Goal: Task Accomplishment & Management: Manage account settings

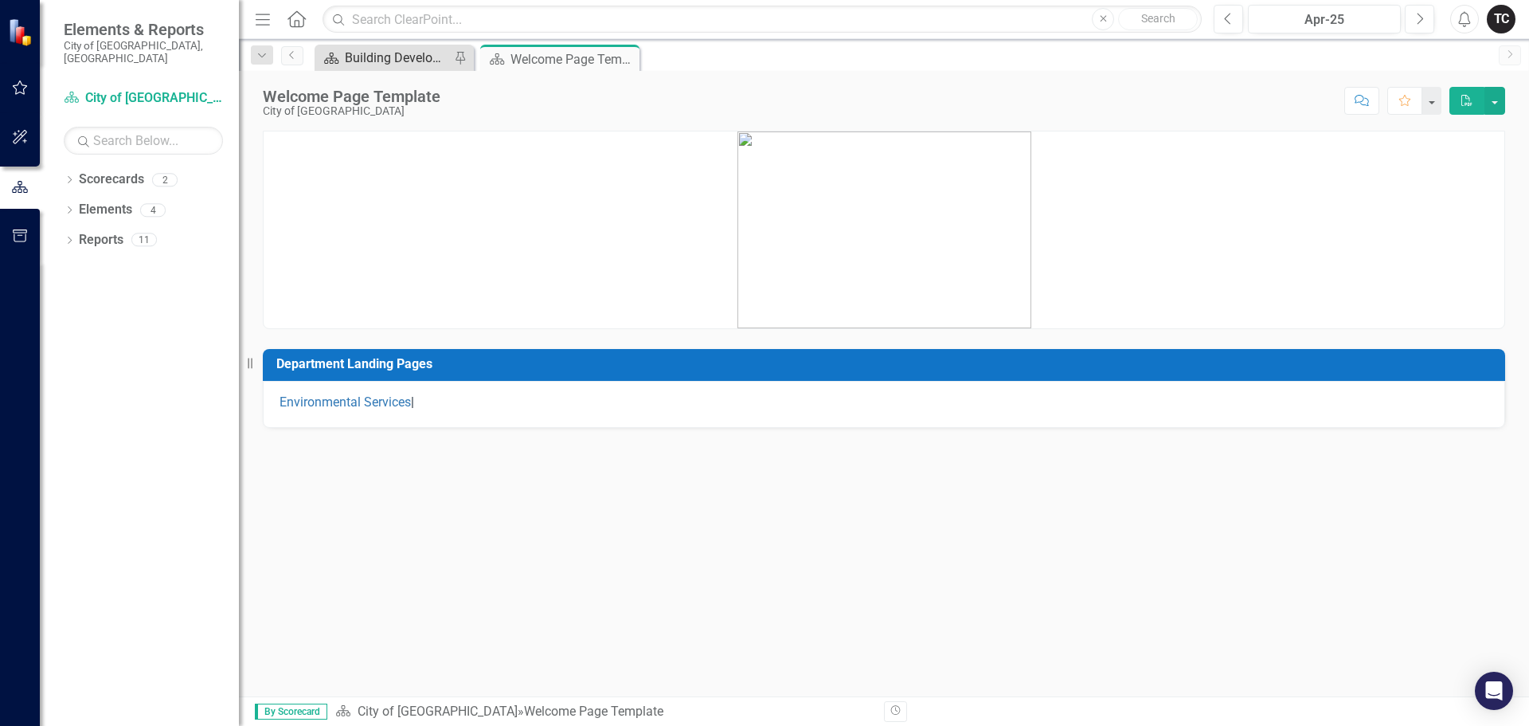
click at [404, 61] on div "Building Development Services" at bounding box center [397, 58] width 105 height 20
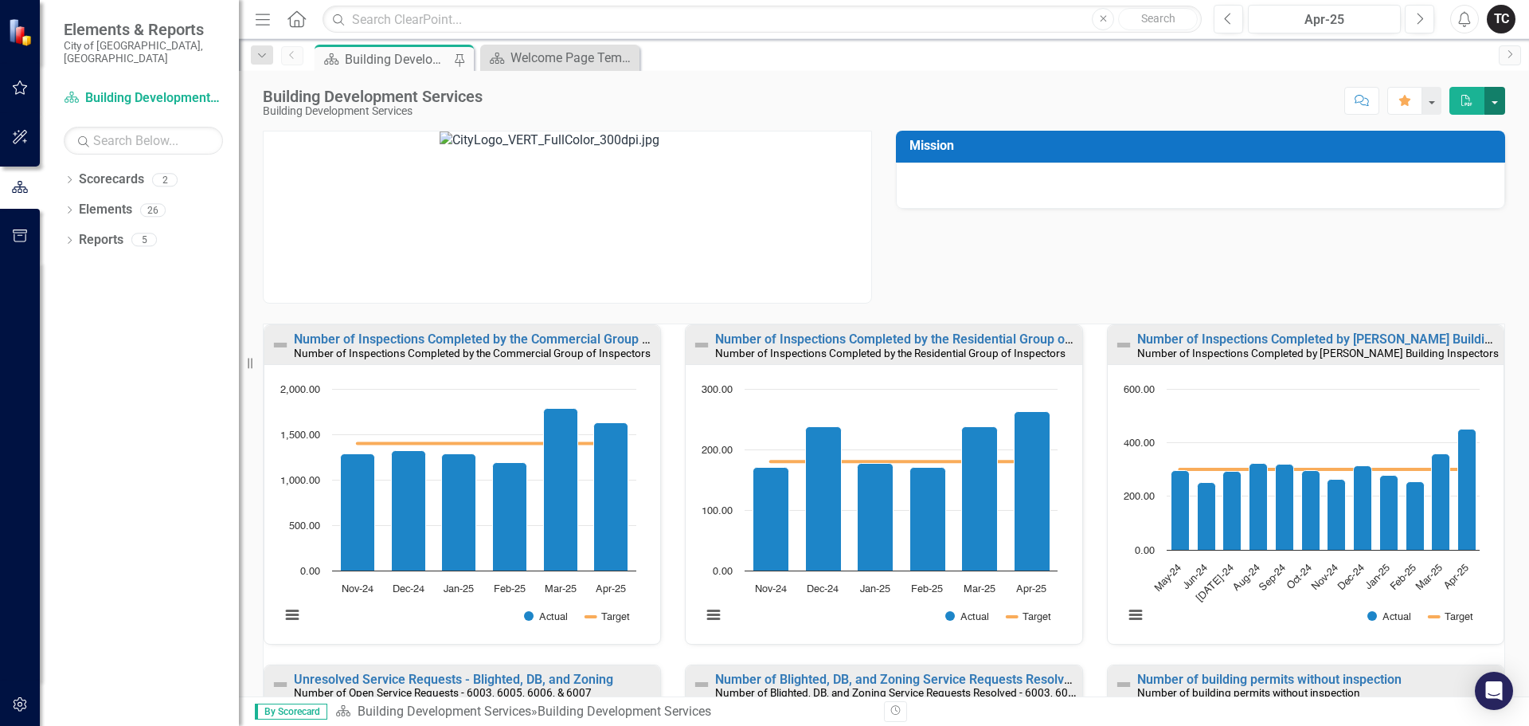
click at [1495, 100] on button "button" at bounding box center [1495, 101] width 21 height 28
click at [84, 201] on link "Elements" at bounding box center [105, 210] width 53 height 18
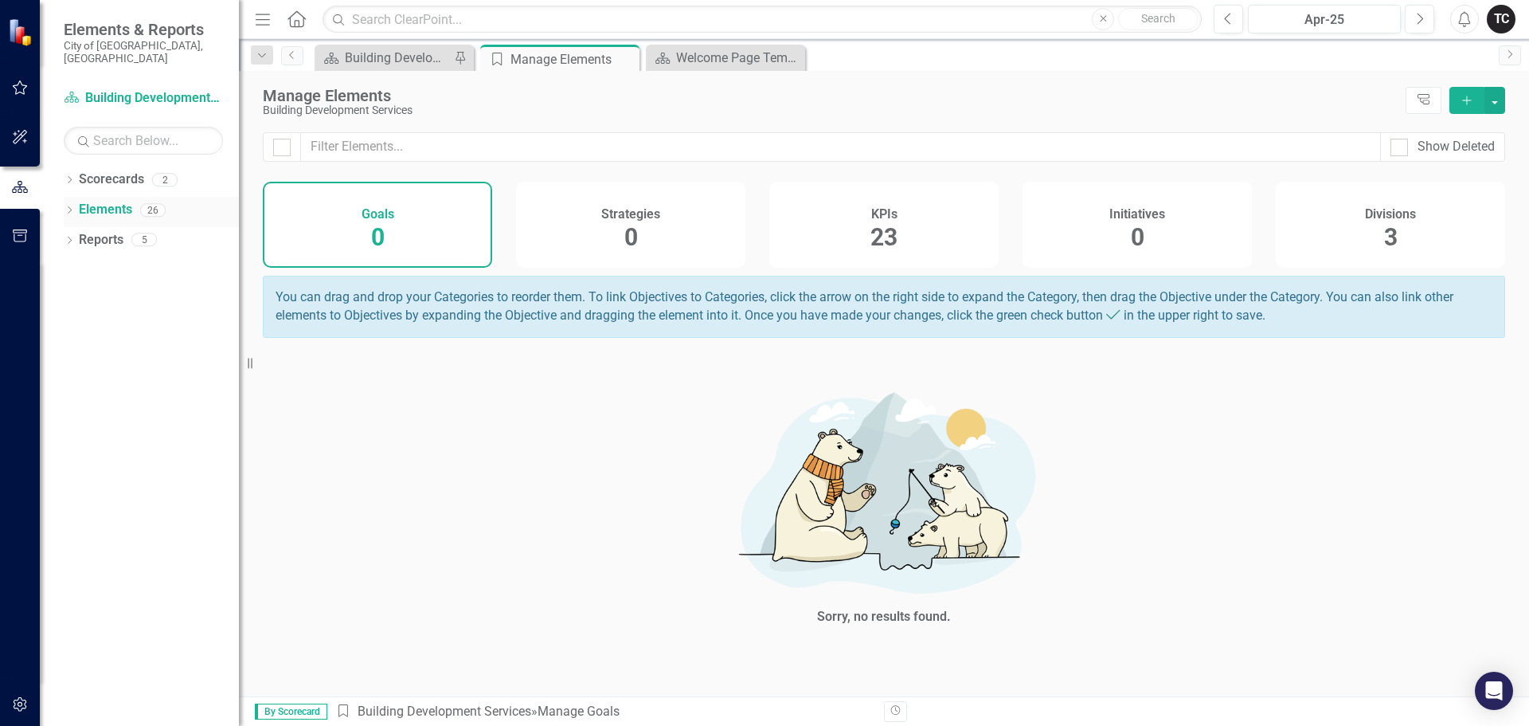
click at [72, 207] on icon "Dropdown" at bounding box center [69, 211] width 11 height 9
click at [105, 261] on link "KPI KPIs" at bounding box center [111, 270] width 48 height 18
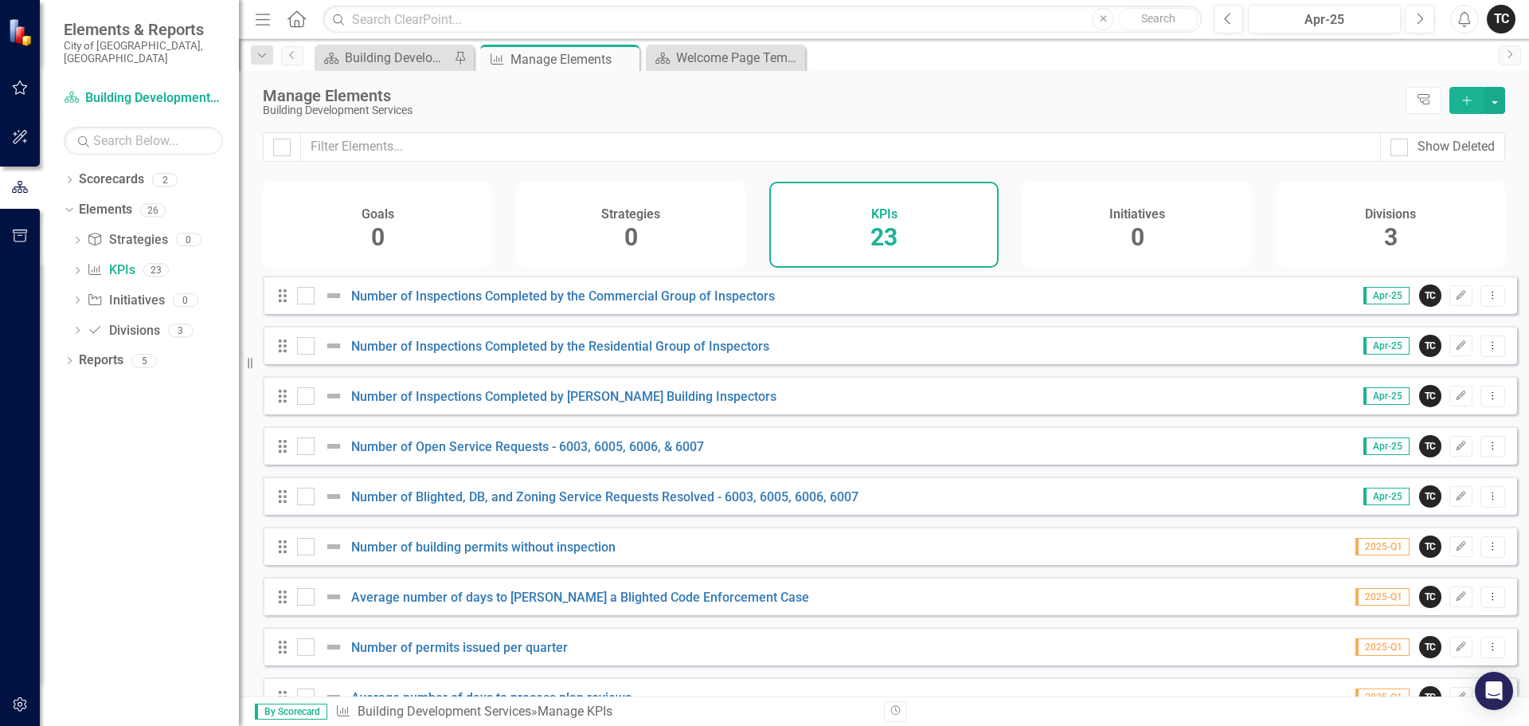
click at [1466, 104] on icon "Add" at bounding box center [1467, 100] width 14 height 11
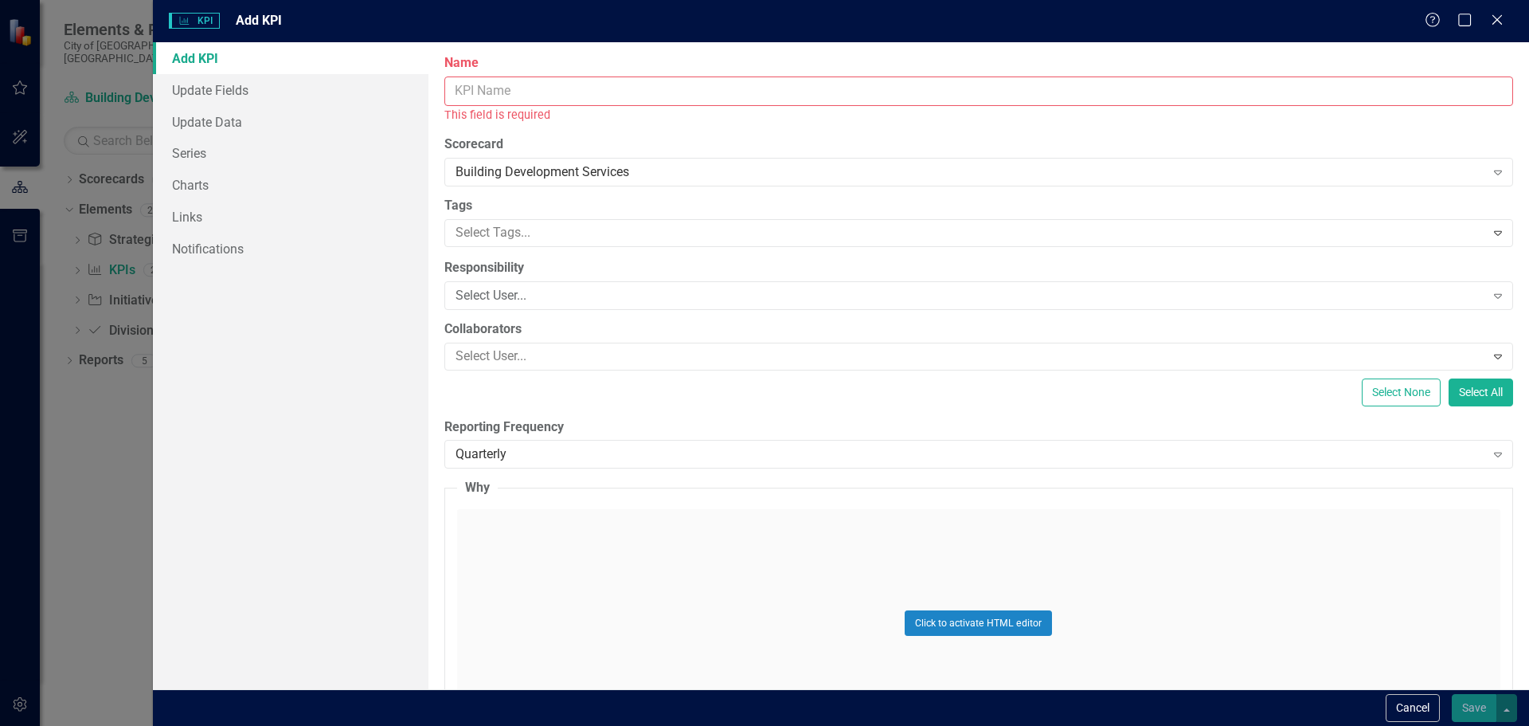
click at [458, 90] on input "Name" at bounding box center [978, 90] width 1069 height 29
click at [590, 93] on input "Name" at bounding box center [978, 90] width 1069 height 29
paste input "Timeliness of Service Request Inspections"
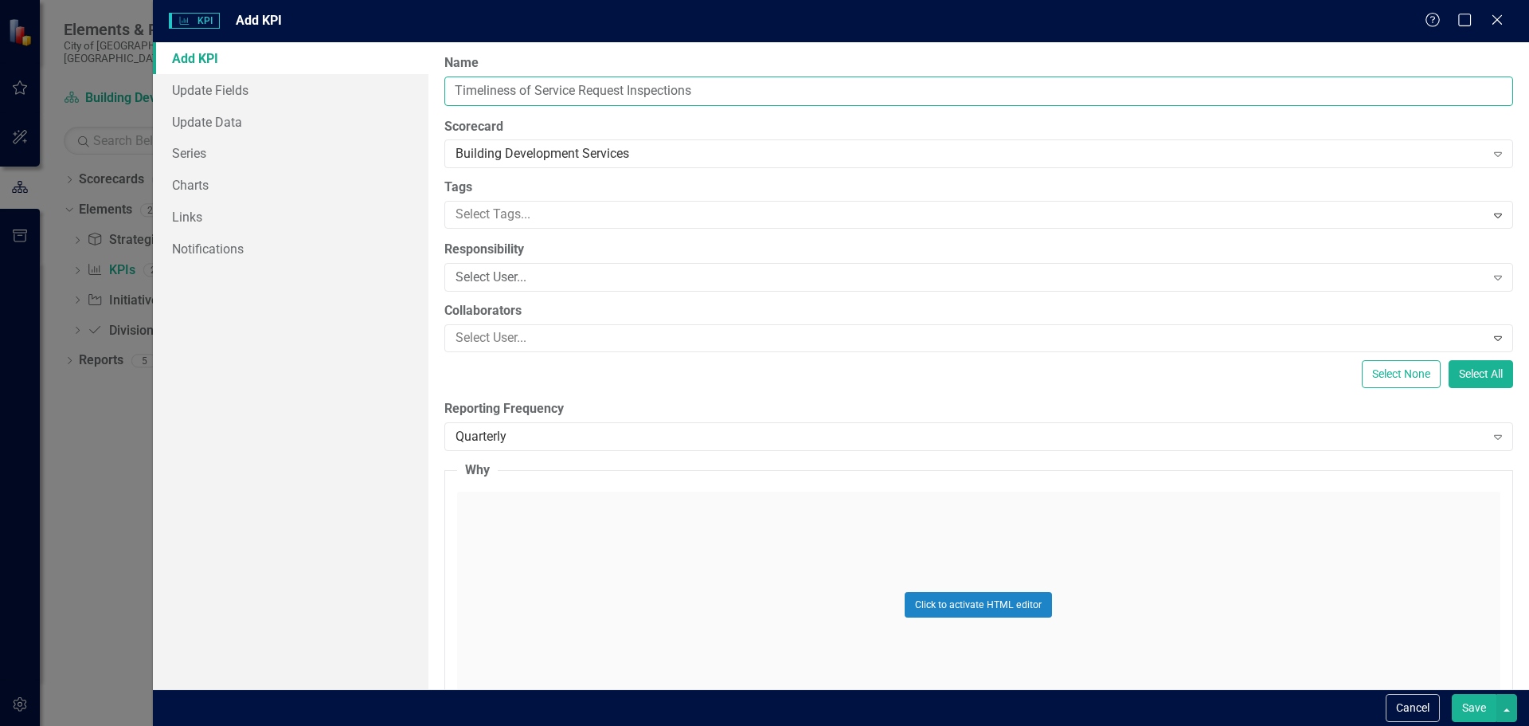
type input "Timeliness of Service Request Inspections"
click at [523, 433] on div "Quarterly" at bounding box center [971, 436] width 1030 height 18
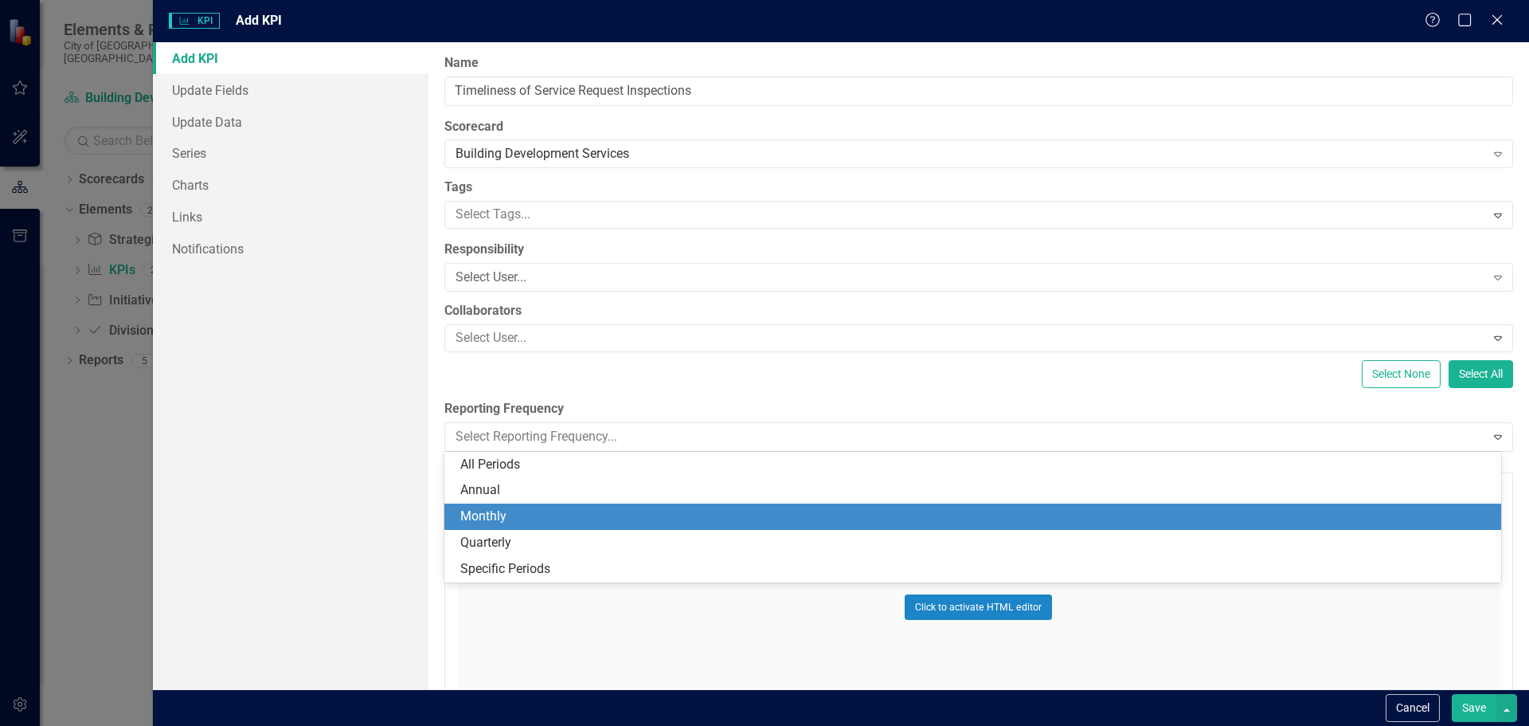
click at [512, 511] on div "Monthly" at bounding box center [976, 516] width 1032 height 18
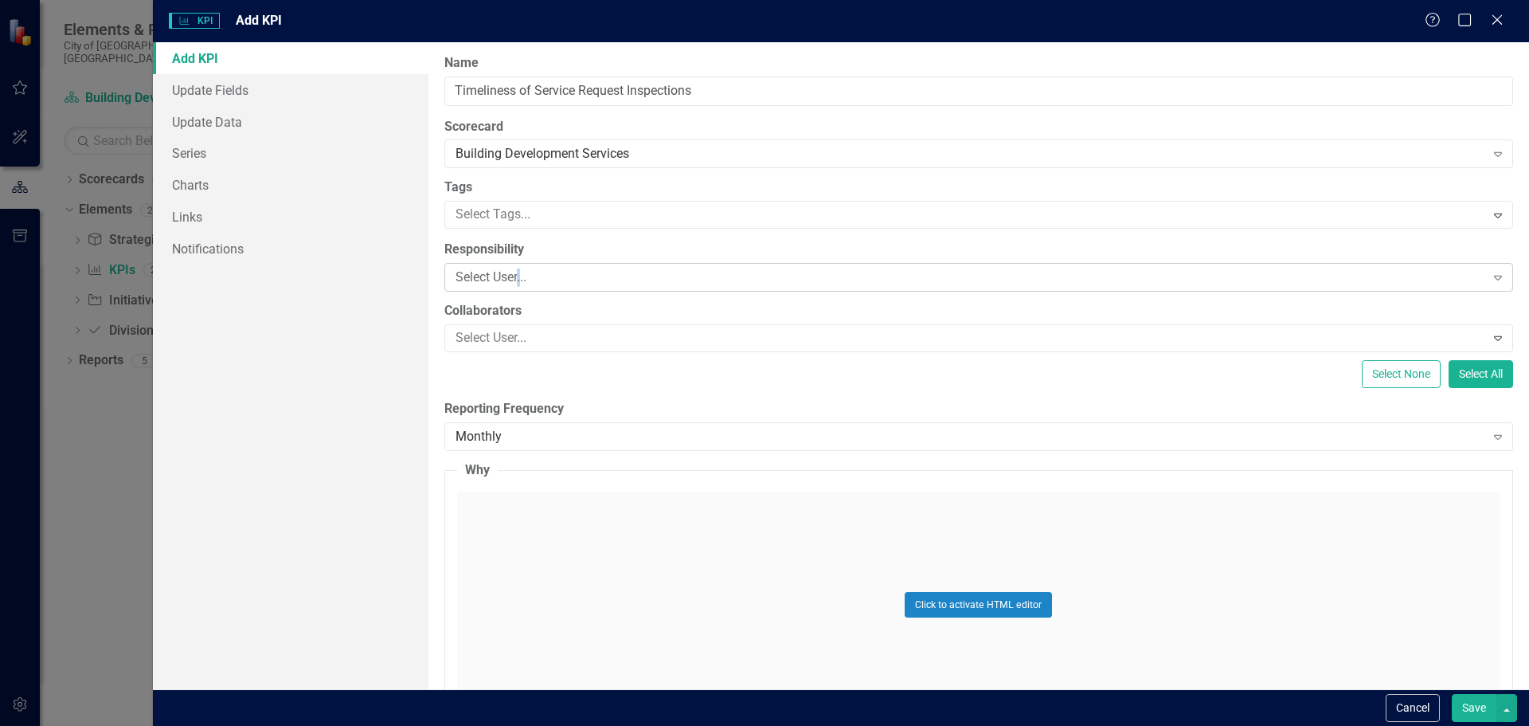
click at [521, 280] on div "Select User..." at bounding box center [971, 277] width 1030 height 18
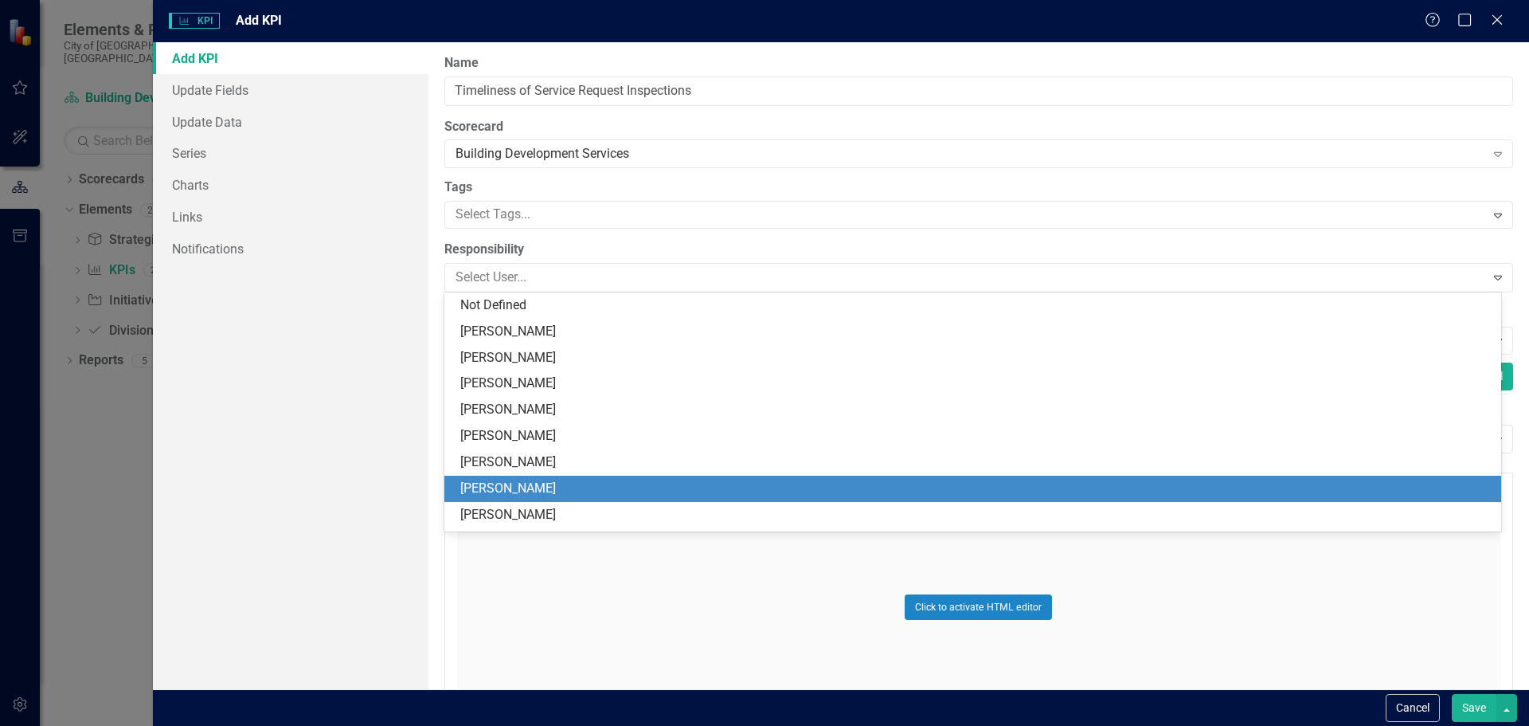
click at [524, 488] on div "[PERSON_NAME]" at bounding box center [976, 489] width 1032 height 18
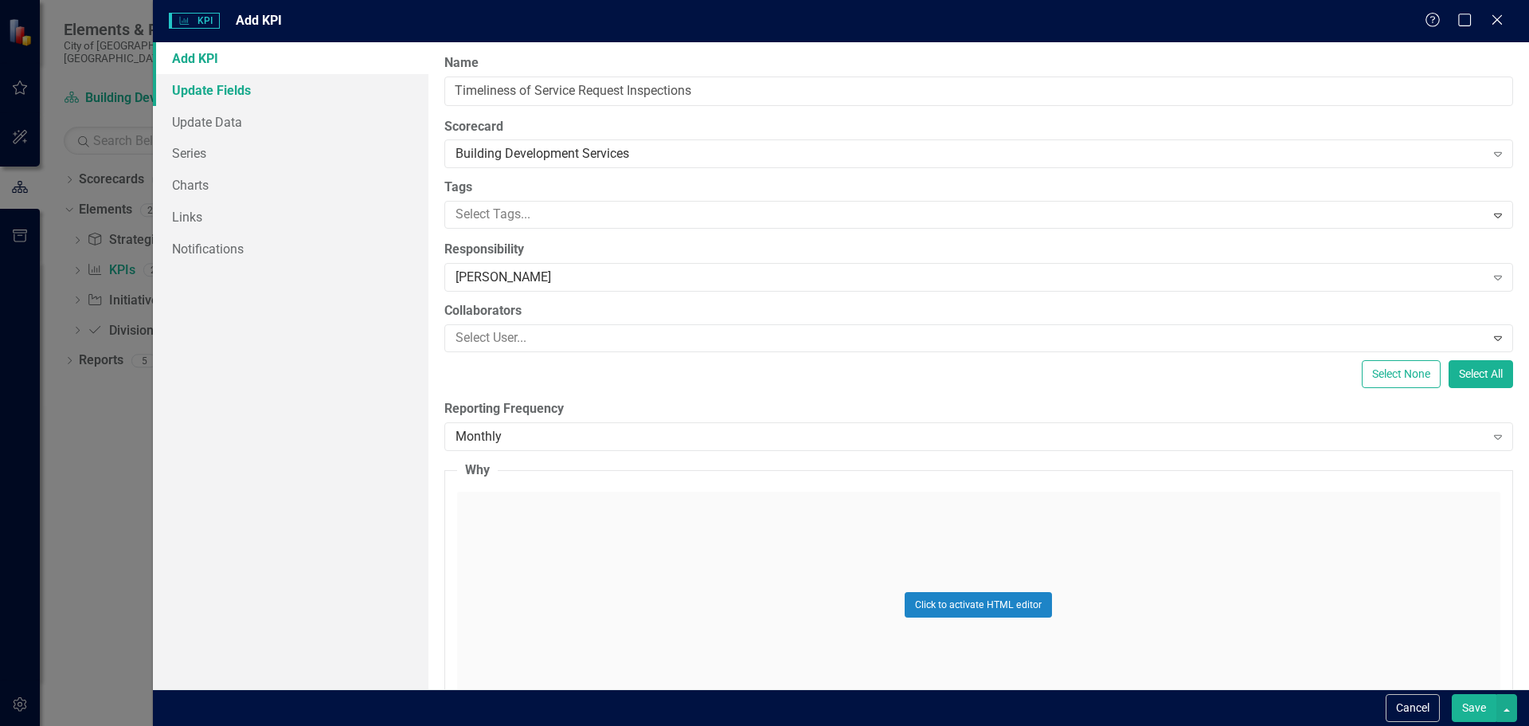
click at [219, 92] on link "Update Fields" at bounding box center [291, 90] width 276 height 32
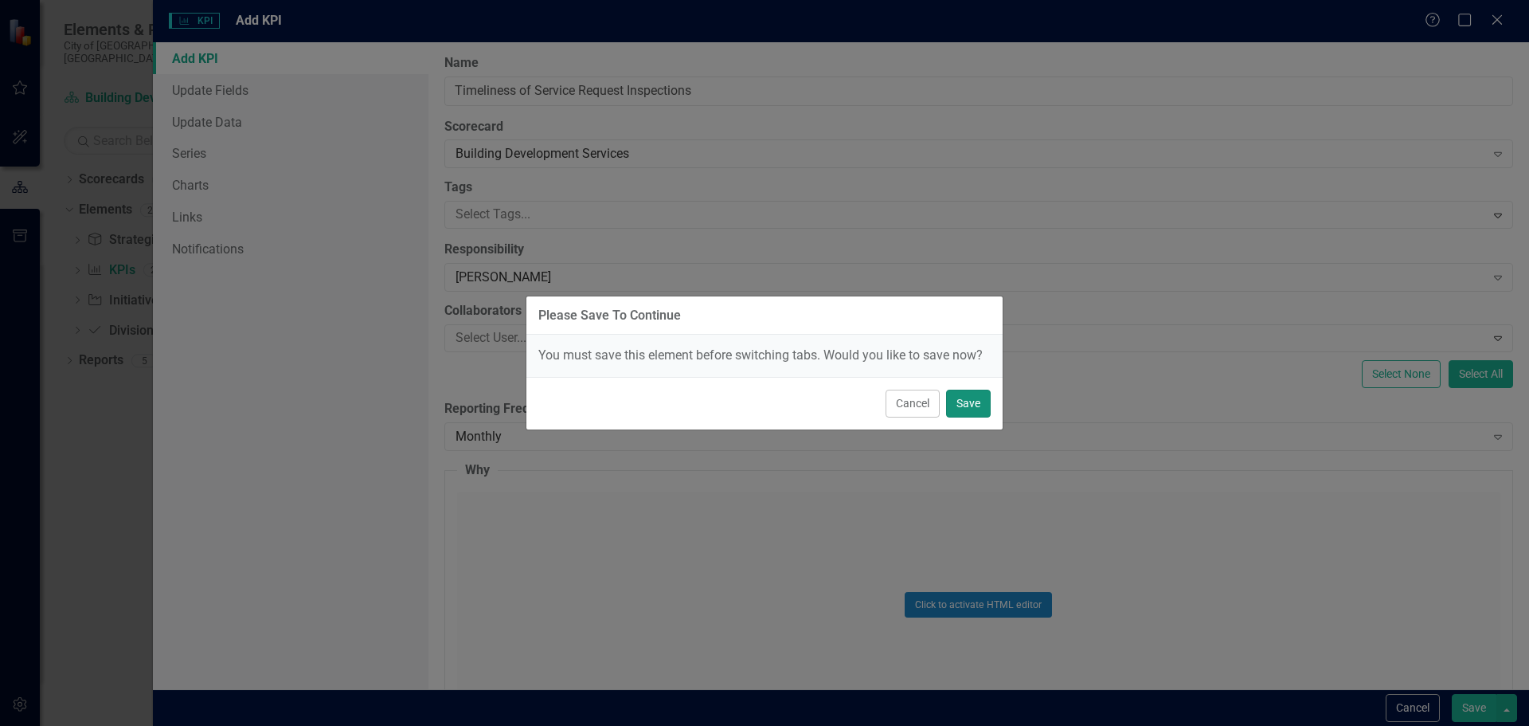
click at [978, 414] on button "Save" at bounding box center [968, 404] width 45 height 28
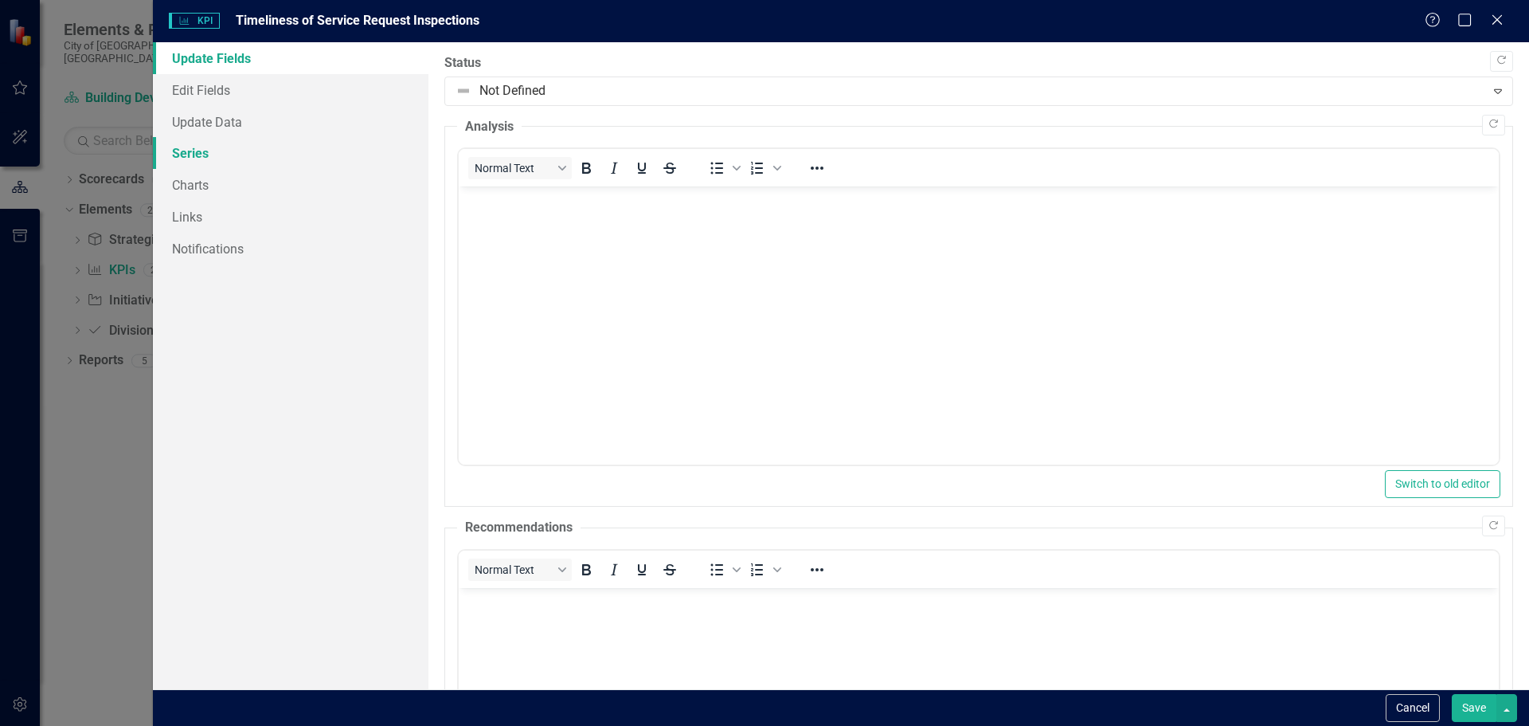
click at [197, 156] on link "Series" at bounding box center [291, 153] width 276 height 32
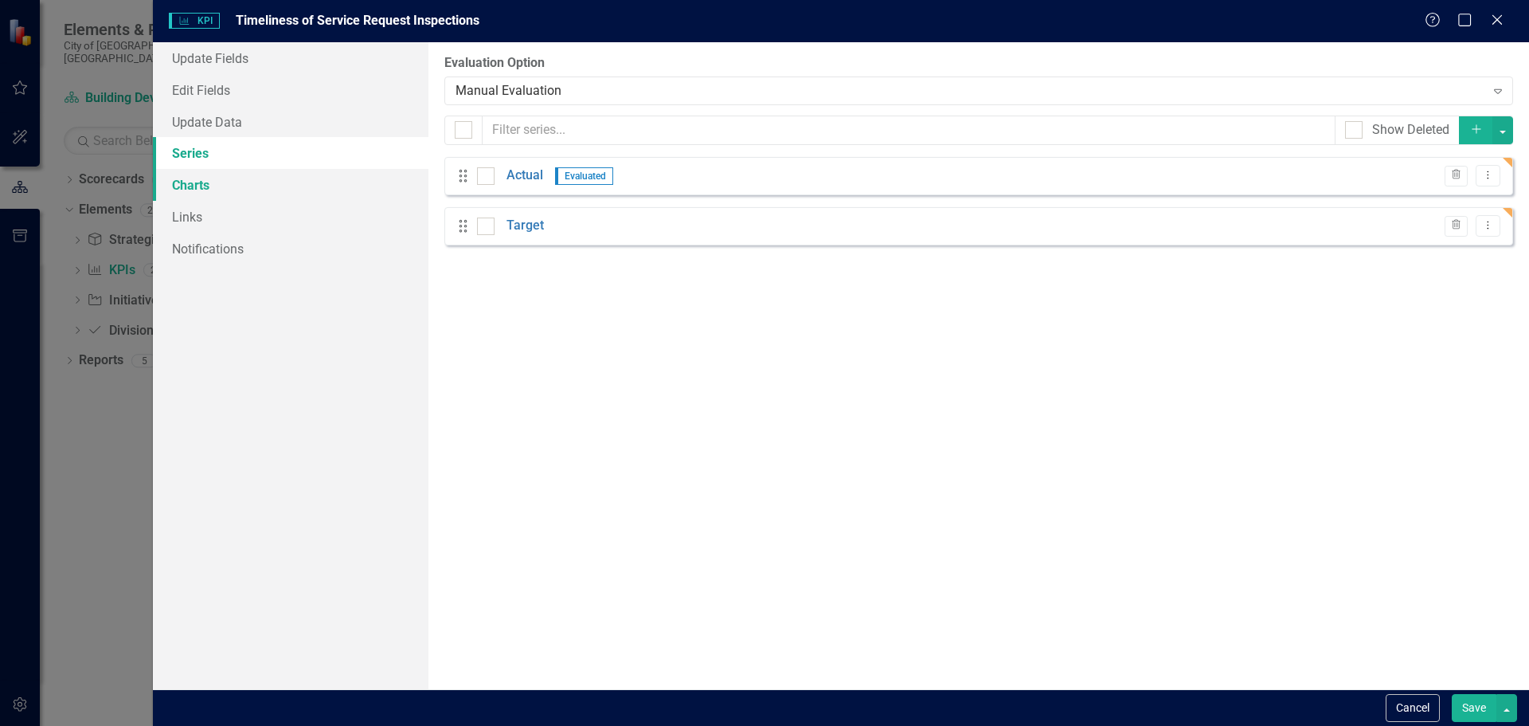
click at [205, 185] on link "Charts" at bounding box center [291, 185] width 276 height 32
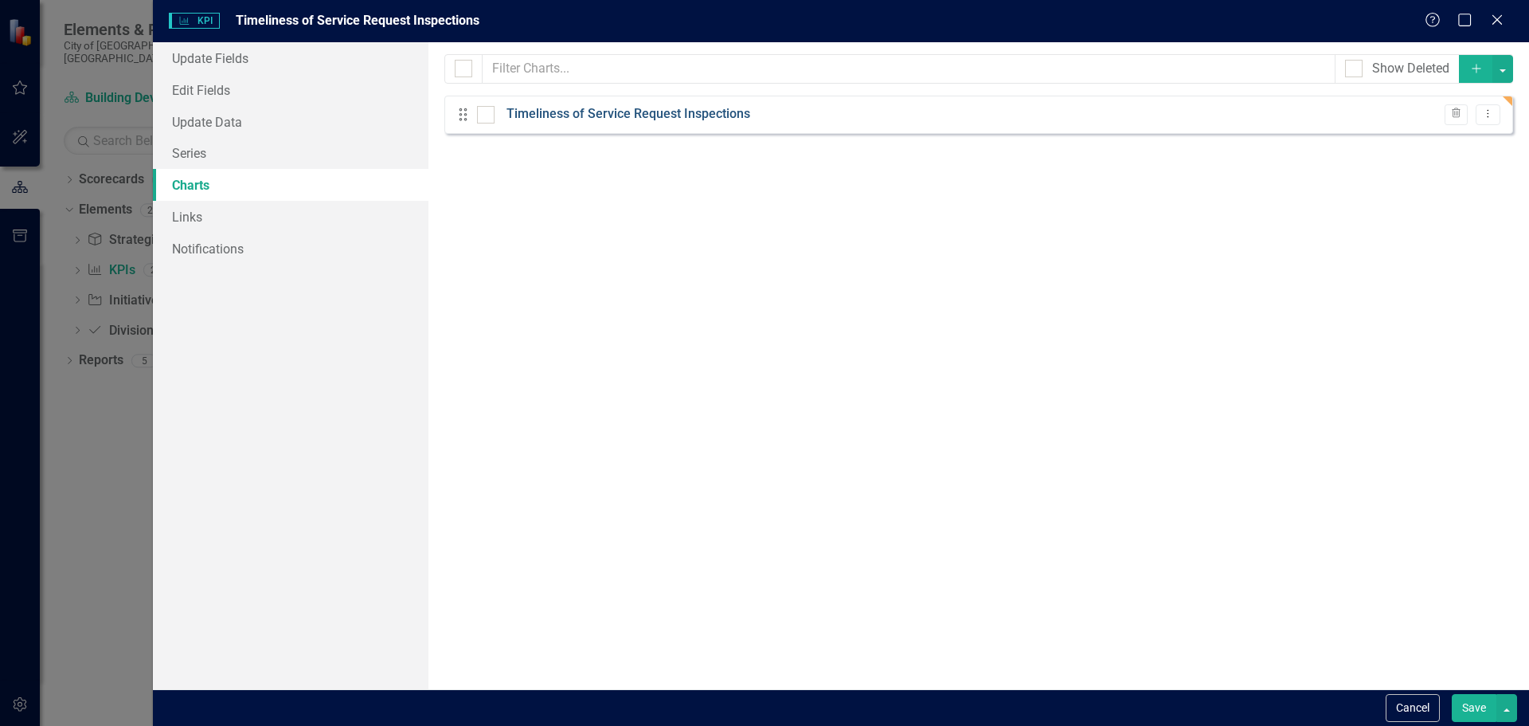
click at [586, 112] on link "Timeliness of Service Request Inspections" at bounding box center [629, 114] width 244 height 18
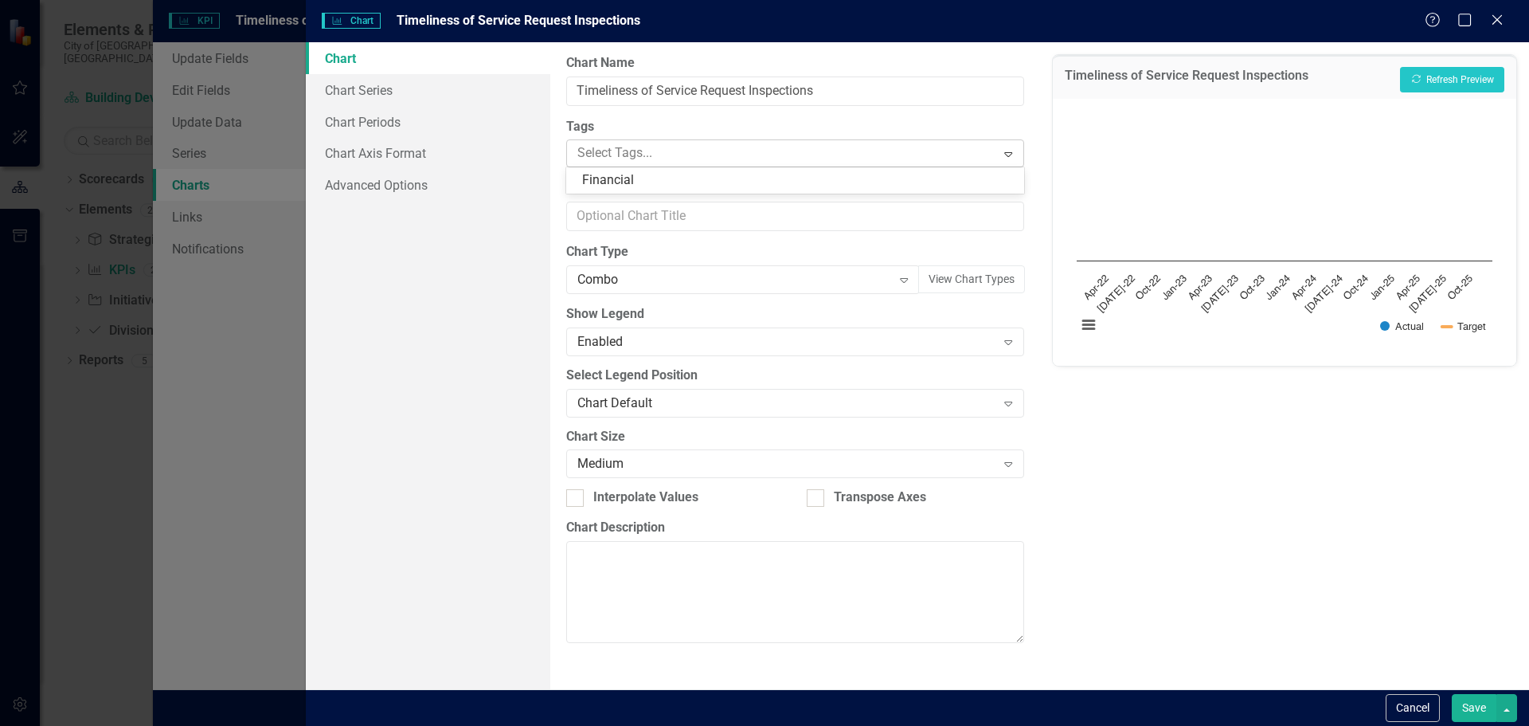
click at [760, 157] on div at bounding box center [783, 154] width 425 height 22
click at [754, 157] on div at bounding box center [783, 154] width 425 height 22
click at [906, 277] on icon "Expand" at bounding box center [904, 279] width 16 height 13
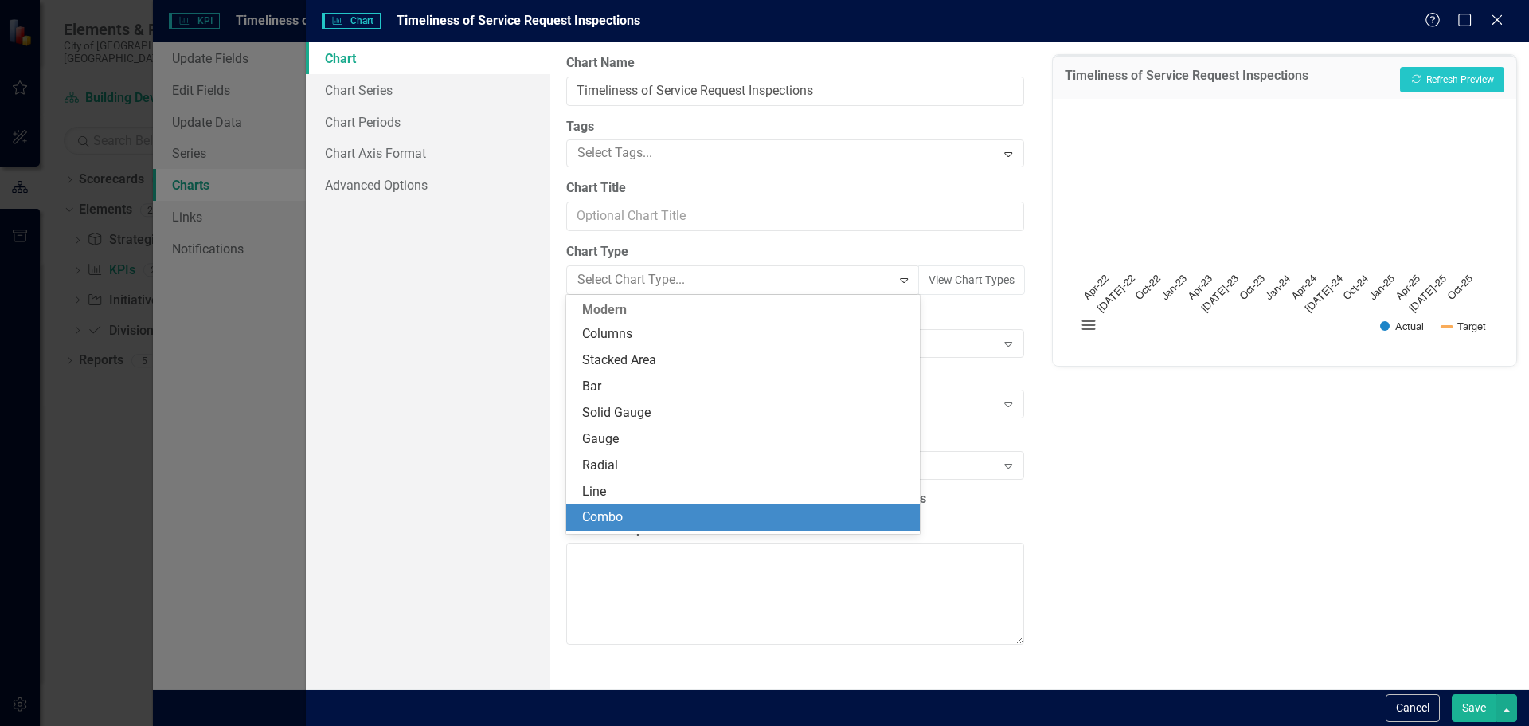
click at [942, 303] on div "From this page, you can define the name, type, and size of the chart. You can a…" at bounding box center [794, 365] width 489 height 647
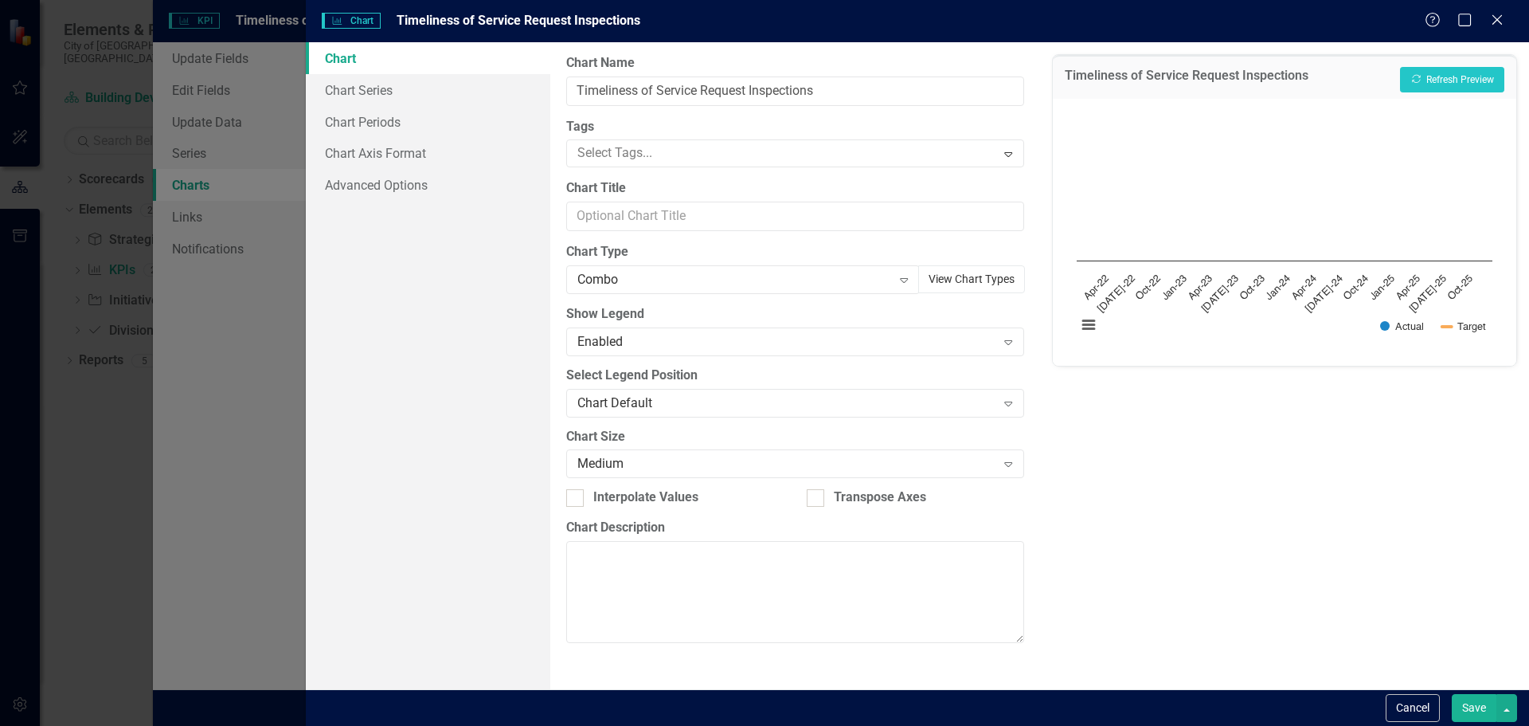
click at [967, 281] on button "View Chart Types" at bounding box center [971, 279] width 107 height 28
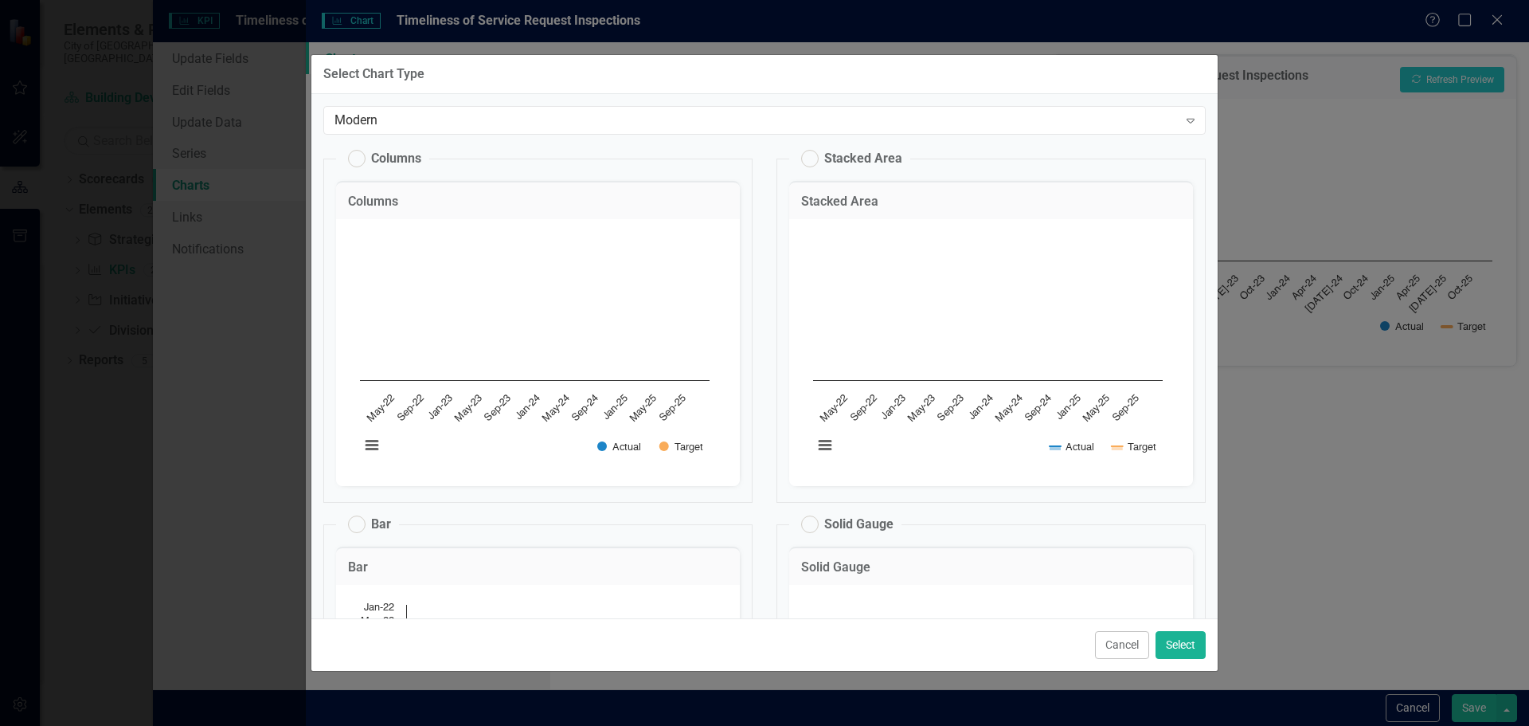
click at [362, 155] on label "Columns" at bounding box center [384, 159] width 73 height 18
click at [354, 155] on input "Columns" at bounding box center [349, 155] width 10 height 10
radio input "true"
radio input "false"
click at [357, 158] on label "Columns" at bounding box center [384, 159] width 73 height 18
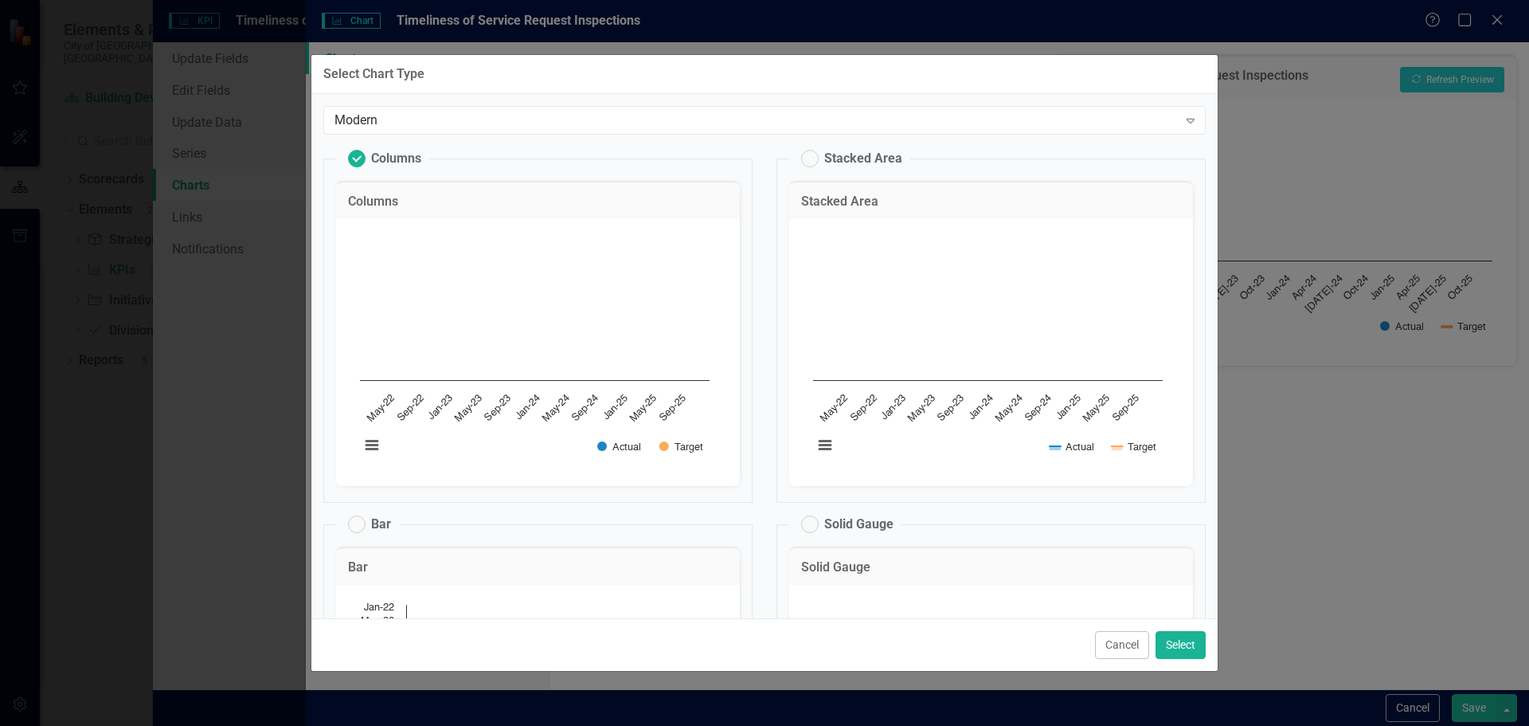
click at [354, 158] on input "Columns" at bounding box center [349, 155] width 10 height 10
click at [362, 159] on label "Columns" at bounding box center [384, 159] width 73 height 18
click at [354, 159] on input "Columns" at bounding box center [349, 155] width 10 height 10
click at [1183, 123] on icon "Expand" at bounding box center [1191, 120] width 16 height 13
click at [1183, 125] on icon "Expand" at bounding box center [1191, 120] width 16 height 13
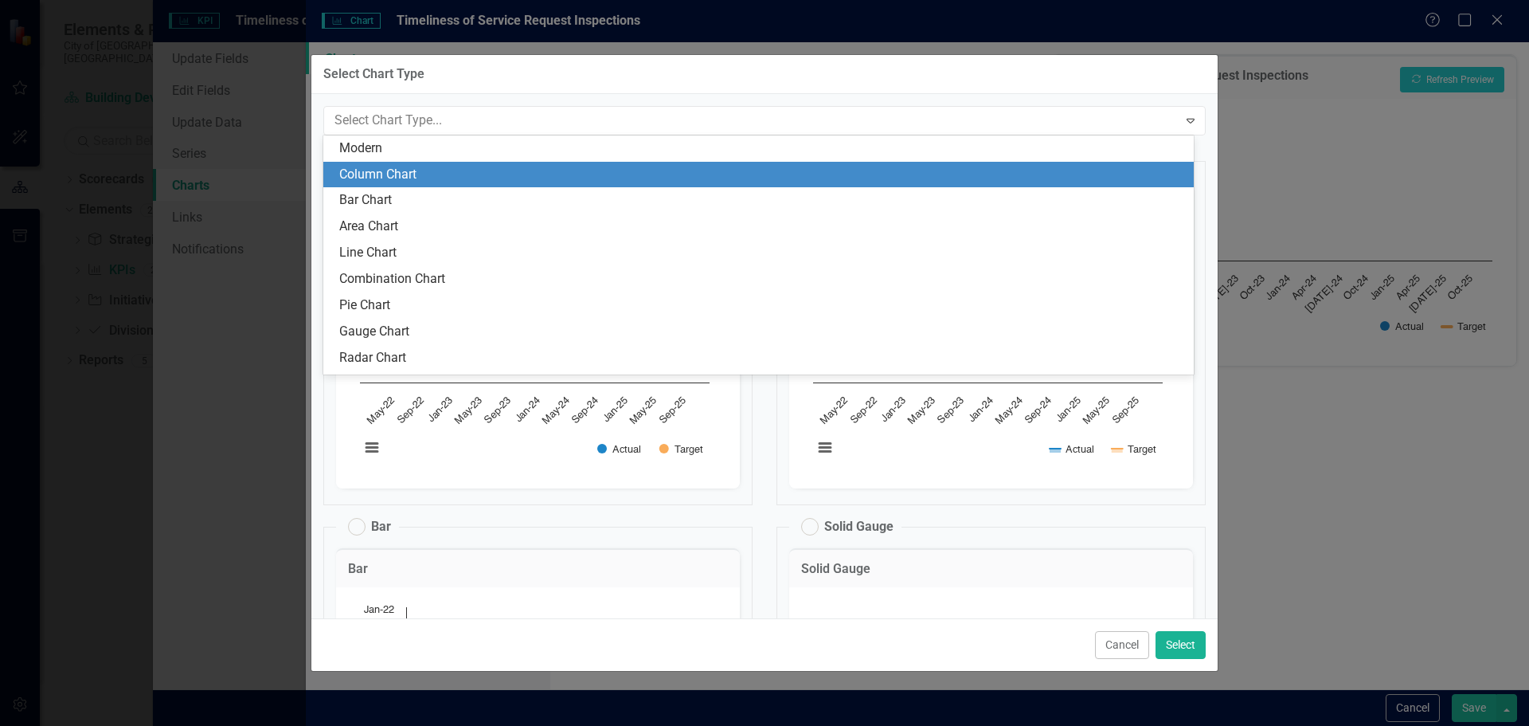
click at [410, 170] on div "Column Chart" at bounding box center [761, 175] width 845 height 18
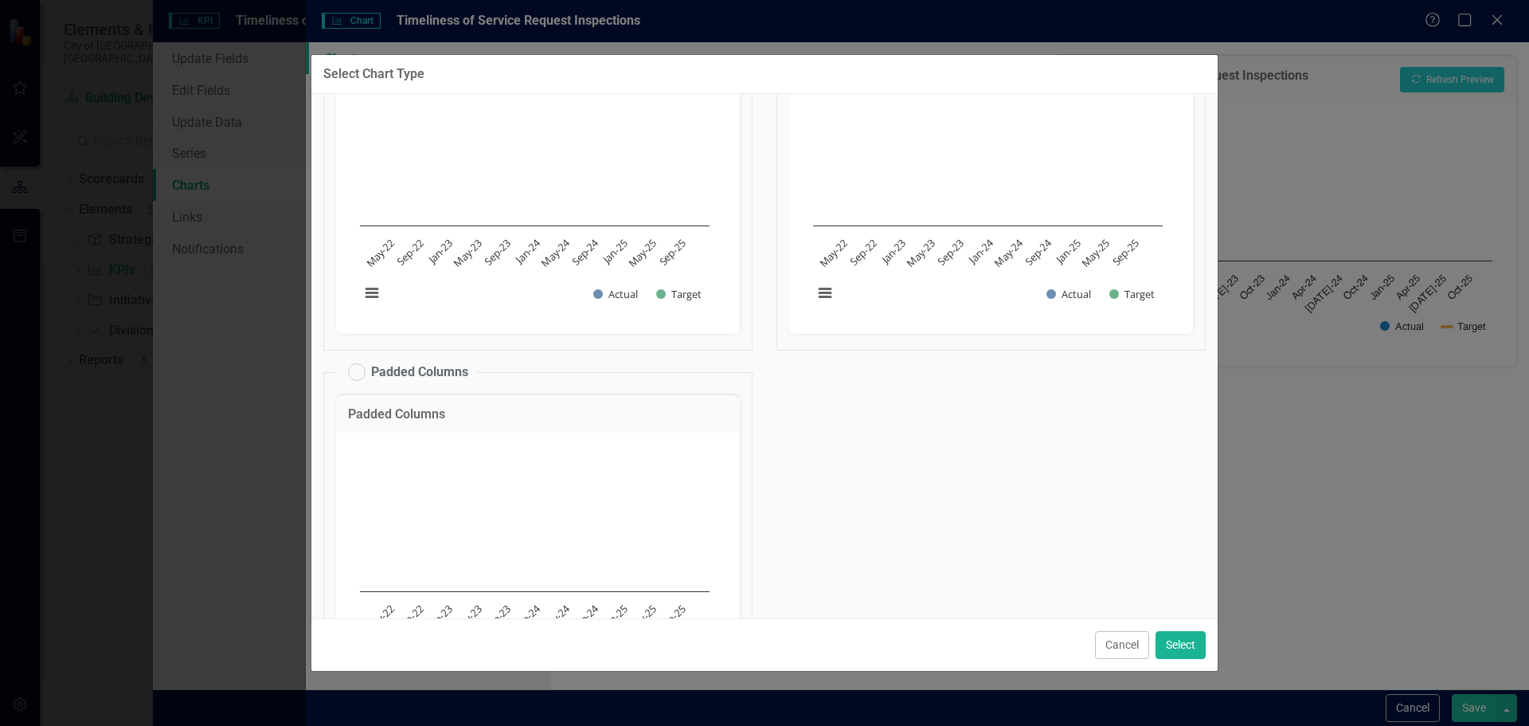
scroll to position [558, 0]
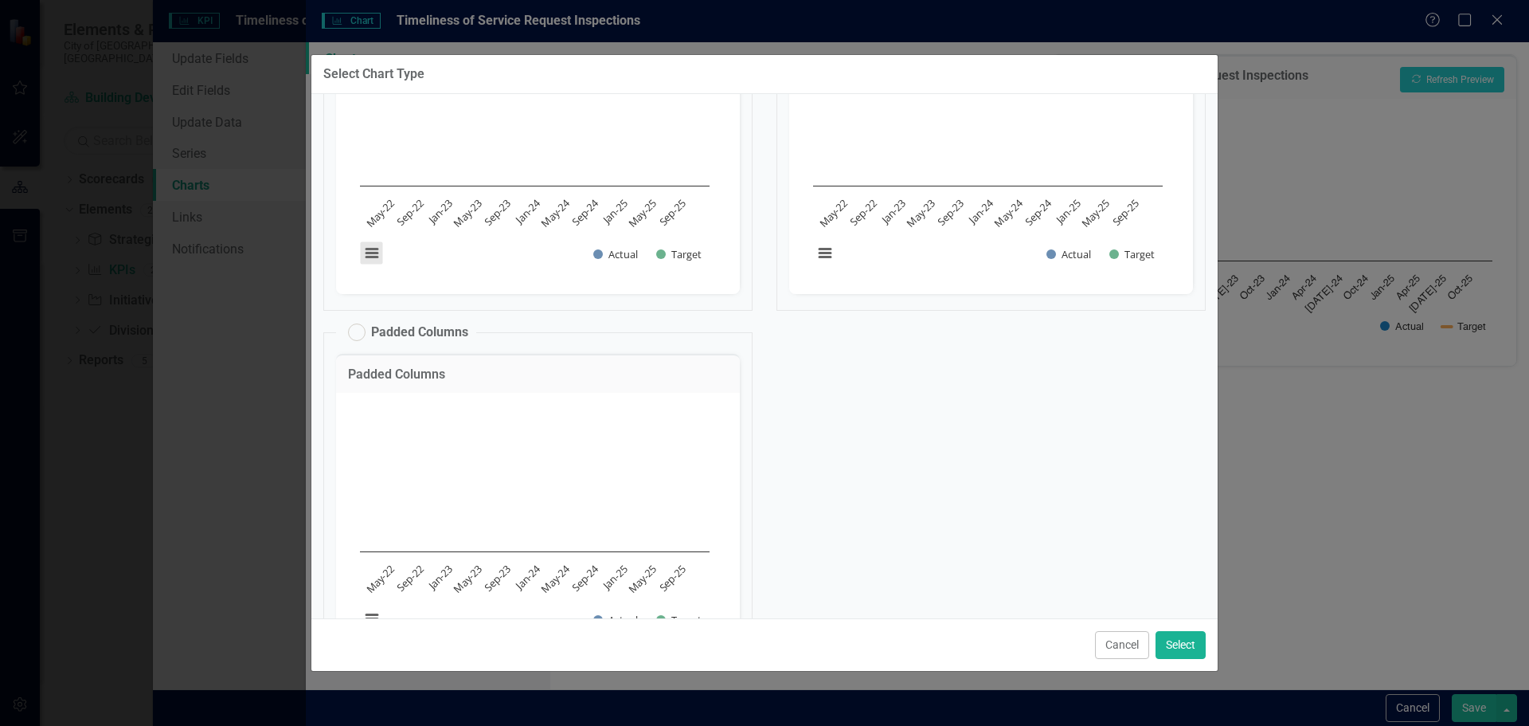
click at [375, 256] on button "View chart menu, Chart" at bounding box center [372, 253] width 22 height 22
click at [541, 323] on fieldset "Padded Columns Padded Columns Chart Bar chart with 2 data series. The chart has…" at bounding box center [537, 498] width 429 height 358
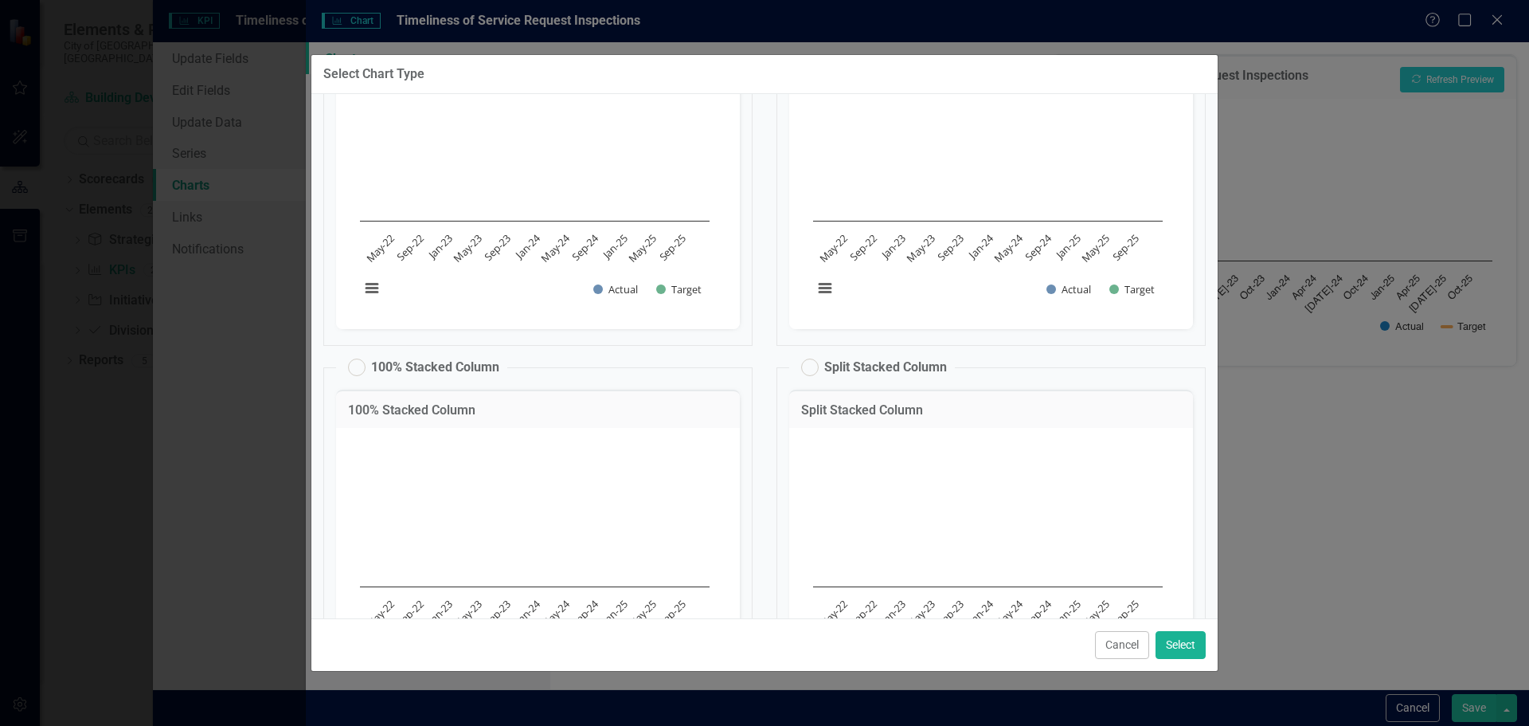
scroll to position [0, 0]
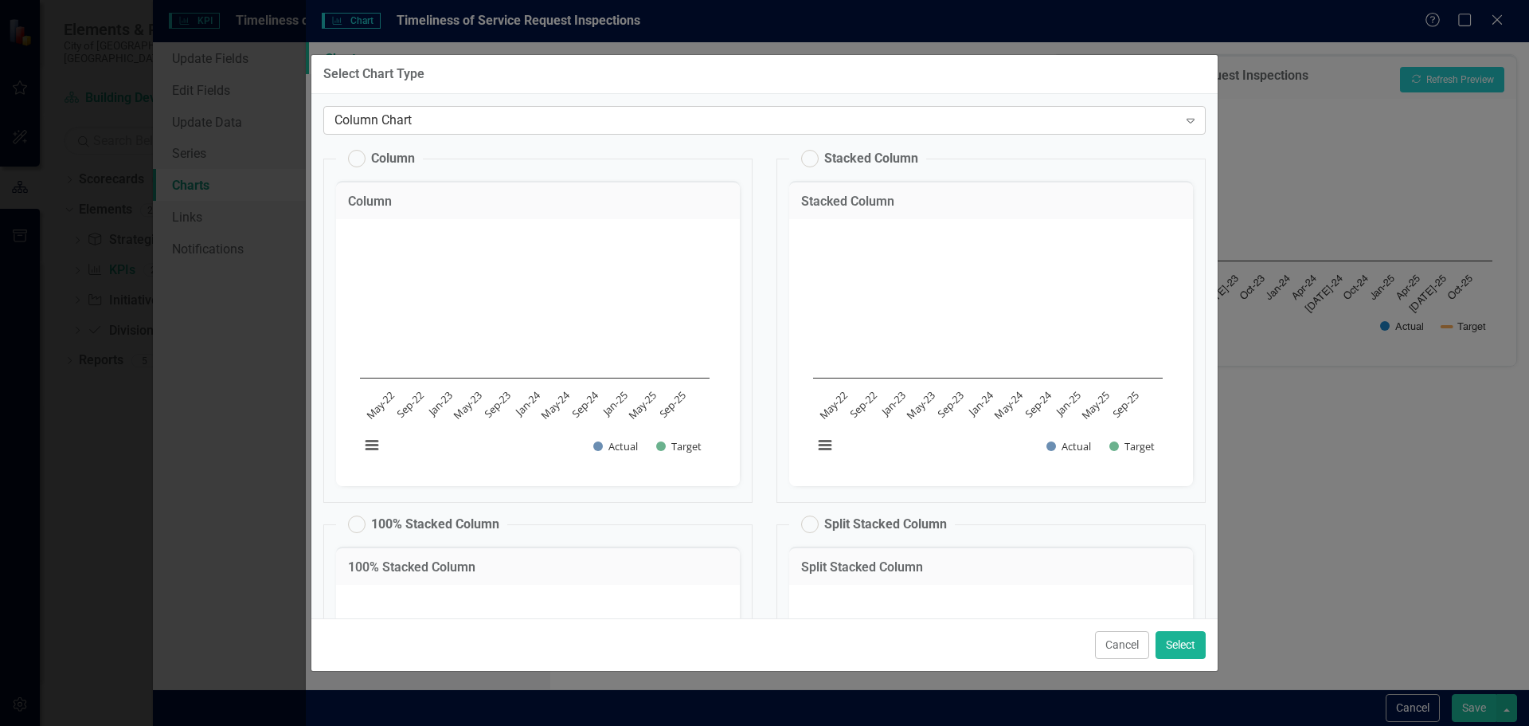
click at [1187, 120] on icon at bounding box center [1191, 121] width 8 height 5
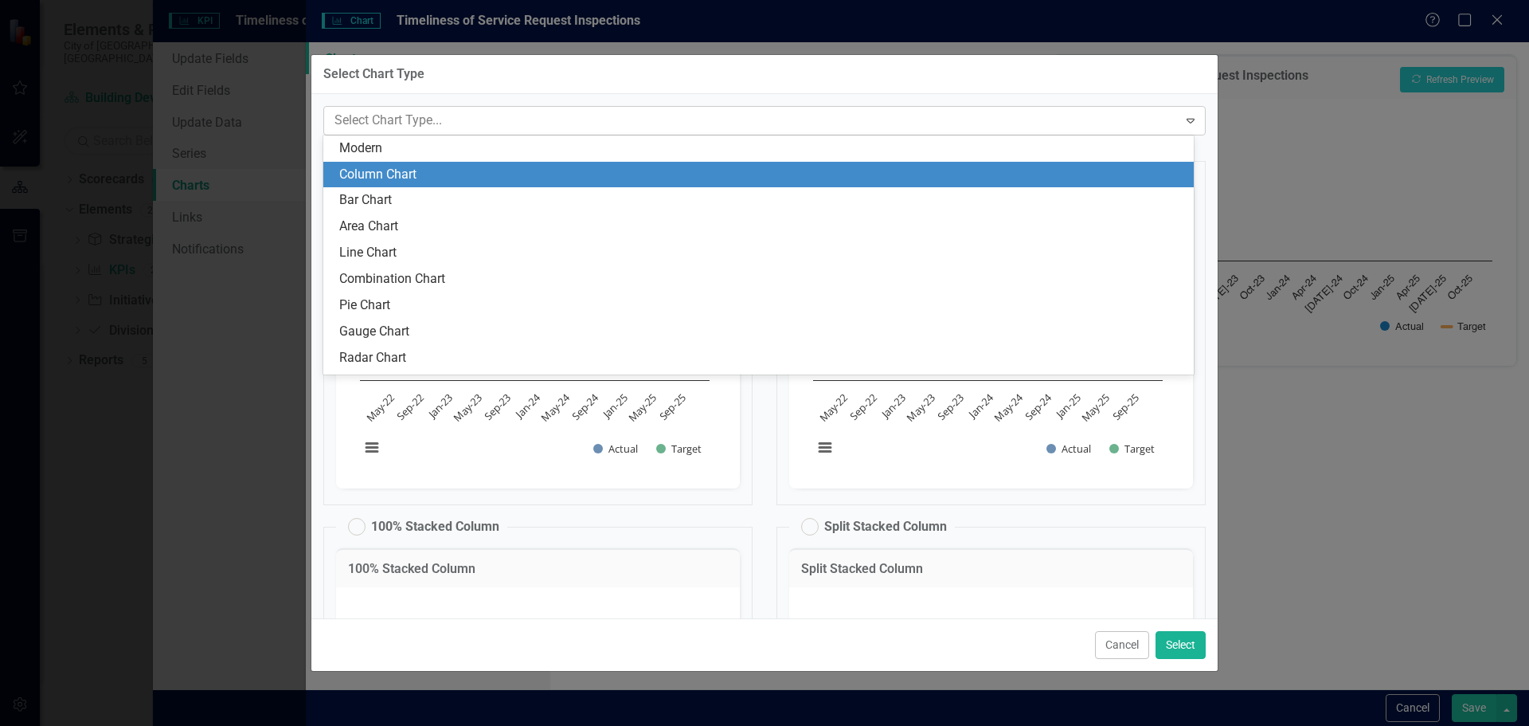
scroll to position [22, 0]
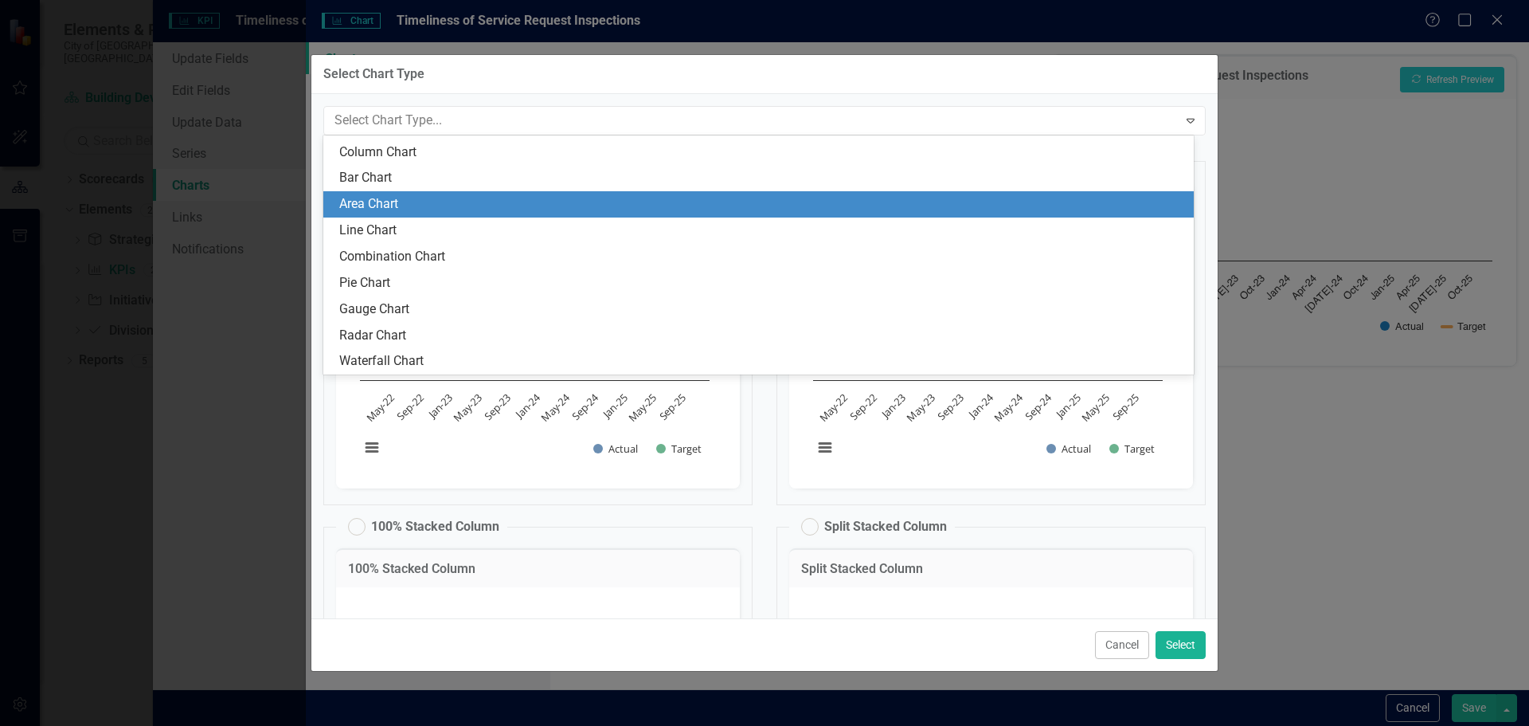
click at [393, 209] on div "Area Chart" at bounding box center [761, 204] width 845 height 18
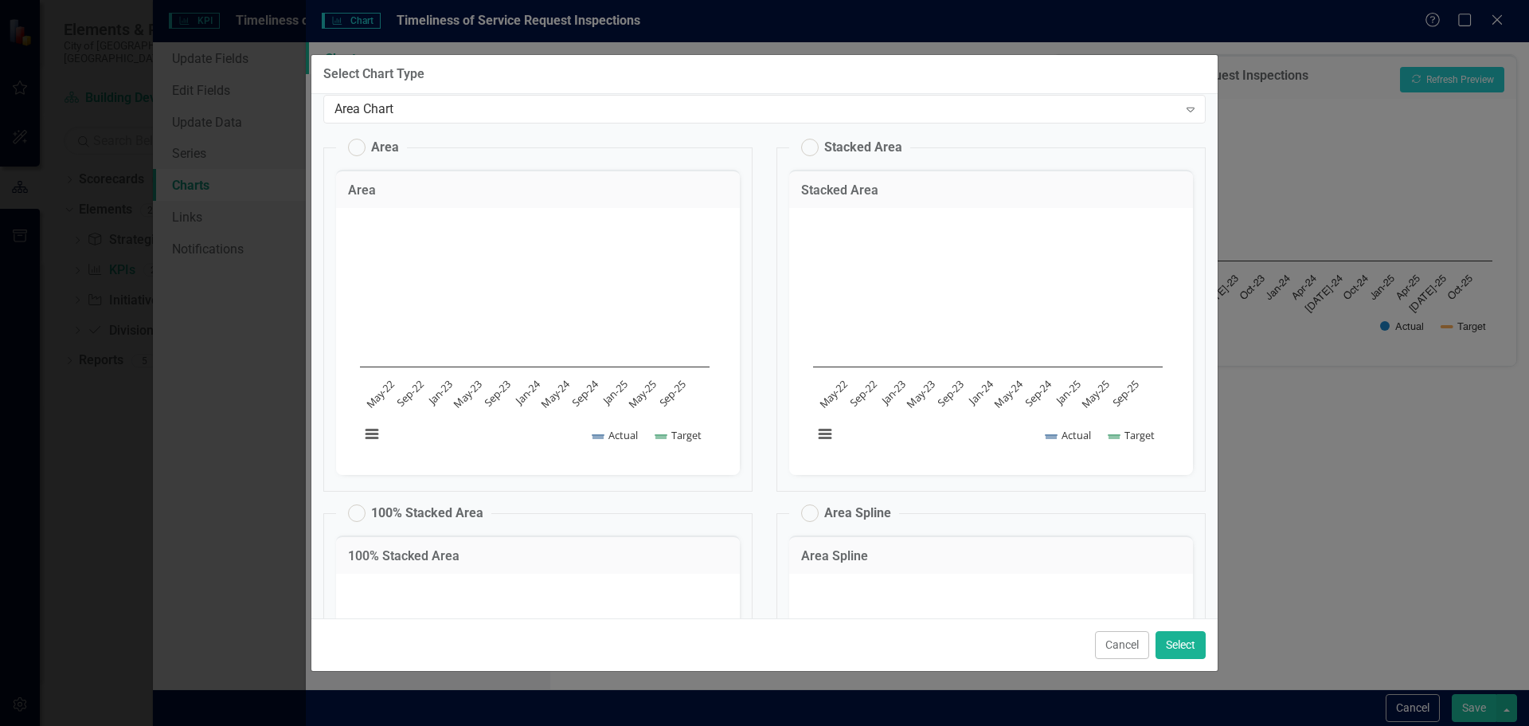
scroll to position [0, 0]
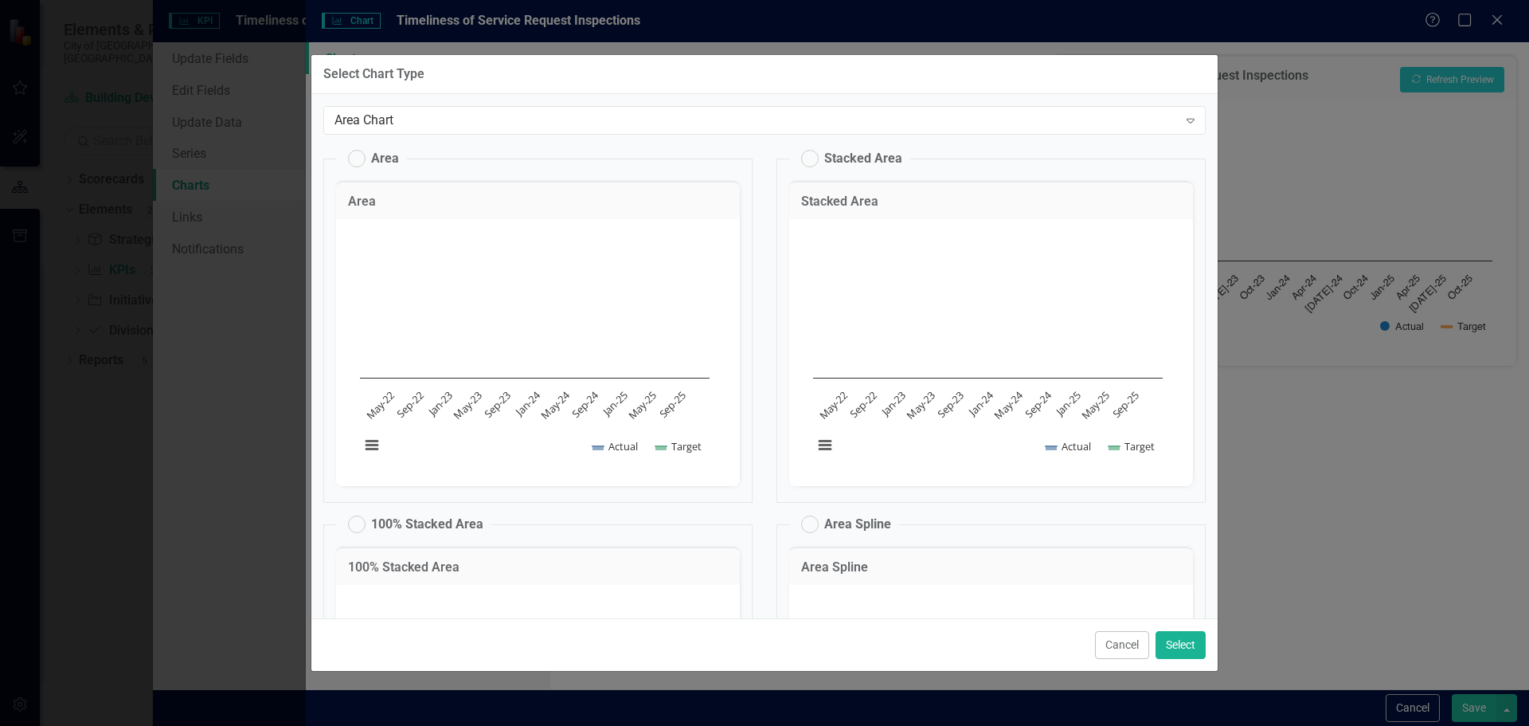
click at [807, 159] on label "Stacked Area" at bounding box center [851, 159] width 101 height 18
click at [807, 159] on input "Stacked Area" at bounding box center [802, 155] width 10 height 10
radio input "true"
click at [1182, 649] on button "Select" at bounding box center [1181, 645] width 50 height 28
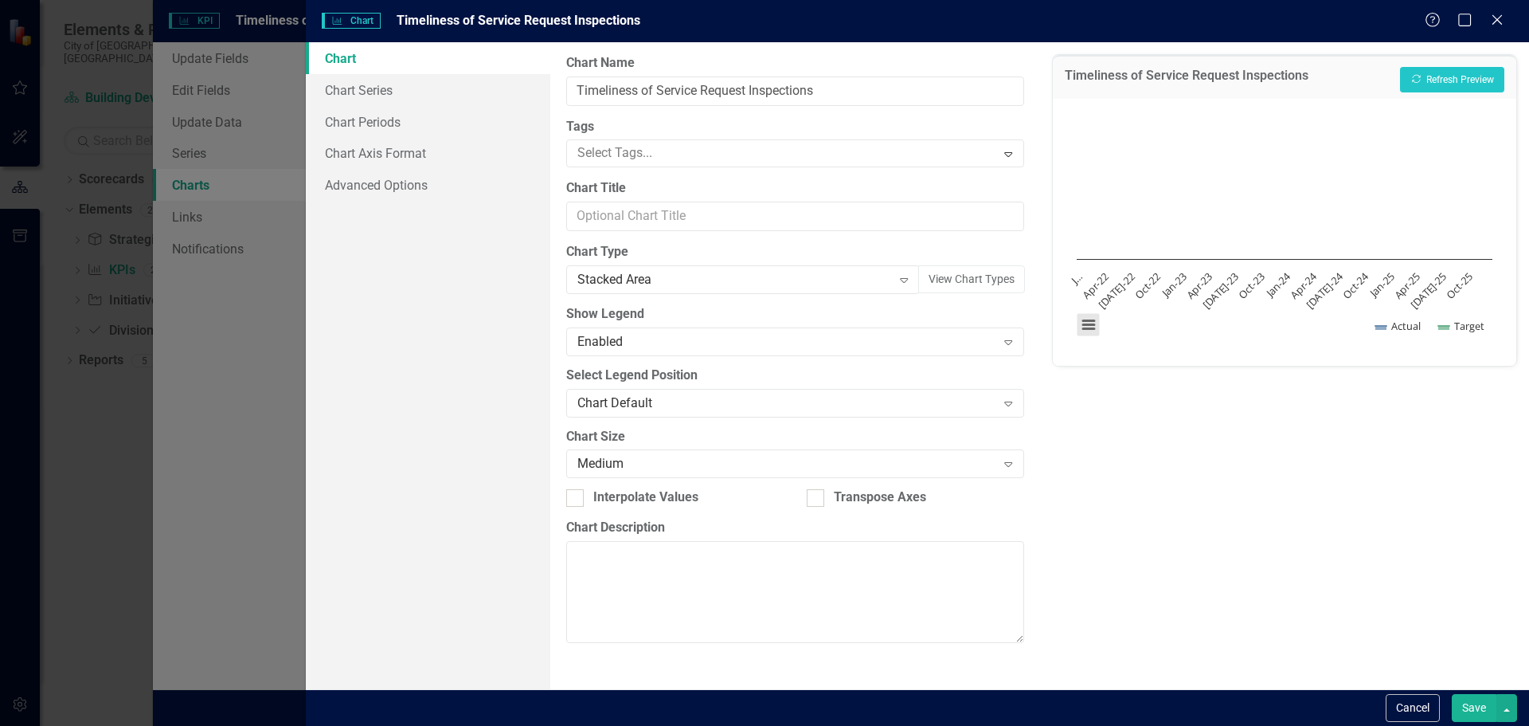
click at [1088, 324] on button "View chart menu, Chart" at bounding box center [1089, 325] width 22 height 22
click at [1150, 464] on div "Timeliness of Service Request Inspections Recalculate Refresh Preview Chart Cha…" at bounding box center [1284, 365] width 489 height 647
click at [1470, 708] on button "Save" at bounding box center [1474, 708] width 45 height 28
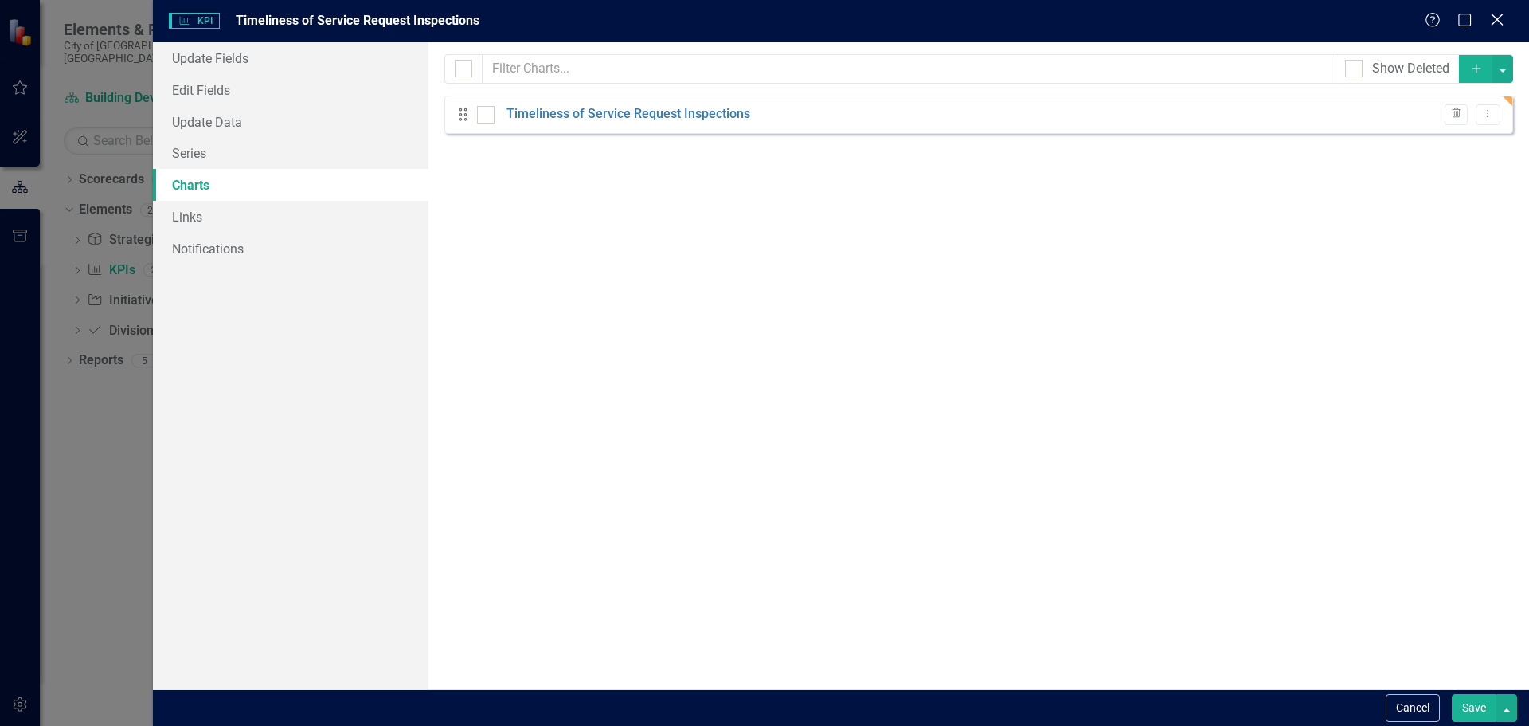
click at [1503, 25] on icon at bounding box center [1497, 20] width 12 height 12
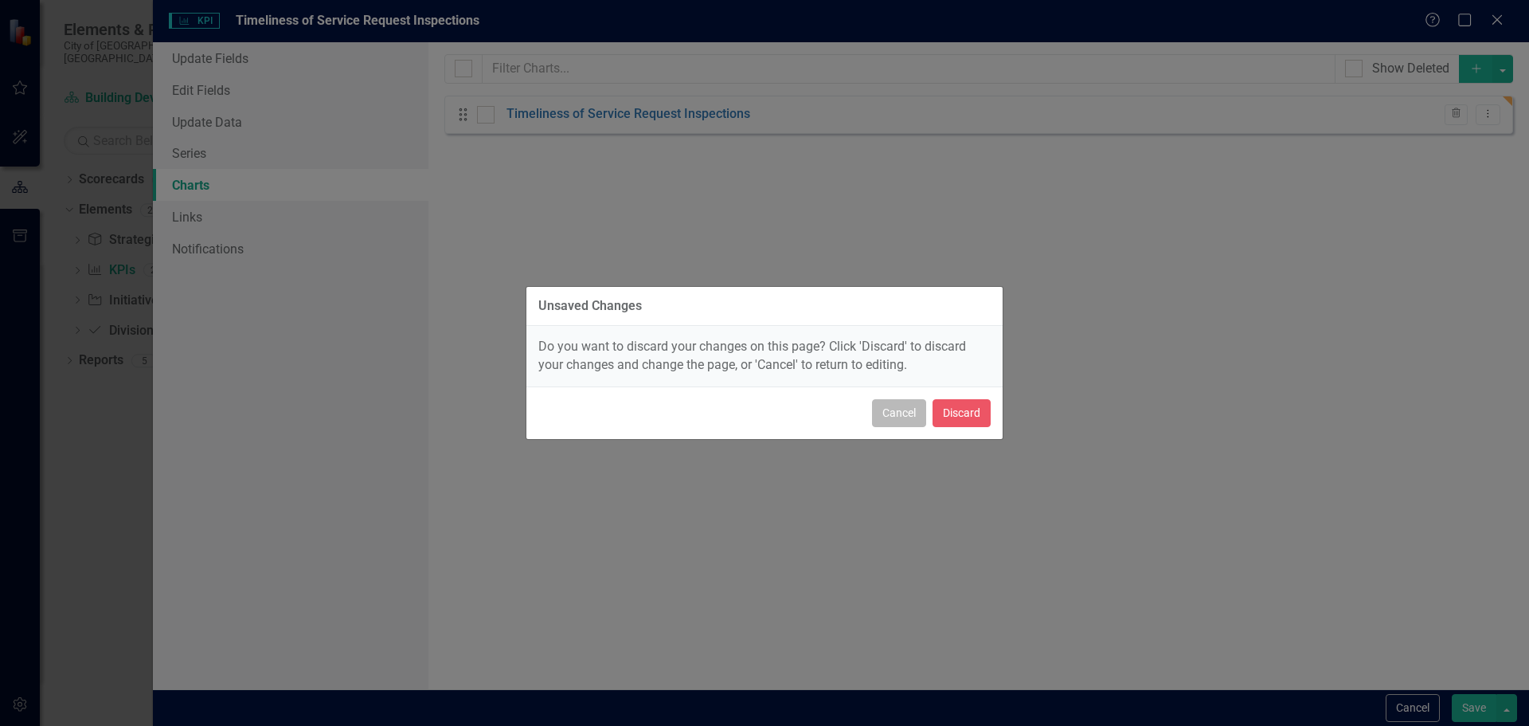
click at [902, 414] on button "Cancel" at bounding box center [899, 413] width 54 height 28
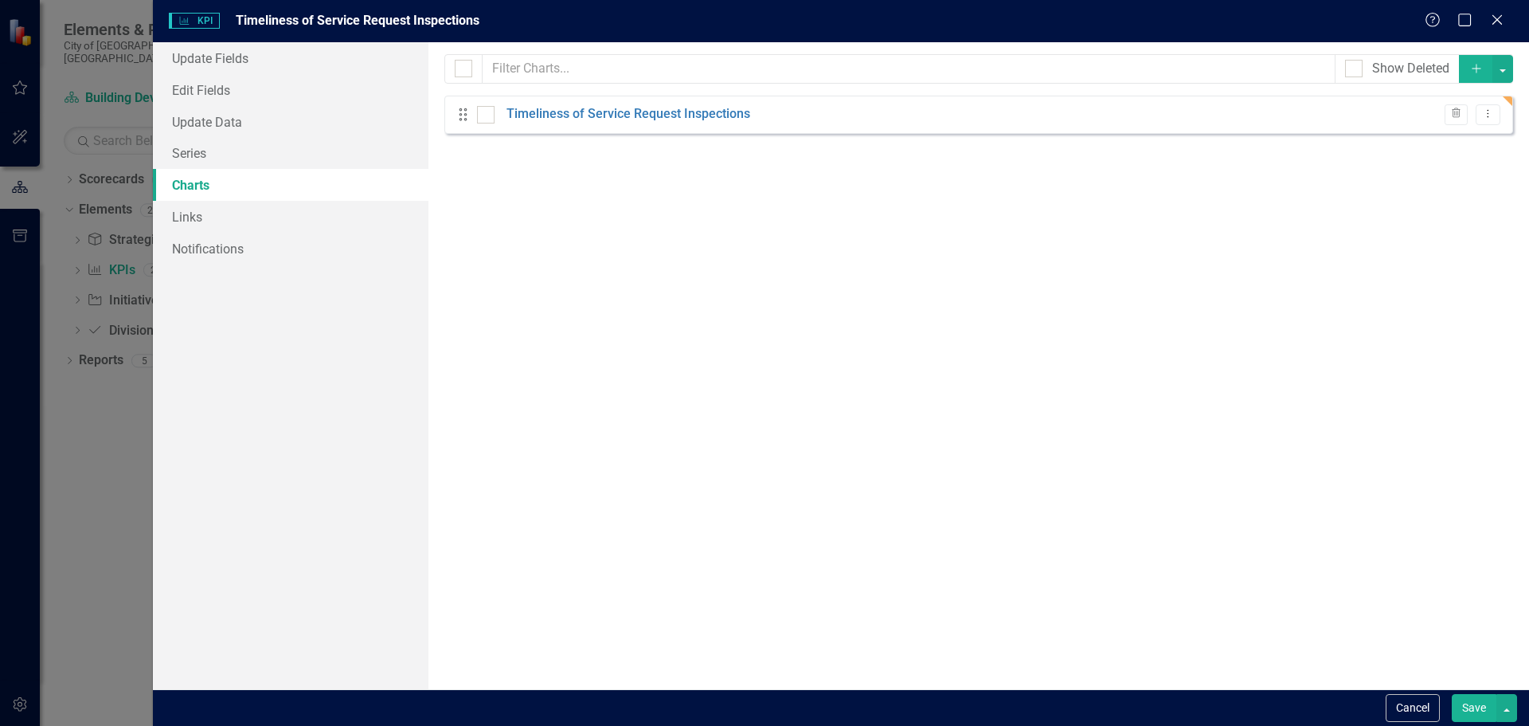
click at [1476, 710] on button "Save" at bounding box center [1474, 708] width 45 height 28
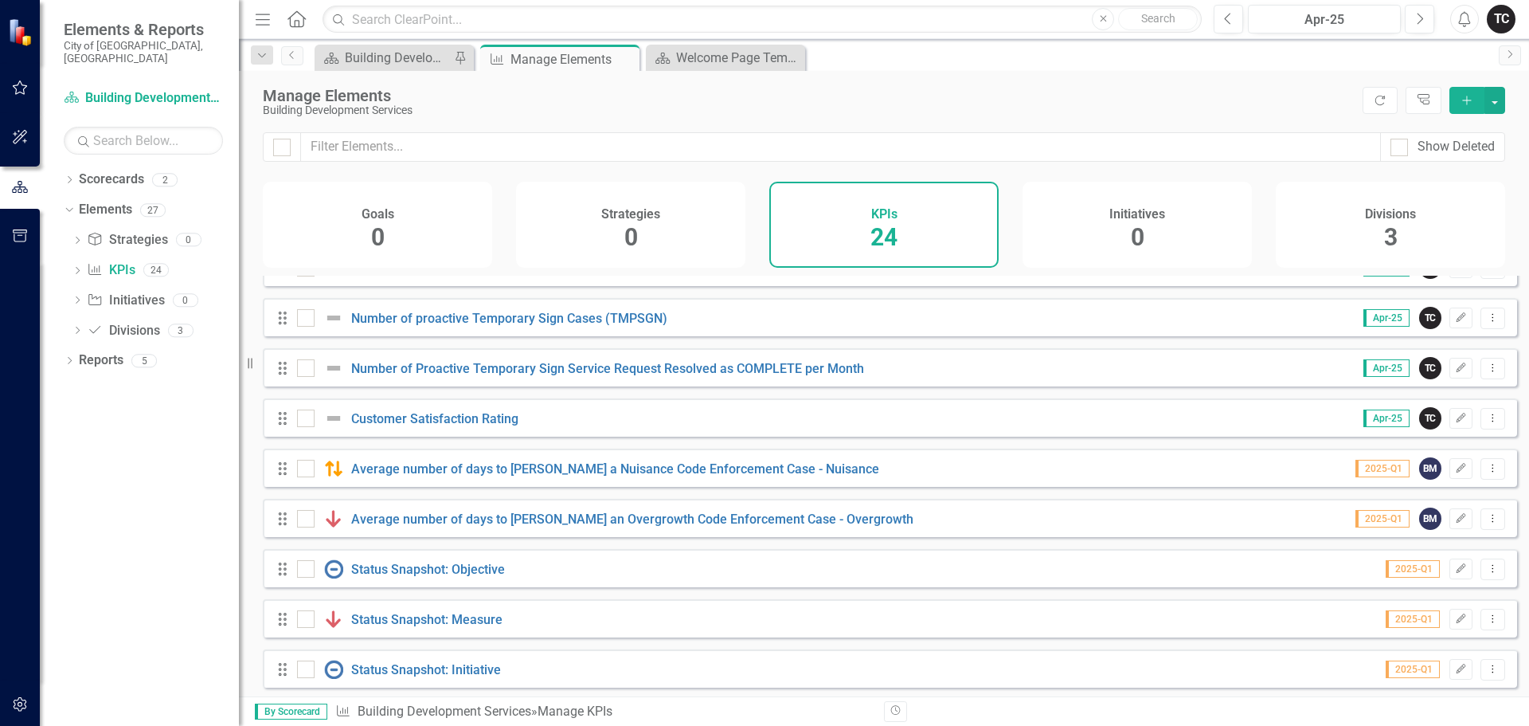
scroll to position [796, 0]
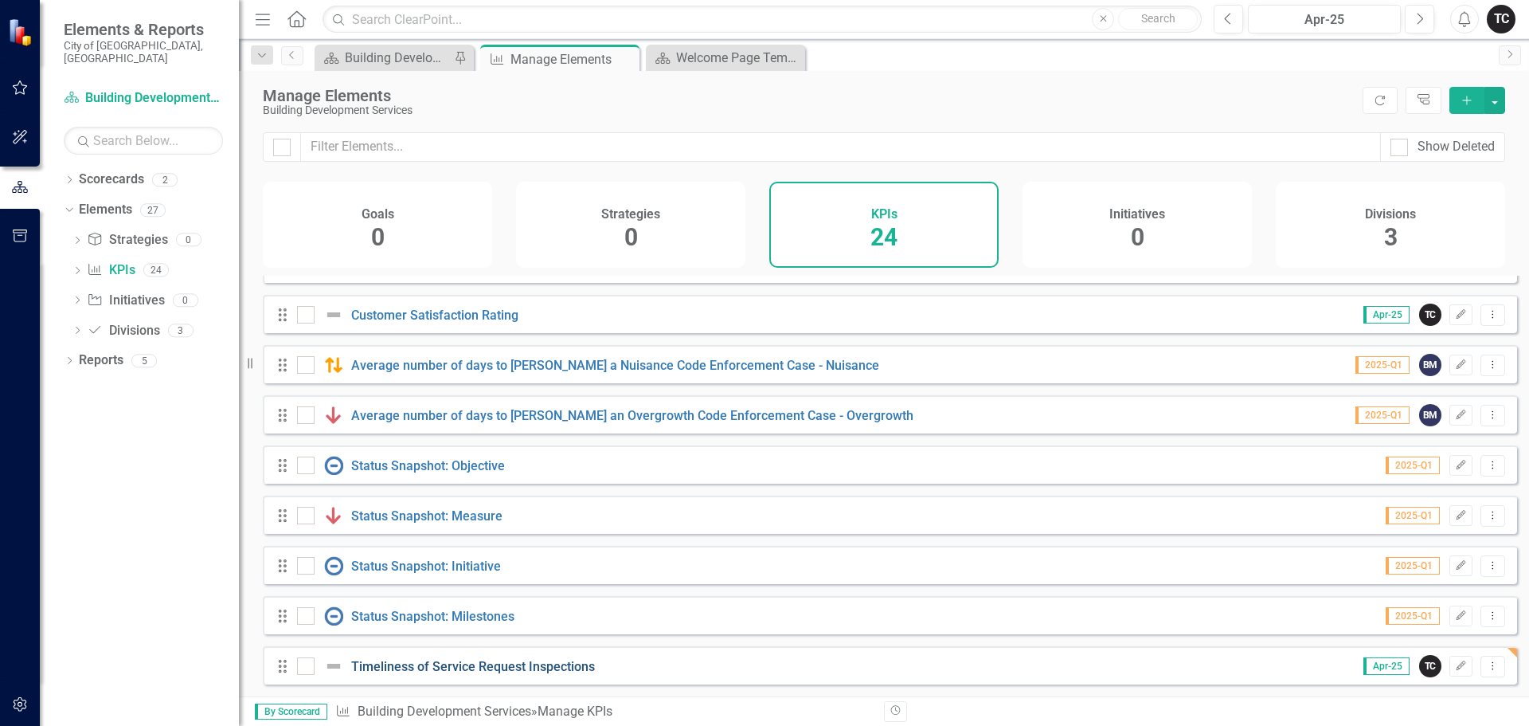
click at [572, 667] on link "Timeliness of Service Request Inspections" at bounding box center [473, 666] width 244 height 15
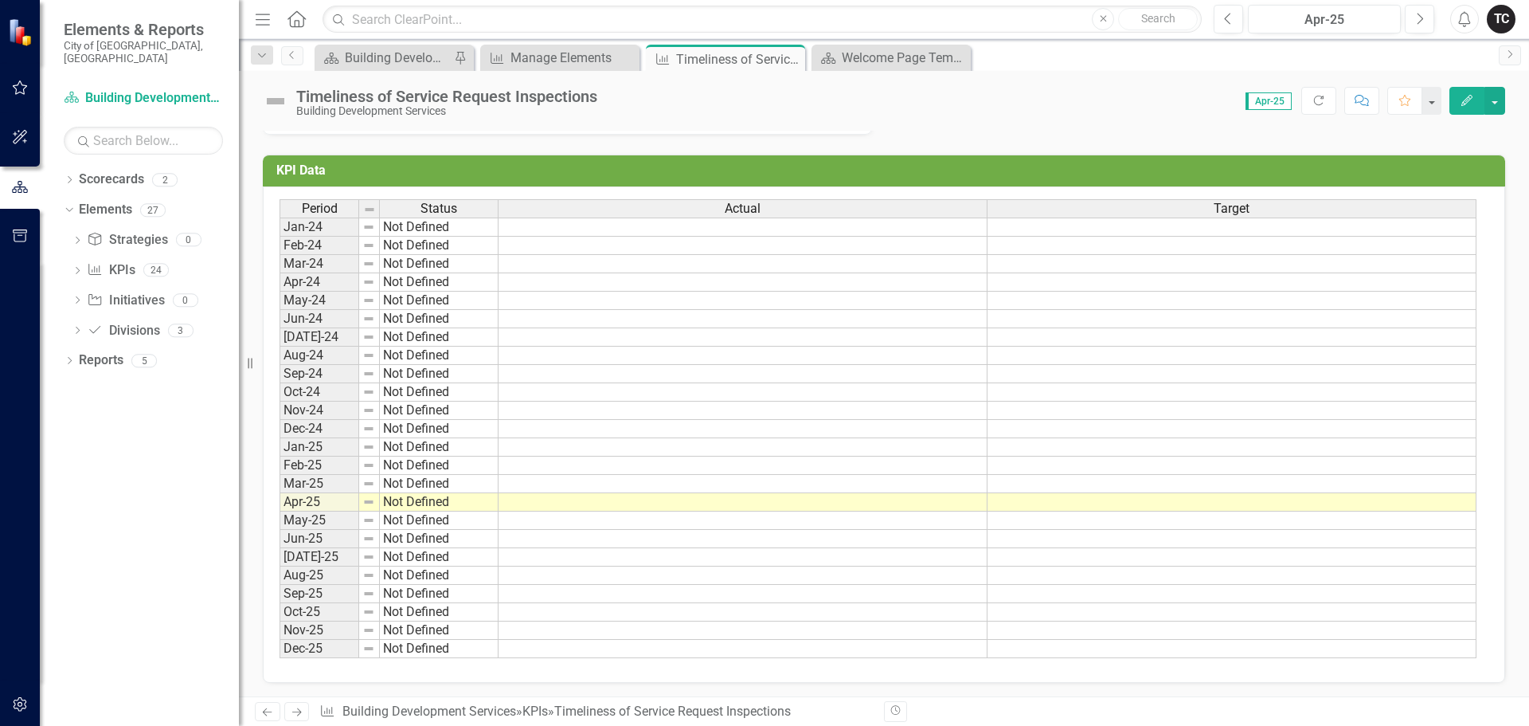
scroll to position [470, 0]
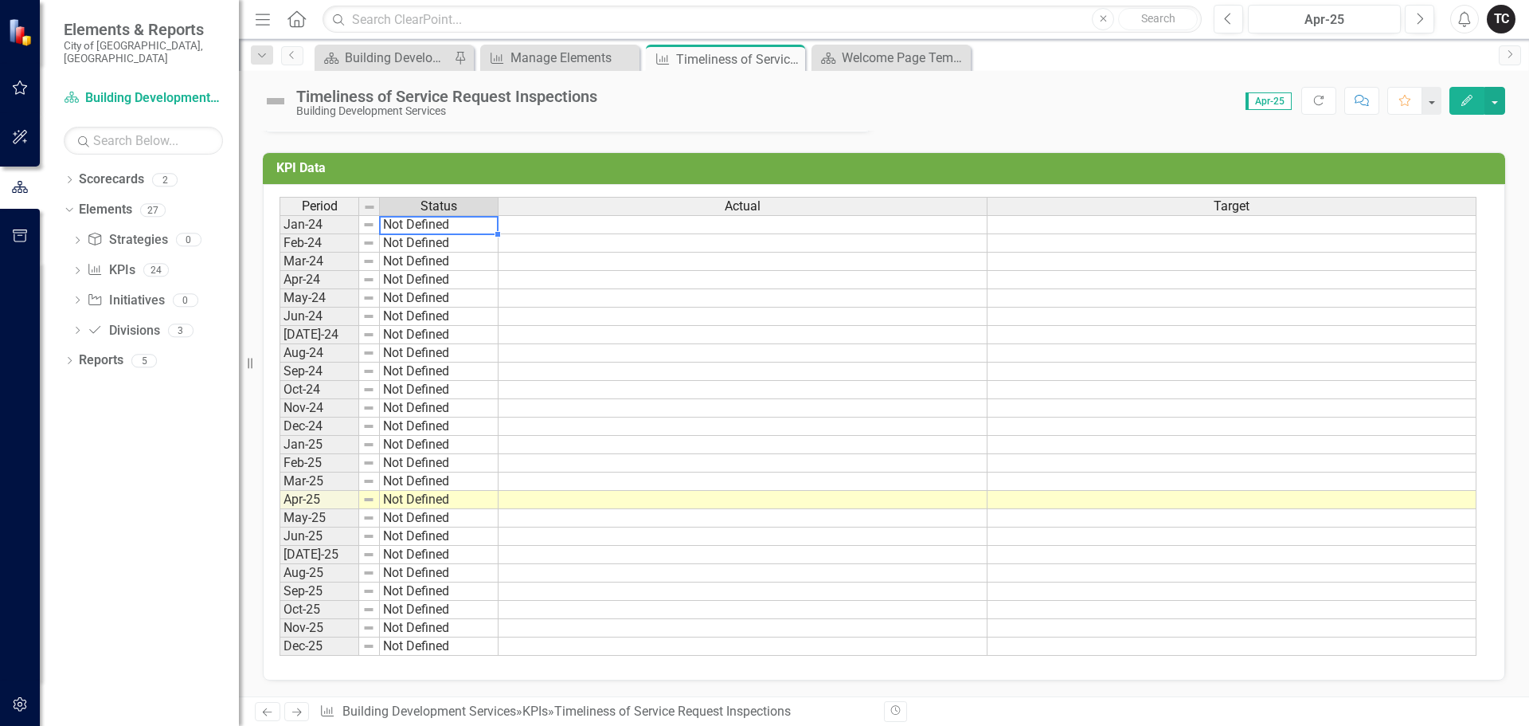
click at [405, 227] on td "Not Defined" at bounding box center [439, 224] width 119 height 19
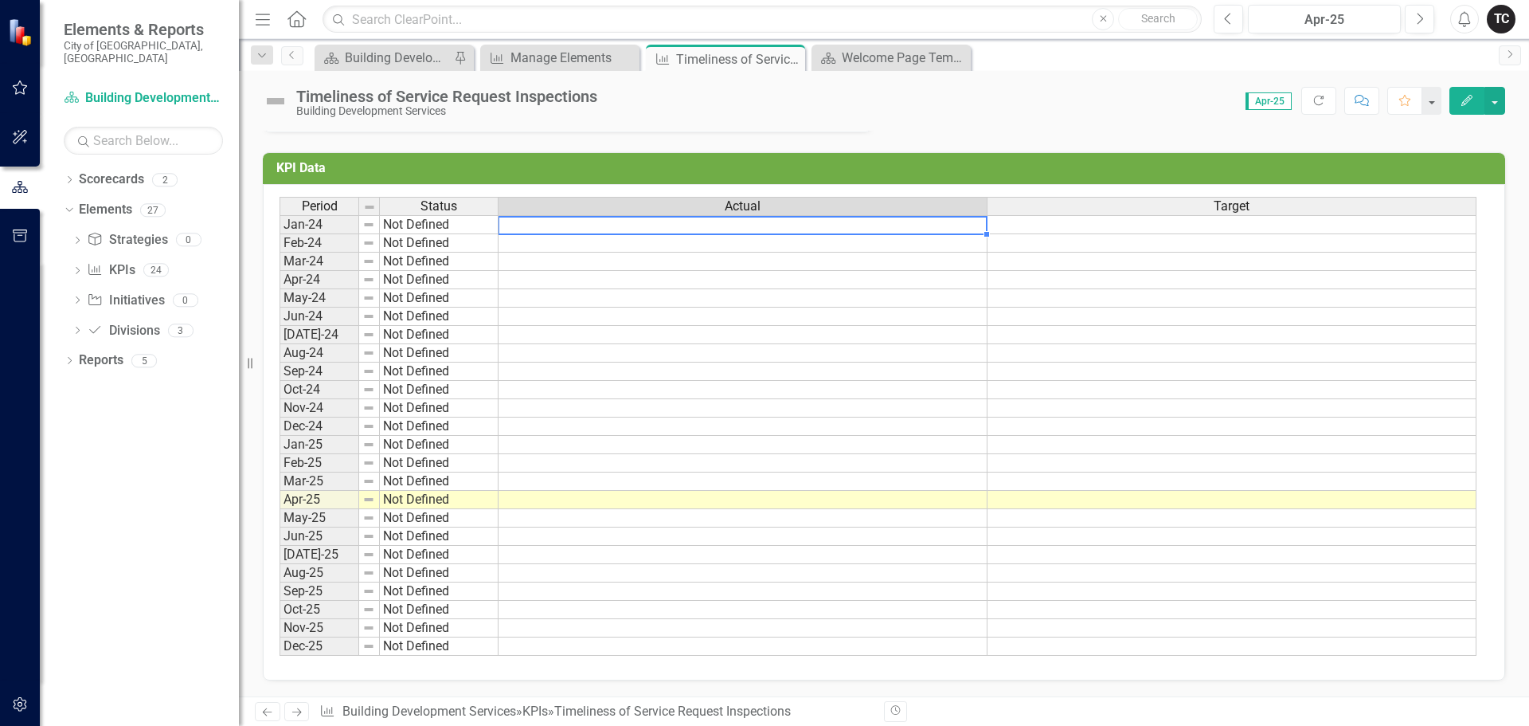
click at [551, 229] on td at bounding box center [743, 224] width 489 height 19
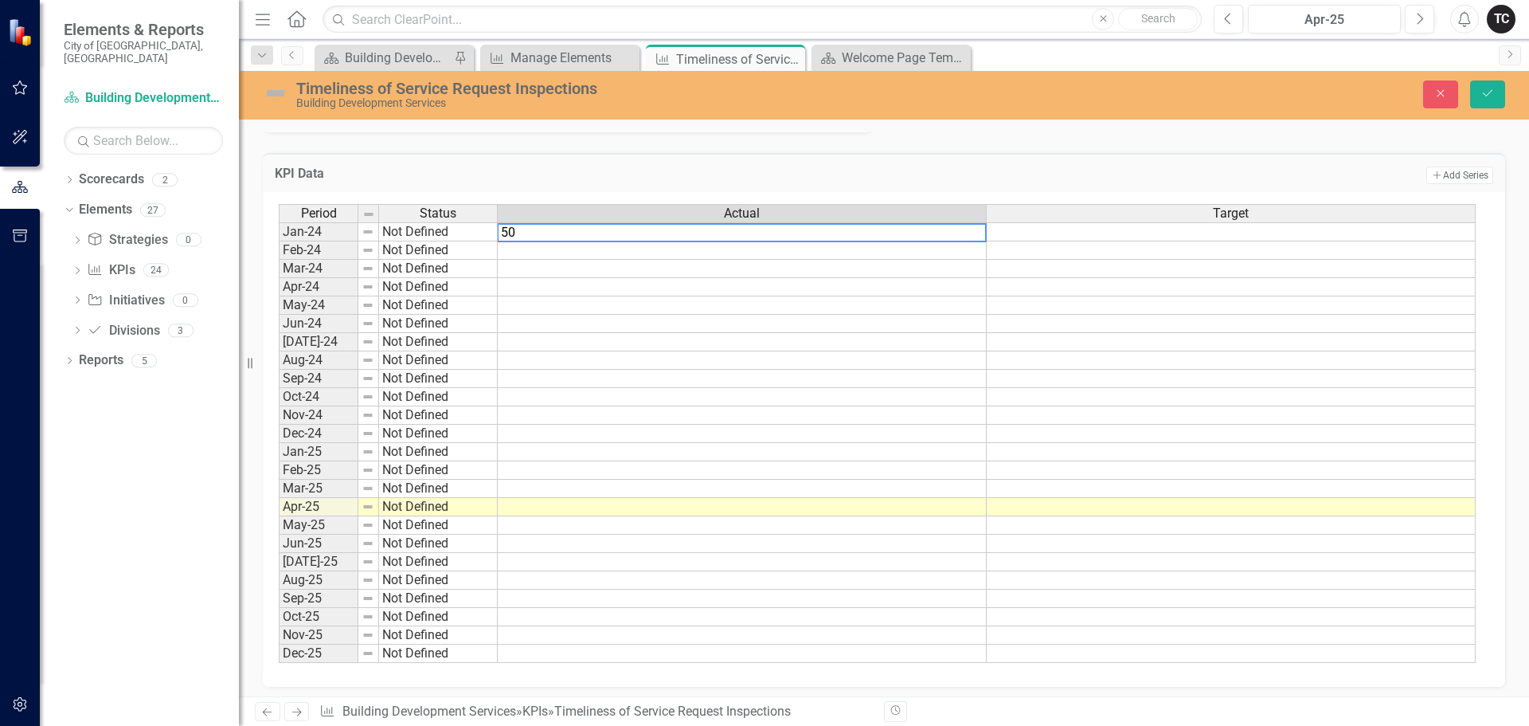
type textarea "500"
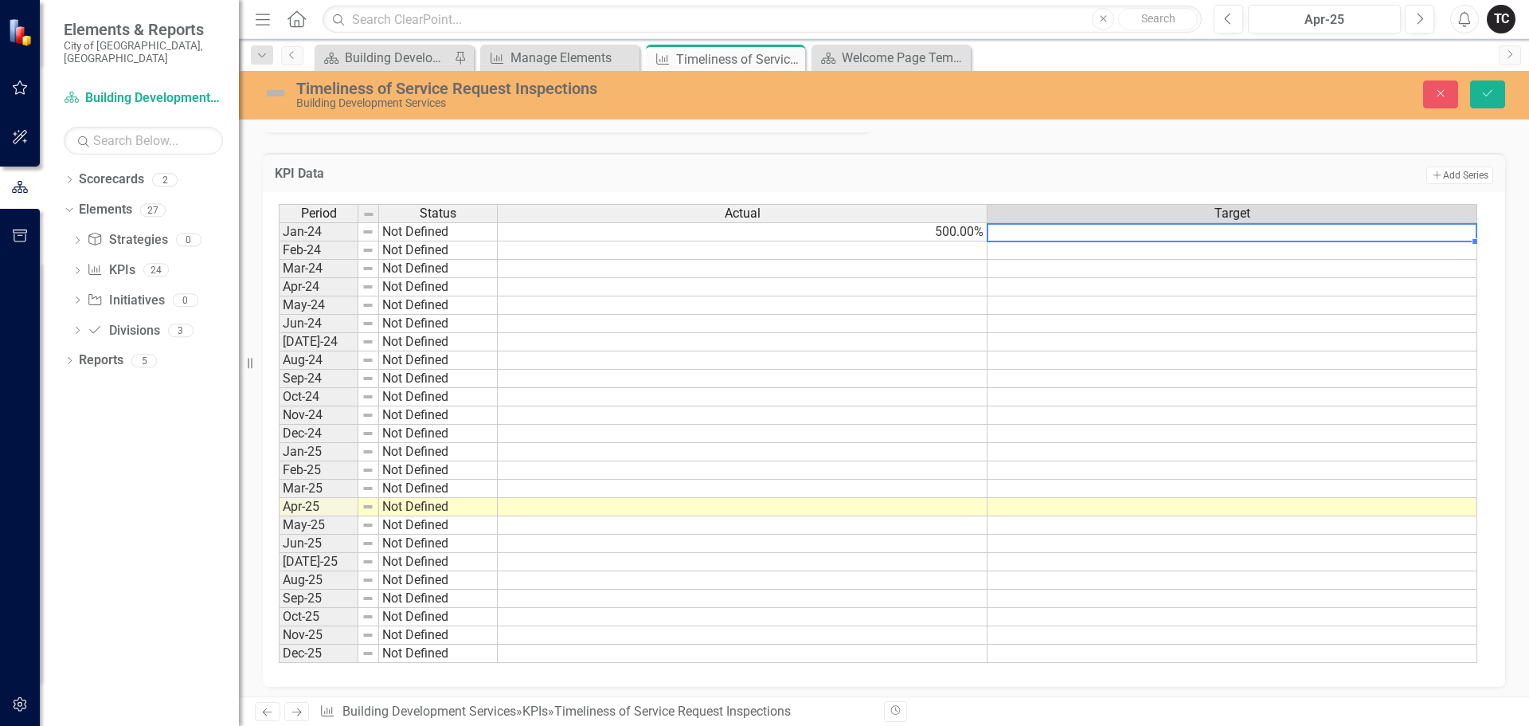
click at [961, 231] on td "500.00%" at bounding box center [743, 231] width 490 height 19
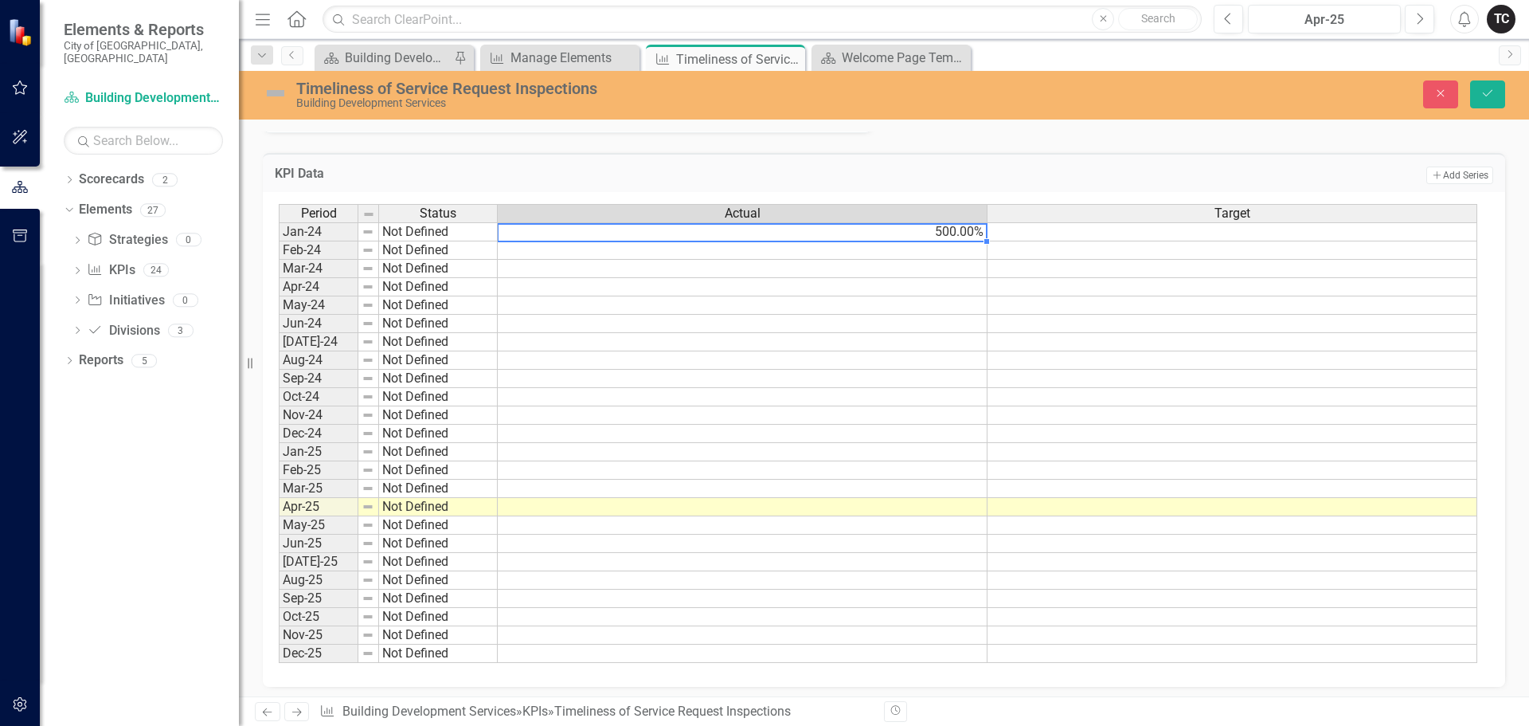
click at [961, 231] on td "500.00%" at bounding box center [743, 231] width 490 height 19
click at [961, 231] on textarea "500" at bounding box center [742, 232] width 491 height 19
type textarea "60"
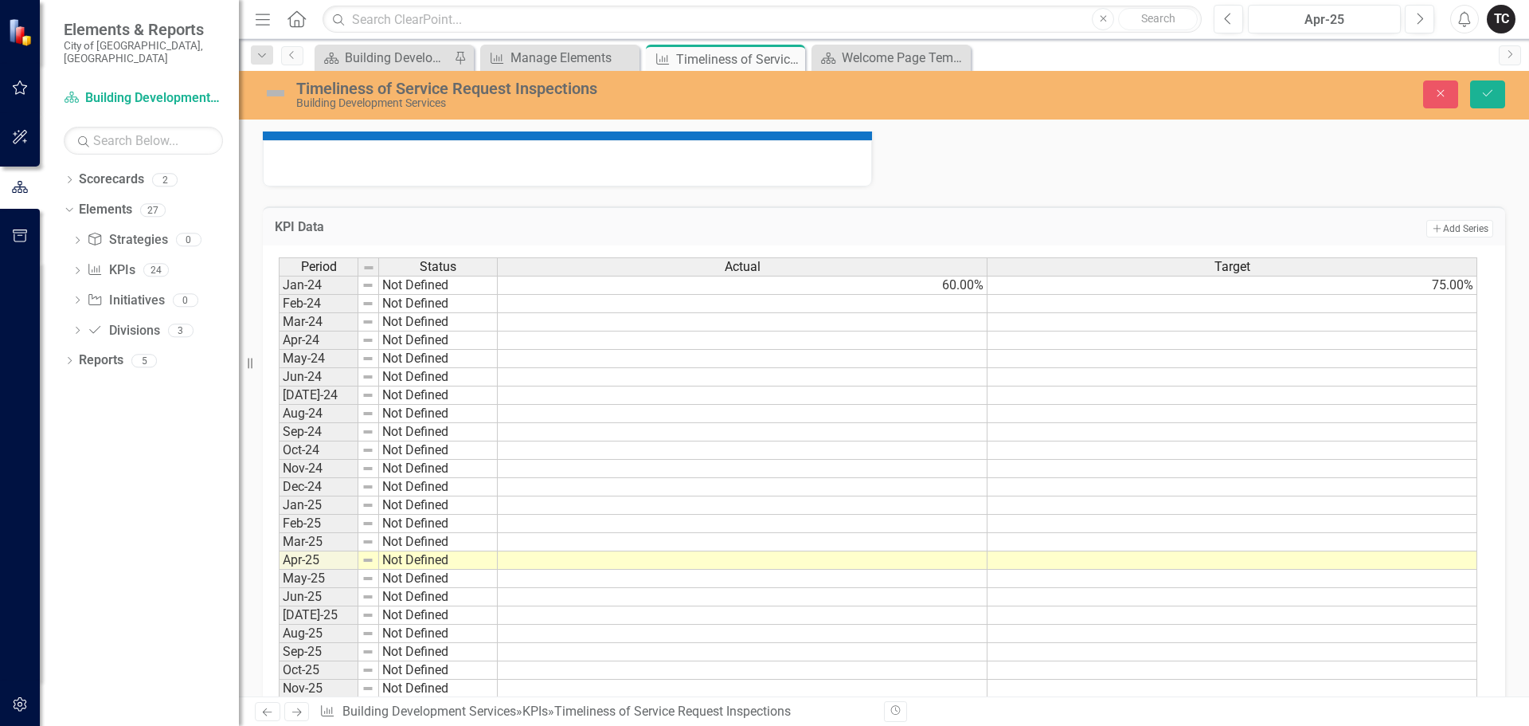
scroll to position [390, 0]
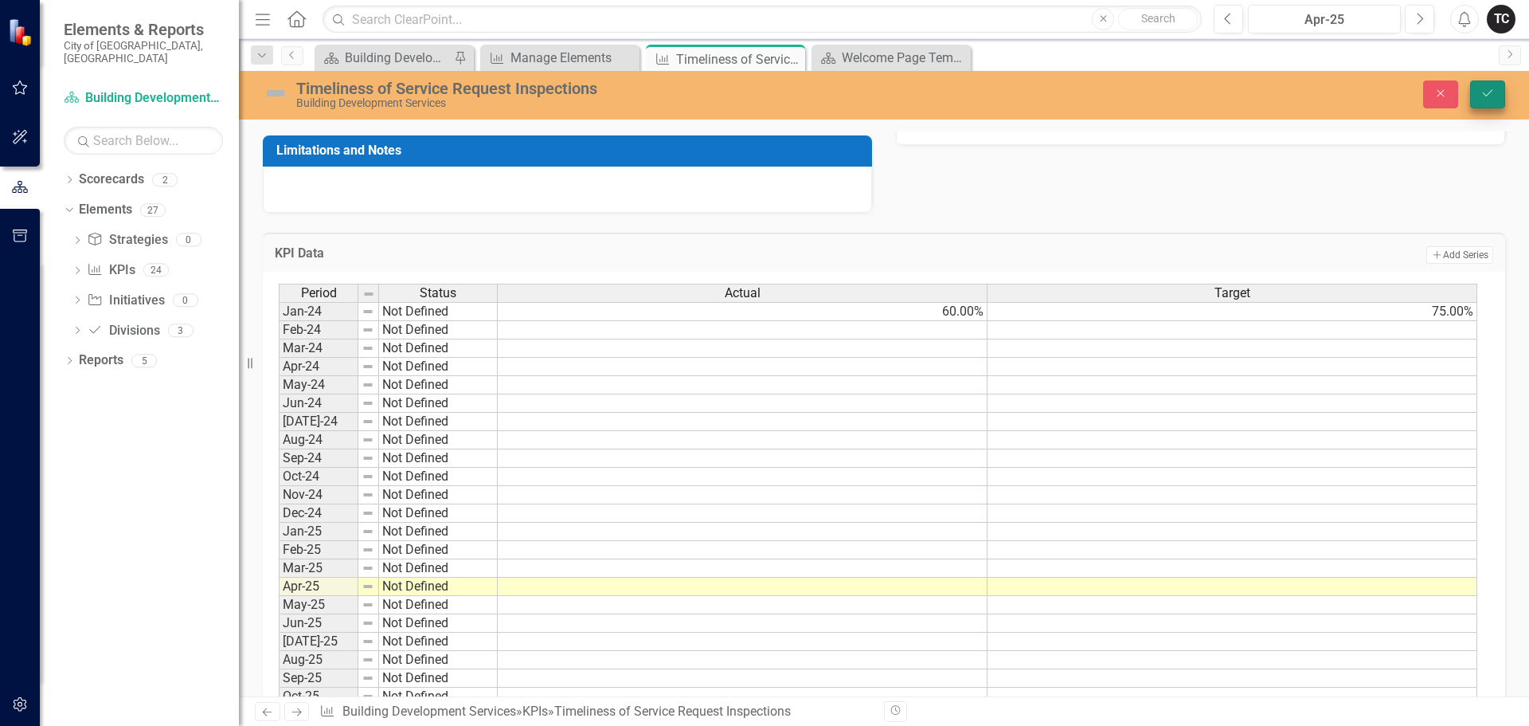
type textarea "75"
click at [1492, 87] on button "Save" at bounding box center [1487, 94] width 35 height 28
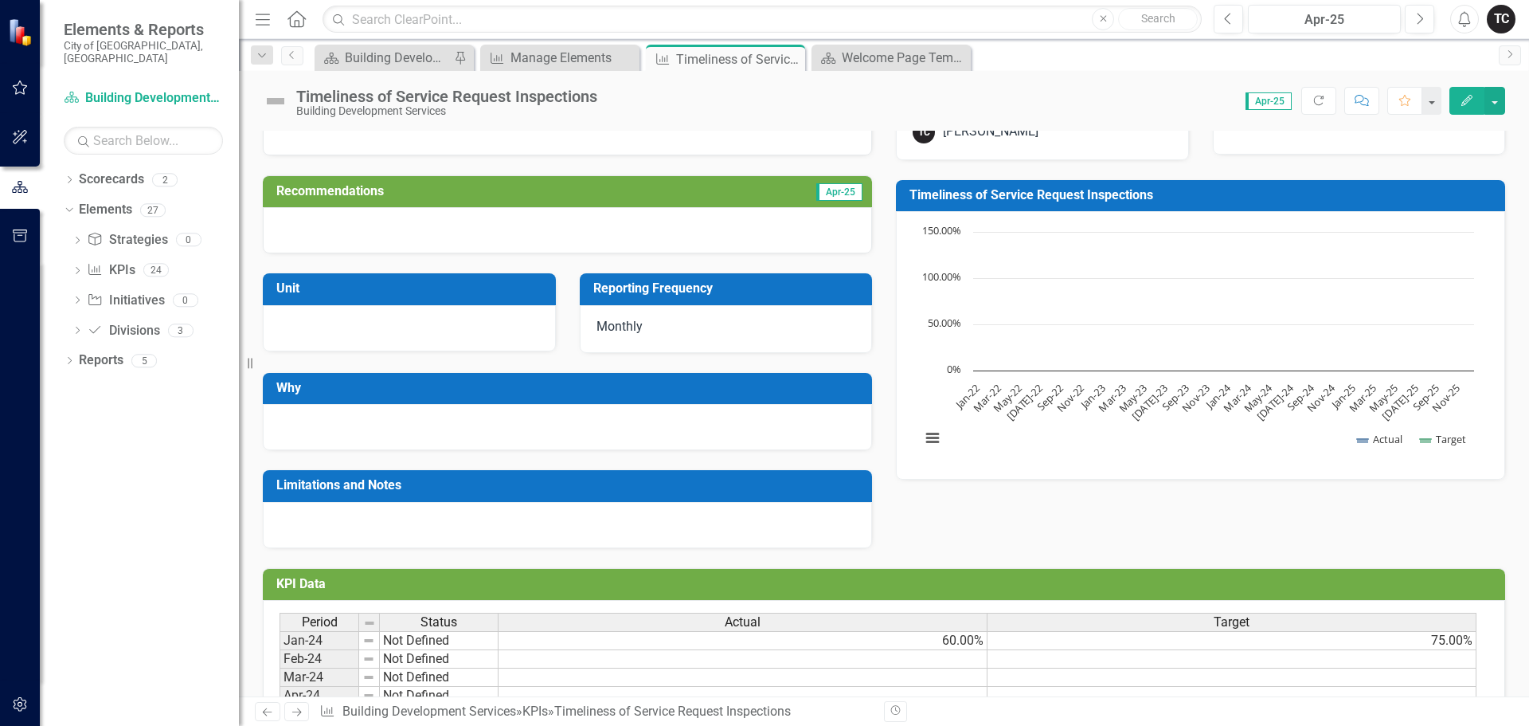
scroll to position [319, 0]
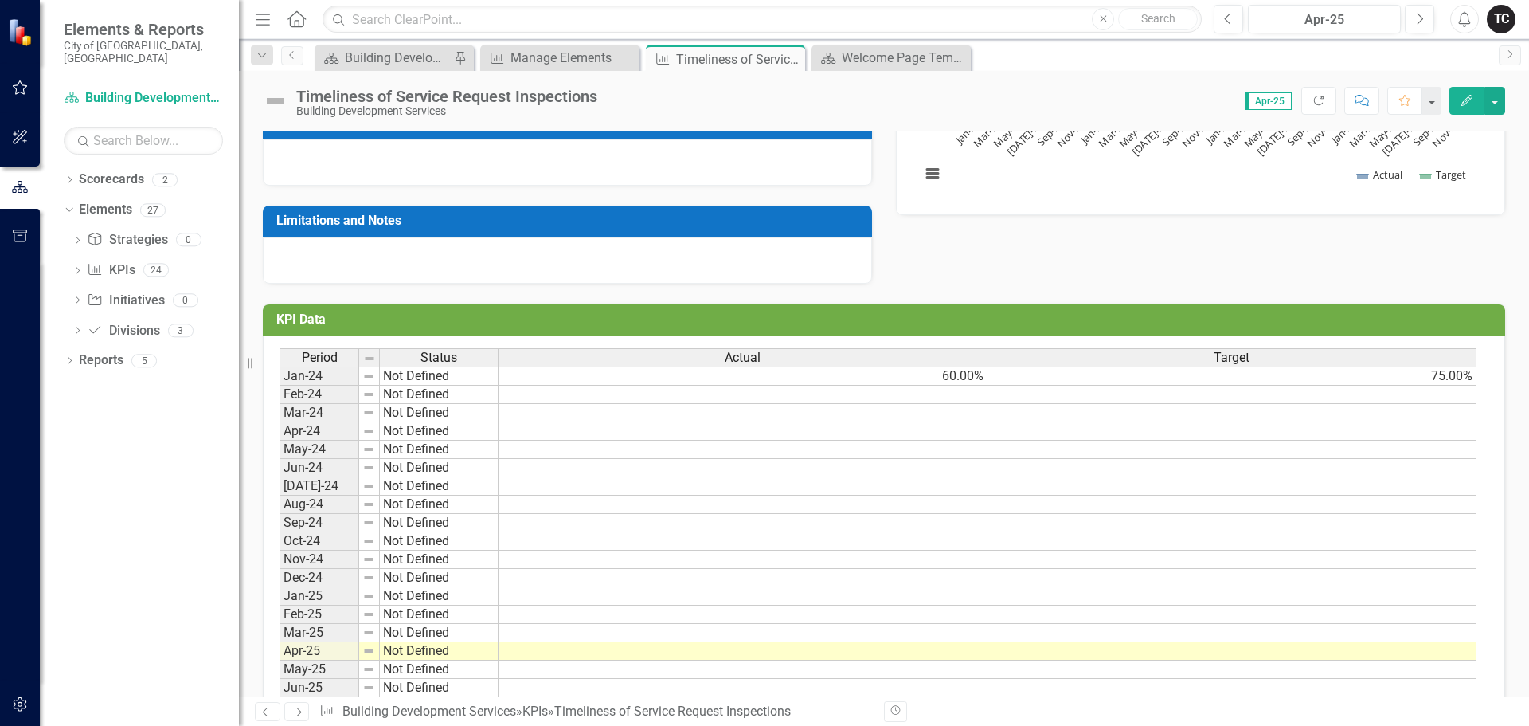
click at [949, 397] on td at bounding box center [743, 395] width 489 height 18
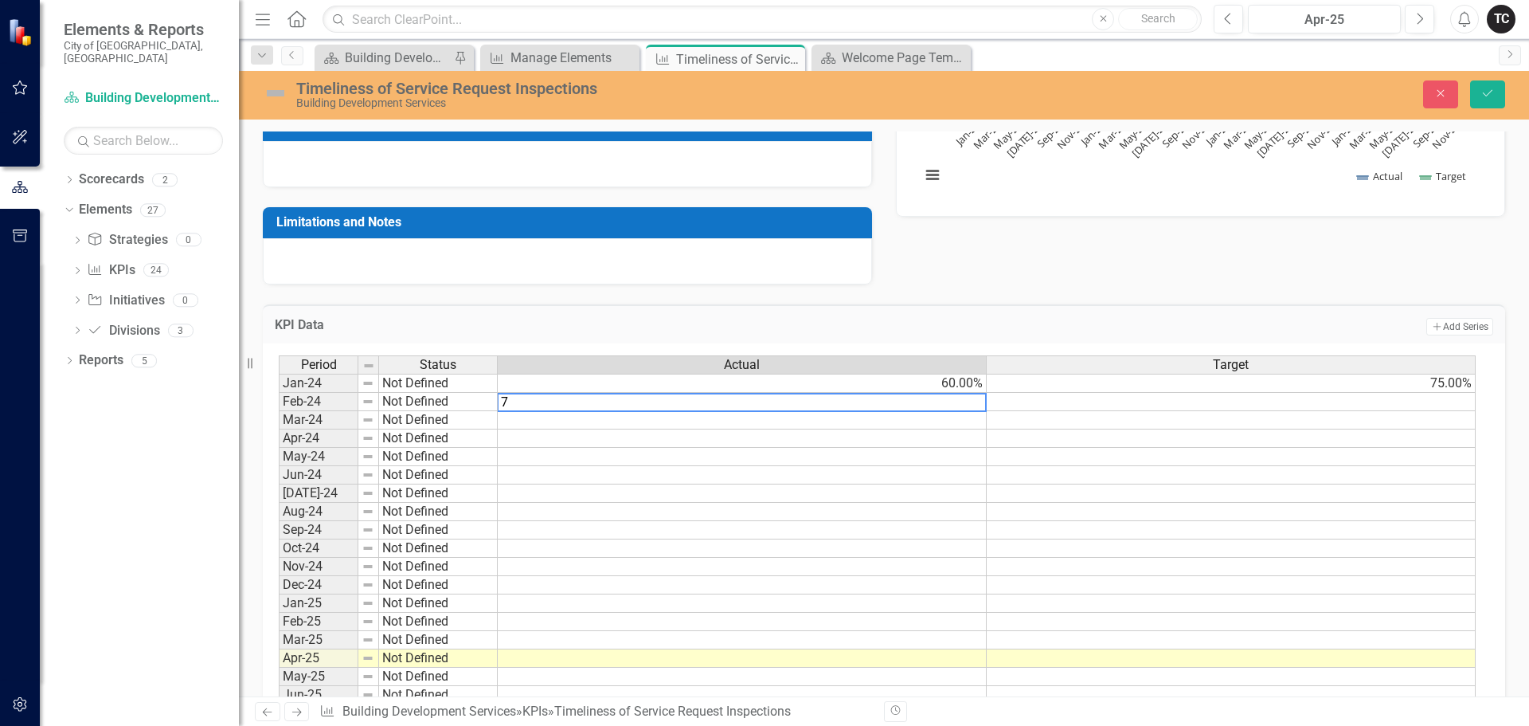
type textarea "75"
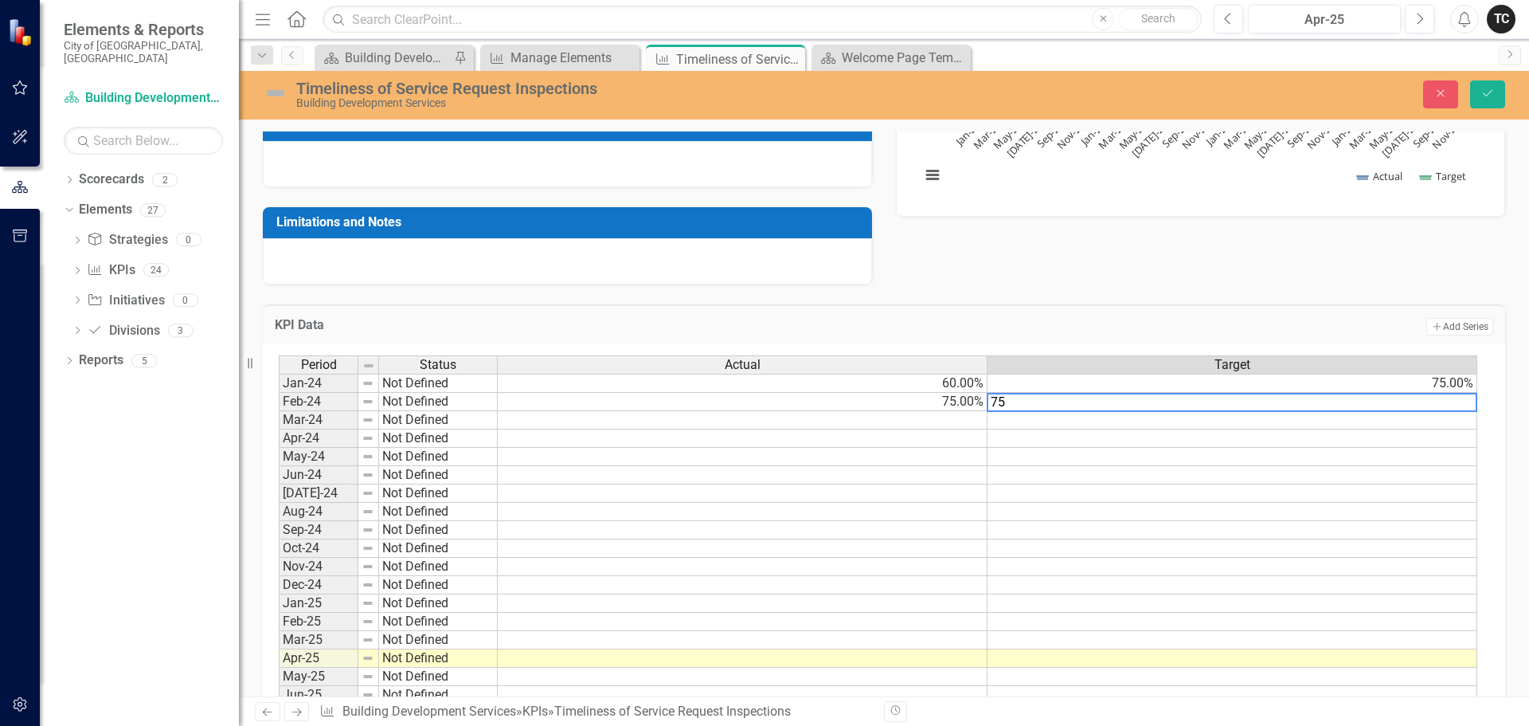
type textarea "75"
click at [1256, 573] on td at bounding box center [1233, 567] width 490 height 18
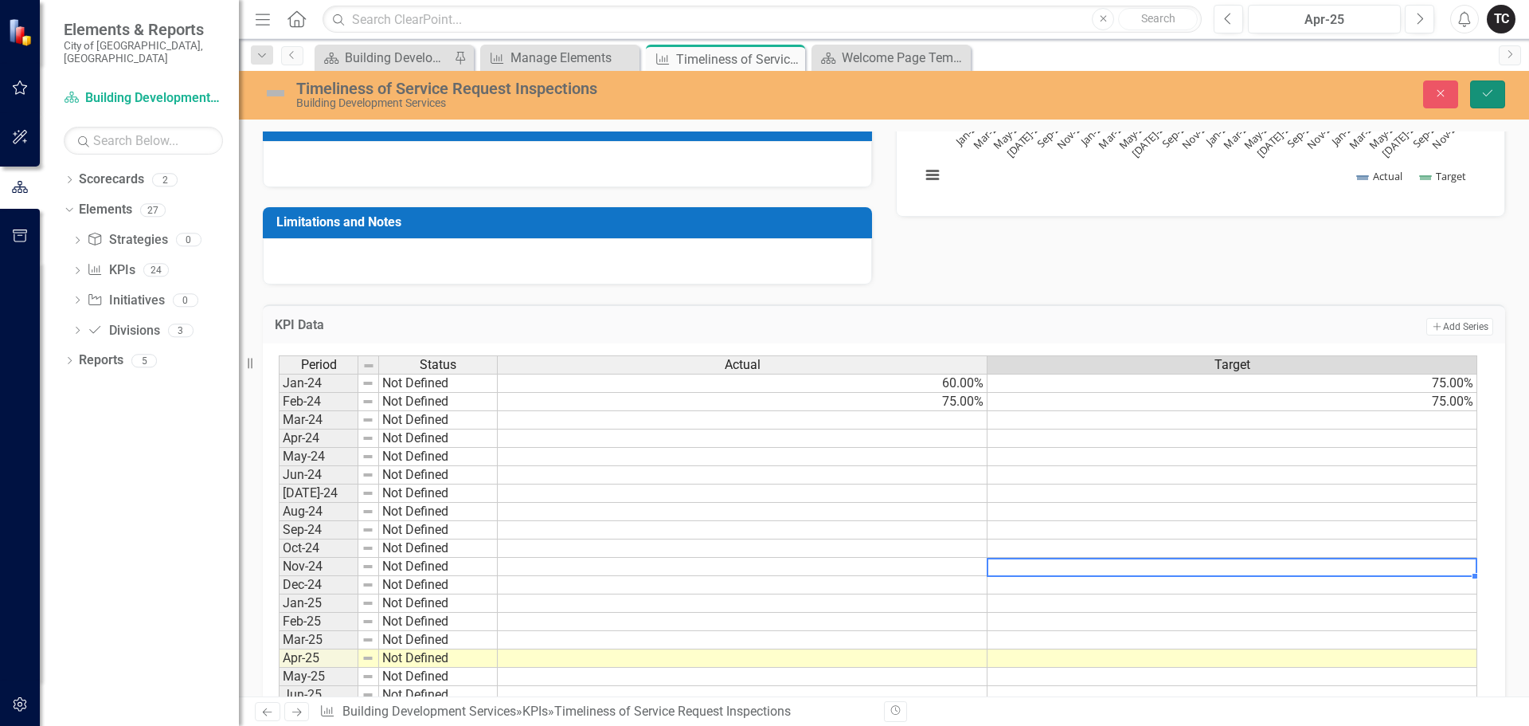
click at [1489, 92] on icon "Save" at bounding box center [1488, 93] width 14 height 11
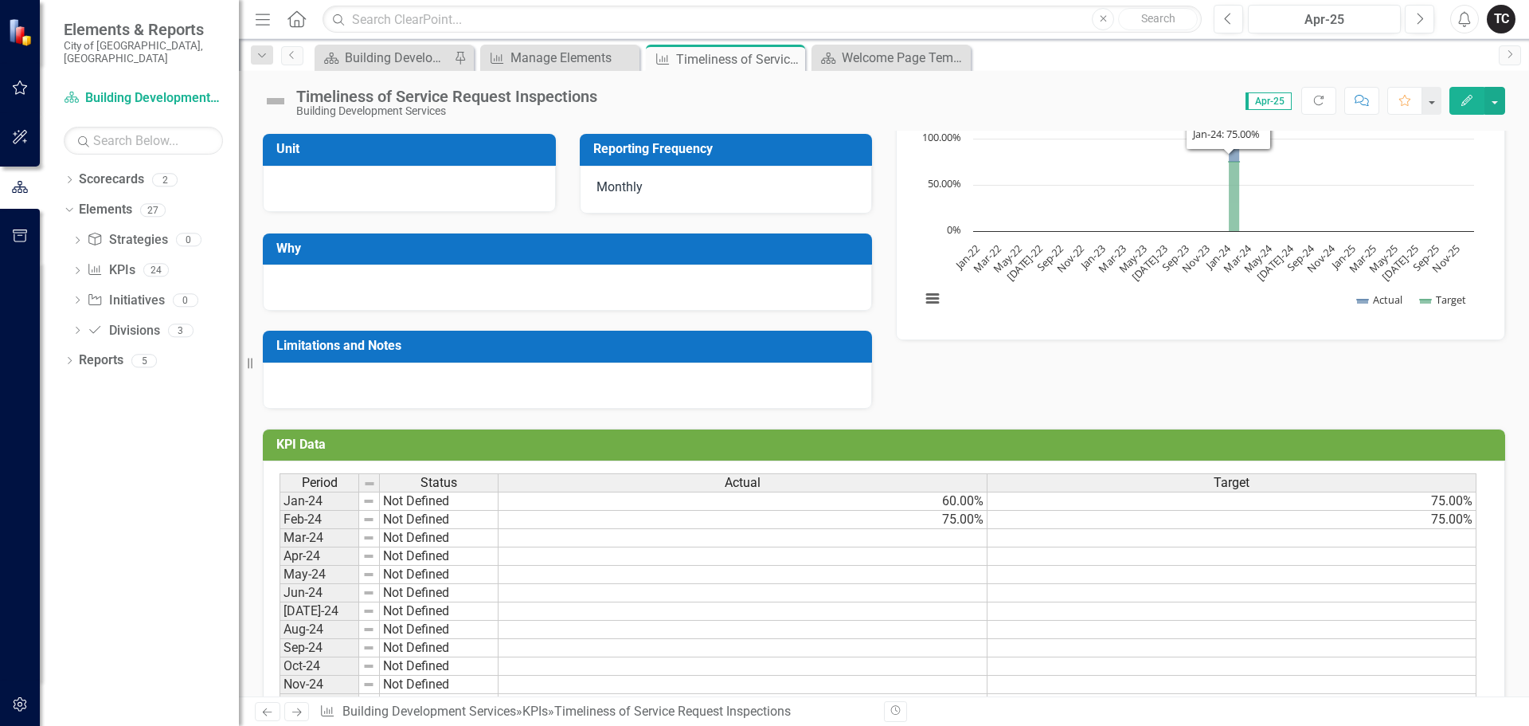
scroll to position [239, 0]
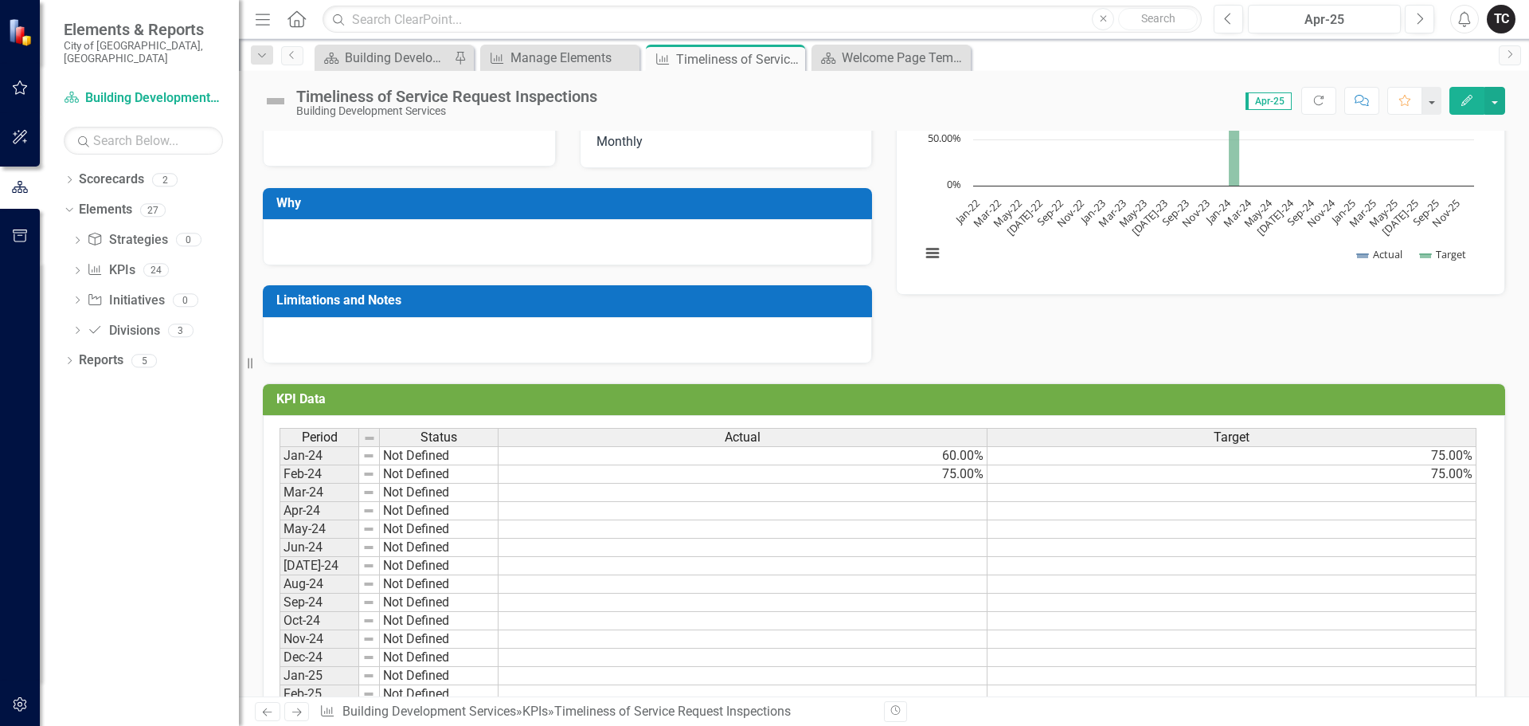
click at [300, 479] on td "Feb-24" at bounding box center [320, 474] width 80 height 18
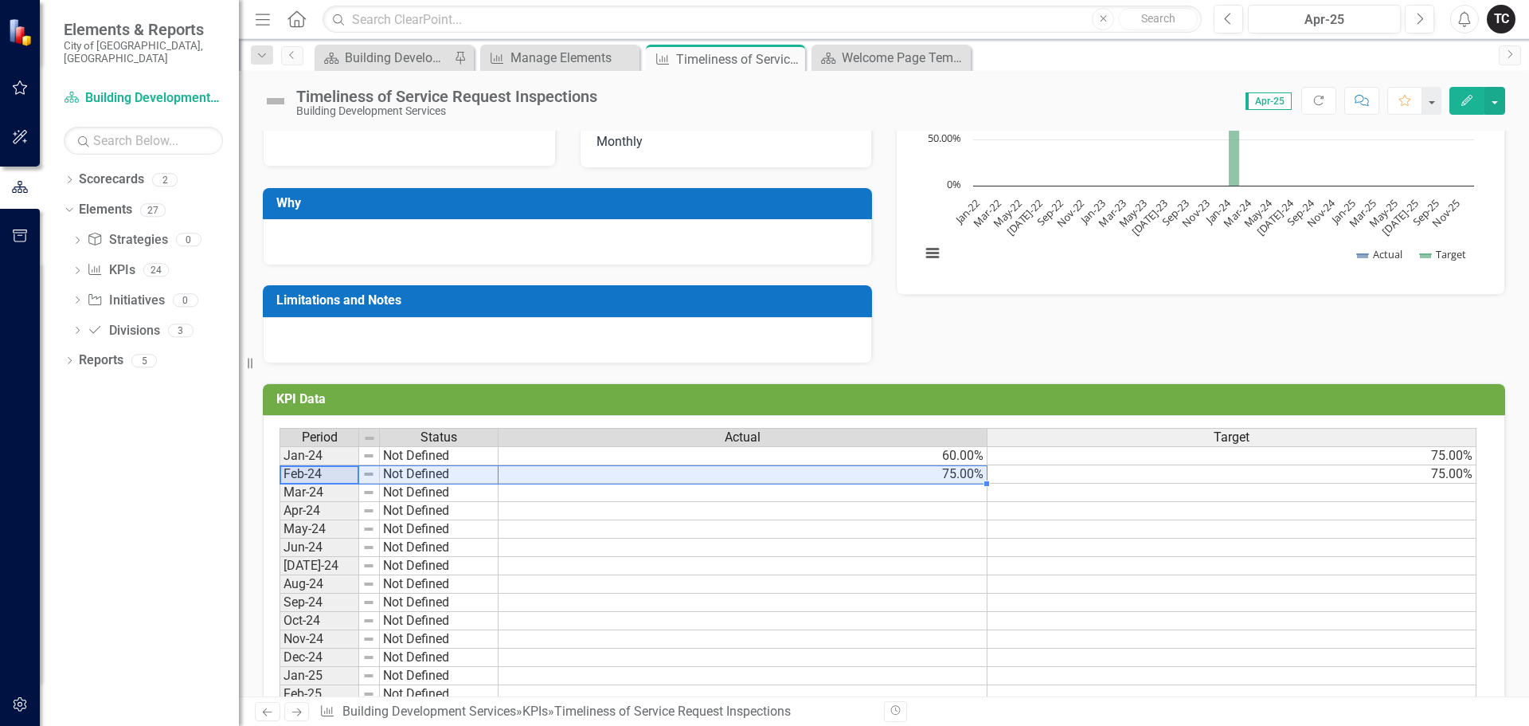
drag, startPoint x: 436, startPoint y: 481, endPoint x: 525, endPoint y: 482, distance: 89.2
click at [525, 482] on div "Period Status Actual Target Jan-24 Not Defined 60.00% 75.00% Feb-24 Not Defined…" at bounding box center [878, 658] width 1197 height 460
click at [332, 483] on div at bounding box center [319, 484] width 79 height 2
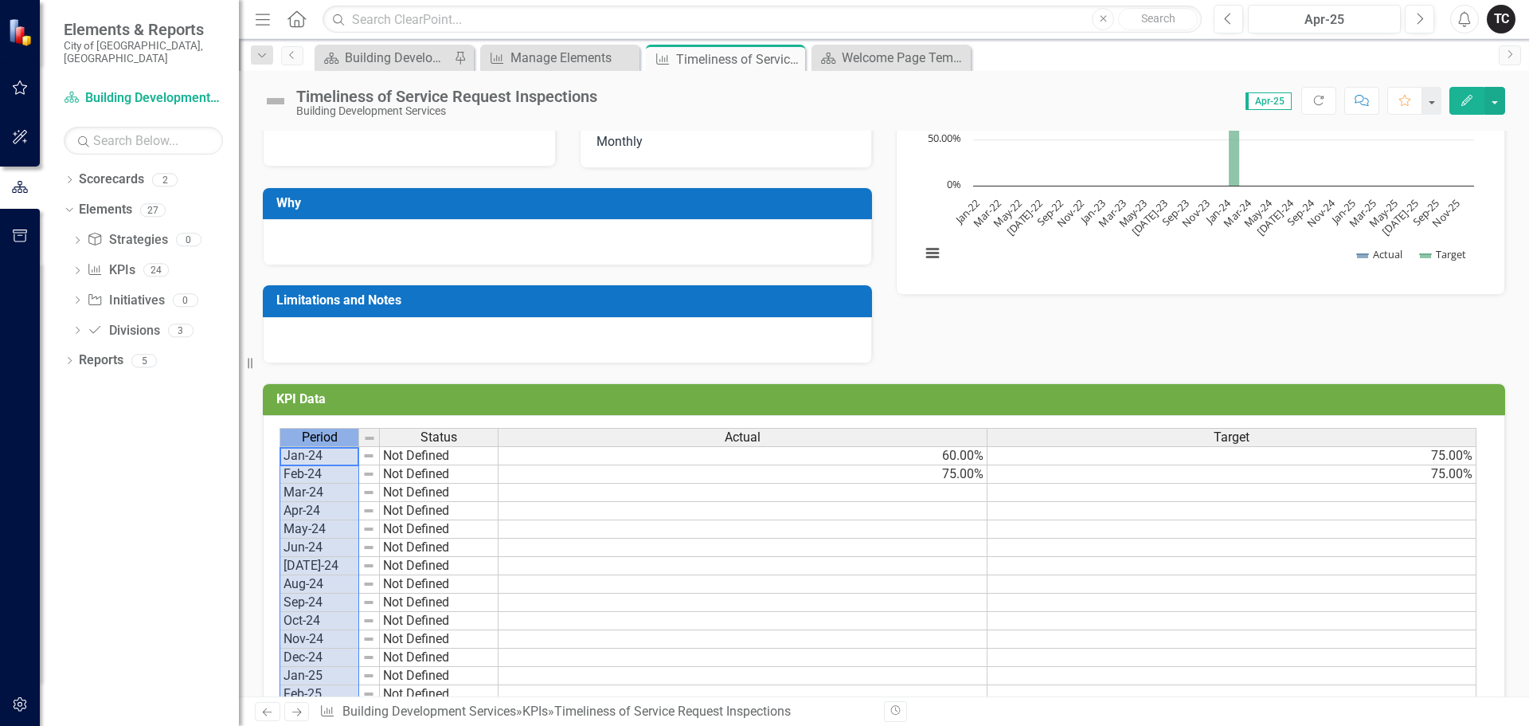
click at [329, 445] on div "Period" at bounding box center [319, 438] width 78 height 18
click at [280, 484] on div "Period Status Jan-24 Not Defined Feb-24 Not Defined Mar-24 Not Defined Apr-24 N…" at bounding box center [280, 657] width 0 height 459
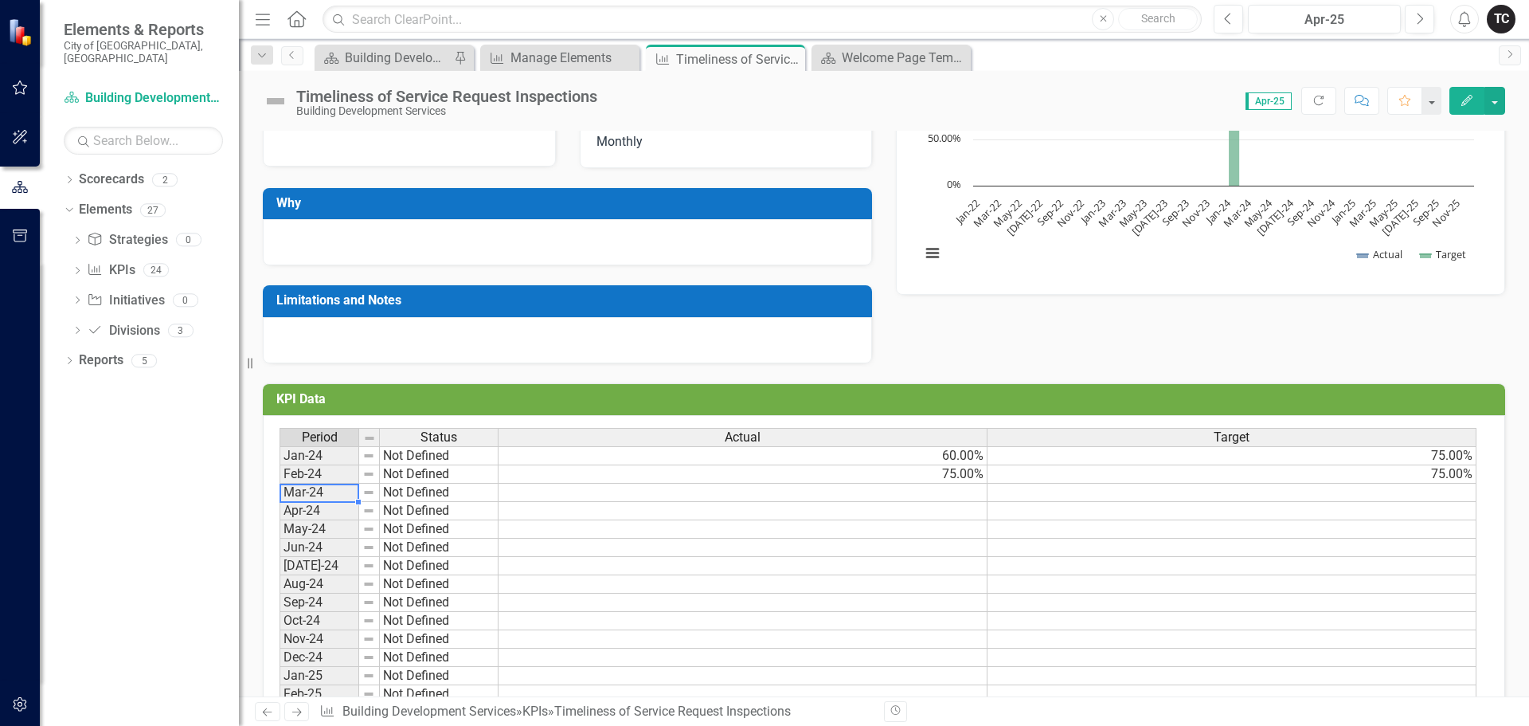
click at [277, 483] on div "Period Status Actual Target Jan-24 Not Defined 60.00% 75.00% Feb-24 Not Defined…" at bounding box center [884, 663] width 1243 height 496
click at [269, 478] on div "Period Status Actual Target Jan-24 Not Defined 60.00% 75.00% Feb-24 Not Defined…" at bounding box center [884, 663] width 1243 height 496
click at [290, 479] on td "Feb-24" at bounding box center [320, 474] width 80 height 18
click at [275, 479] on div "Period Status Actual Target Jan-24 Not Defined 60.00% 75.00% Feb-24 Not Defined…" at bounding box center [884, 663] width 1243 height 496
drag, startPoint x: 275, startPoint y: 479, endPoint x: 287, endPoint y: 481, distance: 12.2
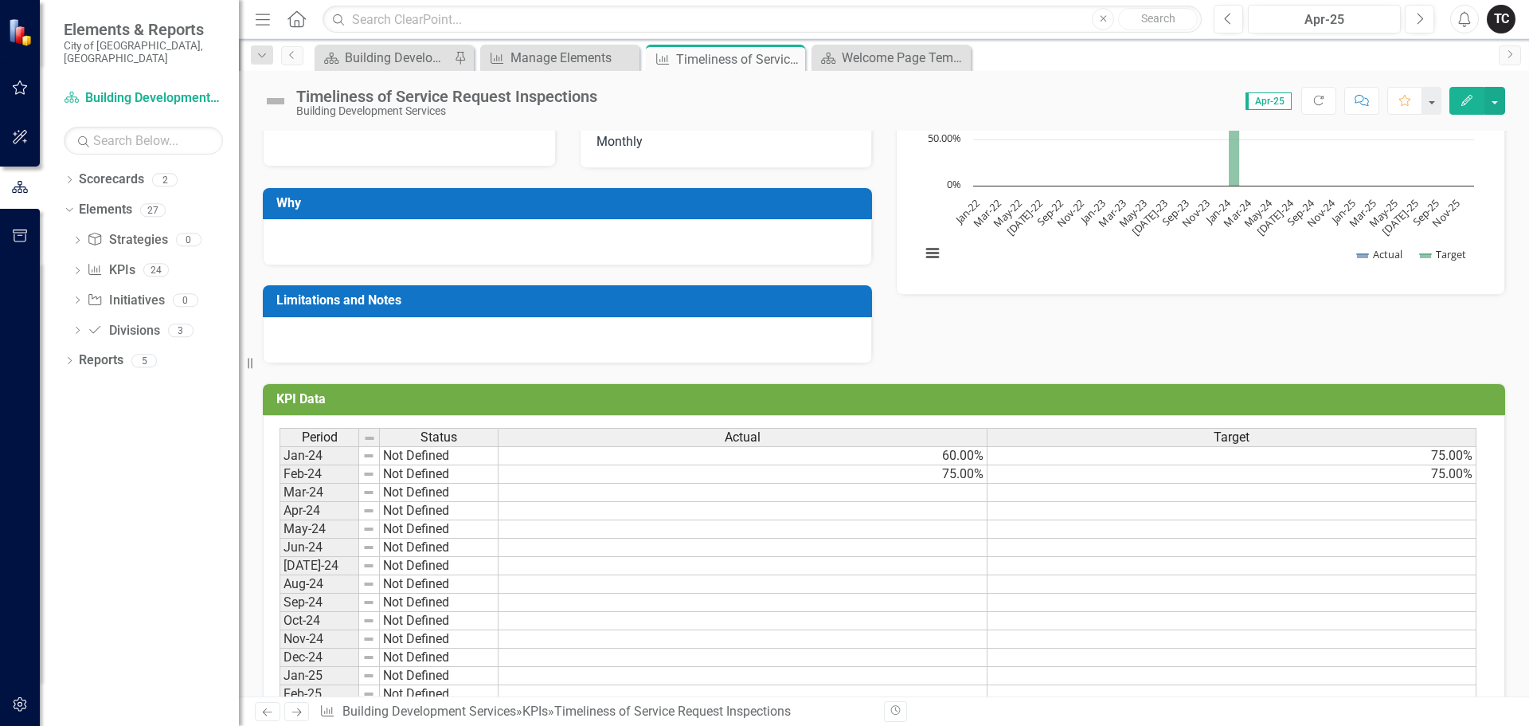
click at [287, 481] on td "Feb-24" at bounding box center [320, 474] width 80 height 18
click at [413, 481] on td "Not Defined" at bounding box center [439, 474] width 119 height 18
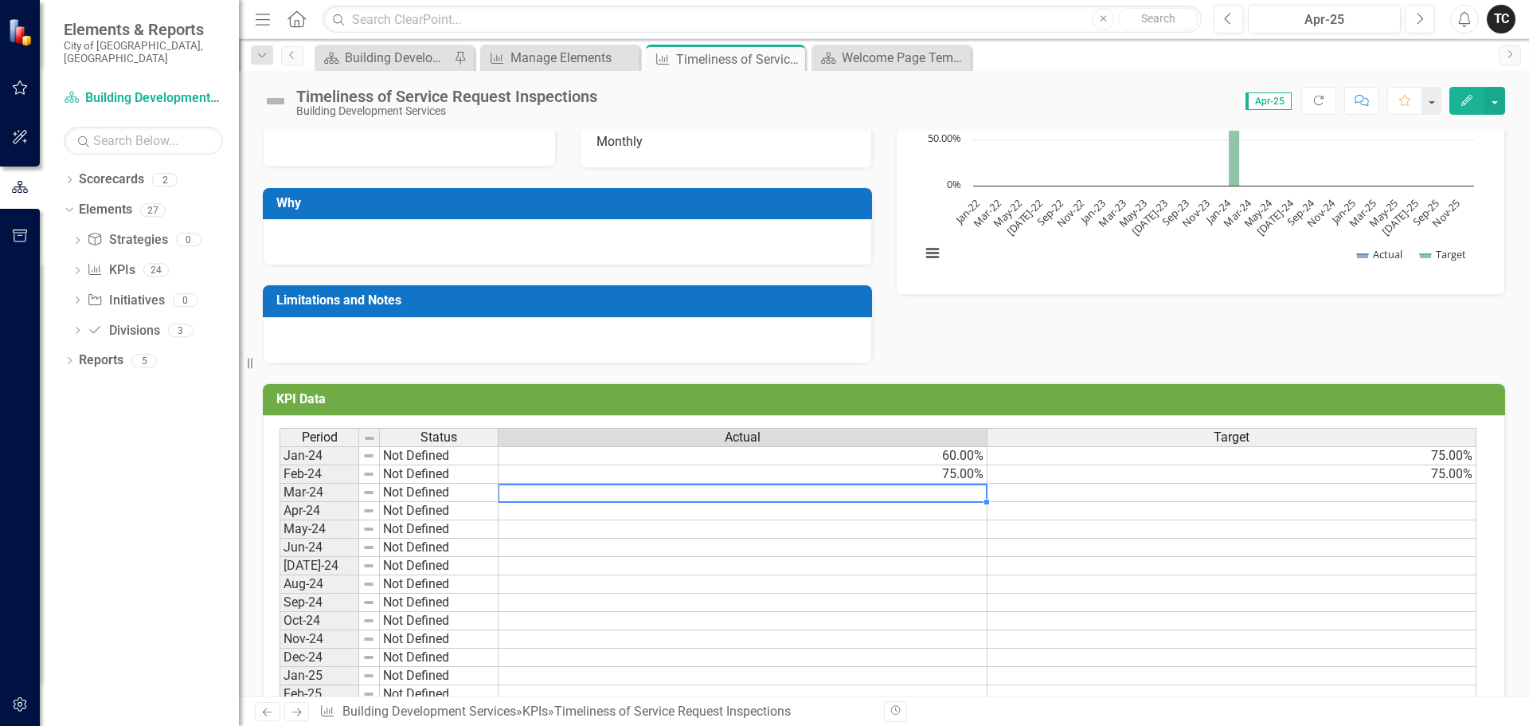
click at [280, 484] on div "Period Status Actual Target Jan-24 Not Defined 60.00% 75.00% Feb-24 Not Defined…" at bounding box center [280, 657] width 0 height 459
click at [371, 479] on img at bounding box center [368, 474] width 13 height 13
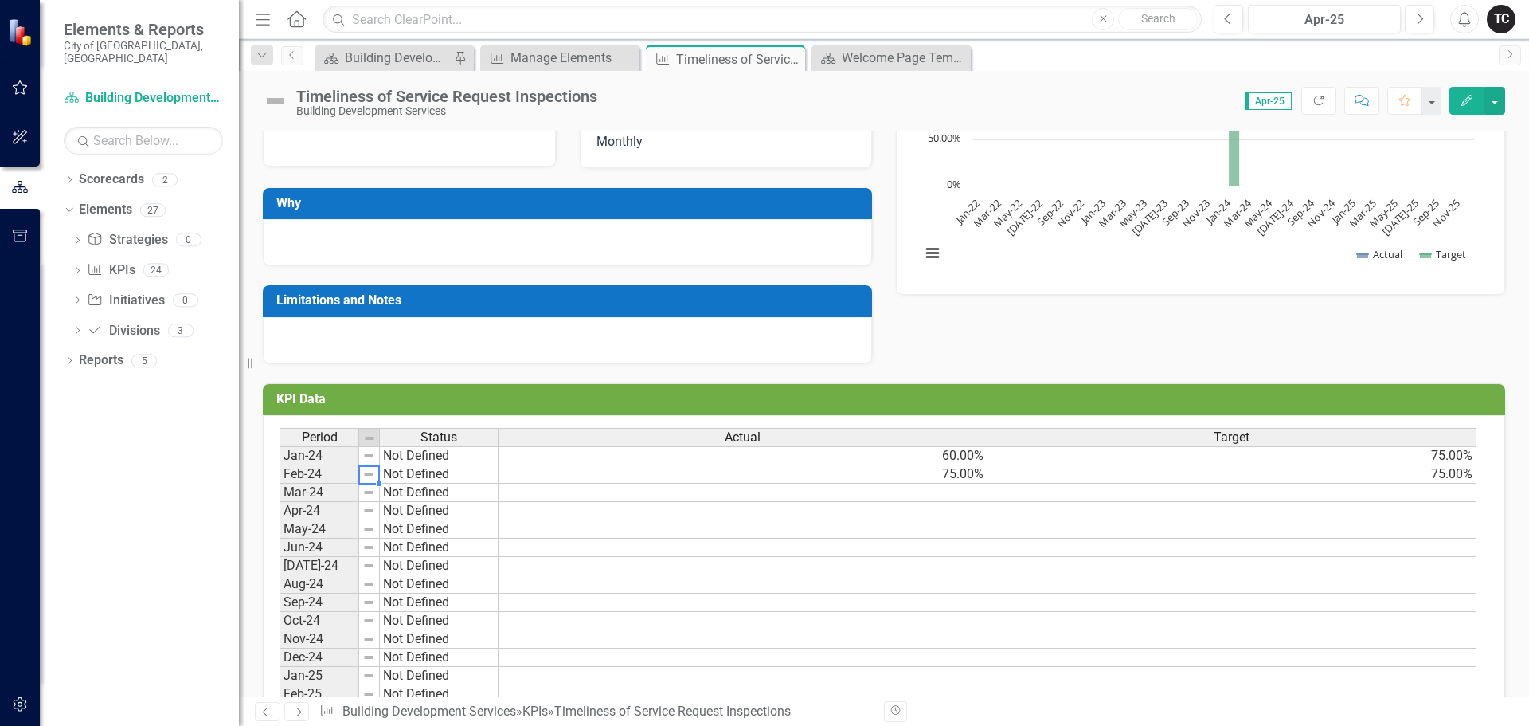
click at [370, 476] on img at bounding box center [368, 474] width 13 height 13
click at [444, 476] on td "Not Defined" at bounding box center [439, 474] width 119 height 18
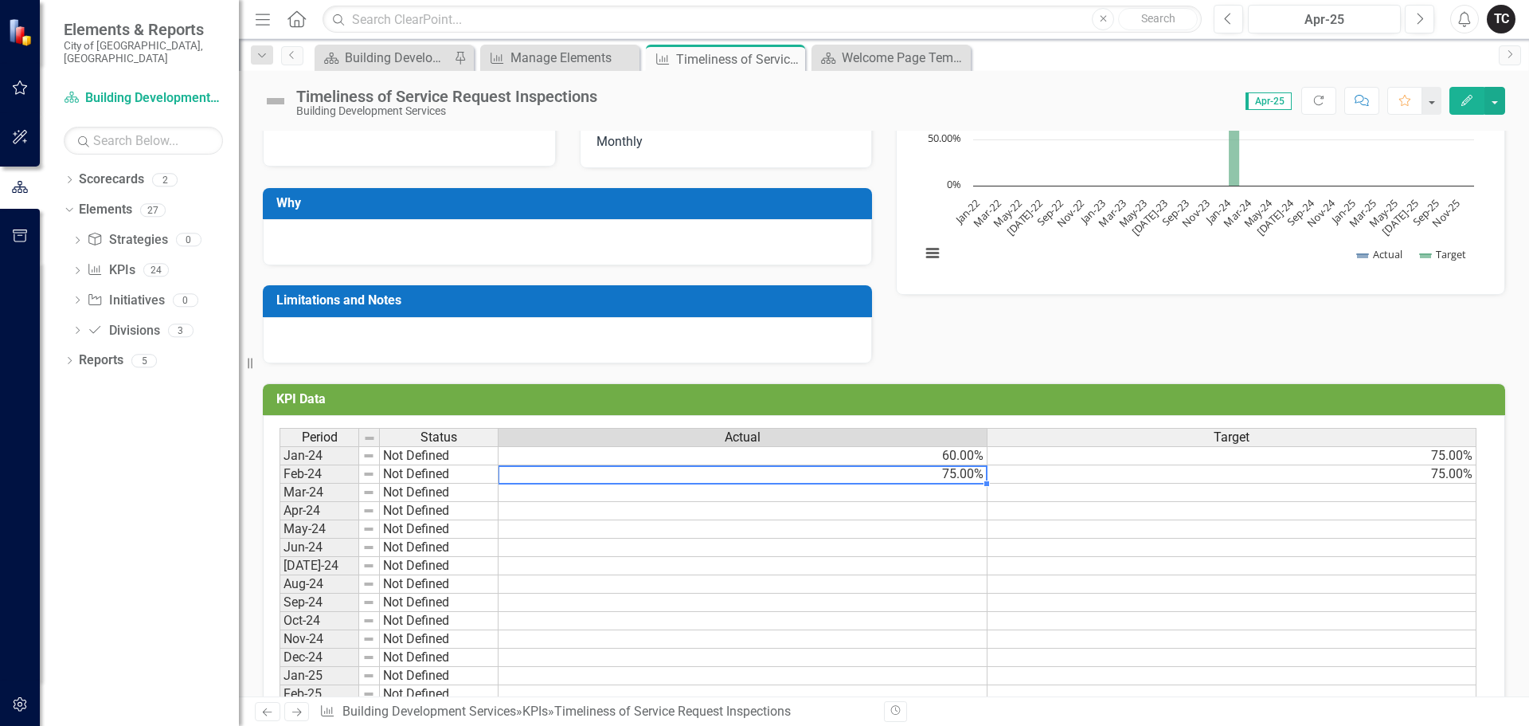
click at [556, 481] on td "75.00%" at bounding box center [743, 474] width 489 height 18
click at [551, 488] on td at bounding box center [743, 492] width 489 height 18
click at [462, 492] on td "Not Defined" at bounding box center [439, 492] width 119 height 18
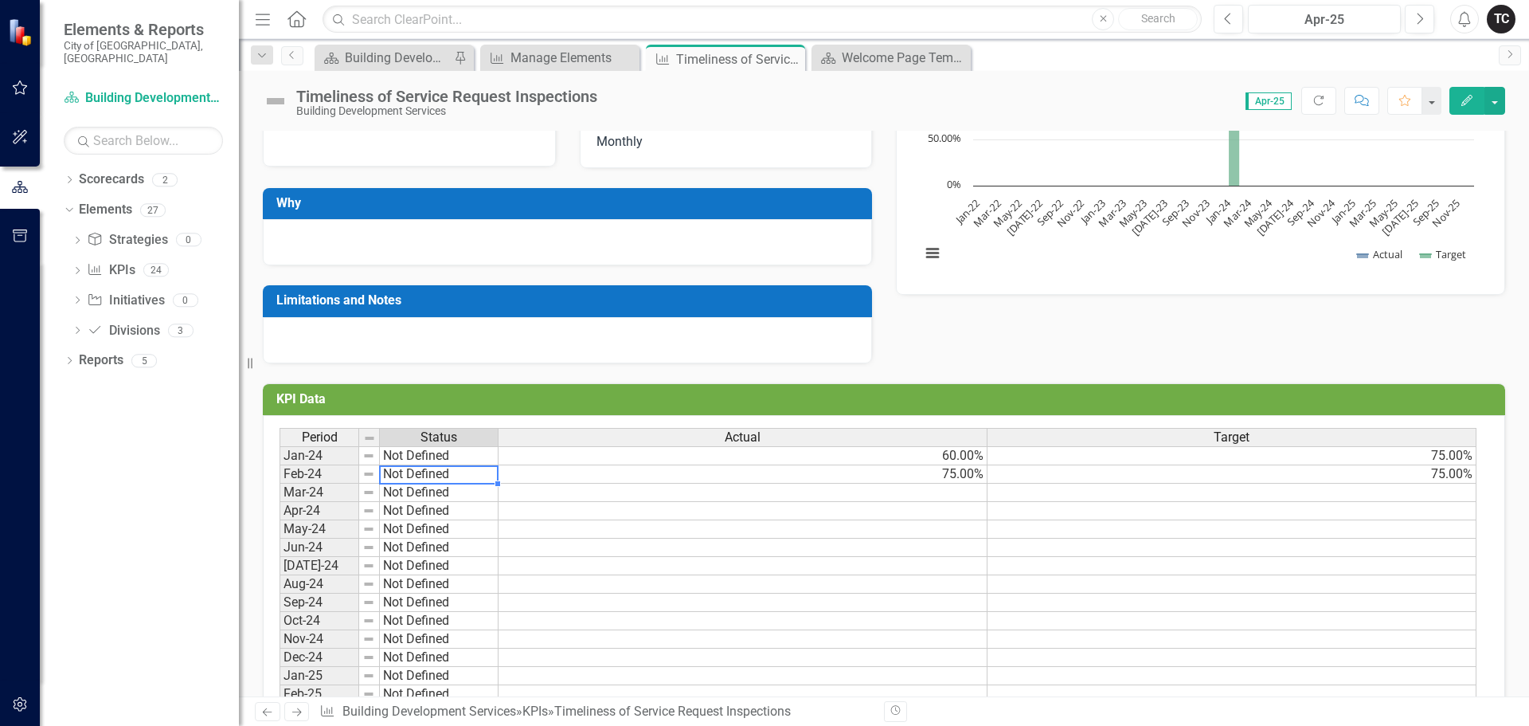
click at [450, 481] on td "Not Defined" at bounding box center [439, 474] width 119 height 18
click at [311, 476] on td "Feb-24" at bounding box center [320, 474] width 80 height 18
click at [394, 476] on td "Not Defined" at bounding box center [439, 474] width 119 height 18
click at [370, 476] on img at bounding box center [368, 474] width 13 height 13
click at [342, 476] on td "Feb-24" at bounding box center [320, 474] width 80 height 18
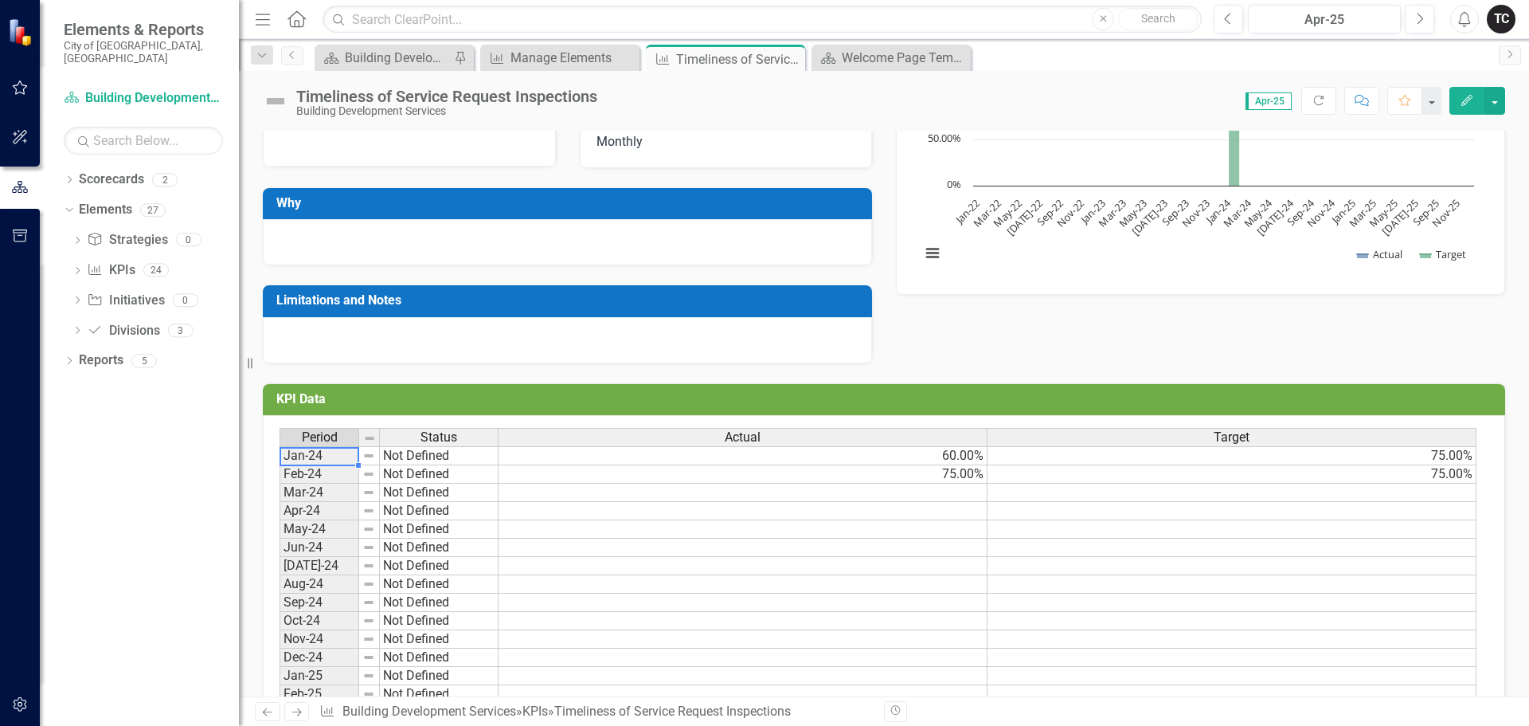
click at [330, 458] on td "Jan-24" at bounding box center [320, 455] width 80 height 19
click at [335, 476] on td "Feb-24" at bounding box center [320, 474] width 80 height 18
click at [335, 490] on td "Mar-24" at bounding box center [320, 492] width 80 height 18
click at [332, 474] on td "Feb-24" at bounding box center [320, 474] width 80 height 18
click at [333, 460] on td "Jan-24" at bounding box center [320, 455] width 80 height 19
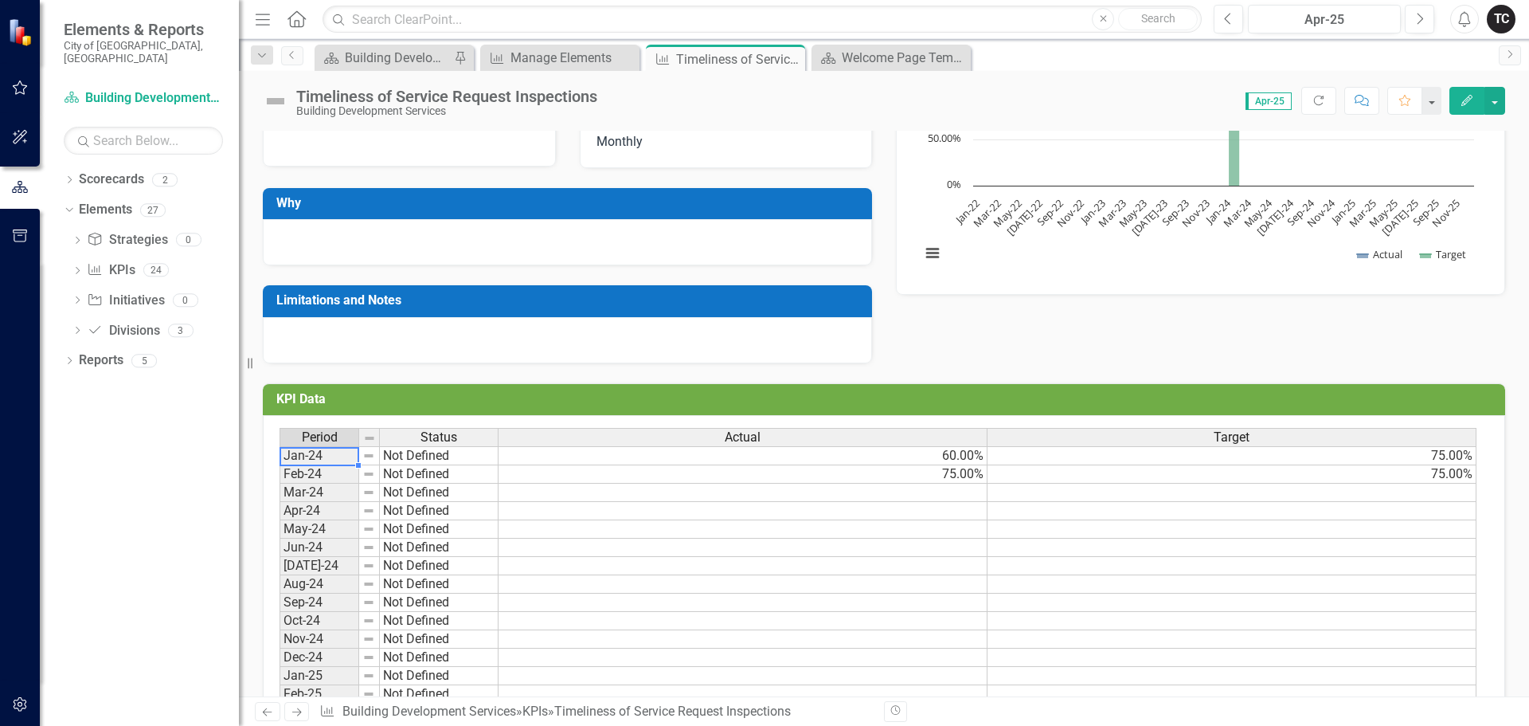
click at [333, 474] on td "Feb-24" at bounding box center [320, 474] width 80 height 18
click at [332, 495] on td "Mar-24" at bounding box center [320, 492] width 80 height 18
click at [341, 436] on div "Period" at bounding box center [319, 438] width 78 height 18
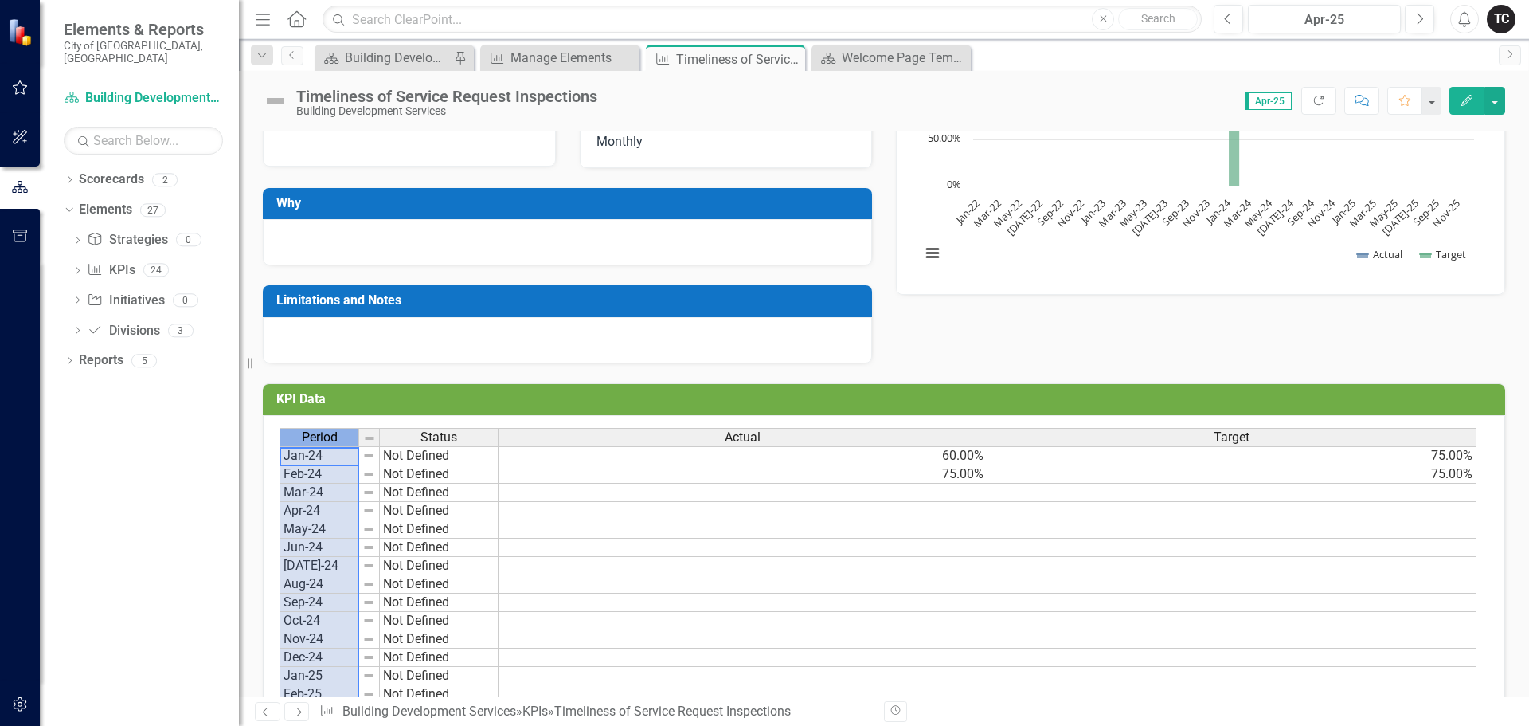
click at [369, 436] on img at bounding box center [369, 438] width 13 height 13
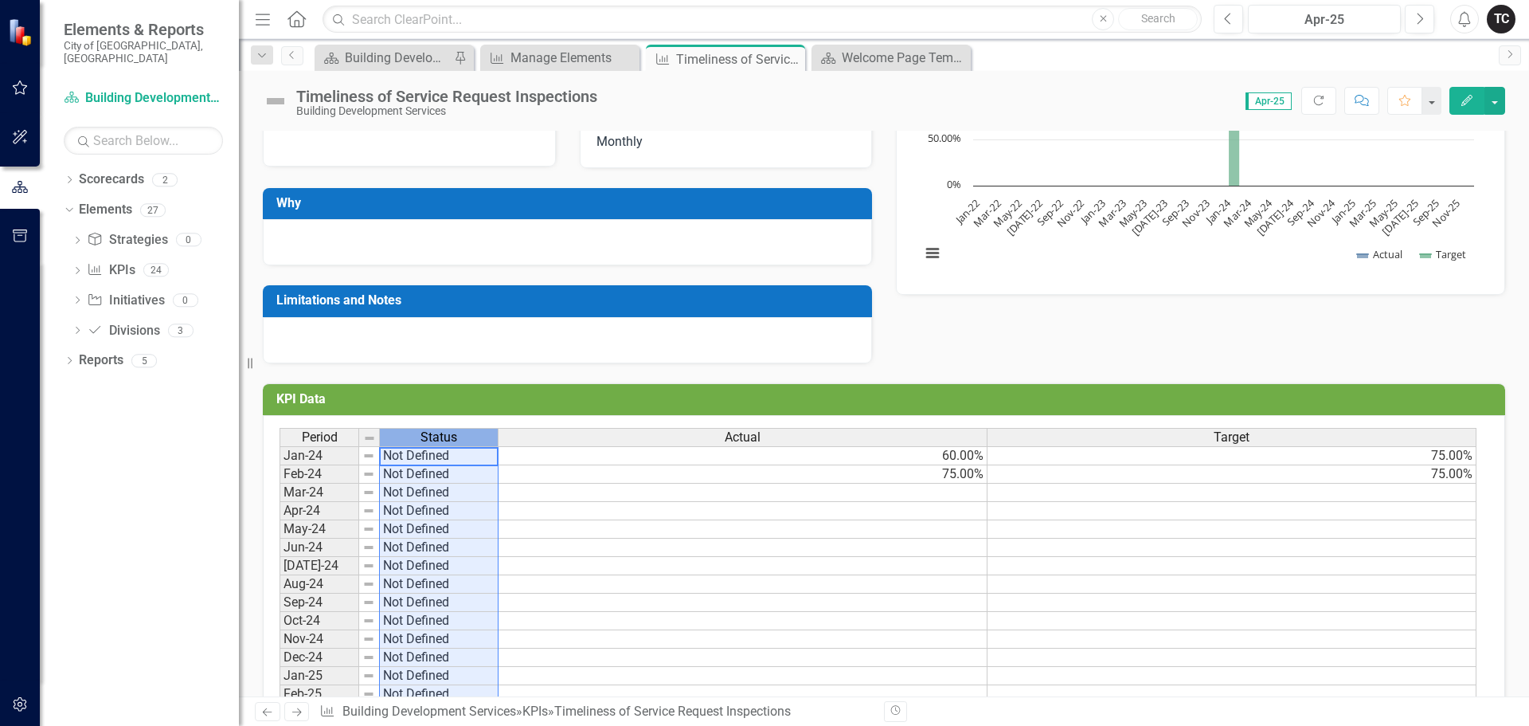
click at [391, 436] on div "Status" at bounding box center [439, 438] width 118 height 18
click at [317, 437] on span "Period" at bounding box center [320, 437] width 36 height 14
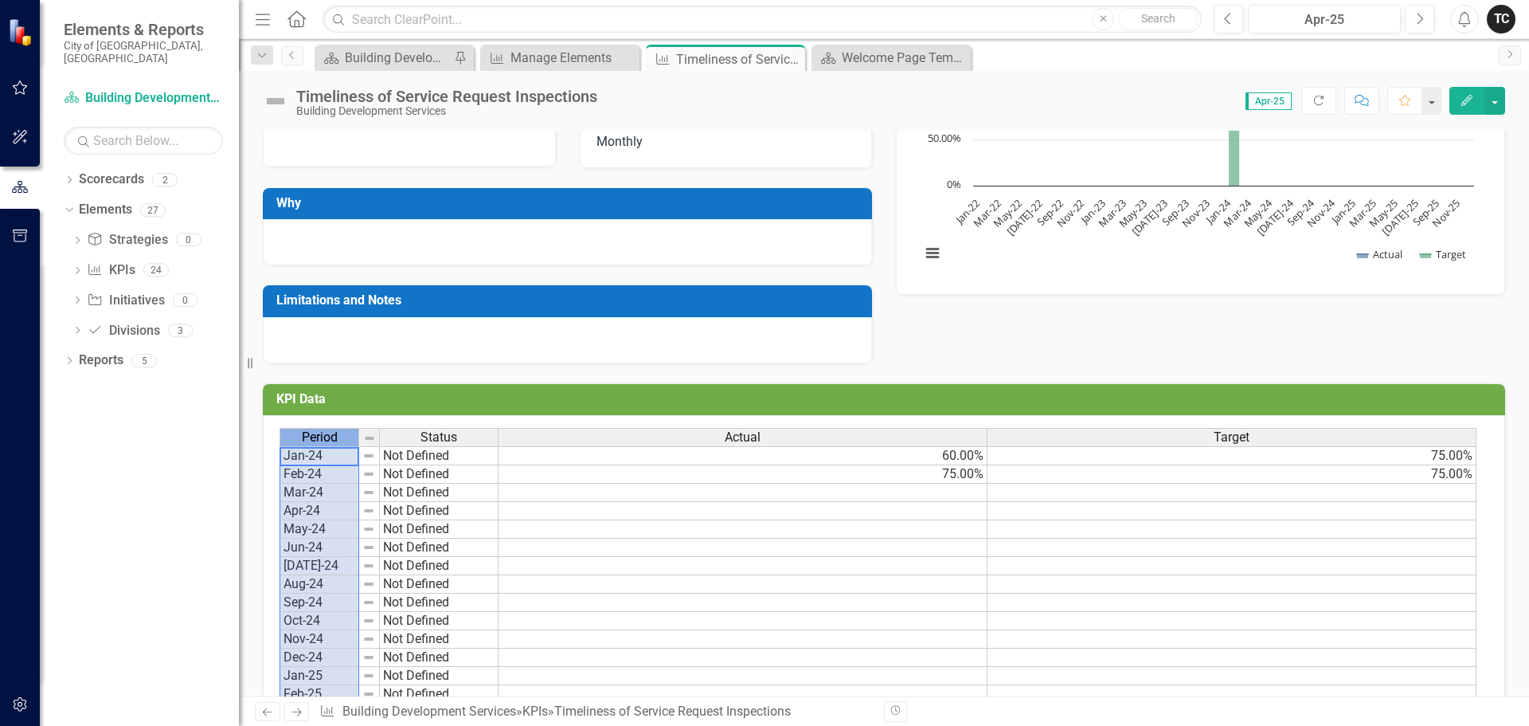
drag, startPoint x: 377, startPoint y: 435, endPoint x: 327, endPoint y: 440, distance: 50.5
click at [327, 440] on span "Period" at bounding box center [320, 437] width 36 height 14
click at [605, 529] on td at bounding box center [743, 529] width 489 height 18
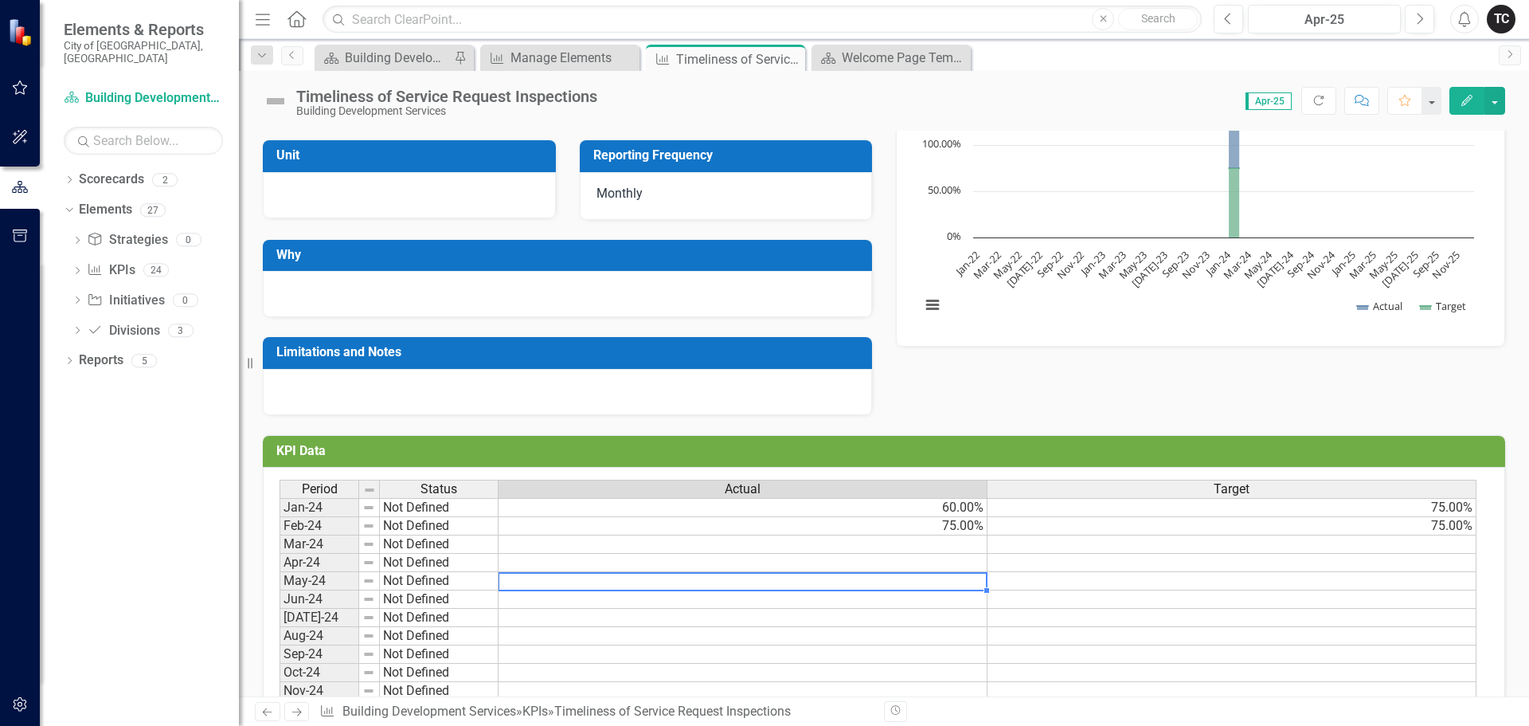
scroll to position [159, 0]
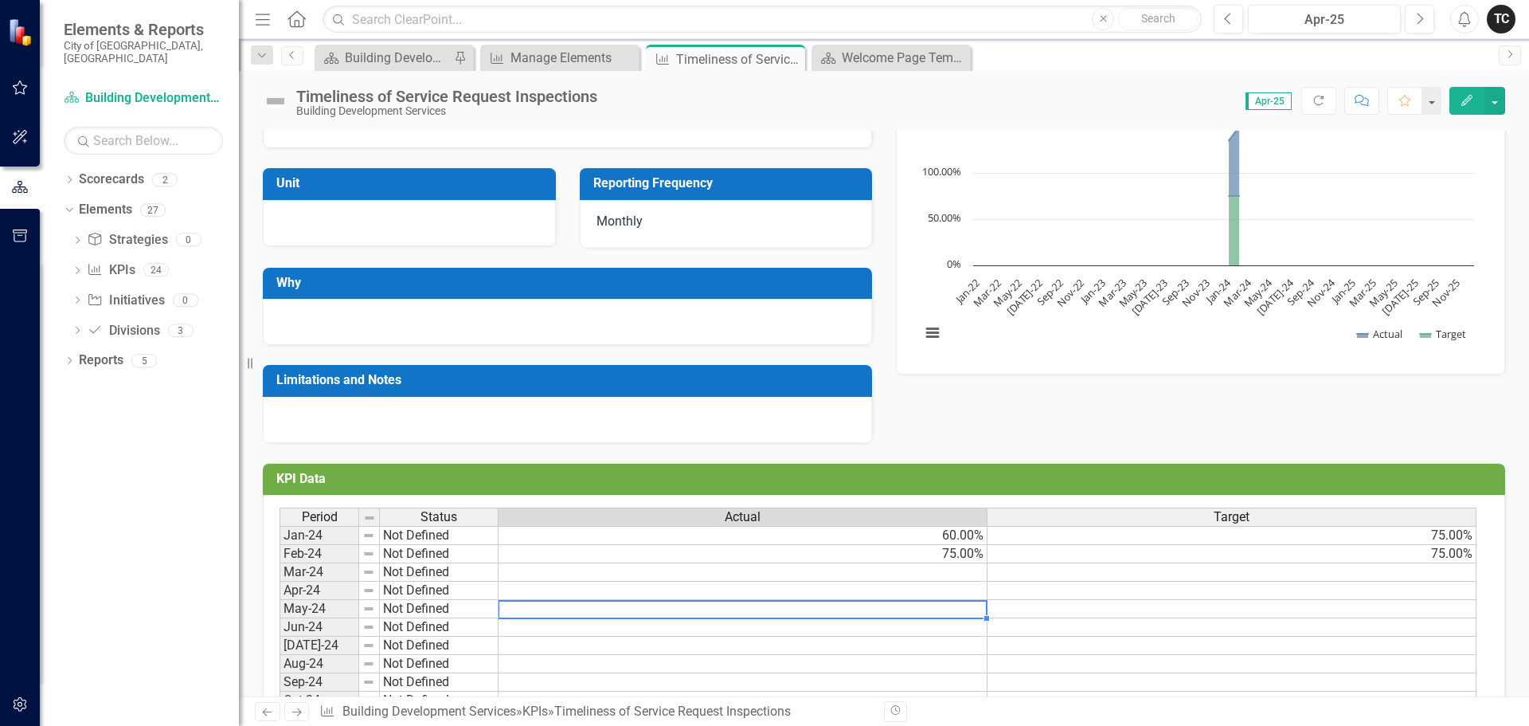
click at [857, 557] on td "75.00%" at bounding box center [743, 554] width 489 height 18
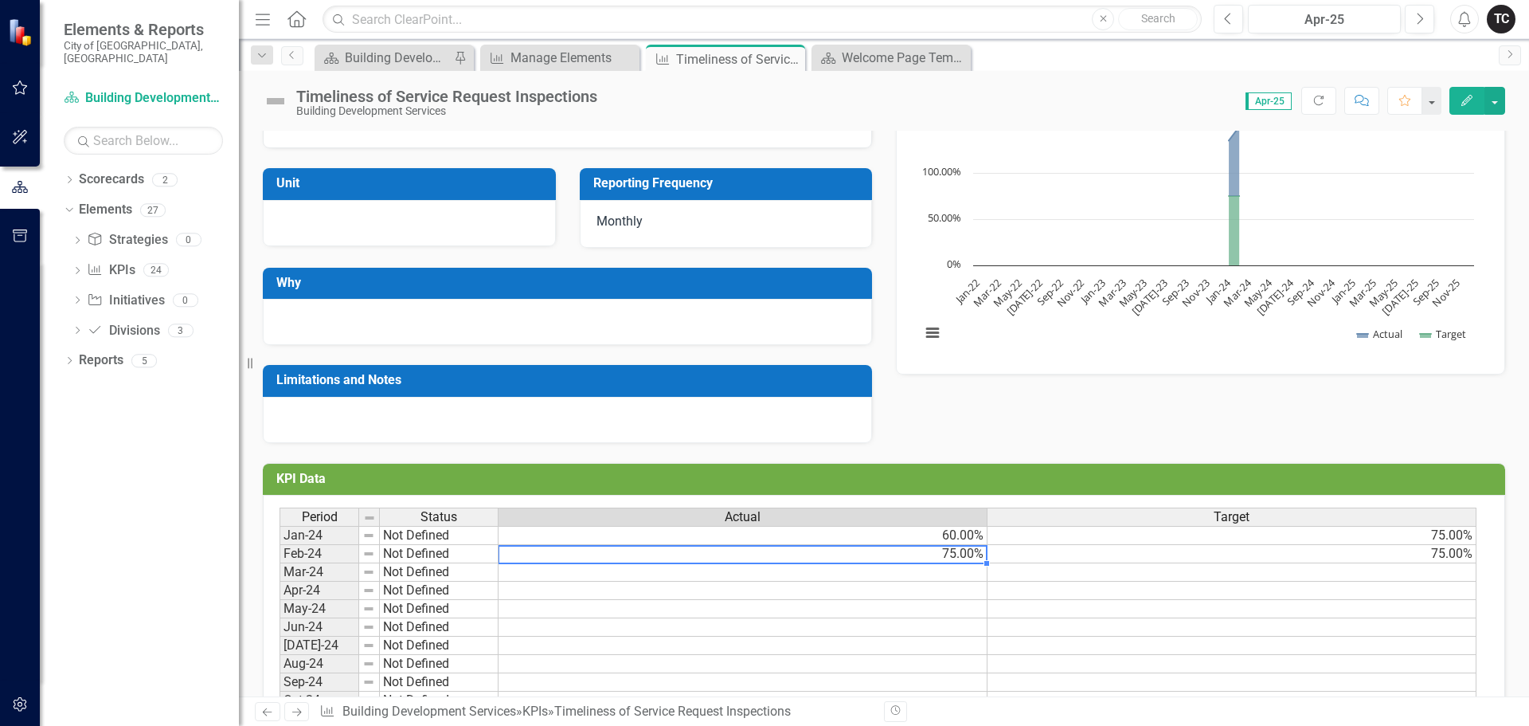
click at [951, 564] on div at bounding box center [742, 563] width 489 height 2
click at [961, 574] on td at bounding box center [743, 572] width 489 height 18
type textarea "25"
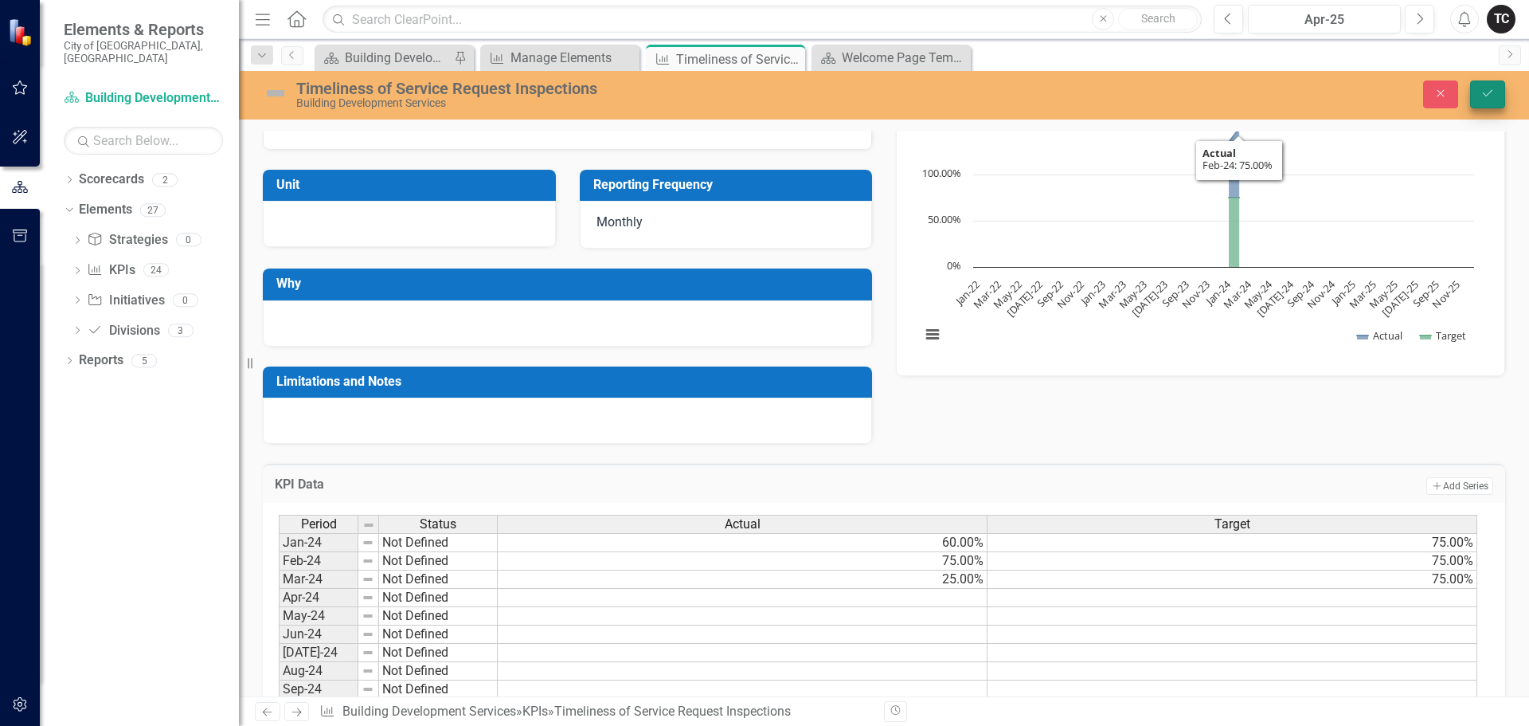
type textarea "75"
click at [1492, 96] on icon "Save" at bounding box center [1488, 93] width 14 height 11
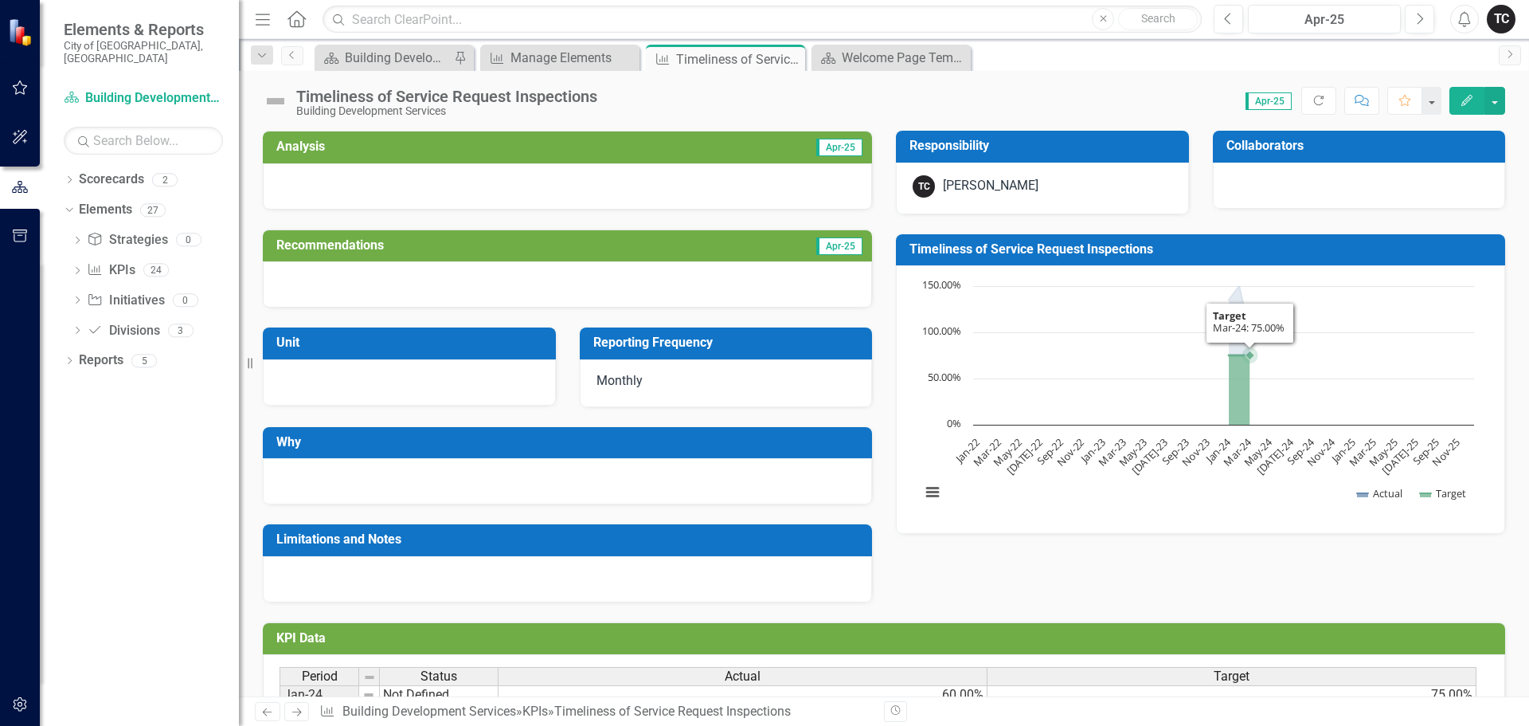
scroll to position [80, 0]
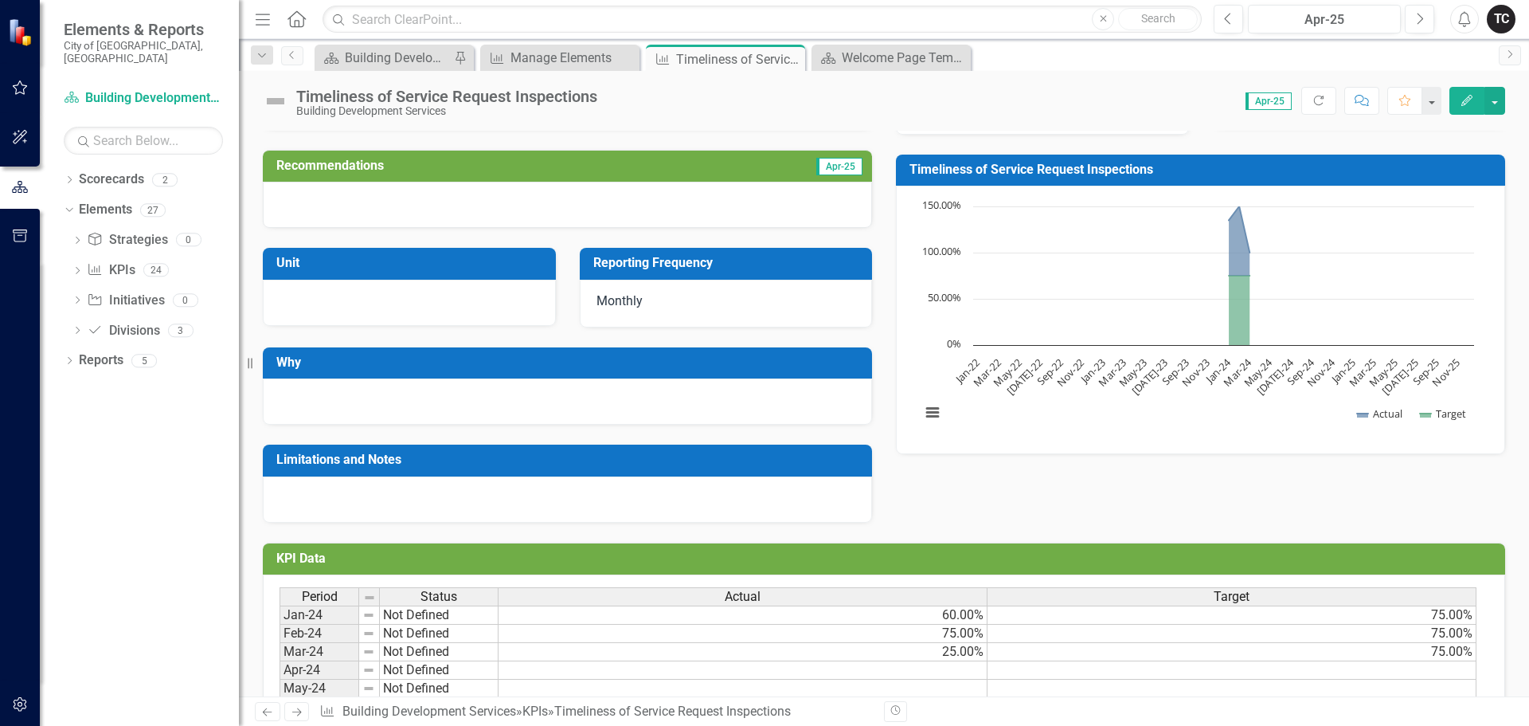
click at [921, 655] on td "25.00%" at bounding box center [743, 652] width 489 height 18
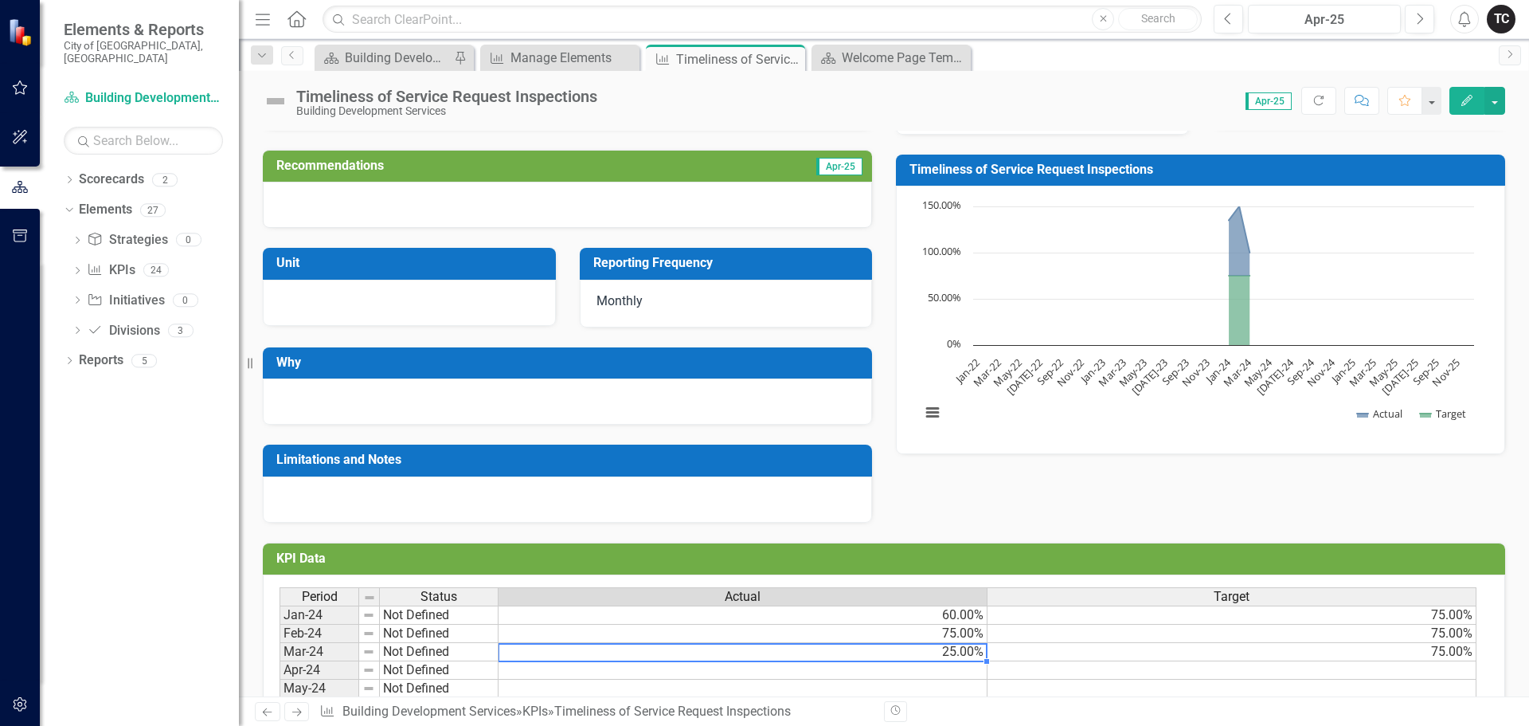
click at [921, 655] on td "25.00%" at bounding box center [743, 652] width 489 height 18
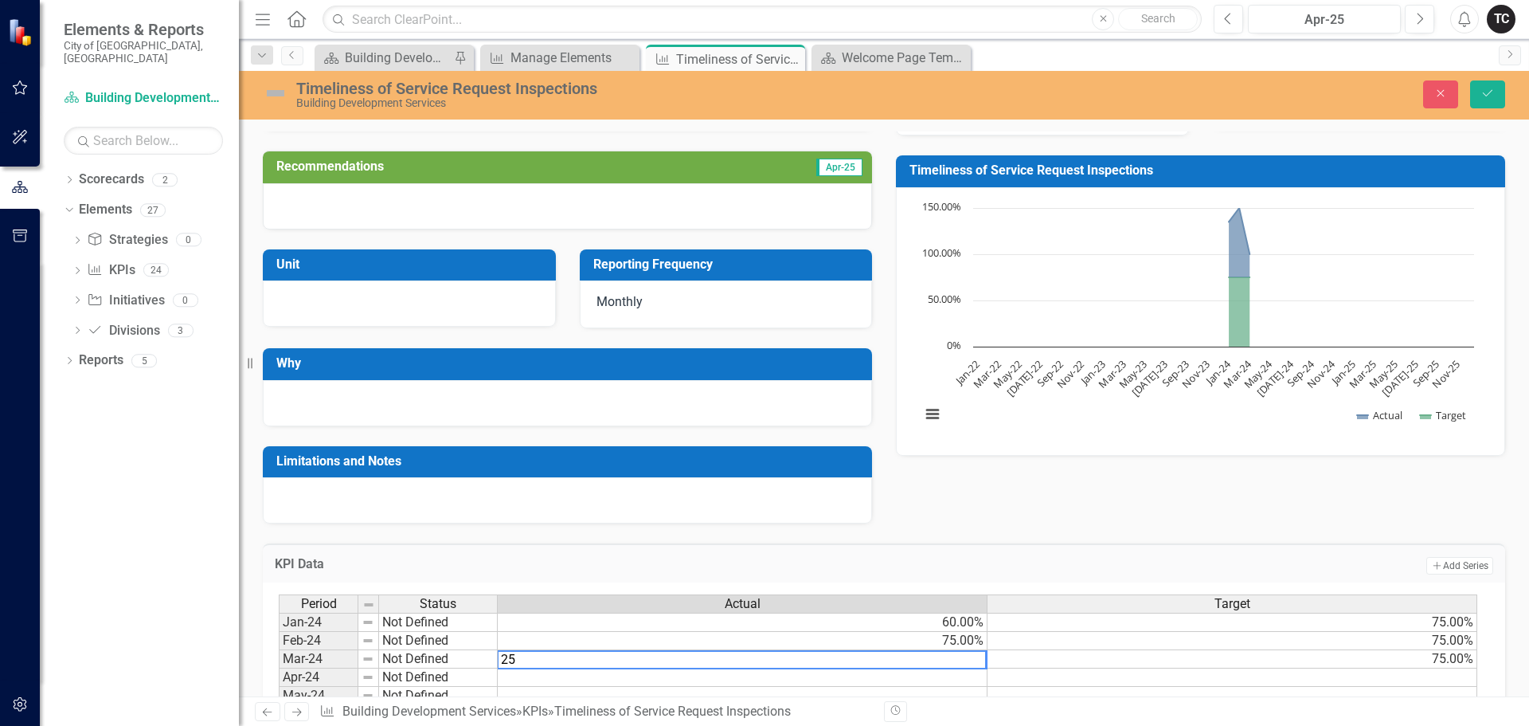
click at [1014, 653] on td "75.00%" at bounding box center [1233, 659] width 490 height 18
type textarea "75"
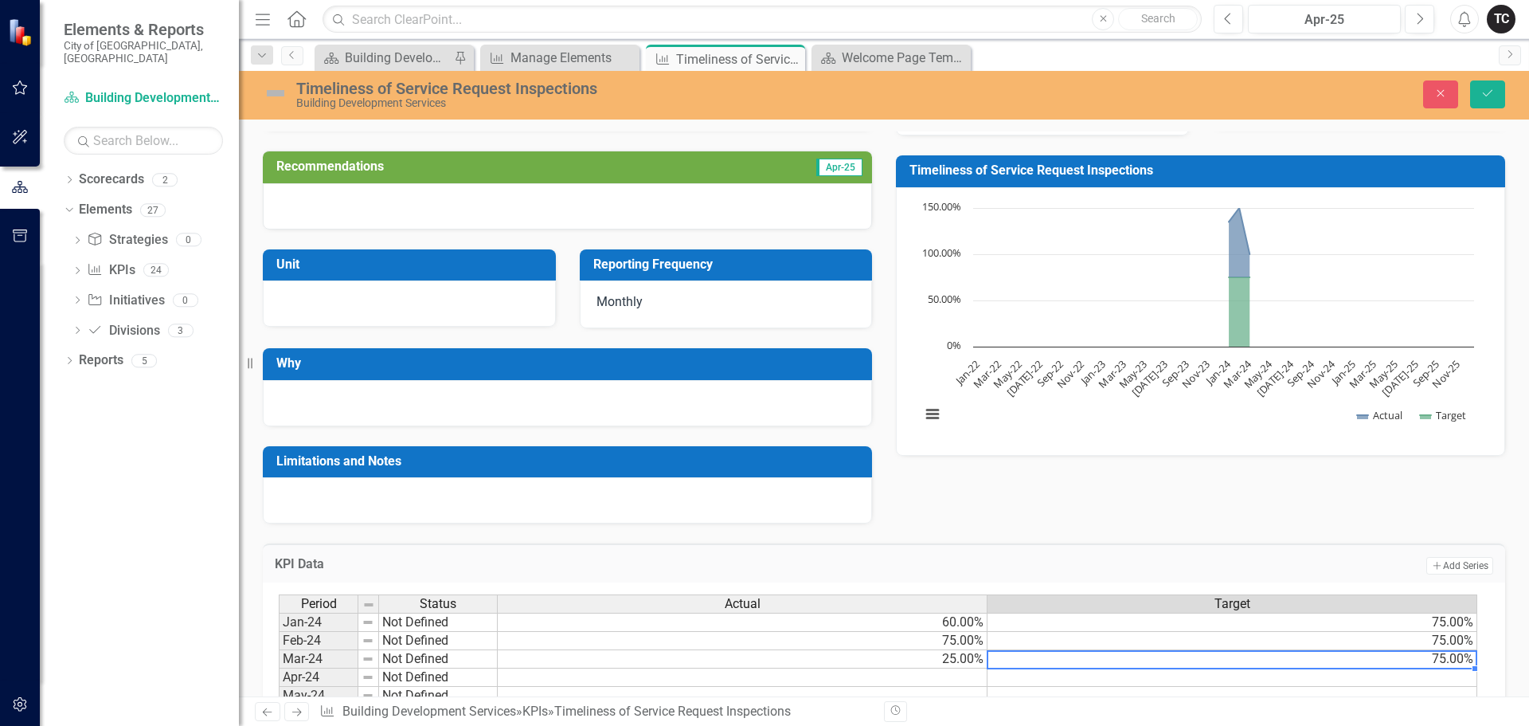
click at [1025, 642] on td "75.00%" at bounding box center [1233, 641] width 490 height 18
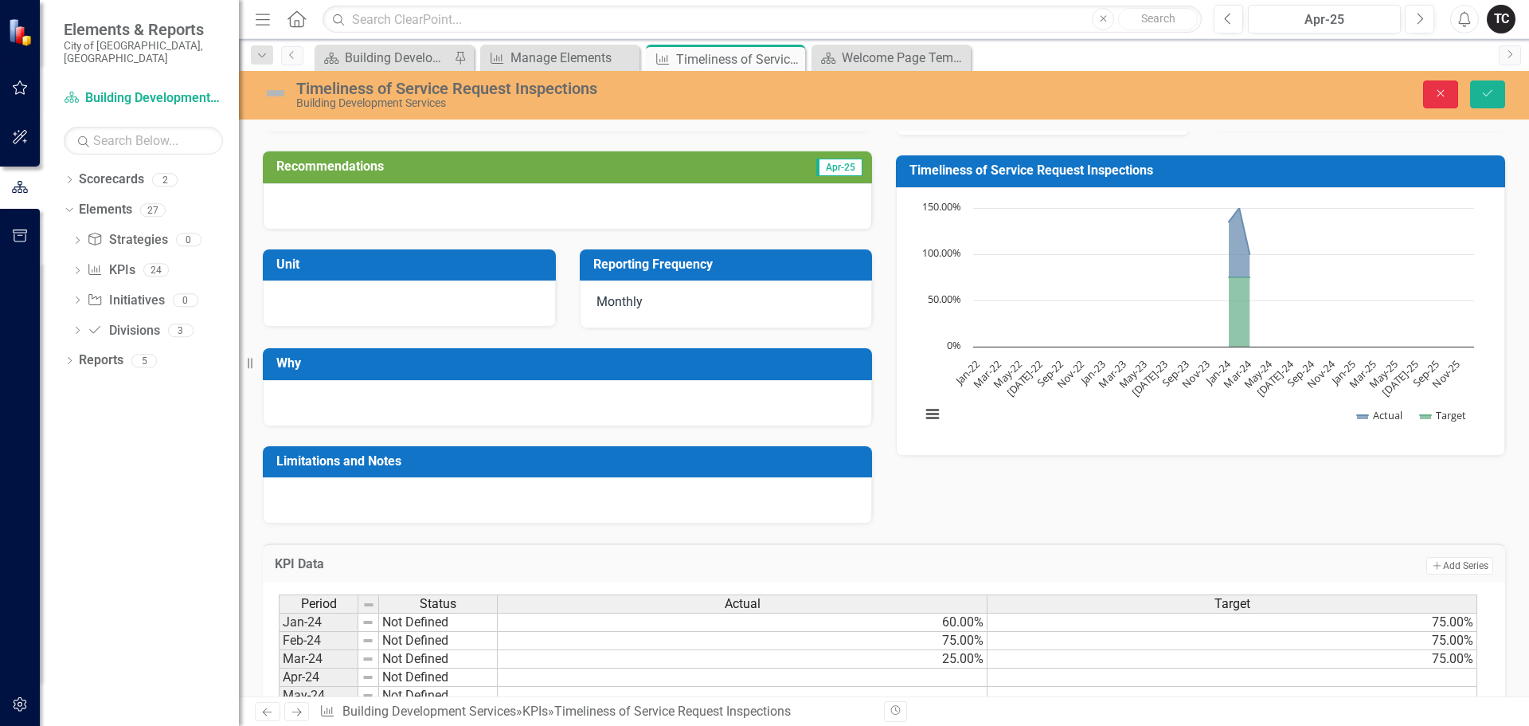
click at [1444, 96] on icon "Close" at bounding box center [1441, 93] width 14 height 11
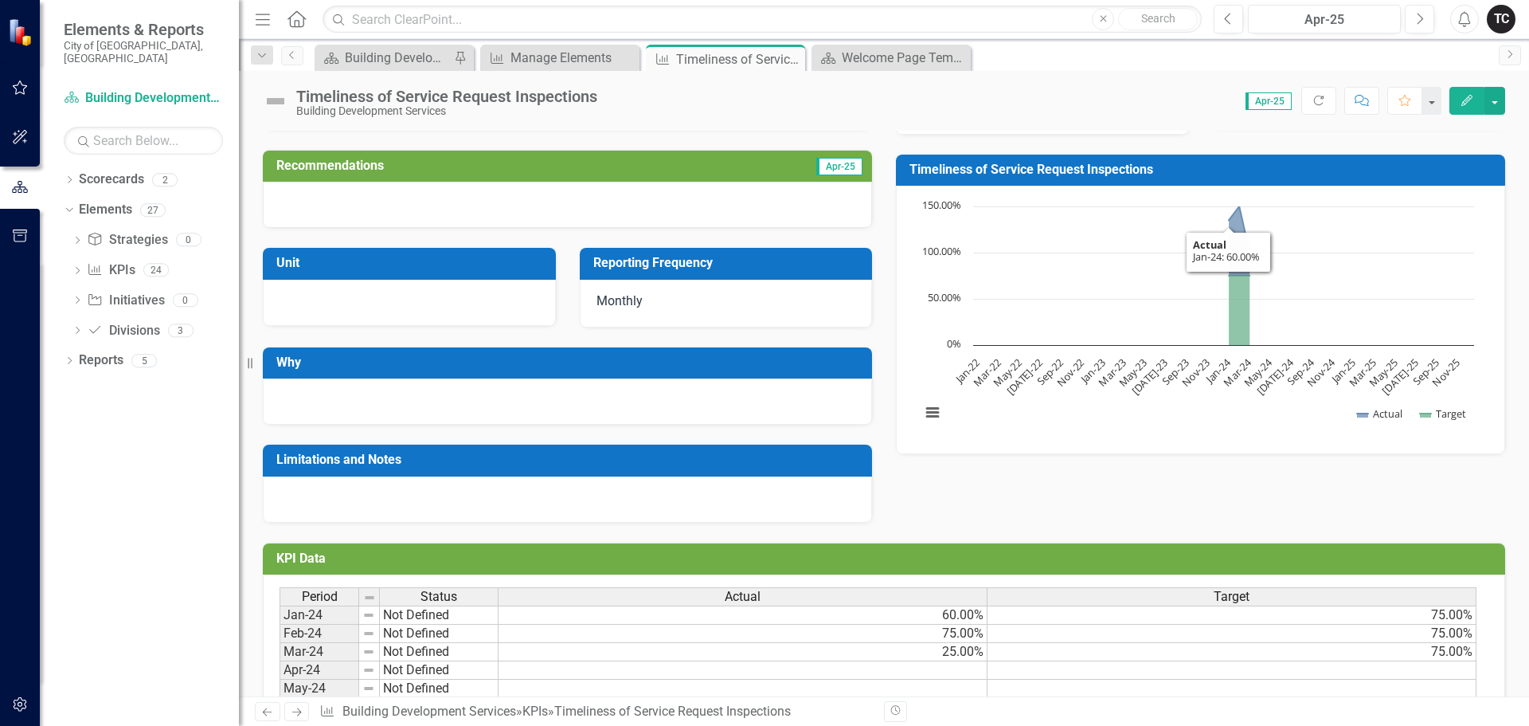
click at [1070, 176] on h3 "Timeliness of Service Request Inspections" at bounding box center [1204, 169] width 588 height 14
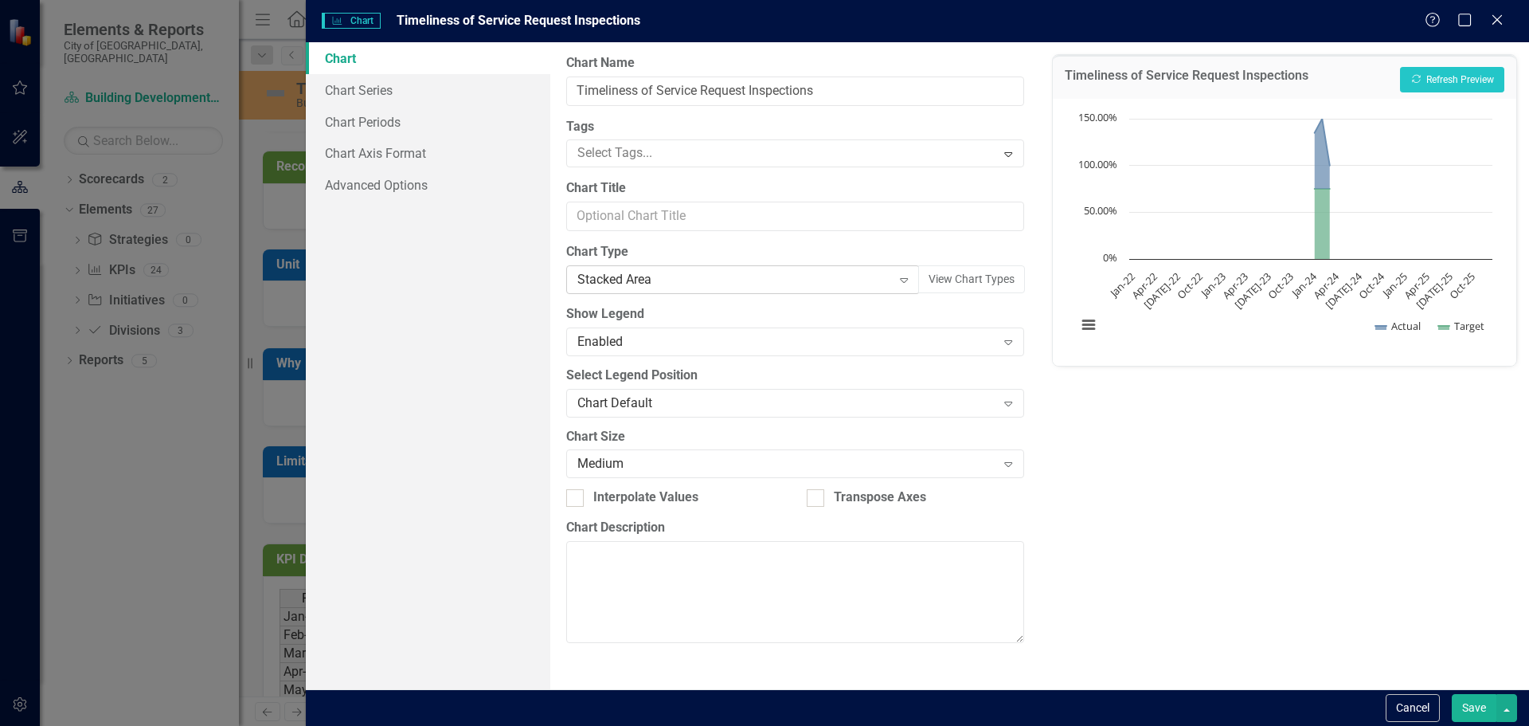
click at [907, 279] on icon "Expand" at bounding box center [904, 279] width 16 height 13
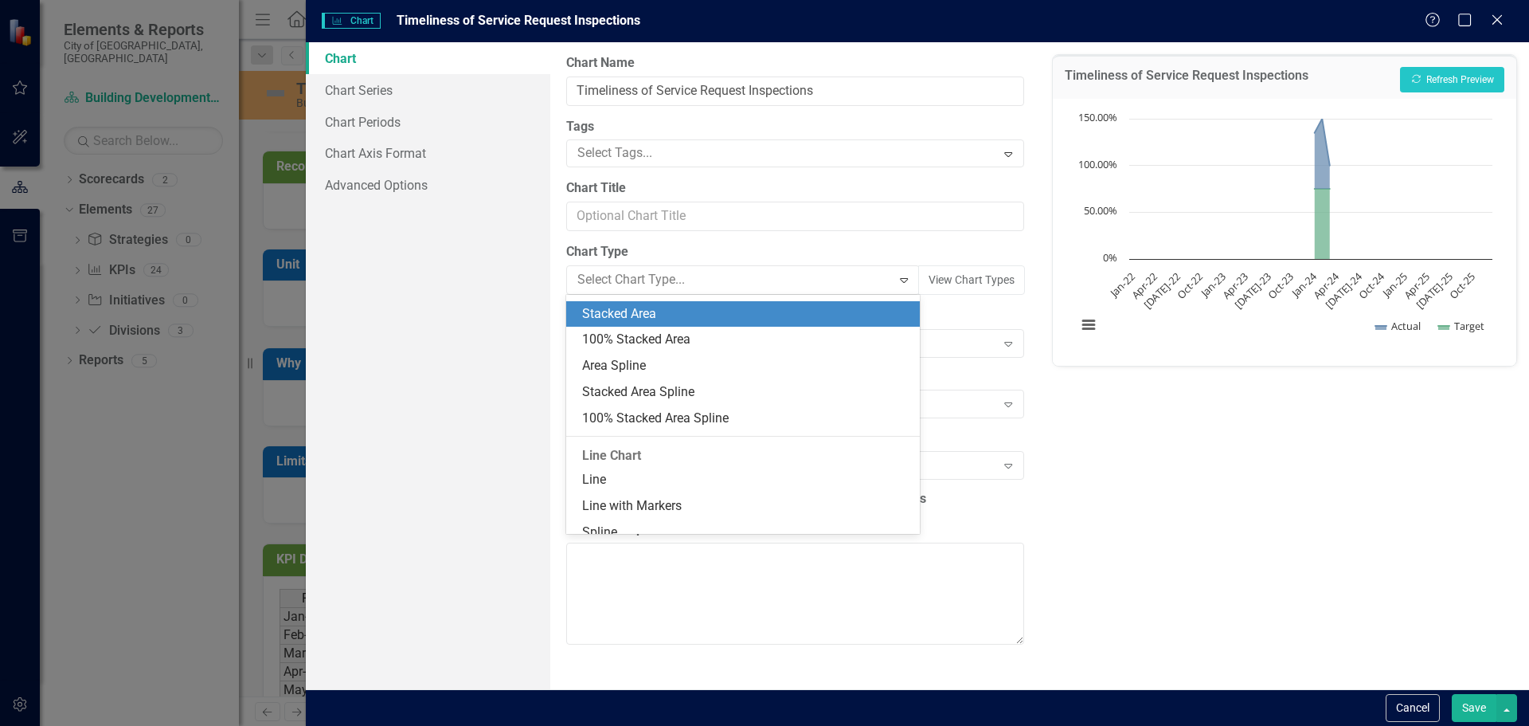
scroll to position [657, 0]
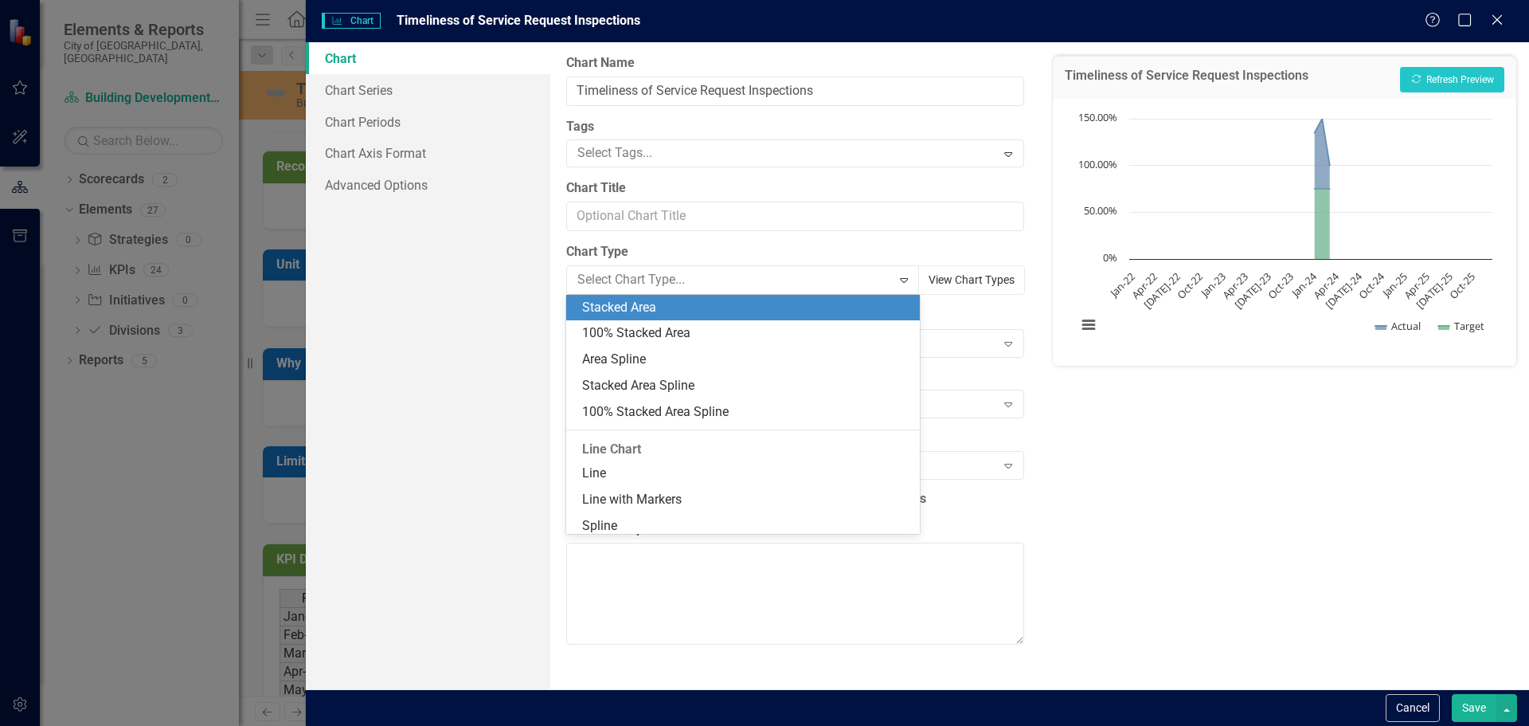
click at [965, 284] on button "View Chart Types" at bounding box center [971, 279] width 107 height 29
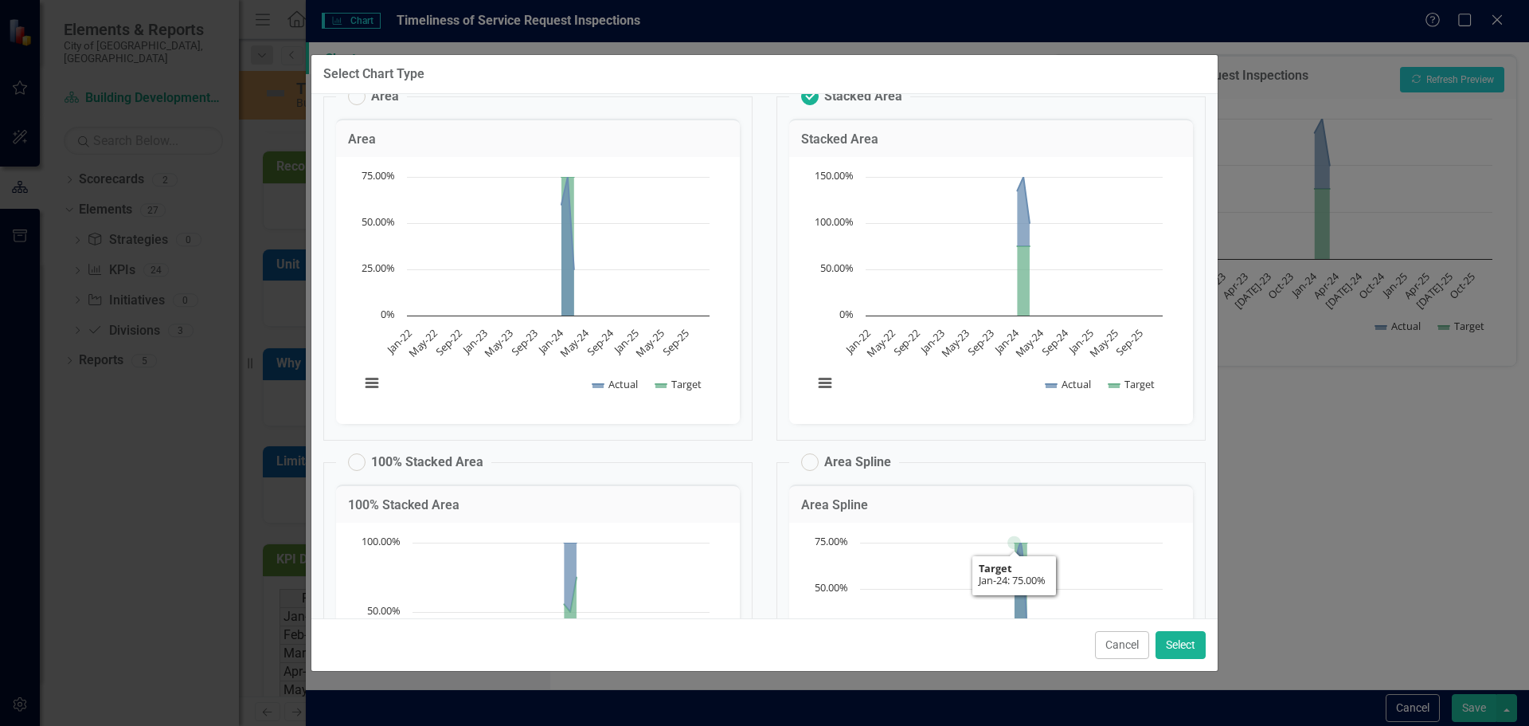
scroll to position [0, 0]
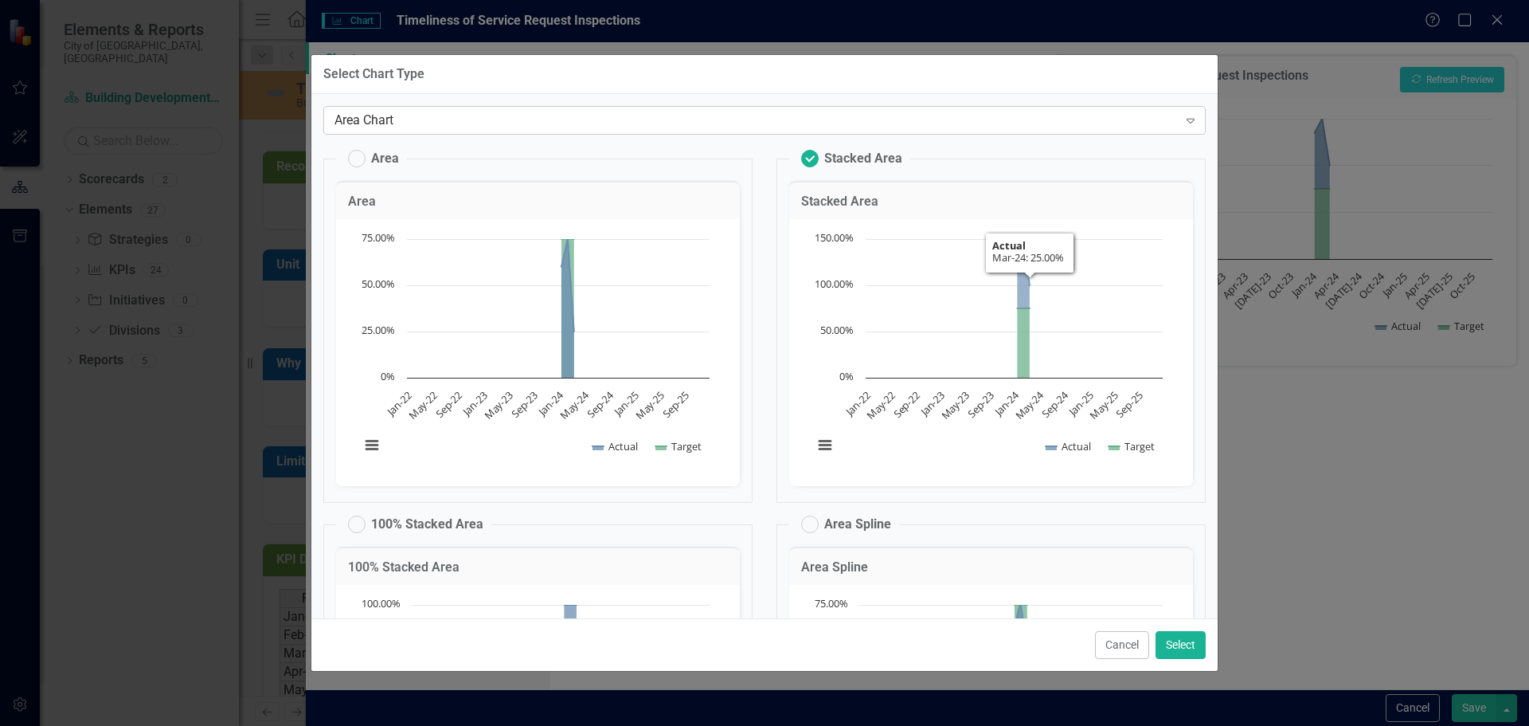
click at [1183, 115] on icon "Expand" at bounding box center [1191, 120] width 16 height 13
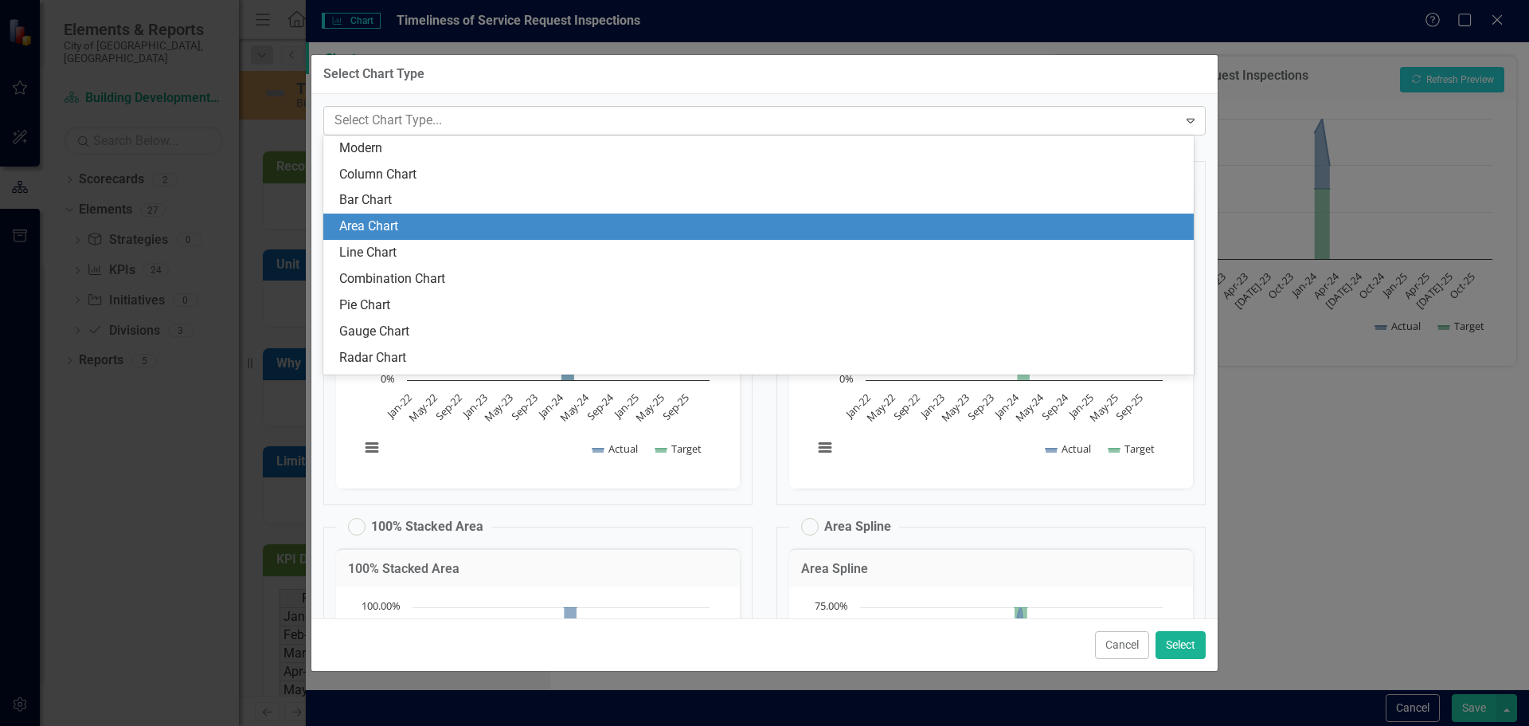
scroll to position [22, 0]
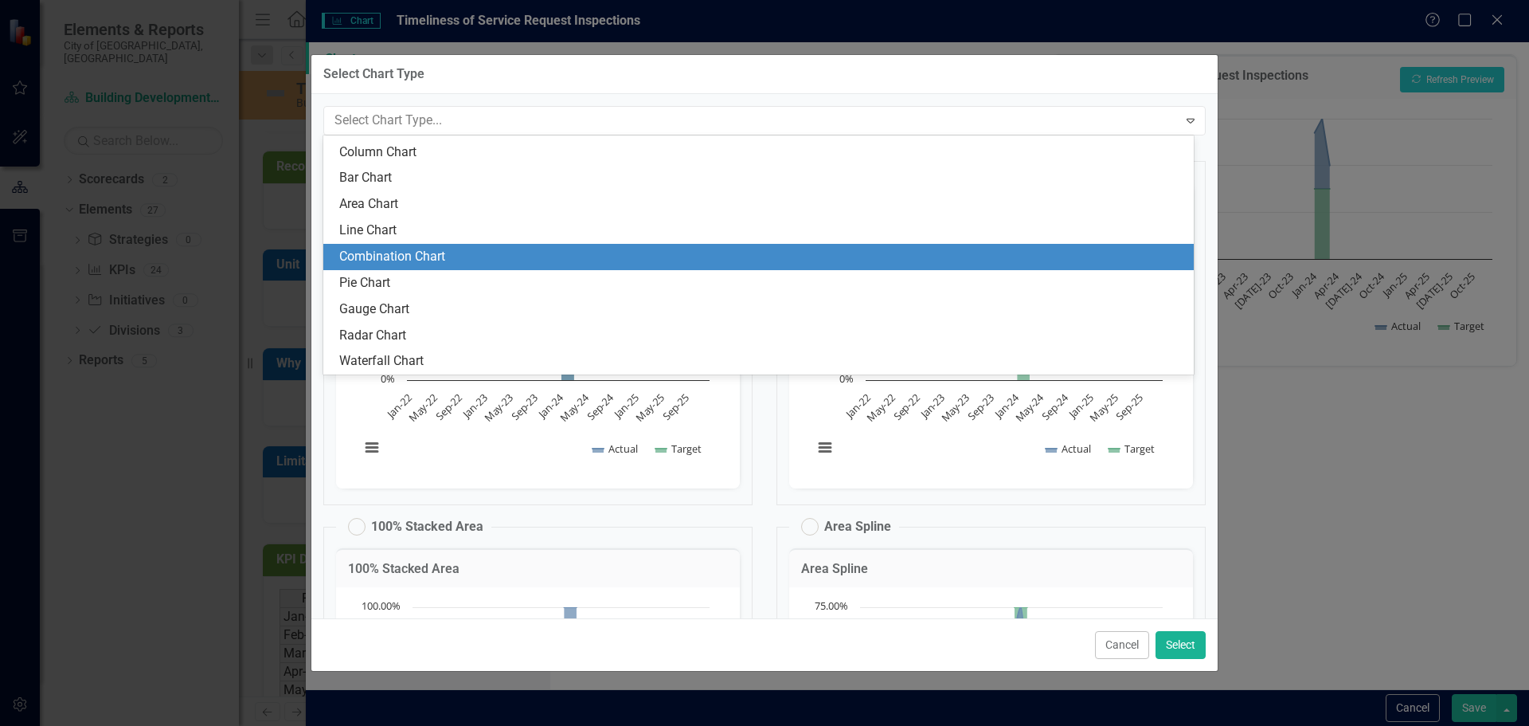
click at [439, 256] on div "Combination Chart" at bounding box center [761, 257] width 845 height 18
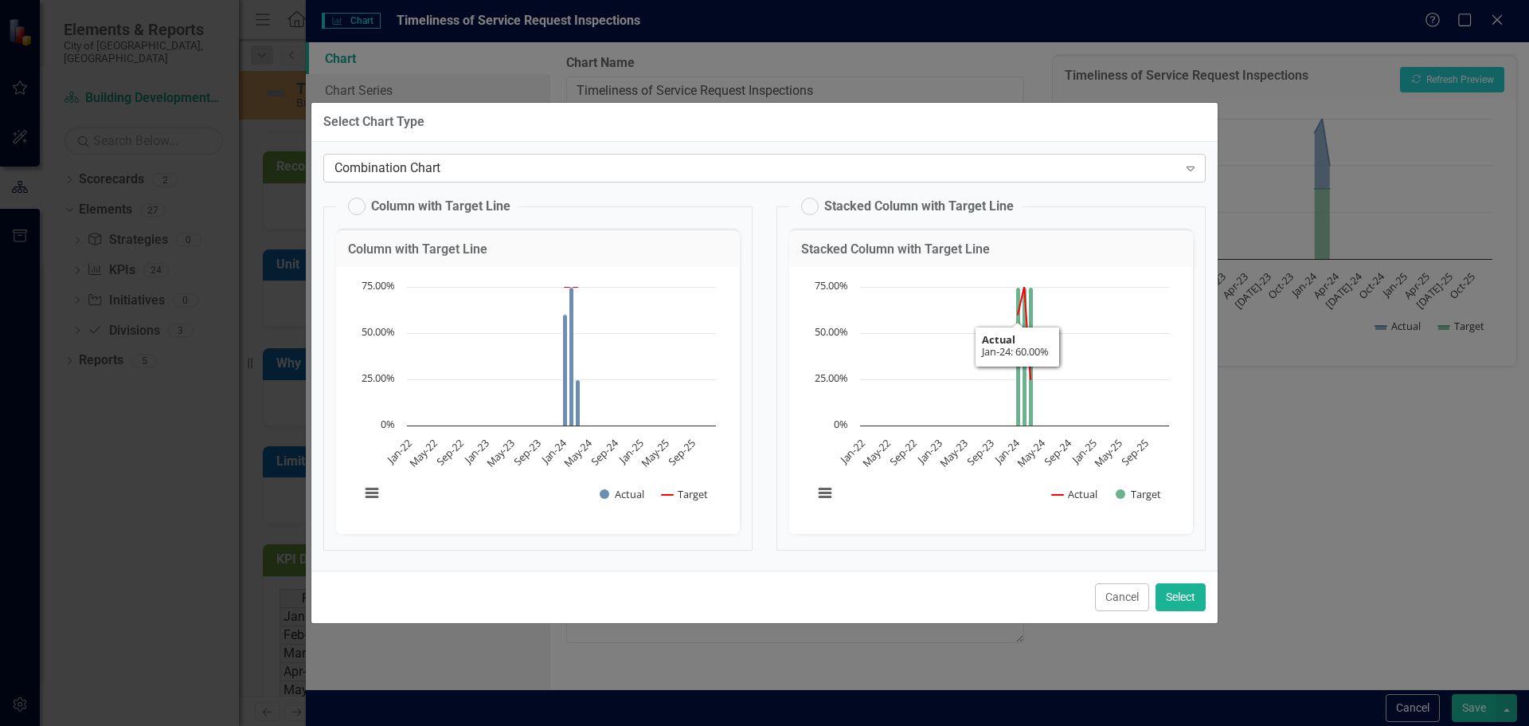
click at [1190, 171] on icon "Expand" at bounding box center [1191, 168] width 16 height 13
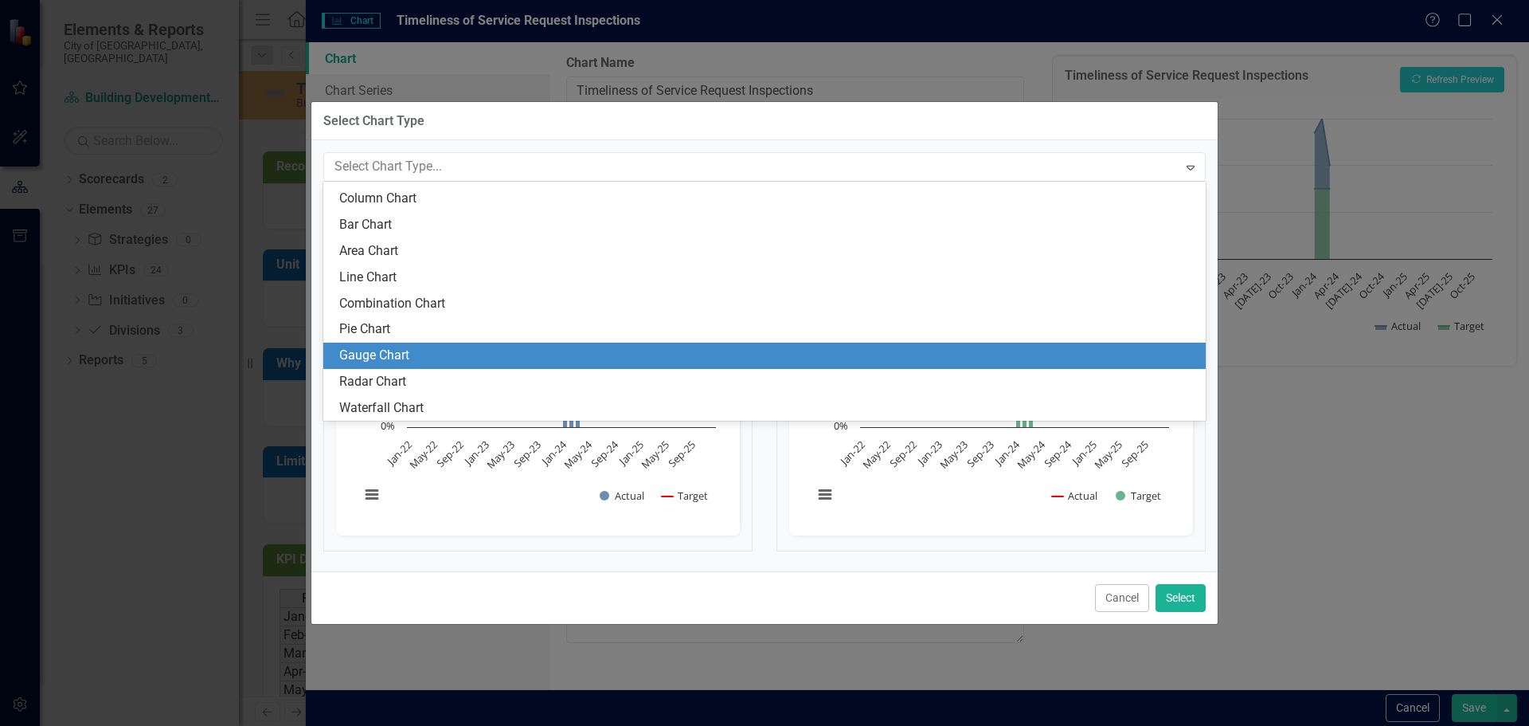
click at [396, 354] on div "Gauge Chart" at bounding box center [767, 355] width 857 height 18
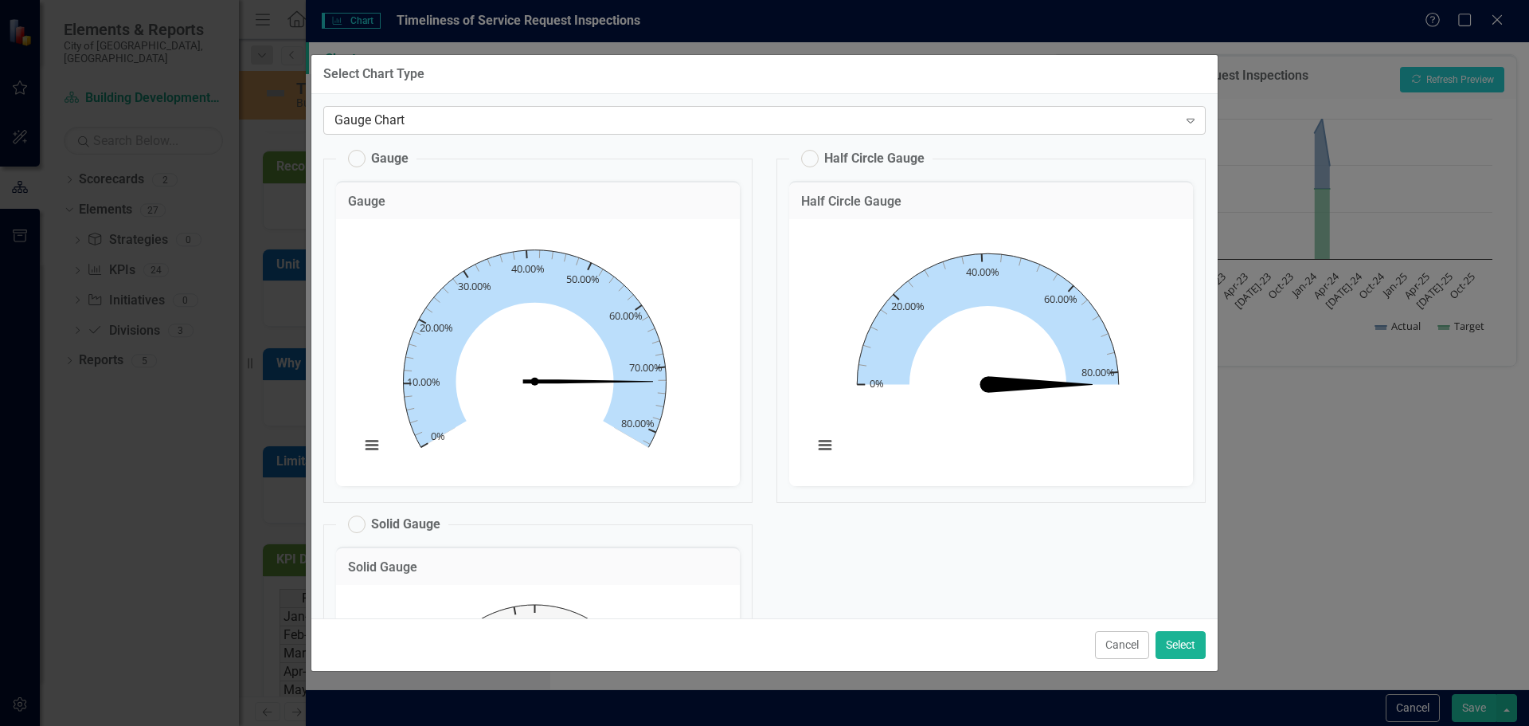
click at [1183, 121] on icon "Expand" at bounding box center [1191, 120] width 16 height 13
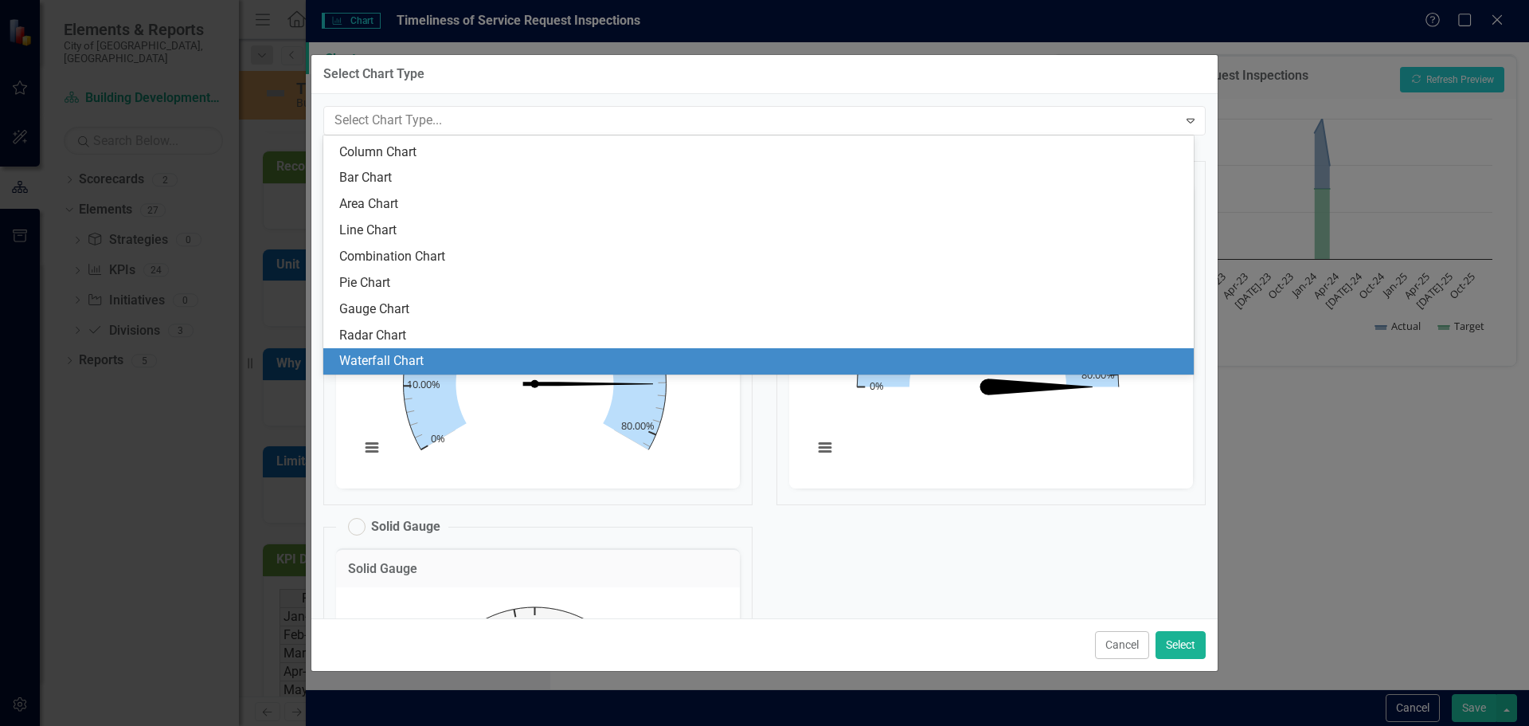
click at [412, 352] on div "Waterfall Chart" at bounding box center [761, 361] width 845 height 18
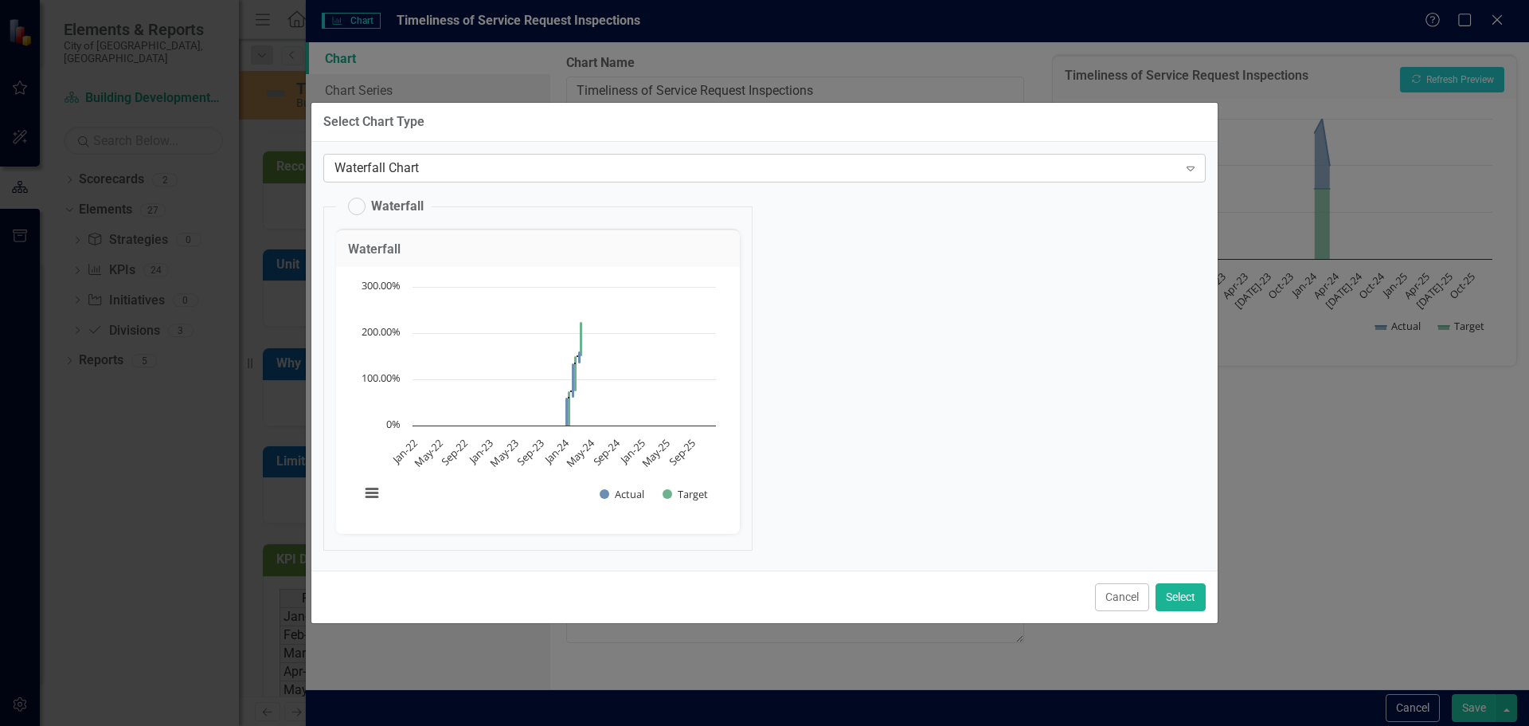
click at [1196, 170] on icon "Expand" at bounding box center [1191, 168] width 16 height 13
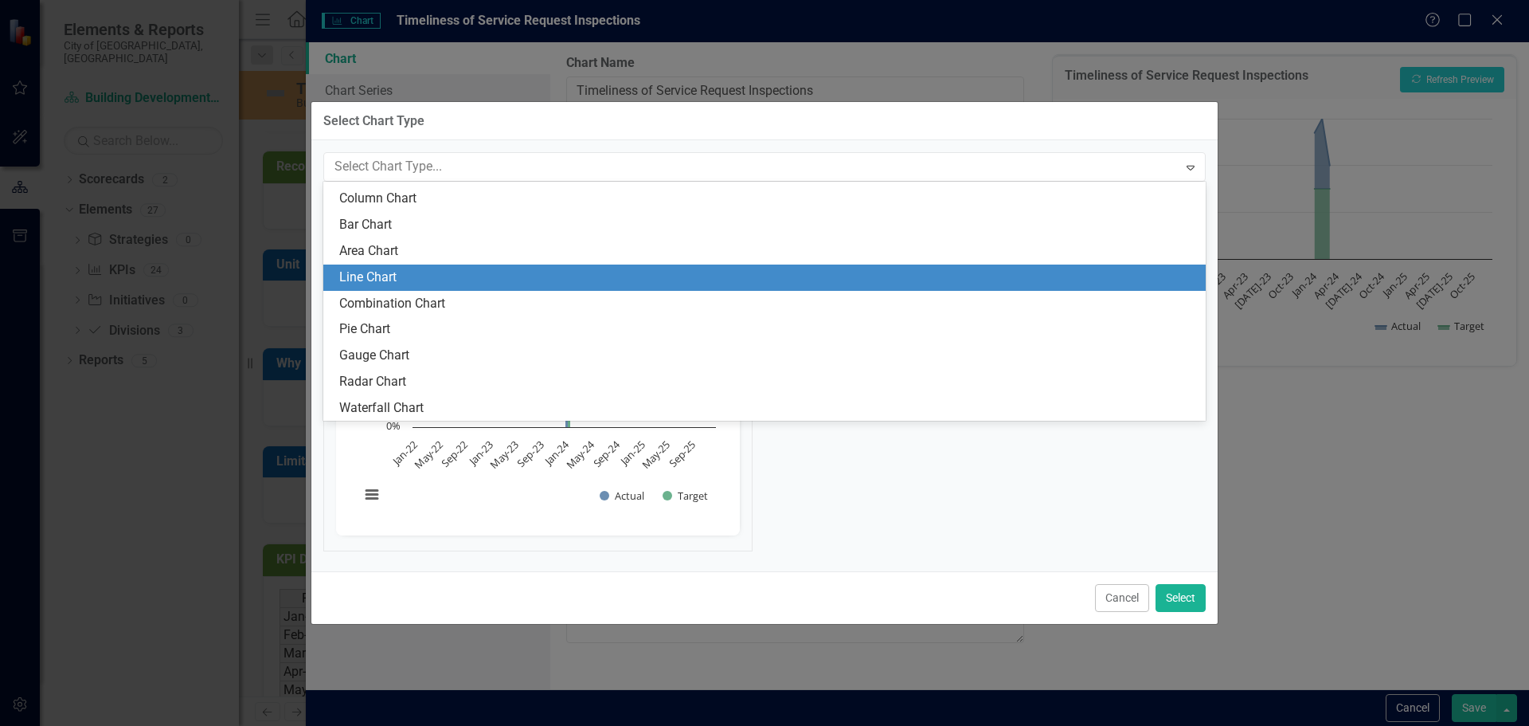
click at [391, 279] on div "Line Chart" at bounding box center [767, 277] width 857 height 18
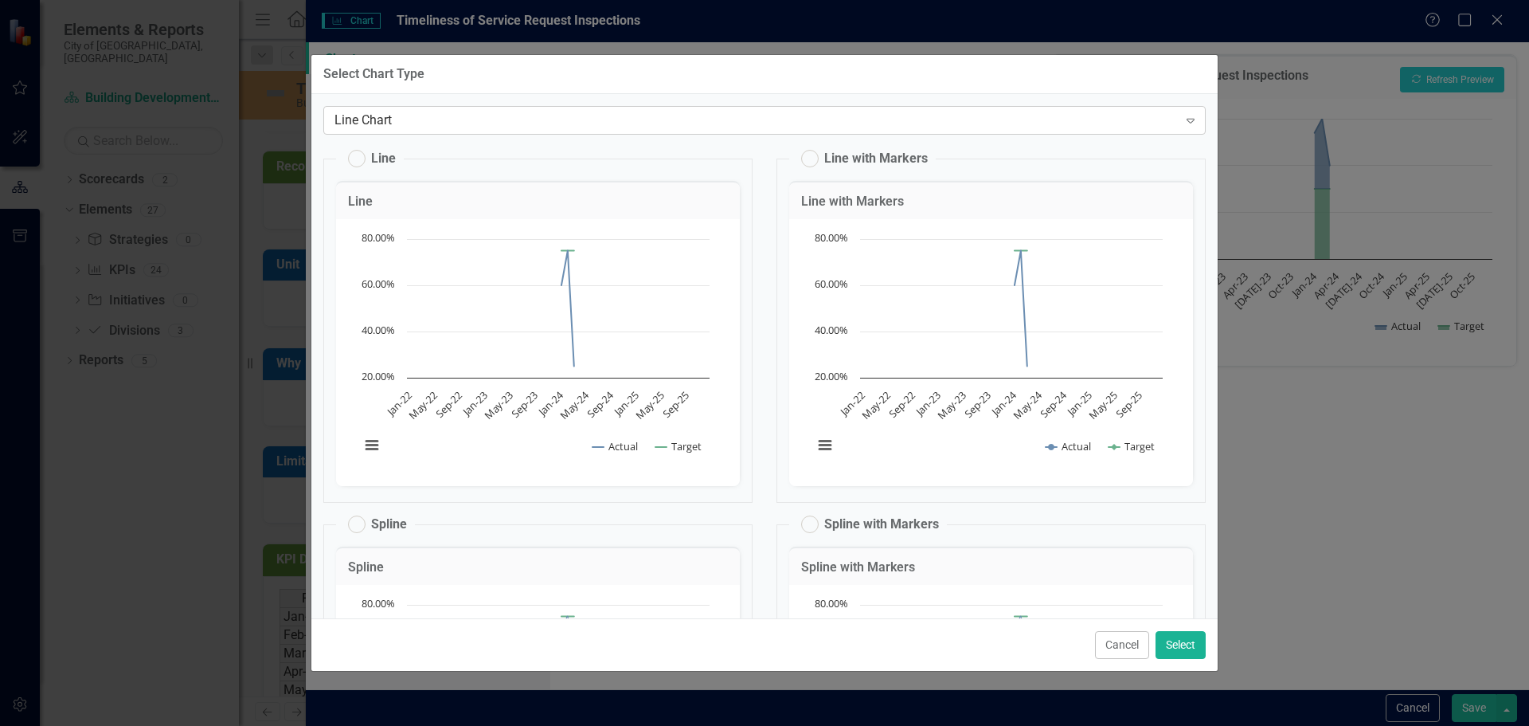
click at [1187, 121] on icon at bounding box center [1191, 121] width 8 height 5
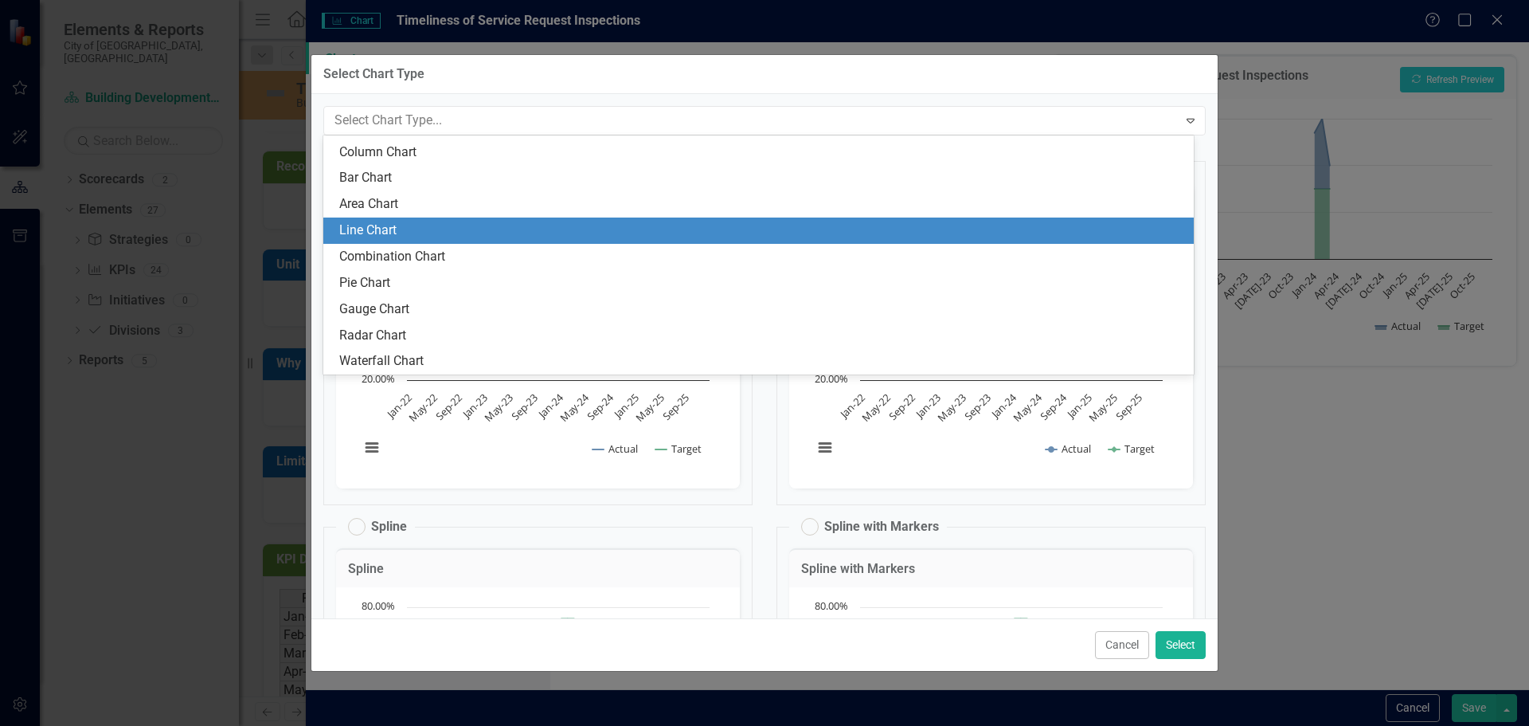
scroll to position [0, 0]
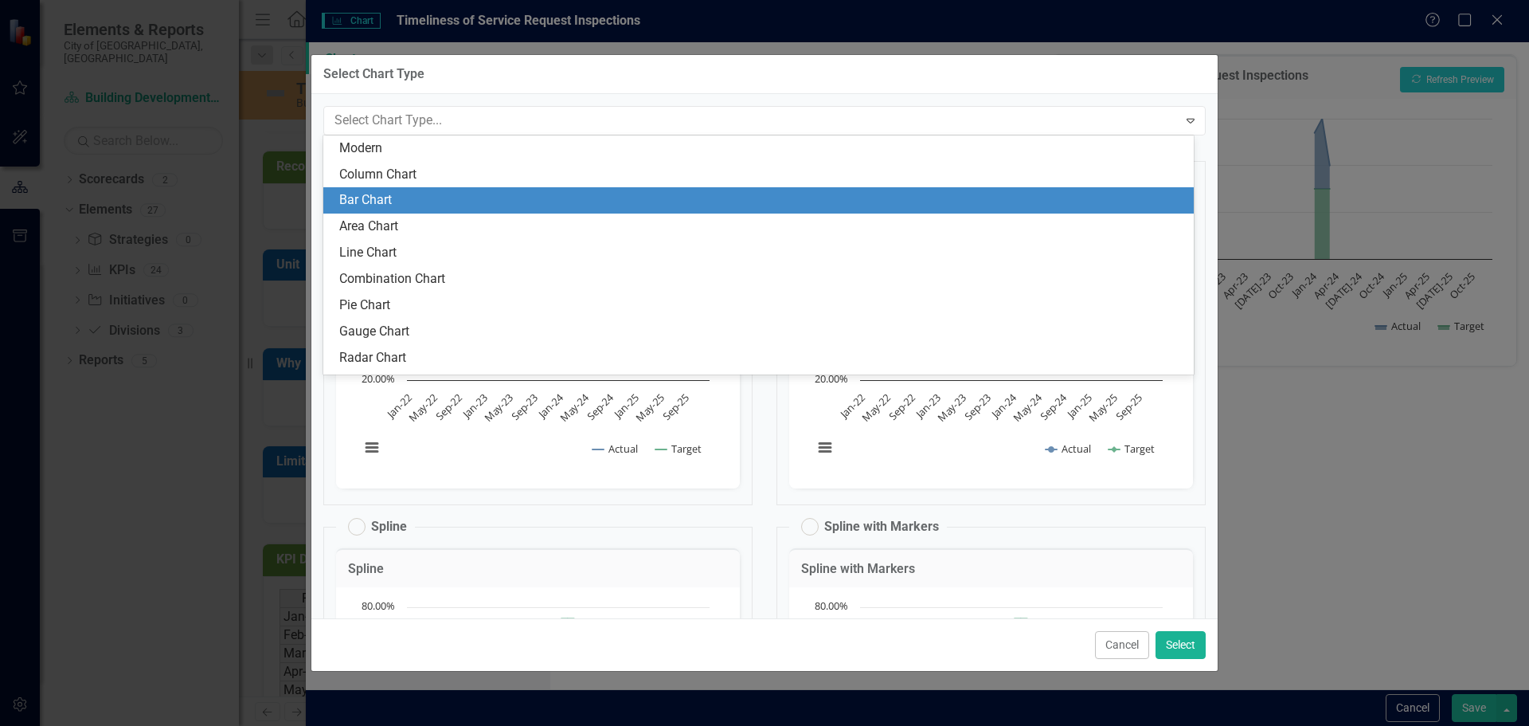
click at [385, 205] on div "Bar Chart" at bounding box center [761, 200] width 845 height 18
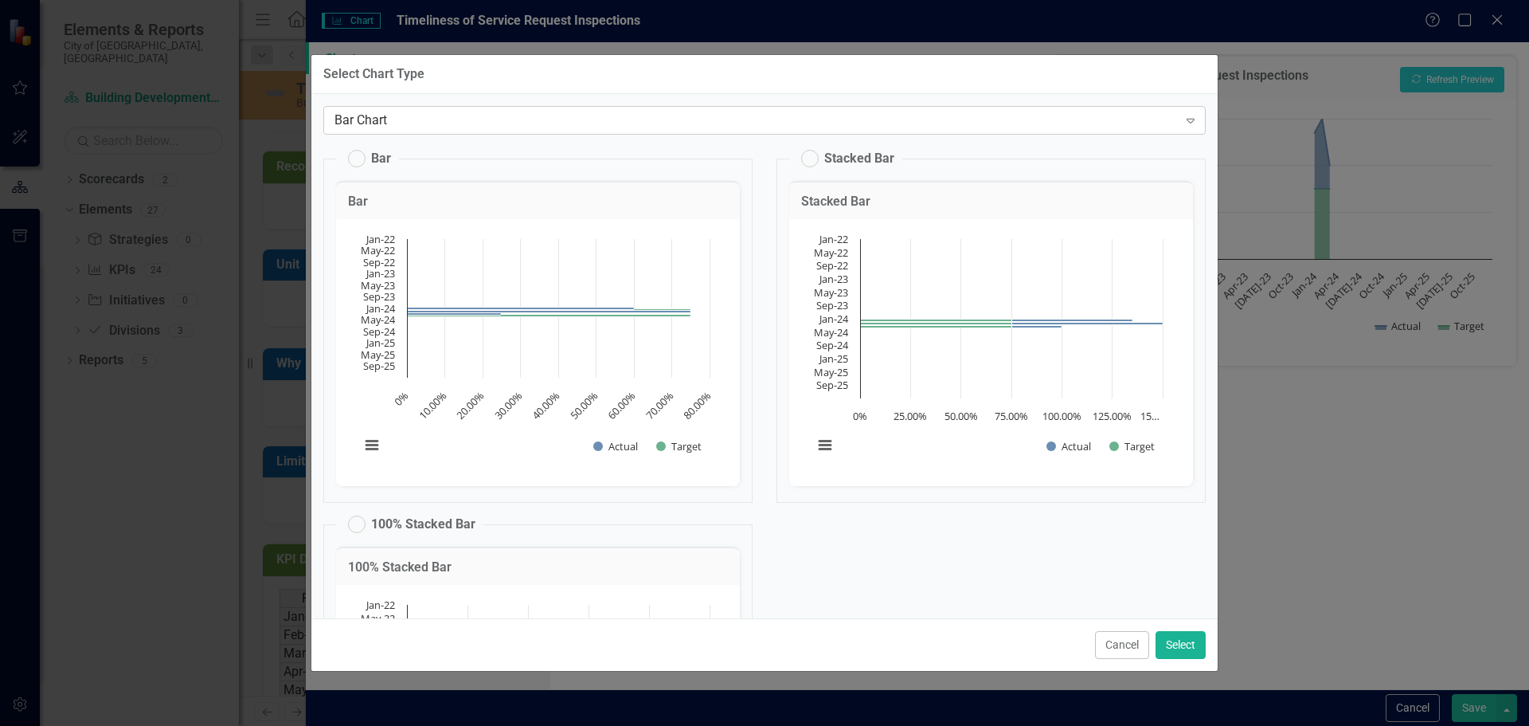
click at [1187, 119] on icon at bounding box center [1191, 121] width 8 height 5
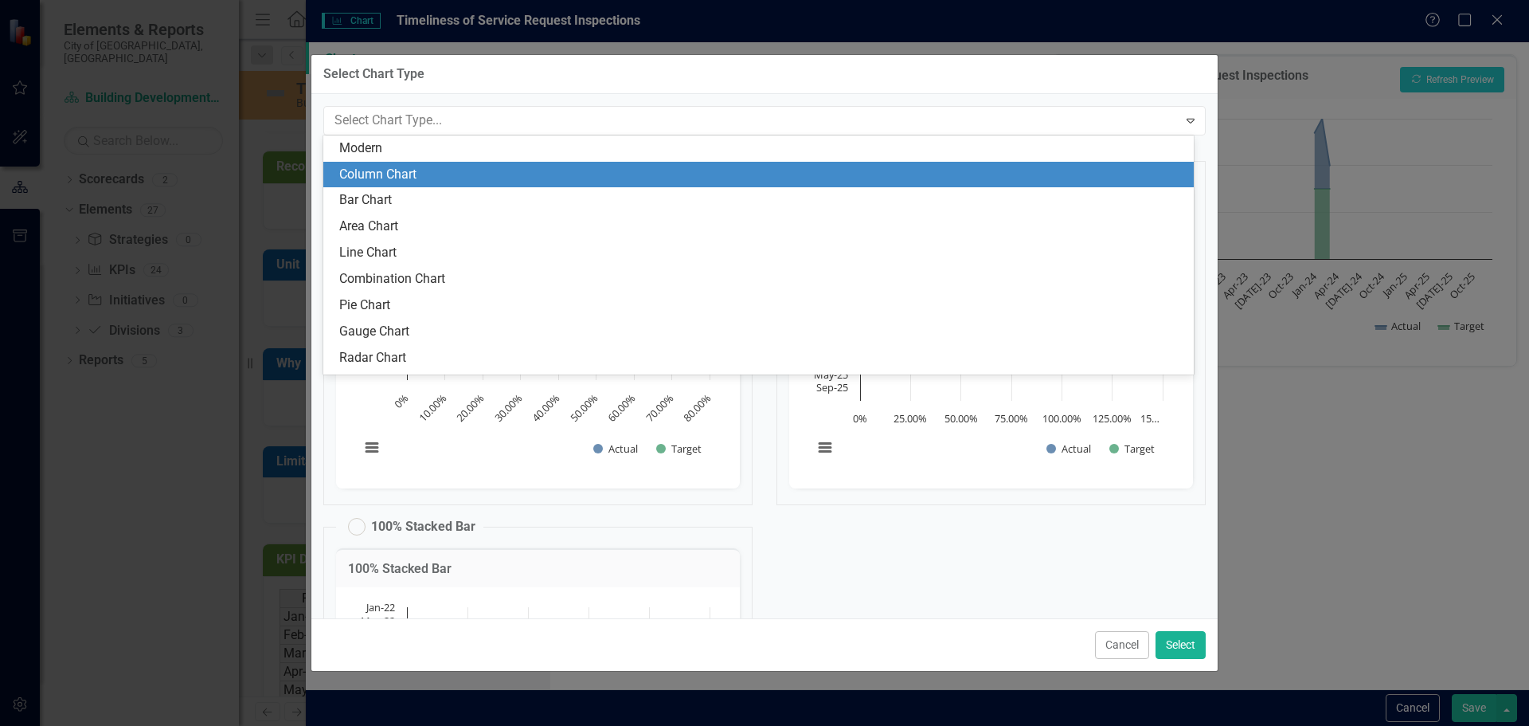
click at [402, 177] on div "Column Chart" at bounding box center [761, 175] width 845 height 18
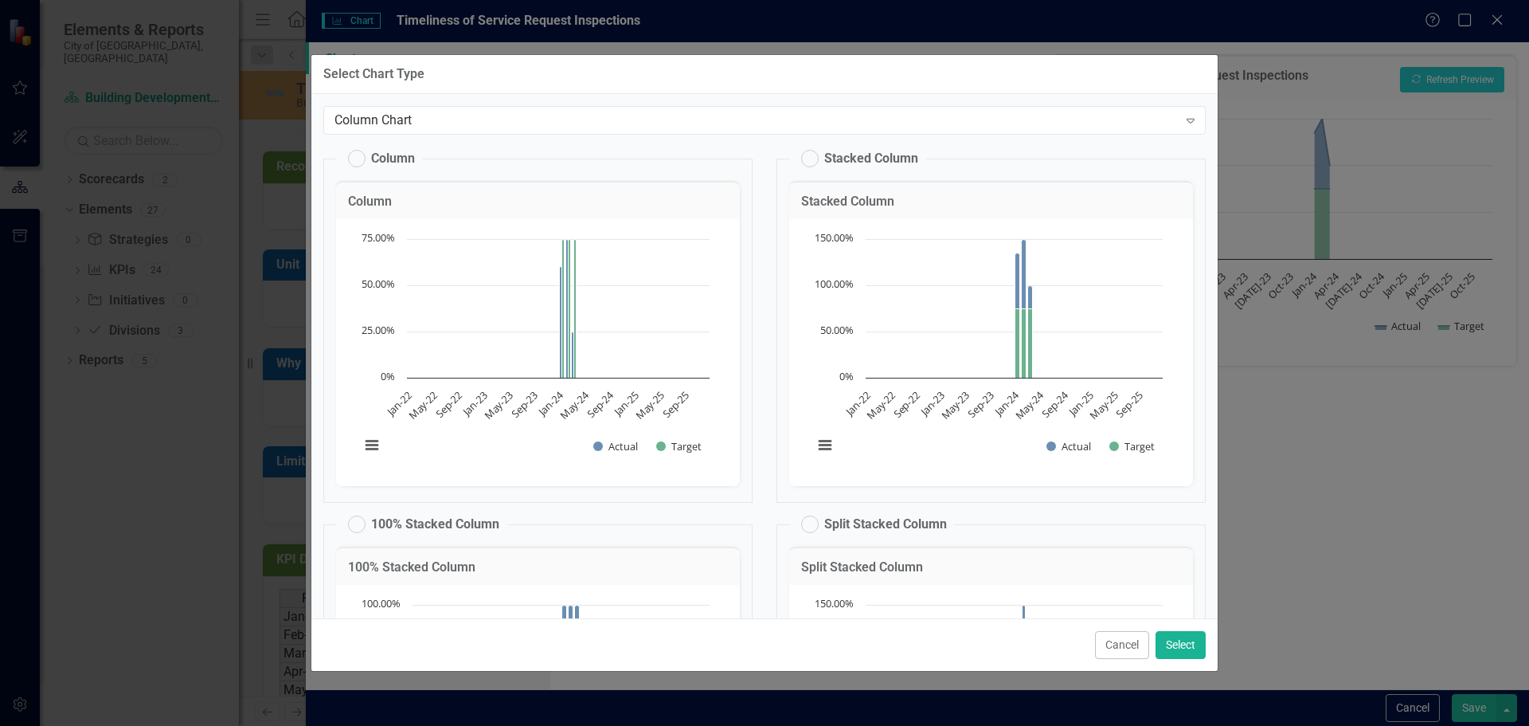
click at [358, 159] on label "Column" at bounding box center [381, 159] width 67 height 18
click at [354, 159] on input "Column" at bounding box center [349, 155] width 10 height 10
radio input "true"
click at [1180, 647] on button "Select" at bounding box center [1181, 645] width 50 height 28
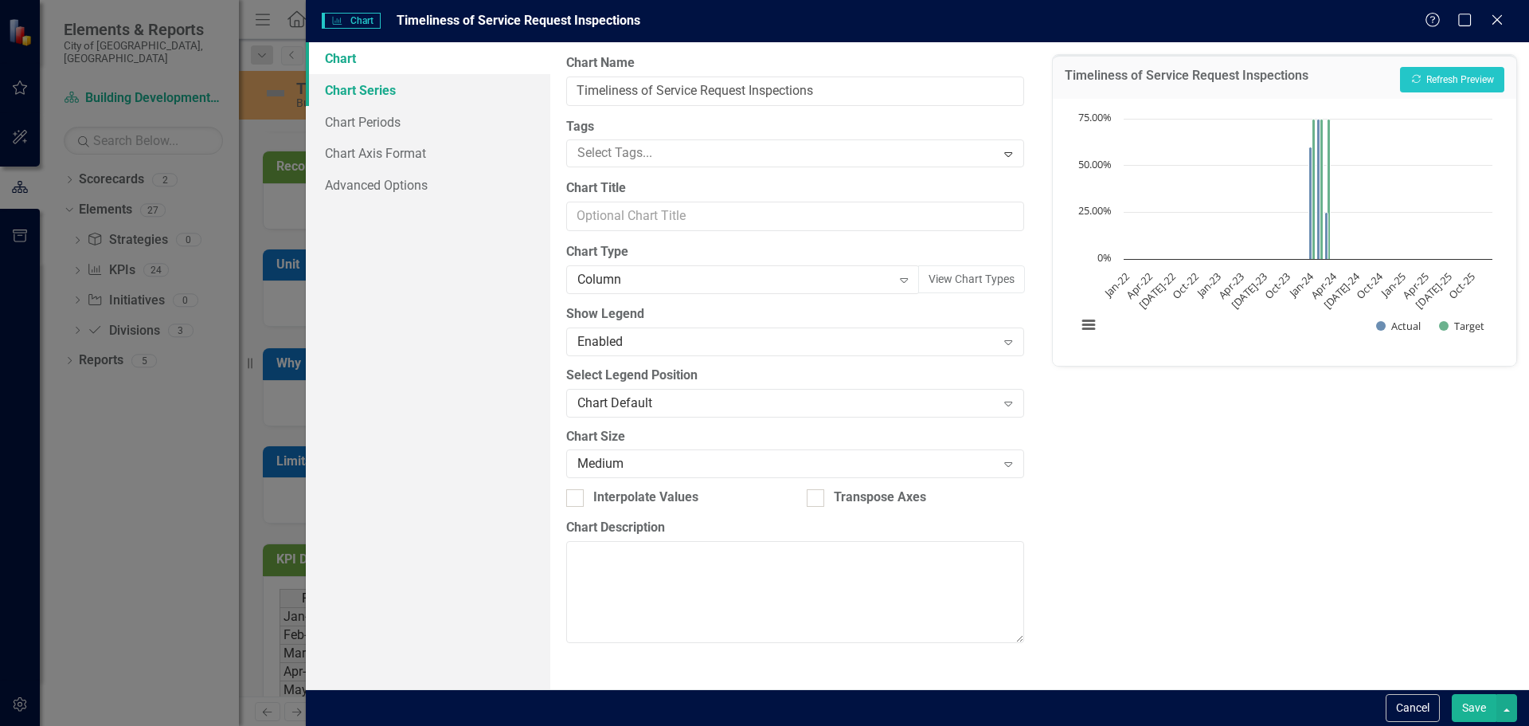
click at [354, 98] on link "Chart Series" at bounding box center [428, 90] width 245 height 32
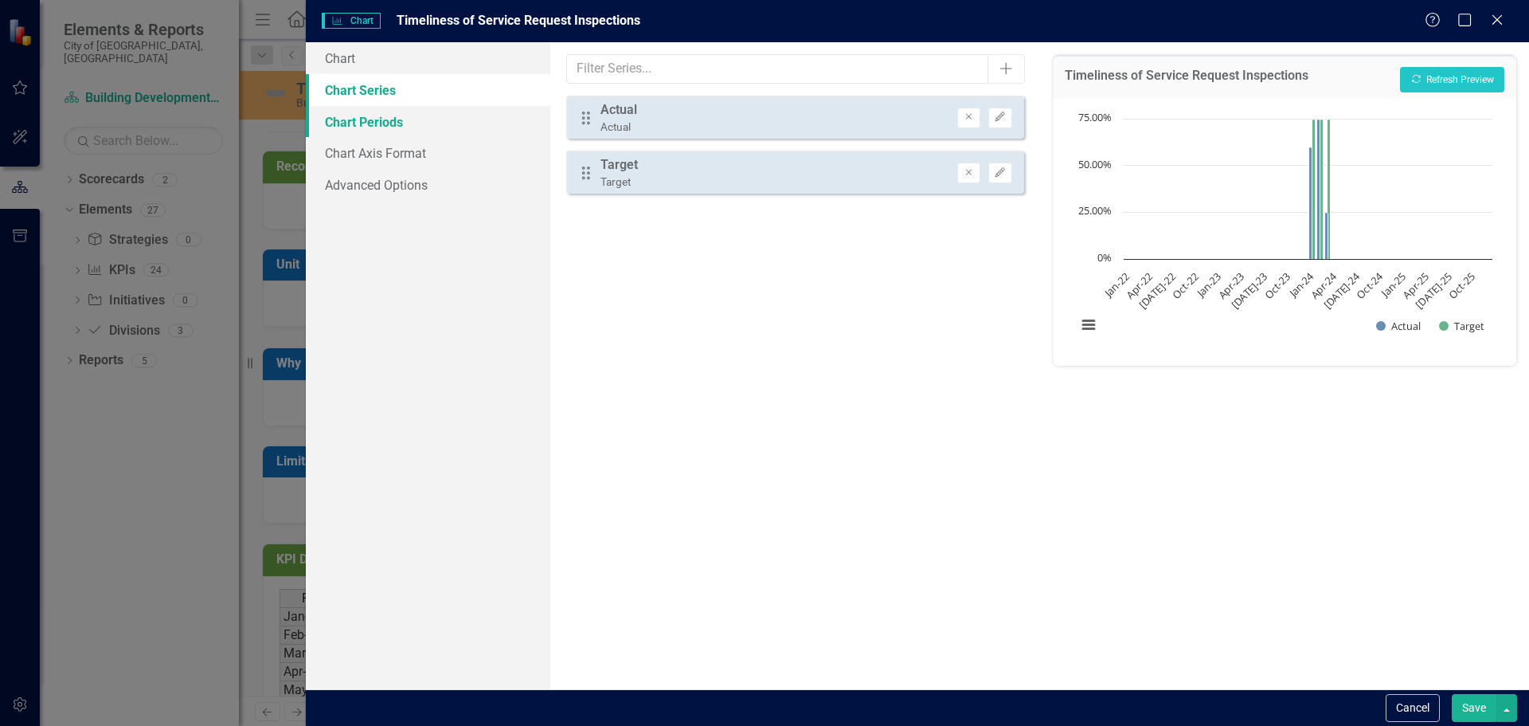
click at [350, 129] on link "Chart Periods" at bounding box center [428, 122] width 245 height 32
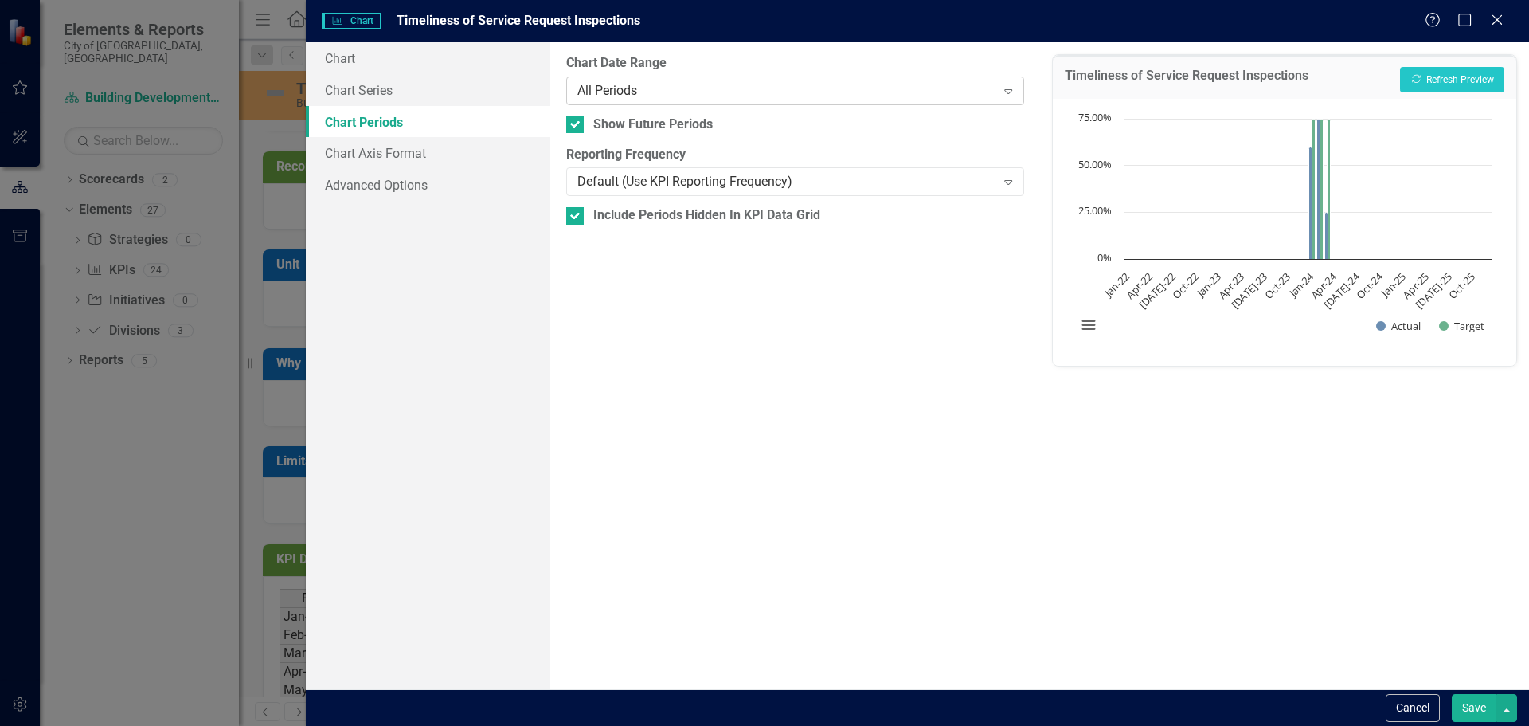
click at [728, 100] on div "All Periods" at bounding box center [786, 90] width 418 height 18
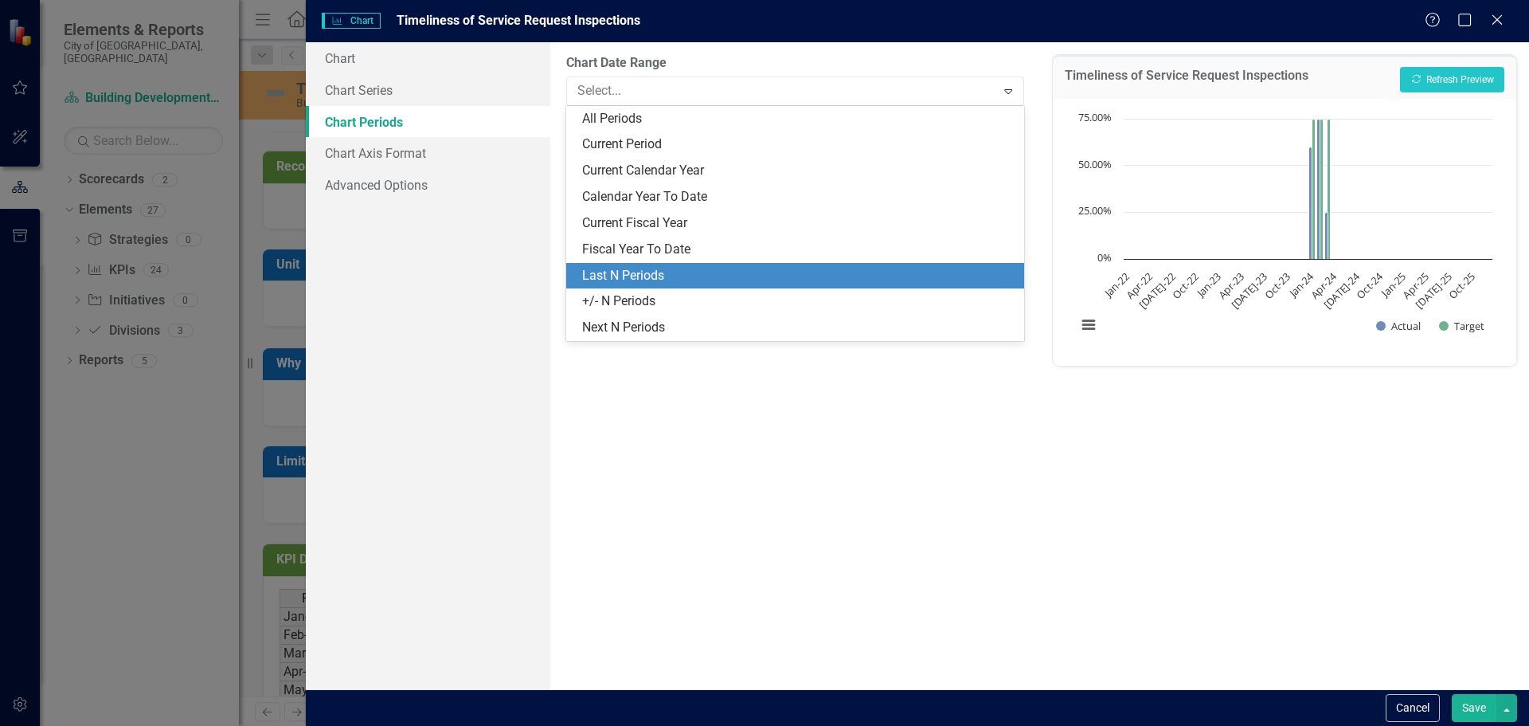
click at [656, 276] on div "Last N Periods" at bounding box center [798, 276] width 432 height 18
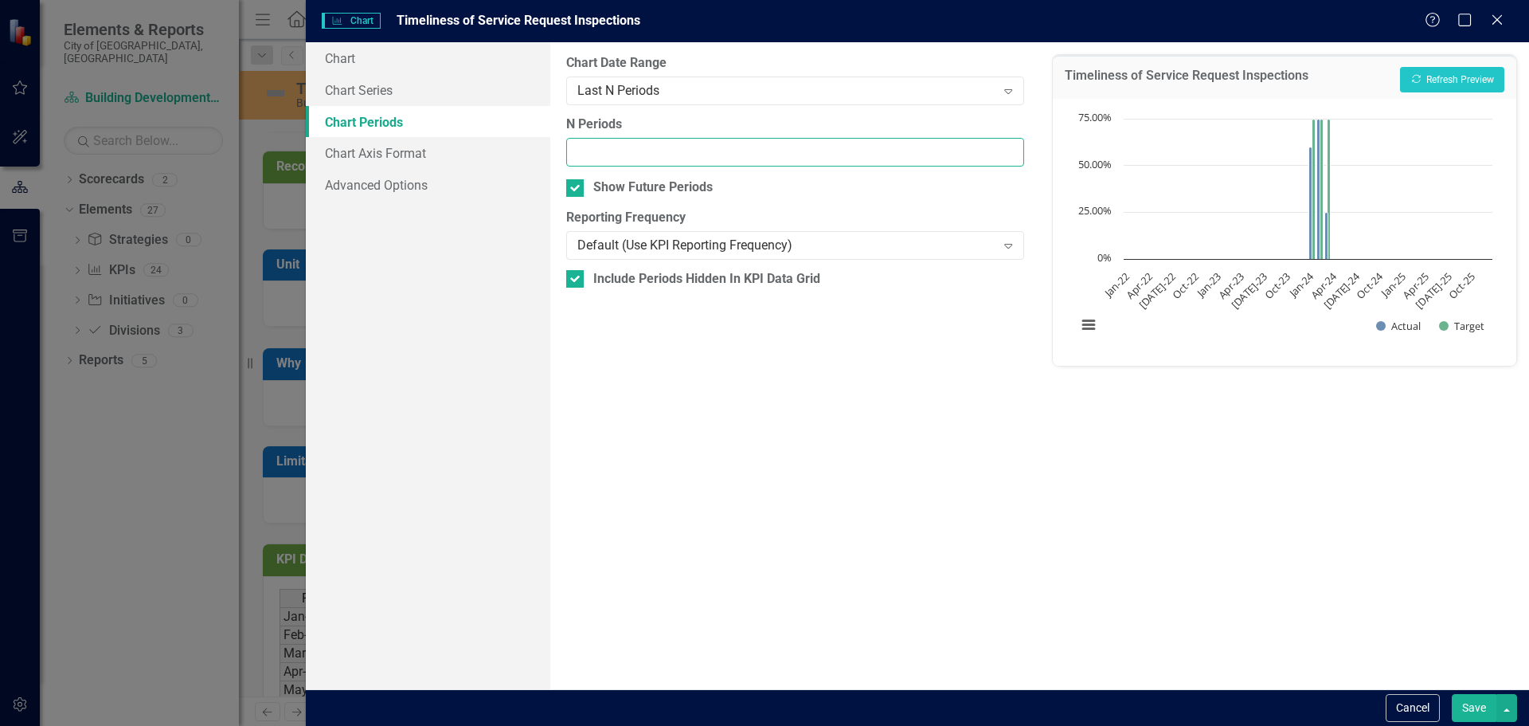
click at [640, 157] on input "N Periods" at bounding box center [794, 152] width 457 height 29
type input "12"
click at [705, 425] on div "From this tab, you define the periods you want included in the chart. For examp…" at bounding box center [794, 365] width 489 height 647
click at [1451, 85] on button "Recalculate Refresh Preview" at bounding box center [1452, 79] width 104 height 25
click at [1009, 248] on icon at bounding box center [1008, 246] width 8 height 5
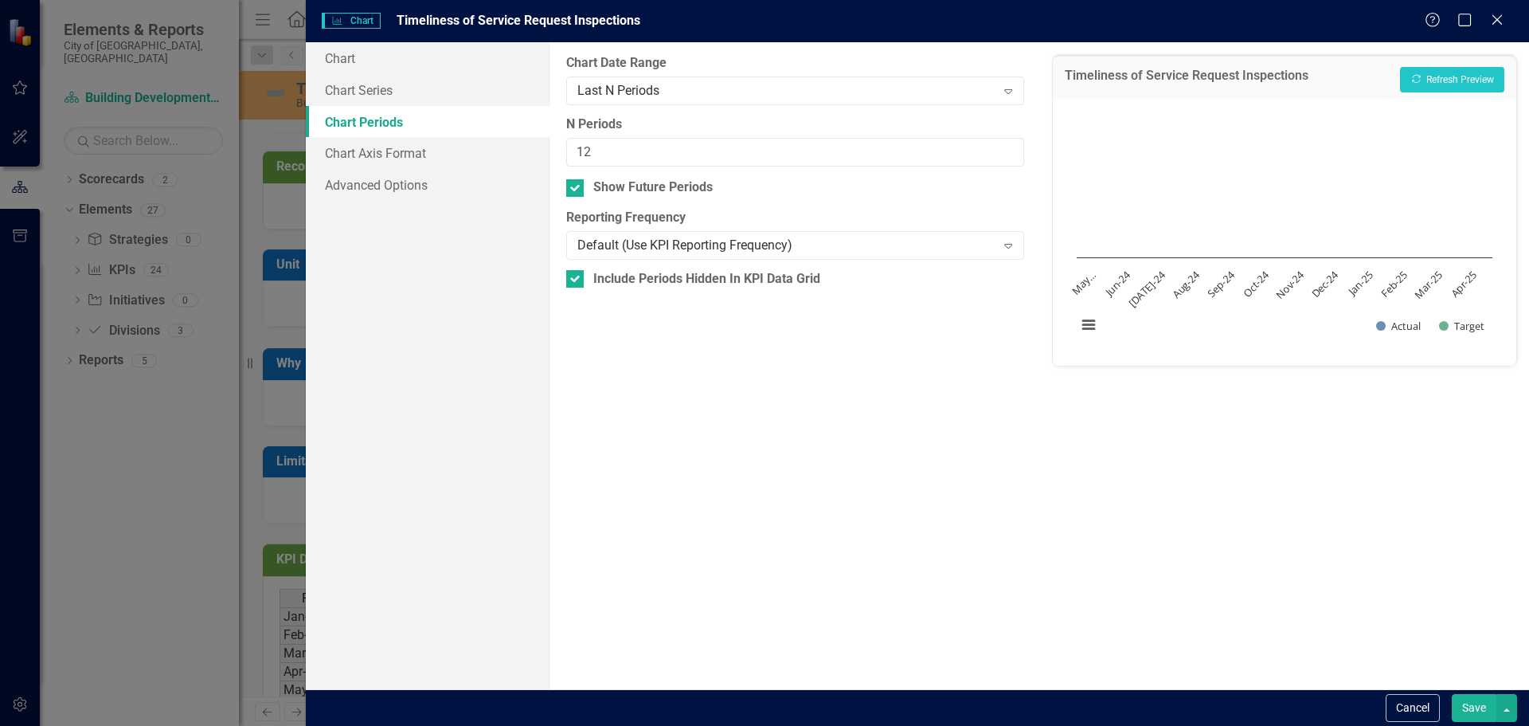
click at [887, 417] on div "From this tab, you define the periods you want included in the chart. For examp…" at bounding box center [794, 365] width 489 height 647
click at [1466, 711] on button "Save" at bounding box center [1474, 708] width 45 height 28
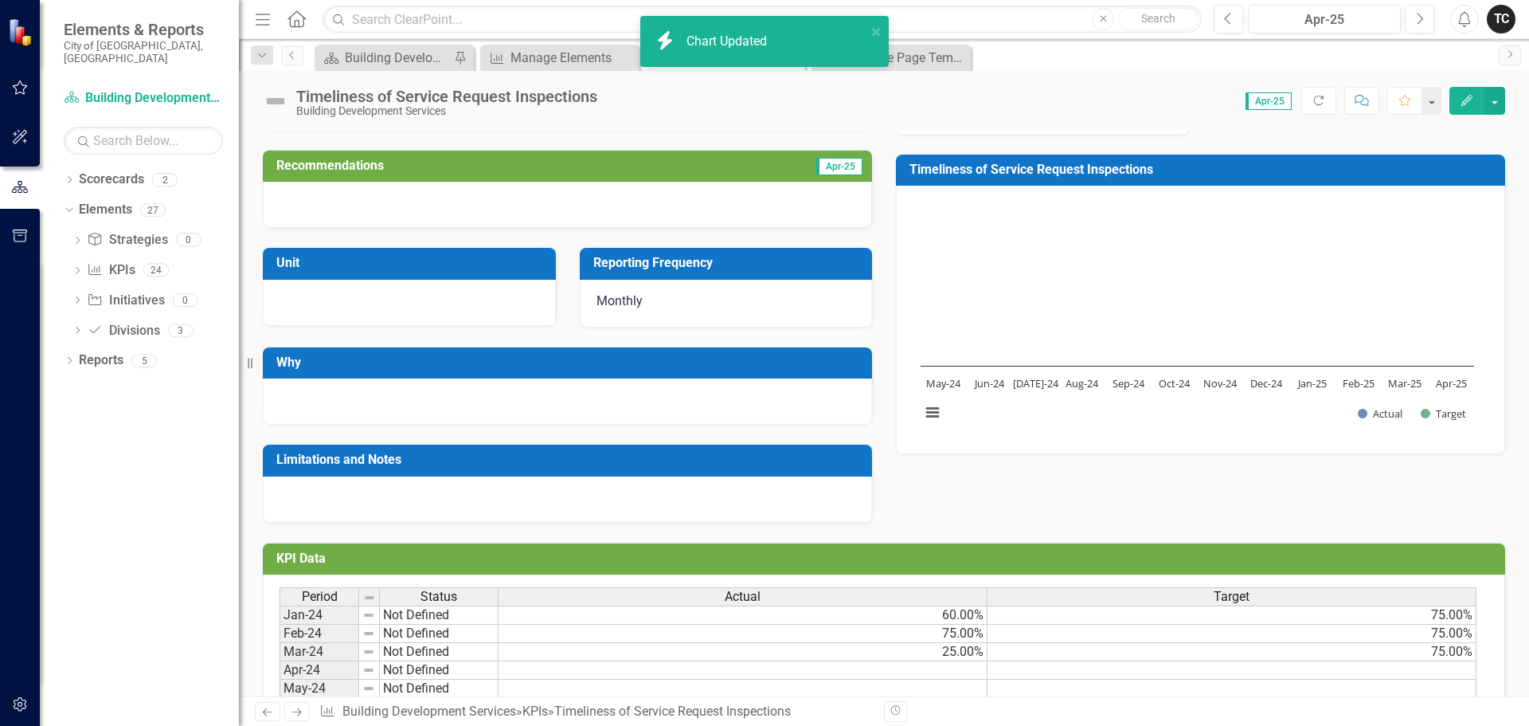
scroll to position [398, 0]
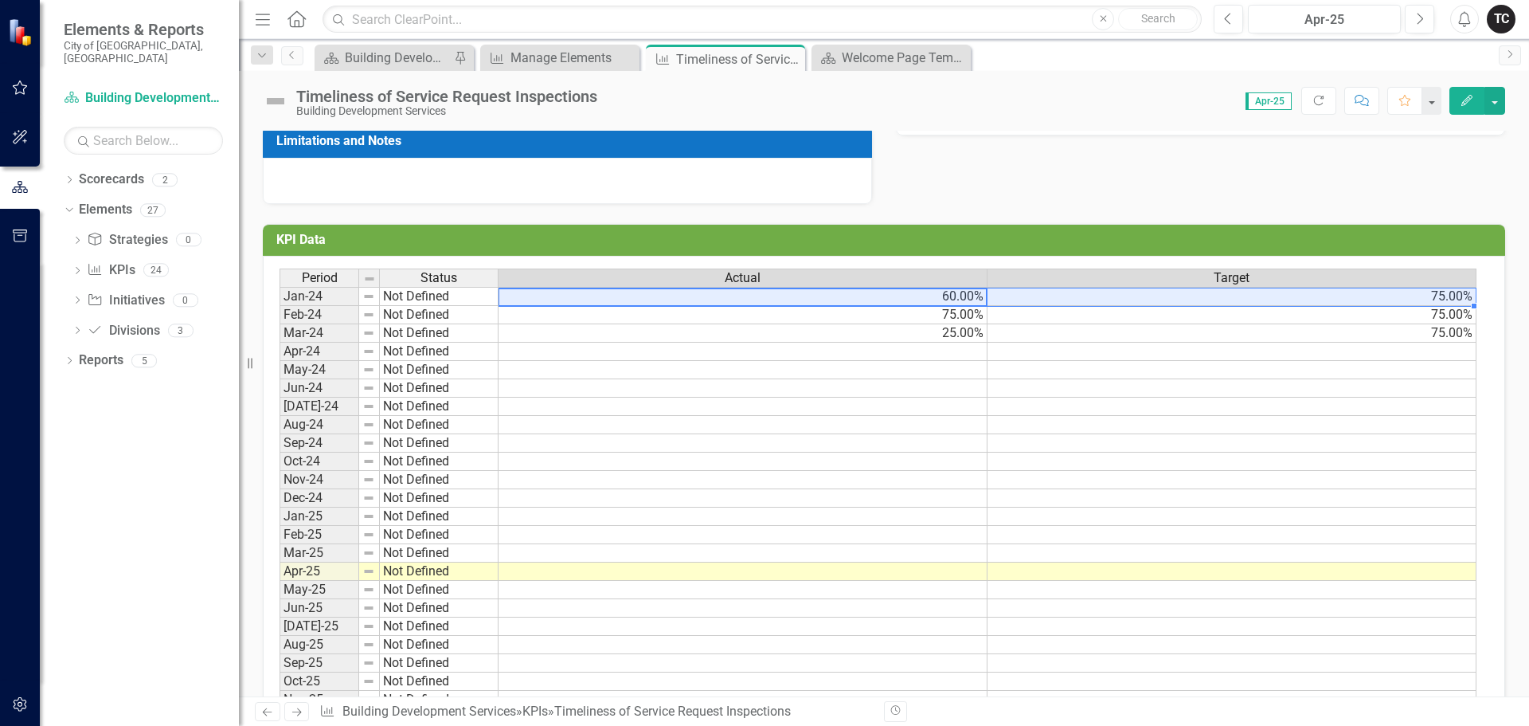
drag, startPoint x: 957, startPoint y: 303, endPoint x: 1409, endPoint y: 304, distance: 451.6
click at [1409, 304] on tr "Jan-24 Not Defined 60.00% 75.00%" at bounding box center [878, 296] width 1197 height 19
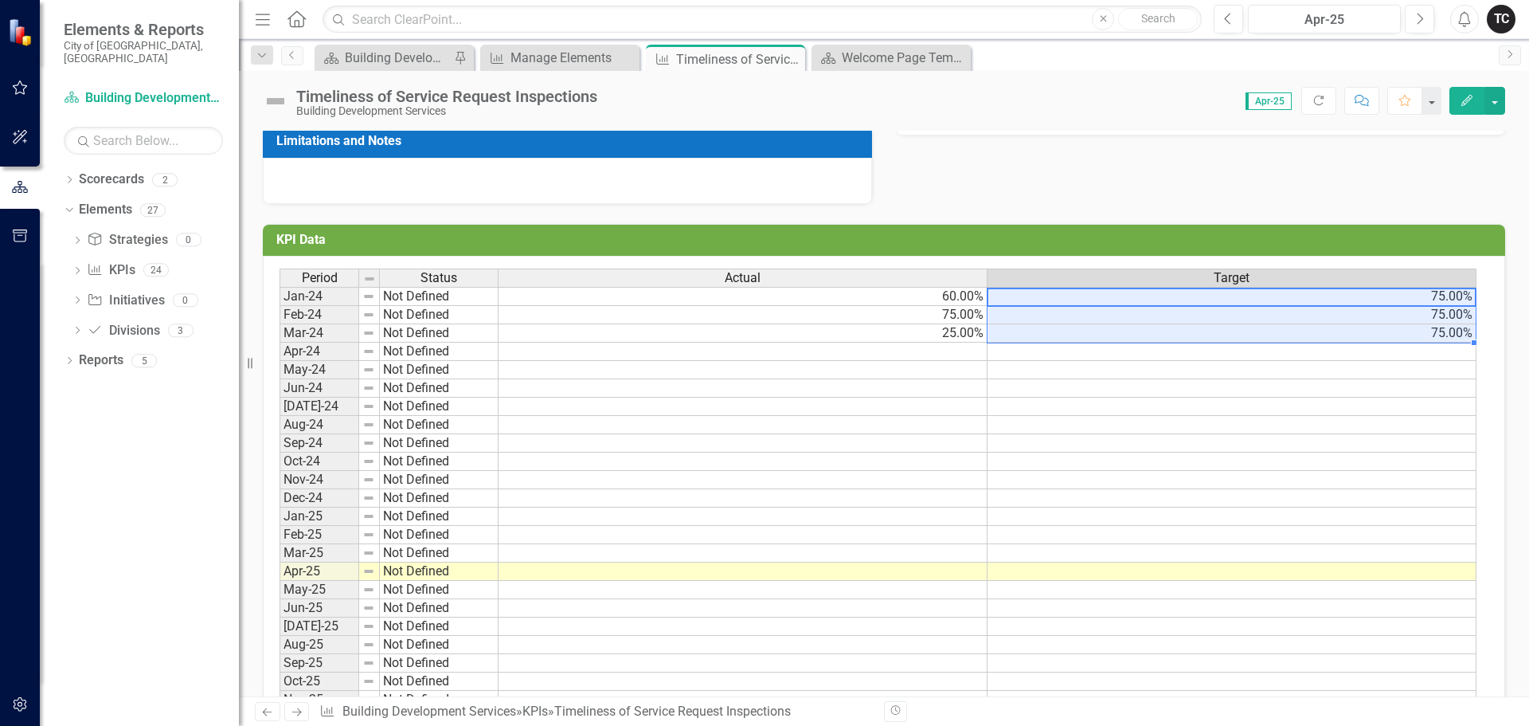
drag, startPoint x: 1453, startPoint y: 303, endPoint x: 1454, endPoint y: 327, distance: 23.2
click at [1454, 327] on tbody "Jan-24 Not Defined 60.00% 75.00% Feb-24 Not Defined 75.00% 75.00% Mar-24 Not De…" at bounding box center [878, 507] width 1197 height 440
click at [1435, 363] on td at bounding box center [1232, 370] width 489 height 18
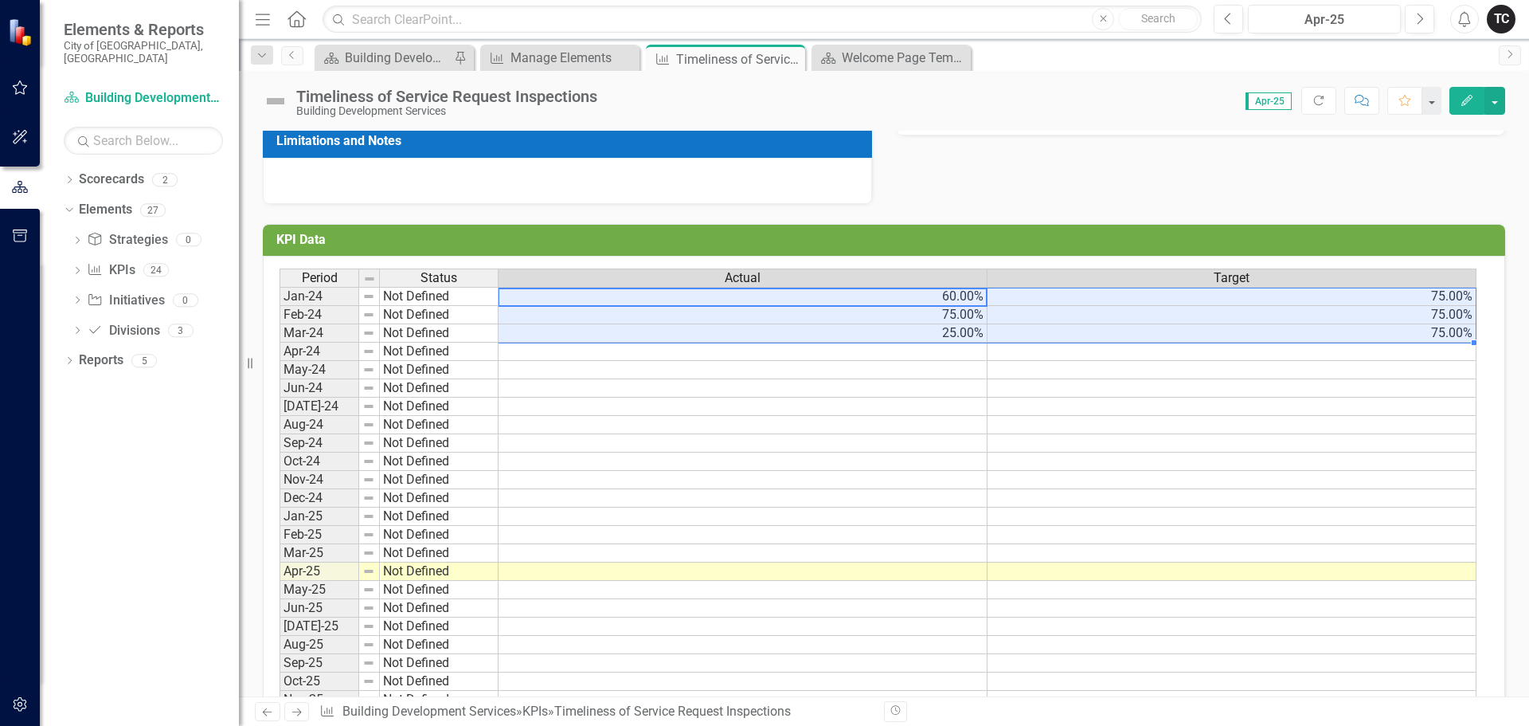
drag, startPoint x: 925, startPoint y: 299, endPoint x: 1471, endPoint y: 336, distance: 547.7
click at [1471, 336] on tbody "Jan-24 Not Defined 60.00% 75.00% Feb-24 Not Defined 75.00% 75.00% Mar-24 Not De…" at bounding box center [878, 507] width 1197 height 440
drag, startPoint x: 1474, startPoint y: 344, endPoint x: 1474, endPoint y: 561, distance: 216.7
click at [280, 561] on div "Period Status Actual Target Jan-24 Not Defined 60.00% 75.00% Feb-24 Not Defined…" at bounding box center [280, 497] width 0 height 459
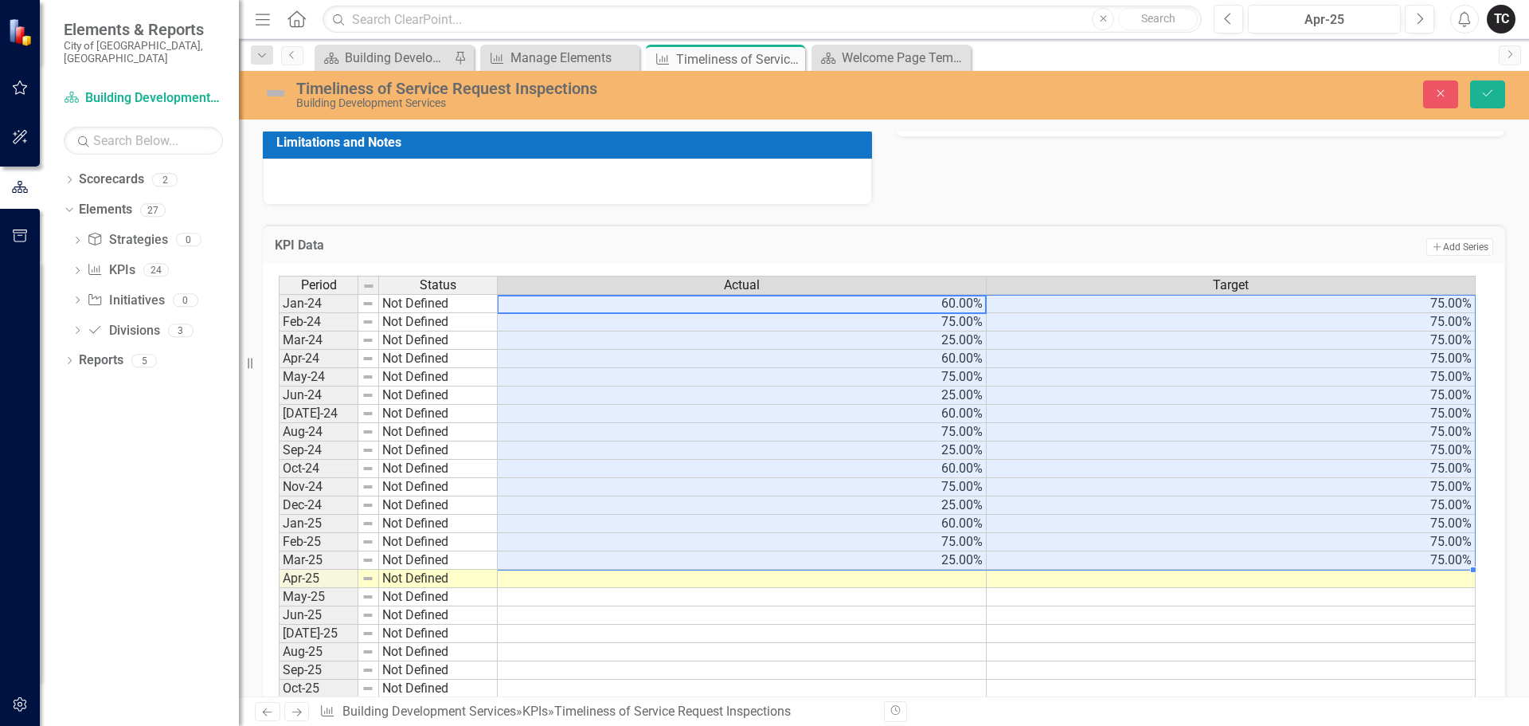
type textarea "60"
click at [1489, 95] on icon "Save" at bounding box center [1488, 93] width 14 height 11
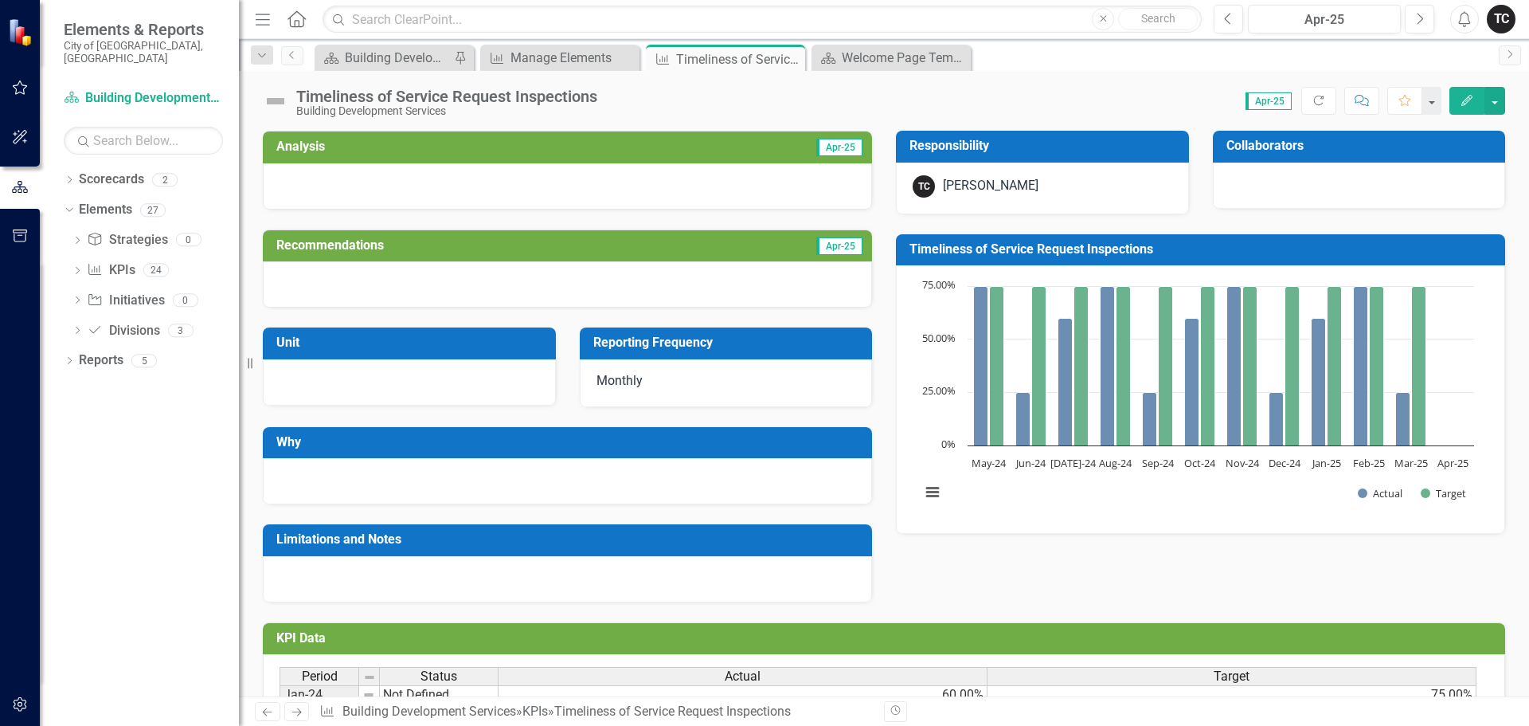
click at [1292, 585] on div "Analysis Apr-25 Recommendations Apr-25 Unit Reporting Frequency Monthly Why Lim…" at bounding box center [884, 356] width 1266 height 491
click at [1141, 251] on h3 "Timeliness of Service Request Inspections" at bounding box center [1204, 249] width 588 height 14
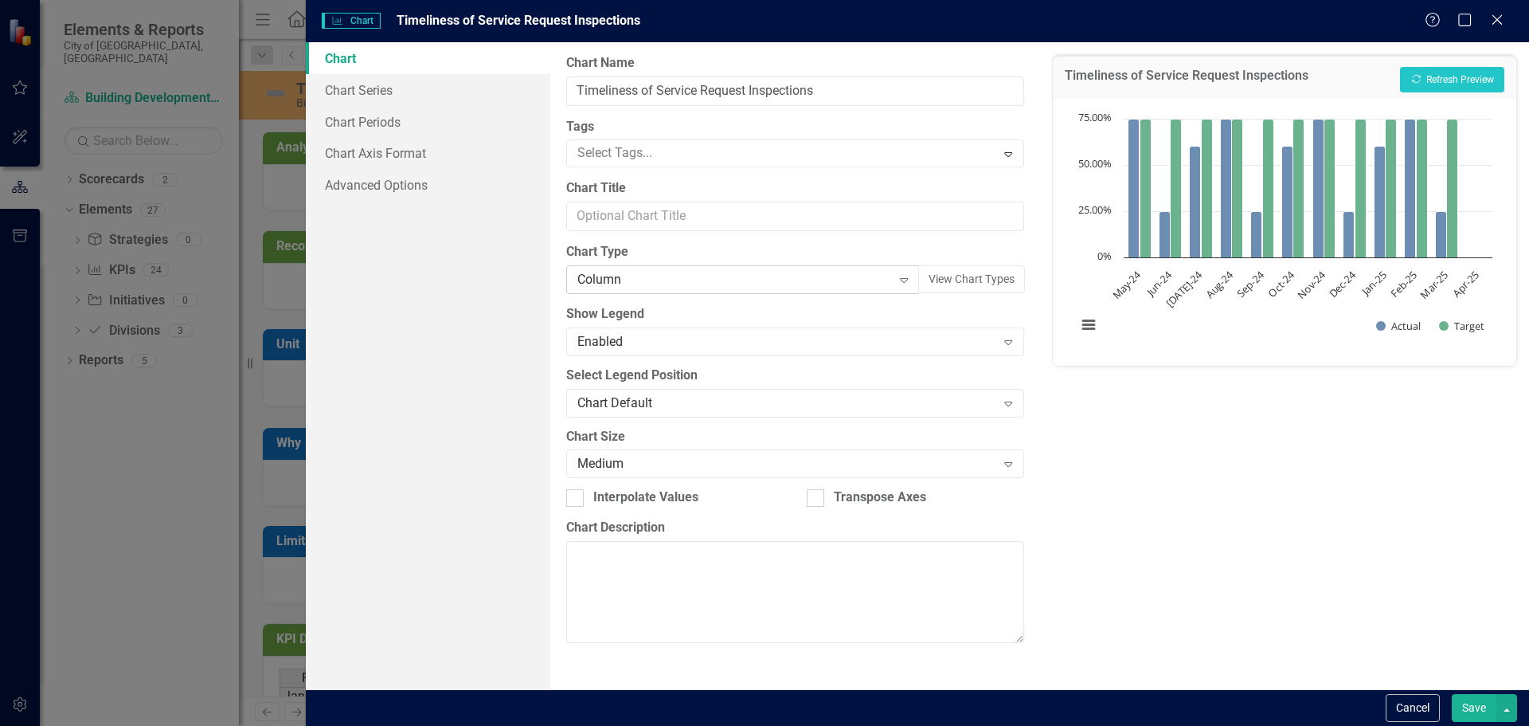
click at [902, 279] on icon "Expand" at bounding box center [904, 279] width 16 height 13
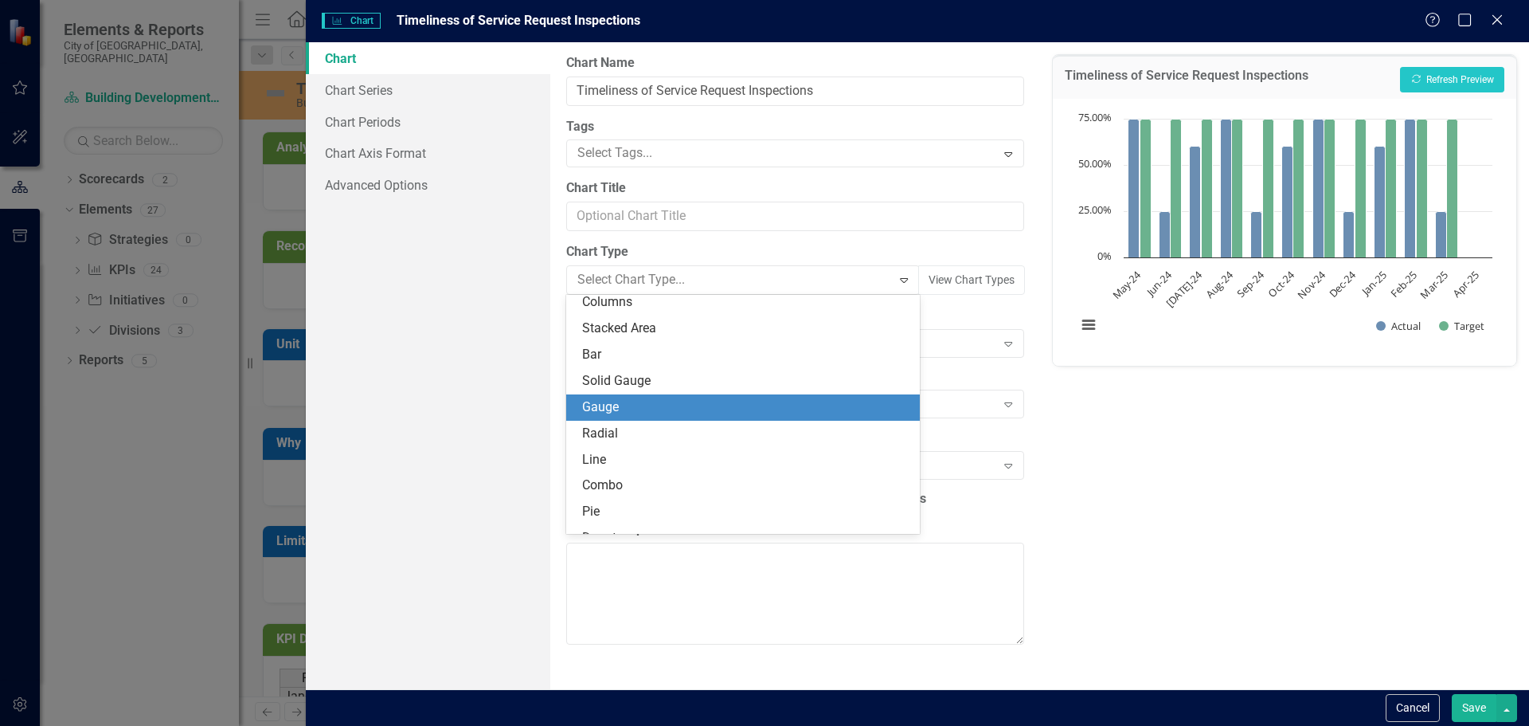
scroll to position [0, 0]
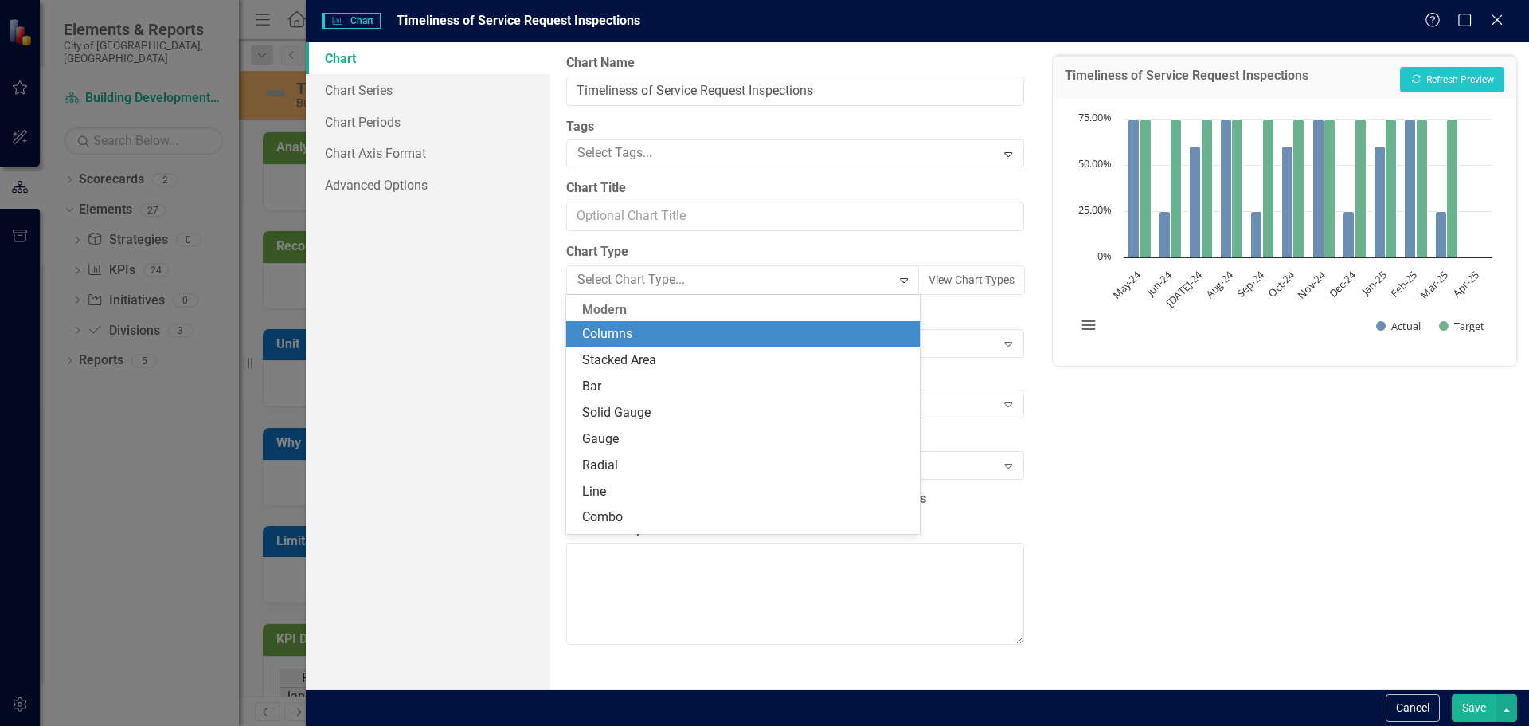
click at [635, 332] on div "Columns" at bounding box center [745, 334] width 327 height 18
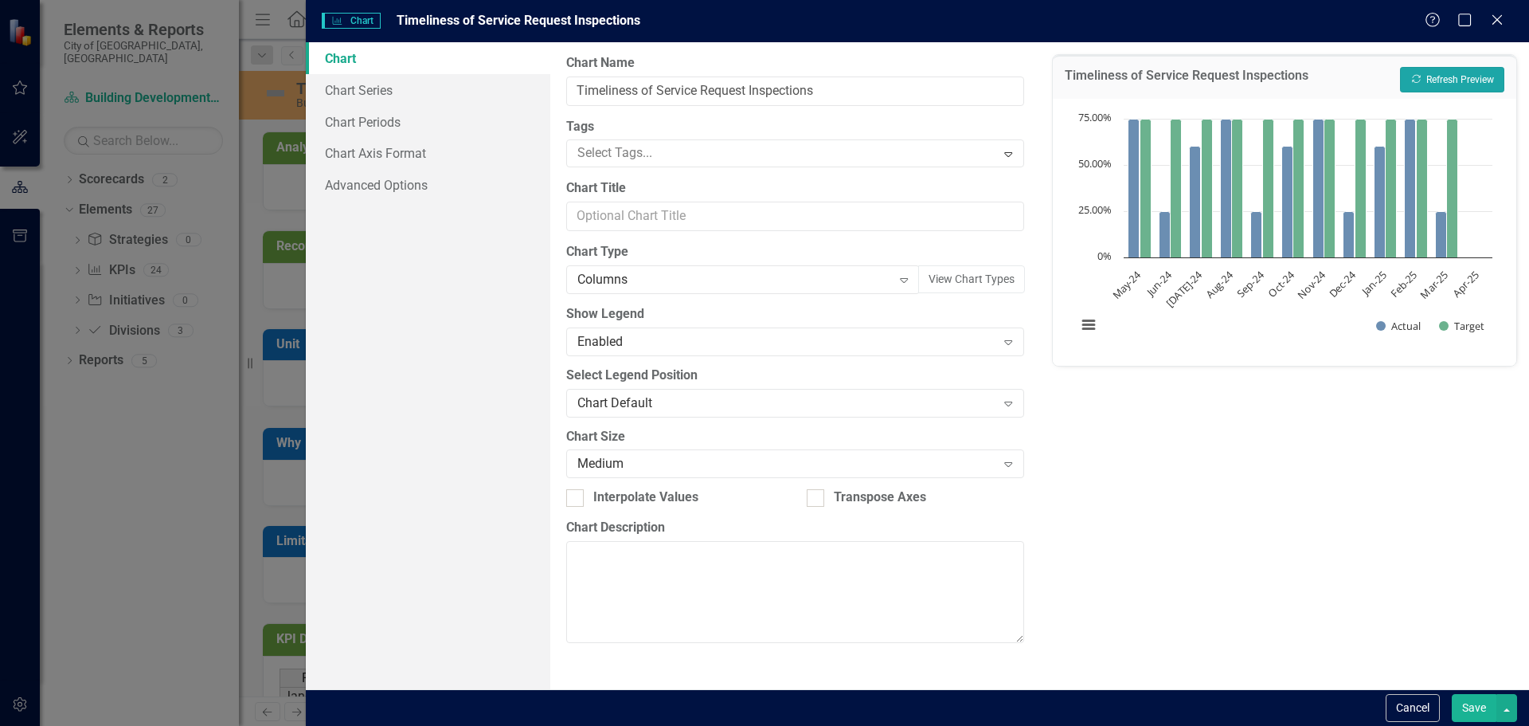
click at [1463, 75] on button "Recalculate Refresh Preview" at bounding box center [1452, 79] width 104 height 25
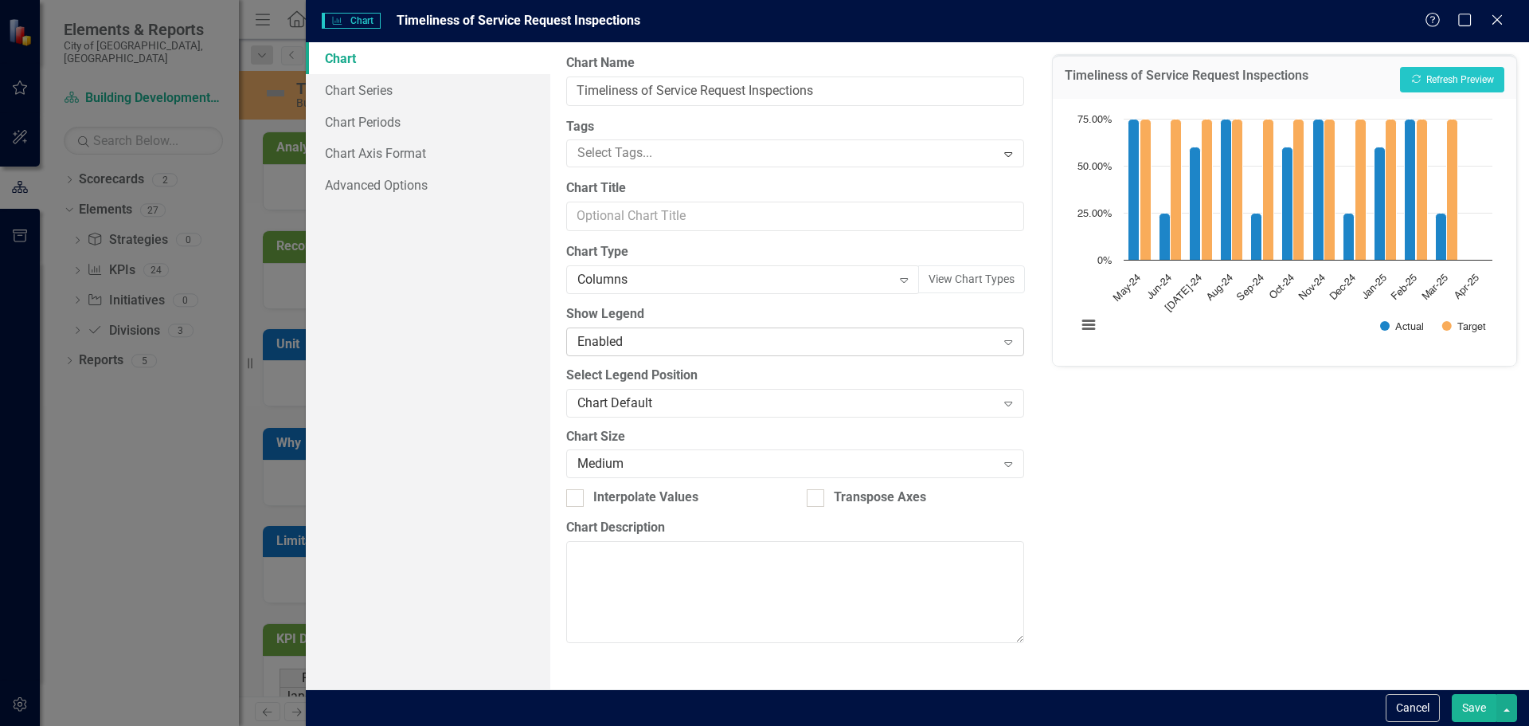
click at [1014, 343] on icon "Expand" at bounding box center [1008, 341] width 16 height 13
click at [953, 272] on button "View Chart Types" at bounding box center [971, 279] width 107 height 28
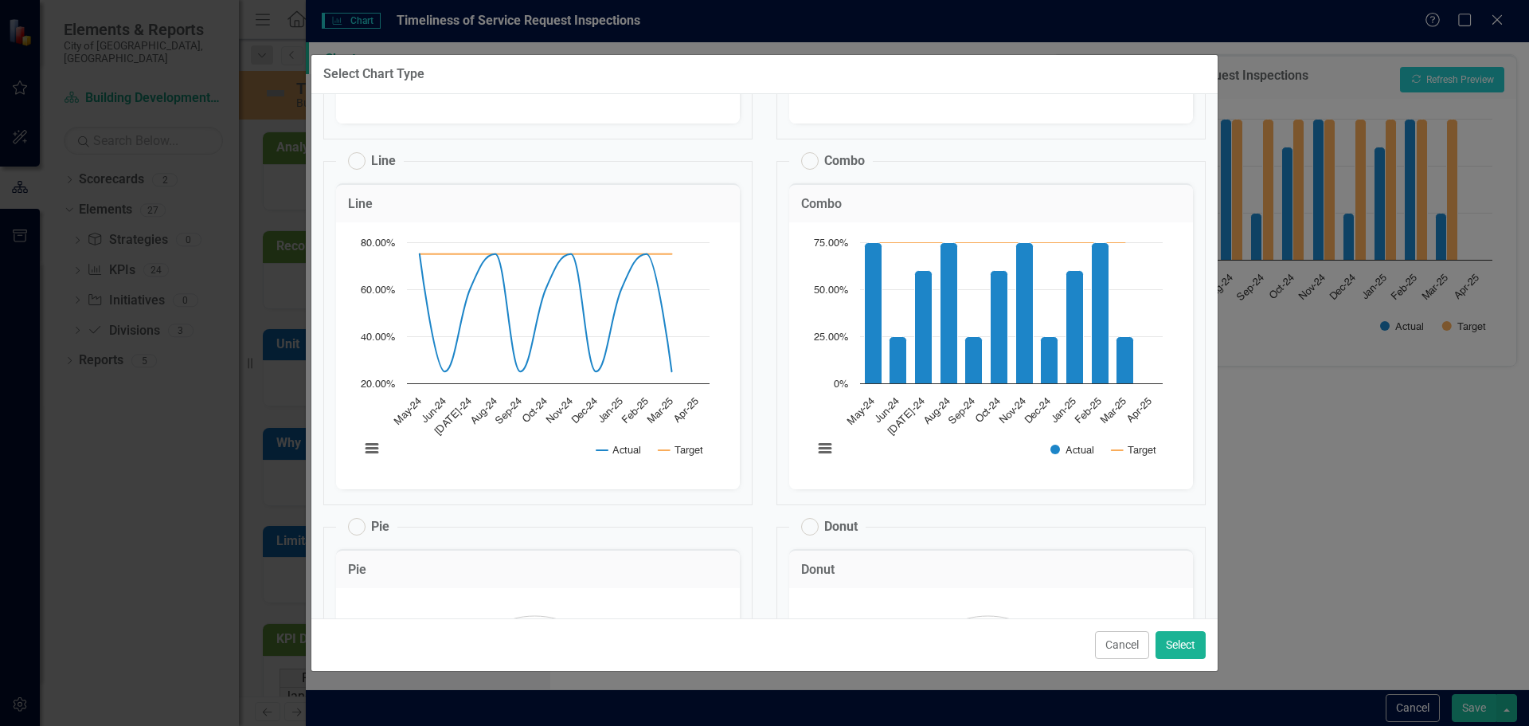
scroll to position [1115, 0]
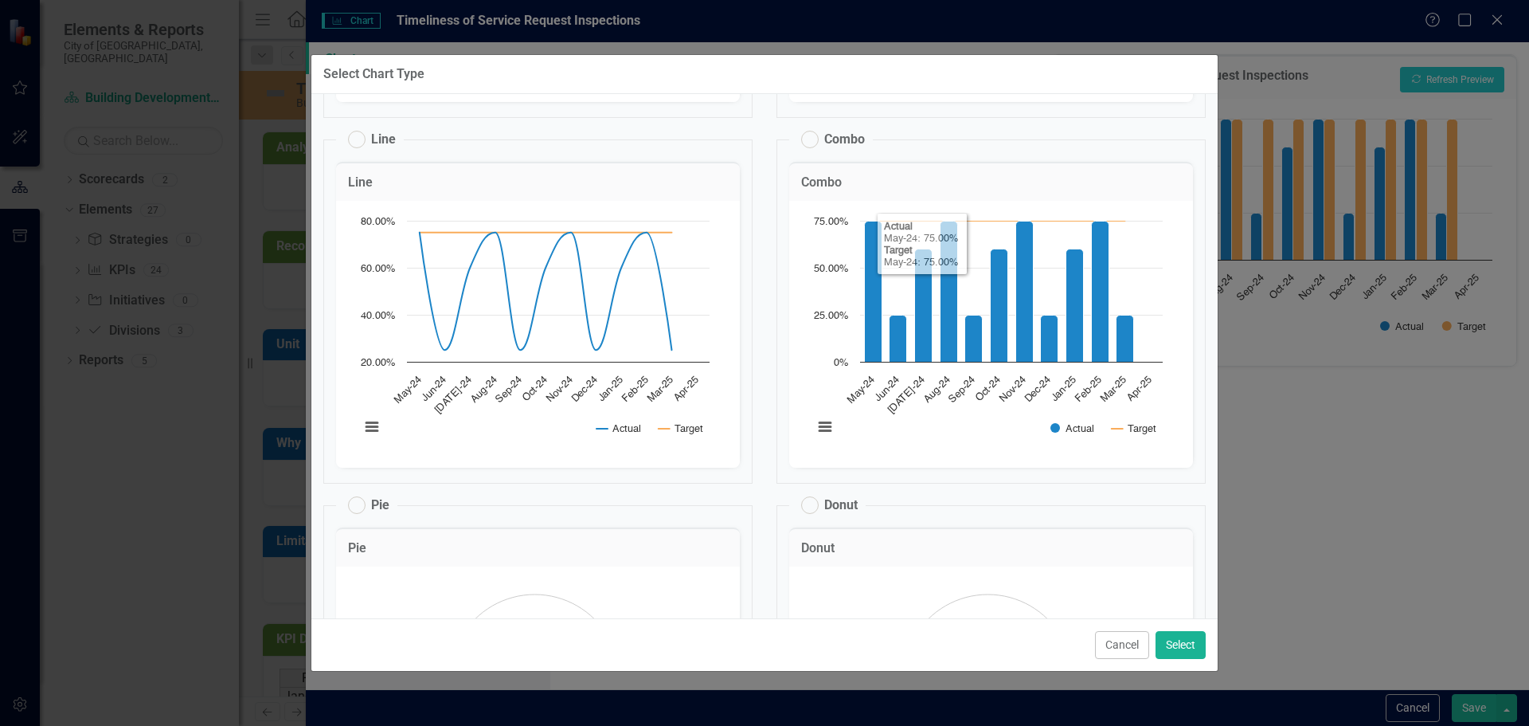
click at [805, 143] on label "Combo" at bounding box center [833, 140] width 64 height 18
click at [805, 141] on input "Combo" at bounding box center [802, 136] width 10 height 10
radio input "false"
radio input "true"
click at [1172, 640] on button "Select" at bounding box center [1181, 645] width 50 height 28
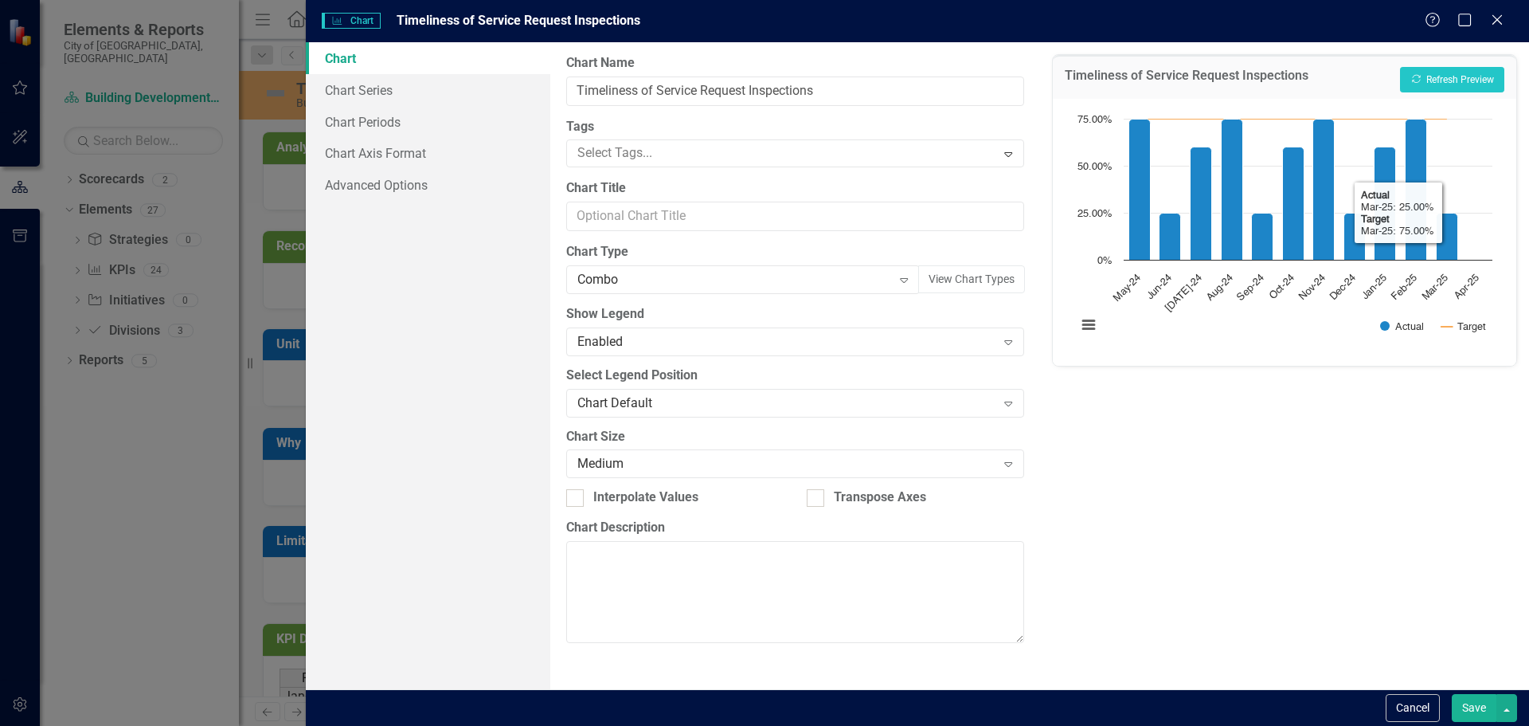
click at [1332, 467] on div "Timeliness of Service Request Inspections Recalculate Refresh Preview Chart Com…" at bounding box center [1284, 365] width 489 height 647
drag, startPoint x: 832, startPoint y: 86, endPoint x: 503, endPoint y: 86, distance: 329.0
click at [503, 86] on div "Chart Chart Series Chart Periods Chart Axis Format Advanced Options From this p…" at bounding box center [917, 365] width 1223 height 647
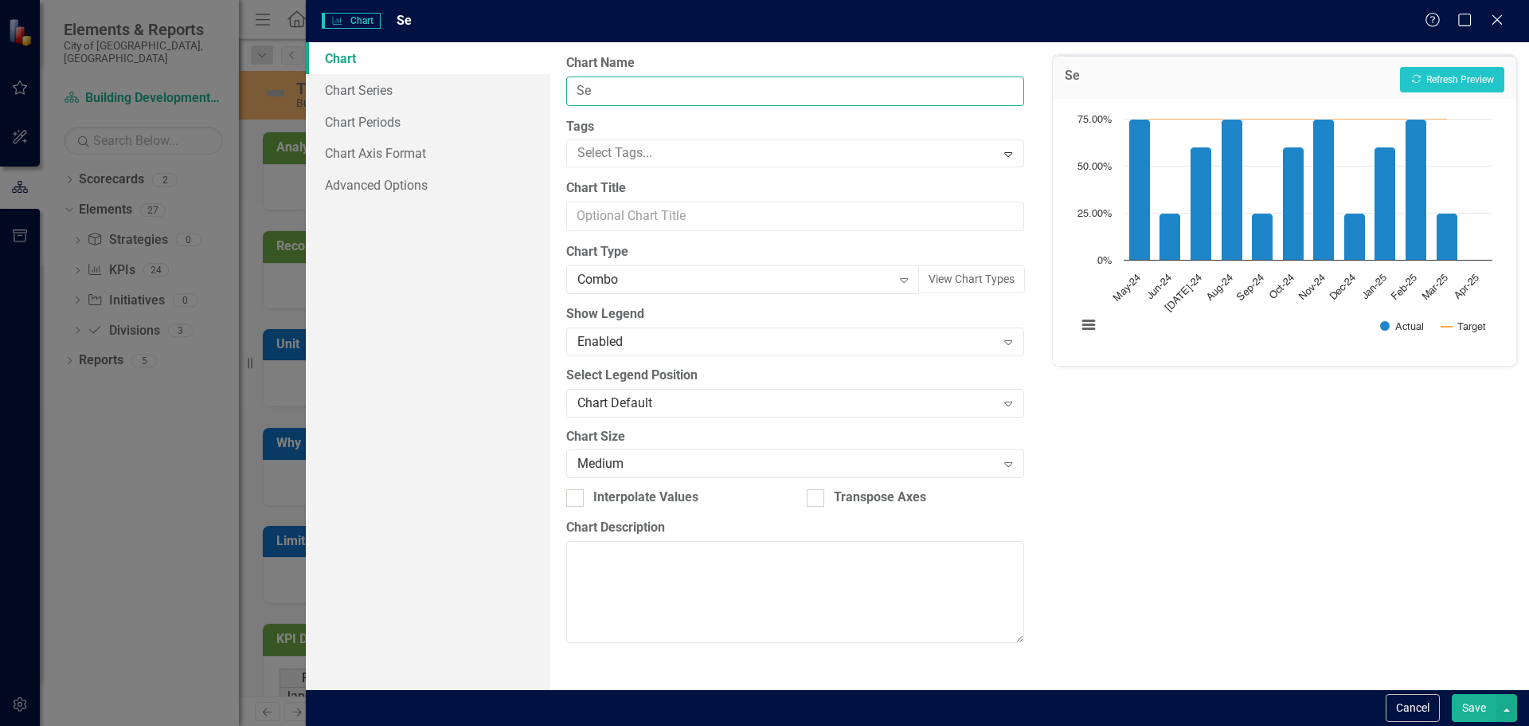
type input "S"
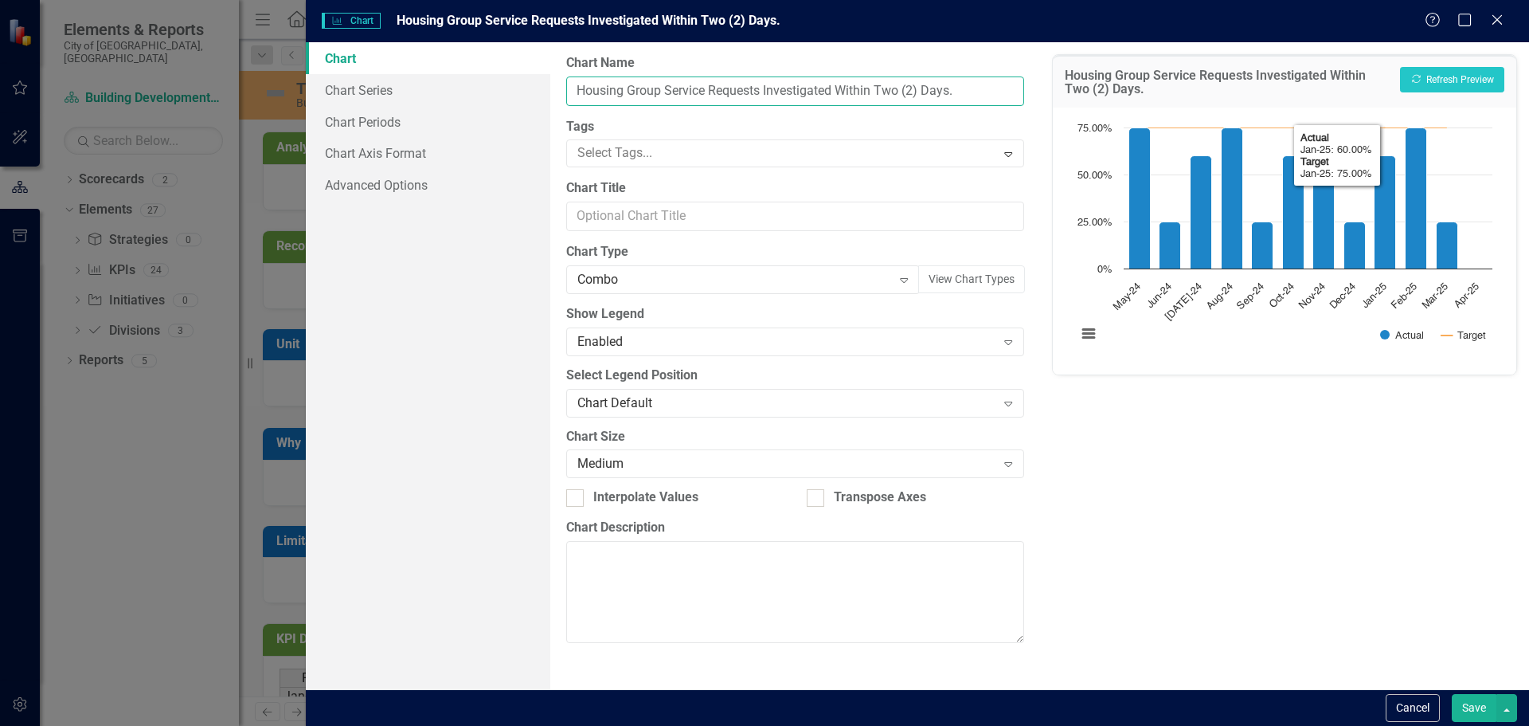
type input "Housing Group Service Requests Investigated Within Two (2) Days."
click at [1246, 503] on div "Housing Group Service Requests Investigated Within Two (2) Days. Recalculate Re…" at bounding box center [1284, 365] width 489 height 647
click at [1415, 704] on button "Cancel" at bounding box center [1413, 708] width 54 height 28
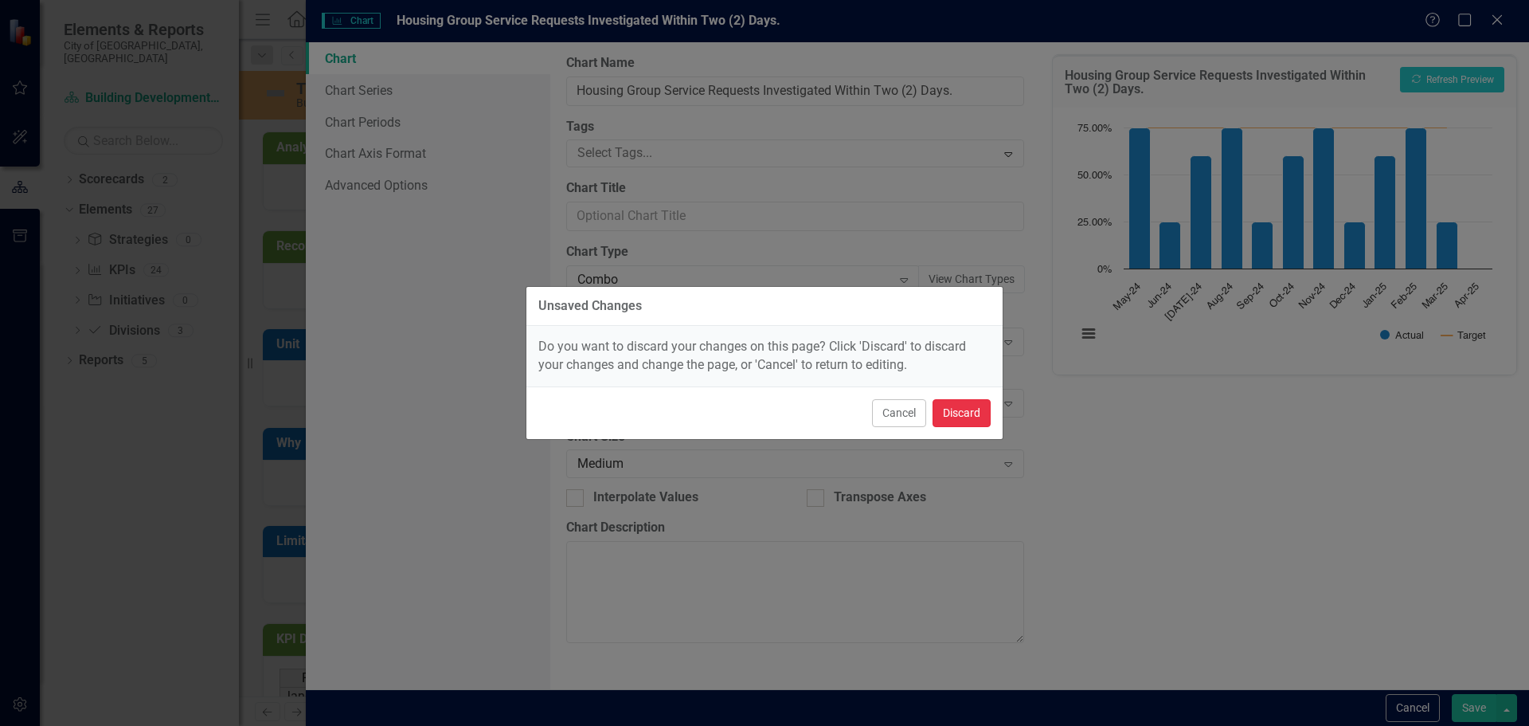
click at [967, 417] on button "Discard" at bounding box center [962, 413] width 58 height 28
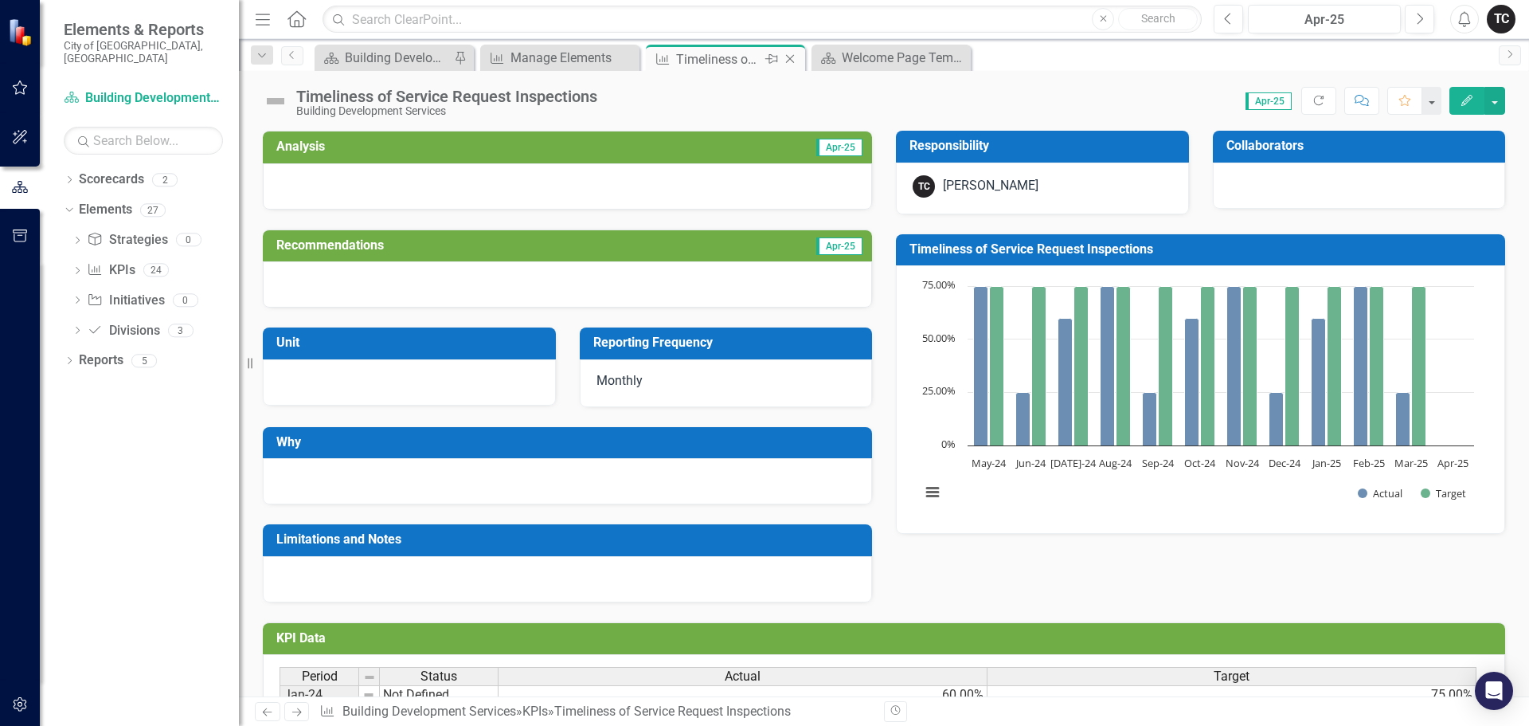
click at [789, 58] on icon "Close" at bounding box center [790, 59] width 16 height 13
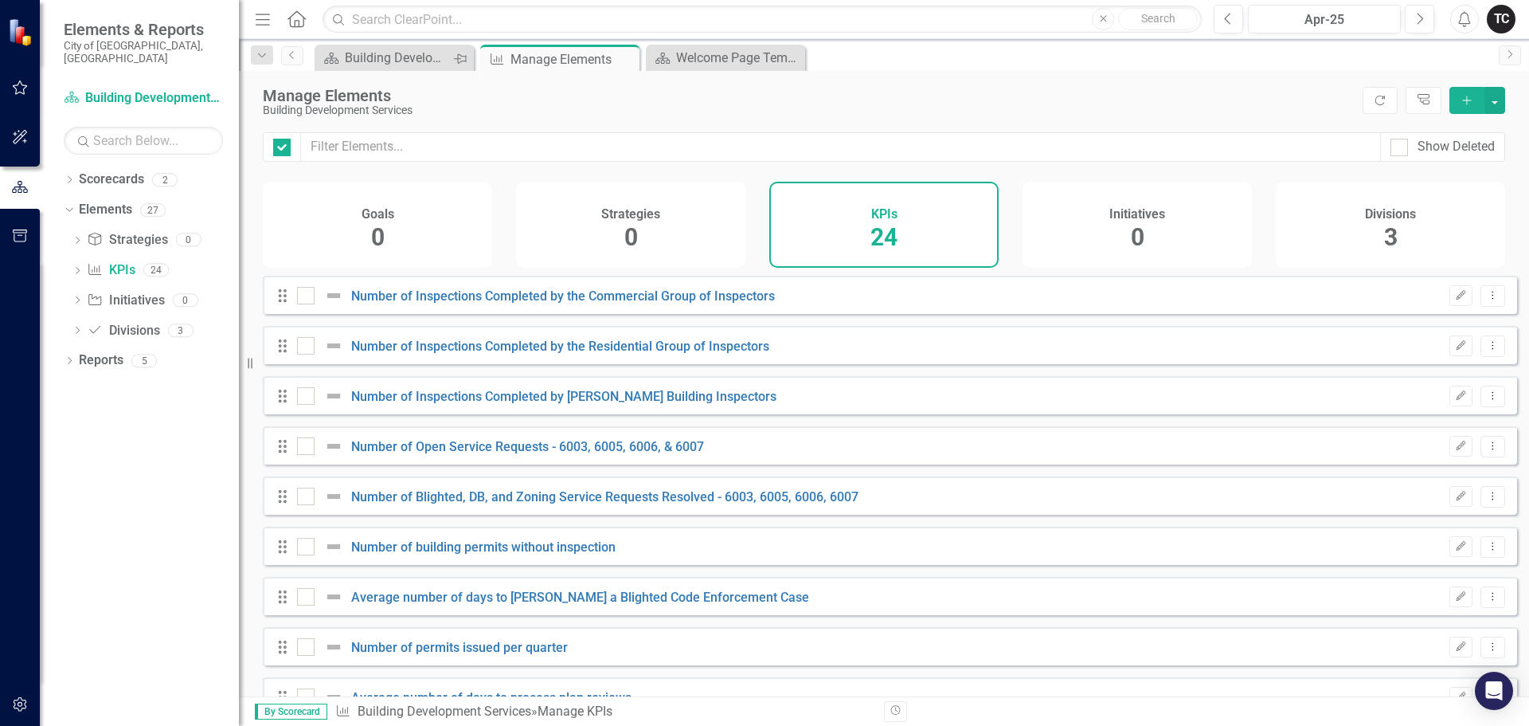
checkbox input "false"
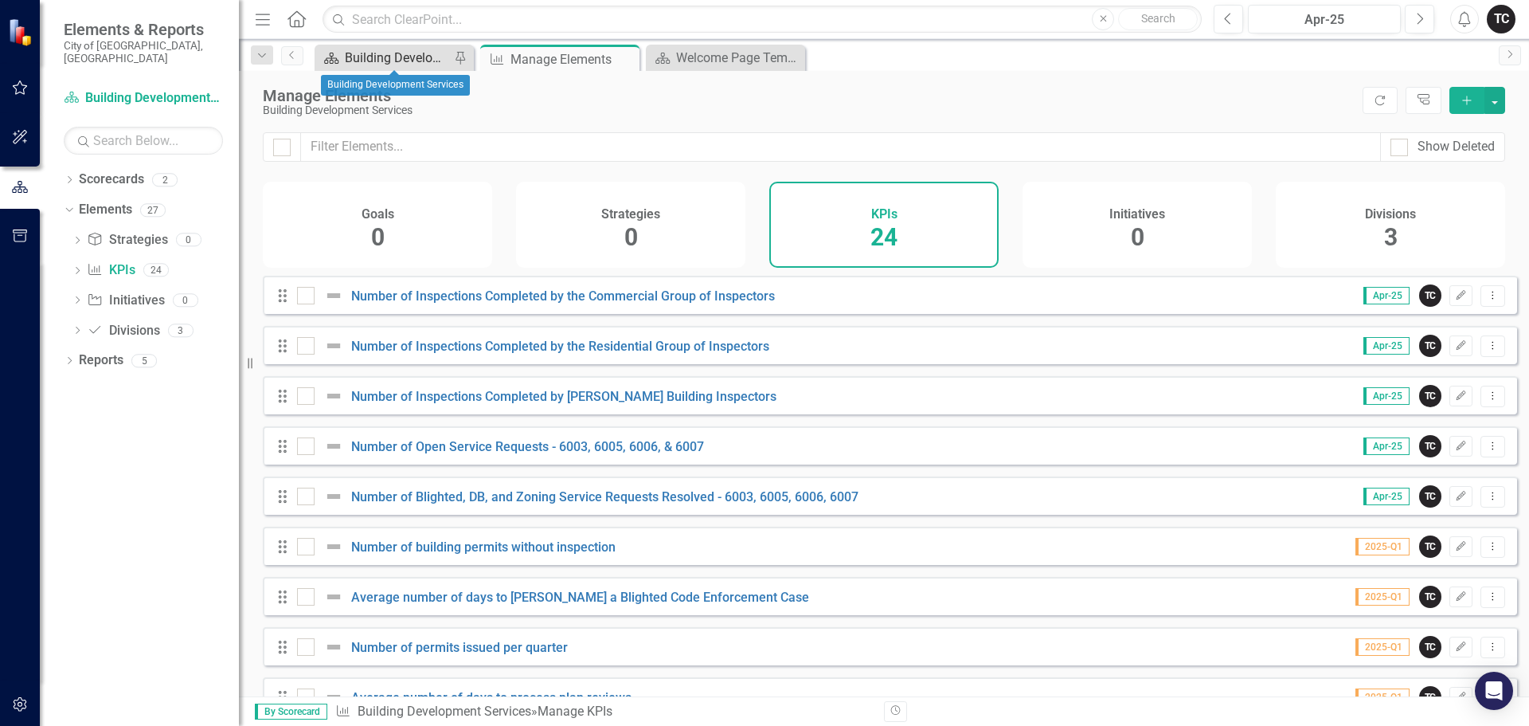
click at [386, 58] on div "Building Development Services" at bounding box center [397, 58] width 105 height 20
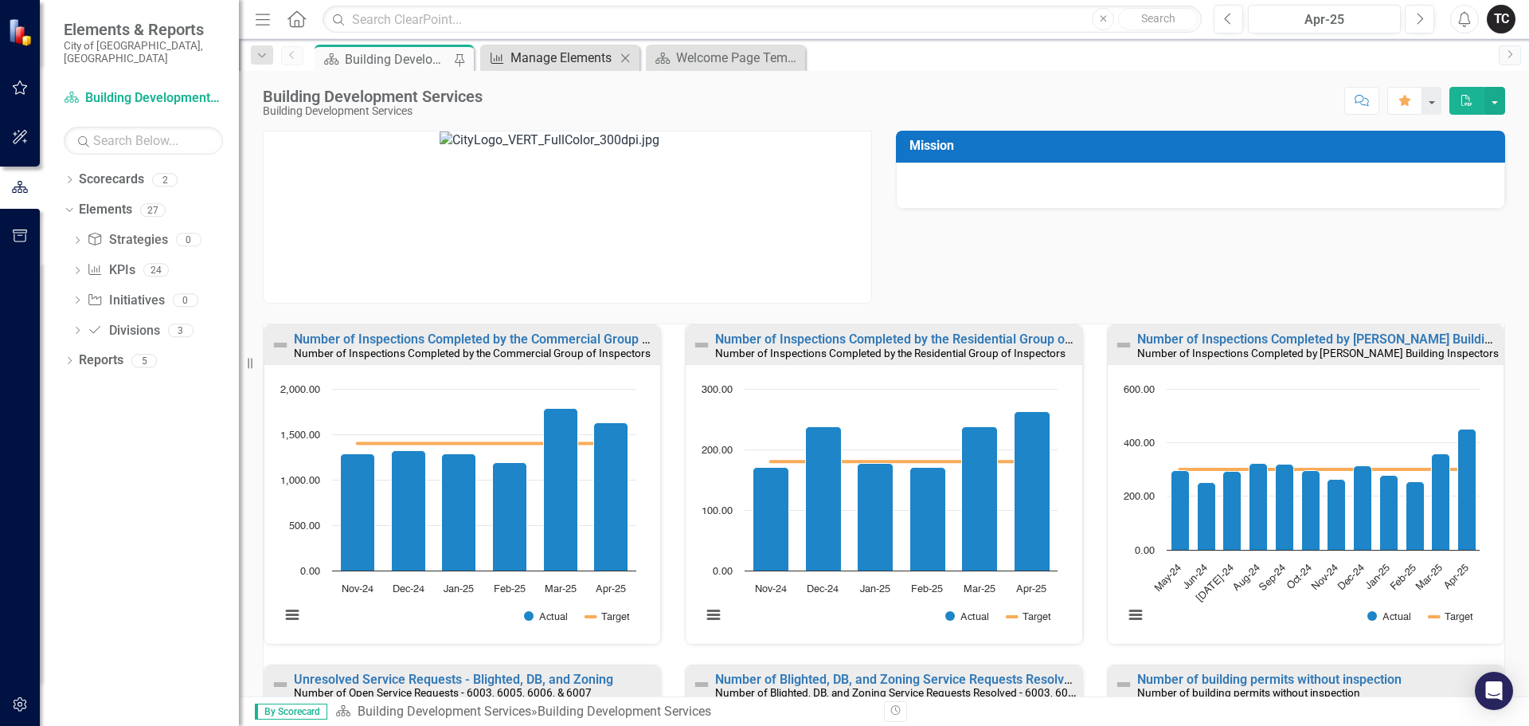
click at [540, 57] on div "Manage Elements" at bounding box center [563, 58] width 105 height 20
click at [540, 60] on div "Manage Elements" at bounding box center [563, 58] width 105 height 20
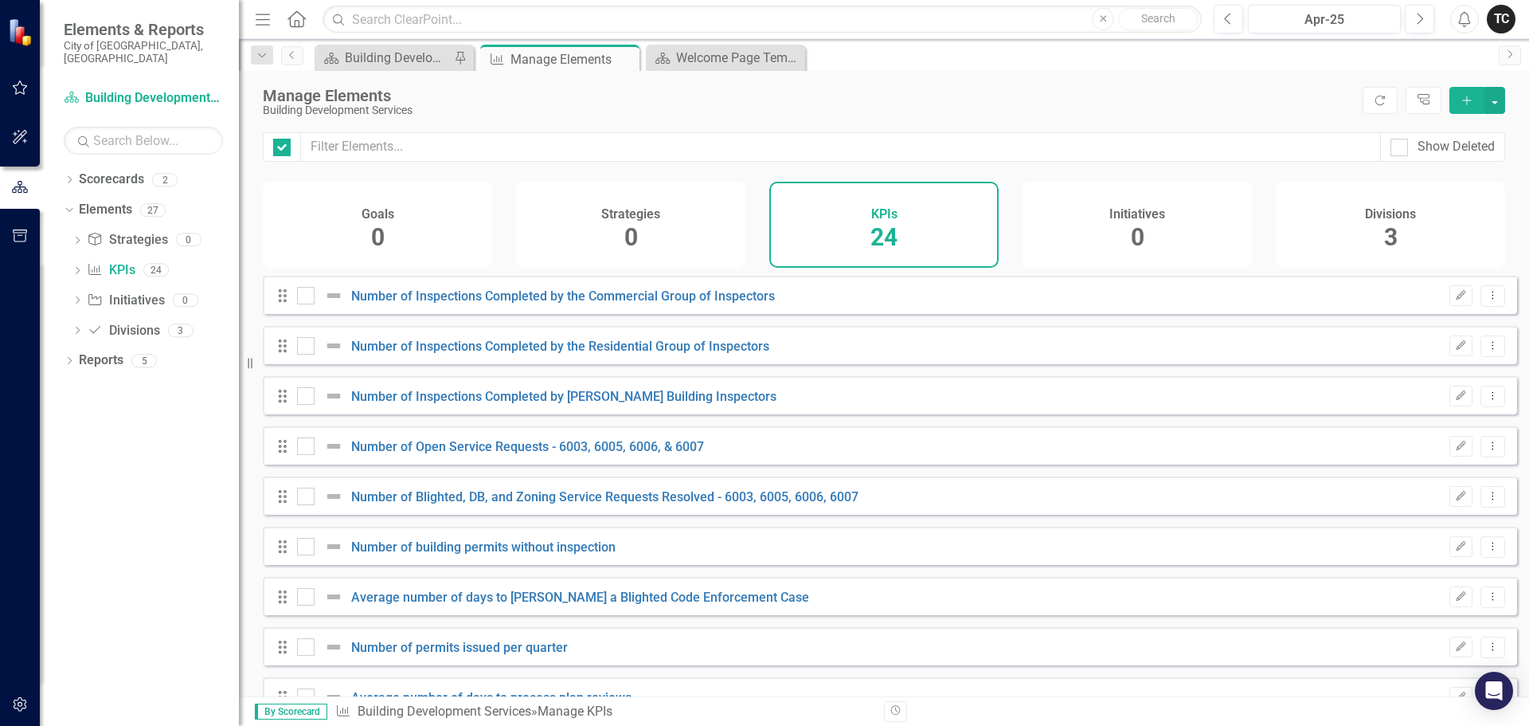
checkbox input "false"
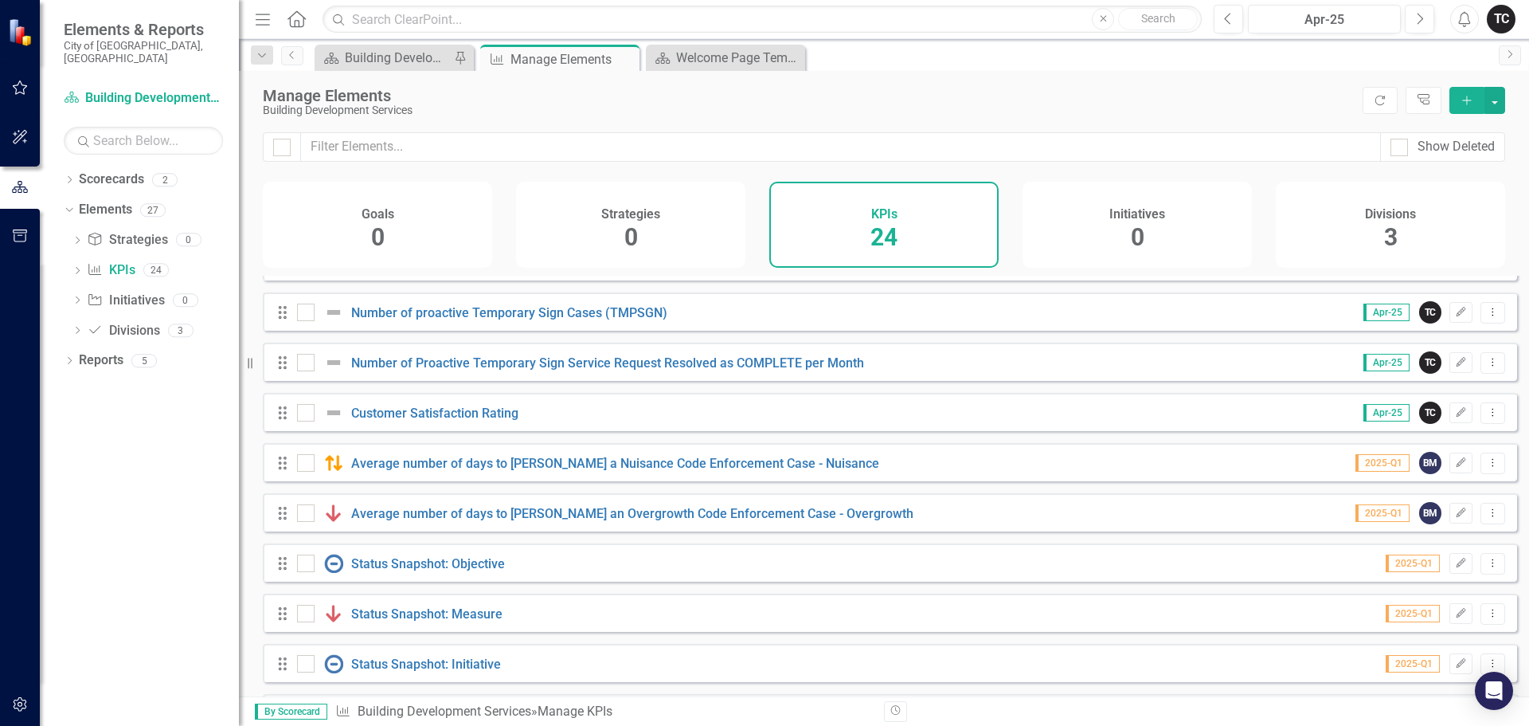
scroll to position [796, 0]
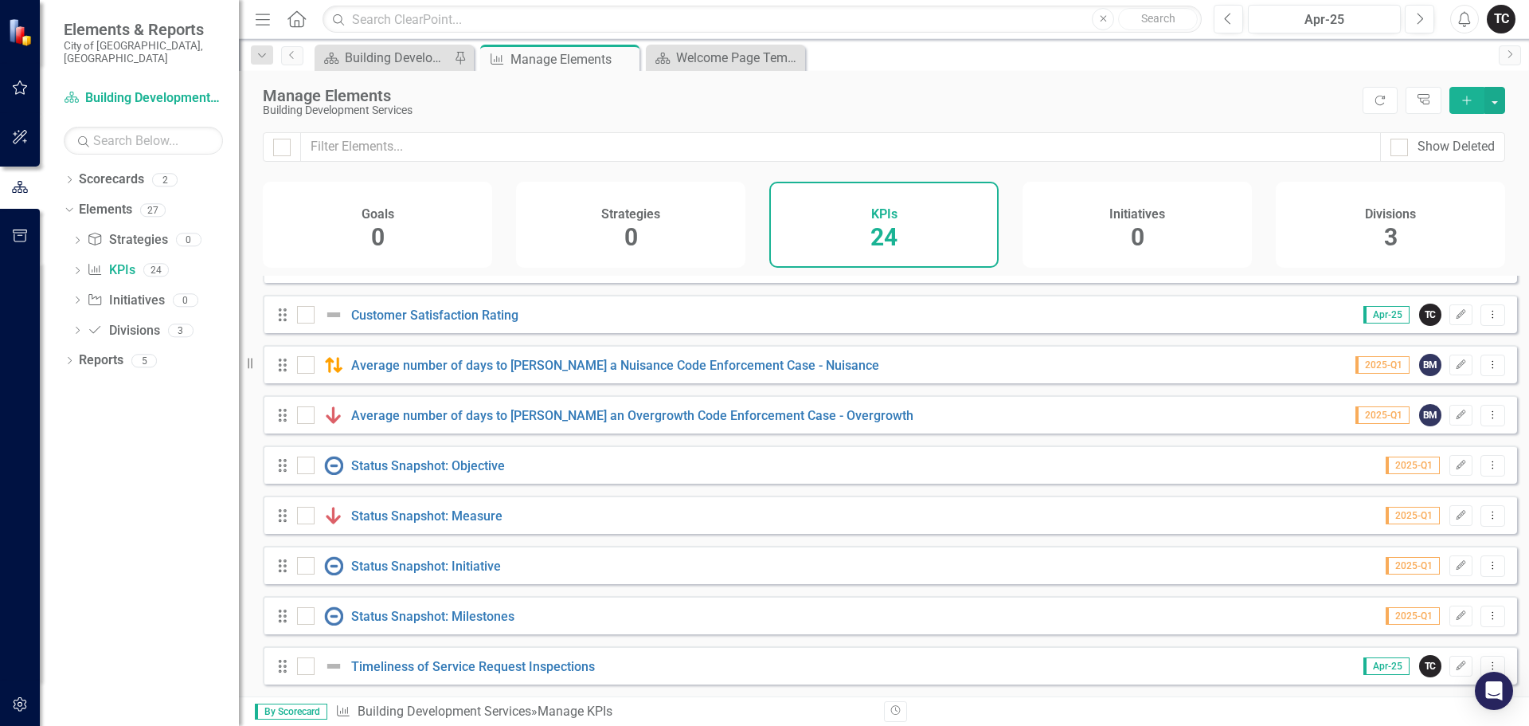
click at [283, 672] on icon "Drag" at bounding box center [282, 666] width 21 height 16
click at [1486, 667] on icon "Dropdown Menu" at bounding box center [1493, 665] width 14 height 10
click at [1439, 641] on link "Trash Delete KPI" at bounding box center [1430, 639] width 126 height 29
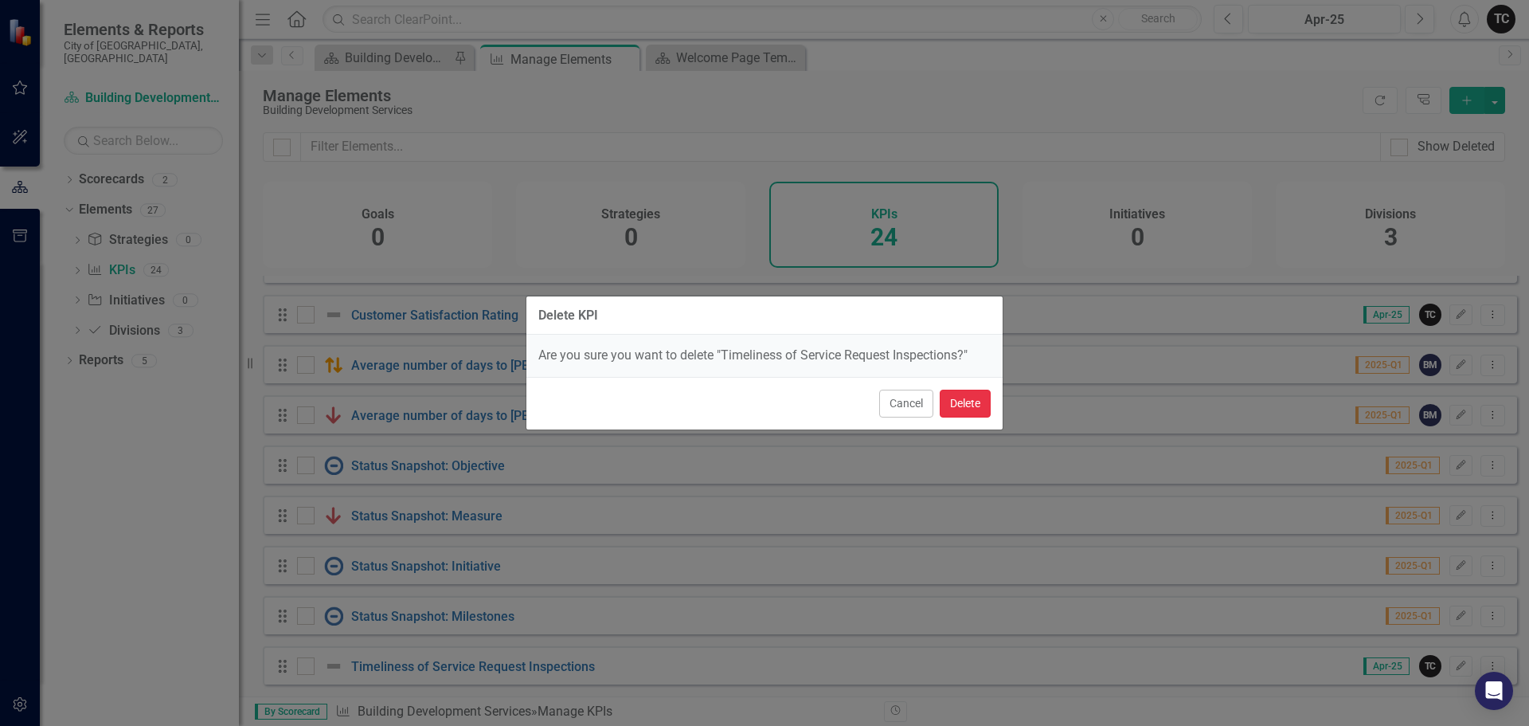
click at [961, 409] on button "Delete" at bounding box center [965, 404] width 51 height 28
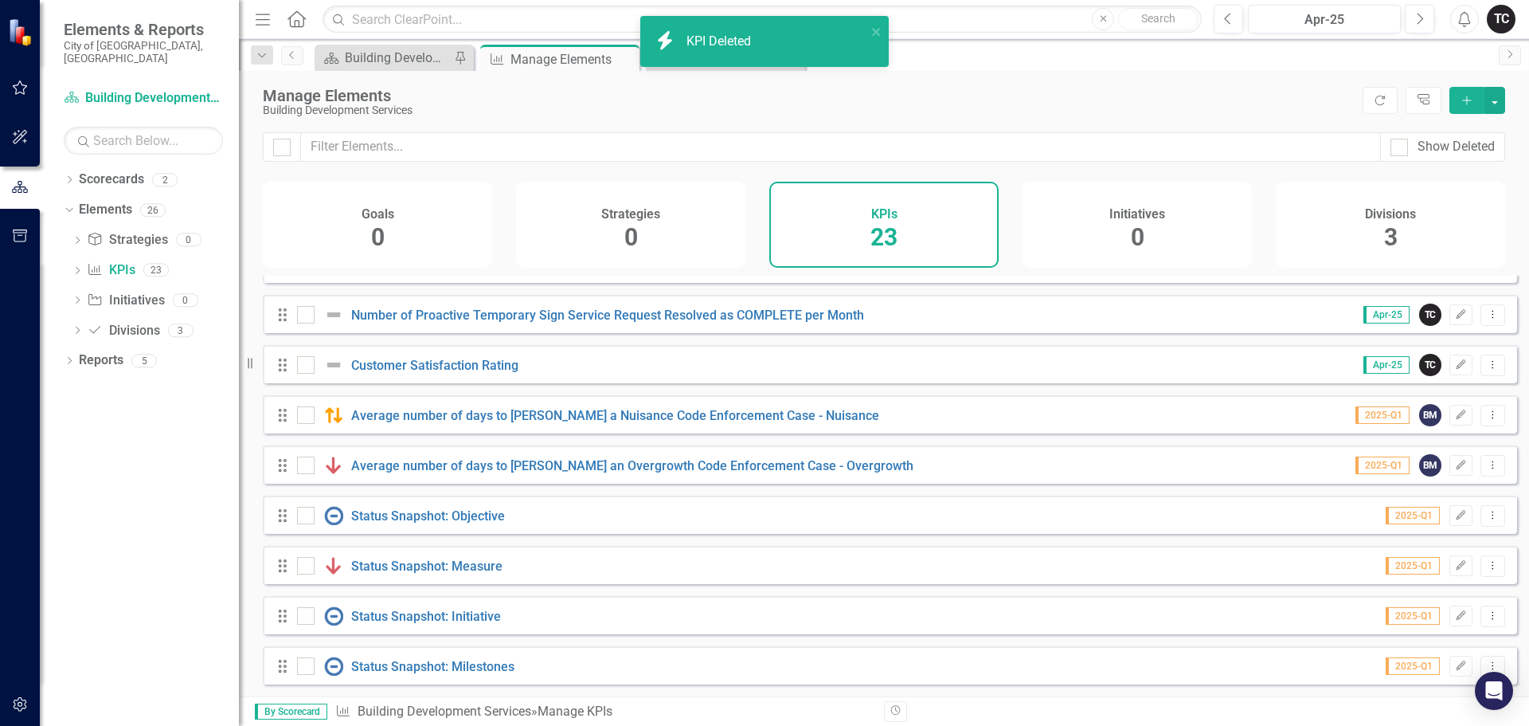
scroll to position [746, 0]
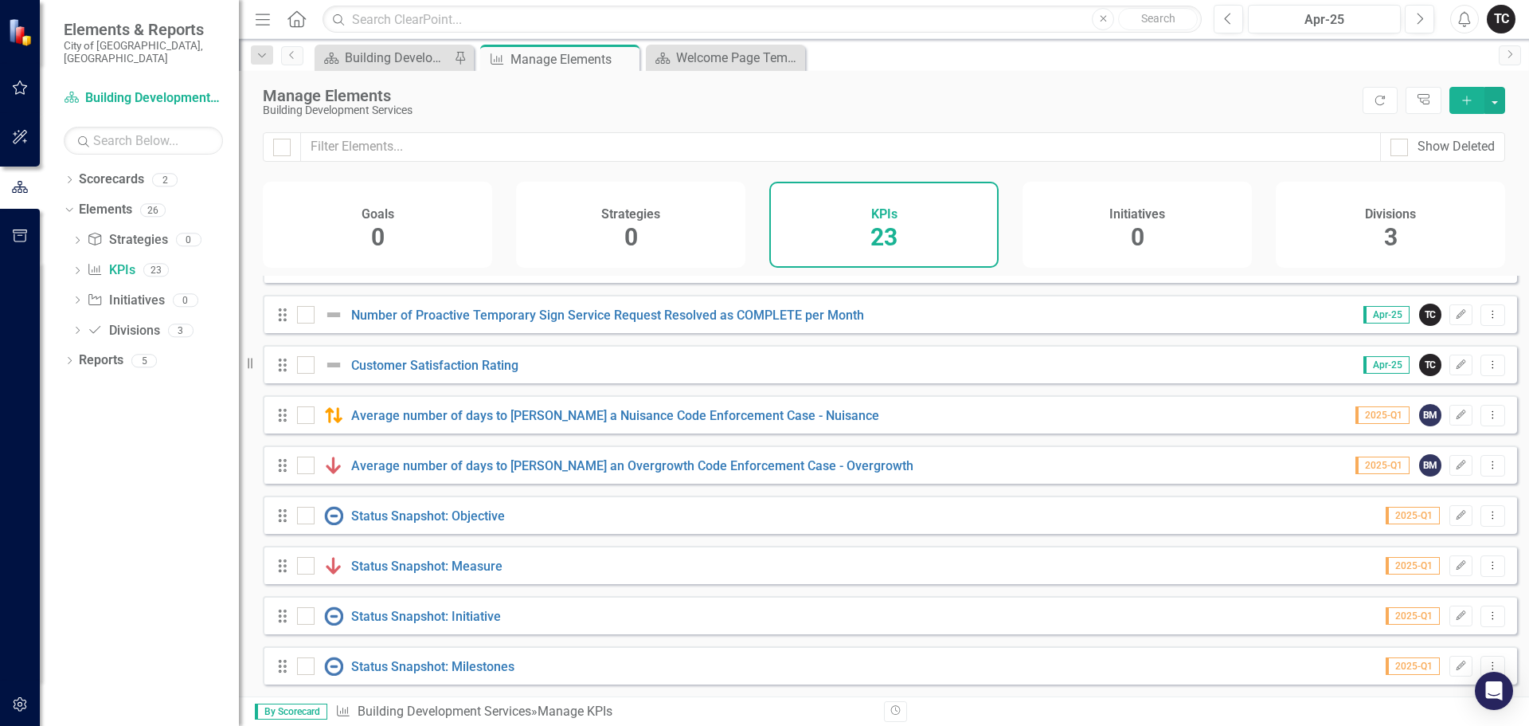
click at [1469, 99] on icon "Add" at bounding box center [1467, 100] width 14 height 11
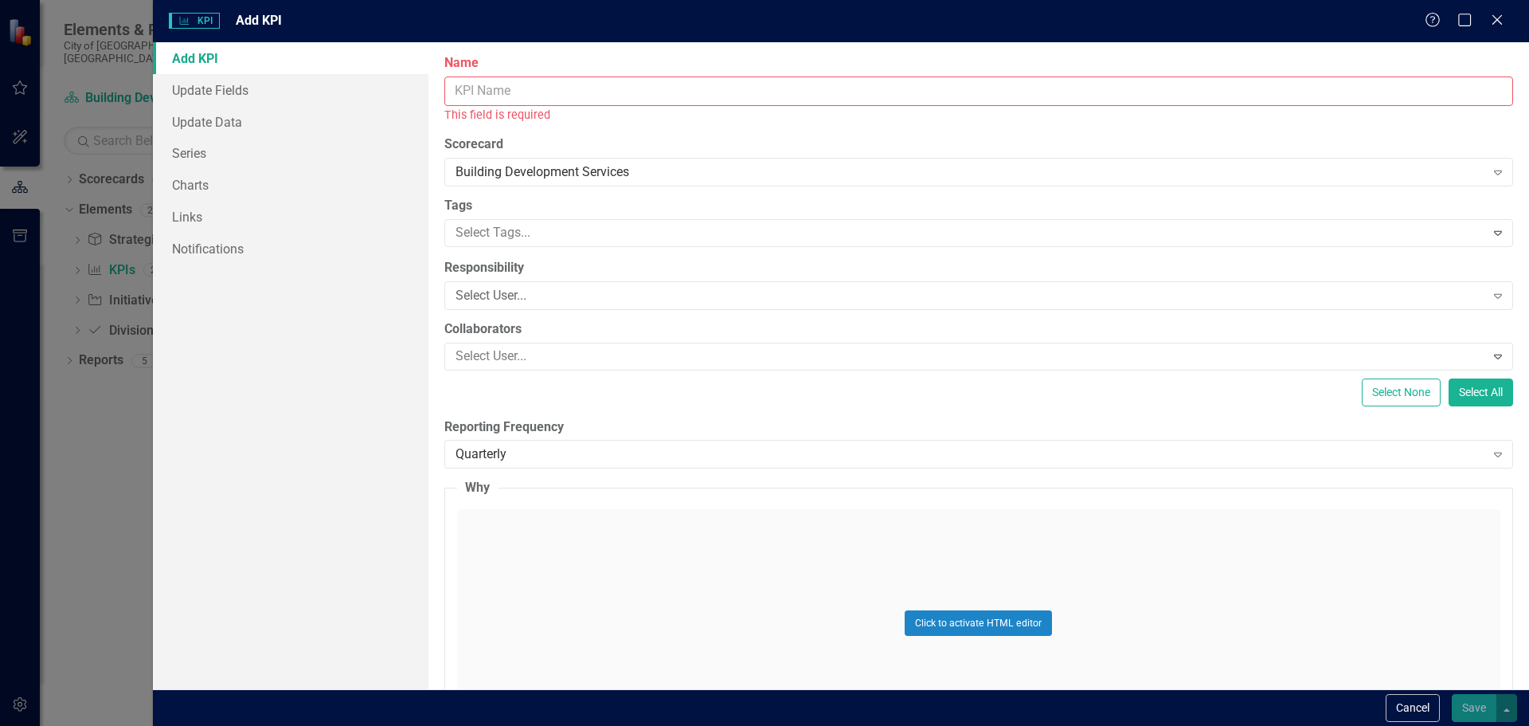
click at [516, 86] on input "Name" at bounding box center [978, 90] width 1069 height 29
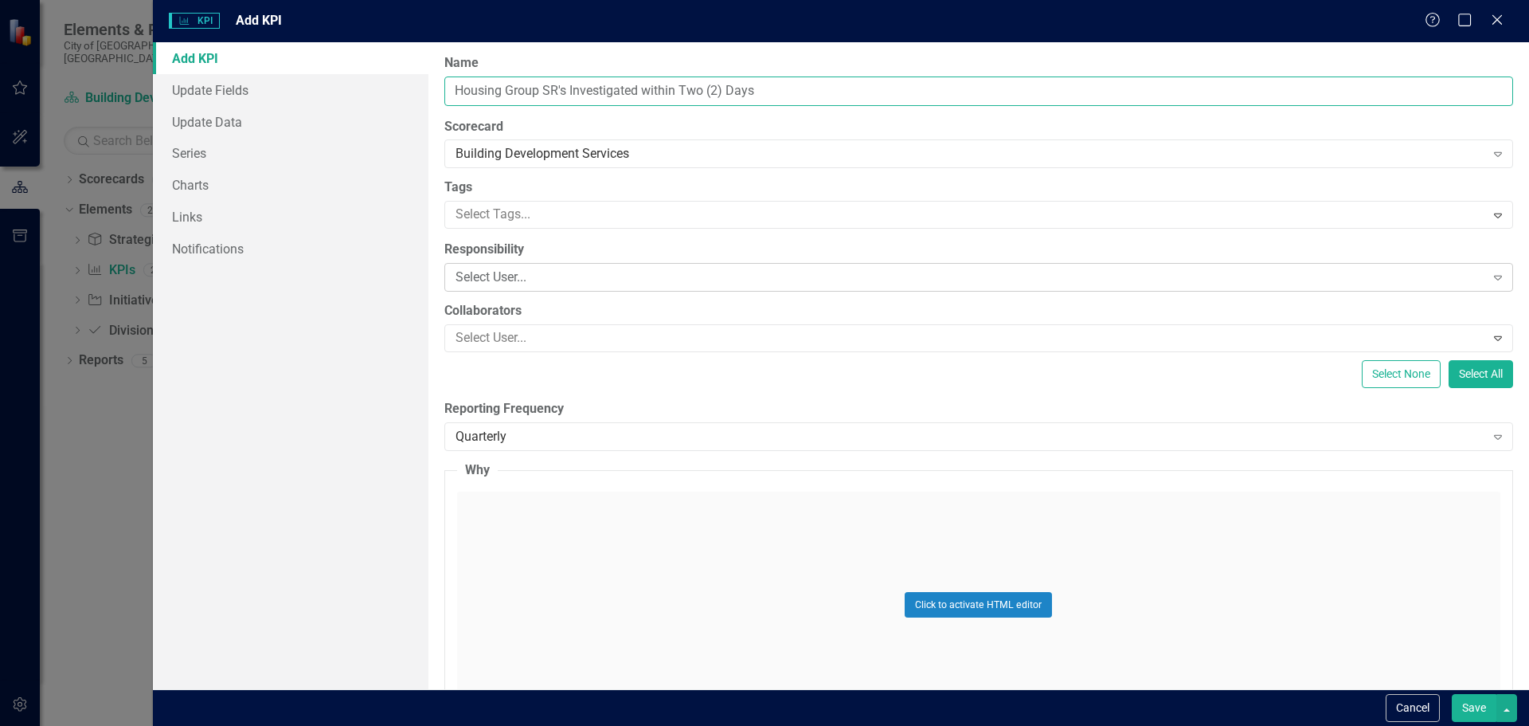
type input "Housing Group SR's Investigated within Two (2) Days"
click at [523, 275] on div "Select User..." at bounding box center [971, 277] width 1030 height 18
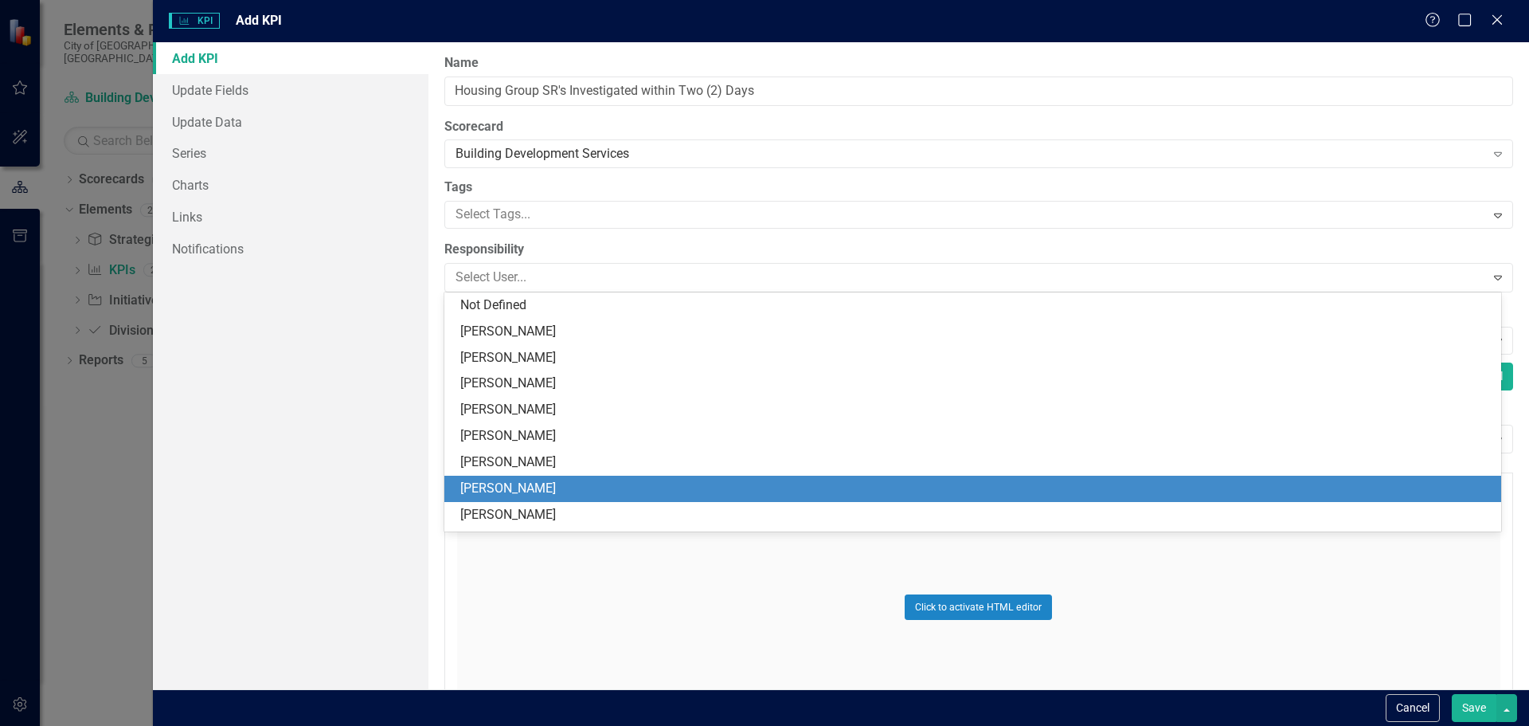
click at [523, 482] on div "[PERSON_NAME]" at bounding box center [976, 489] width 1032 height 18
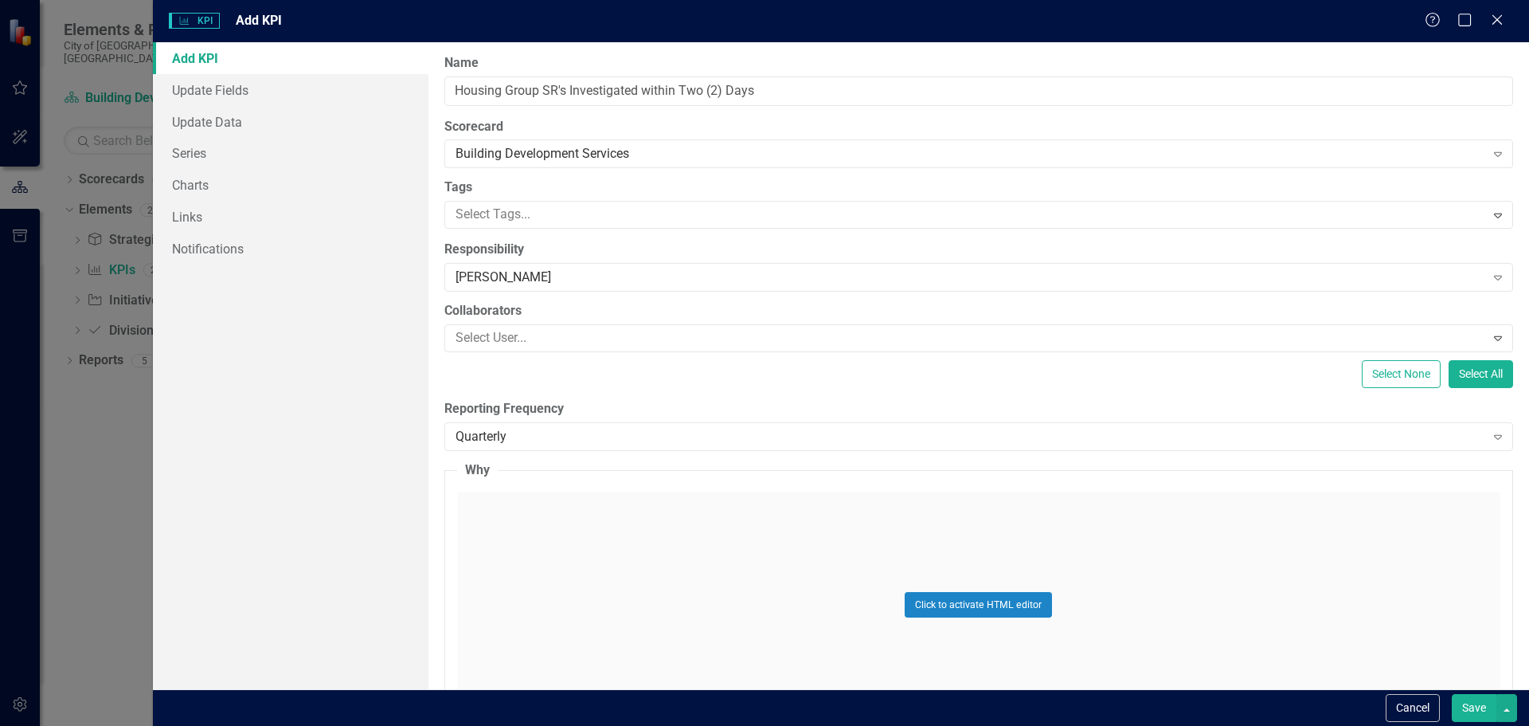
click at [1469, 707] on button "Save" at bounding box center [1474, 708] width 45 height 28
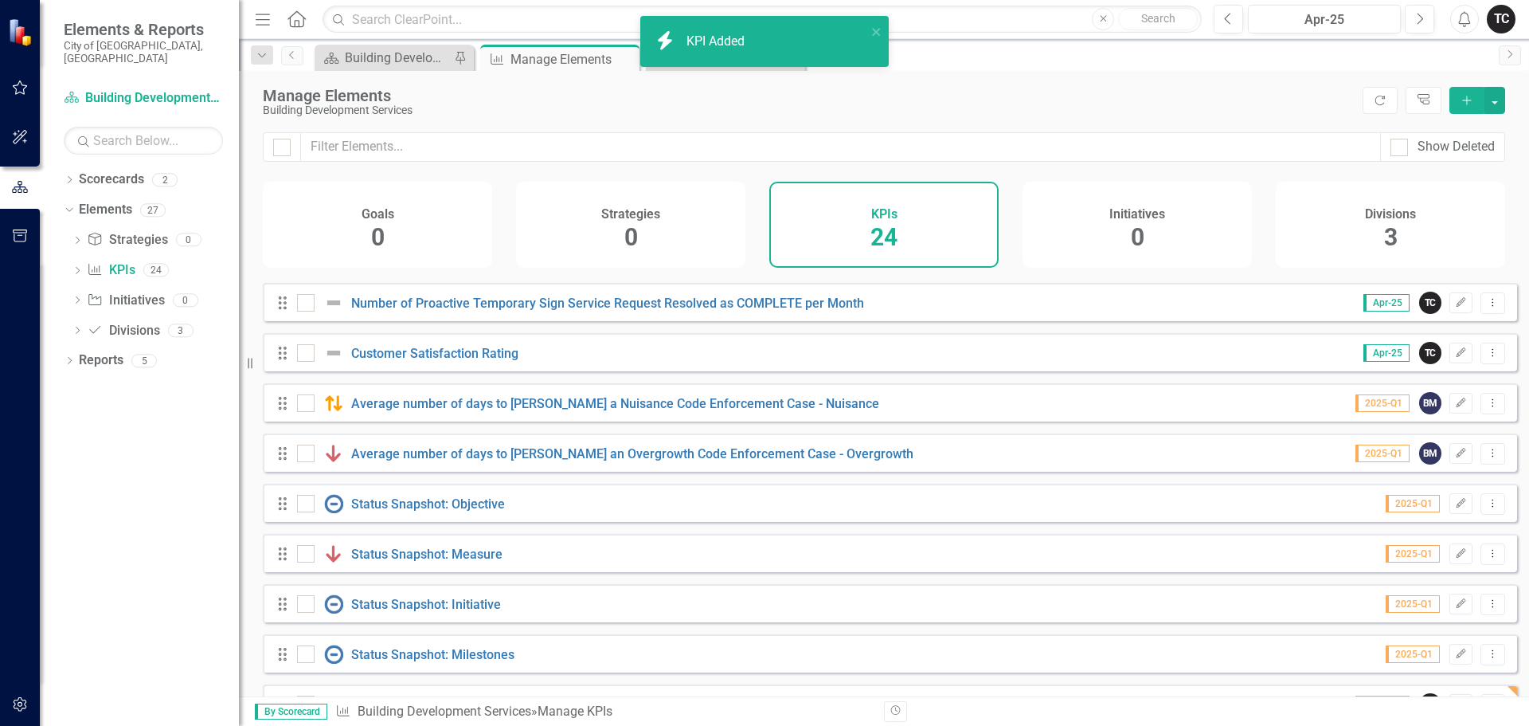
scroll to position [796, 0]
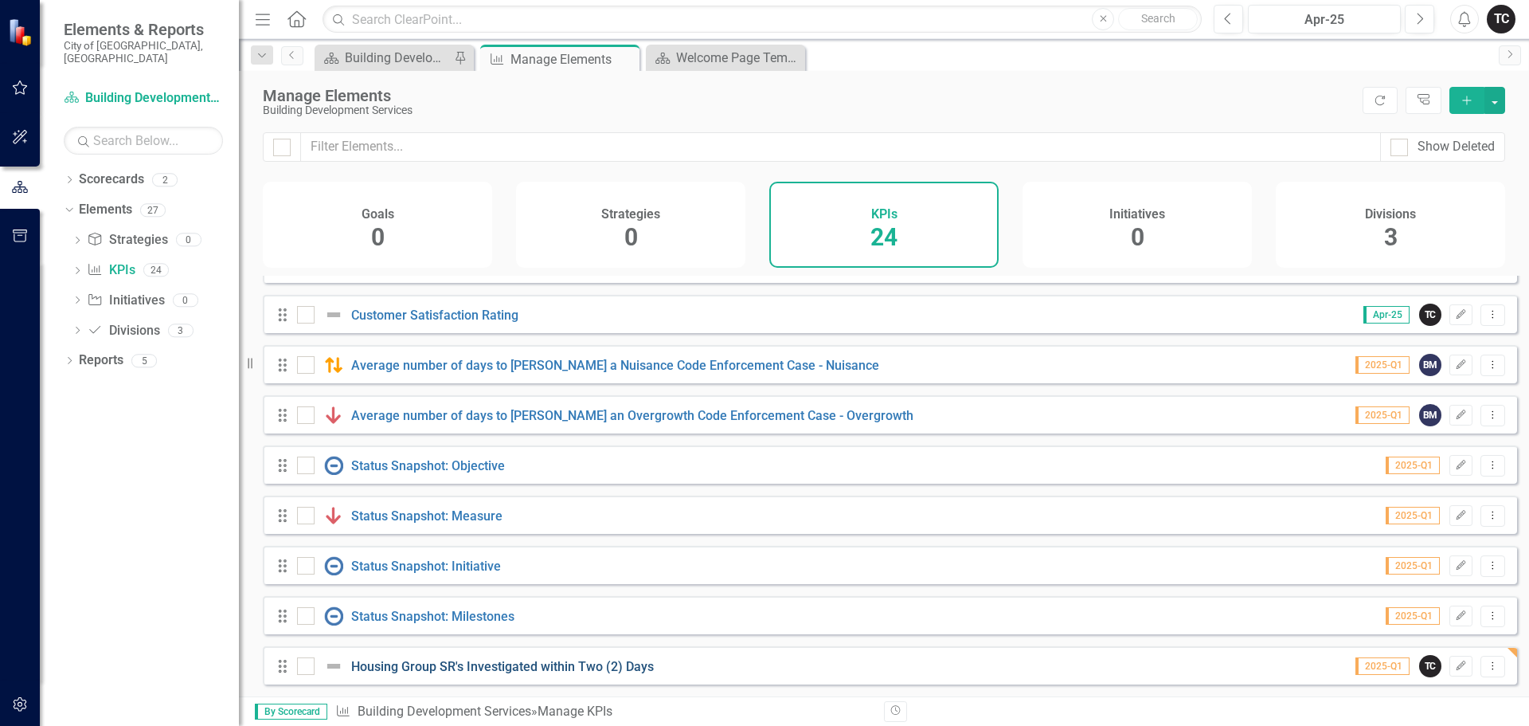
click at [433, 669] on link "Housing Group SR's Investigated within Two (2) Days" at bounding box center [502, 666] width 303 height 15
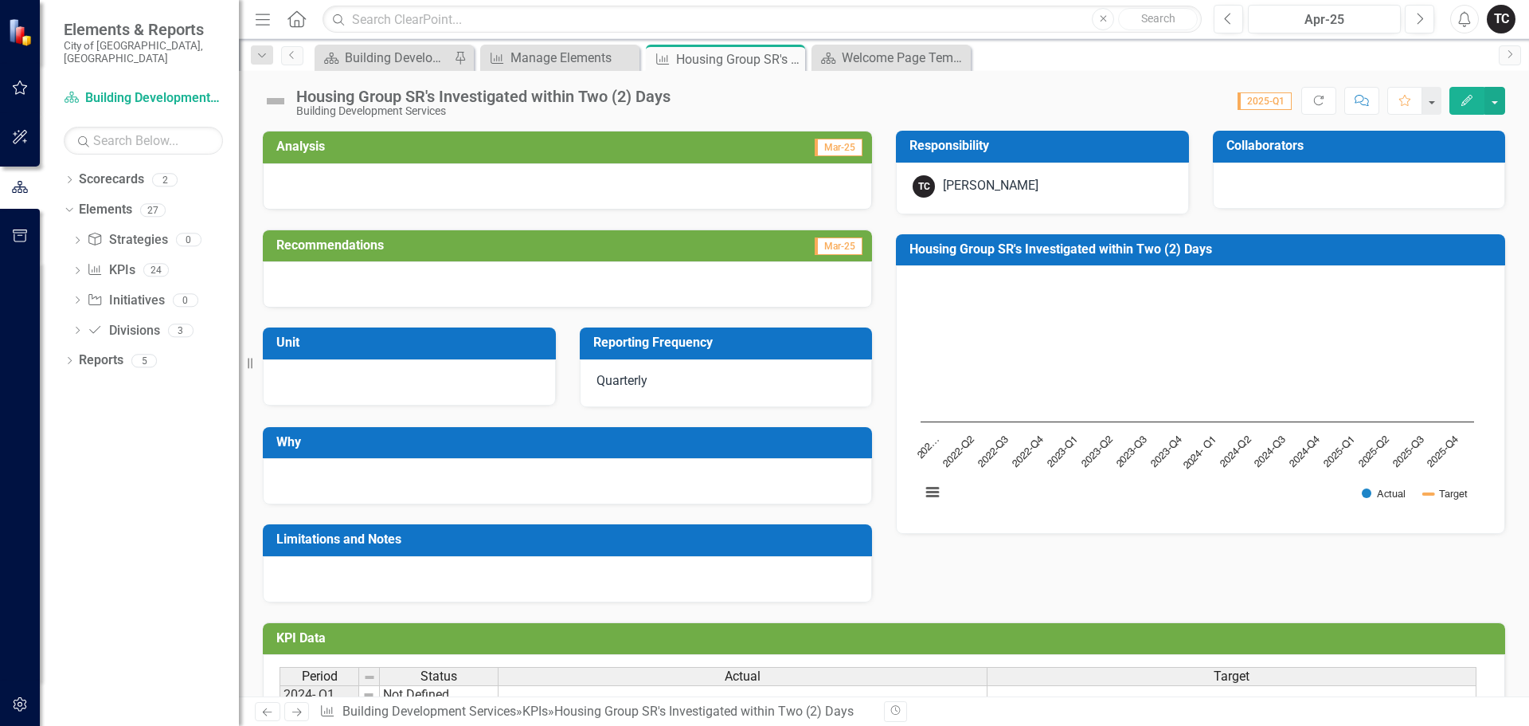
click at [668, 99] on div "Housing Group SR's Investigated within Two (2) Days" at bounding box center [483, 97] width 374 height 18
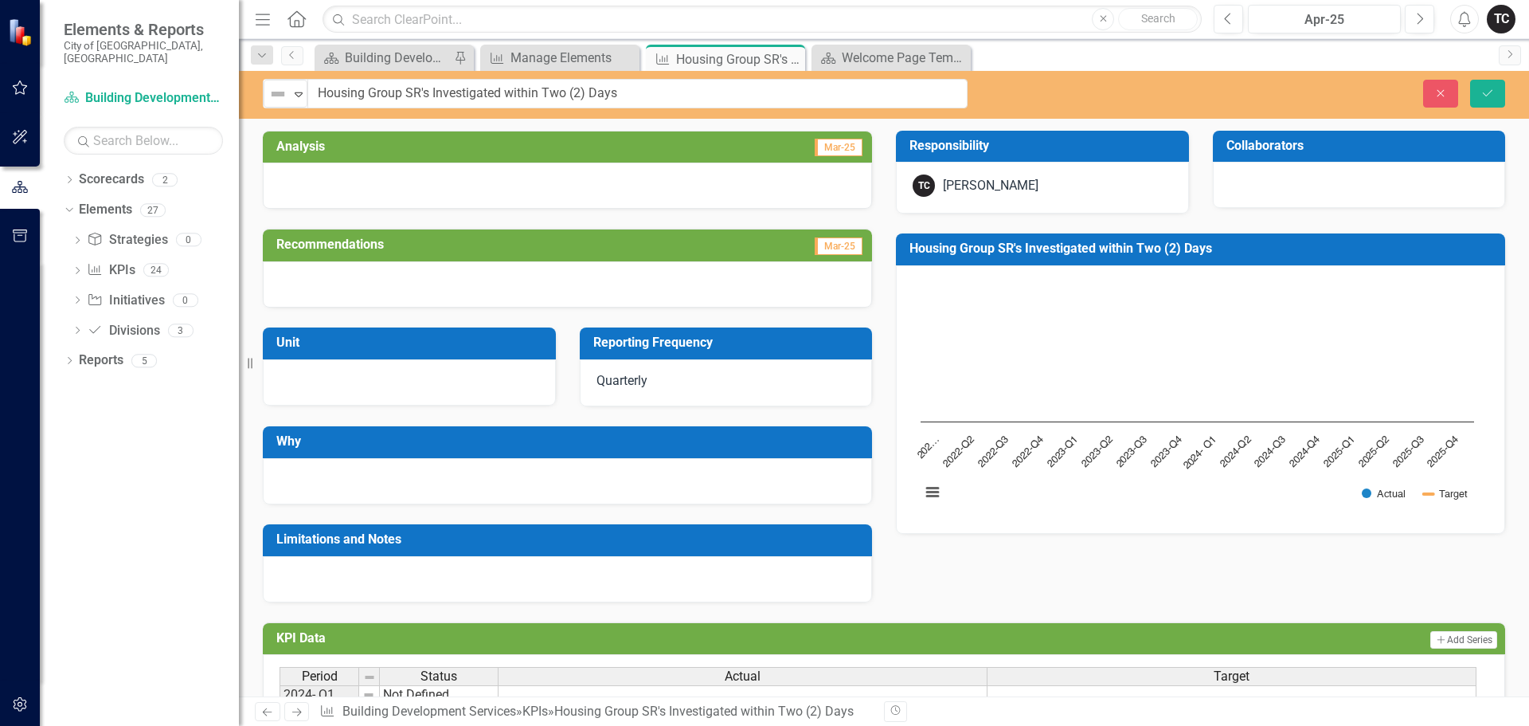
drag, startPoint x: 671, startPoint y: 98, endPoint x: 581, endPoint y: 112, distance: 91.1
drag, startPoint x: 619, startPoint y: 92, endPoint x: 319, endPoint y: 95, distance: 299.5
click at [319, 95] on input "Housing Group SR's Investigated within Two (2) Days" at bounding box center [638, 93] width 660 height 29
click at [1440, 88] on icon "Close" at bounding box center [1441, 93] width 14 height 11
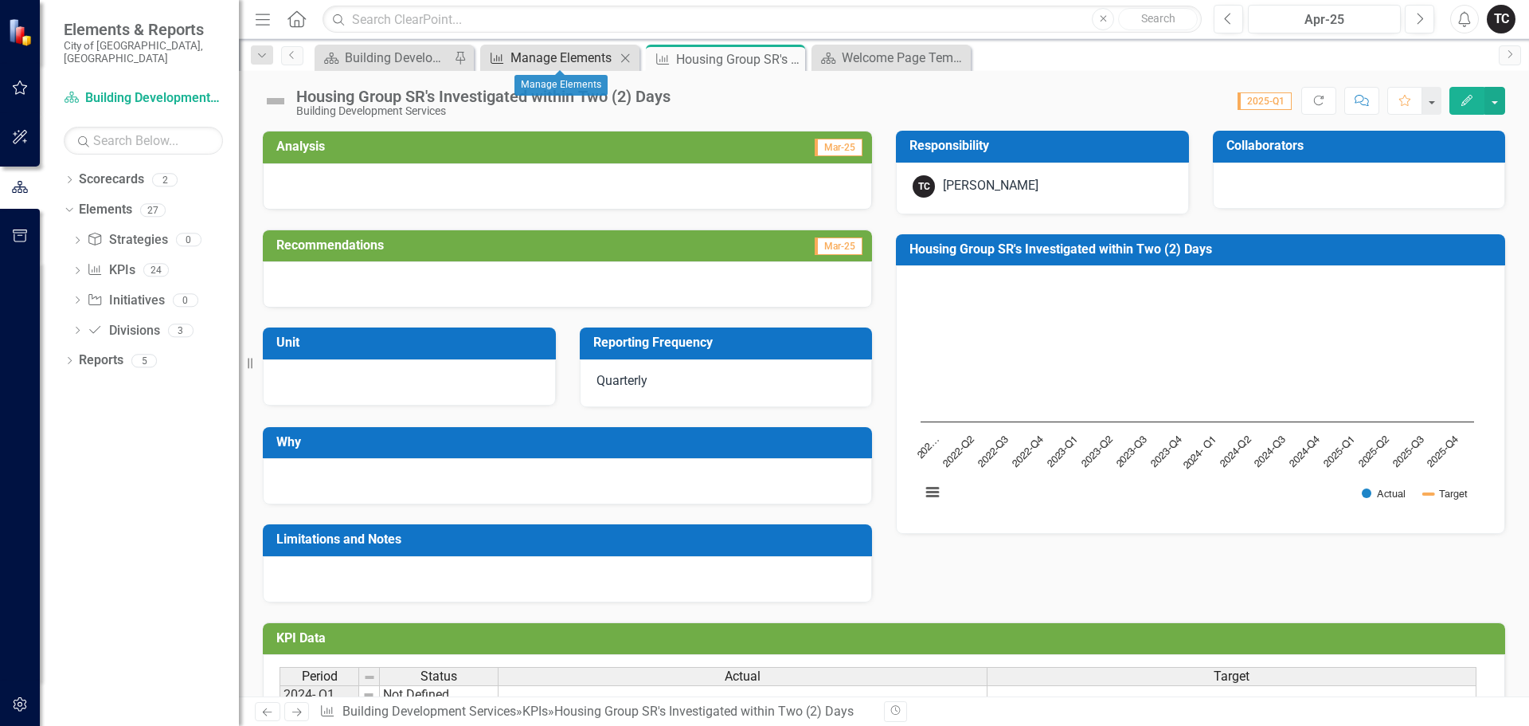
click at [595, 63] on div "Manage Elements" at bounding box center [563, 58] width 105 height 20
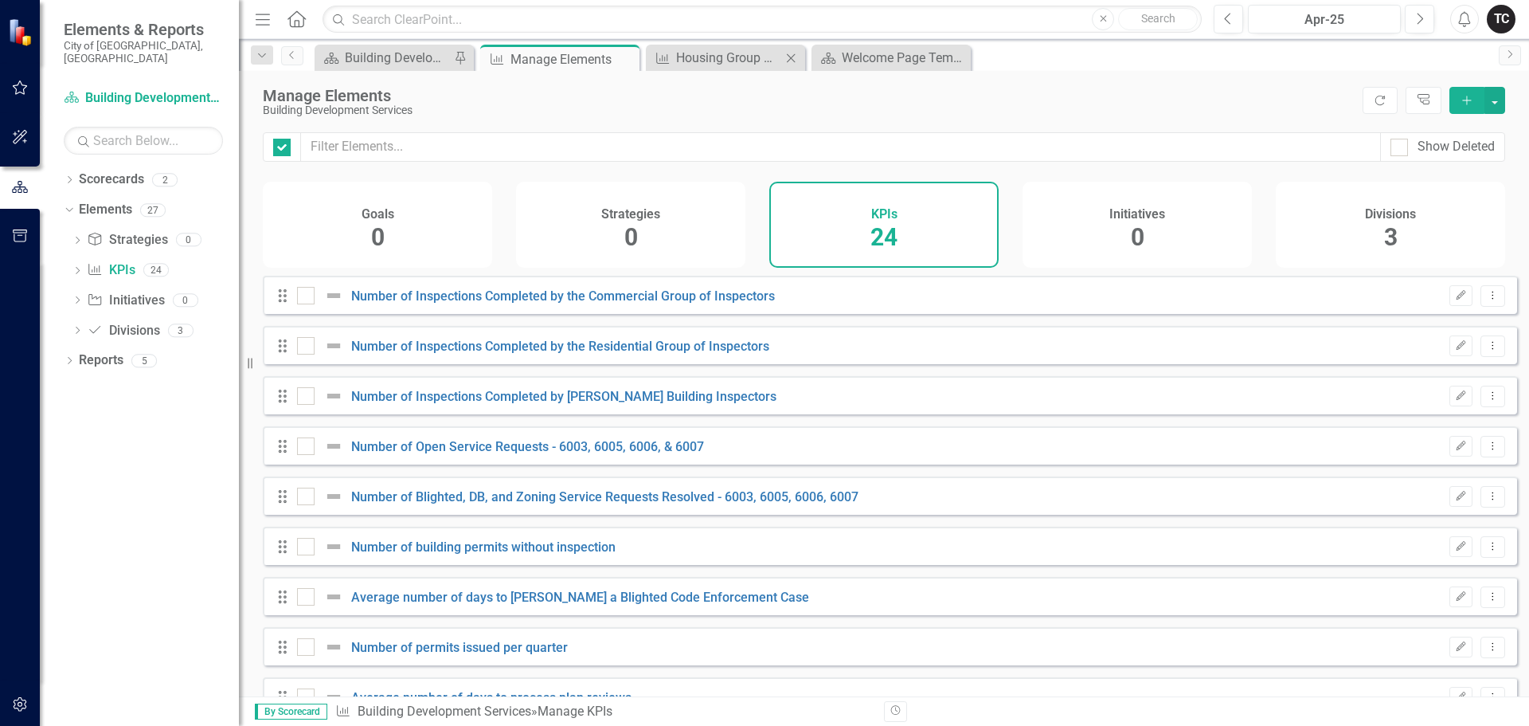
checkbox input "false"
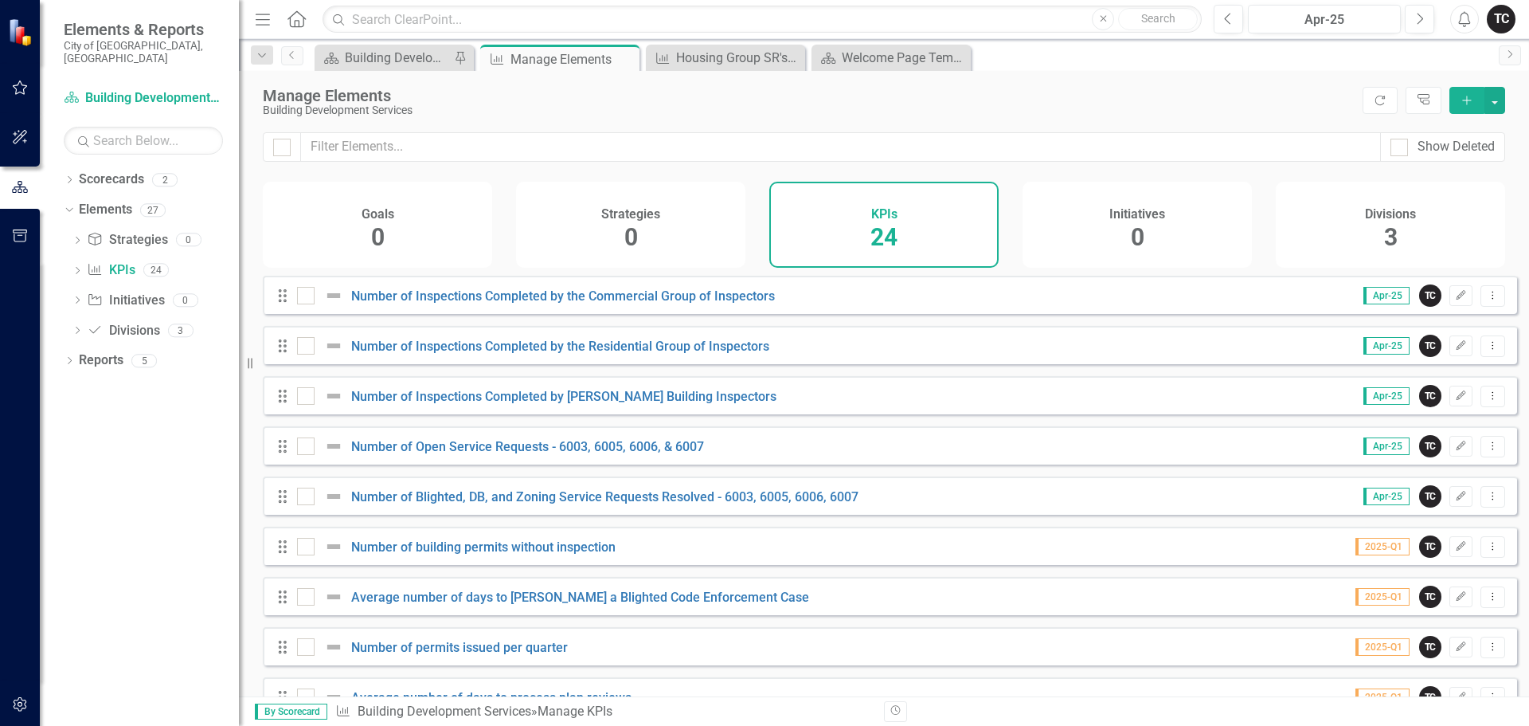
click at [1466, 99] on icon "Add" at bounding box center [1467, 100] width 14 height 11
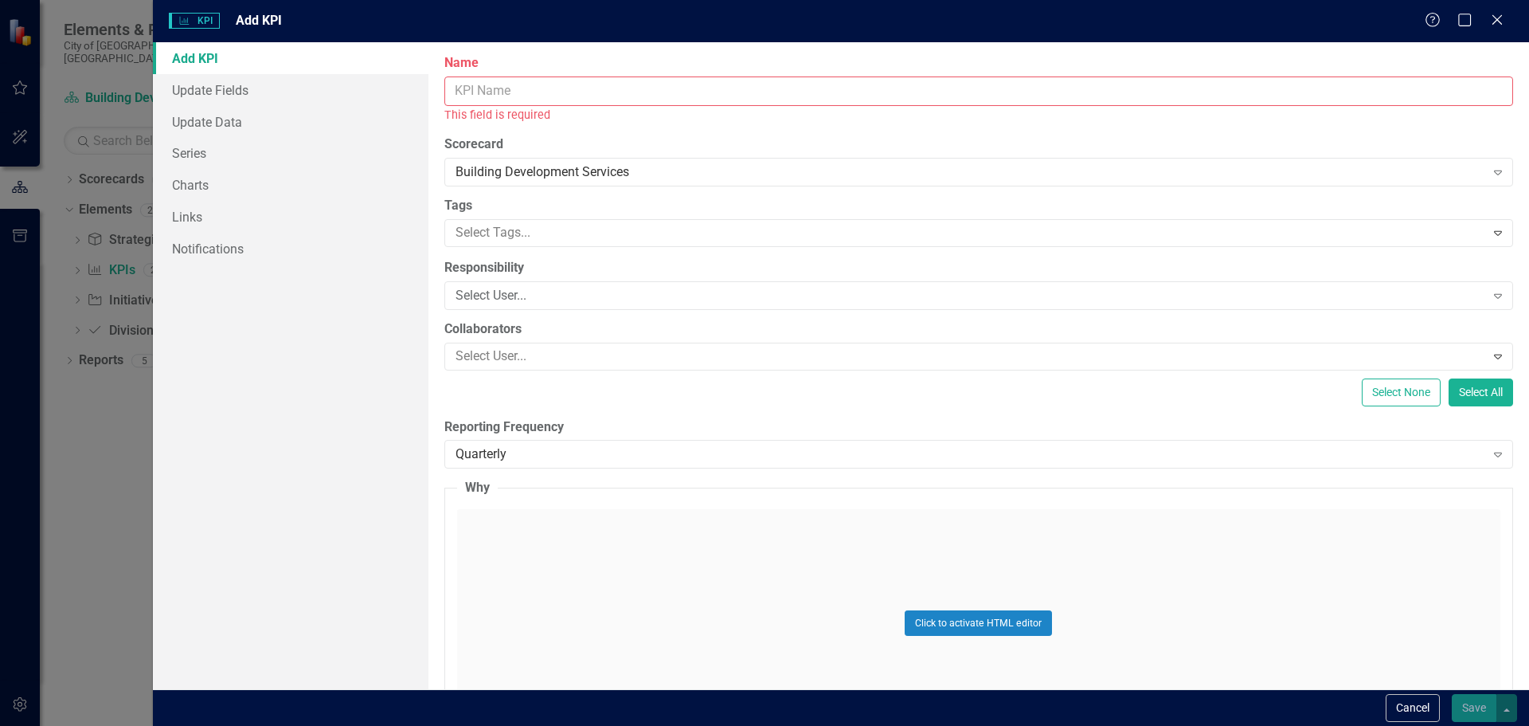
click at [534, 94] on input "Name" at bounding box center [978, 90] width 1069 height 29
paste input "Housing Group SR's Investigated within Two (2) Days"
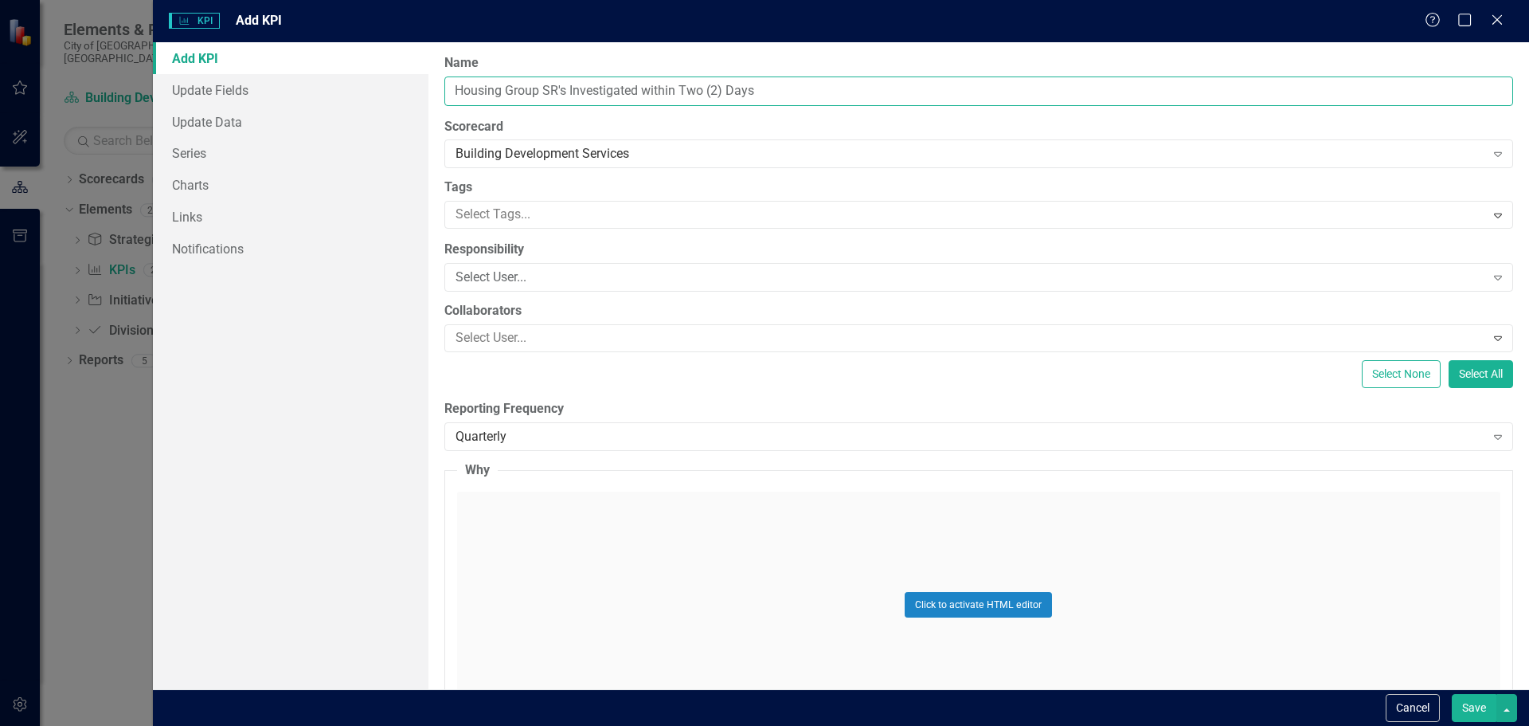
drag, startPoint x: 755, startPoint y: 92, endPoint x: 728, endPoint y: 92, distance: 27.1
click at [728, 92] on input "Housing Group SR's Investigated within Two (2) Days" at bounding box center [978, 90] width 1069 height 29
type input "Housing Group SR's Investigated within Two (2) Weeks."
click at [497, 281] on div "Select User..." at bounding box center [971, 277] width 1030 height 18
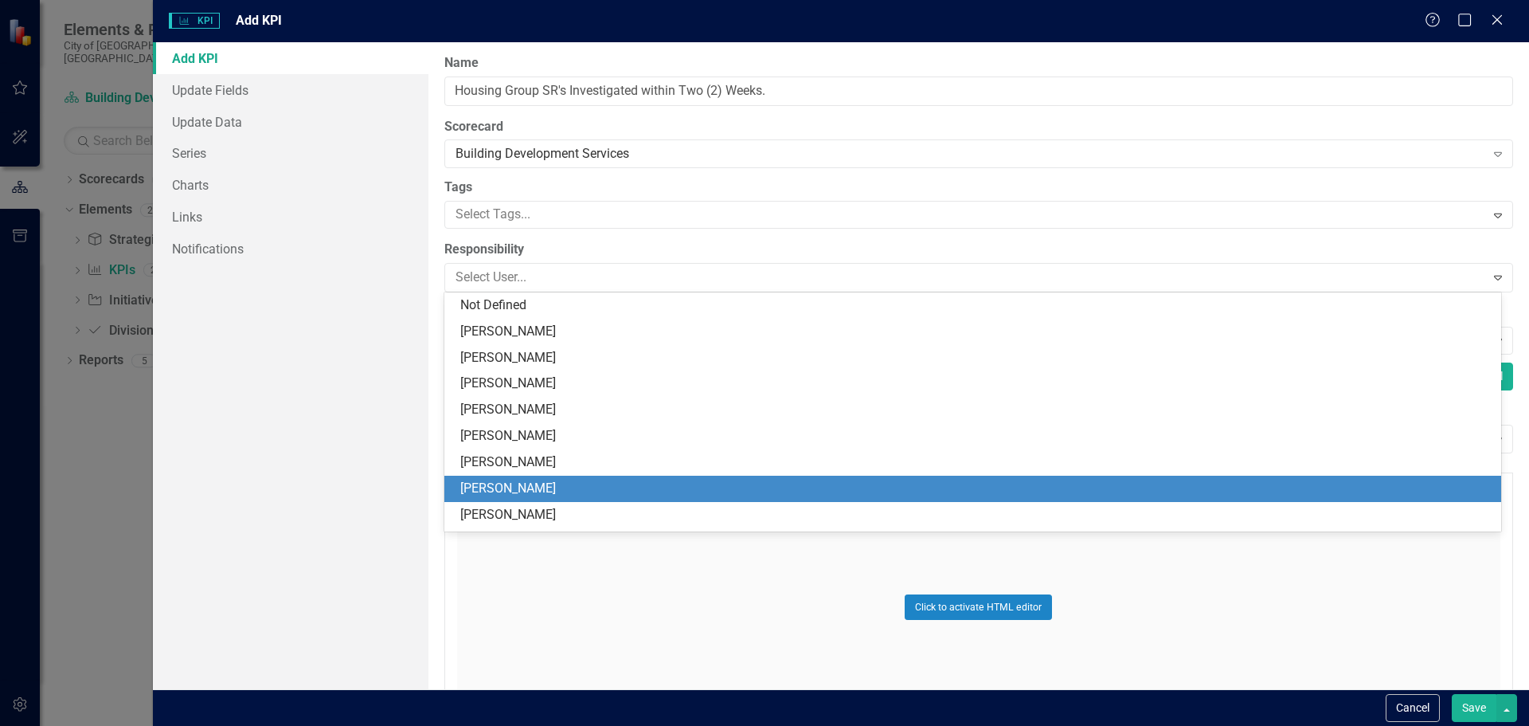
click at [503, 478] on div "[PERSON_NAME]" at bounding box center [972, 489] width 1057 height 26
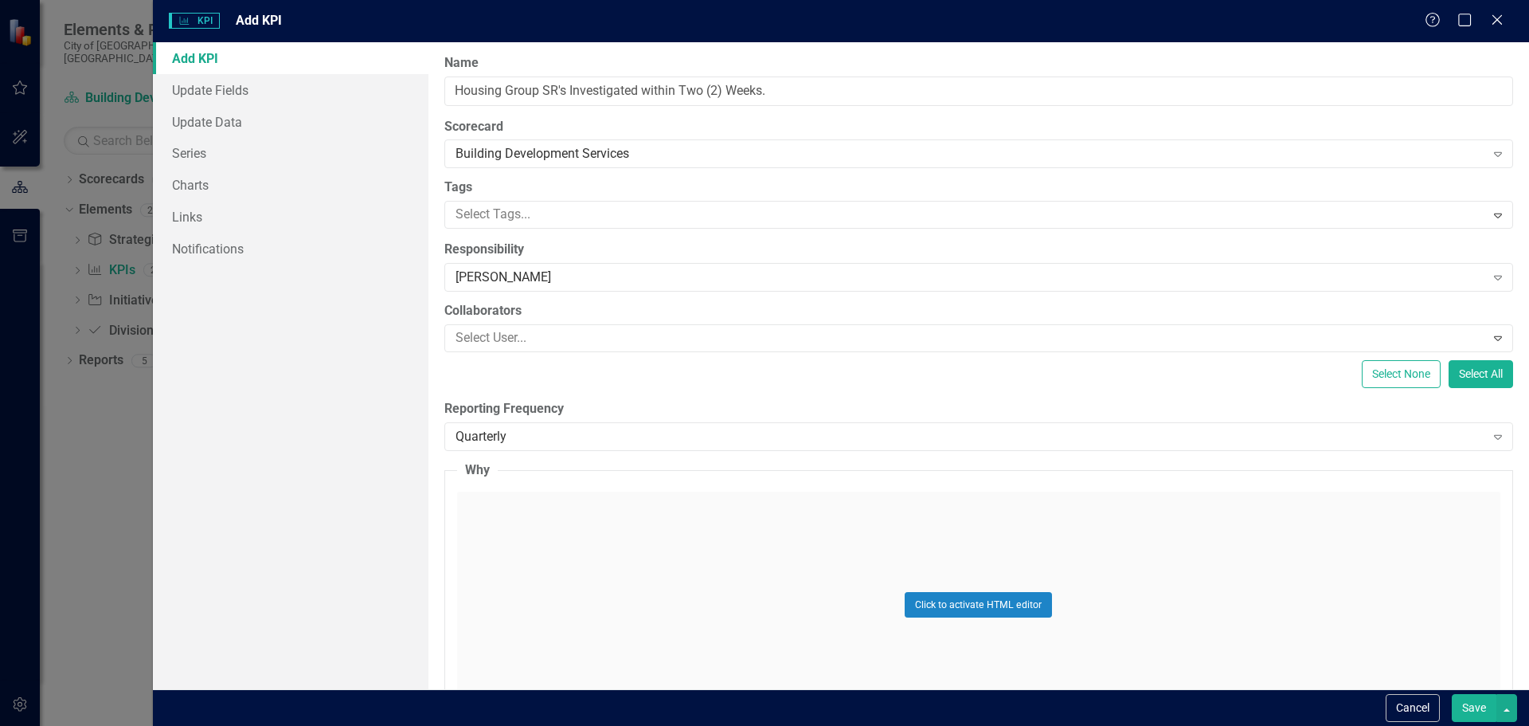
click at [1475, 711] on button "Save" at bounding box center [1474, 708] width 45 height 28
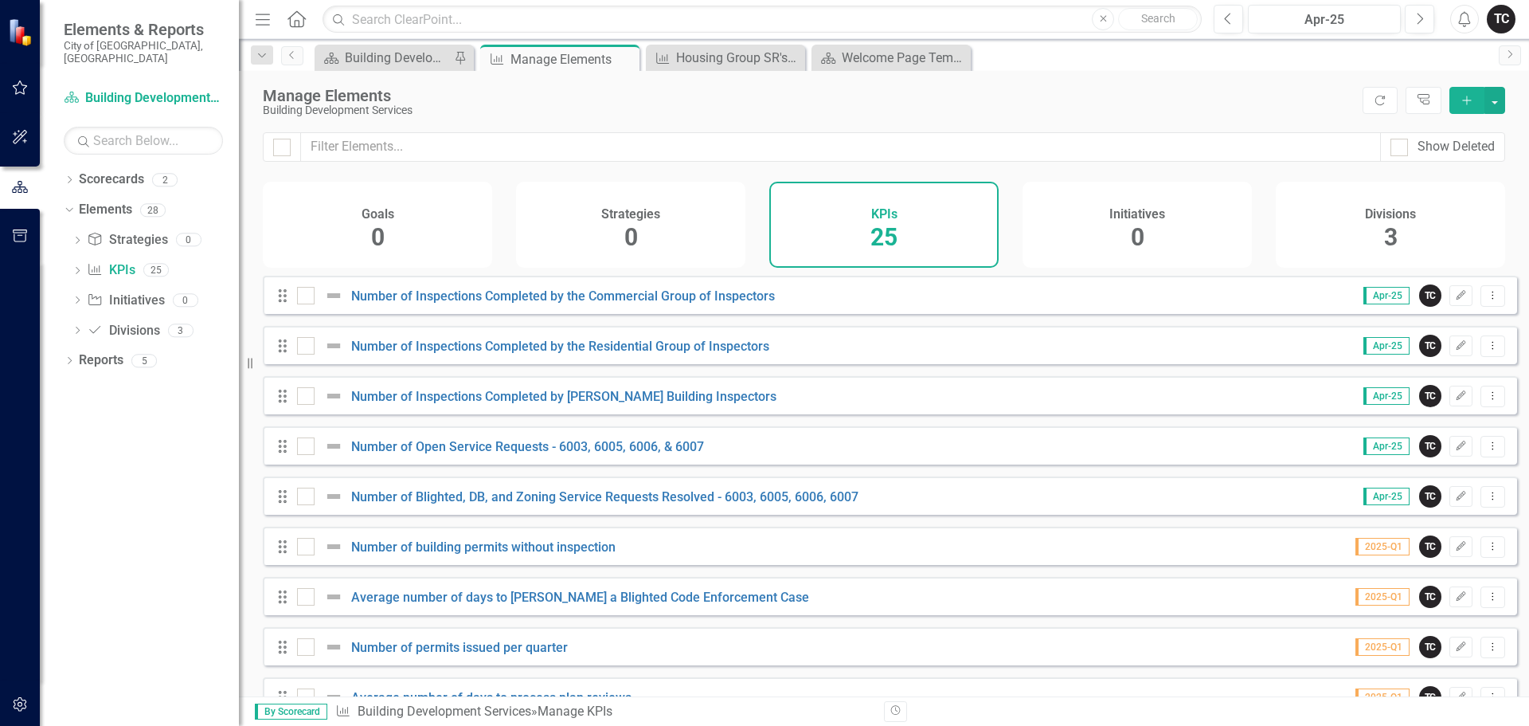
click at [1470, 97] on icon "Add" at bounding box center [1467, 100] width 14 height 11
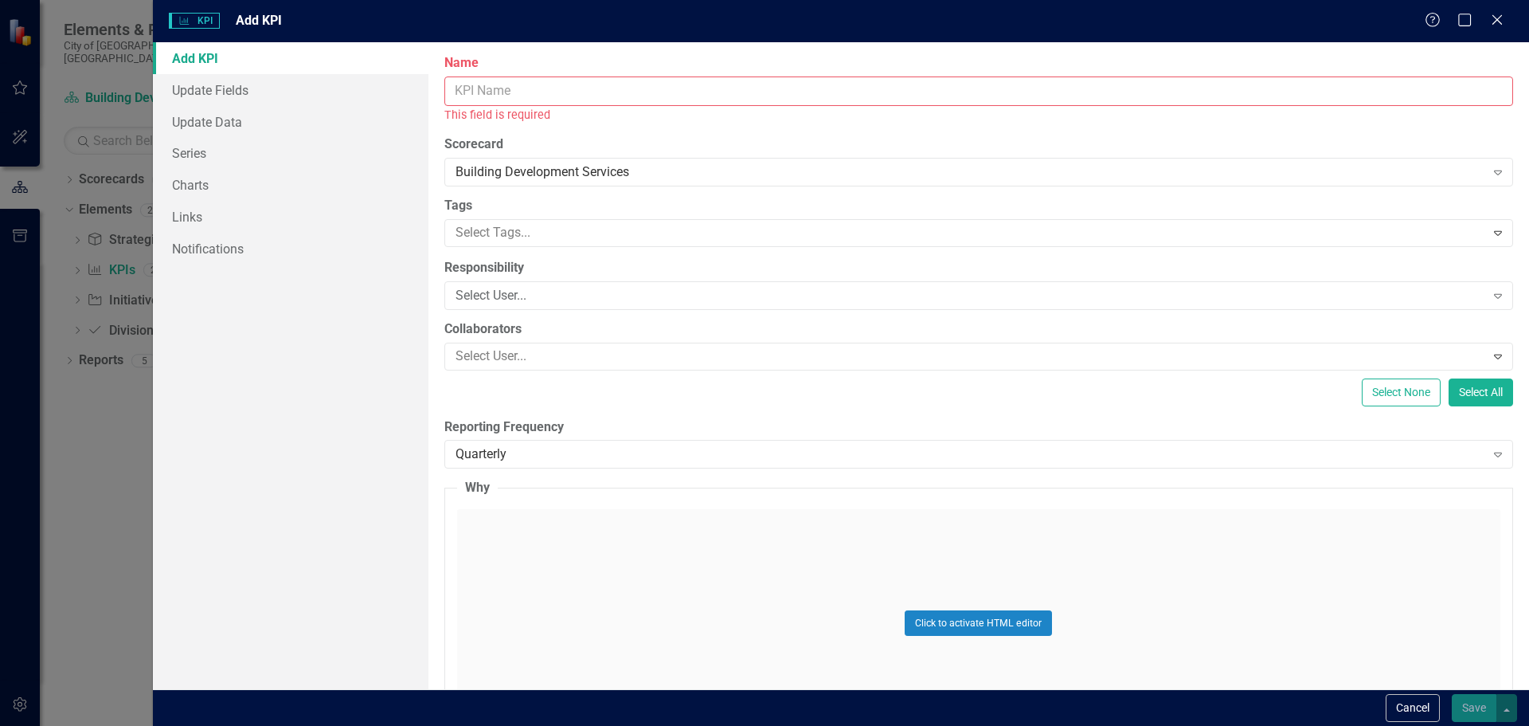
click at [517, 88] on input "Name" at bounding box center [978, 90] width 1069 height 29
paste input "Housing Group SR's Investigated within Two (2) Days"
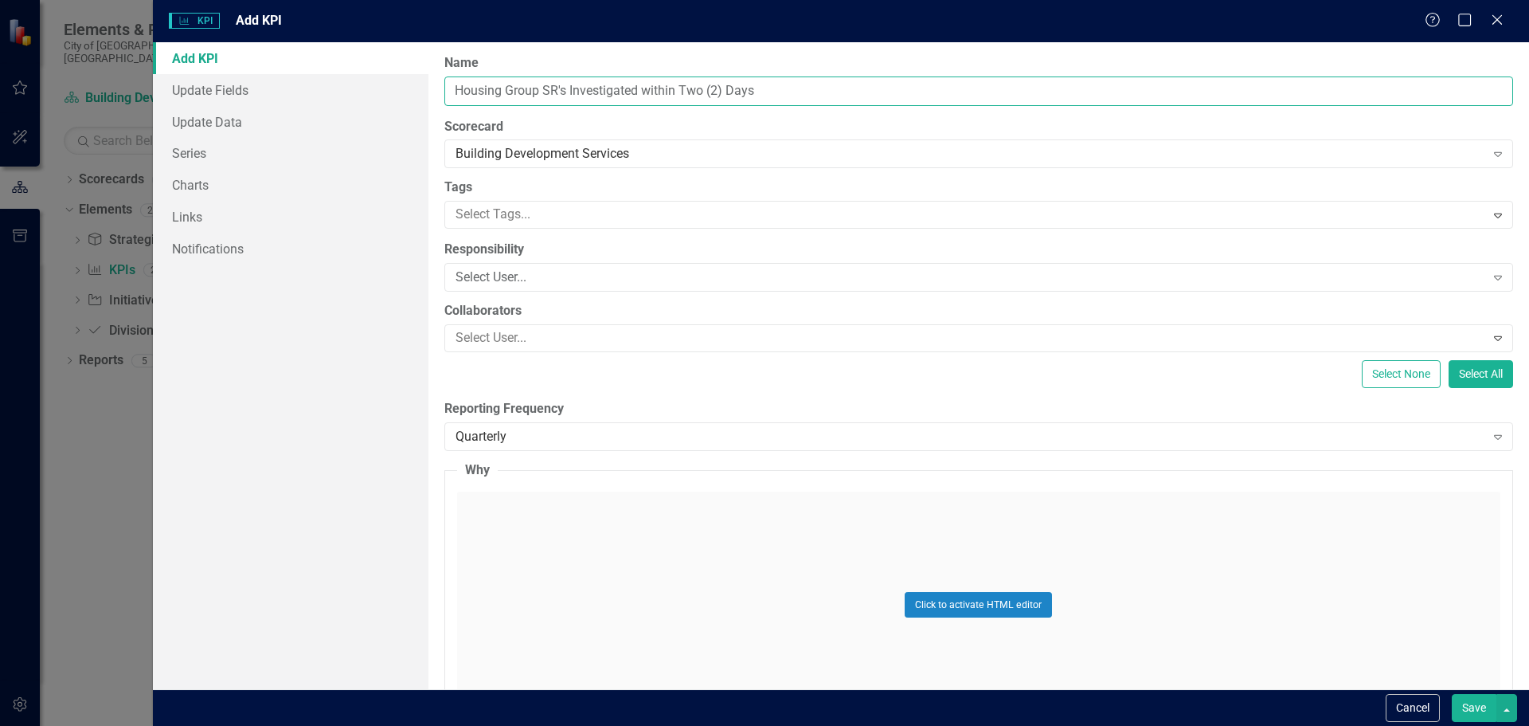
drag, startPoint x: 752, startPoint y: 88, endPoint x: 682, endPoint y: 90, distance: 70.1
click at [682, 90] on input "Housing Group SR's Investigated within Two (2) Days" at bounding box center [978, 90] width 1069 height 29
type input "Housing Group SR's Investigated within One (1) Month."
click at [511, 264] on div "Select User... Expand" at bounding box center [978, 277] width 1069 height 29
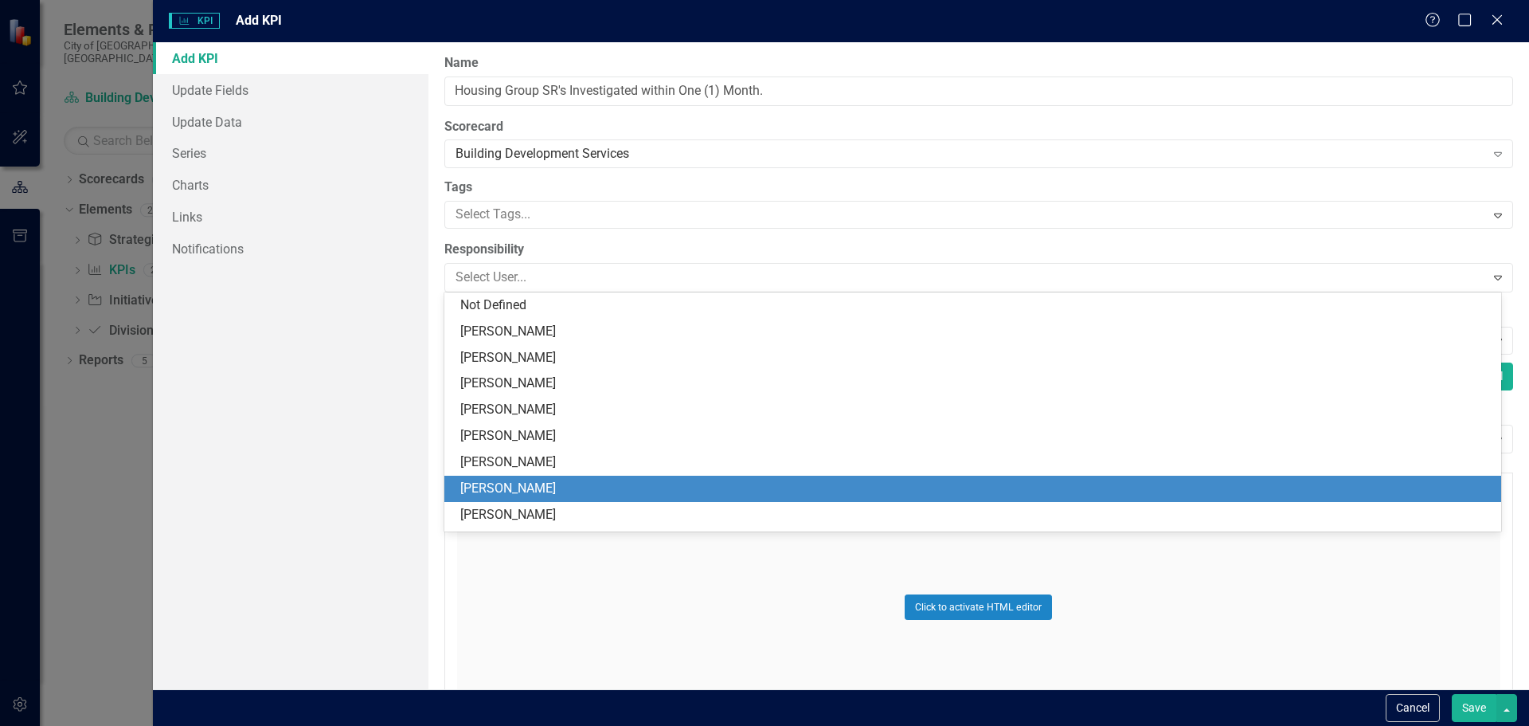
click at [523, 489] on div "[PERSON_NAME]" at bounding box center [976, 489] width 1032 height 18
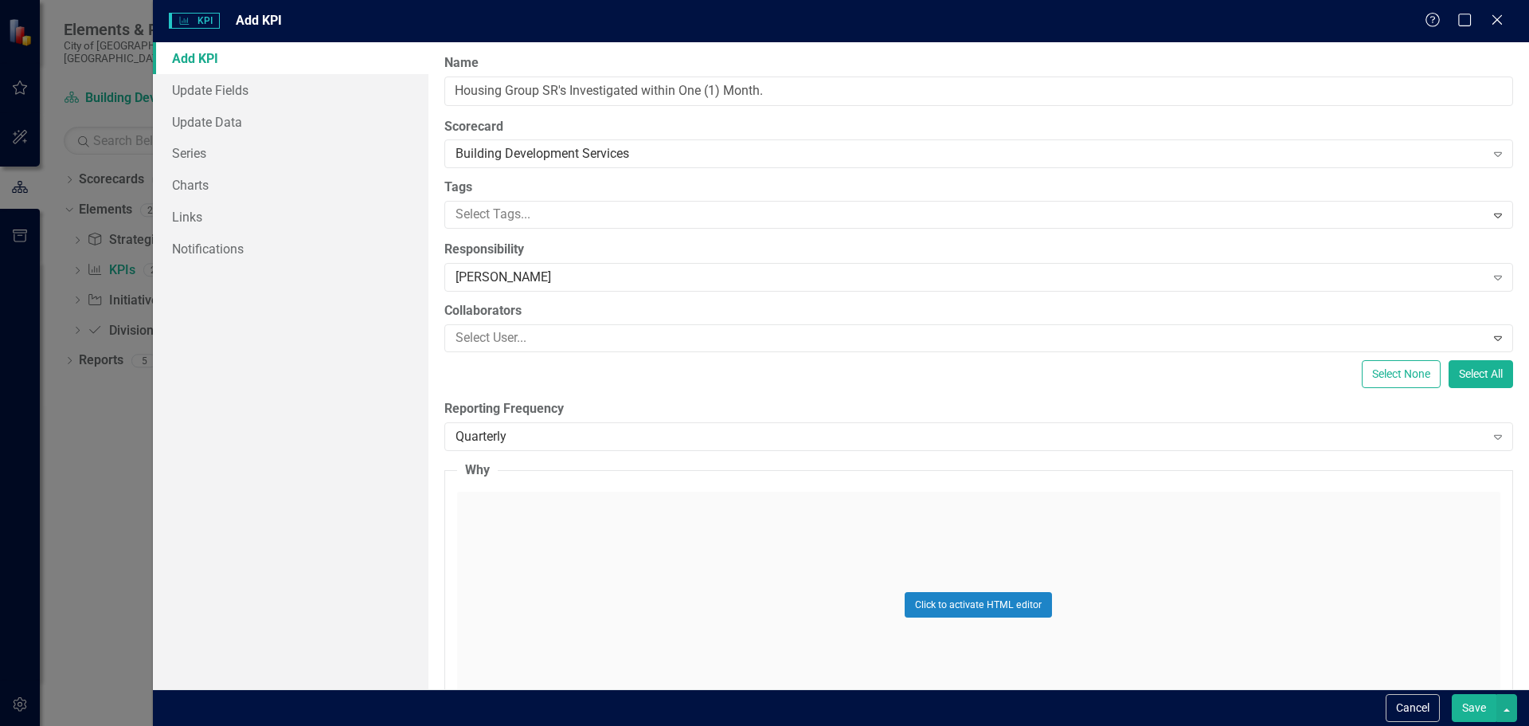
click at [1479, 704] on button "Save" at bounding box center [1474, 708] width 45 height 28
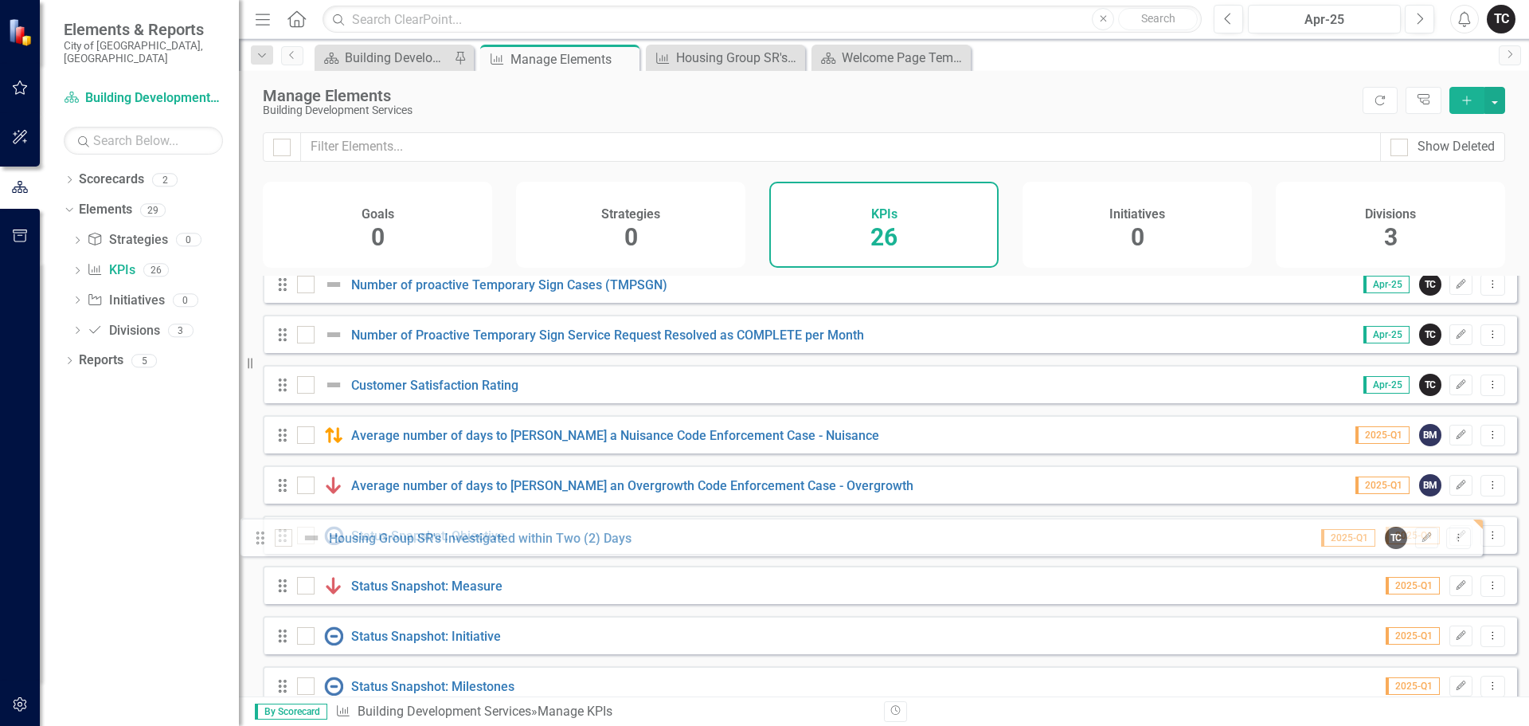
scroll to position [716, 0]
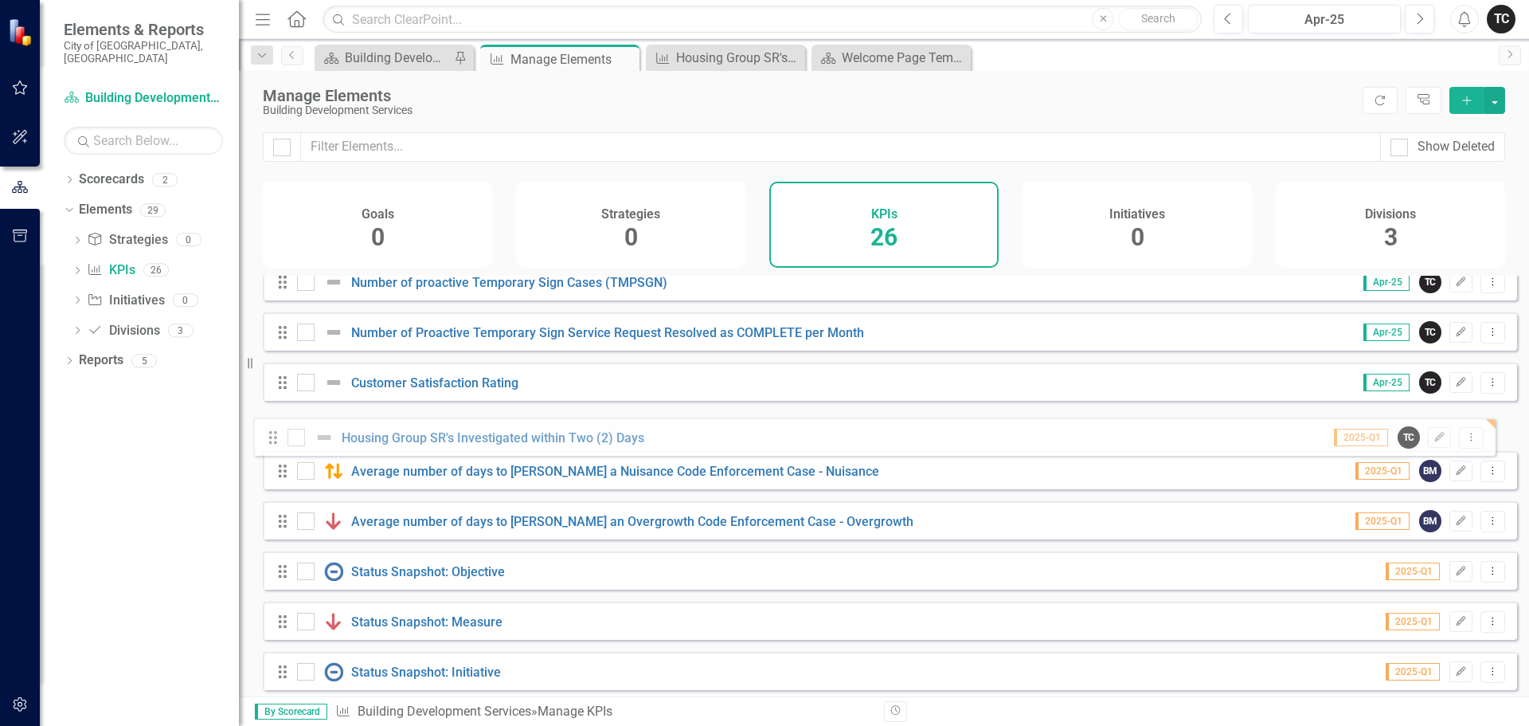
drag, startPoint x: 280, startPoint y: 570, endPoint x: 270, endPoint y: 441, distance: 128.6
click at [270, 441] on div "Drag Number of Inspections Completed by the Commercial Group of Inspectors Apr-…" at bounding box center [890, 206] width 1255 height 1293
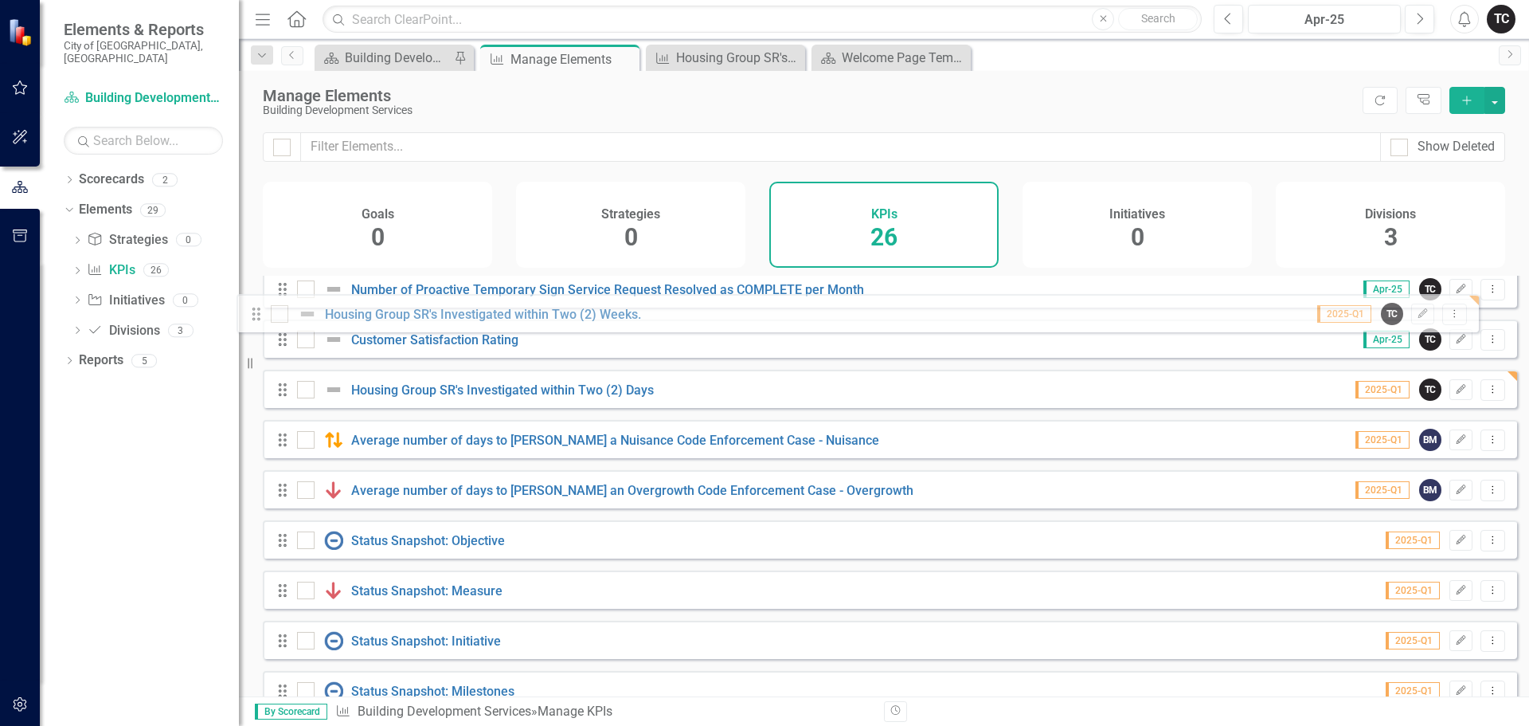
scroll to position [705, 0]
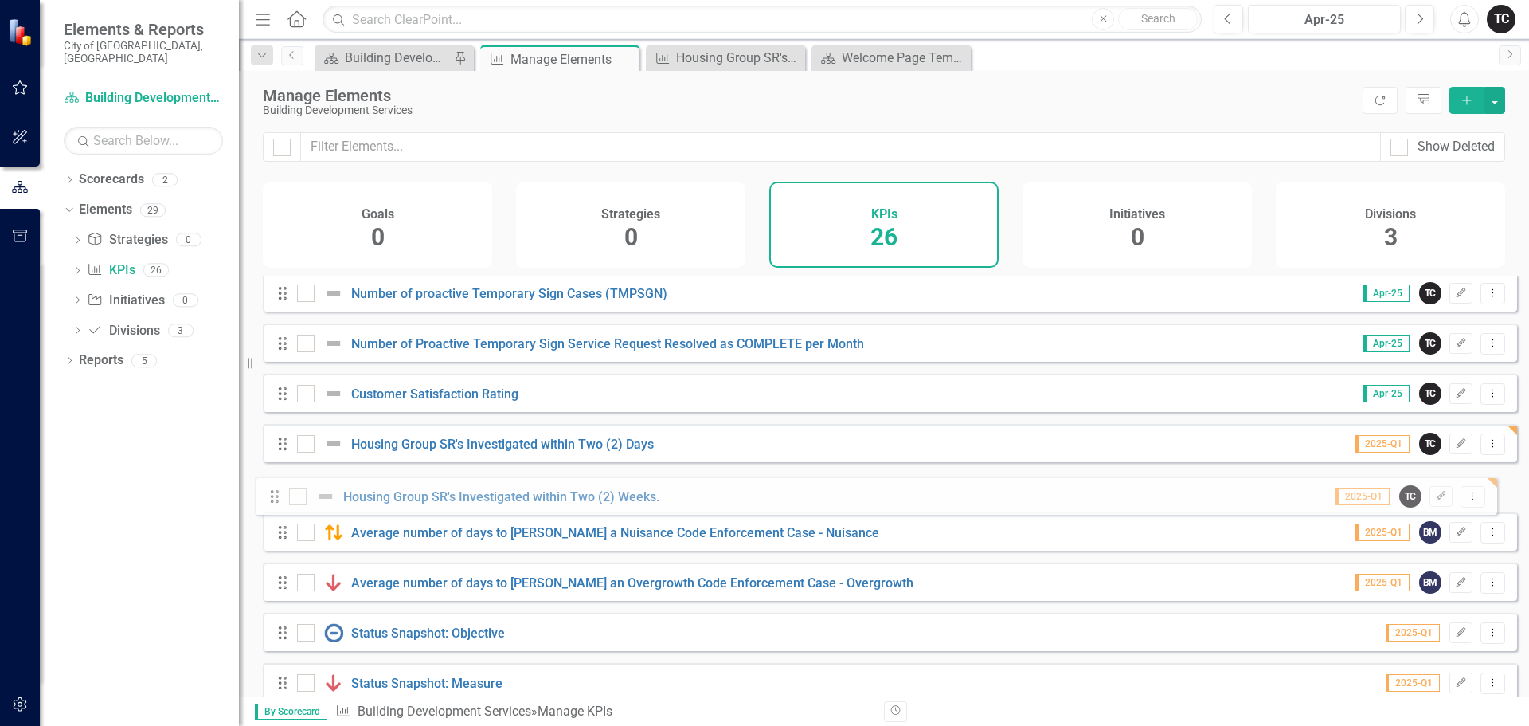
drag, startPoint x: 281, startPoint y: 624, endPoint x: 273, endPoint y: 504, distance: 119.7
click at [273, 504] on div "Drag Number of Inspections Completed by the Commercial Group of Inspectors Apr-…" at bounding box center [890, 217] width 1255 height 1293
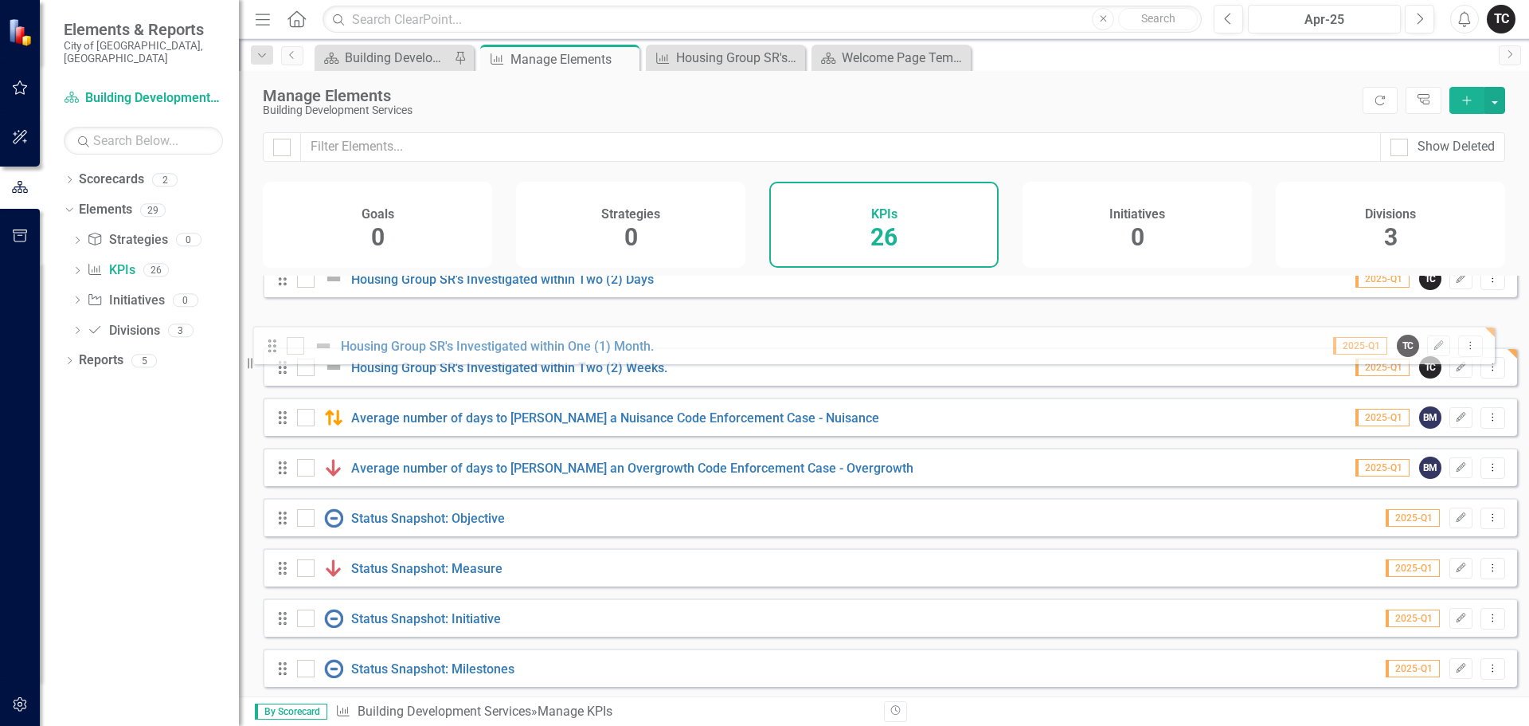
scroll to position [836, 0]
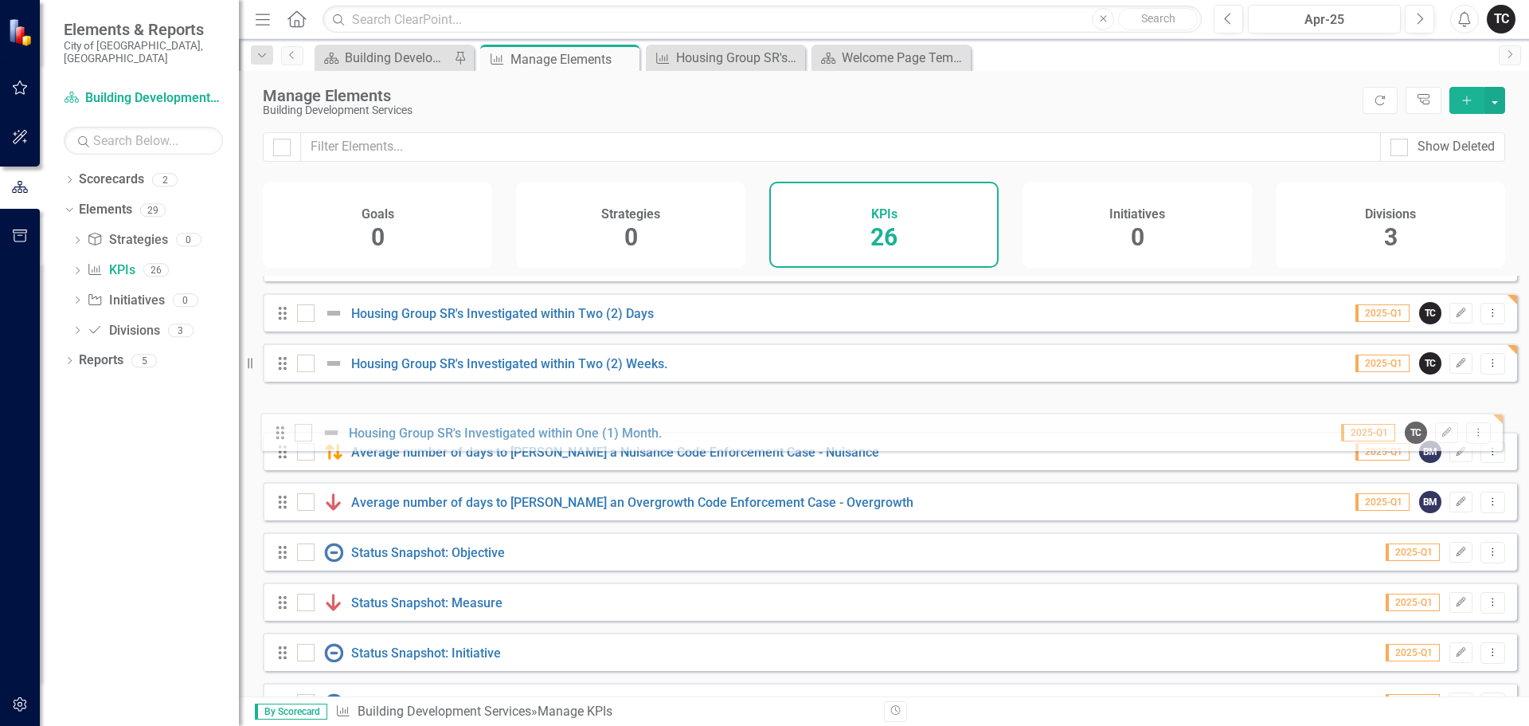
drag, startPoint x: 282, startPoint y: 672, endPoint x: 280, endPoint y: 439, distance: 233.4
click at [280, 439] on div "Drag Number of Inspections Completed by the Commercial Group of Inspectors Apr-…" at bounding box center [890, 86] width 1255 height 1293
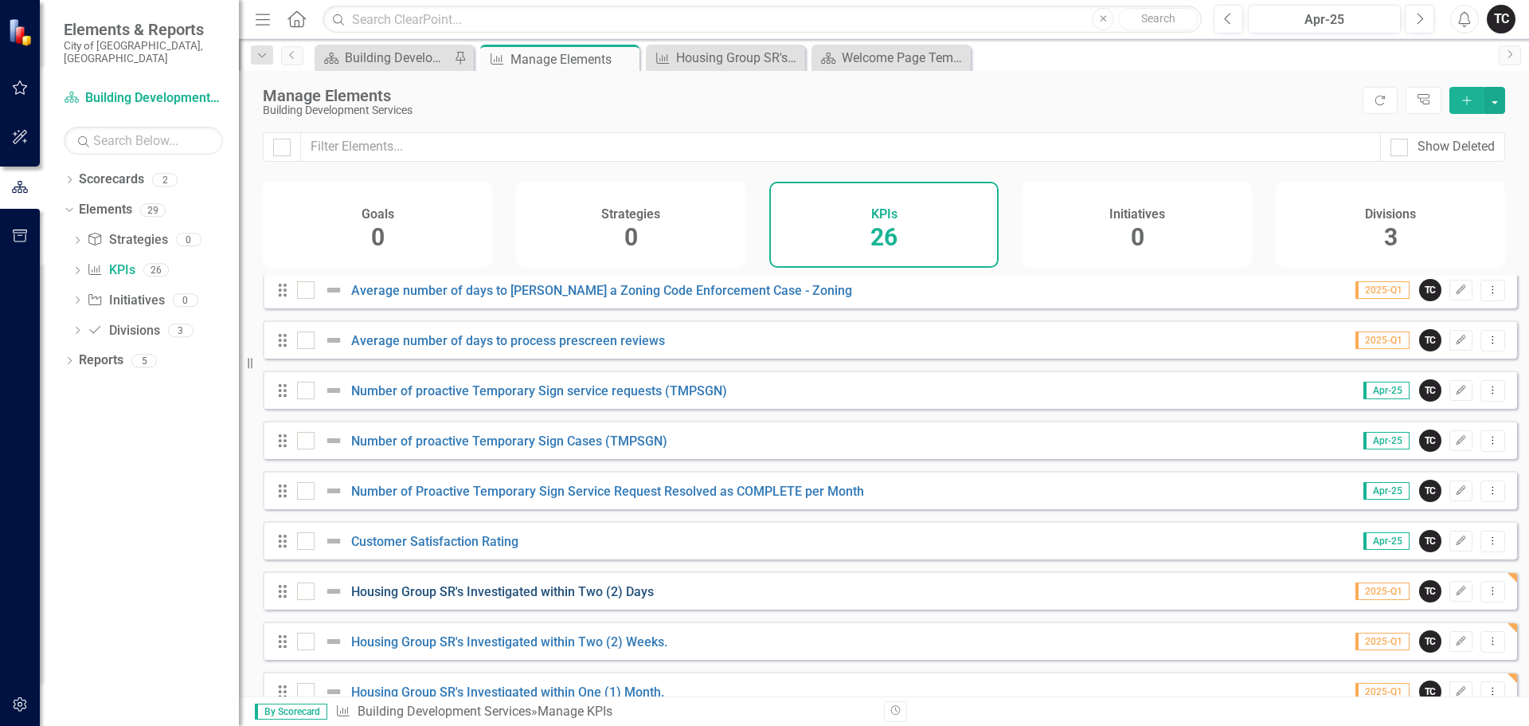
scroll to position [637, 0]
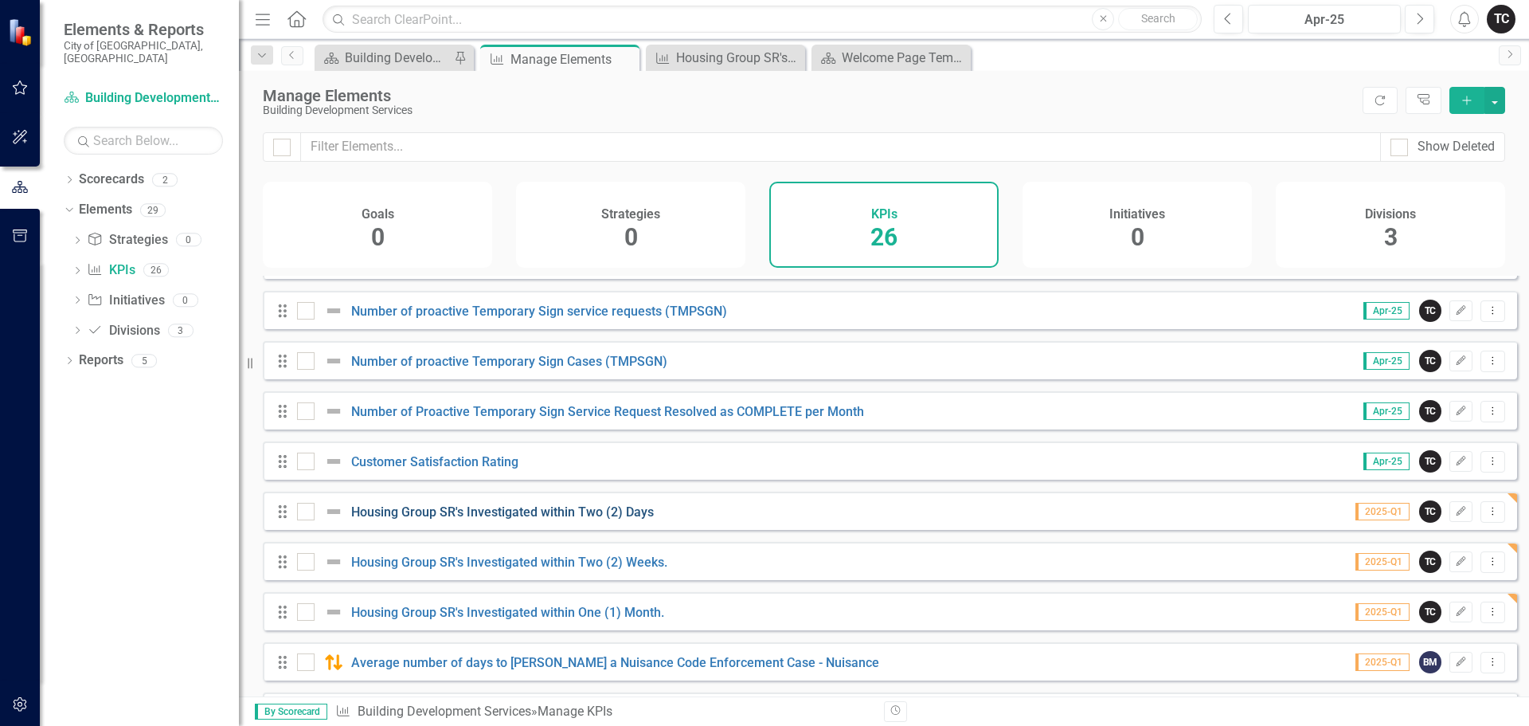
click at [490, 519] on link "Housing Group SR's Investigated within Two (2) Days" at bounding box center [502, 511] width 303 height 15
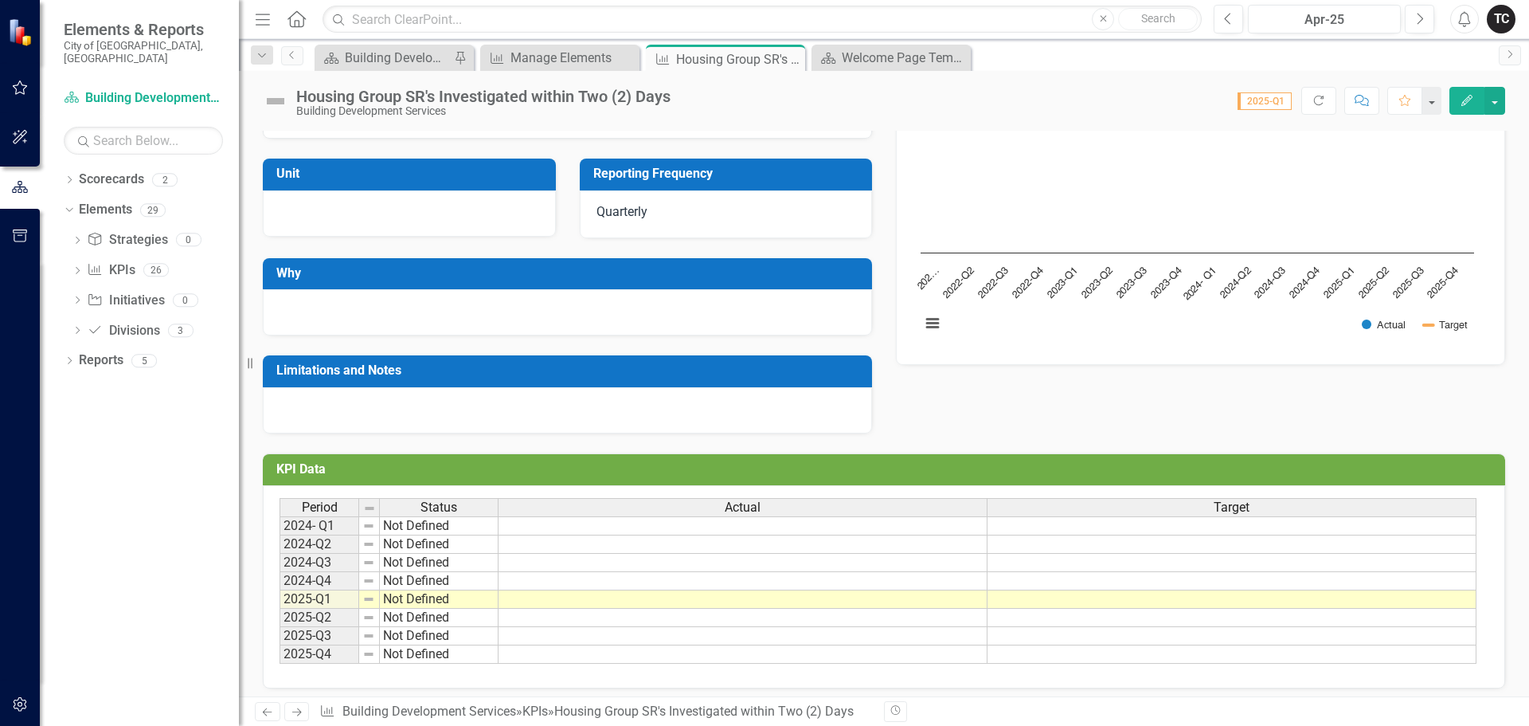
scroll to position [177, 0]
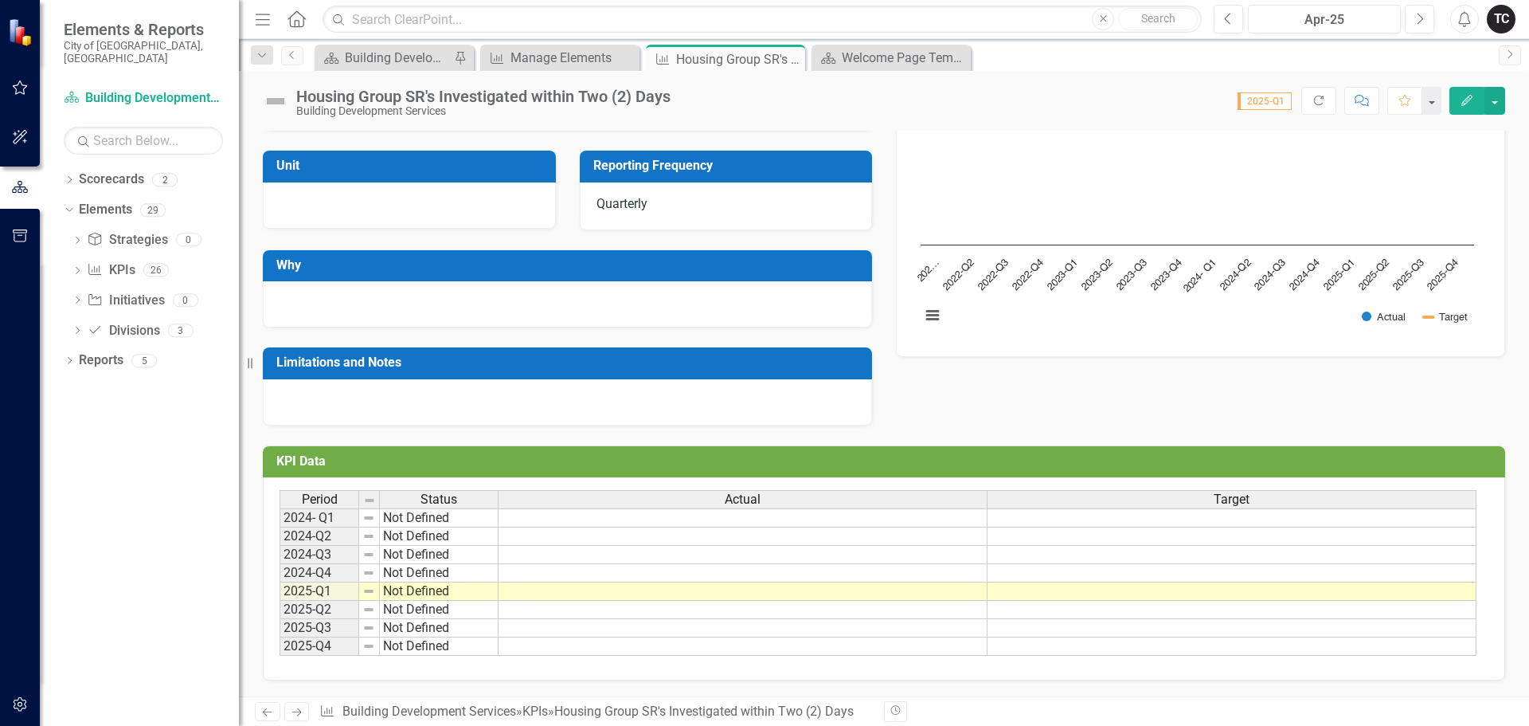
click at [557, 518] on td at bounding box center [743, 517] width 489 height 19
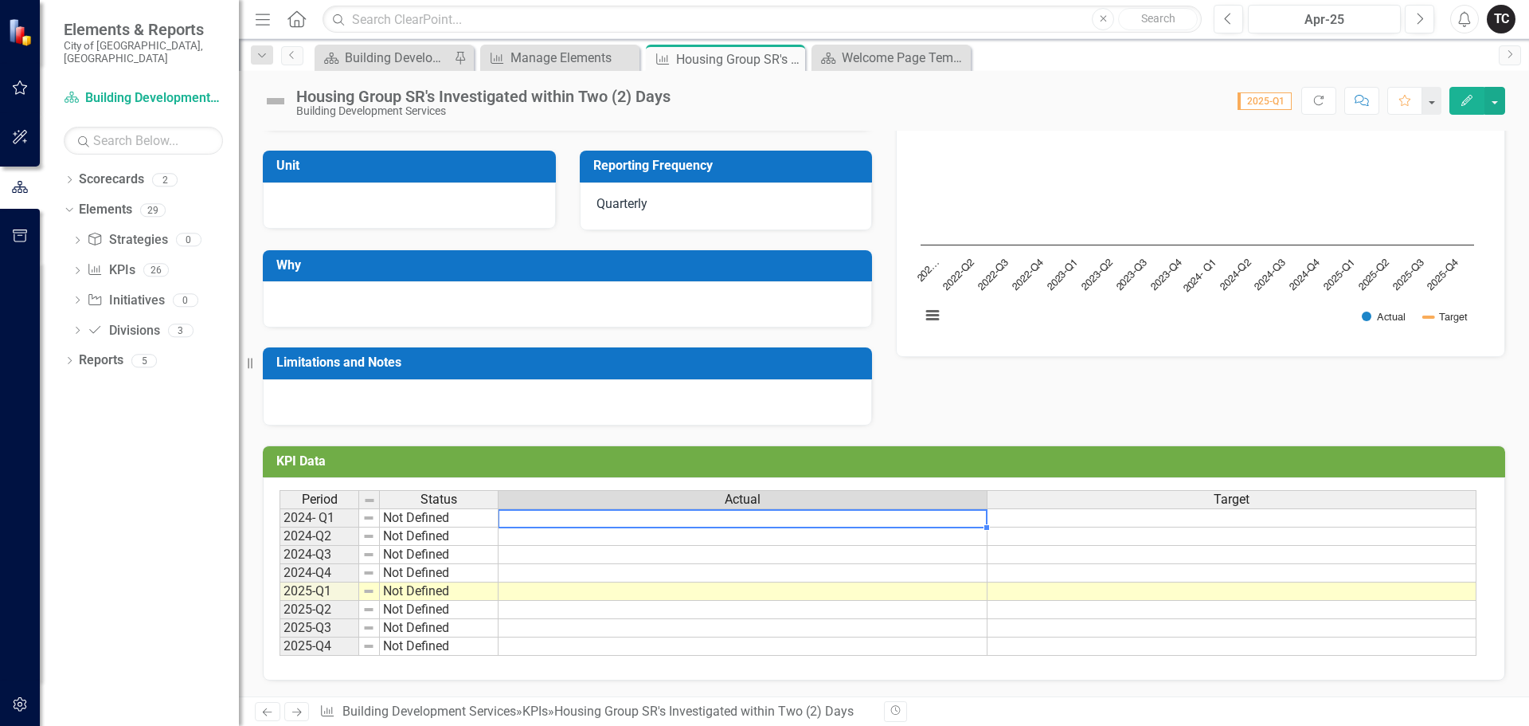
click at [596, 517] on td at bounding box center [743, 517] width 489 height 19
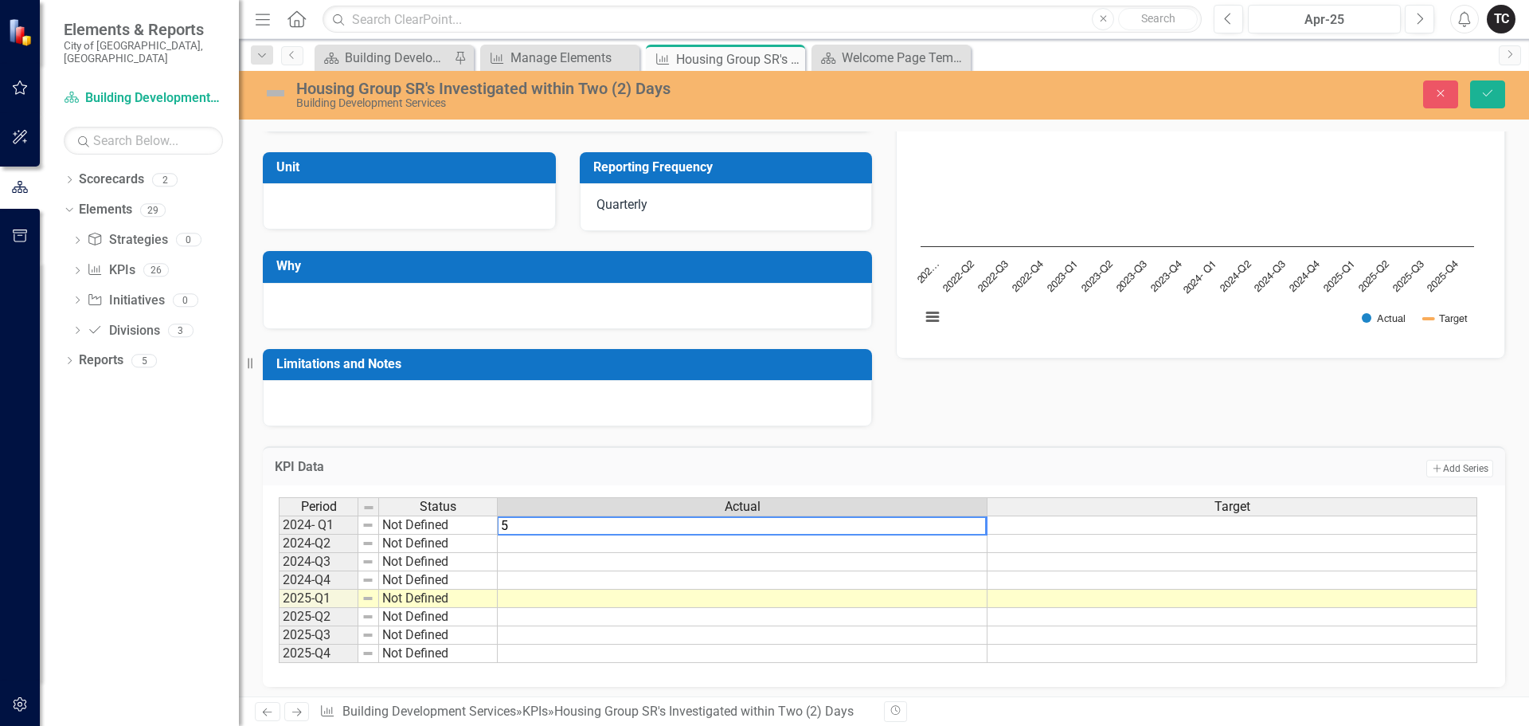
type textarea "55"
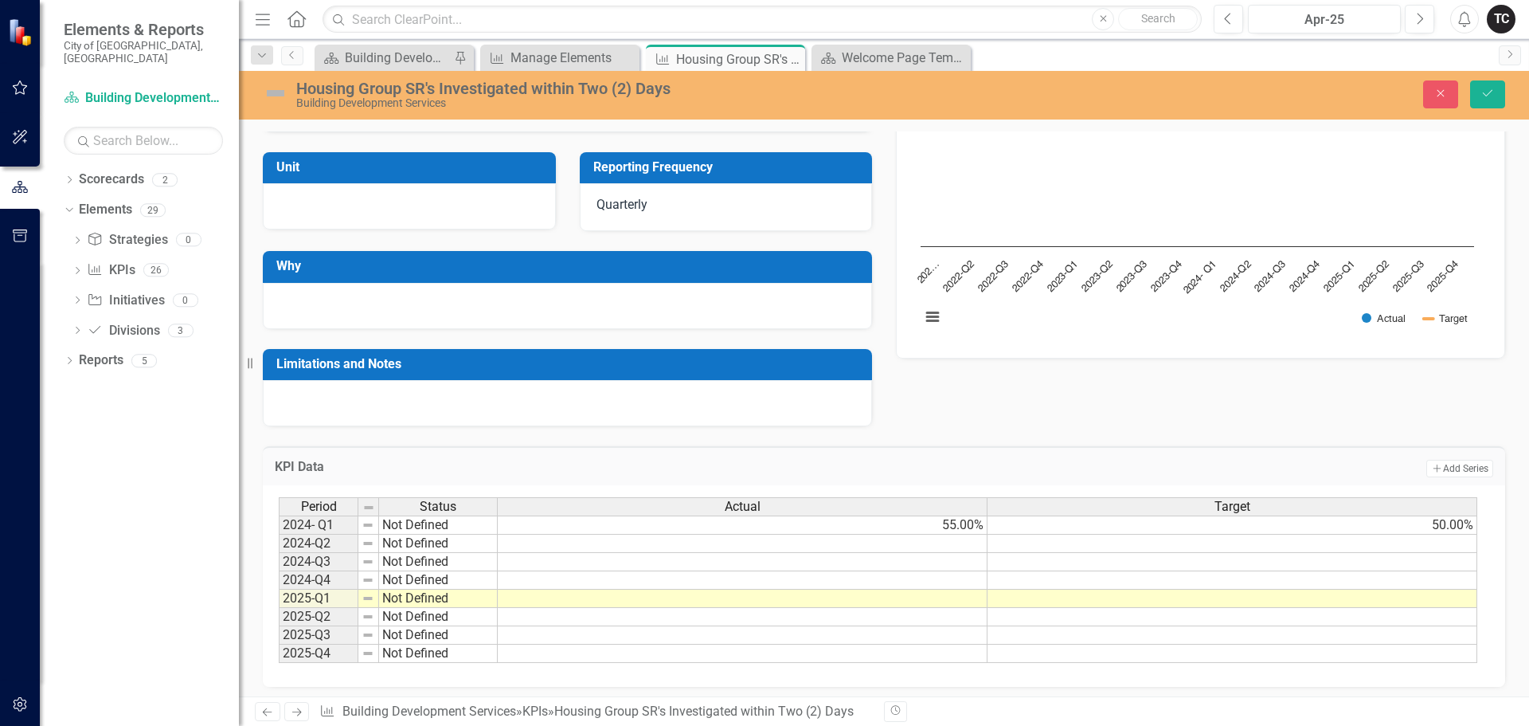
type textarea "50"
click at [1269, 537] on td at bounding box center [1233, 543] width 490 height 18
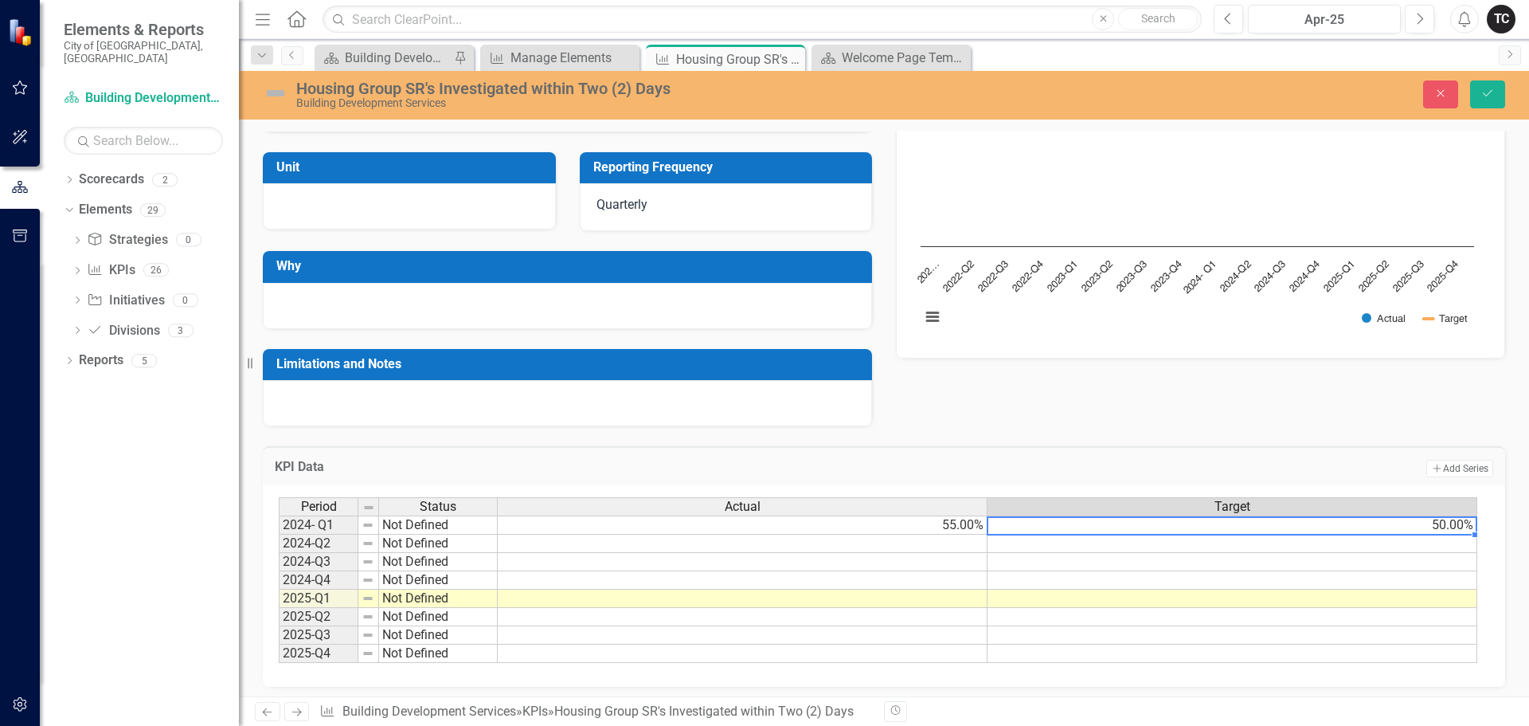
click at [1459, 523] on td "50.00%" at bounding box center [1233, 524] width 490 height 19
drag, startPoint x: 1475, startPoint y: 535, endPoint x: 1476, endPoint y: 691, distance: 156.1
click at [279, 691] on div "Period Status Actual Target 2024- Q1 Not Defined 55.00% 50.00% 2024-Q2 Not Defi…" at bounding box center [279, 607] width 0 height 221
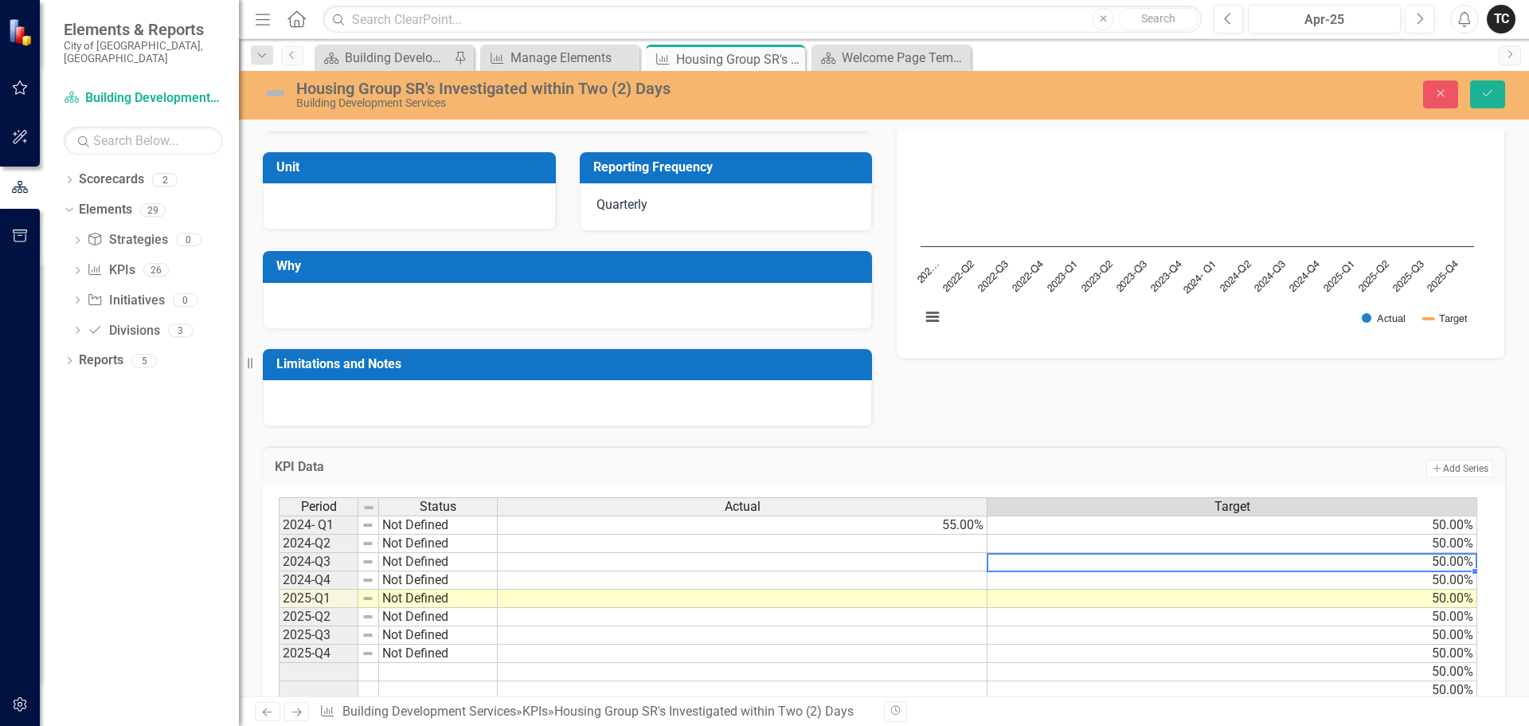
click at [279, 570] on div "Period Status Actual Target 2024- Q1 Not Defined 55.00% 50.00% 2024-Q2 Not Defi…" at bounding box center [279, 598] width 0 height 202
click at [381, 58] on div "Building Development Services" at bounding box center [397, 58] width 105 height 20
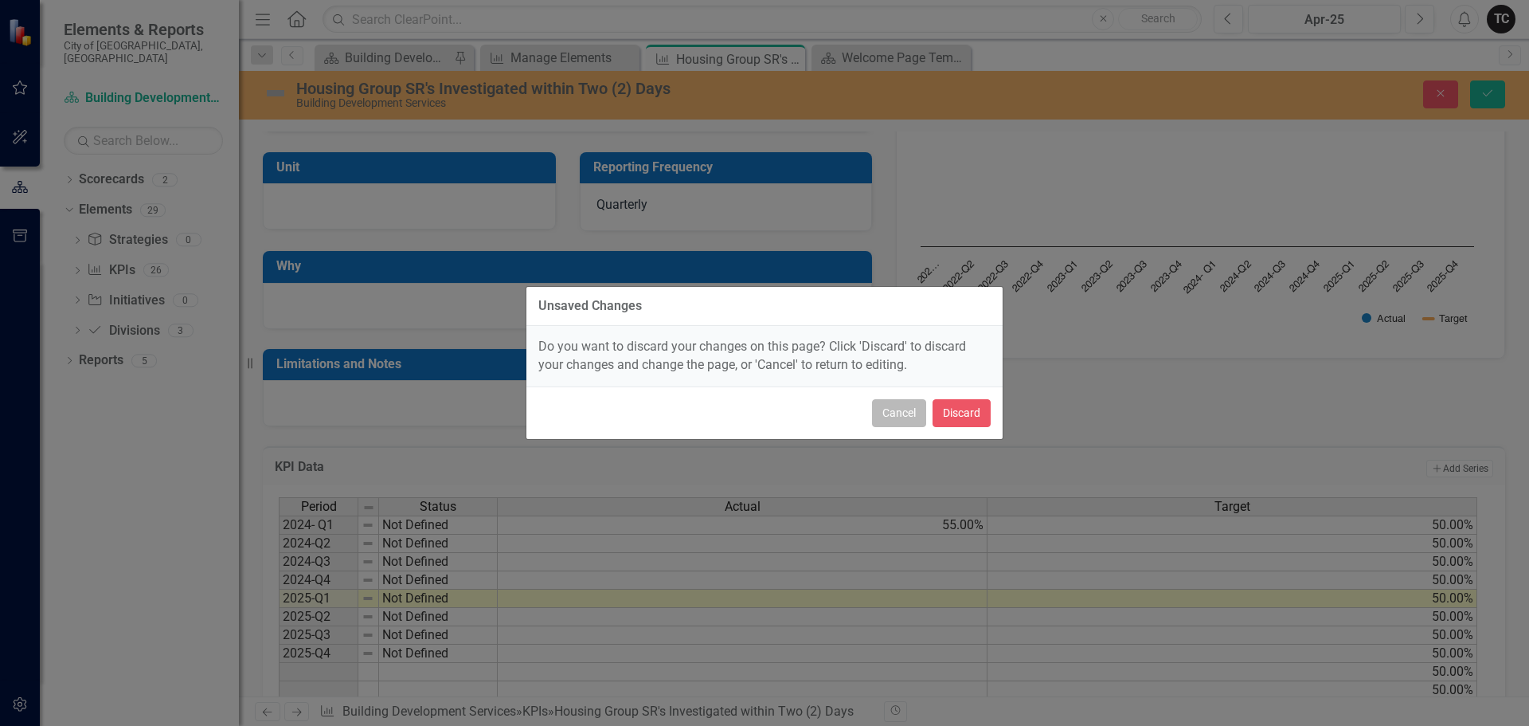
click at [891, 413] on button "Cancel" at bounding box center [899, 413] width 54 height 28
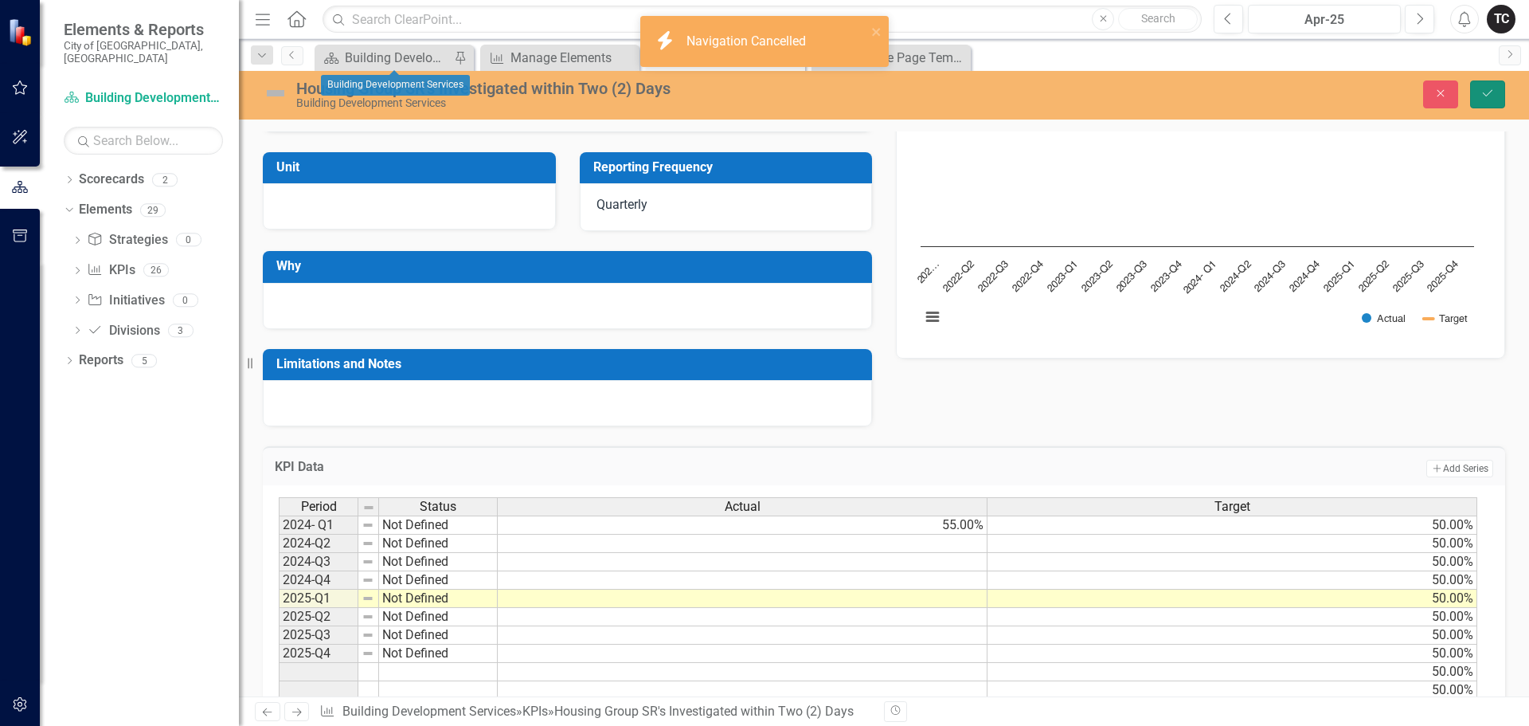
click at [1490, 94] on icon "Save" at bounding box center [1488, 93] width 14 height 11
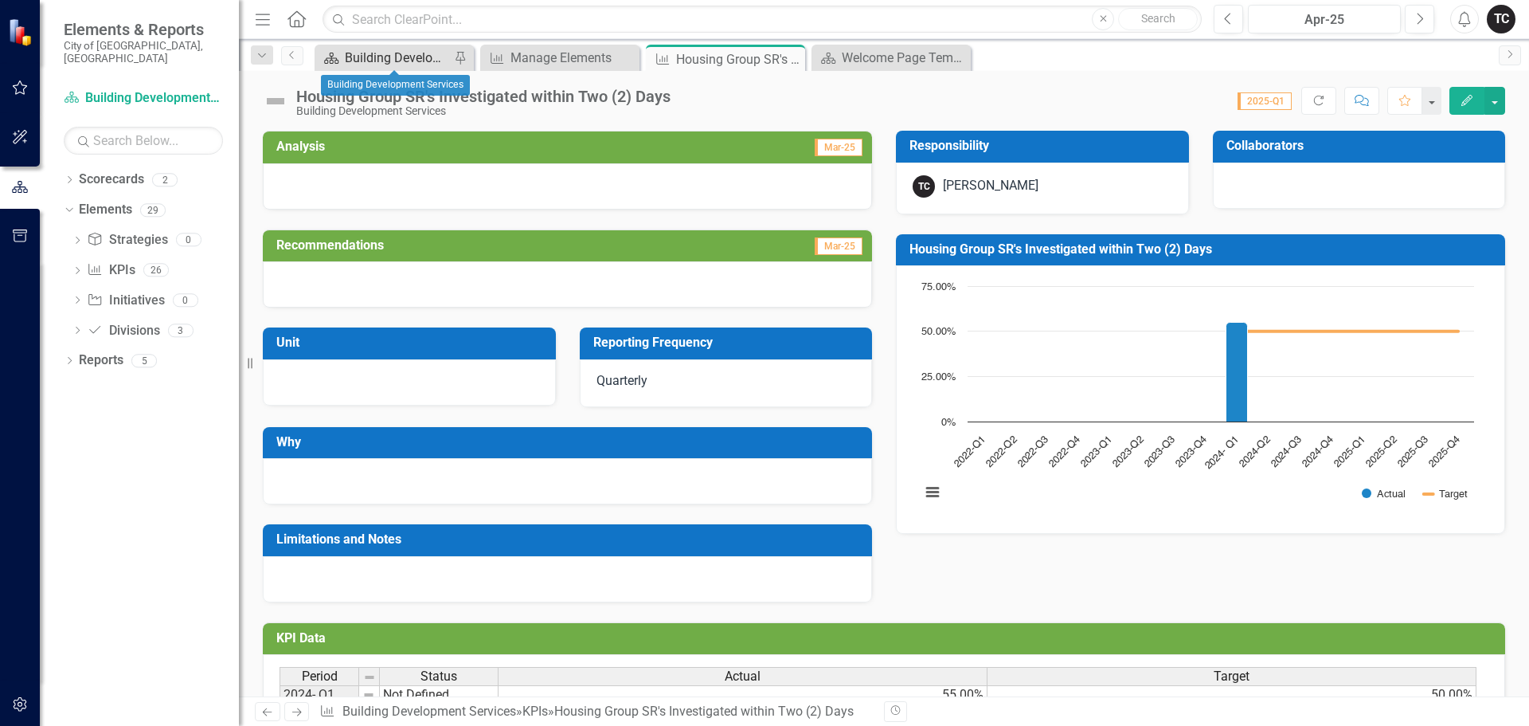
click at [402, 57] on div "Building Development Services" at bounding box center [397, 58] width 105 height 20
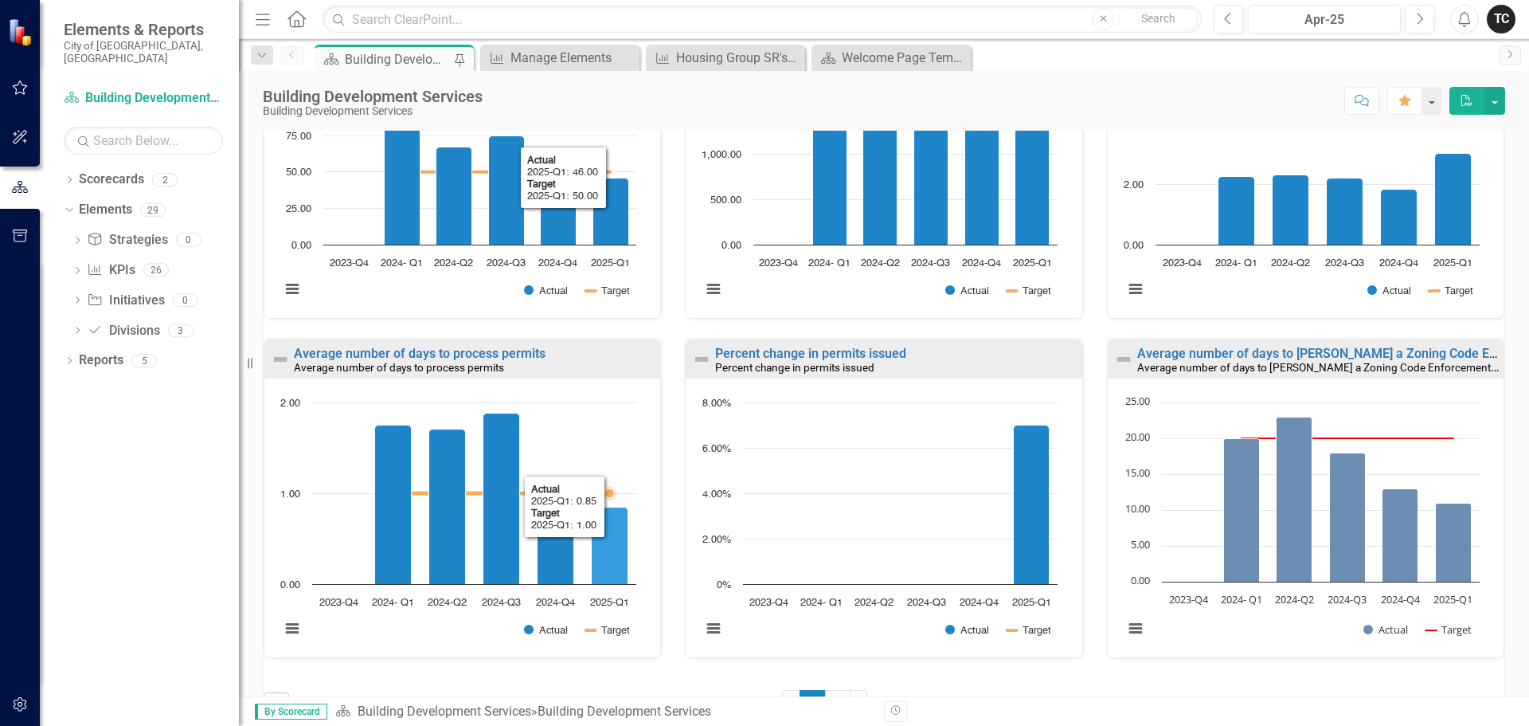
scroll to position [1043, 0]
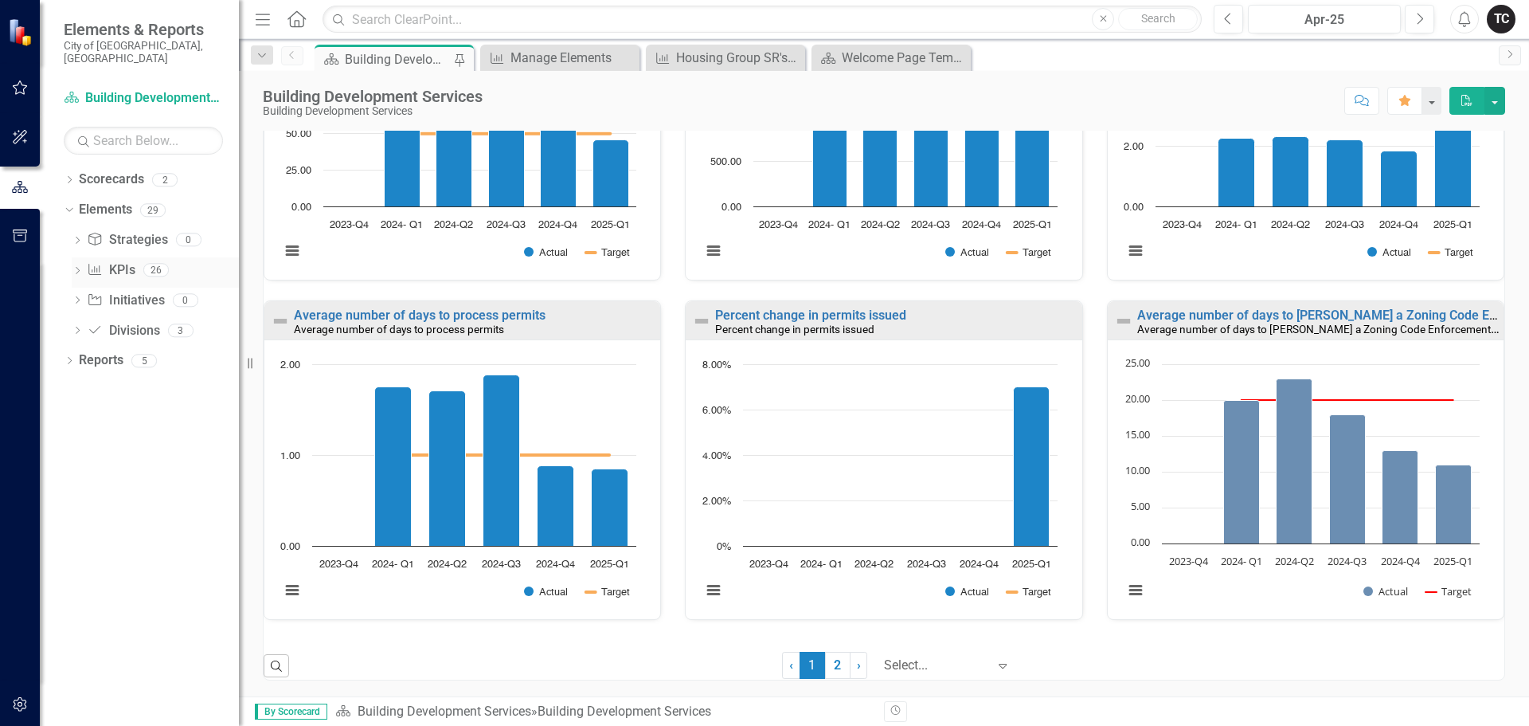
click at [124, 261] on link "KPI KPIs" at bounding box center [111, 270] width 48 height 18
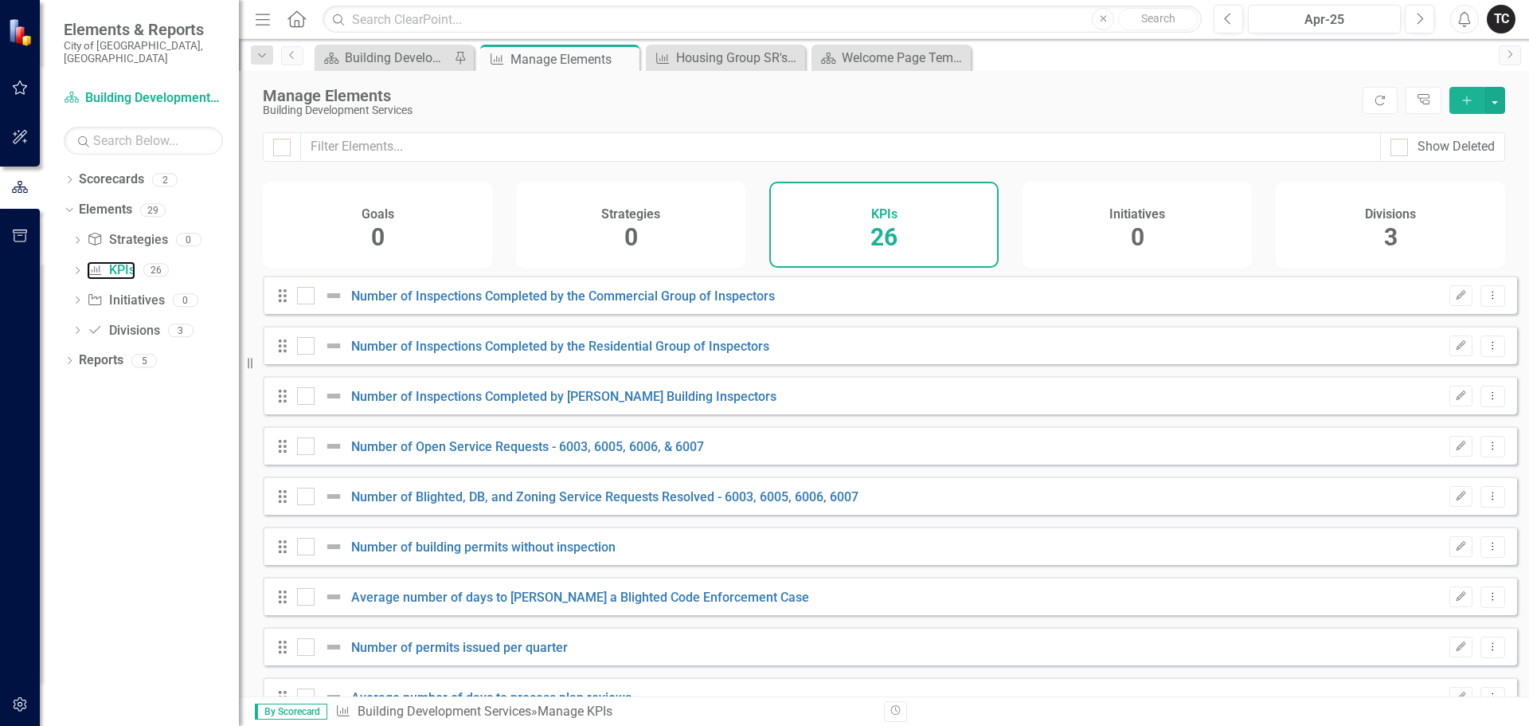
checkbox input "false"
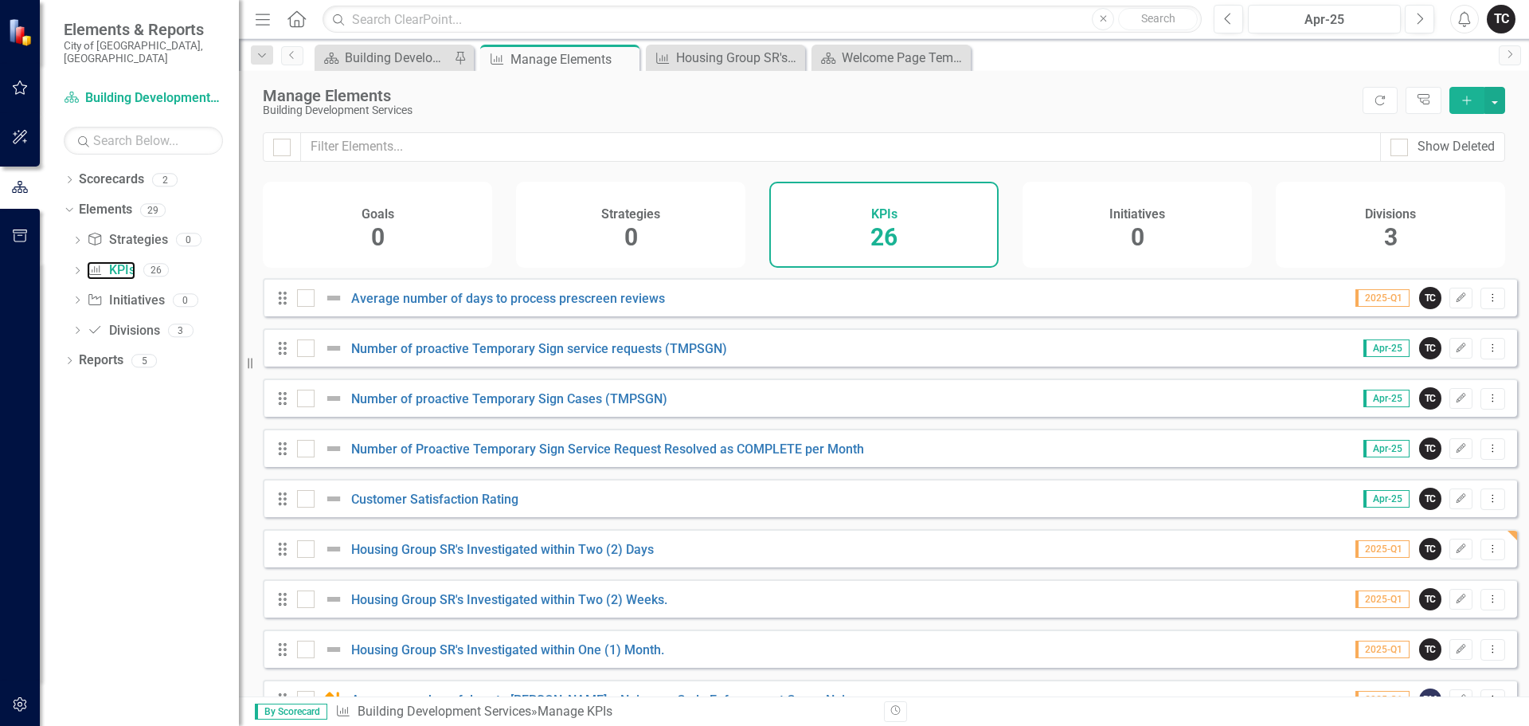
scroll to position [637, 0]
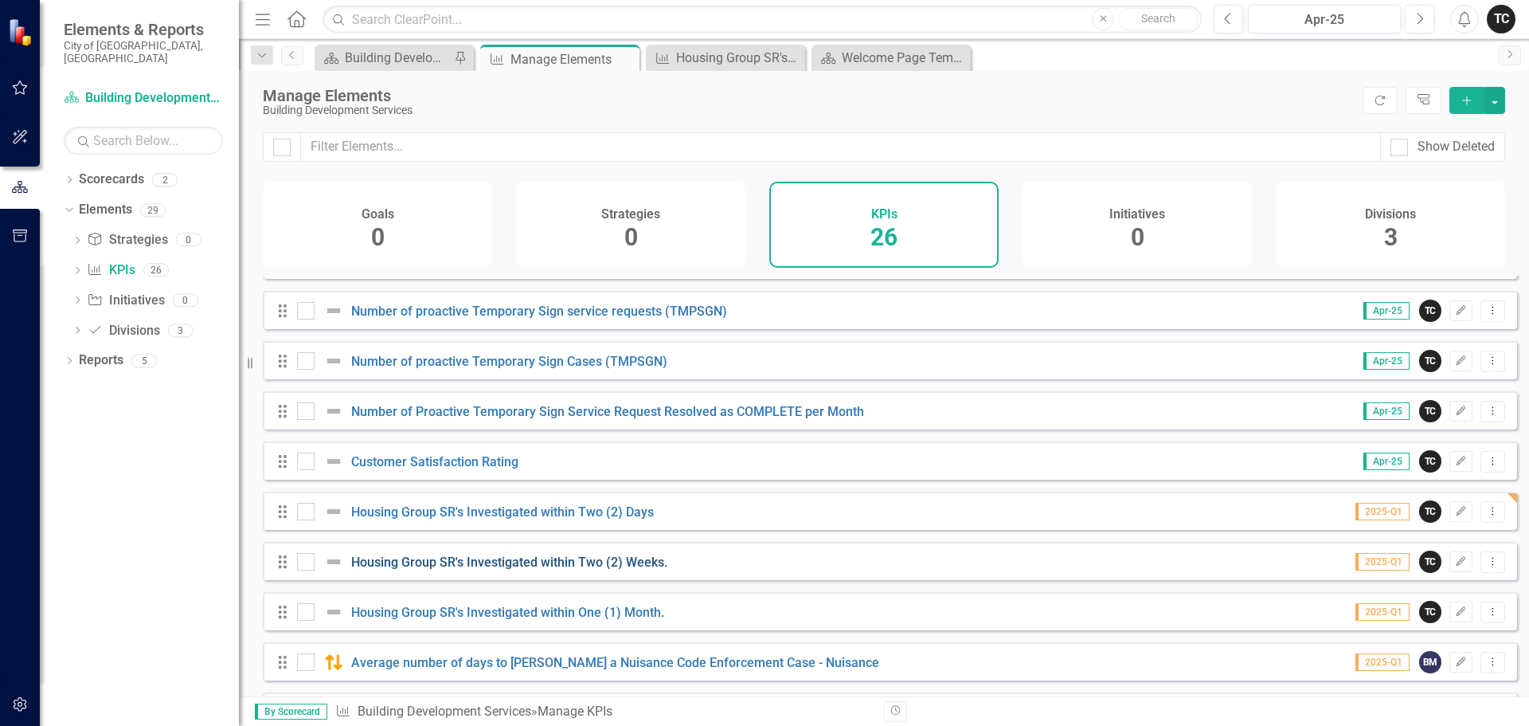
click at [497, 570] on link "Housing Group SR's Investigated within Two (2) Weeks." at bounding box center [509, 561] width 316 height 15
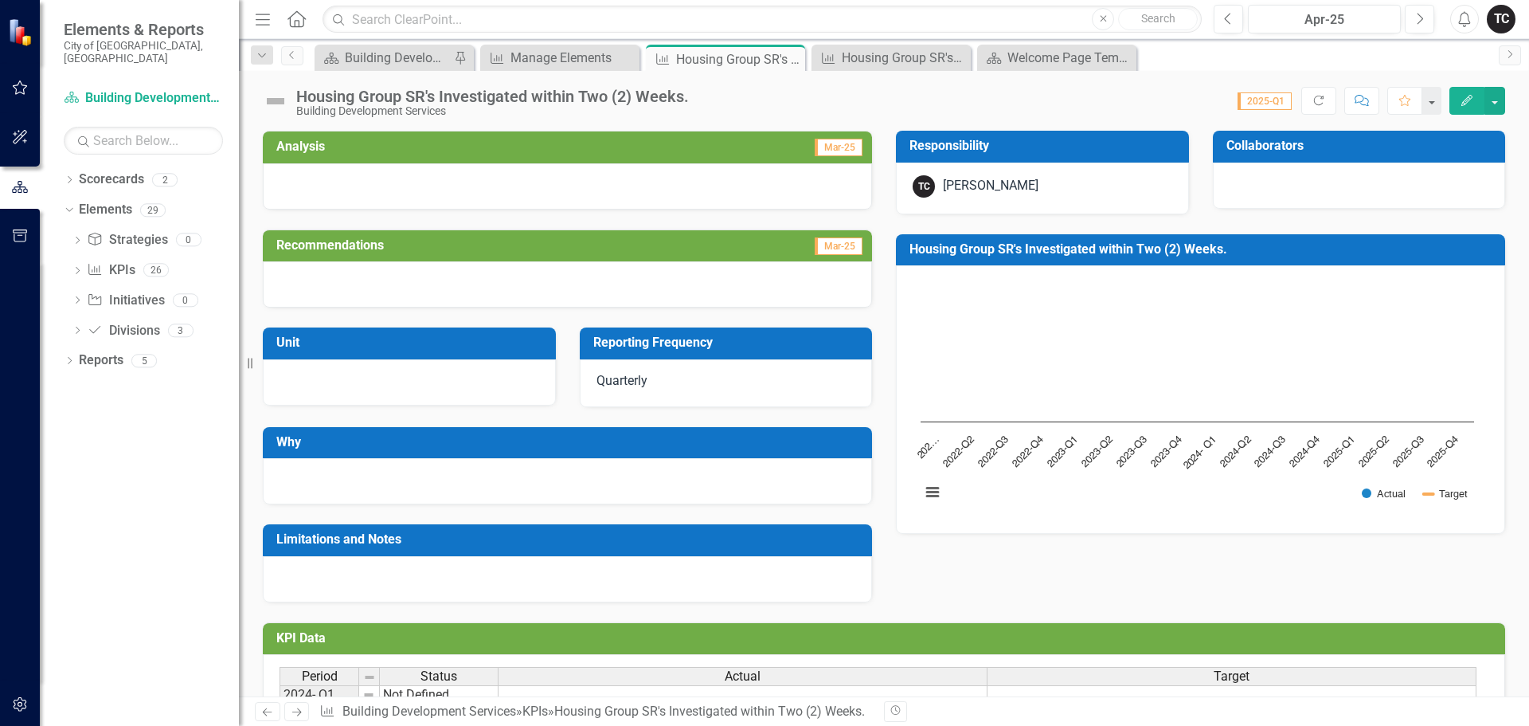
click at [1019, 258] on td "Housing Group SR's Investigated within Two (2) Weeks." at bounding box center [1204, 251] width 588 height 26
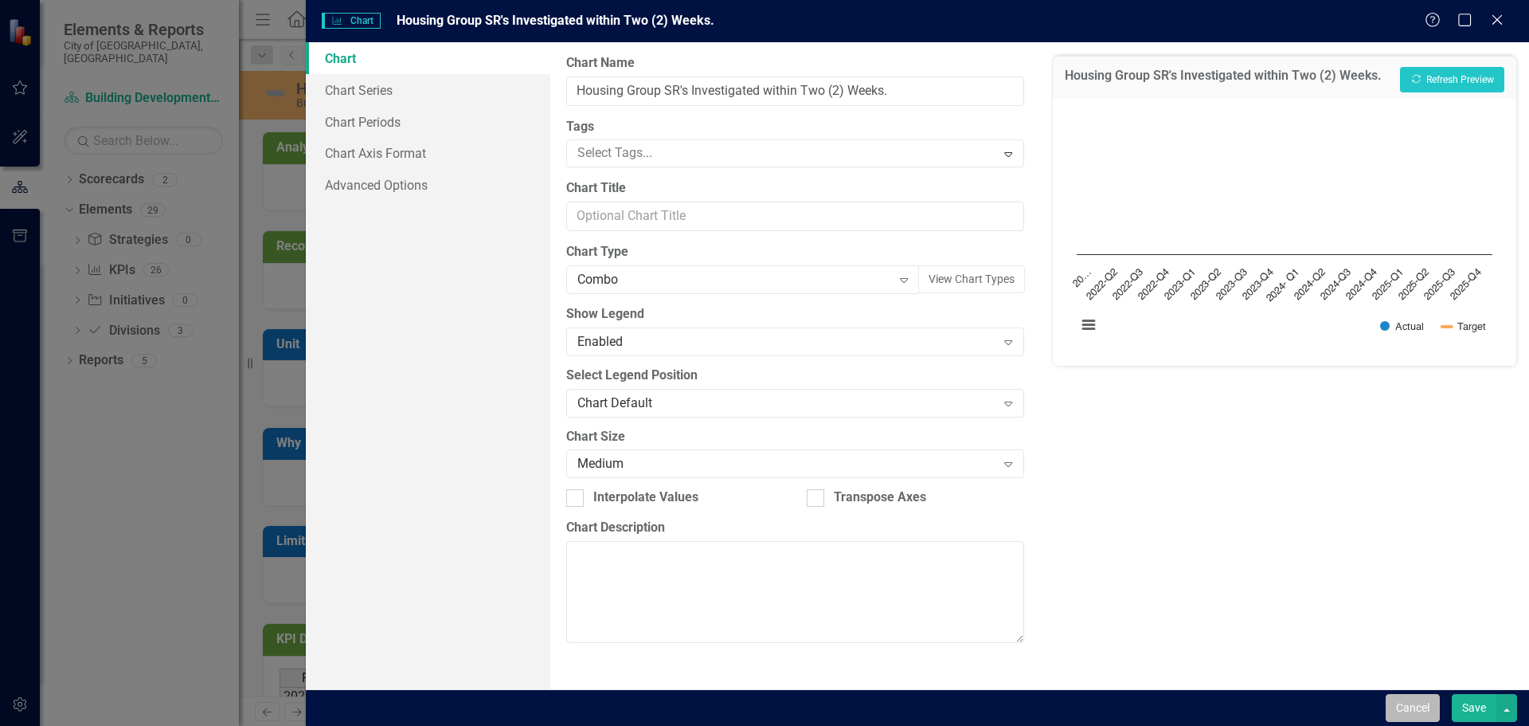
click at [1412, 709] on button "Cancel" at bounding box center [1413, 708] width 54 height 28
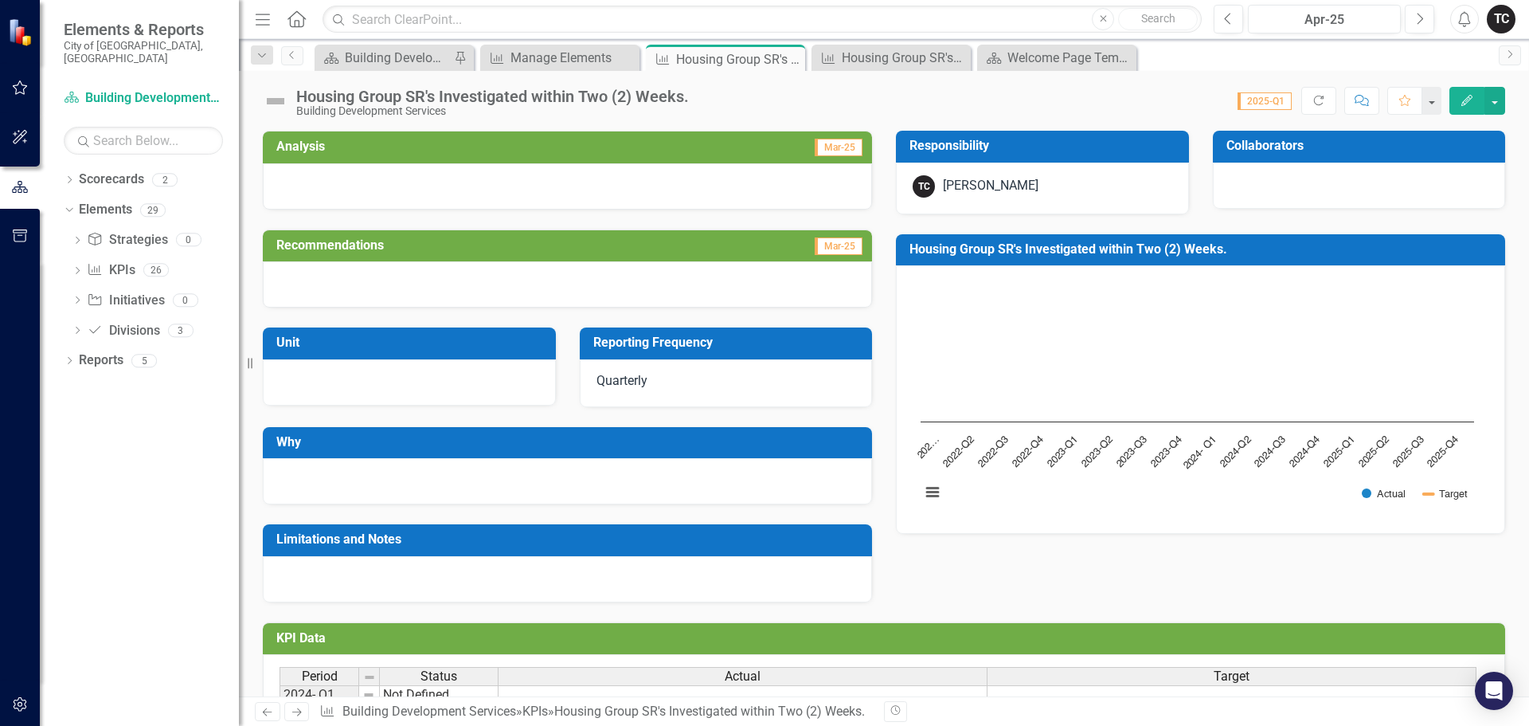
scroll to position [177, 0]
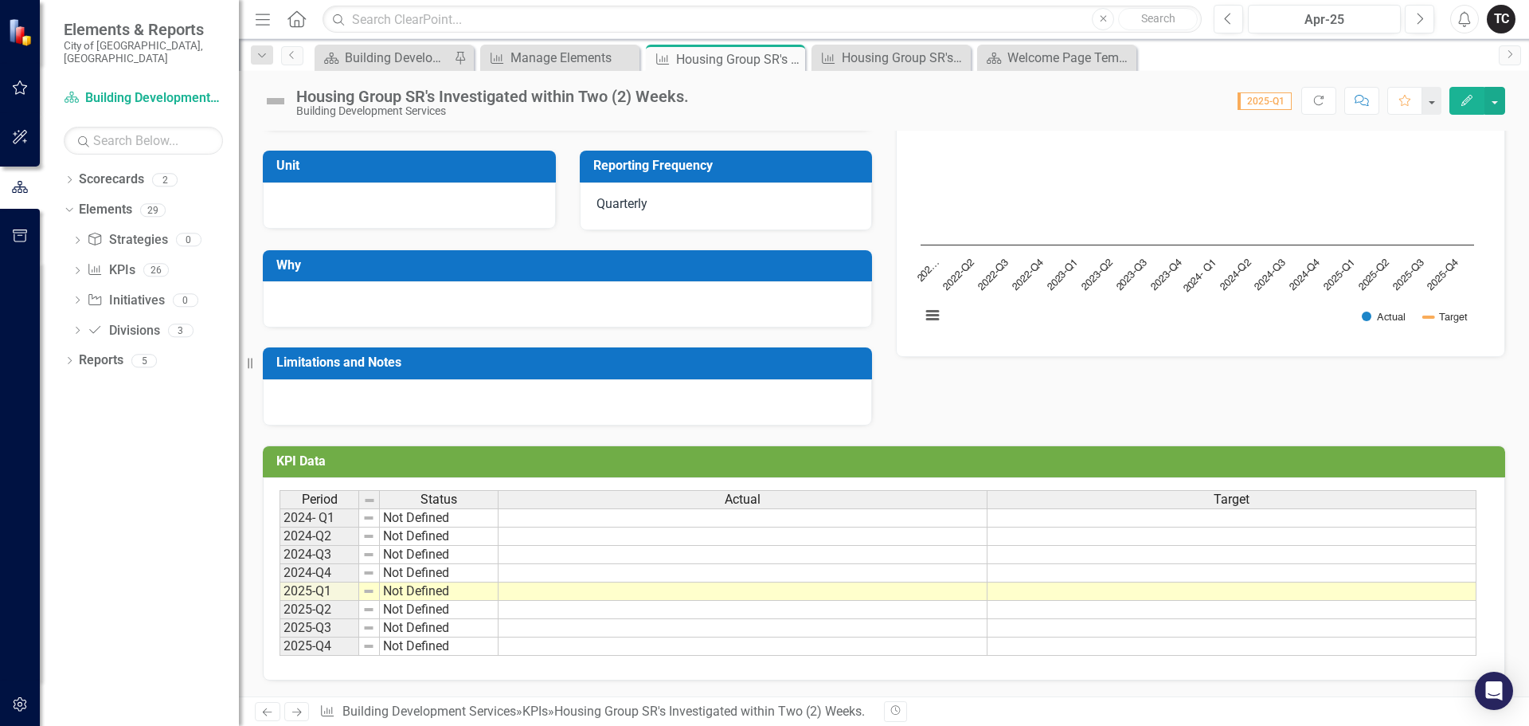
click at [1179, 520] on td at bounding box center [1232, 517] width 489 height 19
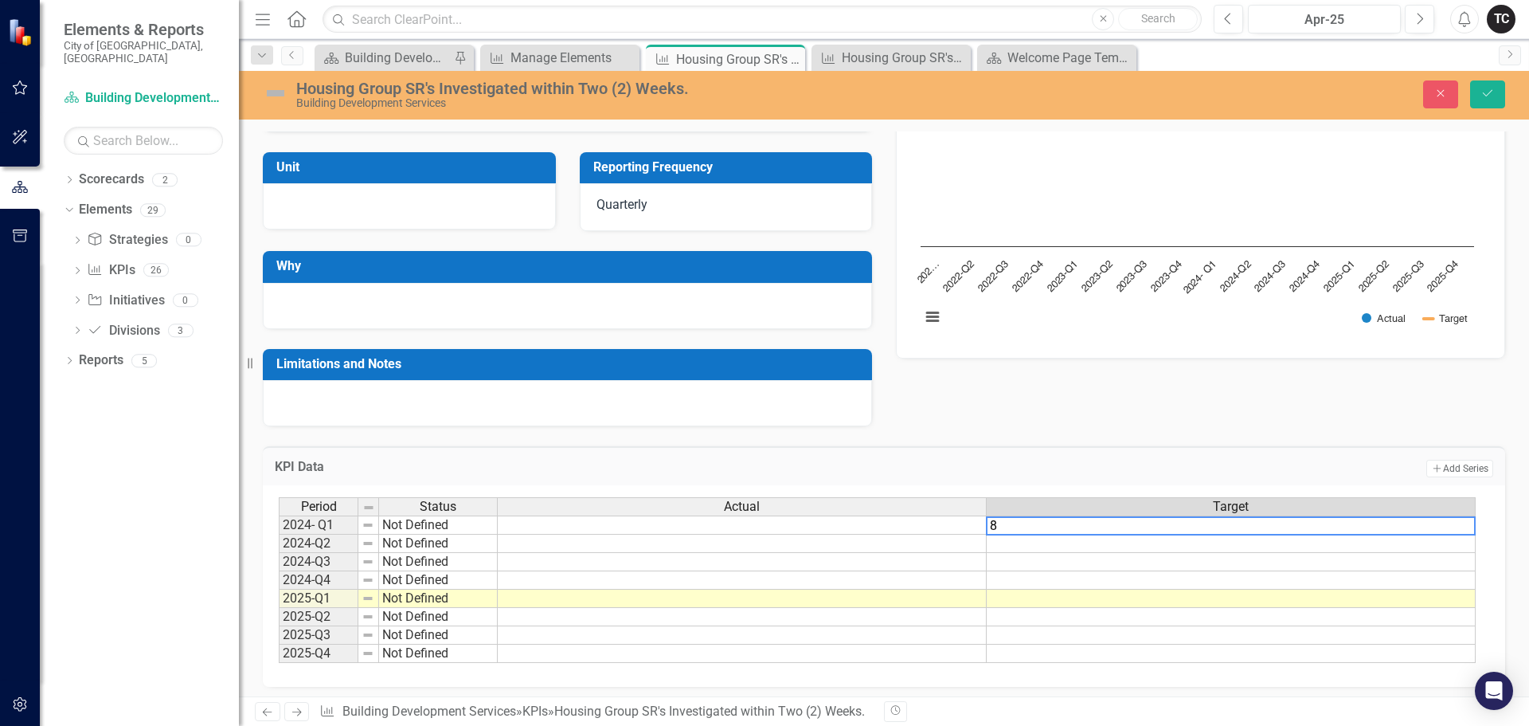
type textarea "80"
click at [1433, 528] on td "80.00%" at bounding box center [1233, 524] width 490 height 19
drag, startPoint x: 1474, startPoint y: 532, endPoint x: 1458, endPoint y: 699, distance: 168.0
click at [1458, 699] on div "Menu Home Search Close Search Previous Apr-25 Next Alerts TC User Edit Profile …" at bounding box center [884, 363] width 1290 height 726
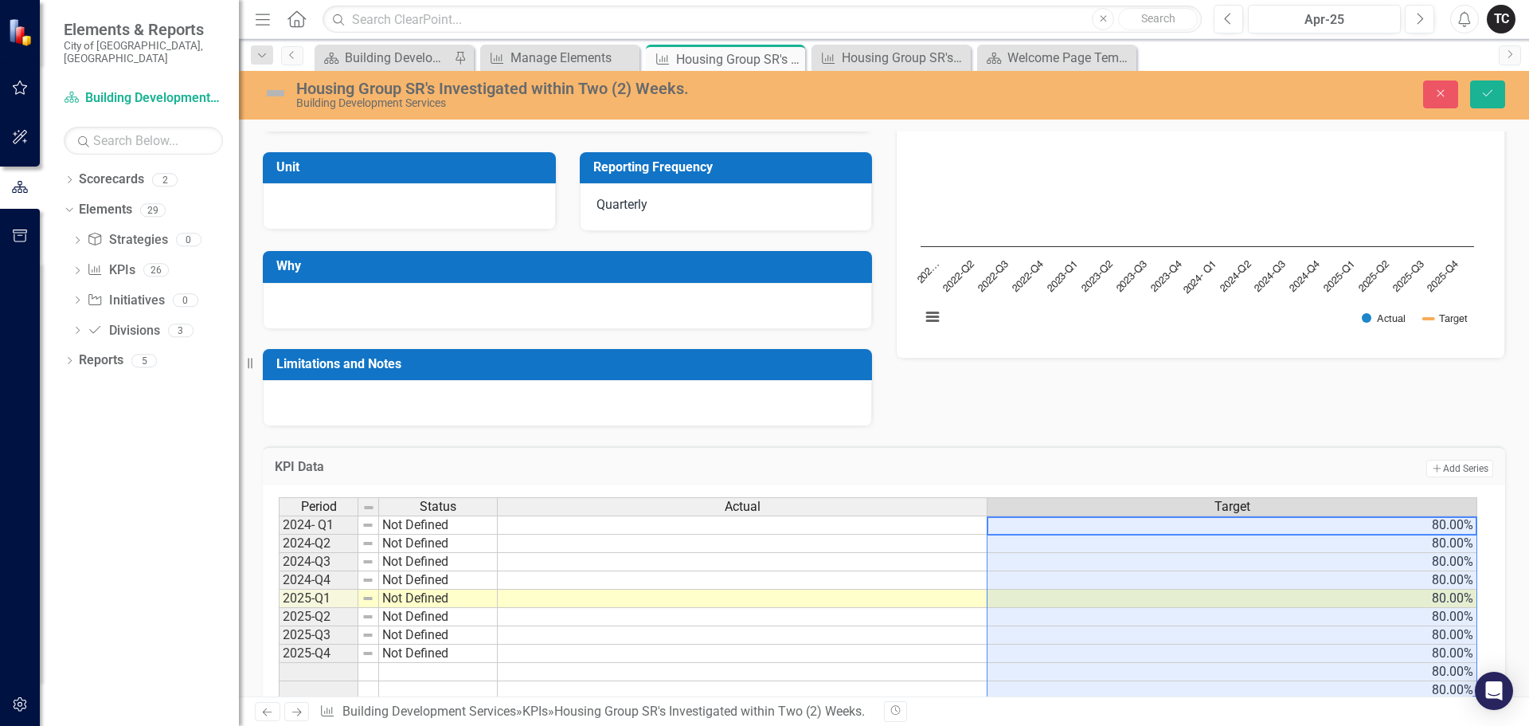
click at [936, 525] on td at bounding box center [743, 524] width 490 height 19
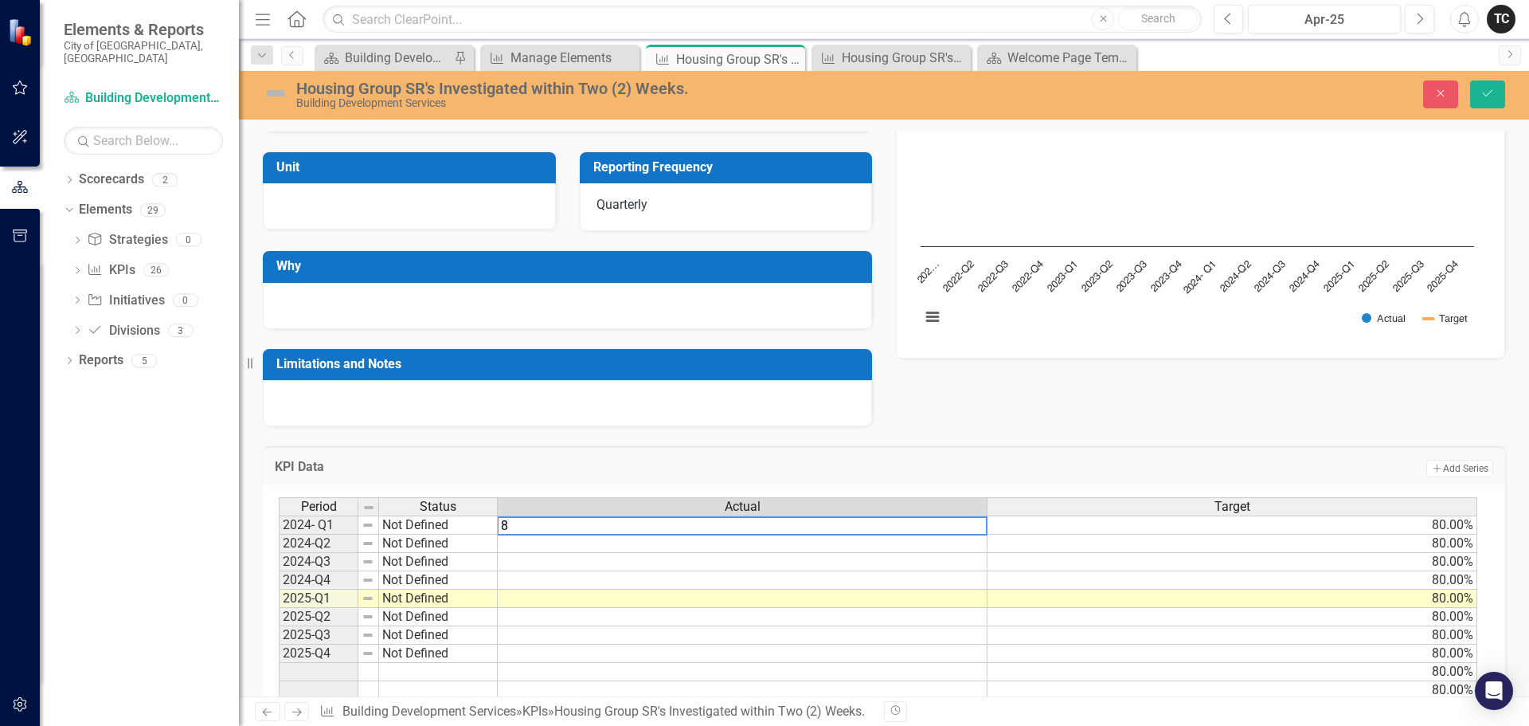
type textarea "84"
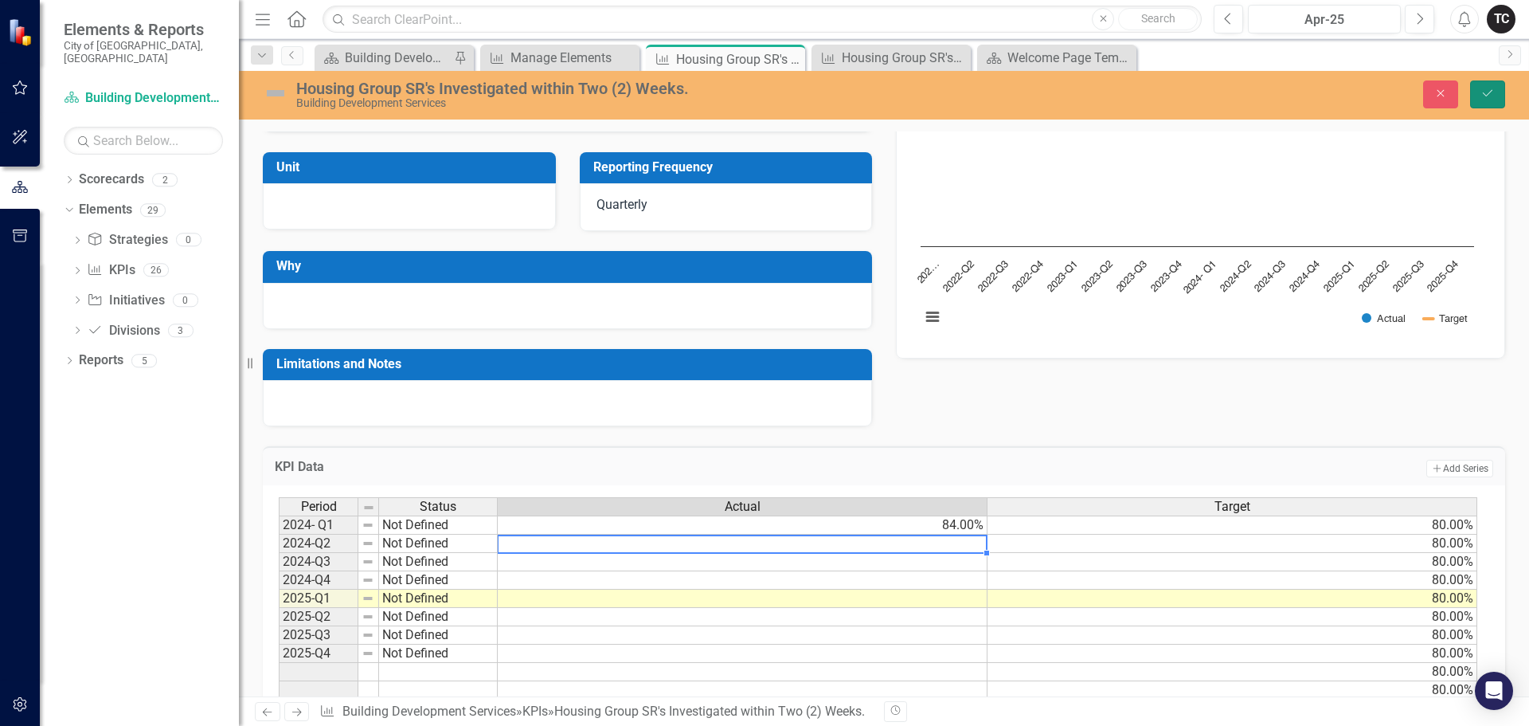
click at [1483, 96] on icon "Save" at bounding box center [1488, 93] width 14 height 11
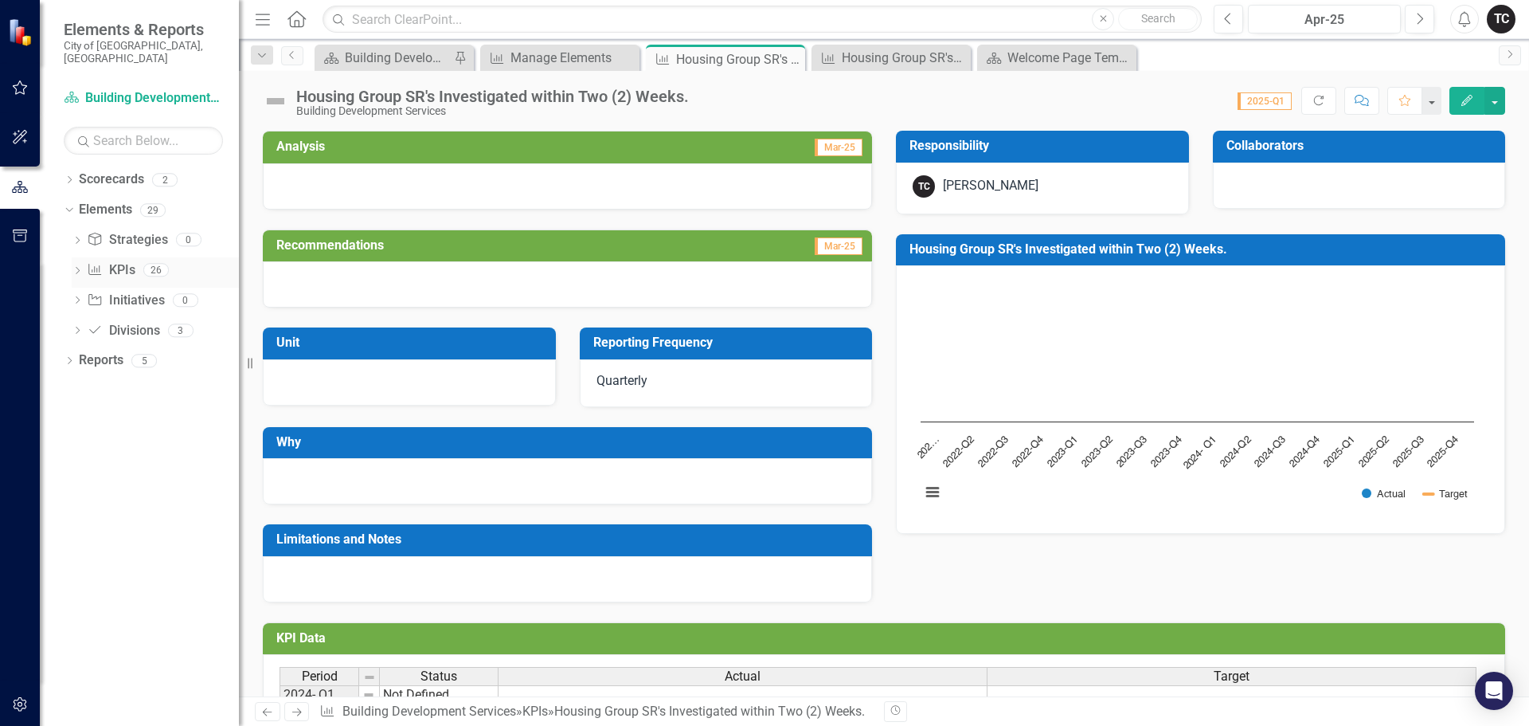
click at [120, 261] on link "KPI KPIs" at bounding box center [111, 270] width 48 height 18
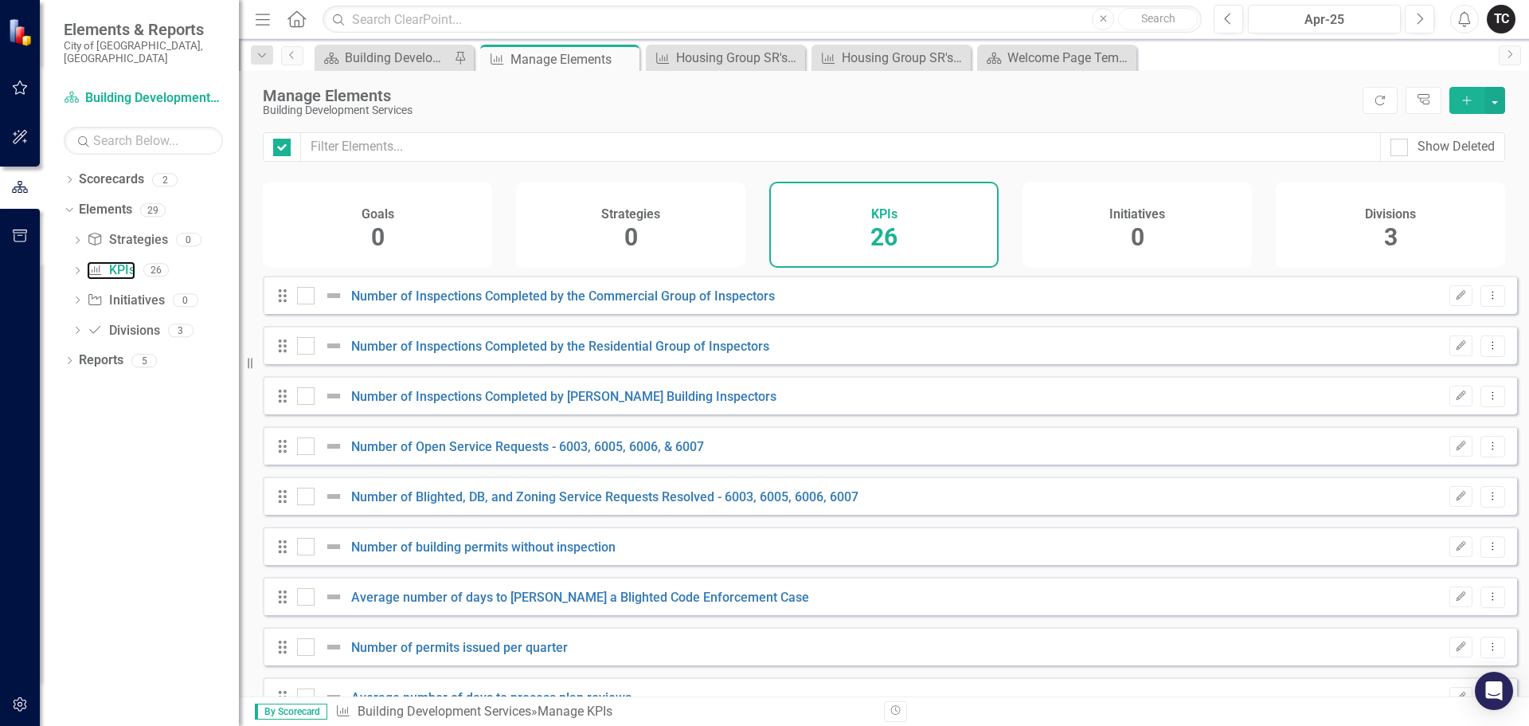
checkbox input "false"
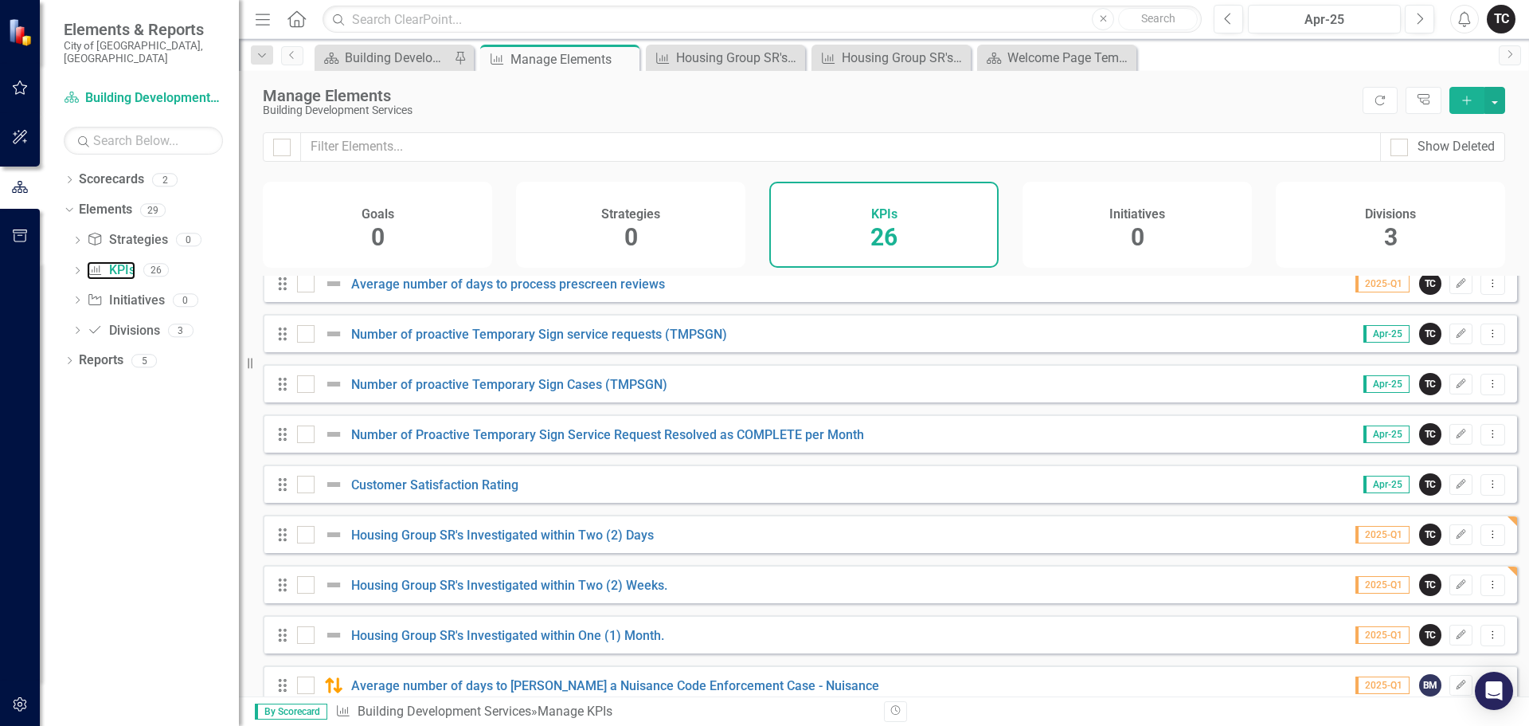
scroll to position [637, 0]
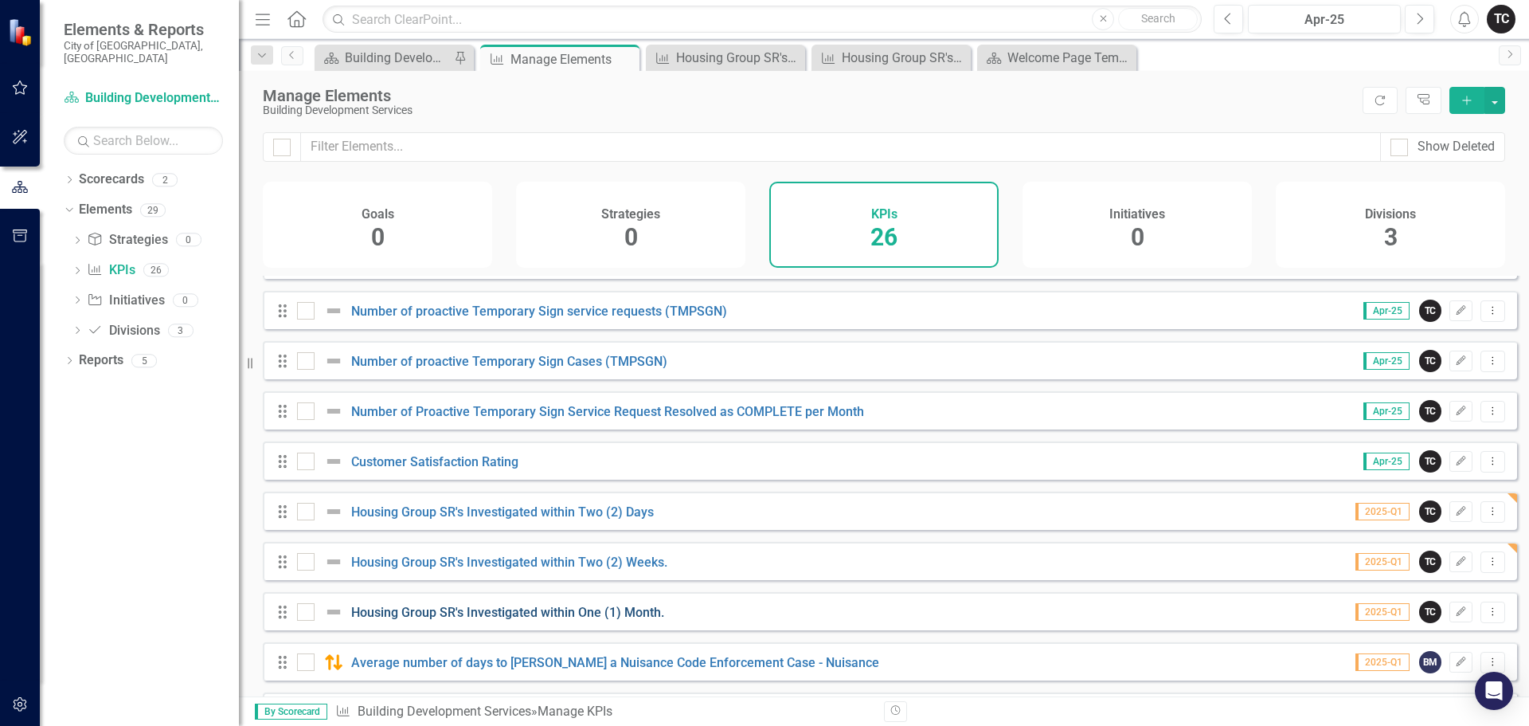
click at [575, 620] on link "Housing Group SR's Investigated within One (1) Month." at bounding box center [507, 612] width 313 height 15
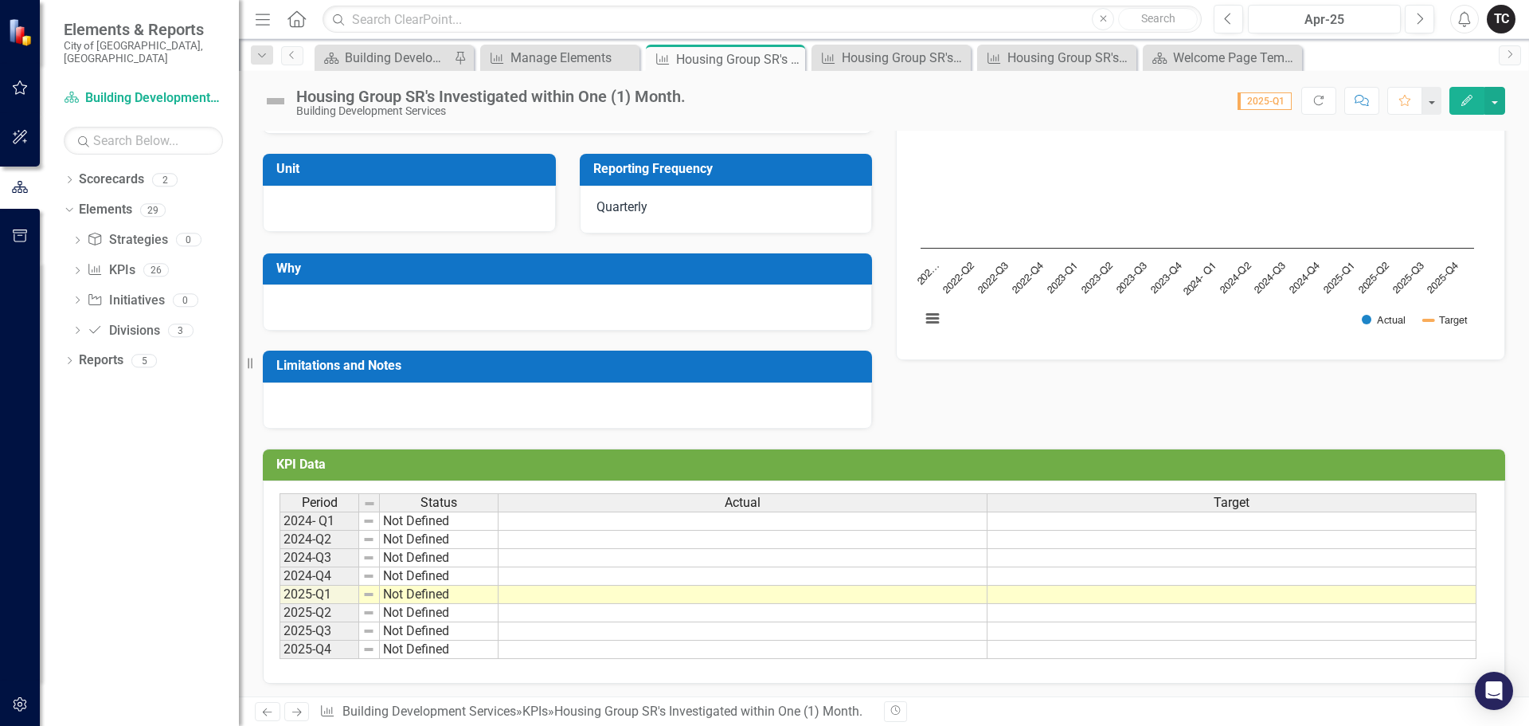
scroll to position [177, 0]
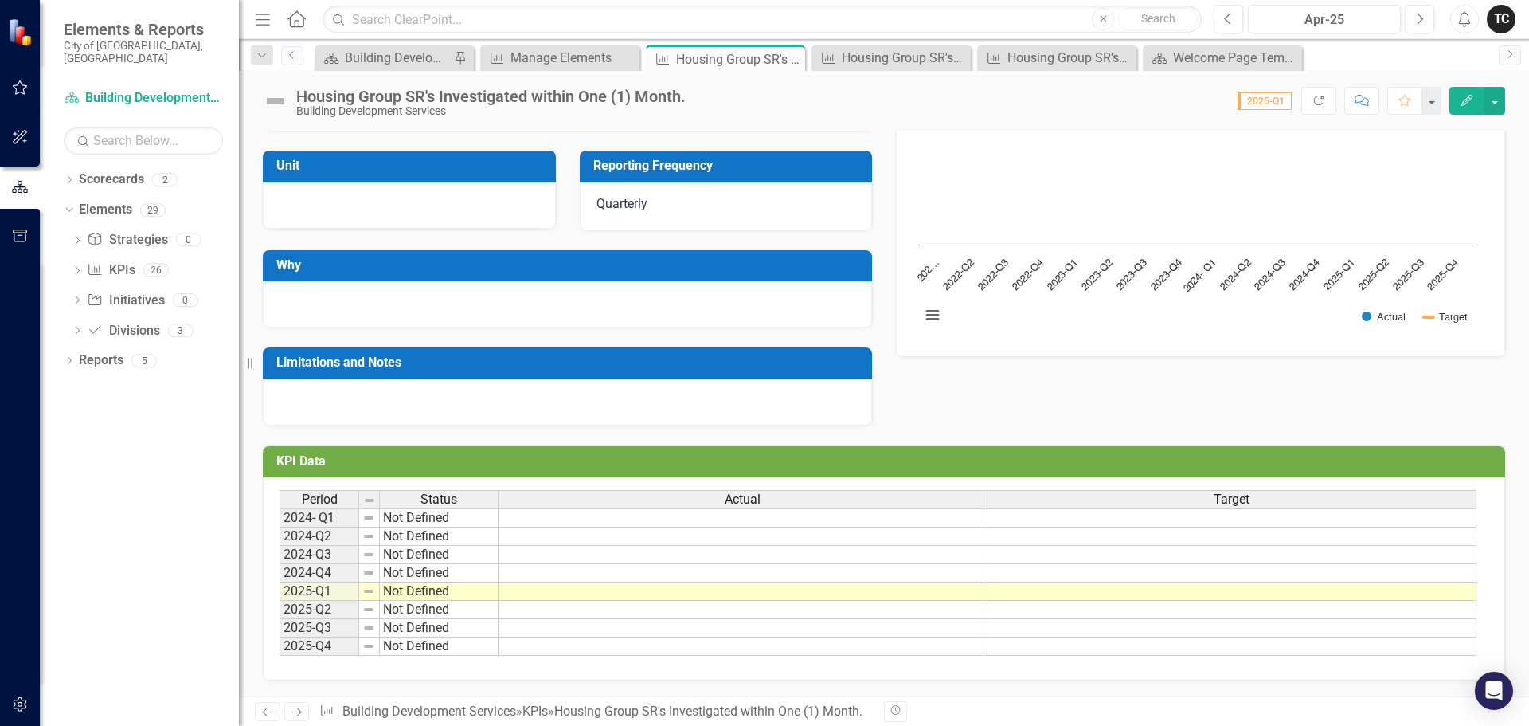
click at [1376, 516] on td at bounding box center [1232, 517] width 489 height 19
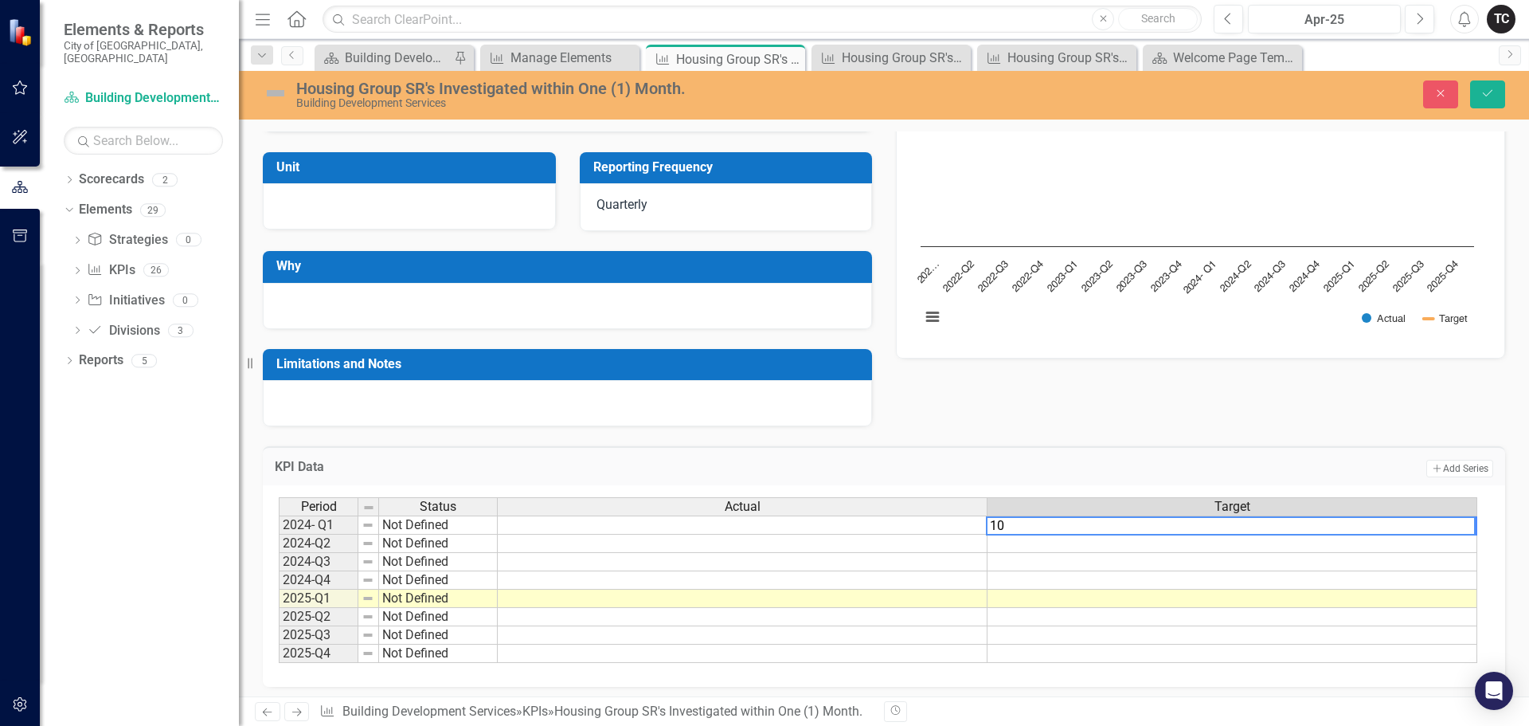
type textarea "100"
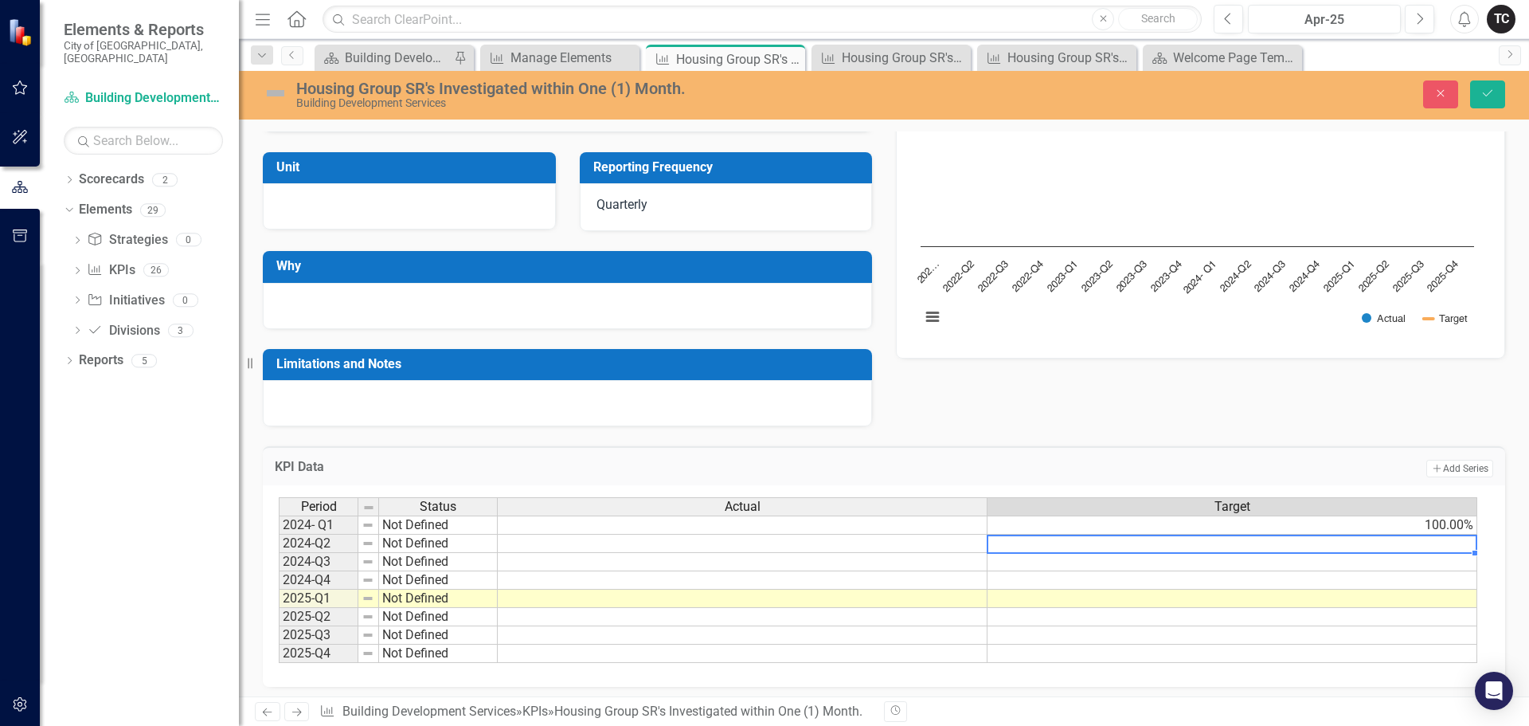
click at [1422, 529] on td "100.00%" at bounding box center [1233, 524] width 490 height 19
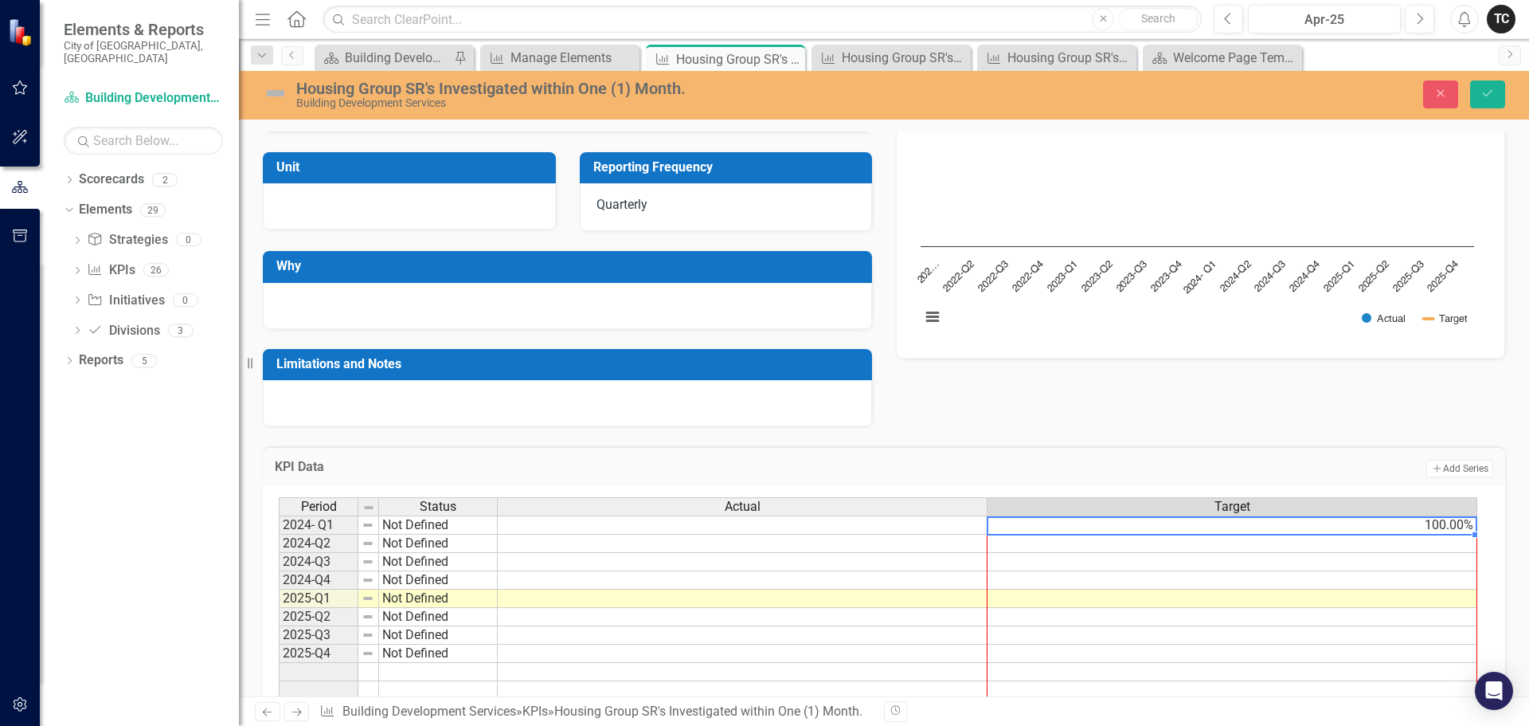
drag, startPoint x: 1474, startPoint y: 536, endPoint x: 1464, endPoint y: 688, distance: 152.4
click at [279, 688] on div "Period Status Actual Target 2024- Q1 Not Defined 100.00% 2024-Q2 Not Defined 20…" at bounding box center [279, 607] width 0 height 221
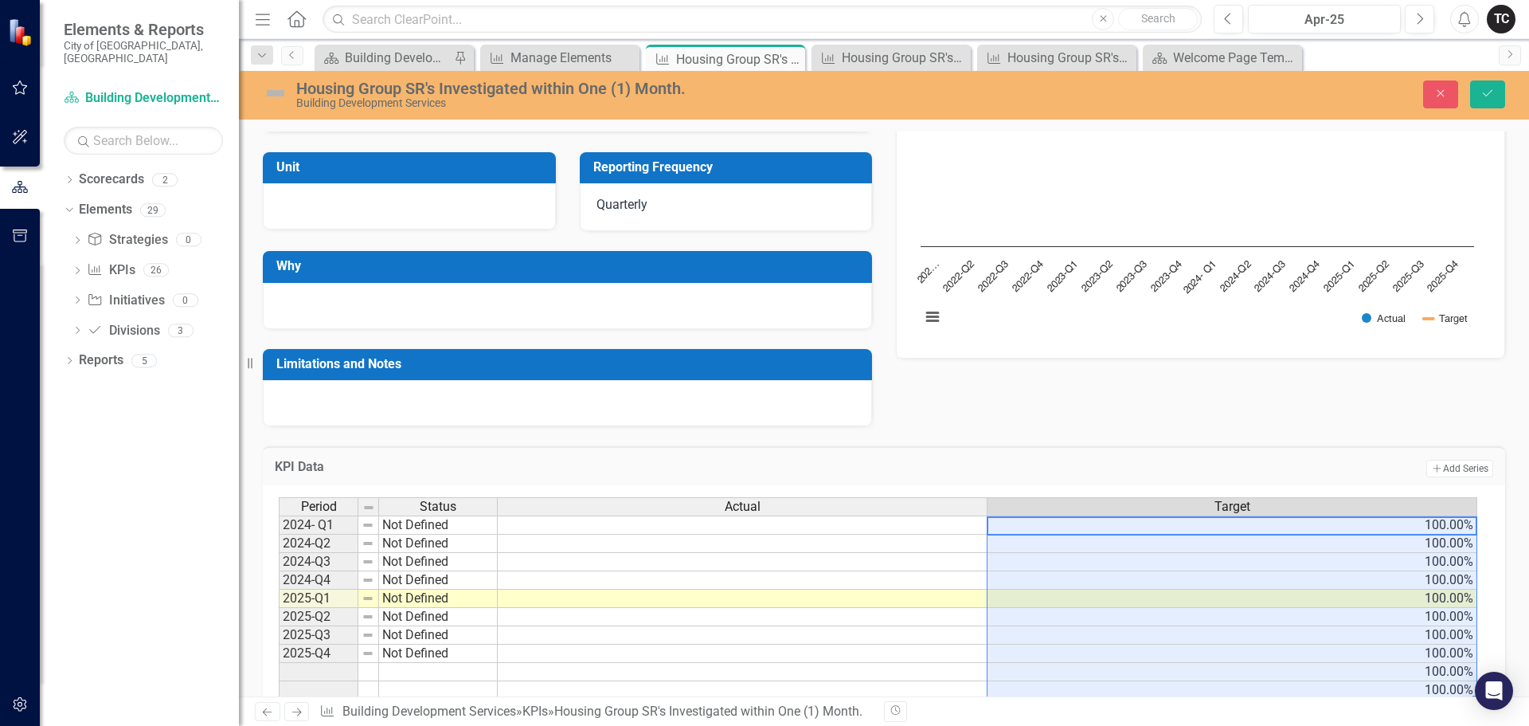
click at [921, 530] on td at bounding box center [743, 524] width 490 height 19
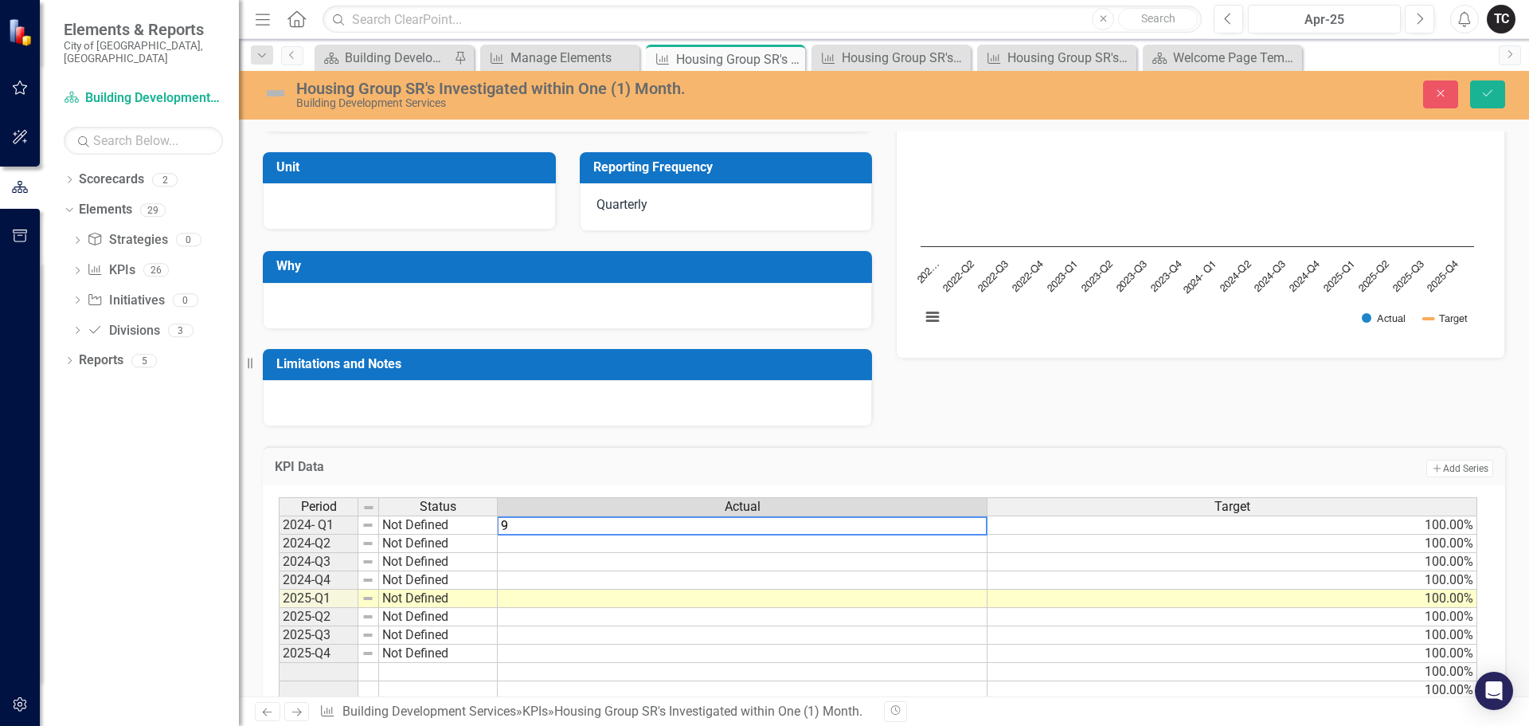
type textarea "92"
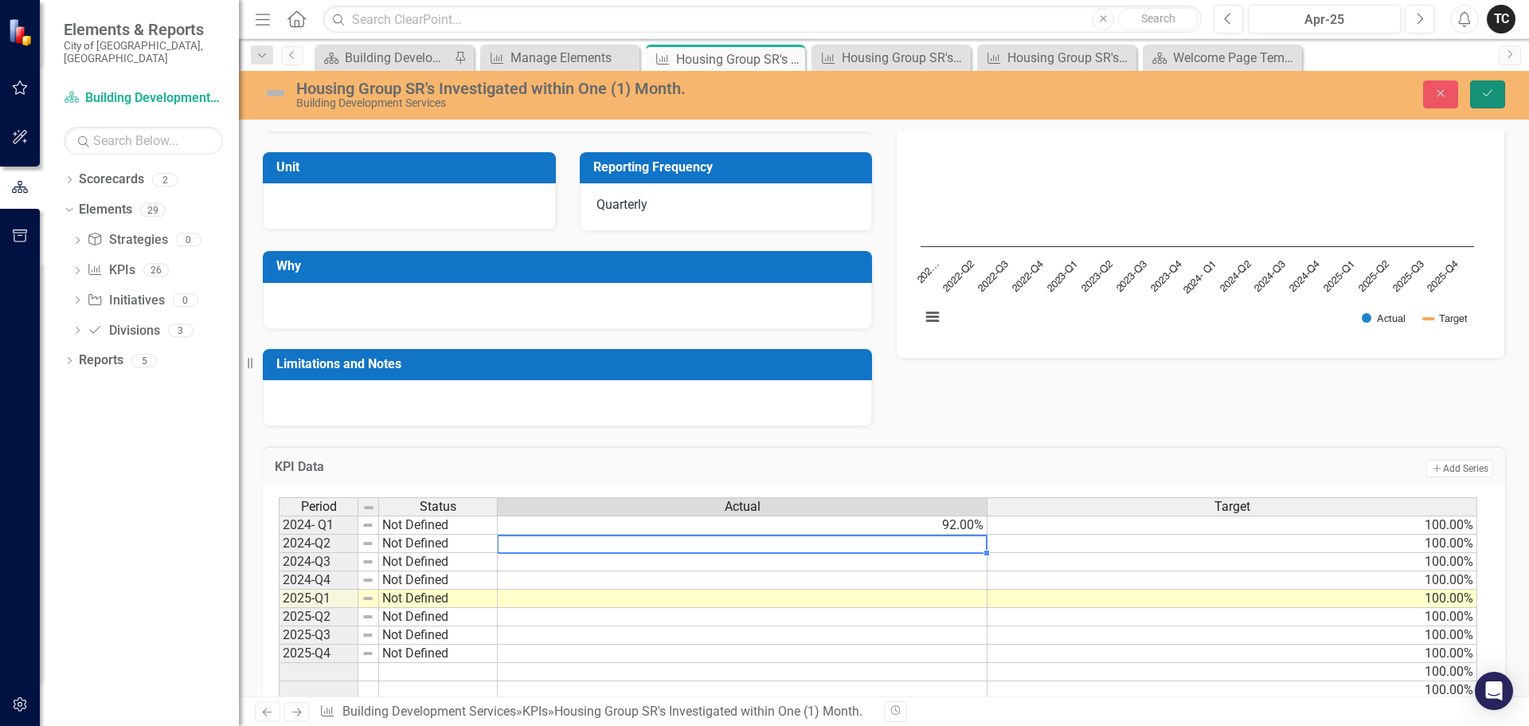
click at [1482, 100] on button "Save" at bounding box center [1487, 94] width 35 height 28
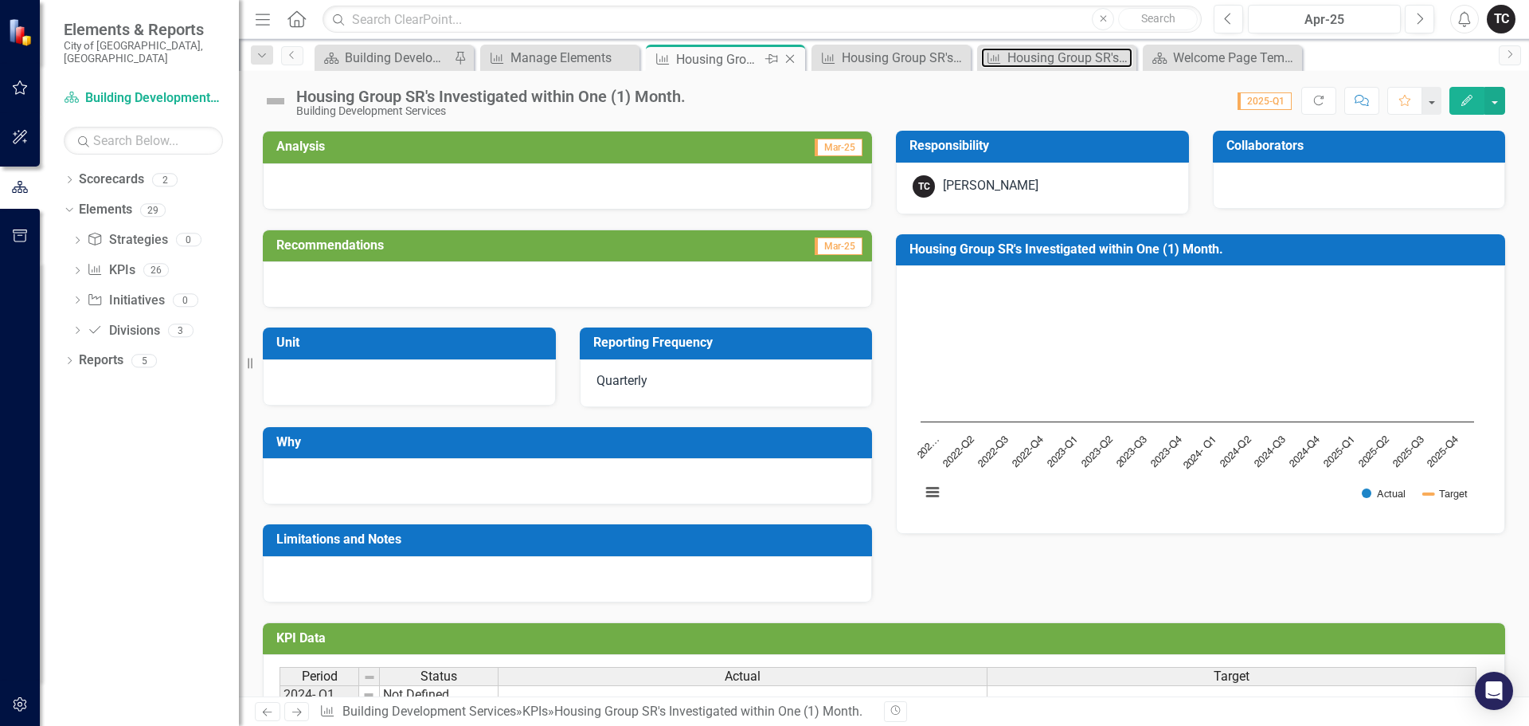
drag, startPoint x: 1064, startPoint y: 53, endPoint x: 647, endPoint y: 57, distance: 417.4
click at [647, 57] on div "Scorecard Building Development Services Pin KPI Manage Elements Close KPI Housi…" at bounding box center [901, 57] width 1180 height 25
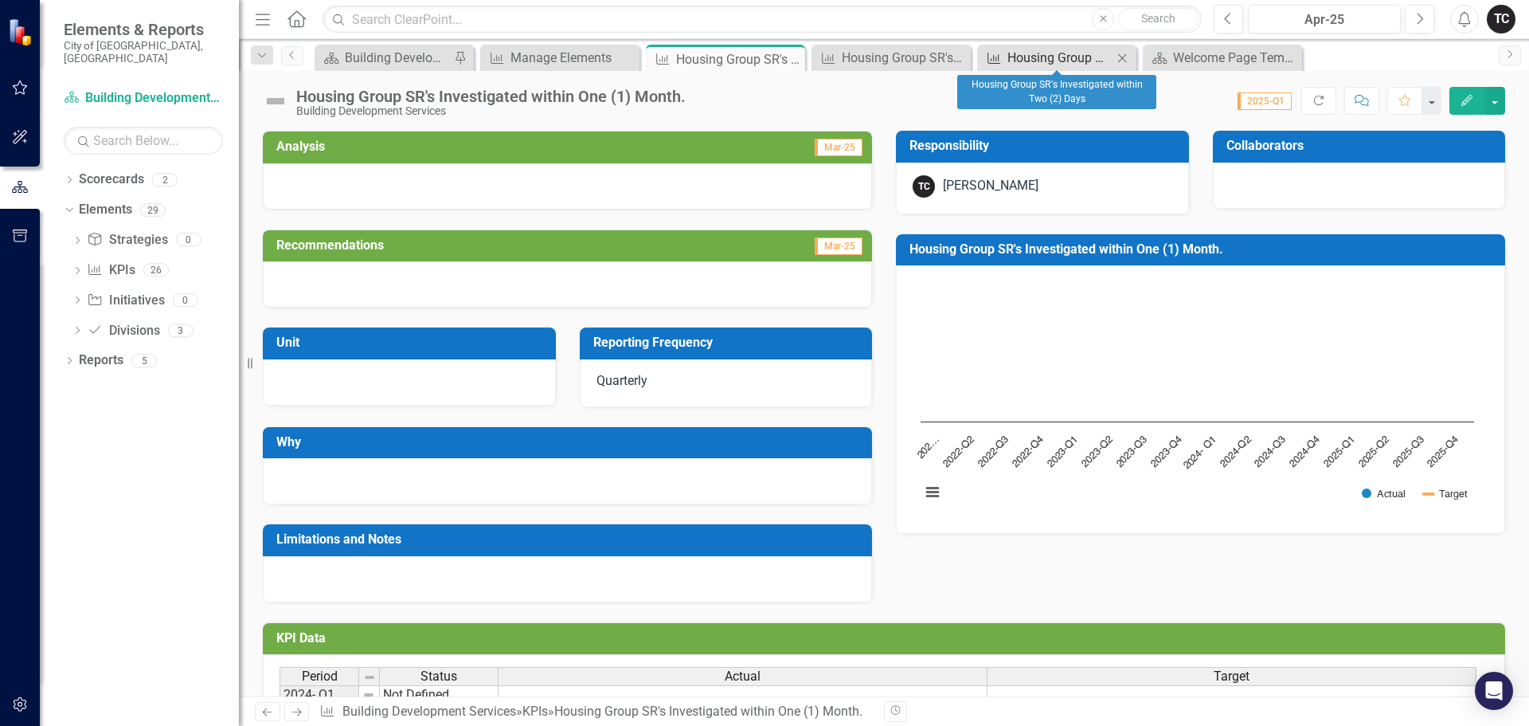
click at [1041, 61] on div "Housing Group SR's Investigated within Two (2) Days" at bounding box center [1060, 58] width 105 height 20
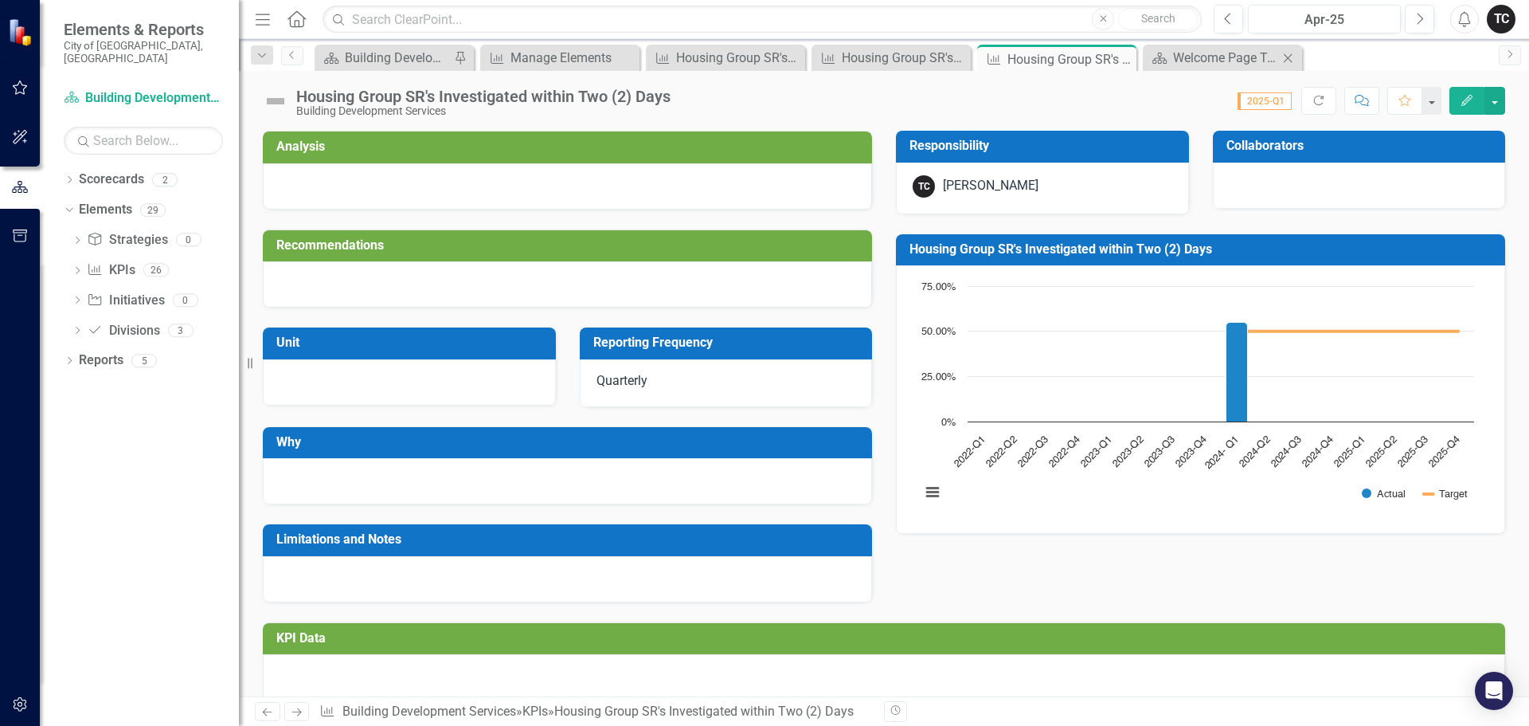
click at [1288, 58] on icon at bounding box center [1288, 57] width 9 height 9
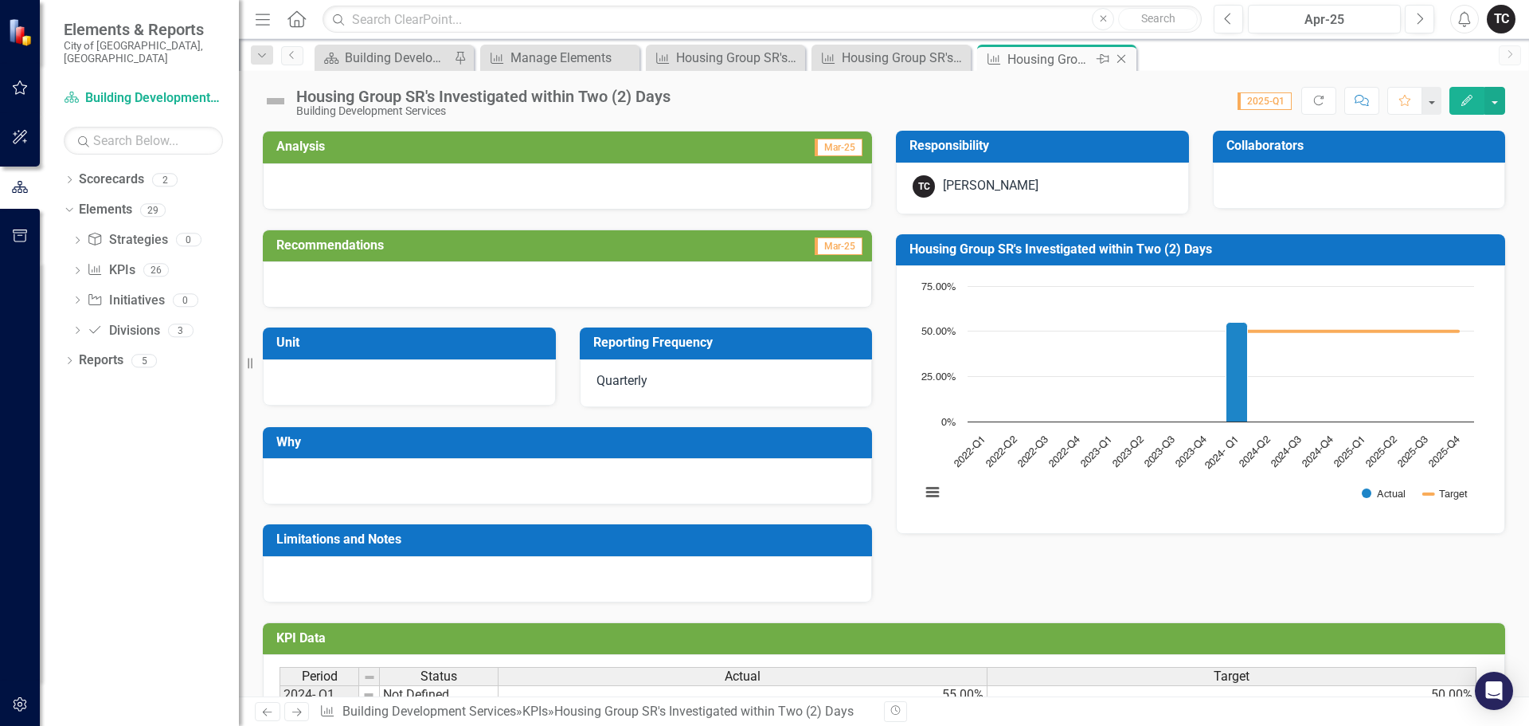
click at [1038, 59] on div "Housing Group SR's Investigated within Two (2) Days" at bounding box center [1050, 59] width 85 height 20
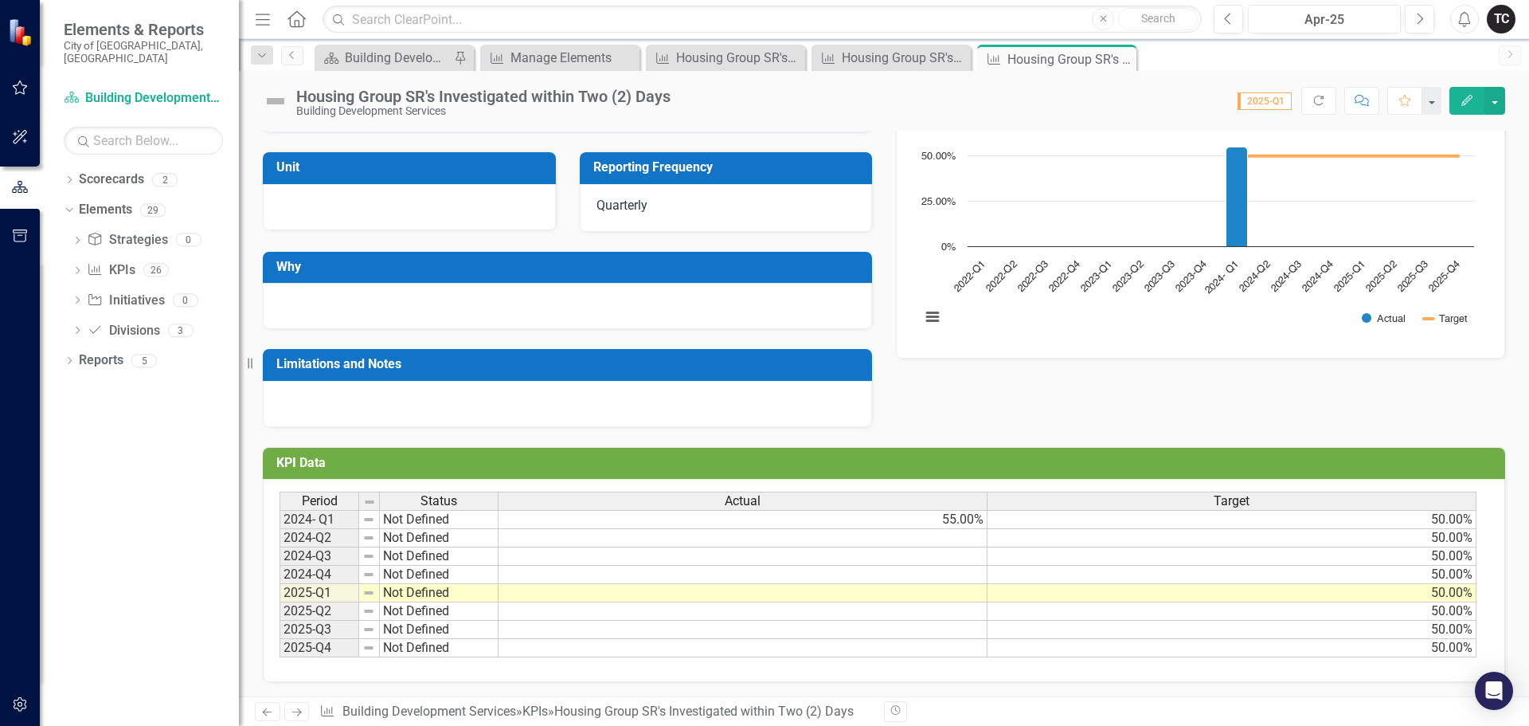
scroll to position [177, 0]
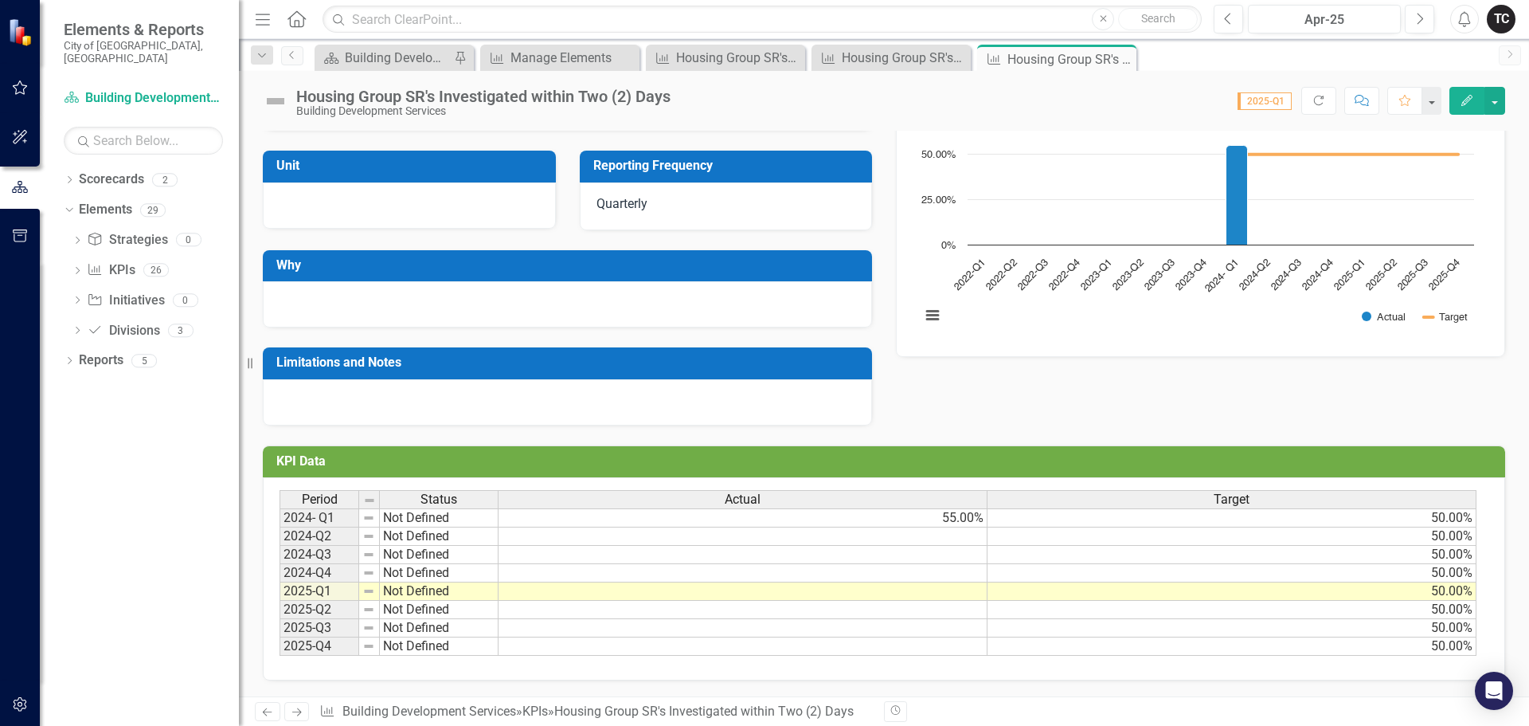
click at [933, 538] on td at bounding box center [743, 536] width 489 height 18
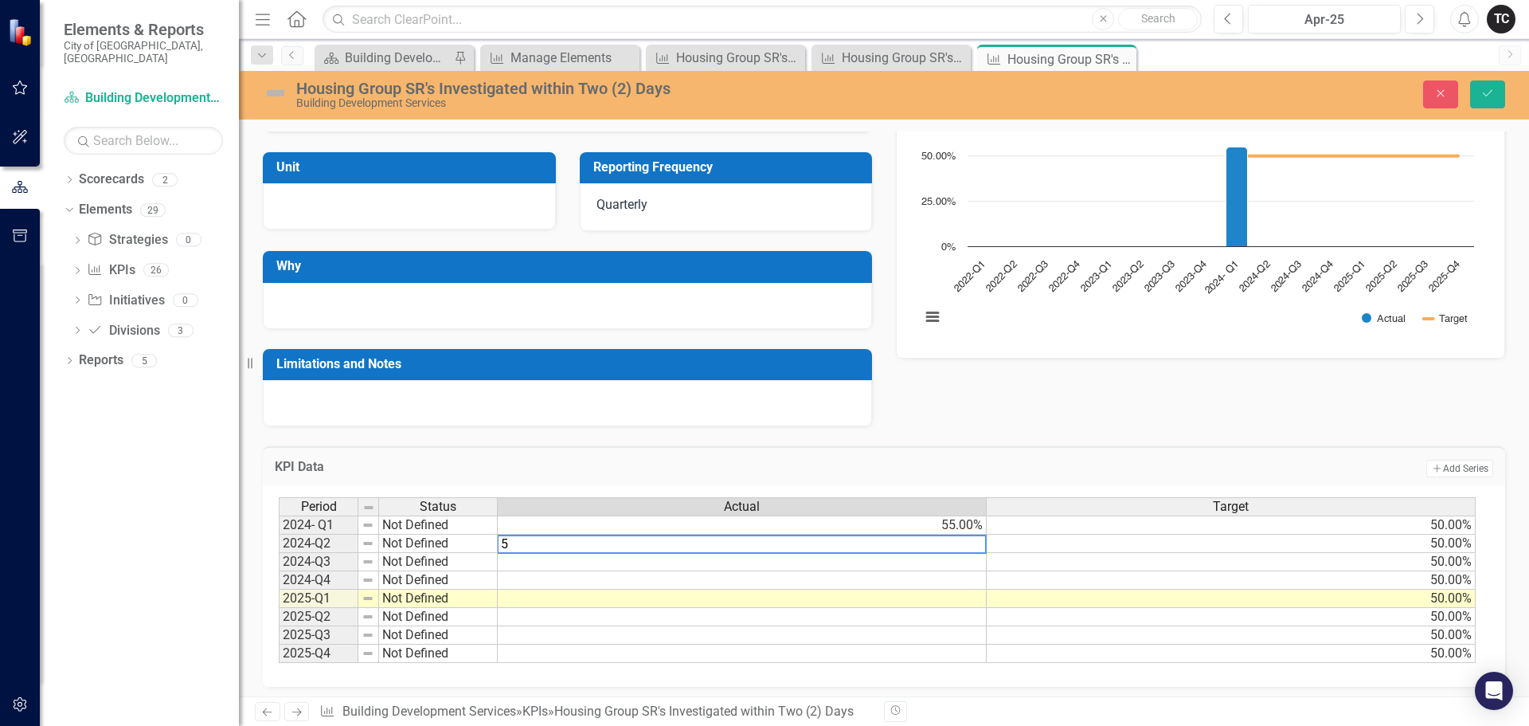
type textarea "59"
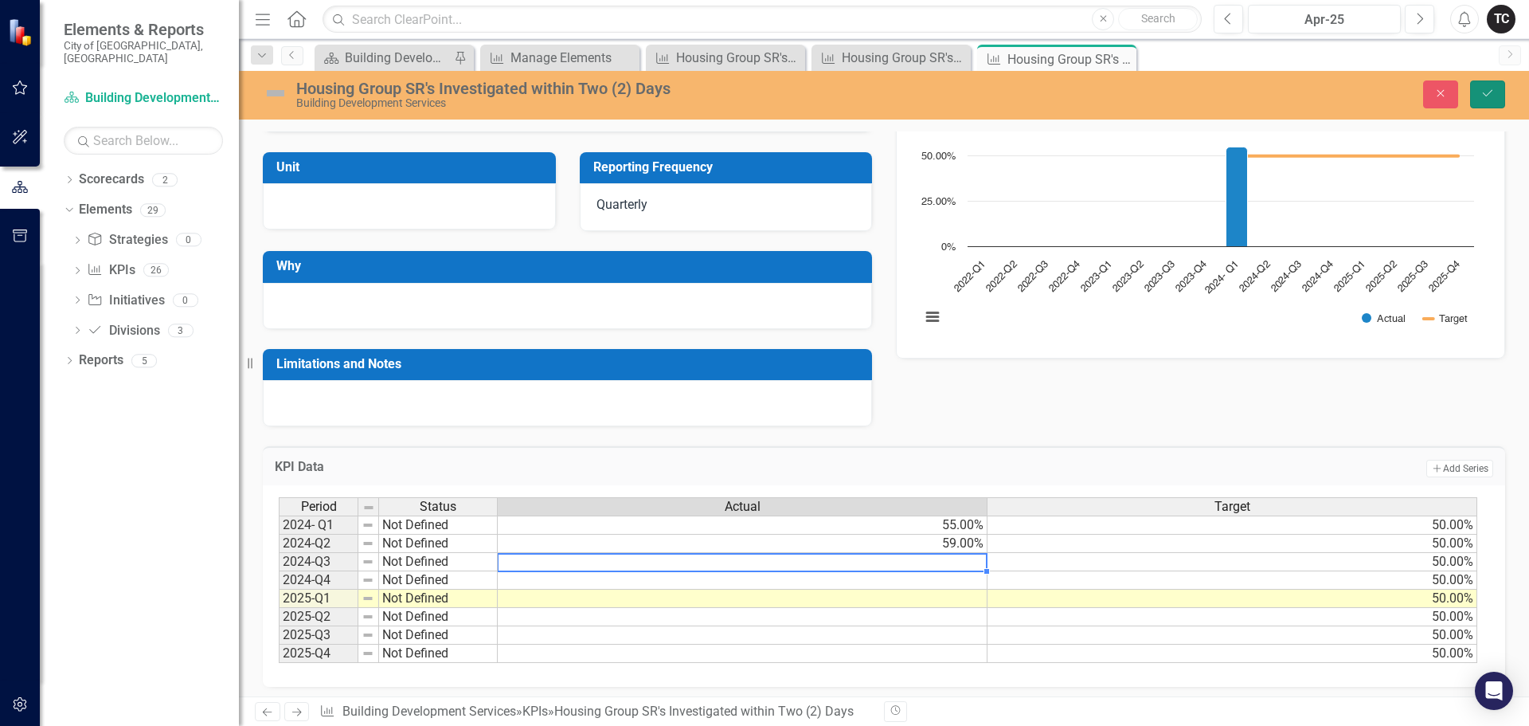
click at [1488, 93] on icon "Save" at bounding box center [1488, 93] width 14 height 11
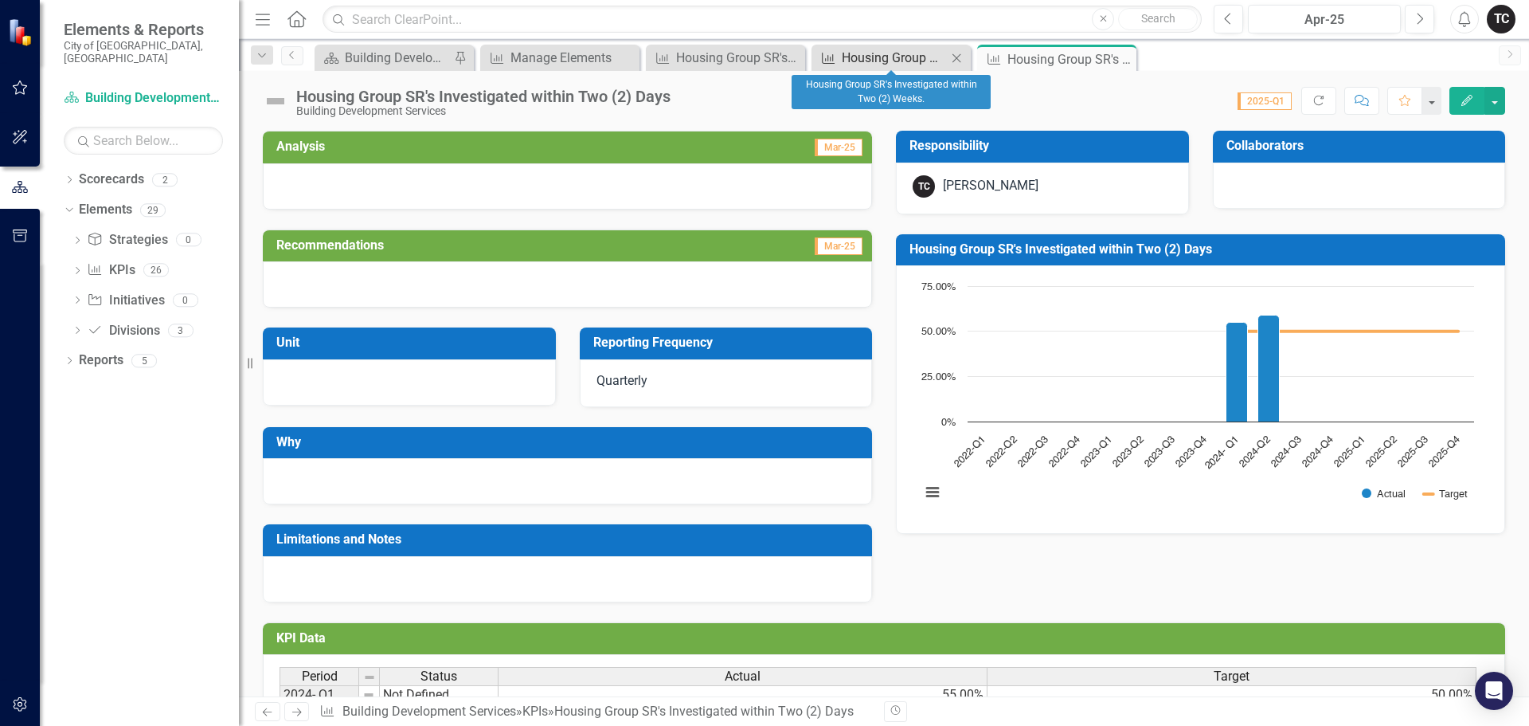
click at [880, 59] on div "Housing Group SR's Investigated within Two (2) Weeks." at bounding box center [894, 58] width 105 height 20
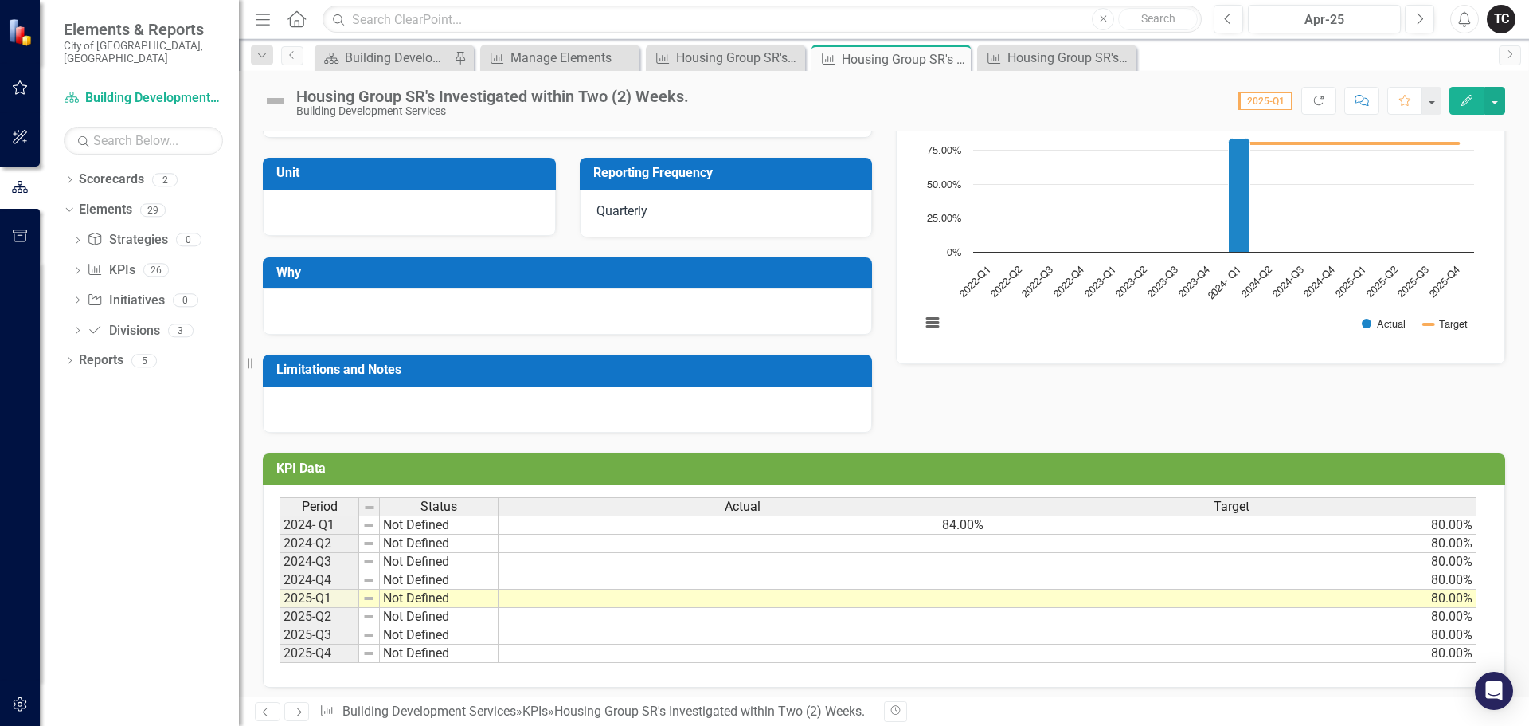
scroll to position [177, 0]
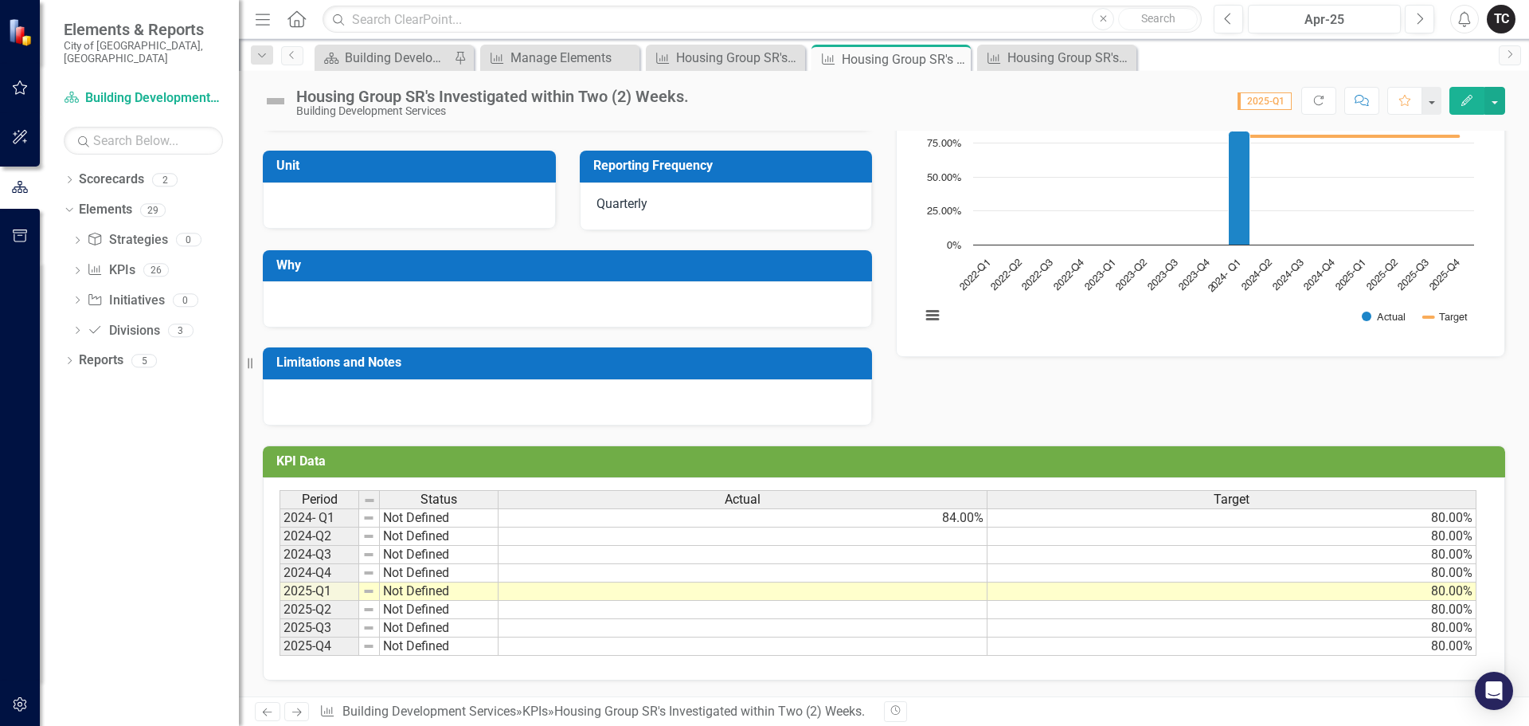
click at [958, 539] on td at bounding box center [743, 536] width 489 height 18
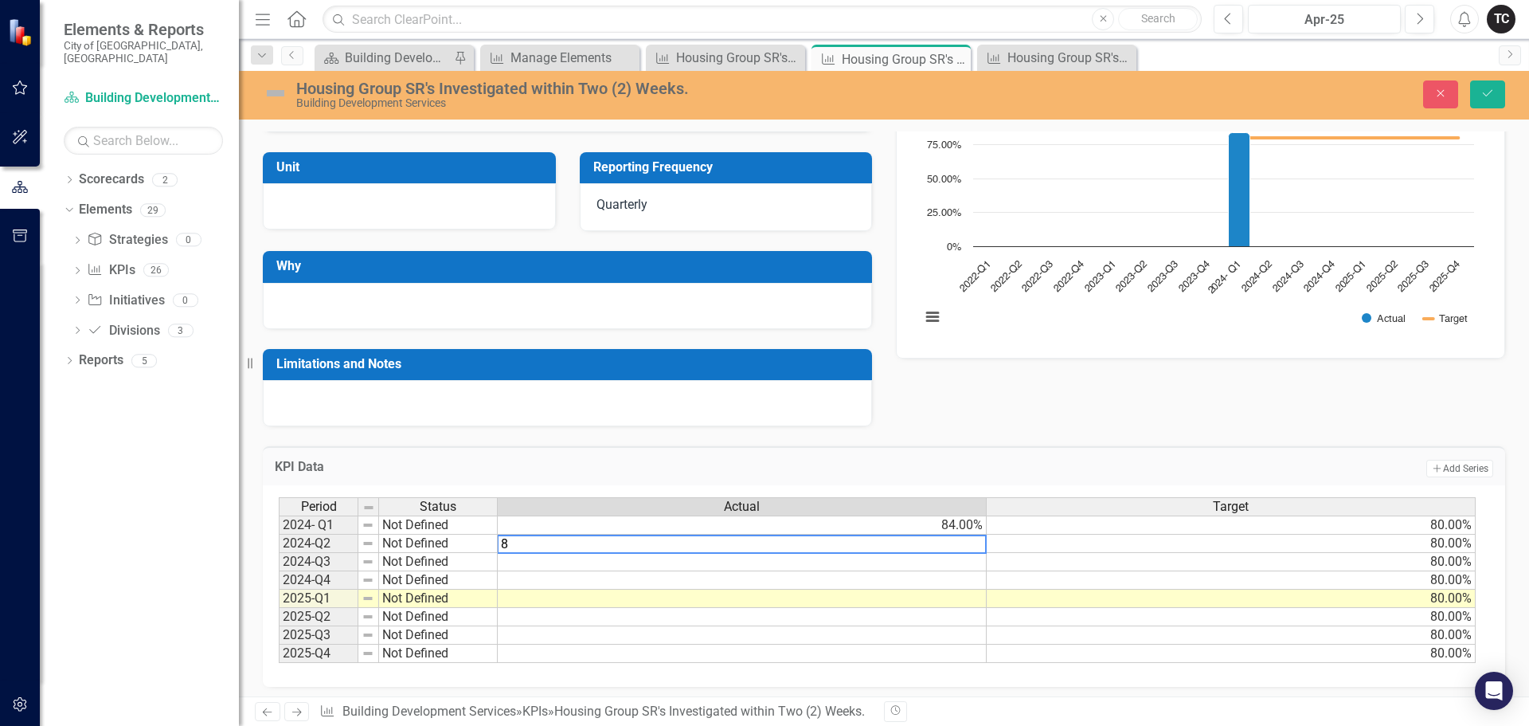
type textarea "87"
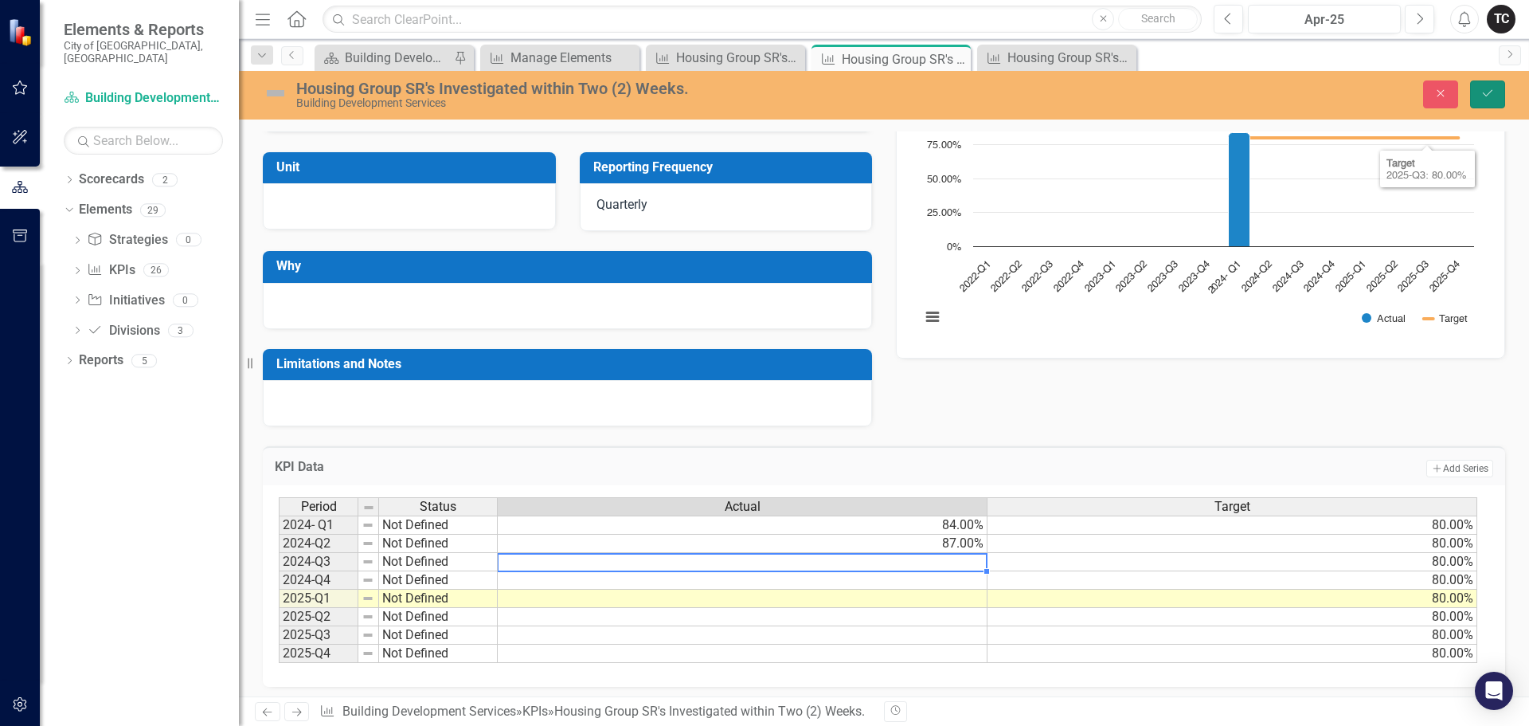
click at [1487, 93] on icon "Save" at bounding box center [1488, 93] width 14 height 11
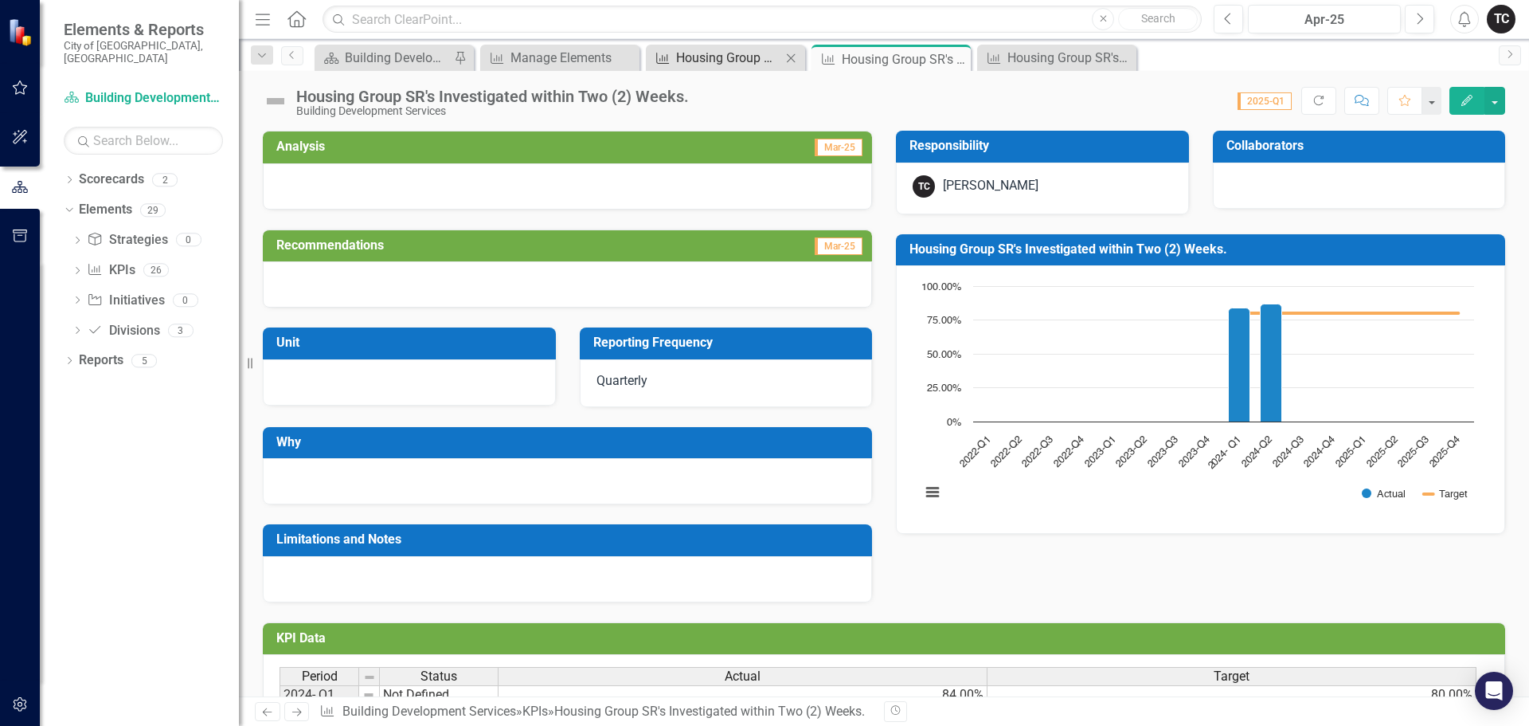
click at [704, 54] on div "Housing Group SR's Investigated within One (1) Month." at bounding box center [728, 58] width 105 height 20
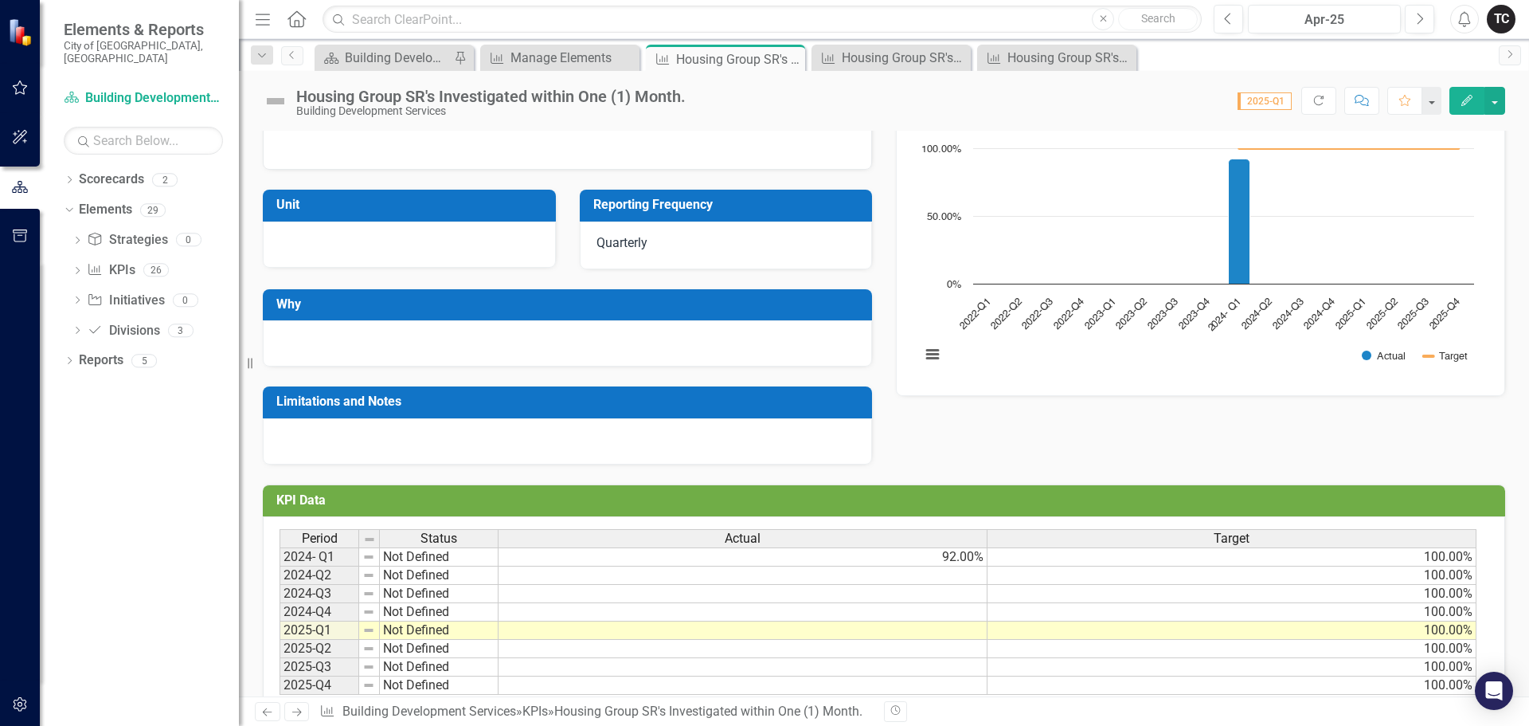
scroll to position [177, 0]
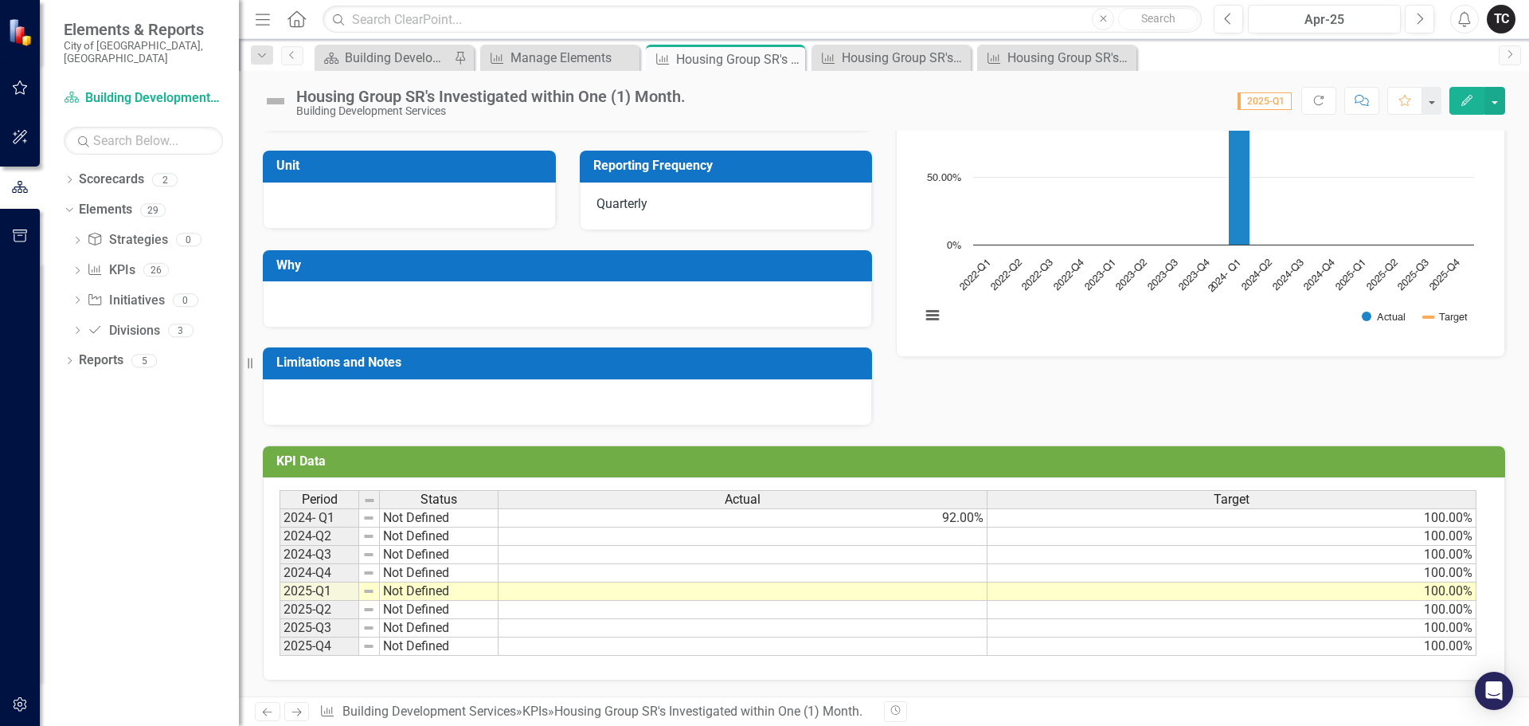
click at [965, 538] on td at bounding box center [743, 536] width 489 height 18
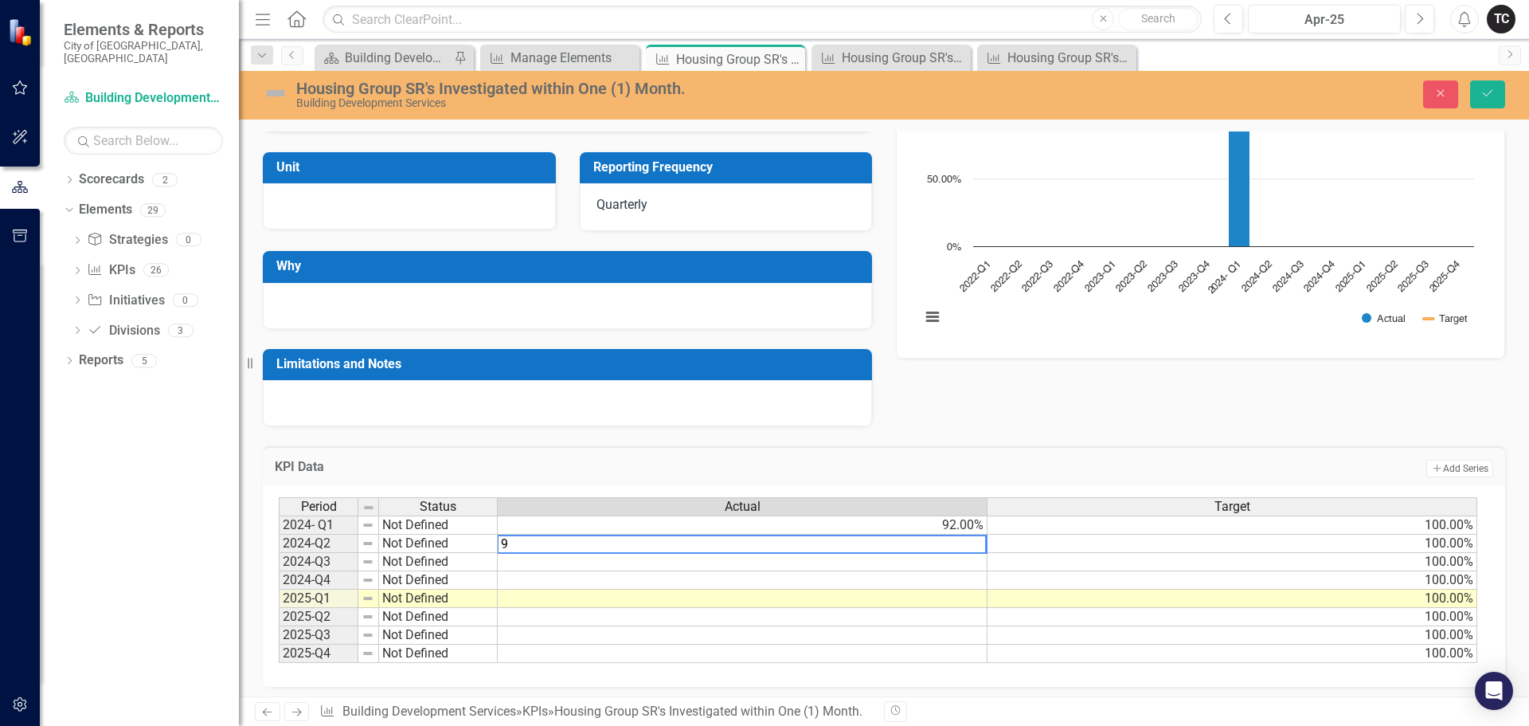
type textarea "93"
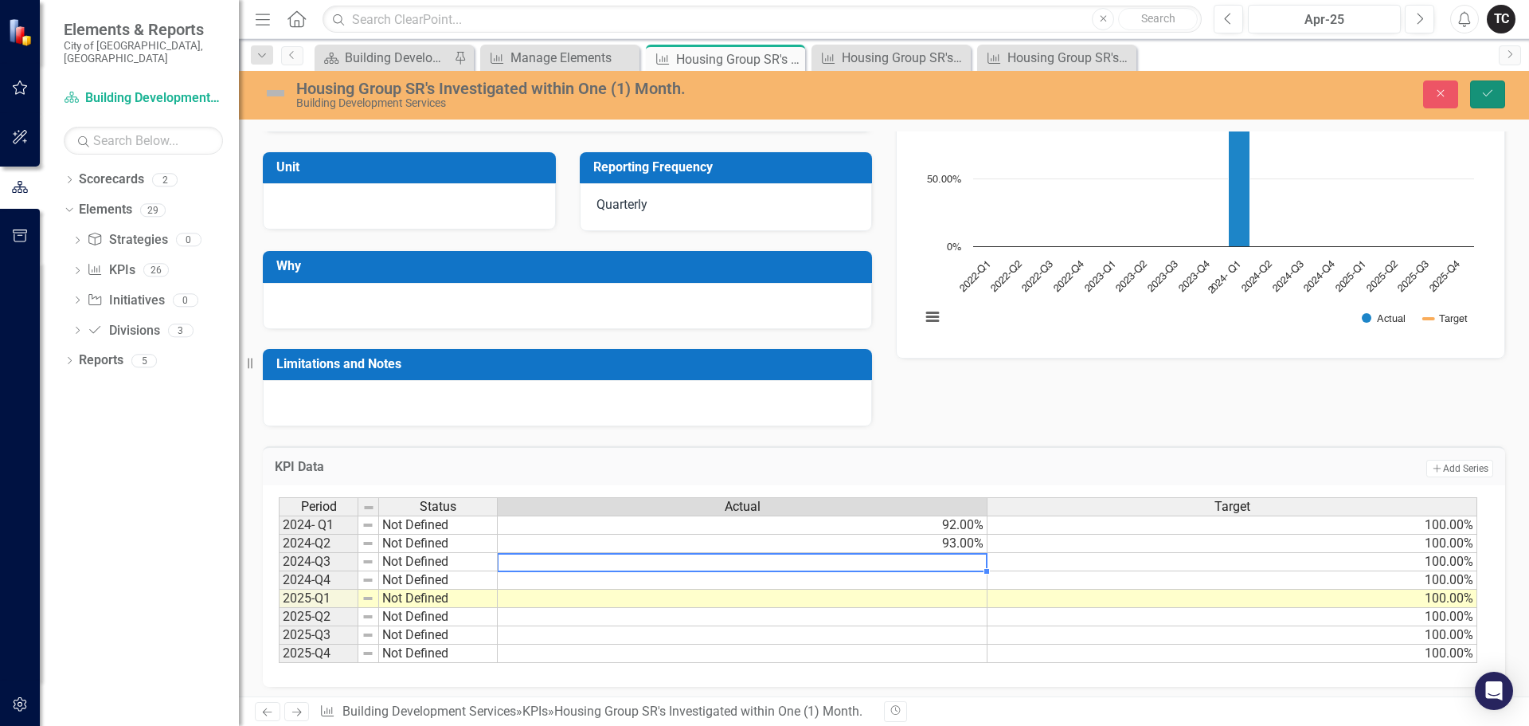
click at [1488, 97] on icon "Save" at bounding box center [1488, 93] width 14 height 11
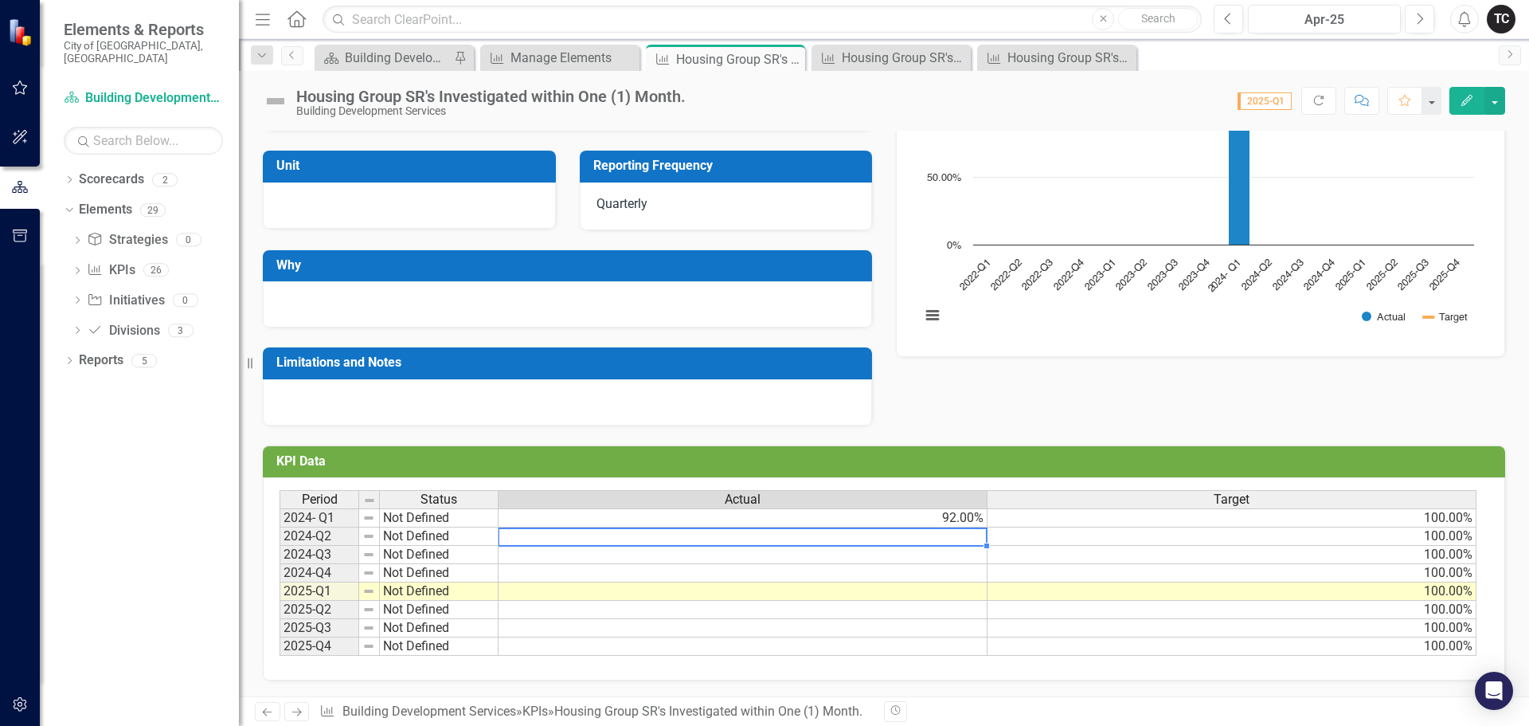
click at [959, 535] on td at bounding box center [743, 536] width 489 height 18
click at [960, 538] on td at bounding box center [743, 536] width 489 height 18
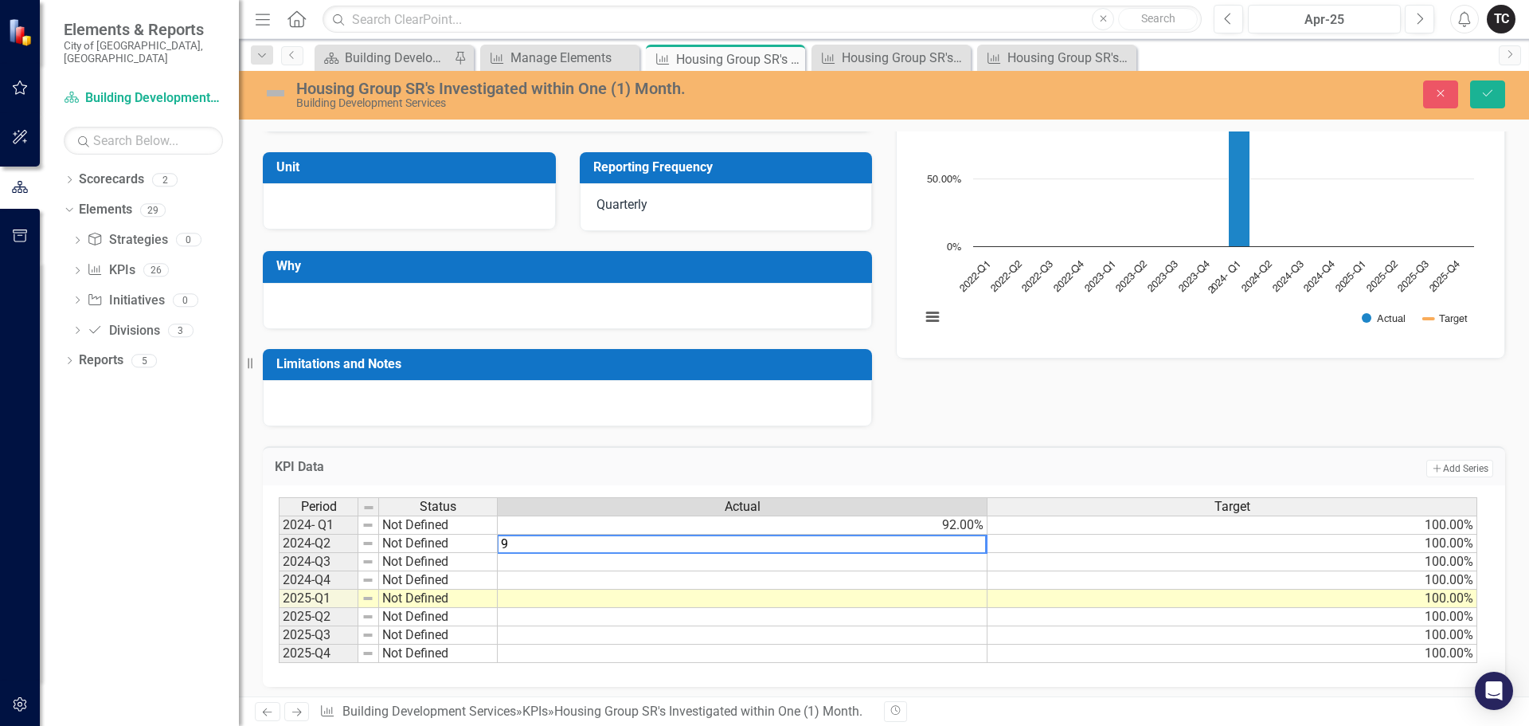
type textarea "93"
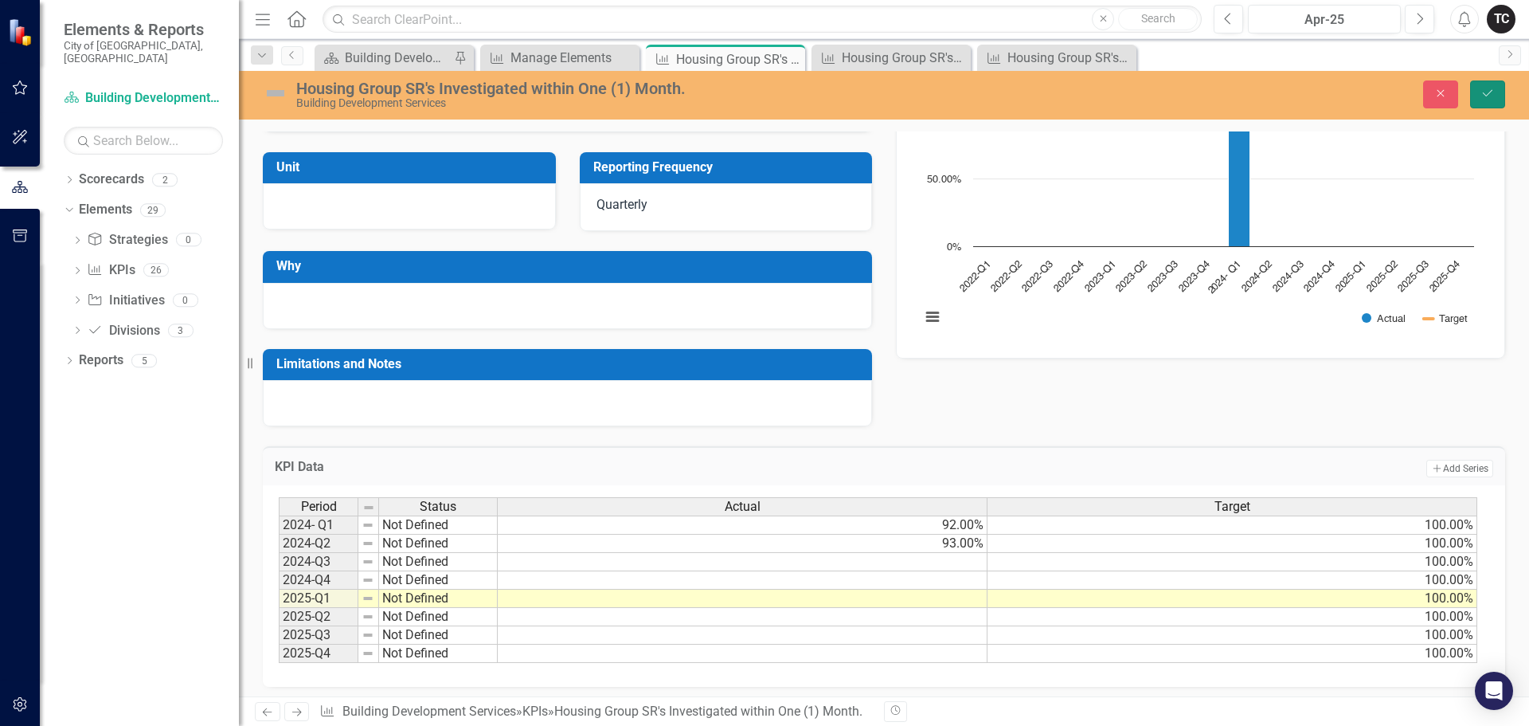
click at [1483, 95] on icon "Save" at bounding box center [1488, 93] width 14 height 11
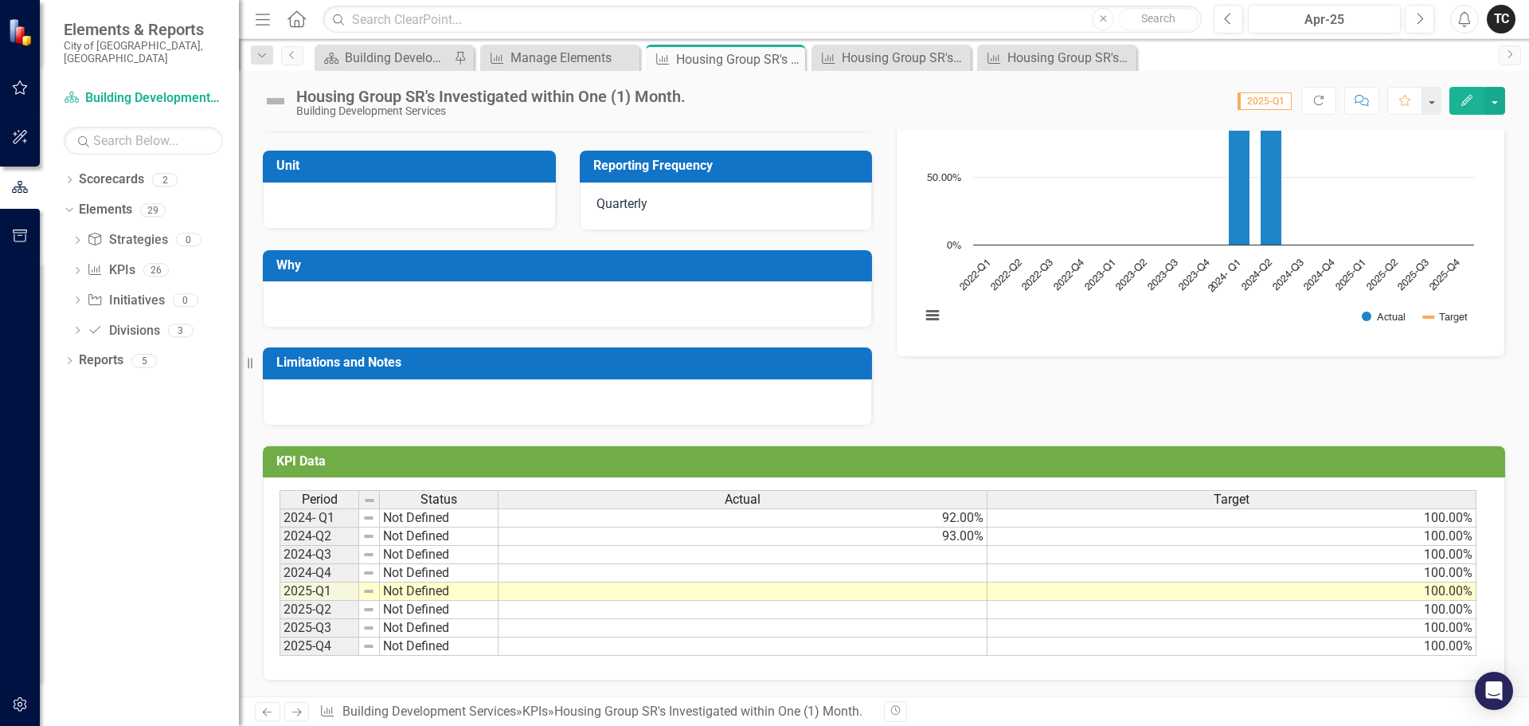
click at [953, 554] on td at bounding box center [743, 555] width 489 height 18
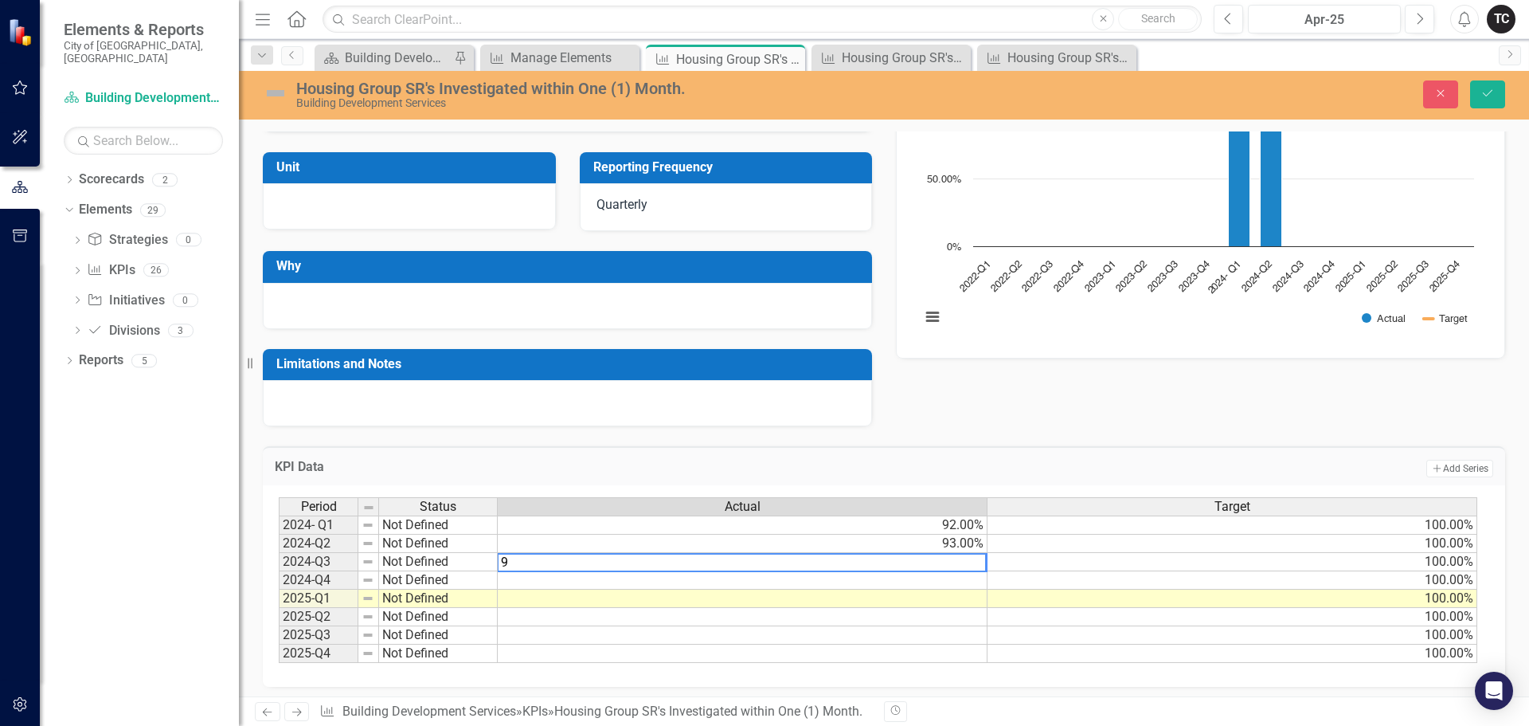
type textarea "93"
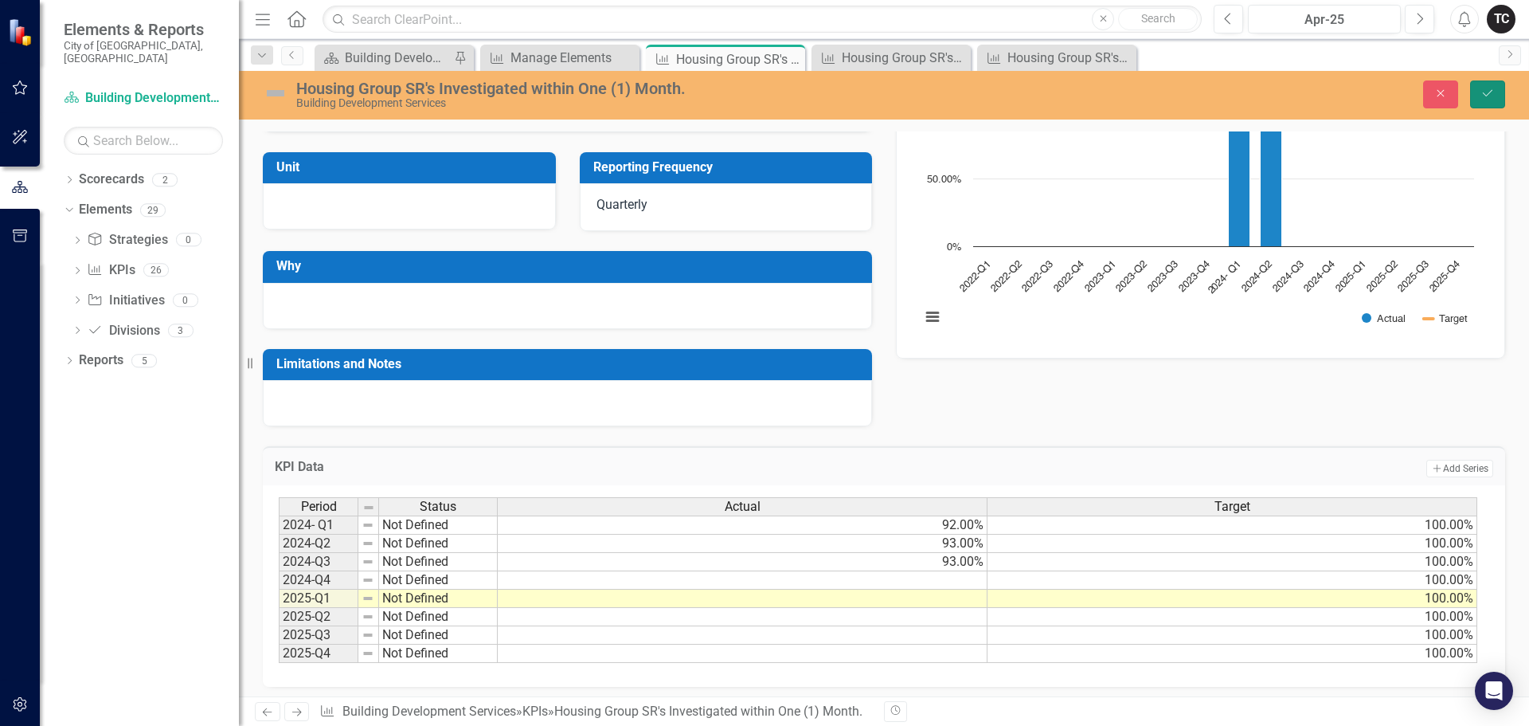
click at [1488, 95] on icon "submit" at bounding box center [1488, 93] width 10 height 6
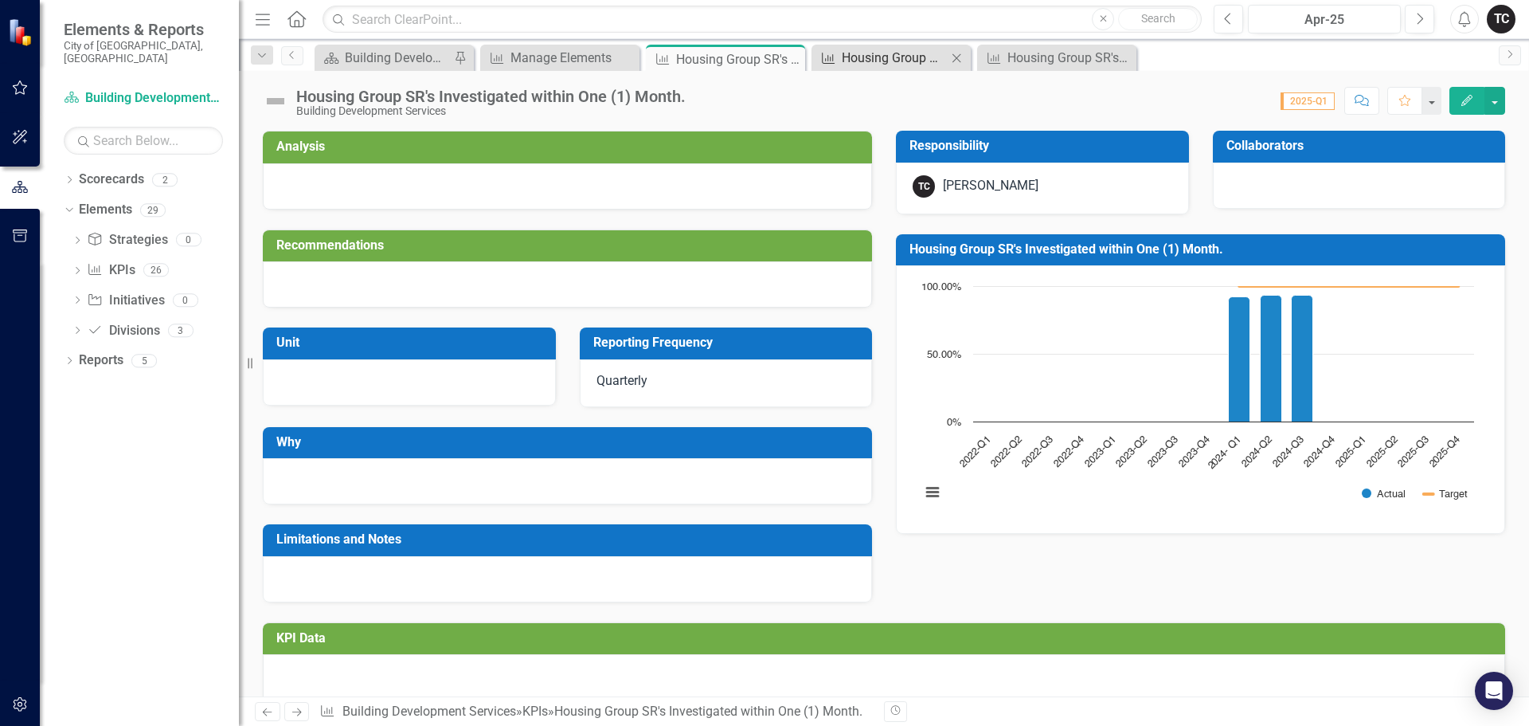
click at [884, 63] on div "Housing Group SR's Investigated within Two (2) Weeks." at bounding box center [894, 58] width 105 height 20
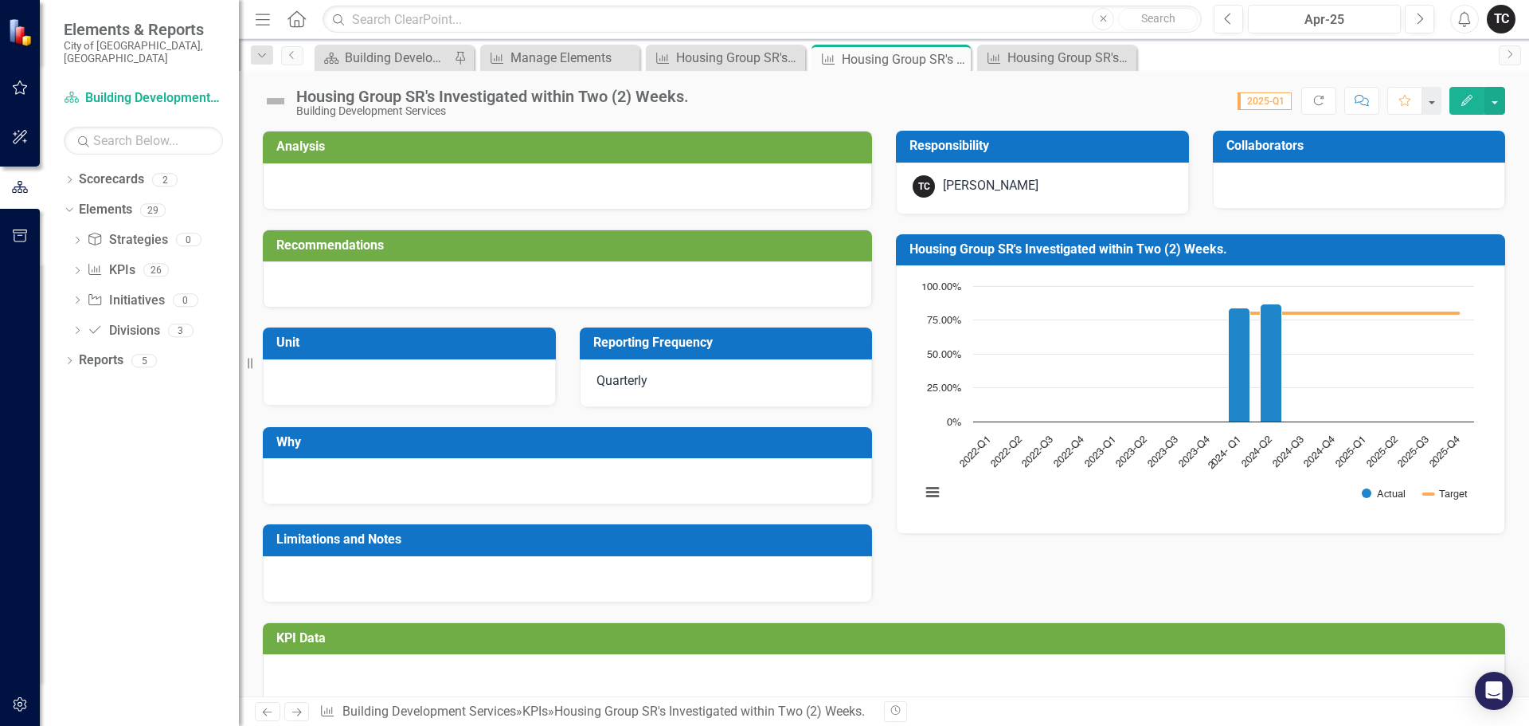
click at [881, 63] on div "Housing Group SR's Investigated within Two (2) Weeks." at bounding box center [904, 59] width 125 height 20
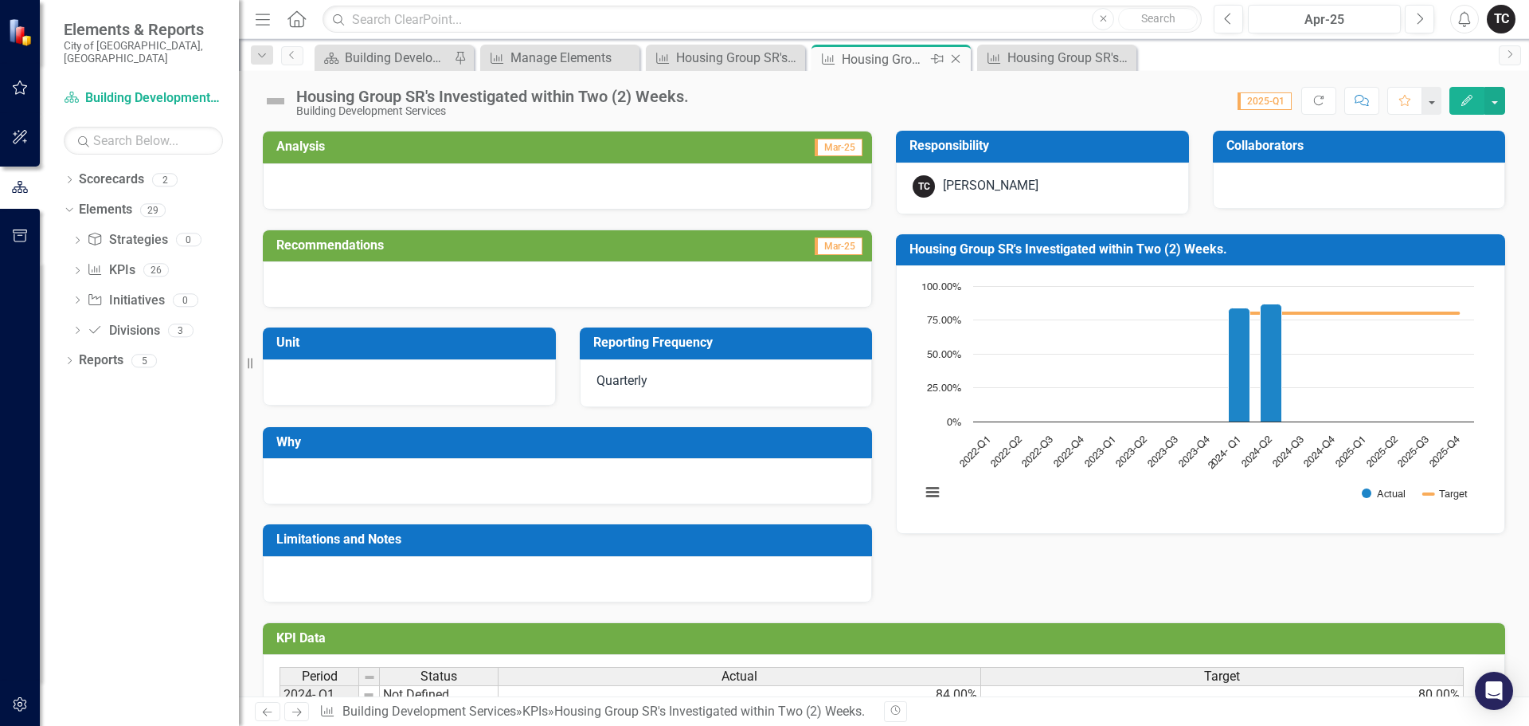
click at [876, 56] on div "Housing Group SR's Investigated within Two (2) Weeks." at bounding box center [884, 59] width 85 height 20
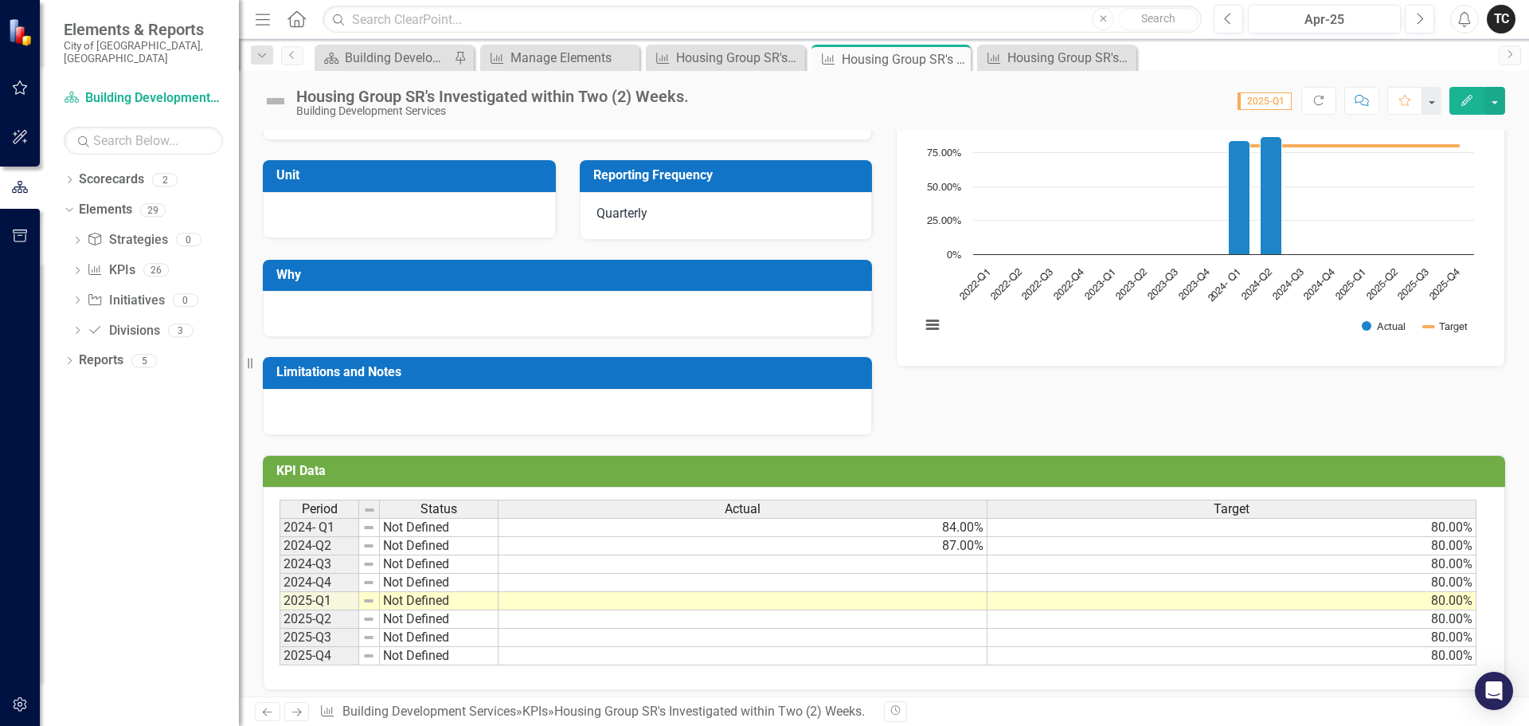
scroll to position [177, 0]
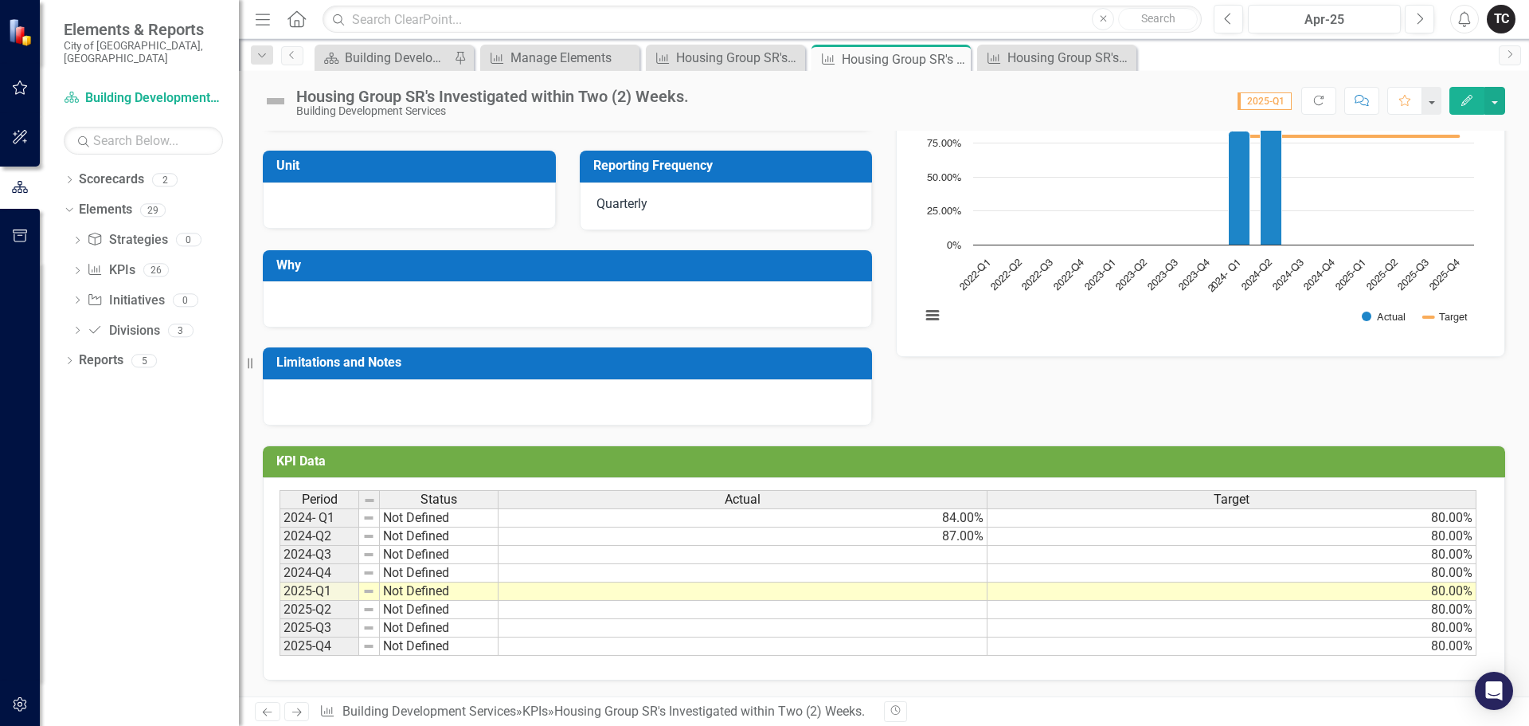
click at [958, 558] on td at bounding box center [743, 555] width 489 height 18
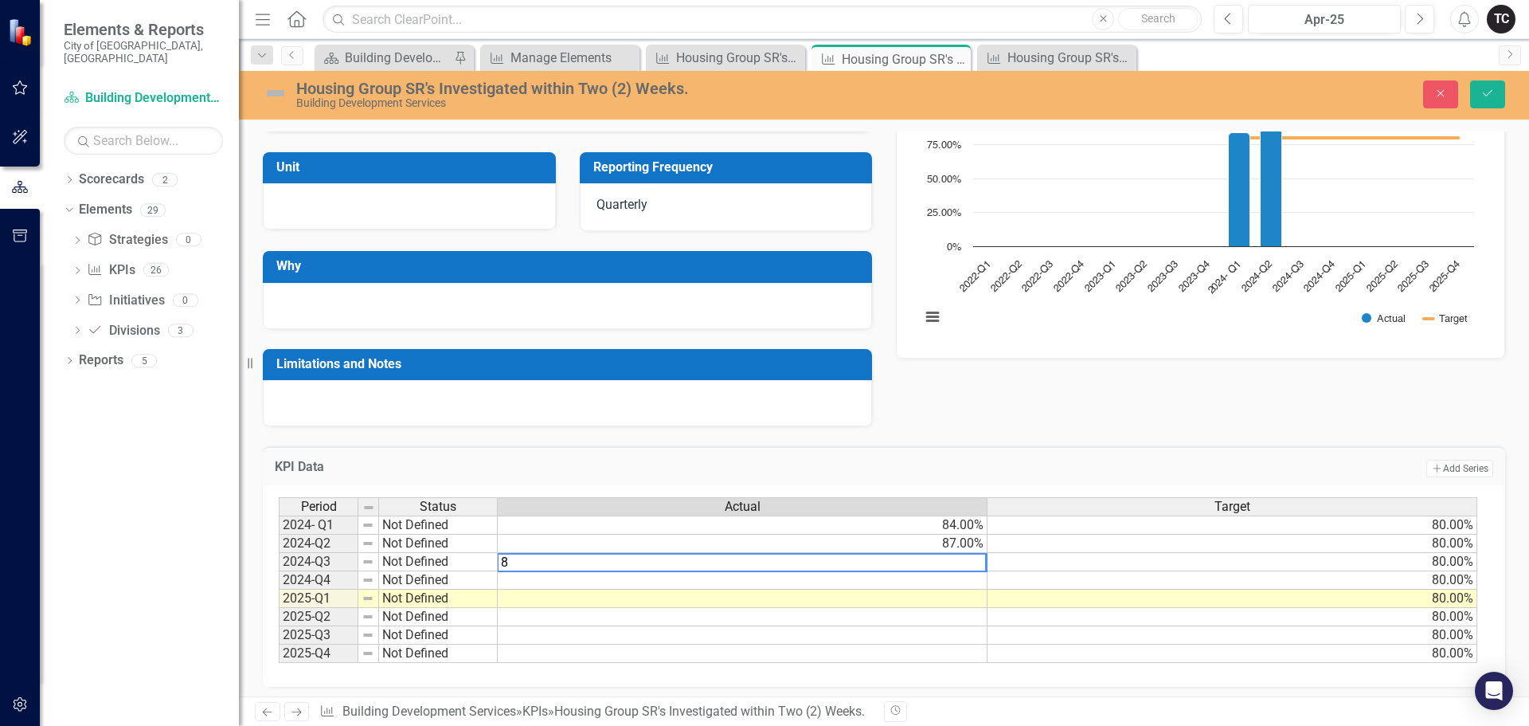
type textarea "87"
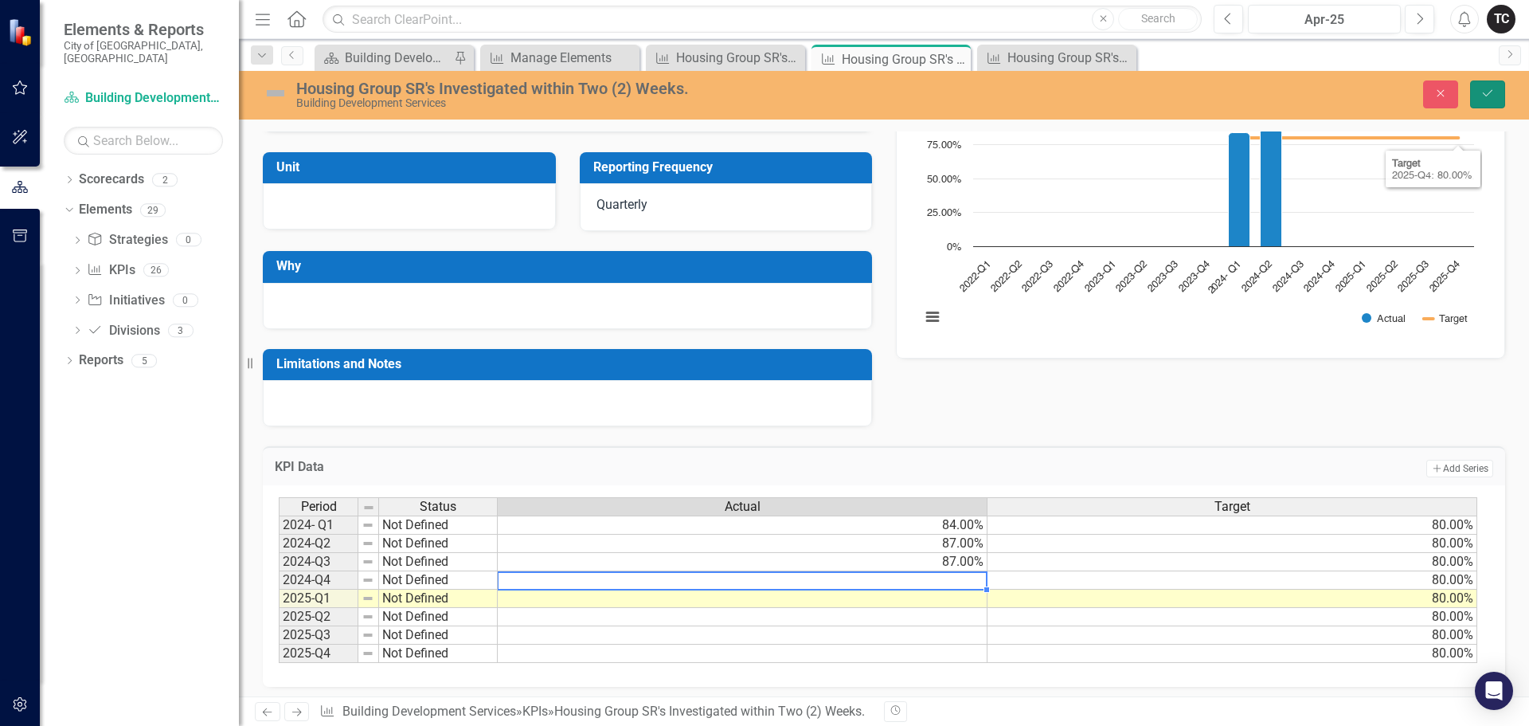
click at [1480, 99] on button "Save" at bounding box center [1487, 94] width 35 height 28
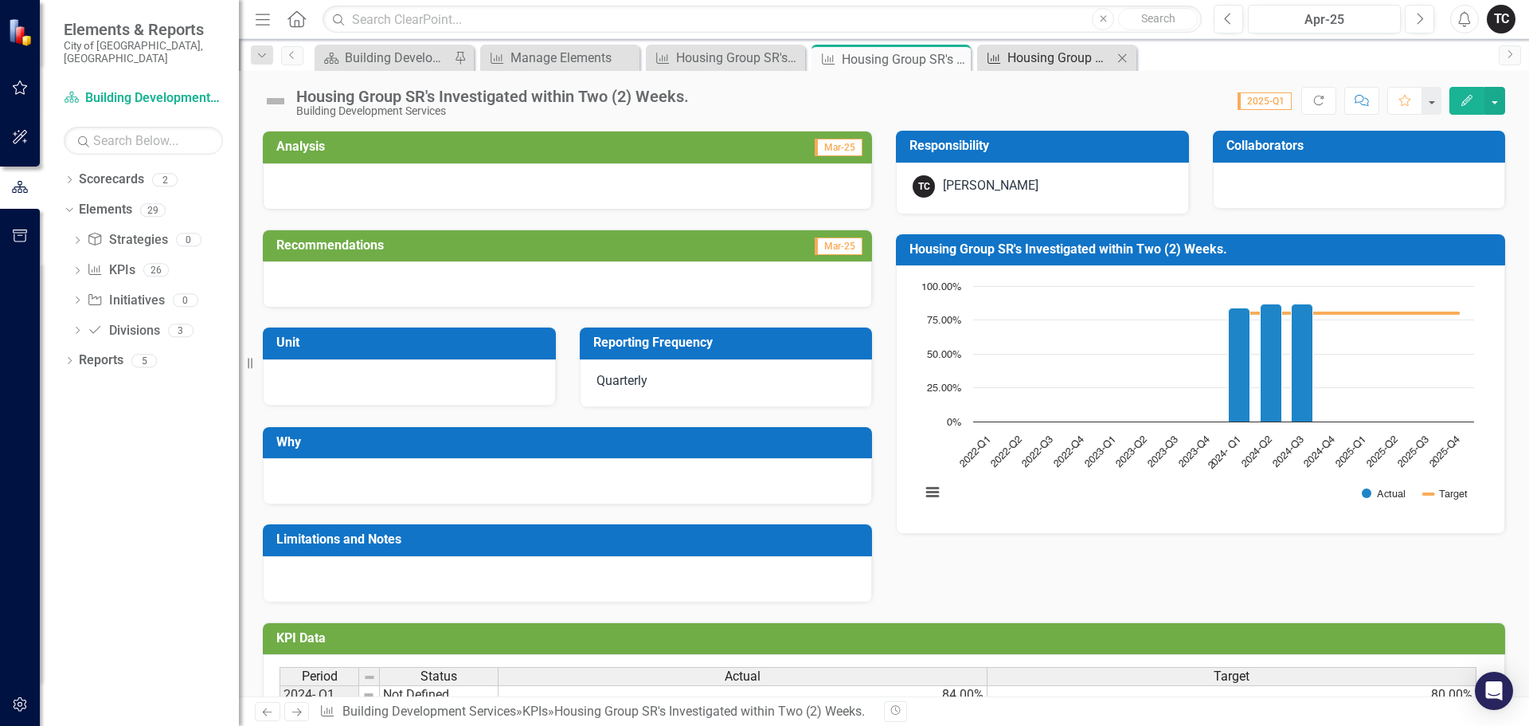
click at [1051, 57] on div "Housing Group SR's Investigated within Two (2) Days" at bounding box center [1060, 58] width 105 height 20
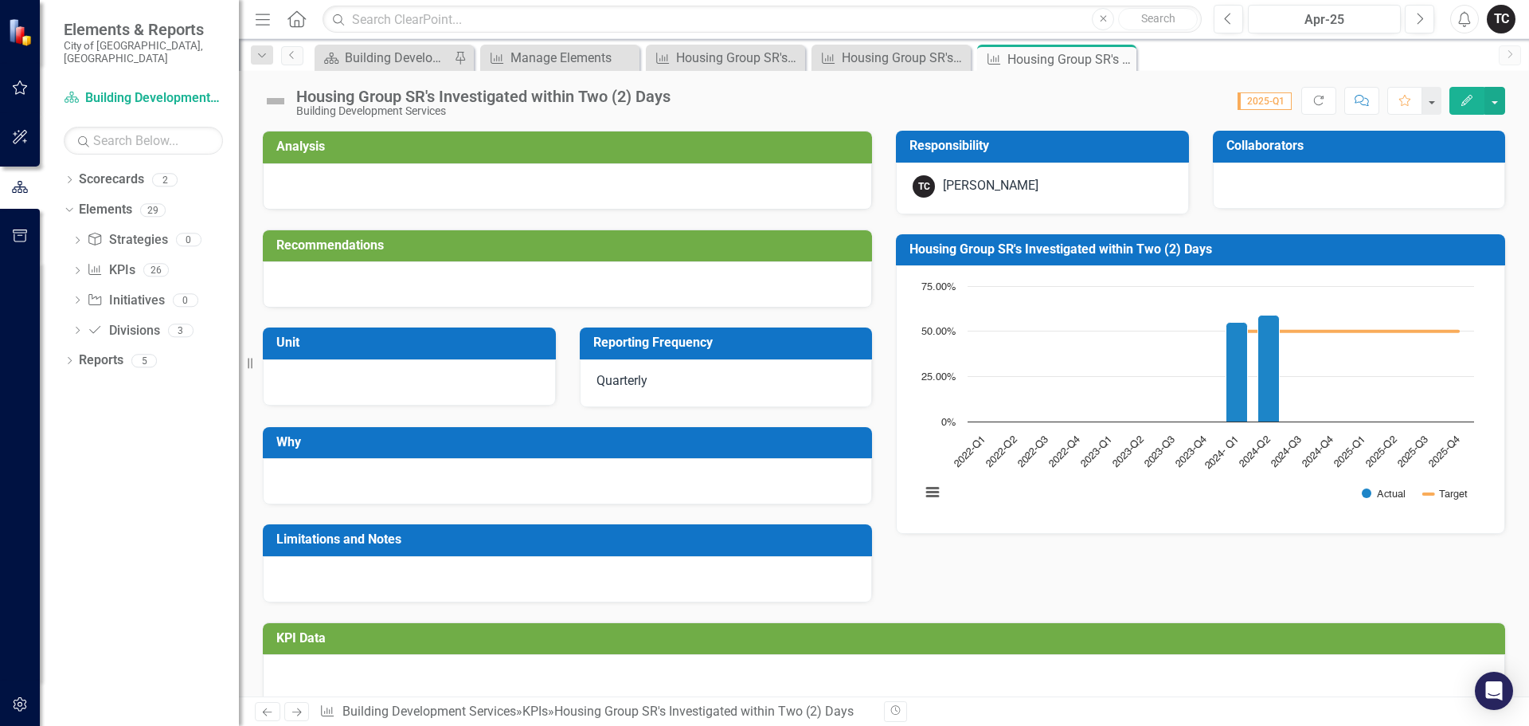
click at [1048, 57] on div "Housing Group SR's Investigated within Two (2) Days" at bounding box center [1070, 59] width 125 height 20
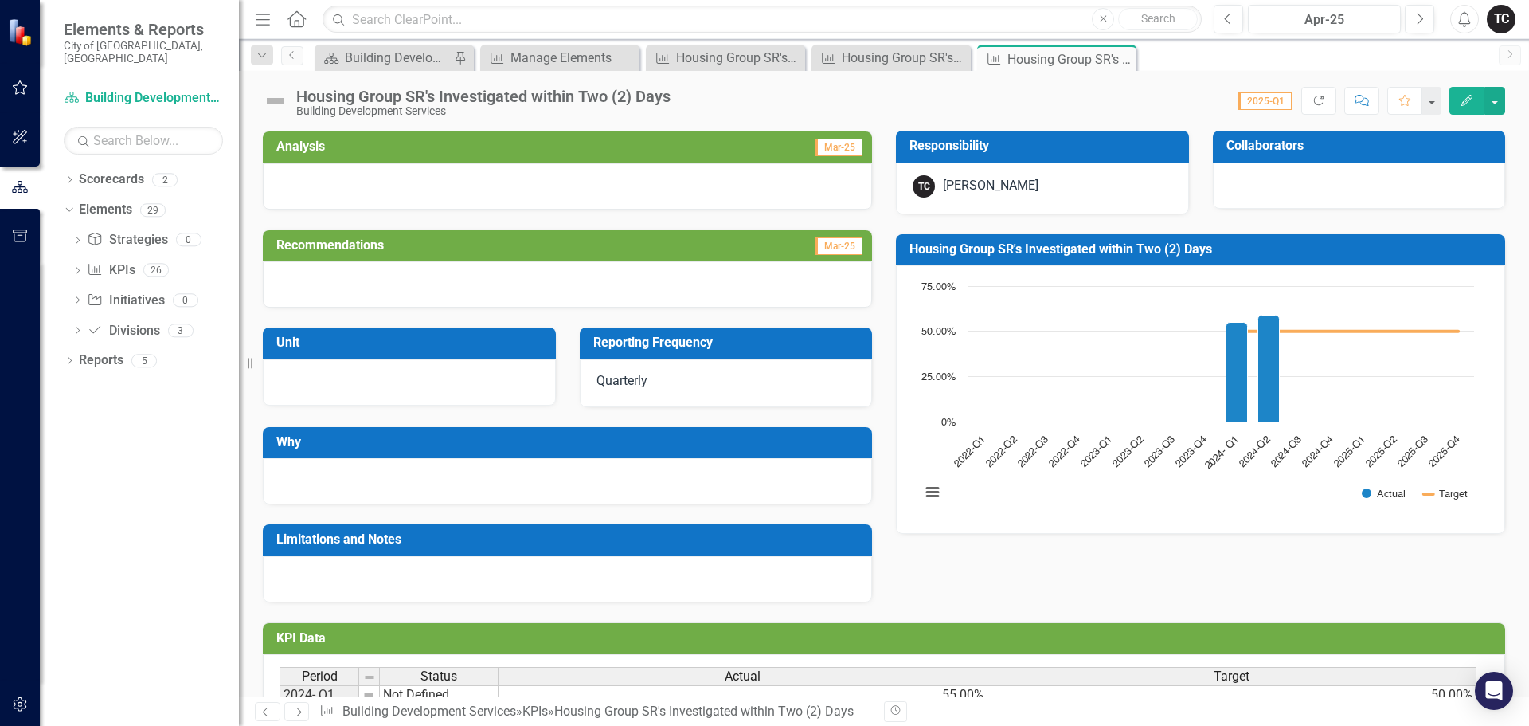
scroll to position [177, 0]
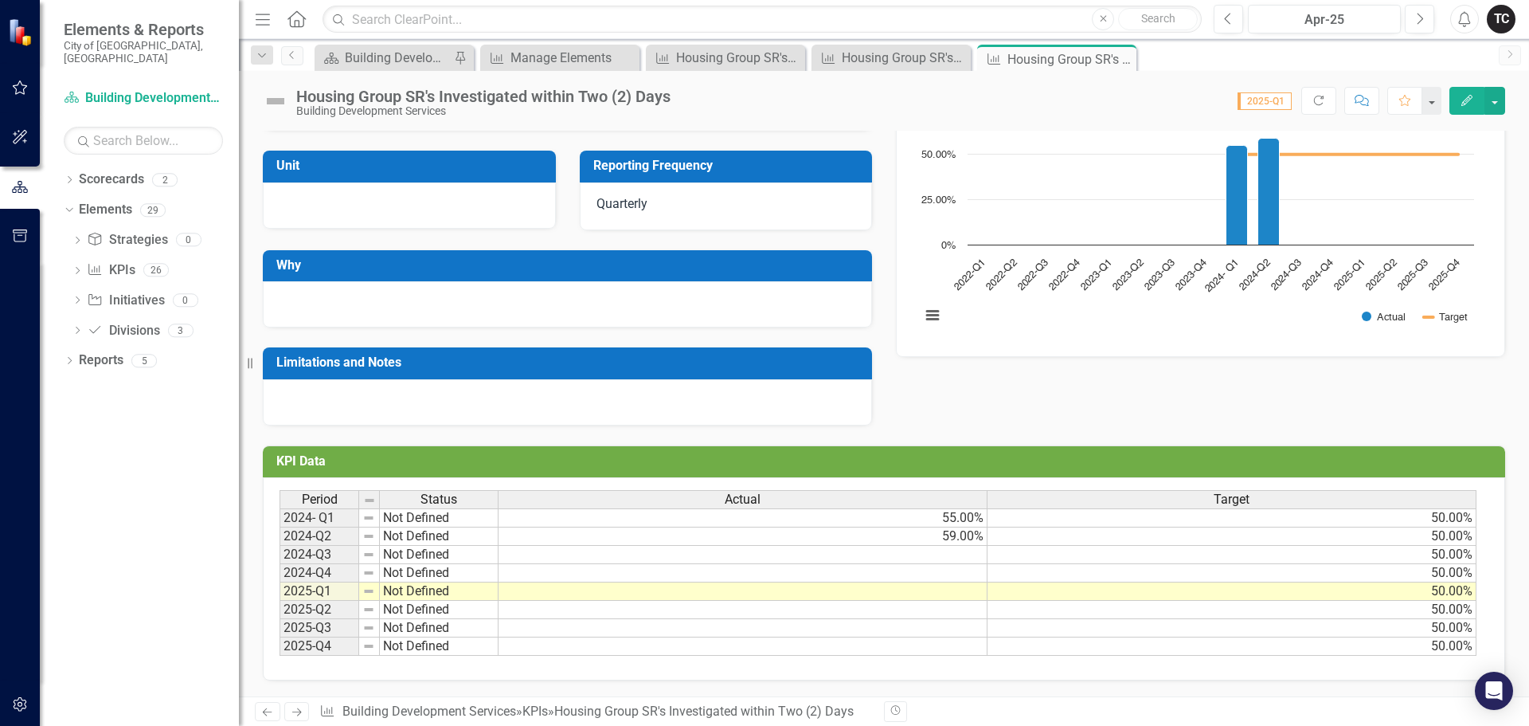
click at [969, 554] on td at bounding box center [743, 555] width 489 height 18
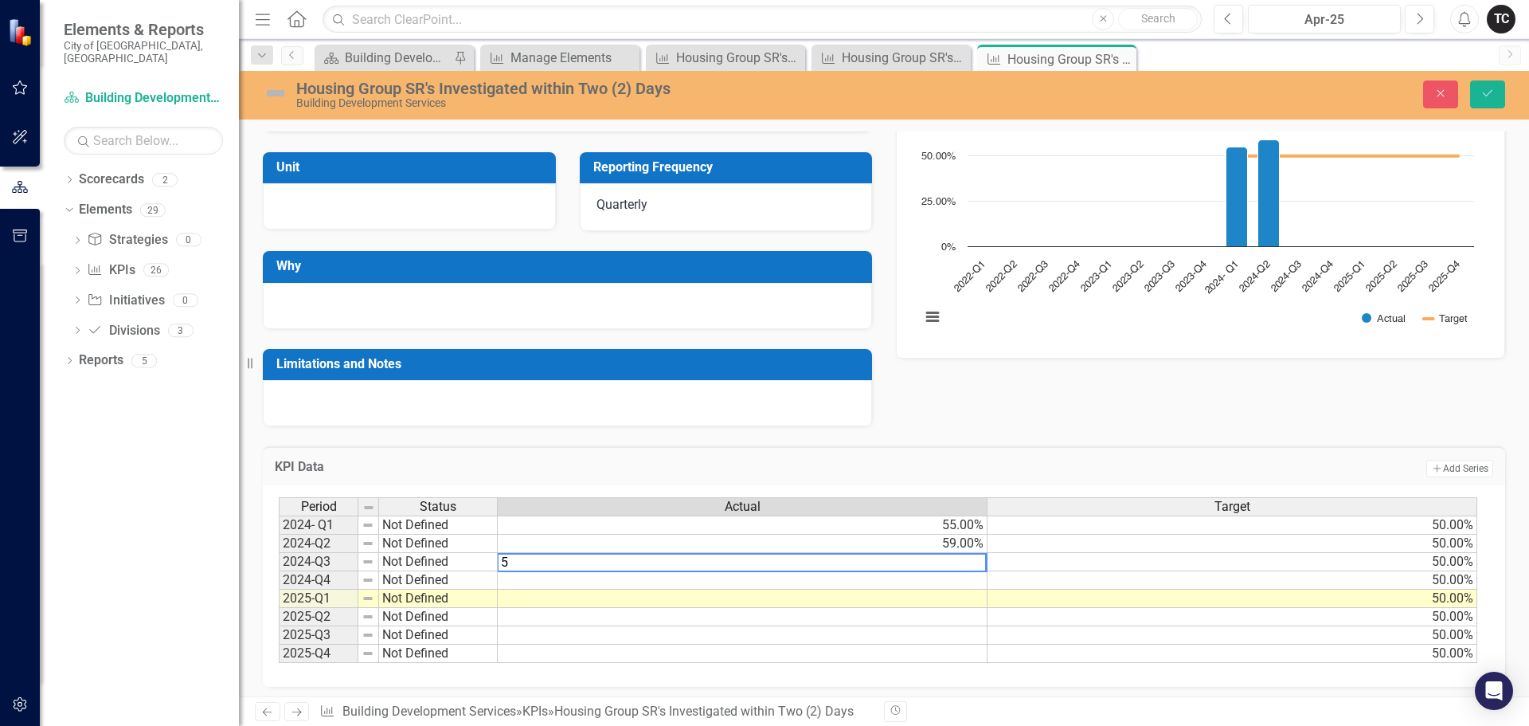
type textarea "55"
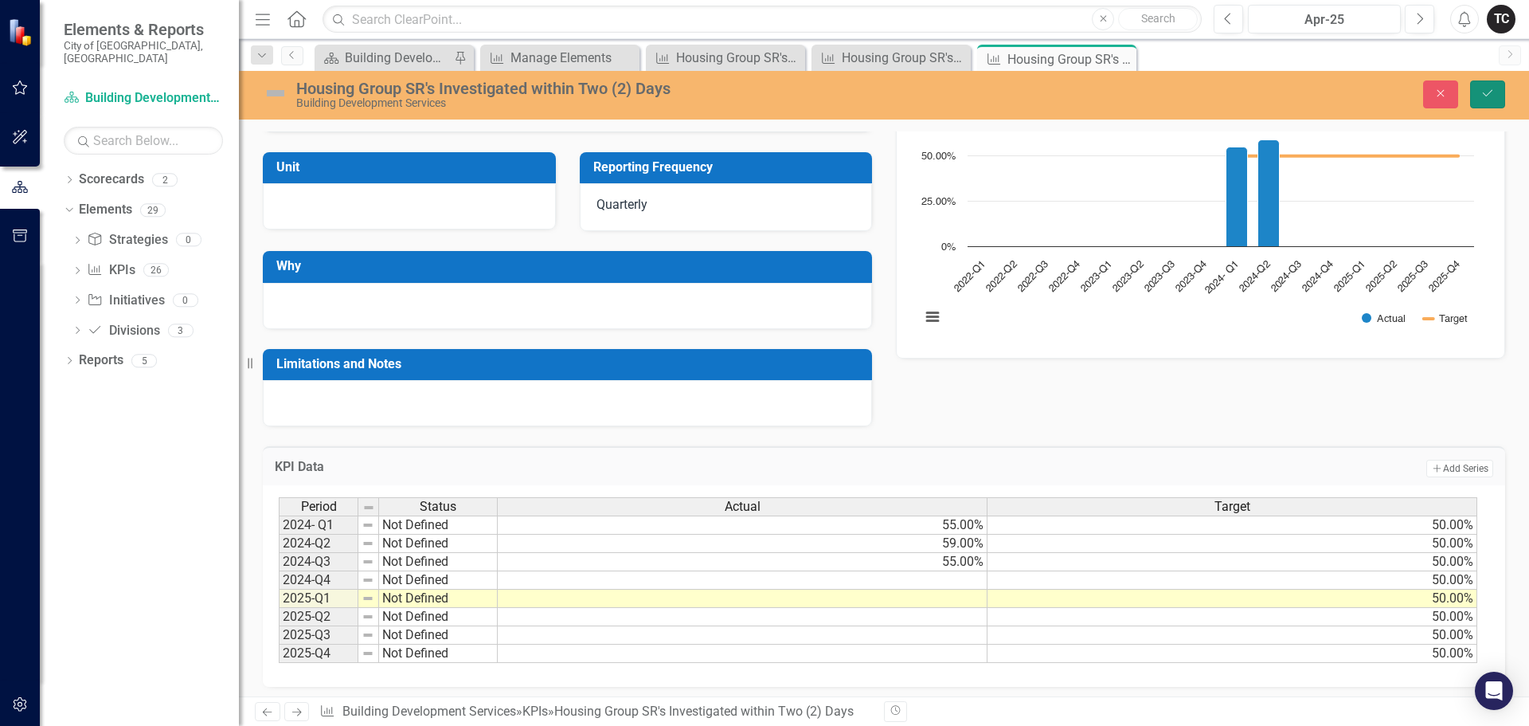
click at [1486, 90] on icon "Save" at bounding box center [1488, 93] width 14 height 11
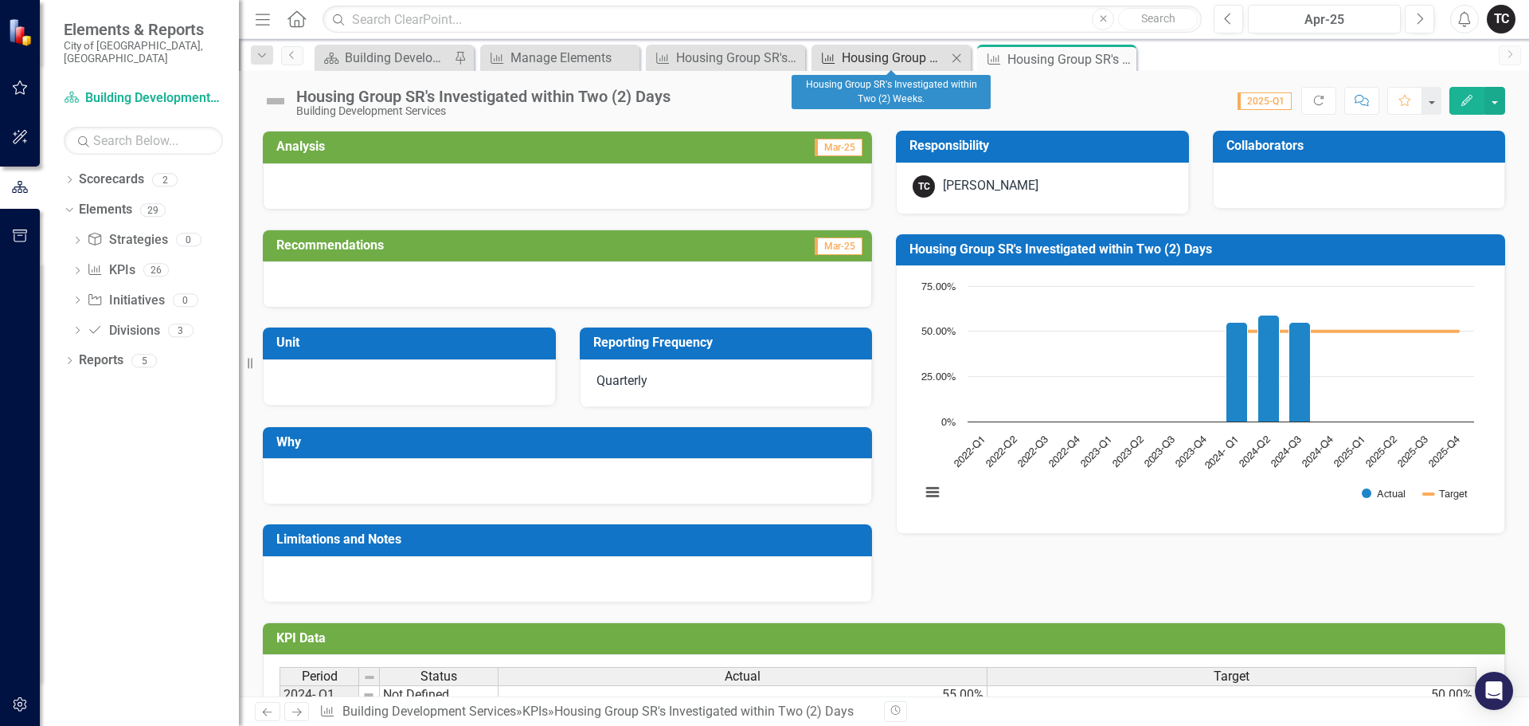
click at [904, 61] on div "Housing Group SR's Investigated within Two (2) Weeks." at bounding box center [894, 58] width 105 height 20
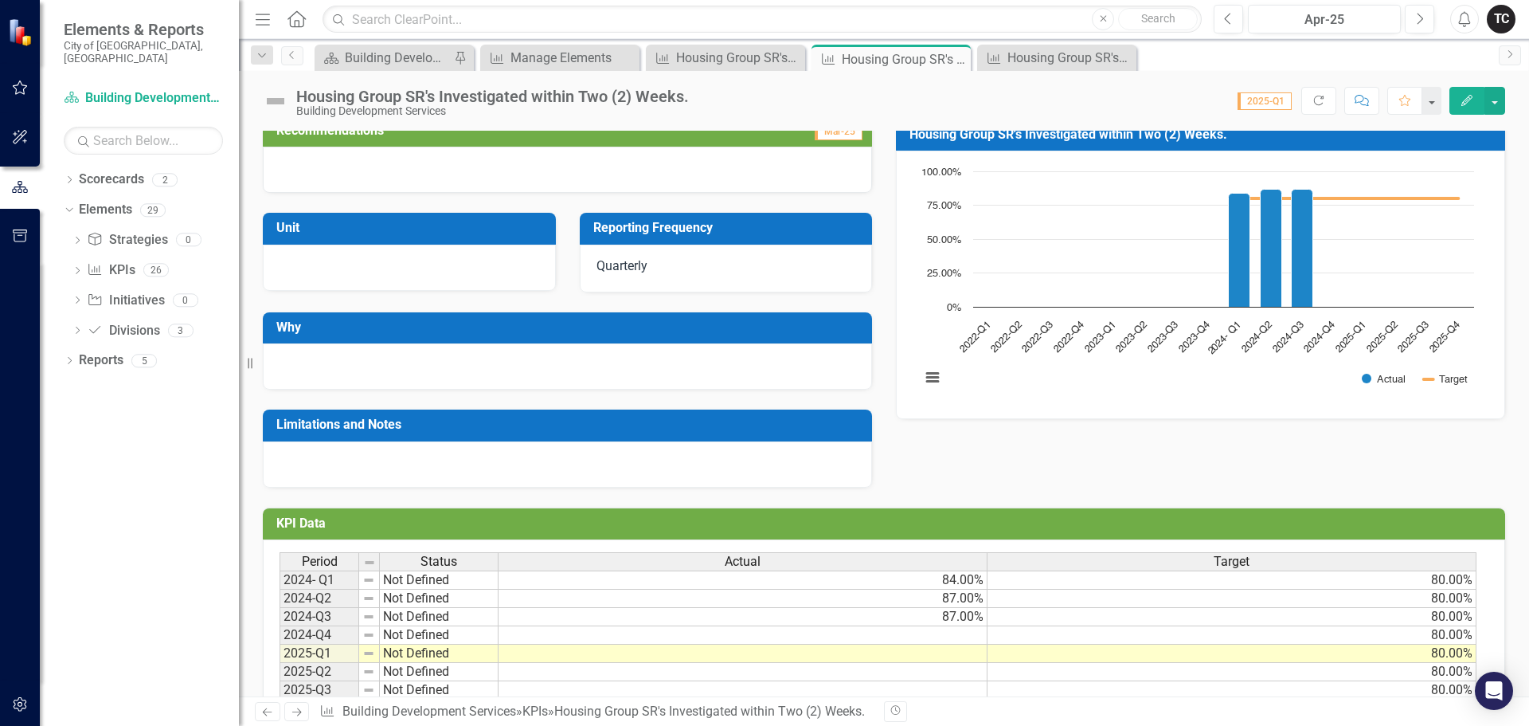
scroll to position [177, 0]
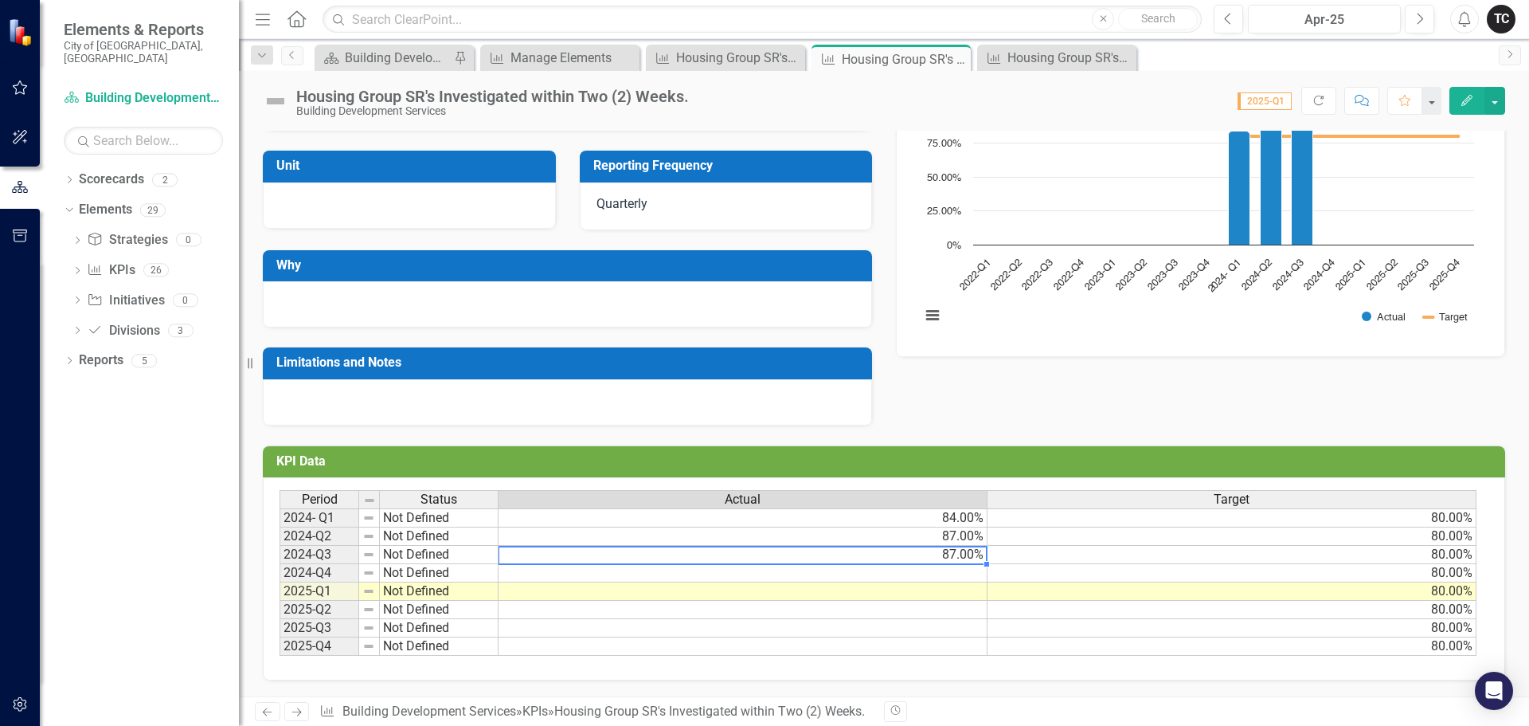
click at [954, 558] on td "87.00%" at bounding box center [743, 555] width 489 height 18
type textarea "88"
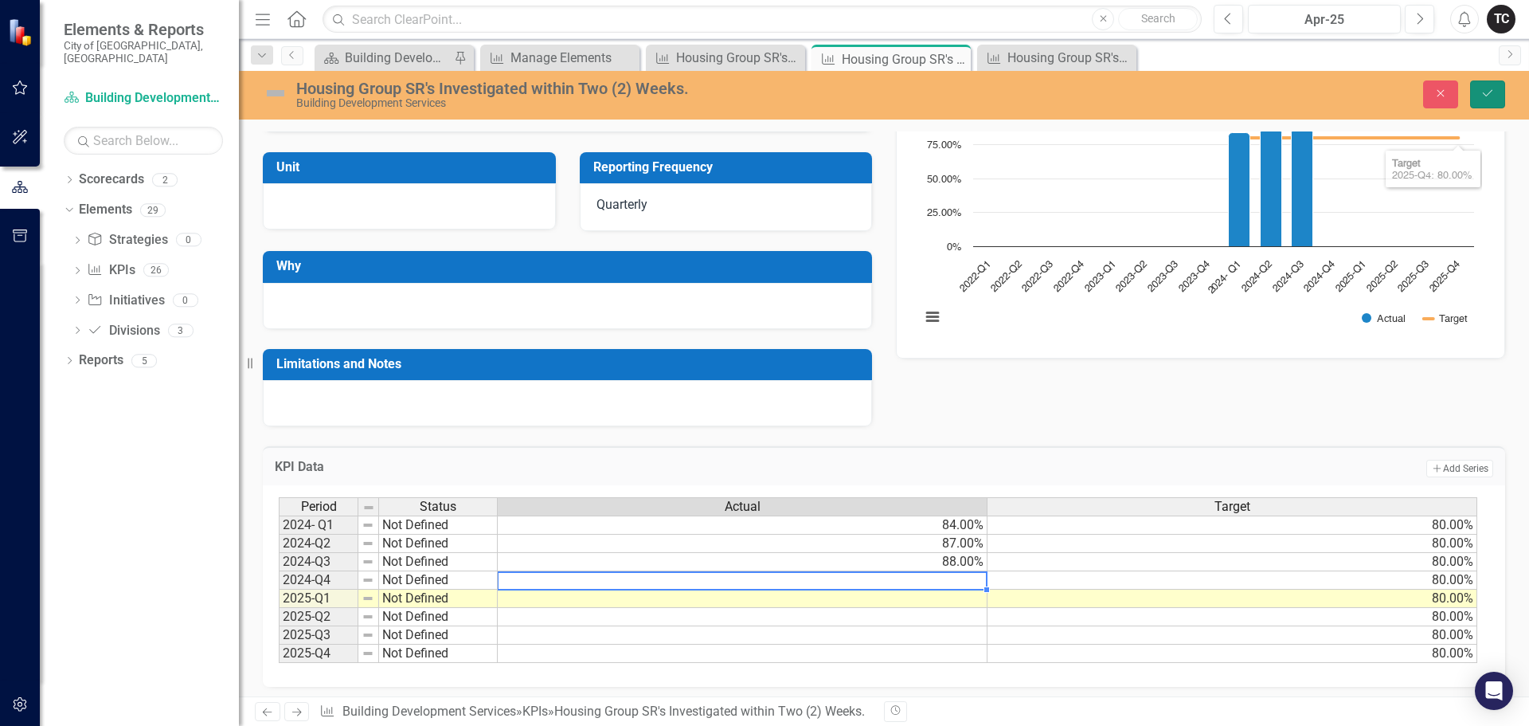
click at [1492, 100] on button "Save" at bounding box center [1487, 94] width 35 height 28
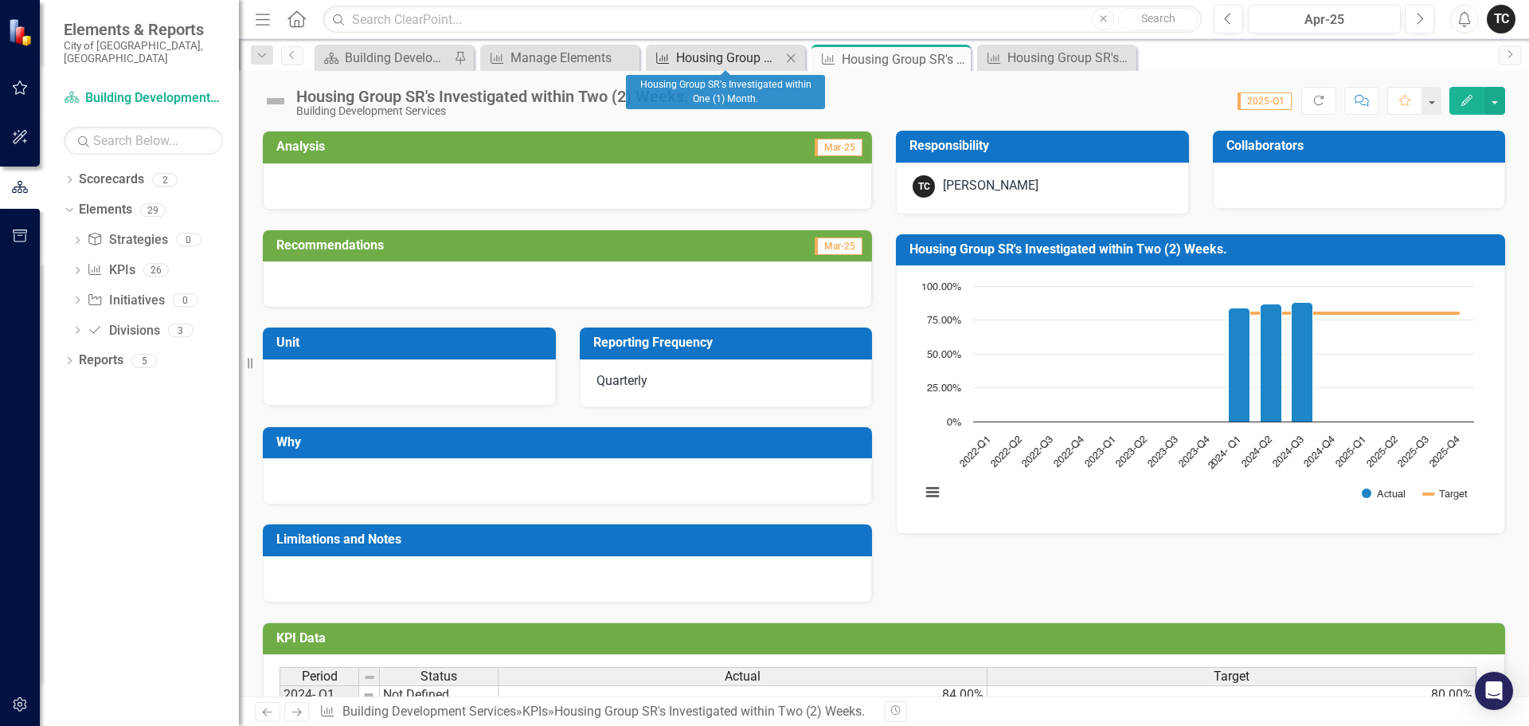
click at [734, 60] on div "Housing Group SR's Investigated within One (1) Month." at bounding box center [728, 58] width 105 height 20
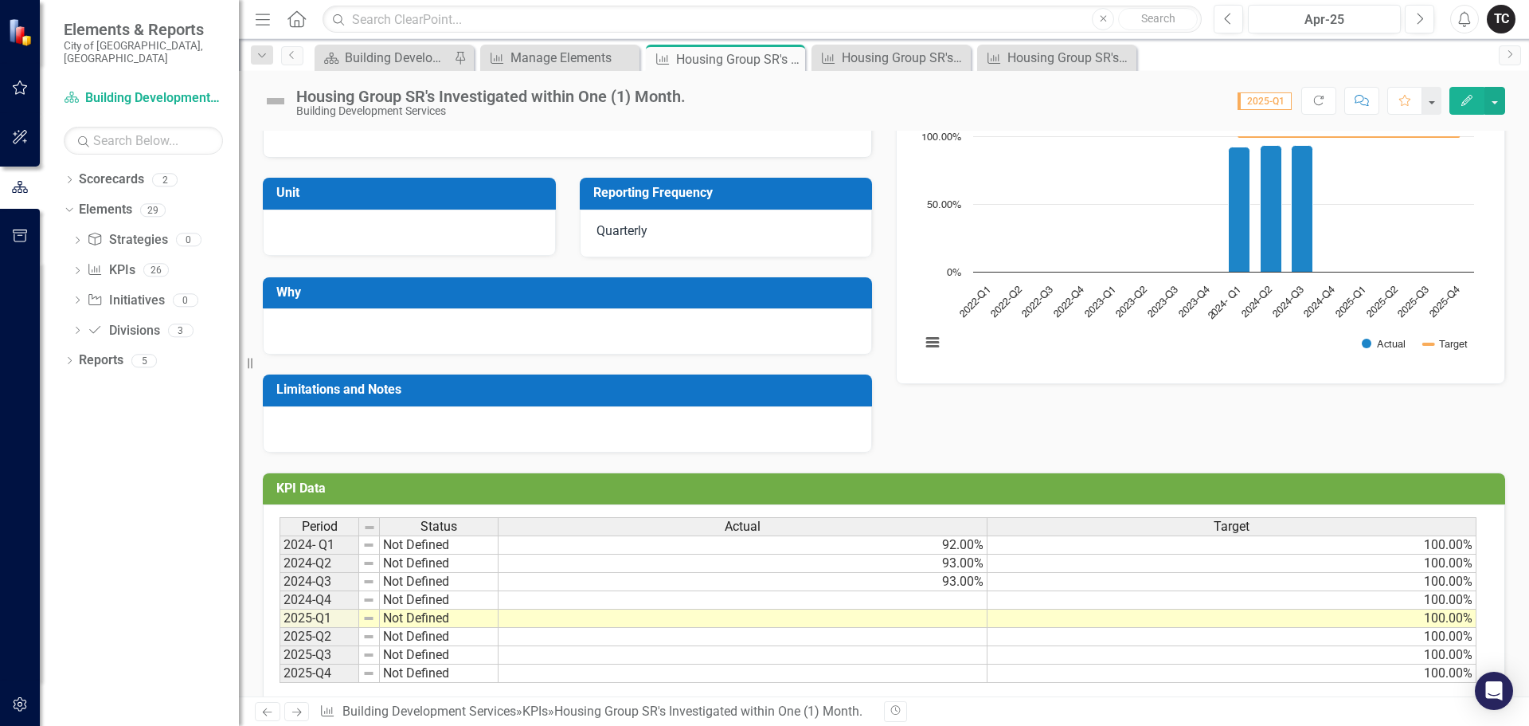
scroll to position [159, 0]
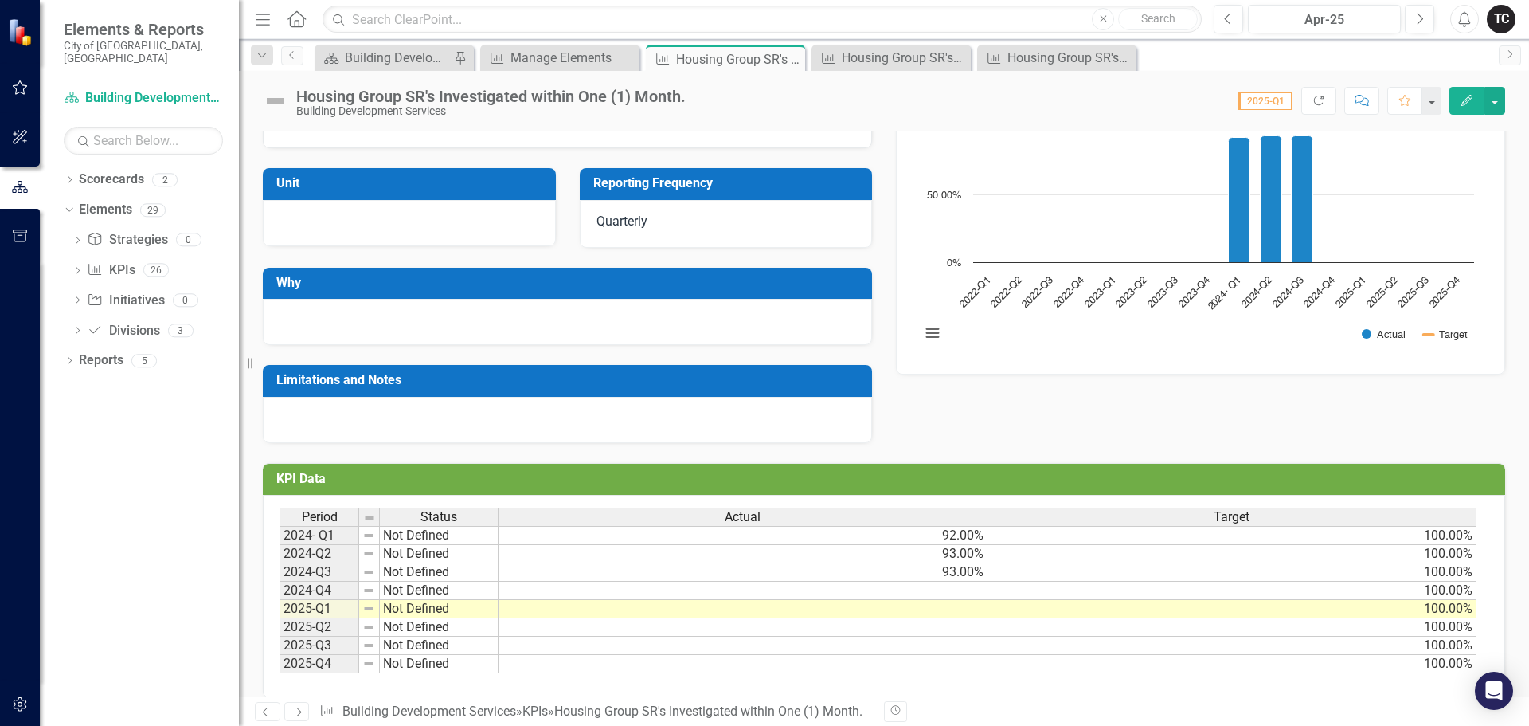
click at [966, 575] on td "93.00%" at bounding box center [743, 572] width 489 height 18
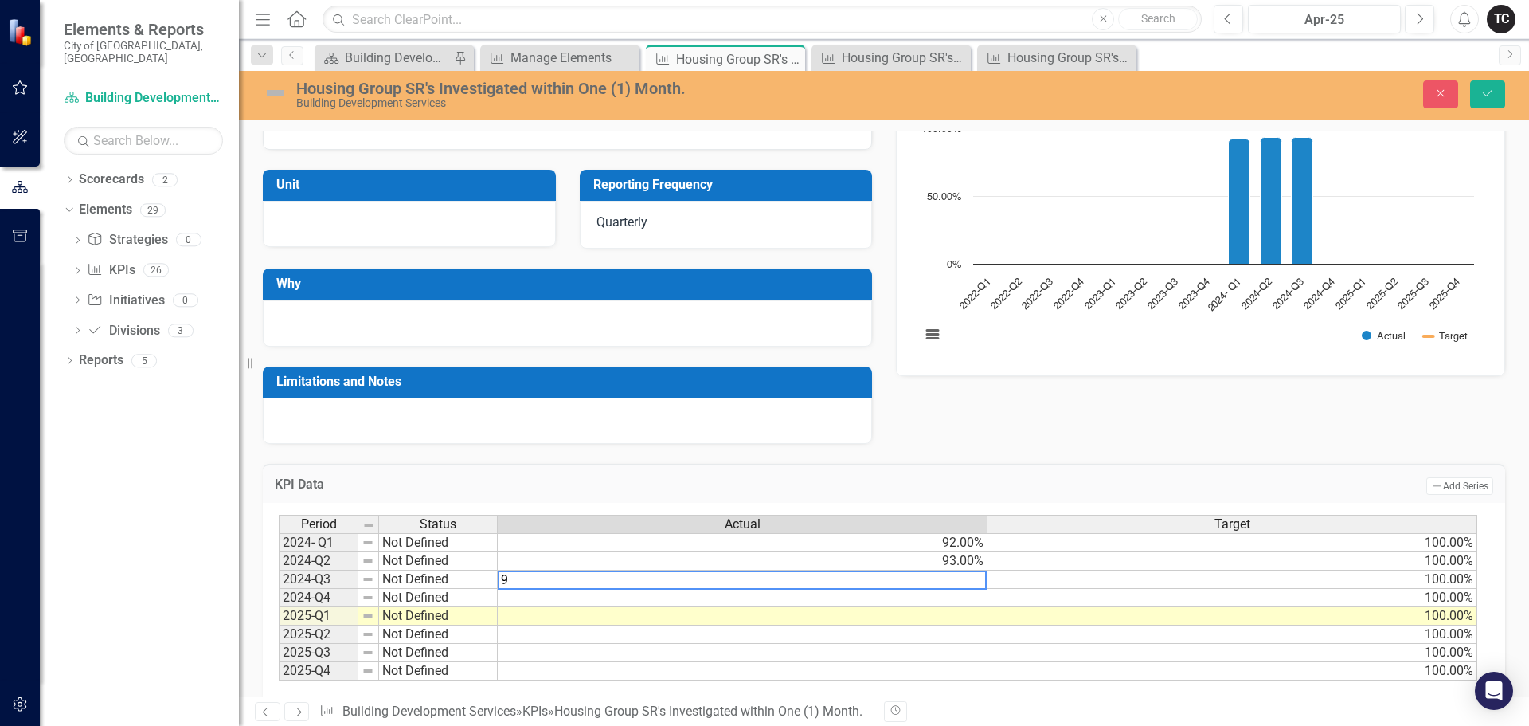
type textarea "94"
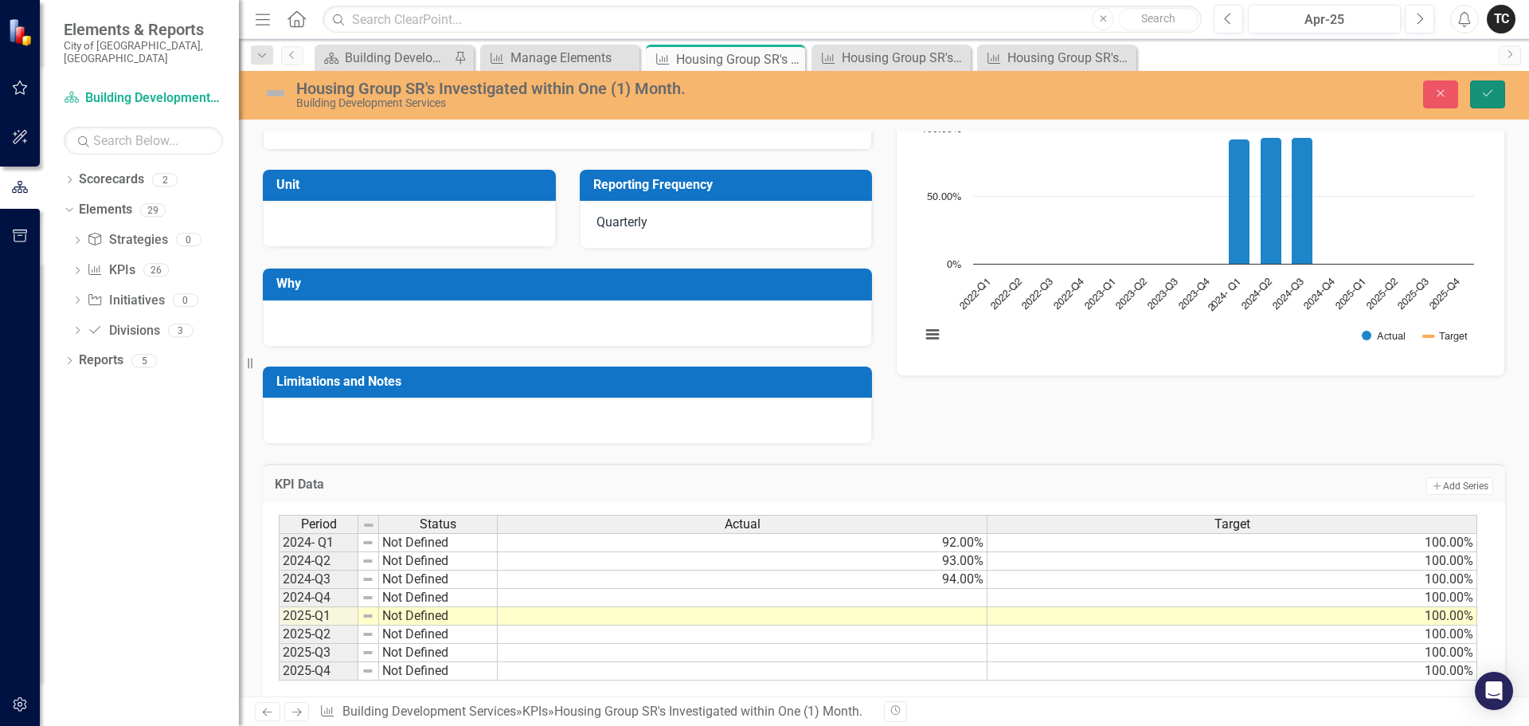
click at [1493, 91] on icon "Save" at bounding box center [1488, 93] width 14 height 11
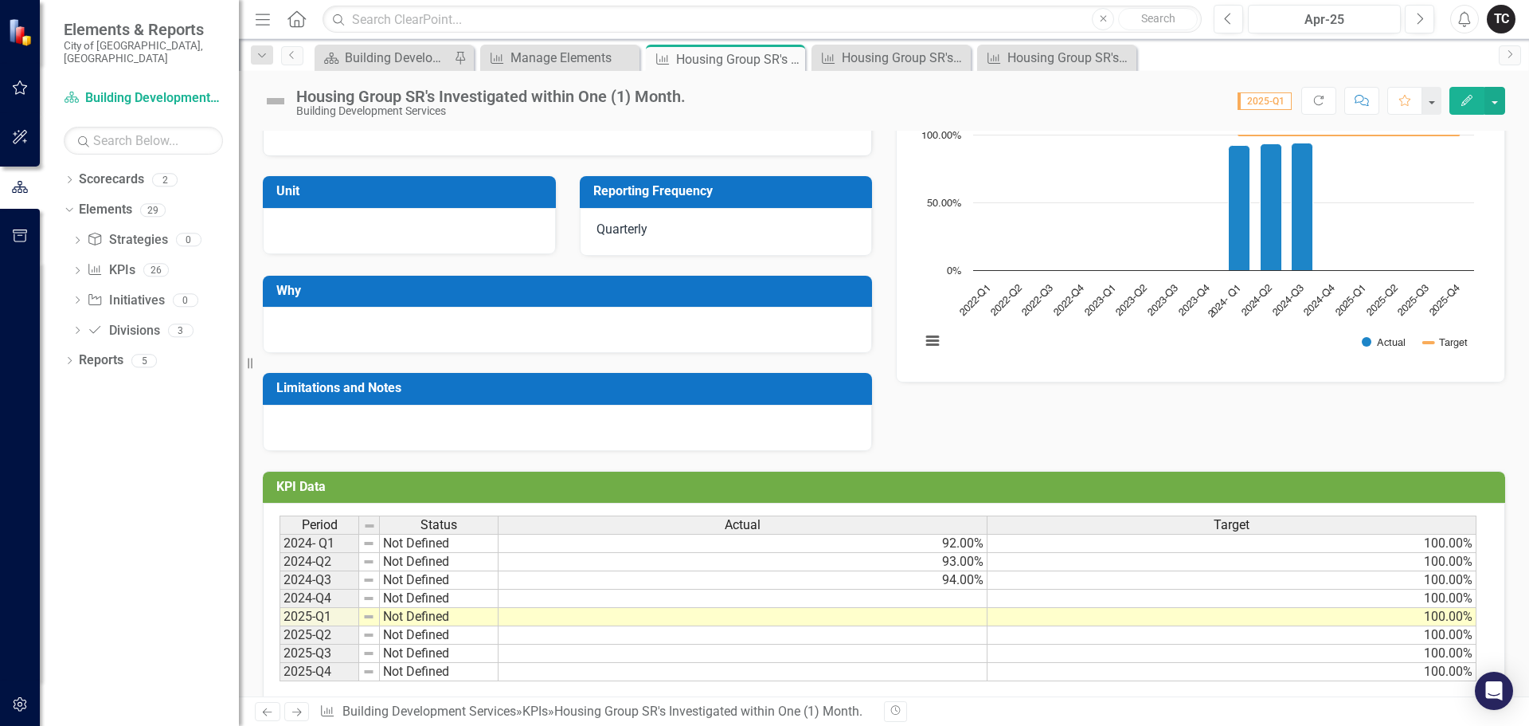
scroll to position [177, 0]
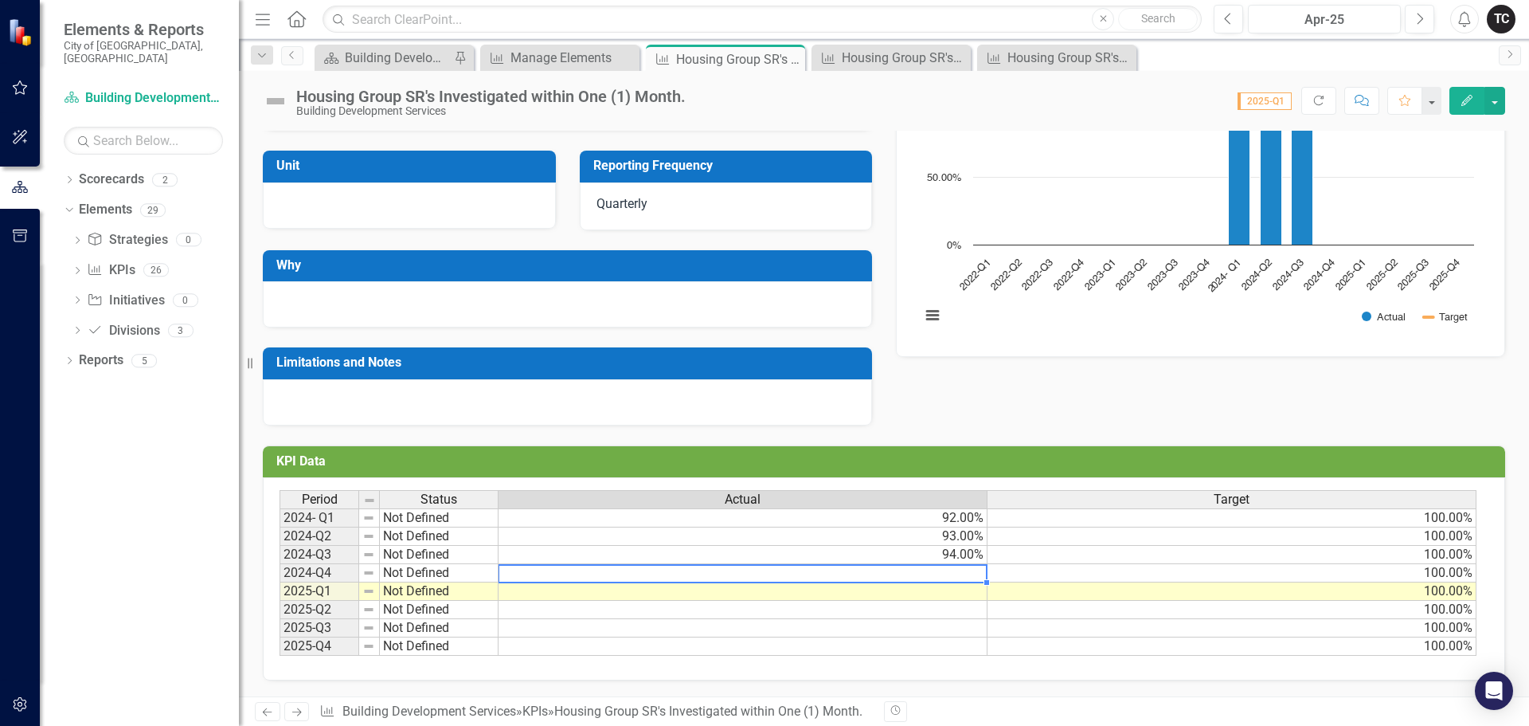
click at [957, 573] on td at bounding box center [743, 573] width 489 height 18
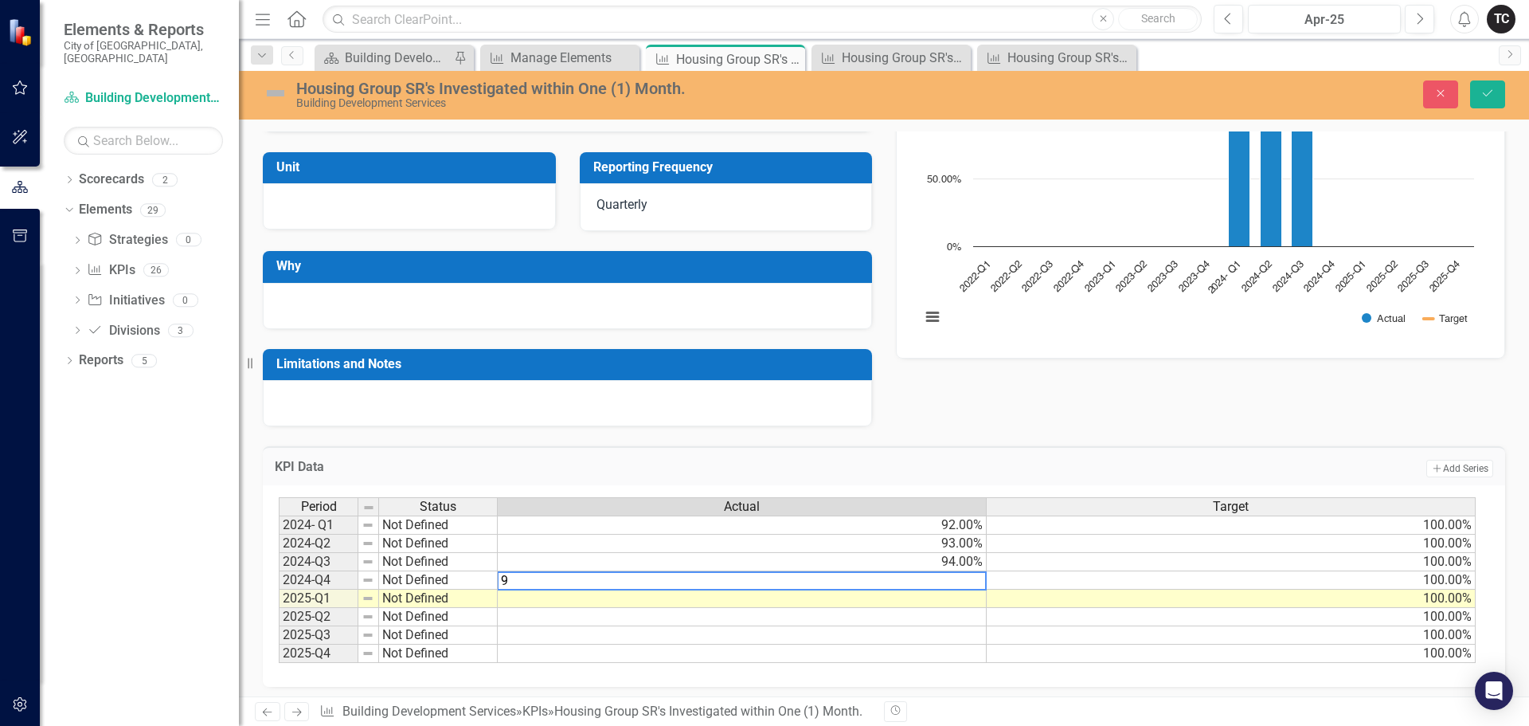
type textarea "93"
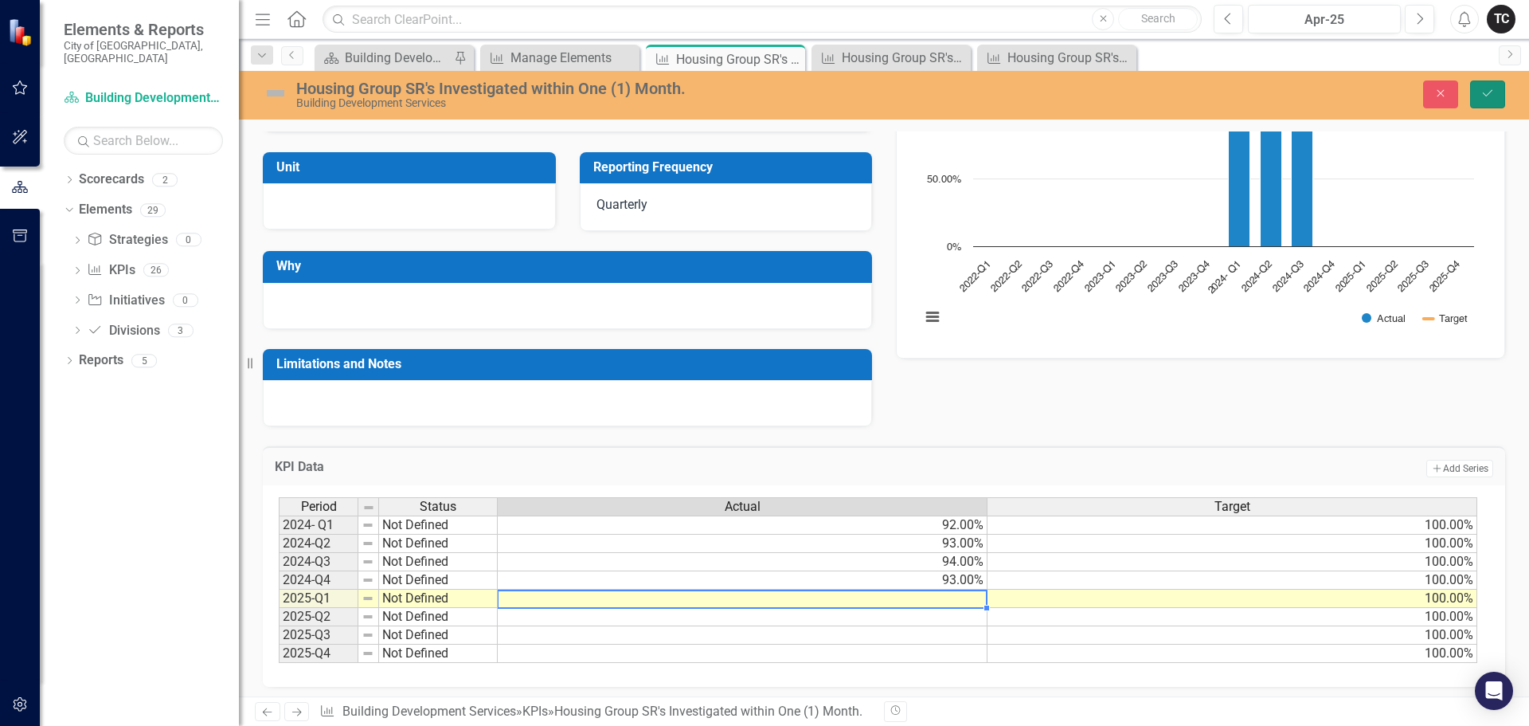
click at [1491, 94] on icon "Save" at bounding box center [1488, 93] width 14 height 11
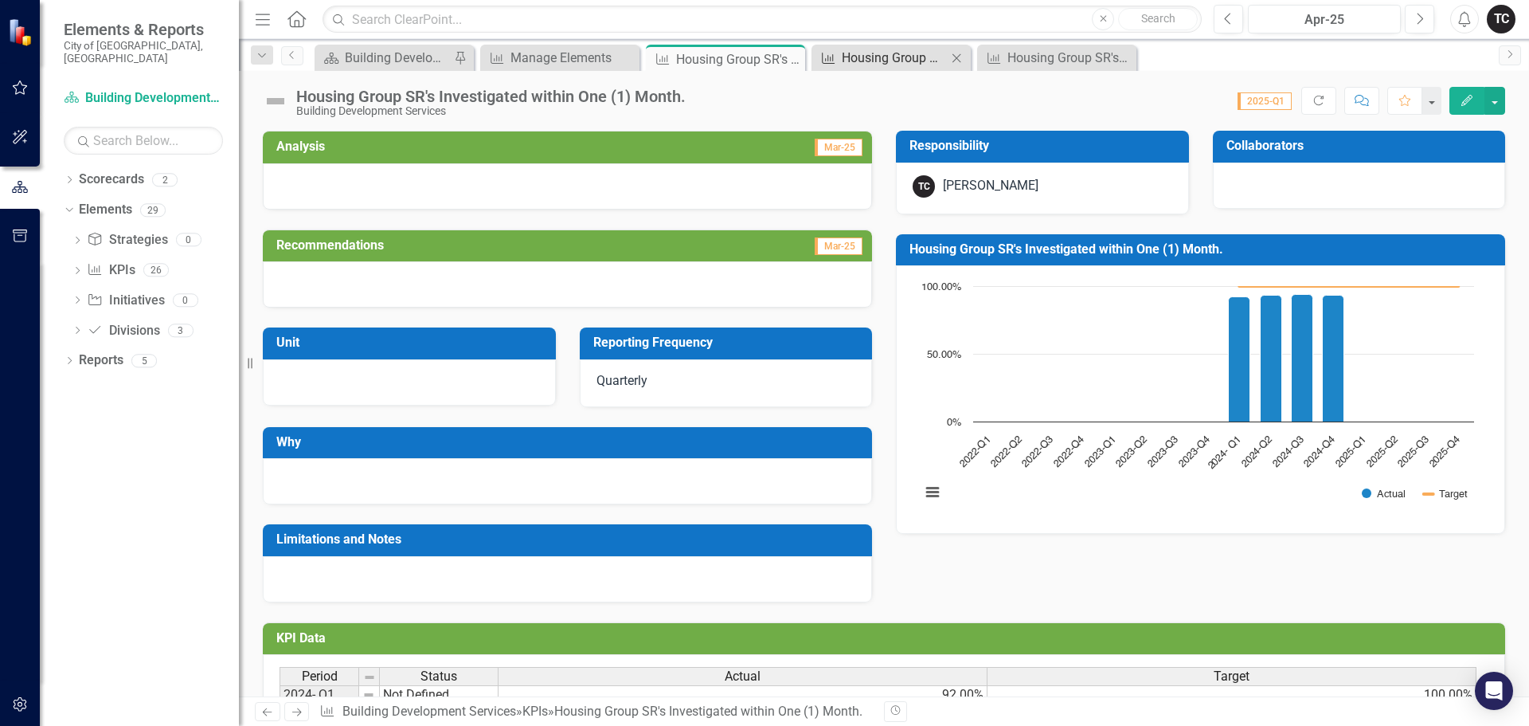
click at [875, 60] on div "Housing Group SR's Investigated within Two (2) Weeks." at bounding box center [894, 58] width 105 height 20
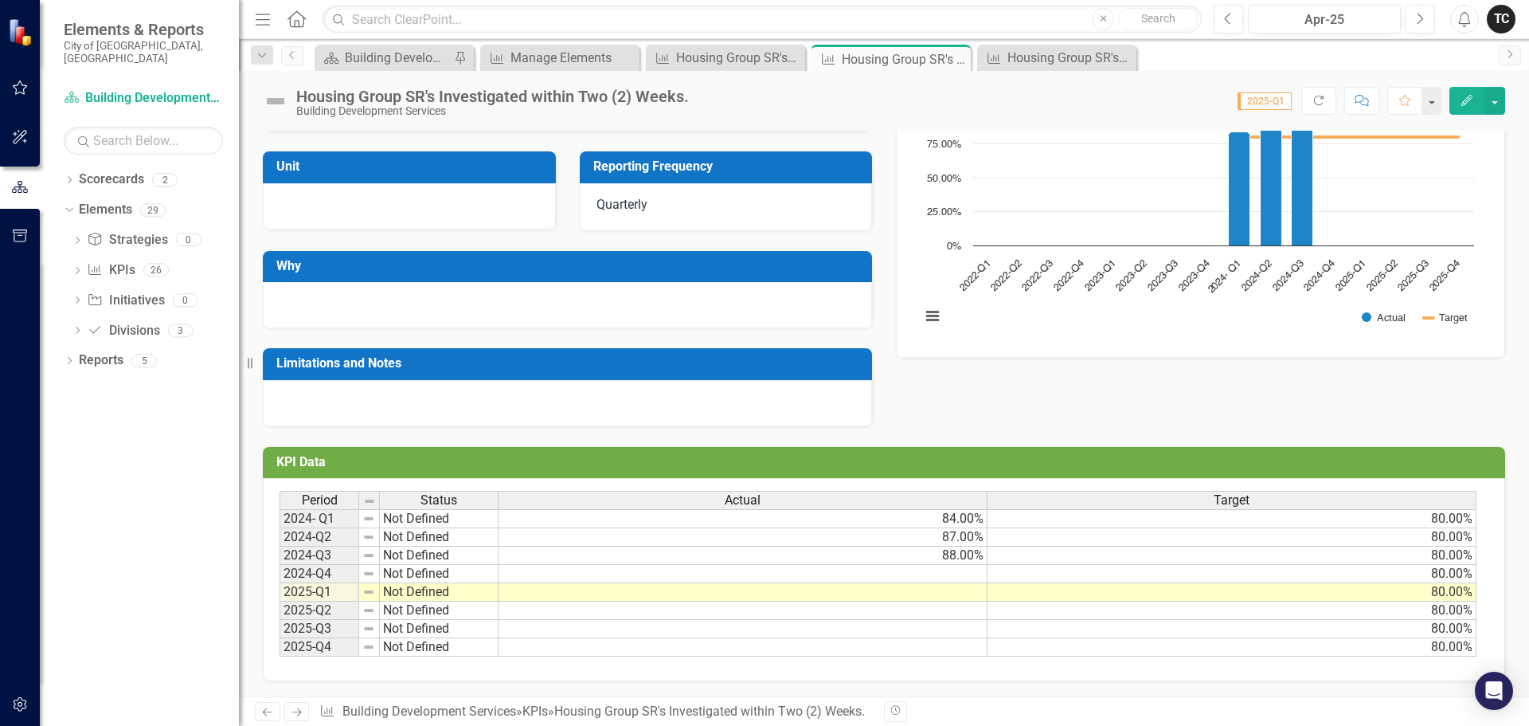
scroll to position [177, 0]
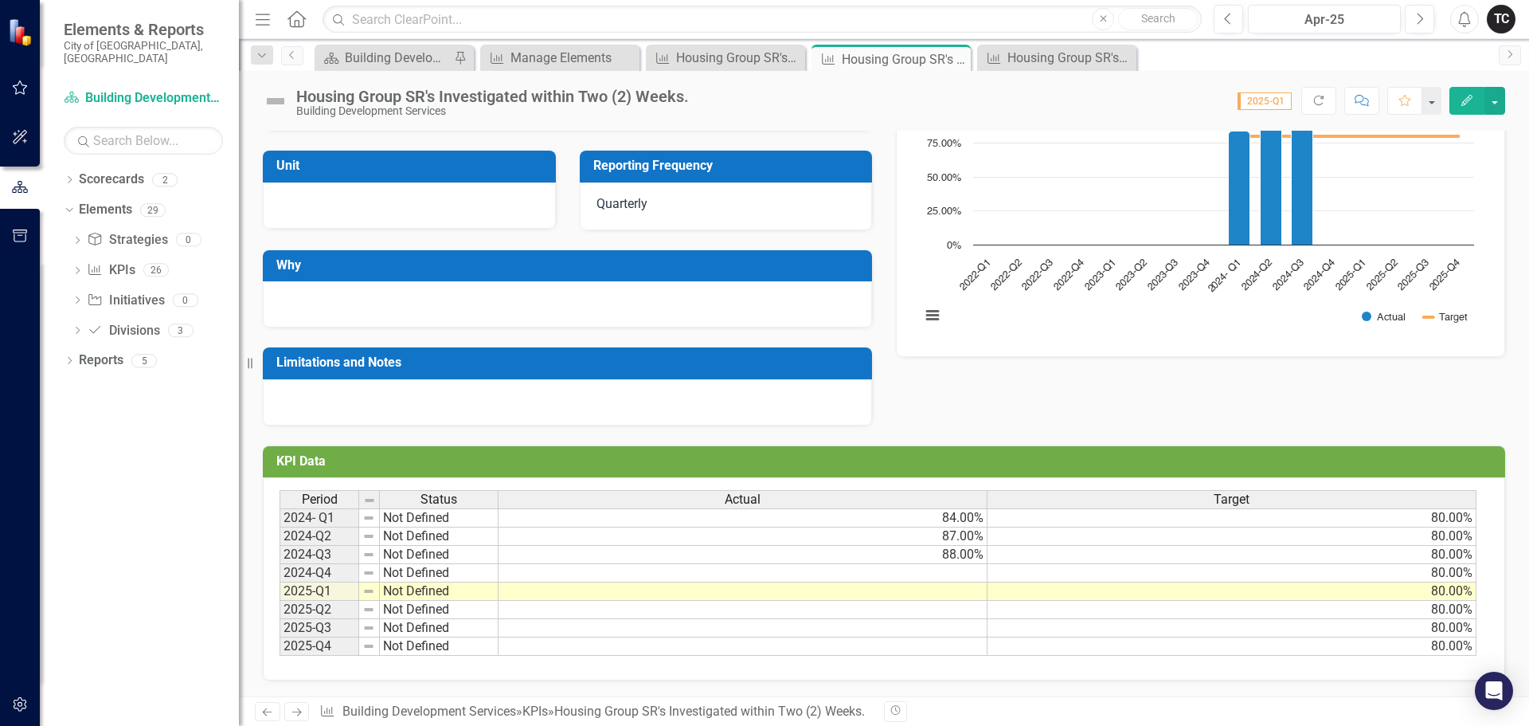
click at [959, 569] on td at bounding box center [743, 573] width 489 height 18
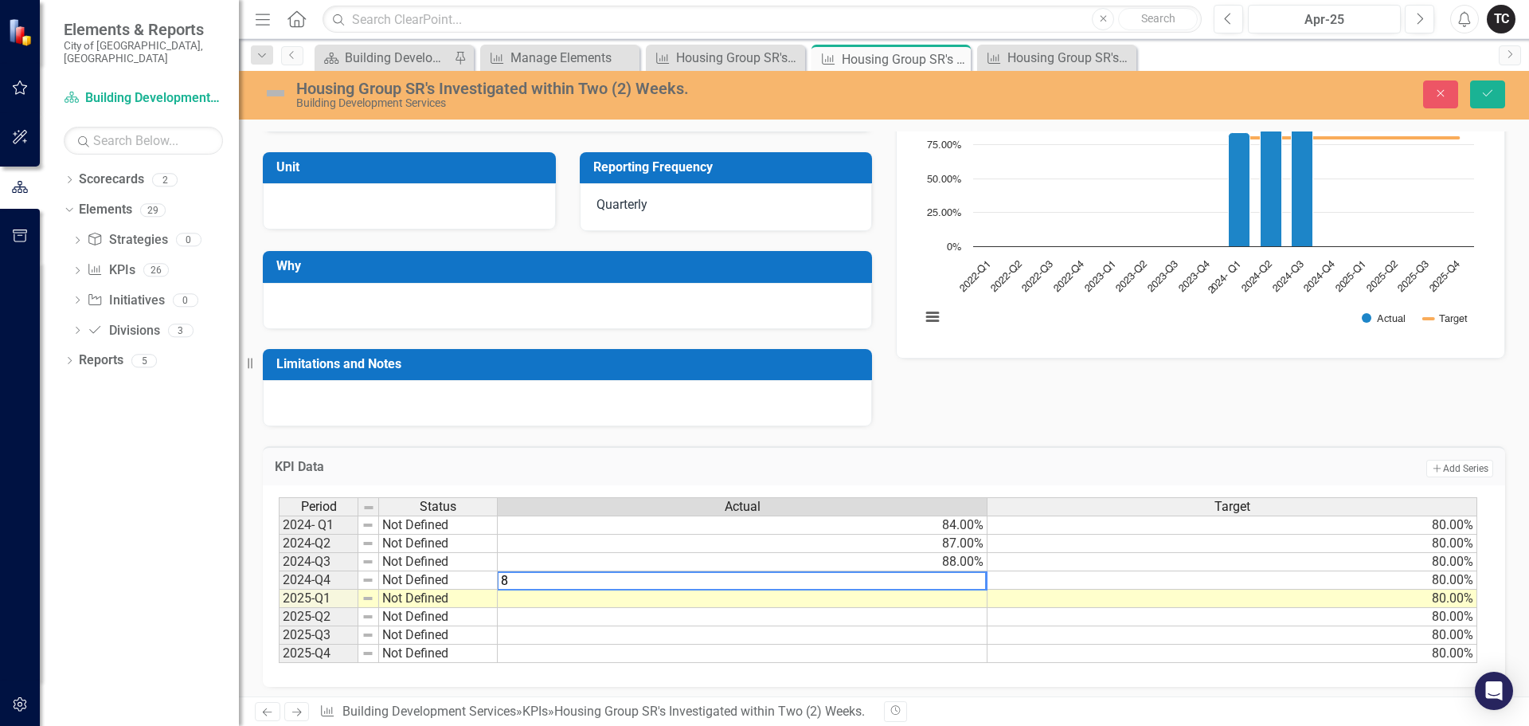
type textarea "85"
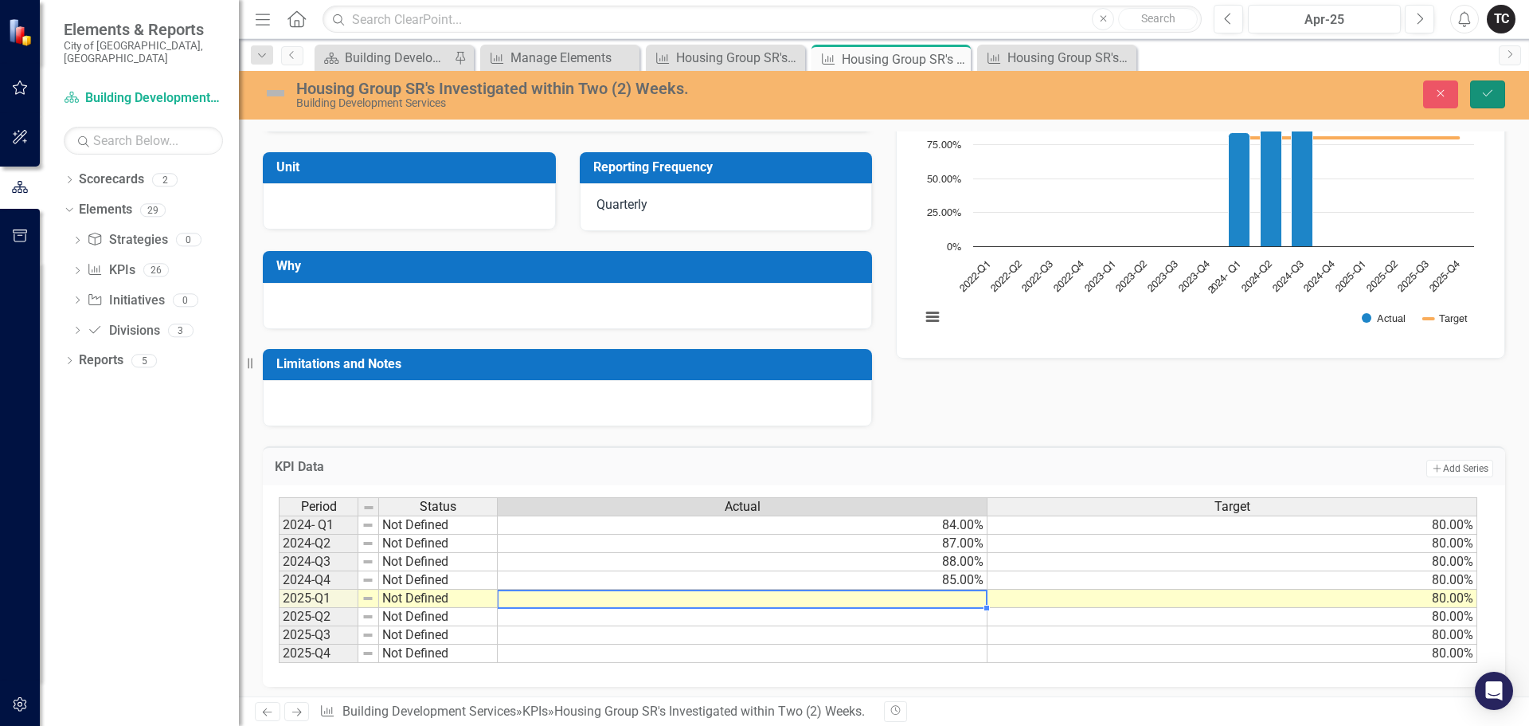
click at [1490, 100] on button "Save" at bounding box center [1487, 94] width 35 height 28
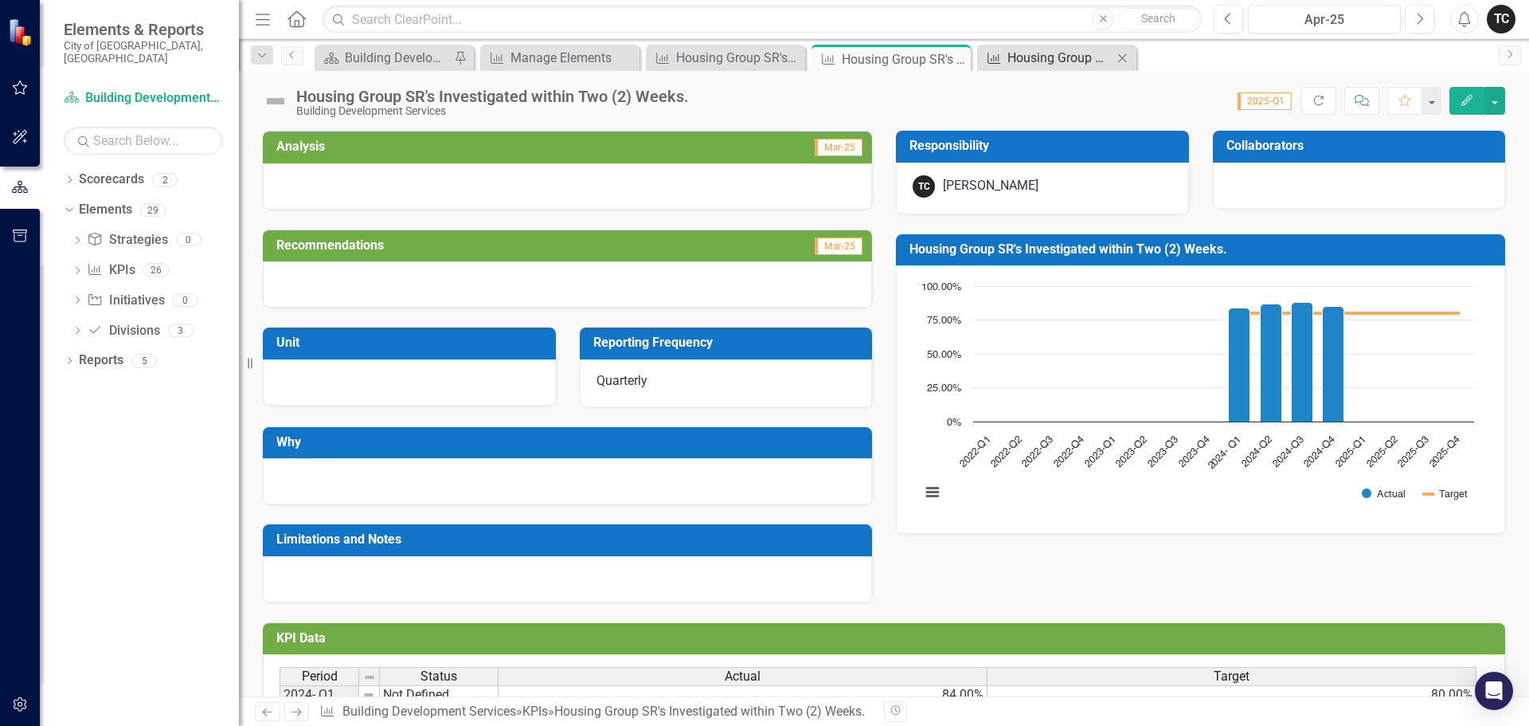
click at [1045, 57] on div "Housing Group SR's Investigated within Two (2) Days" at bounding box center [1060, 58] width 105 height 20
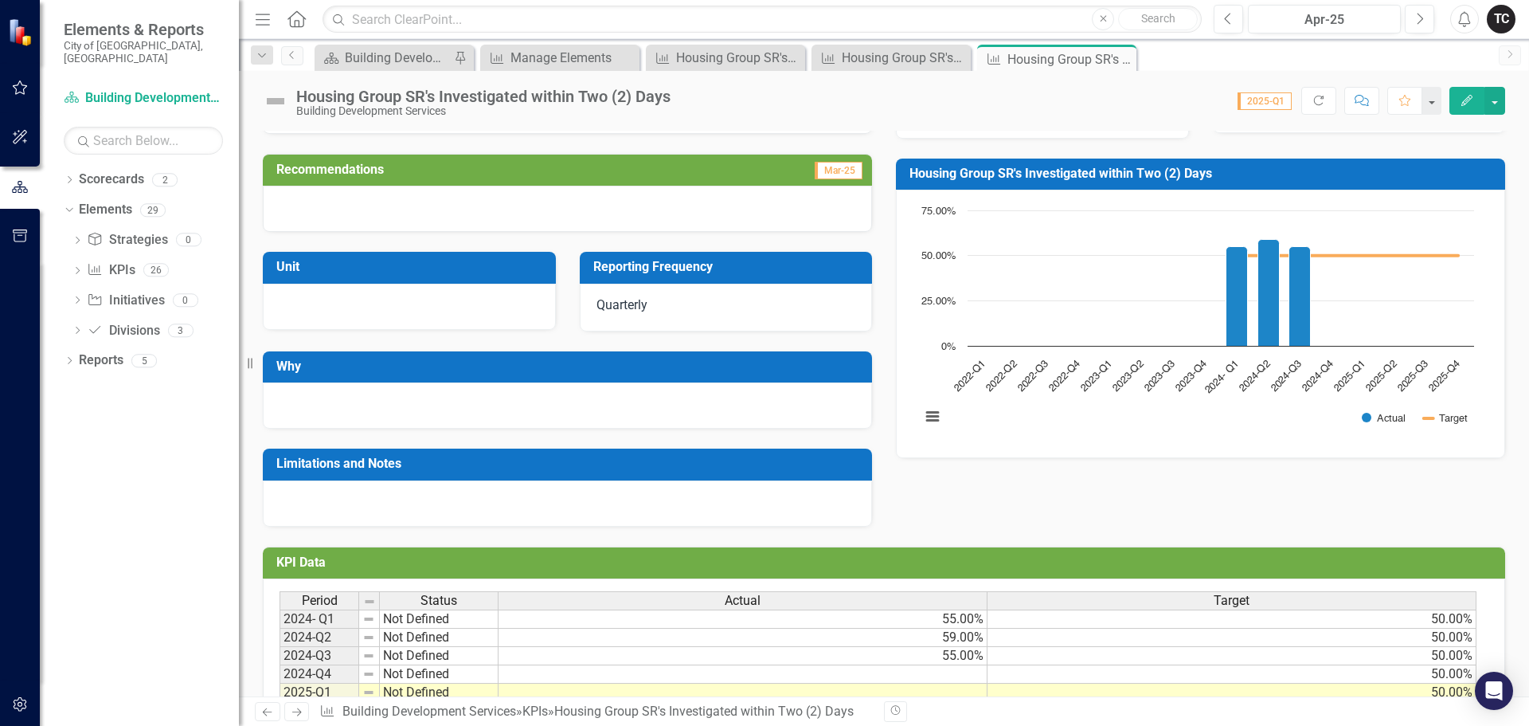
scroll to position [177, 0]
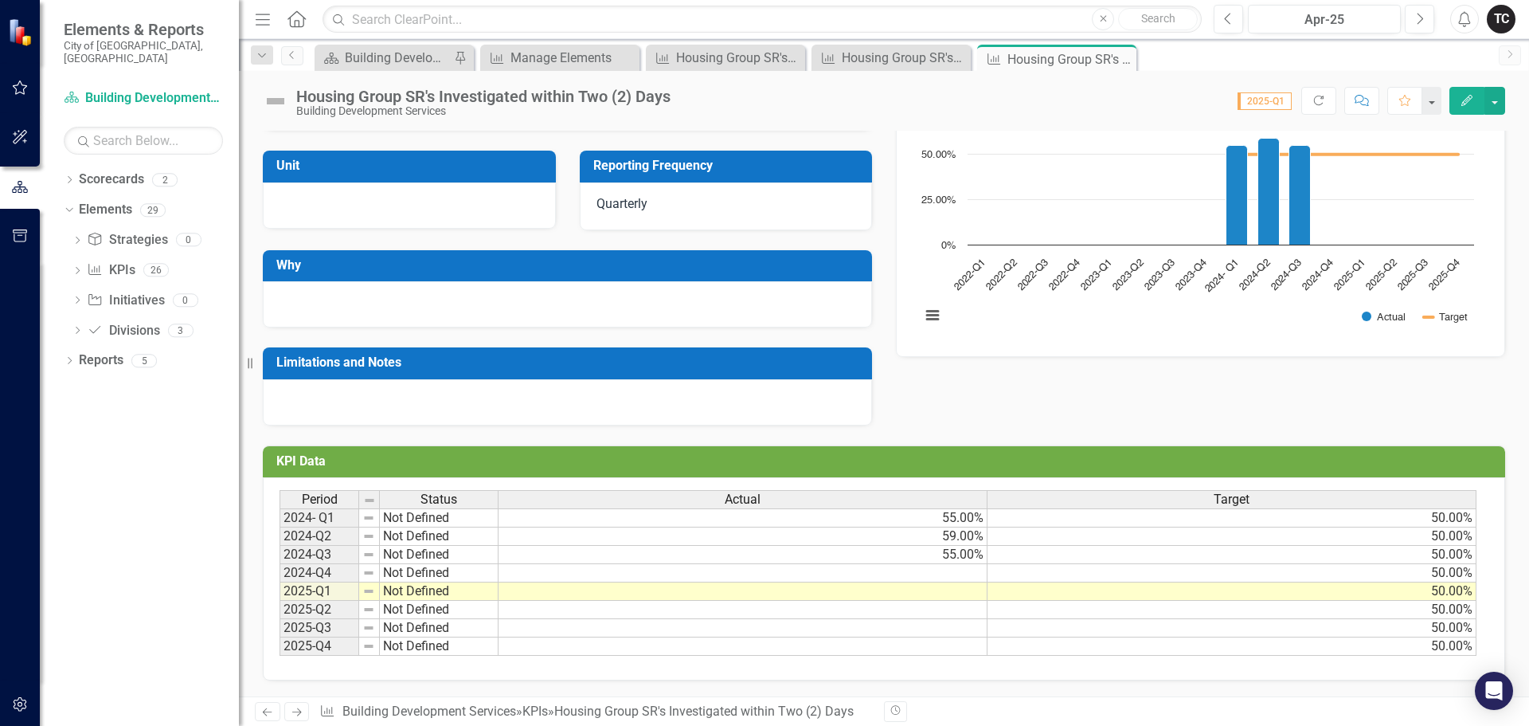
click at [966, 570] on td at bounding box center [743, 573] width 489 height 18
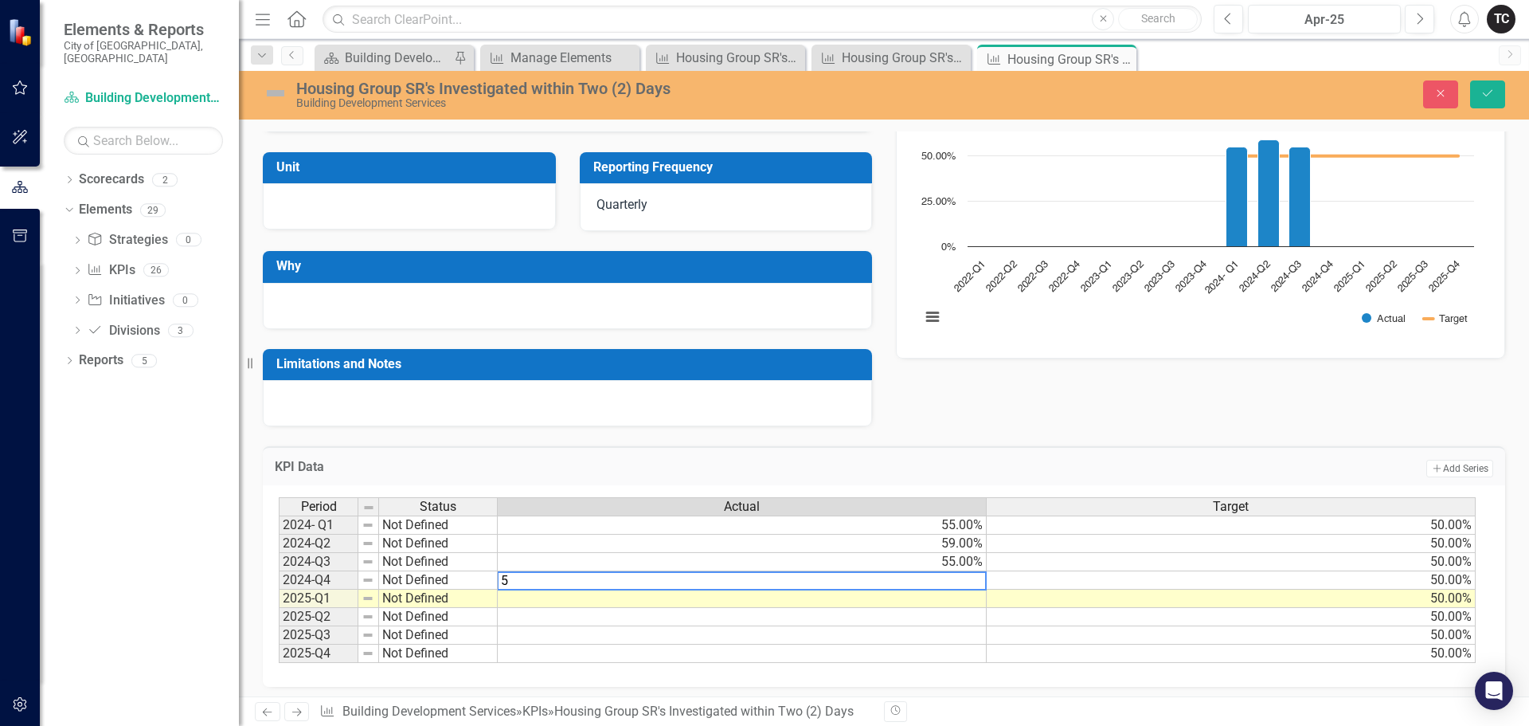
type textarea "54"
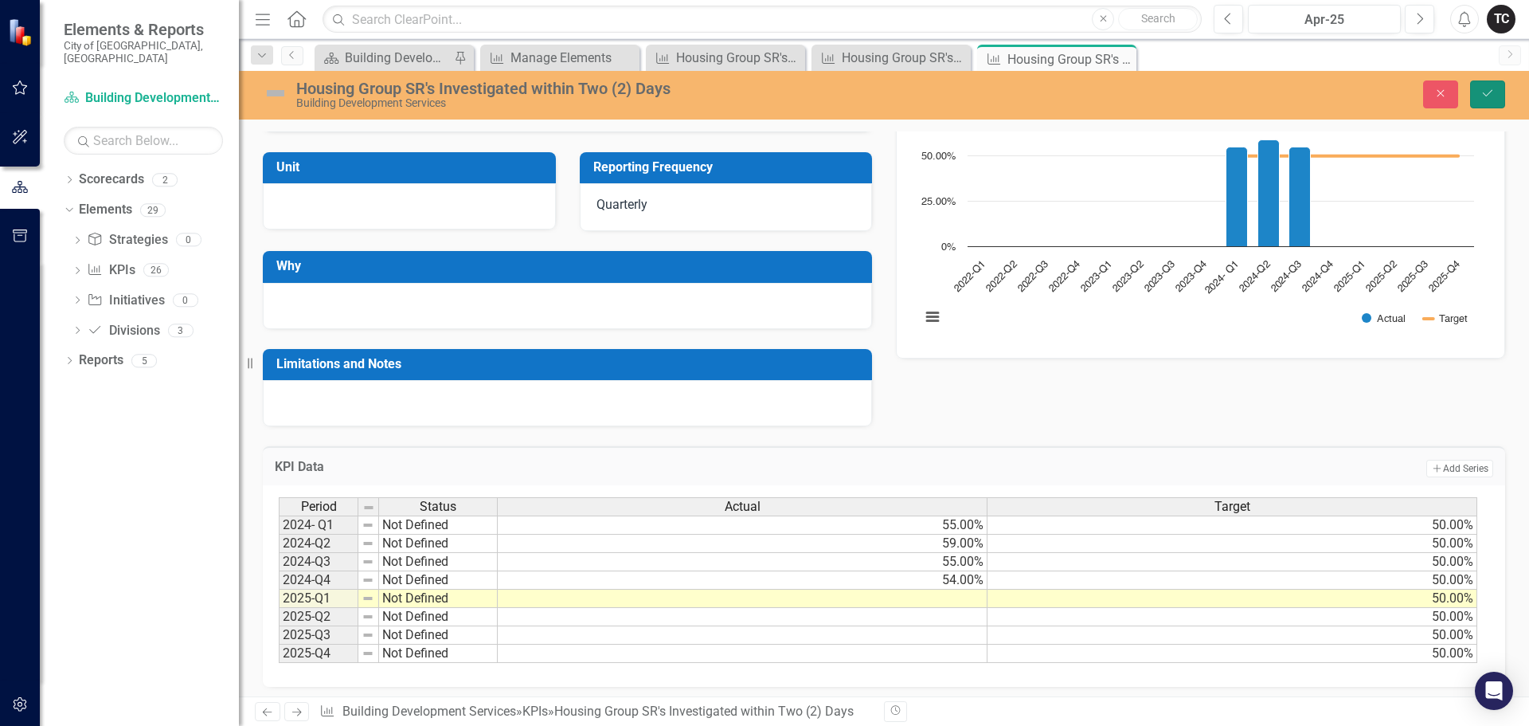
click at [1481, 94] on icon "Save" at bounding box center [1488, 93] width 14 height 11
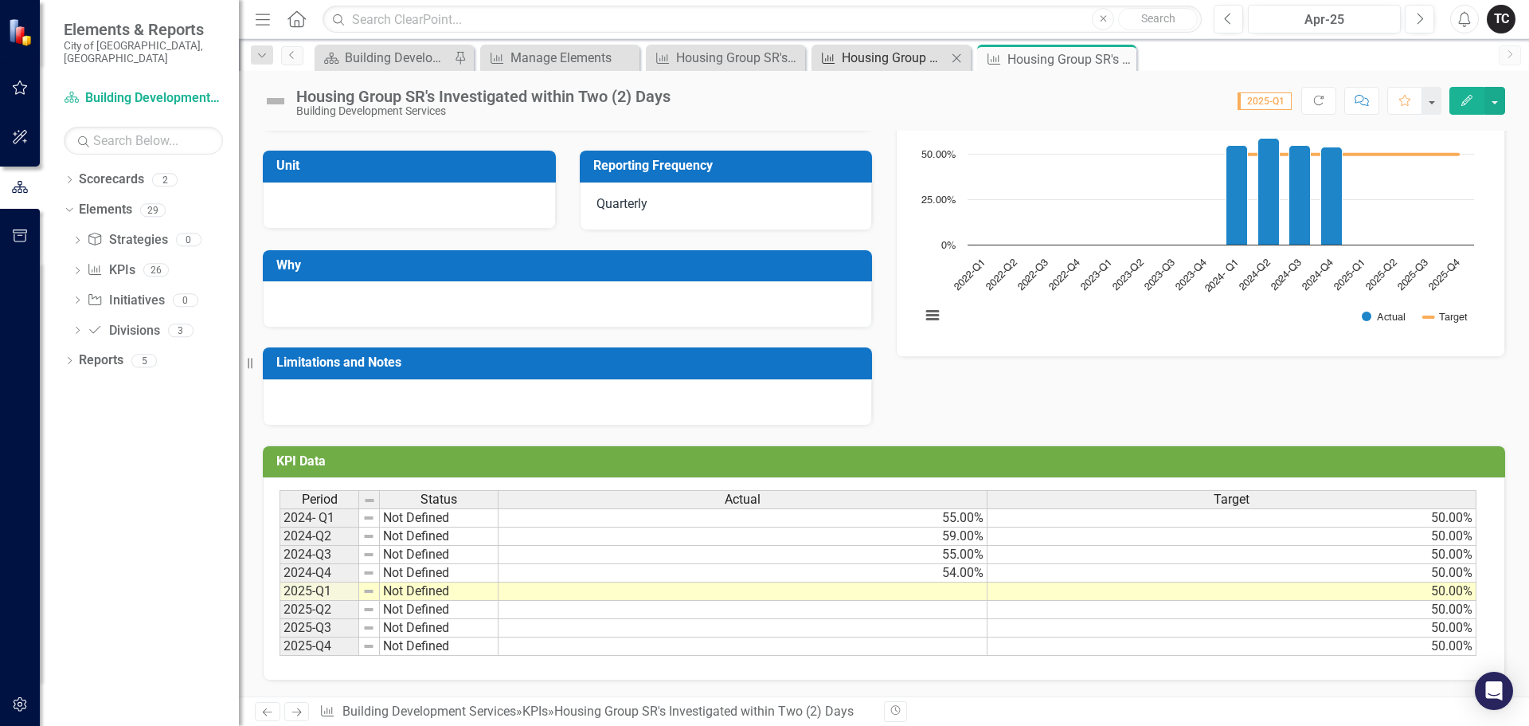
click at [886, 61] on div "Housing Group SR's Investigated within Two (2) Weeks." at bounding box center [894, 58] width 105 height 20
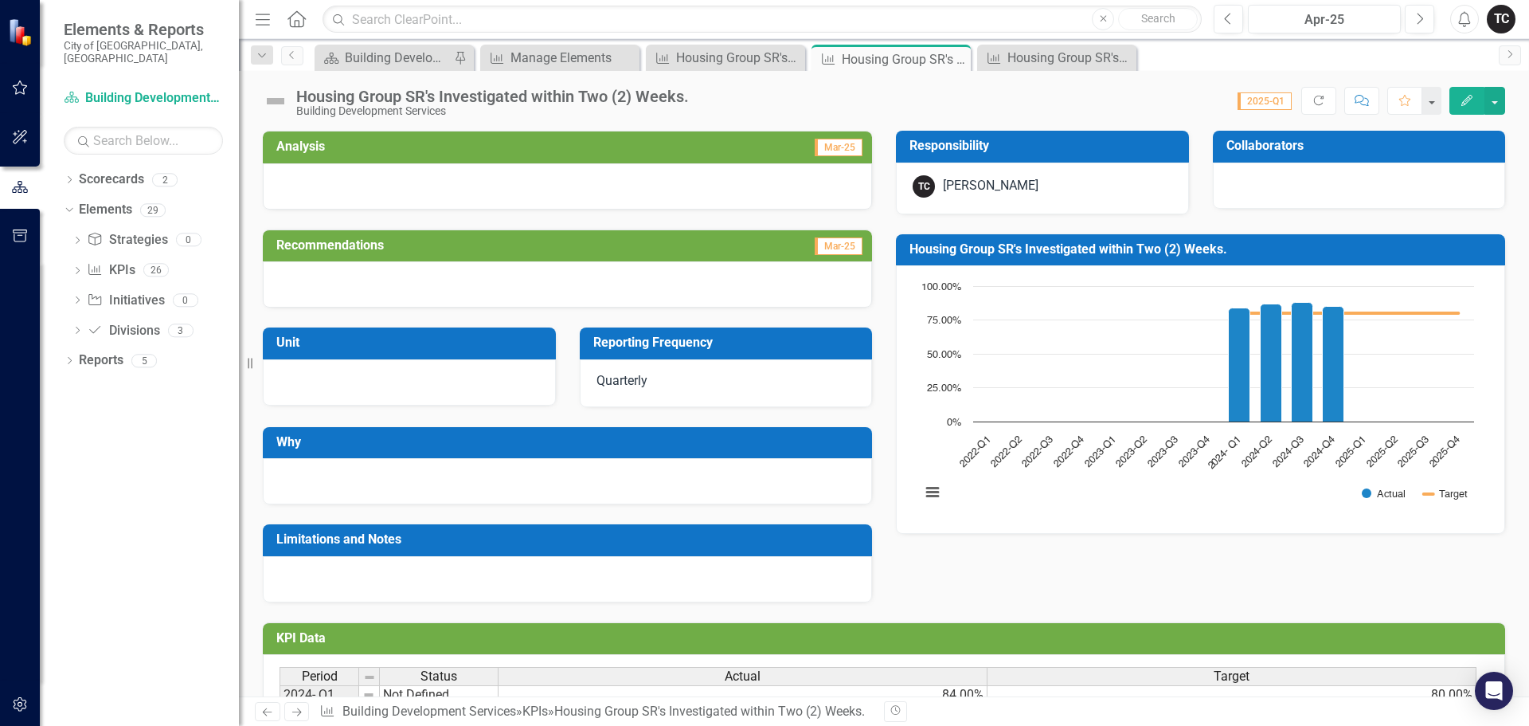
scroll to position [177, 0]
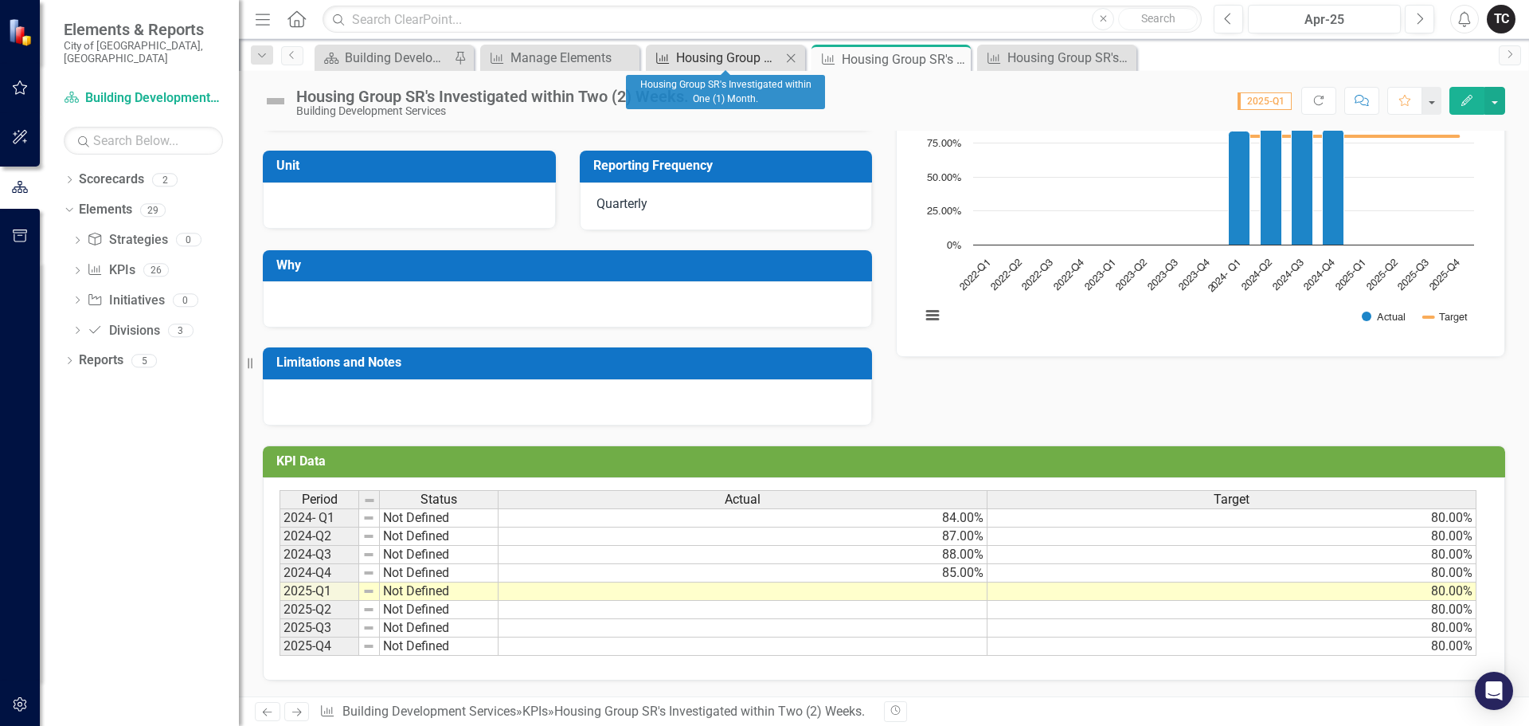
click at [737, 50] on div "Housing Group SR's Investigated within One (1) Month." at bounding box center [728, 58] width 105 height 20
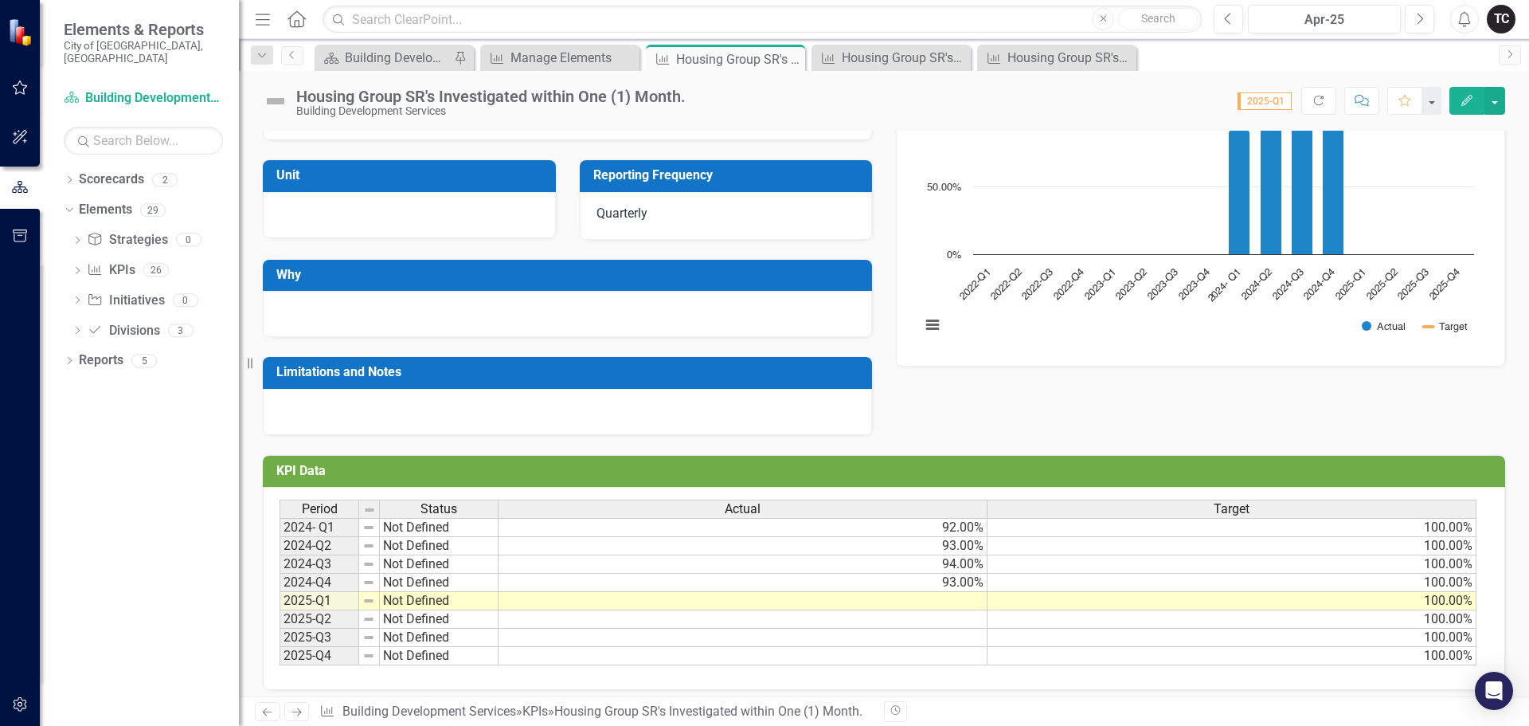
scroll to position [177, 0]
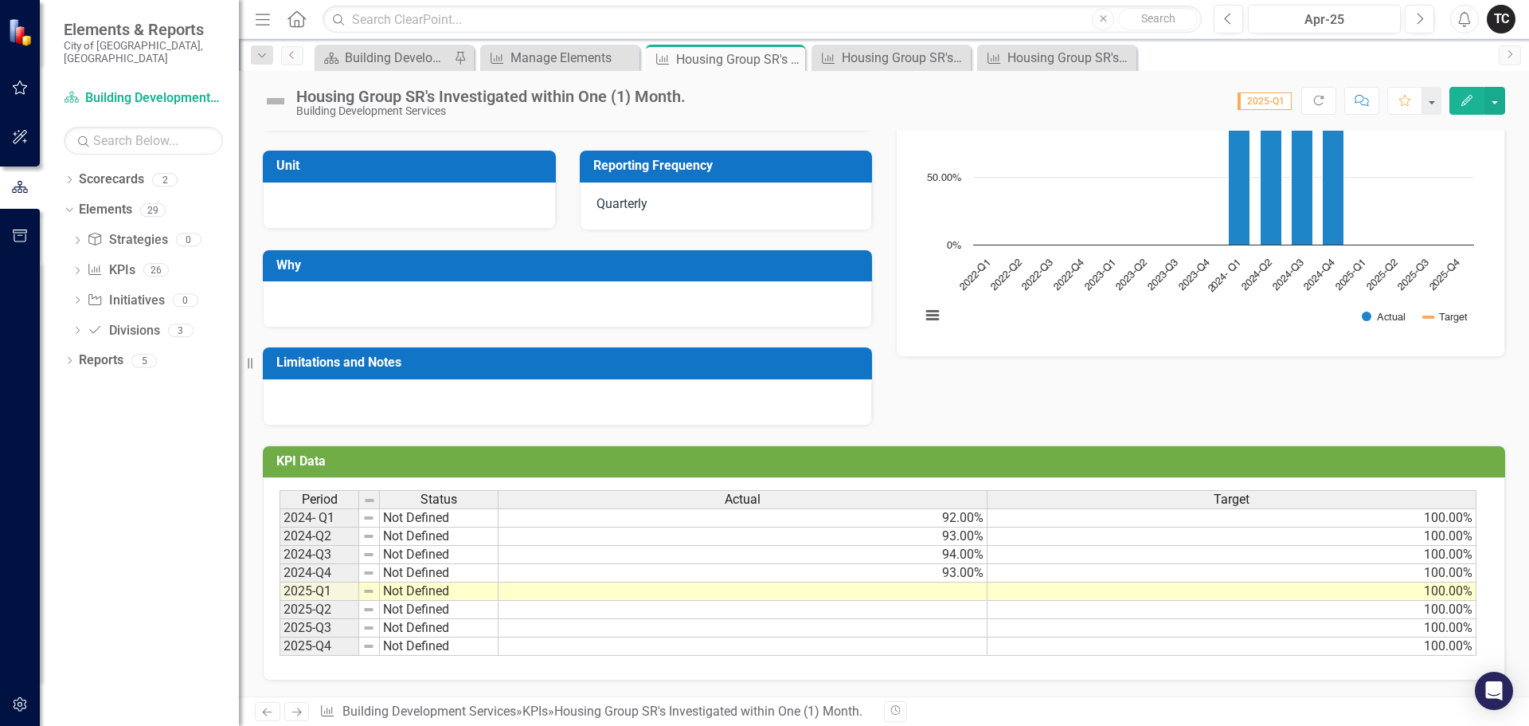
click at [1447, 520] on td "100.00%" at bounding box center [1232, 517] width 489 height 19
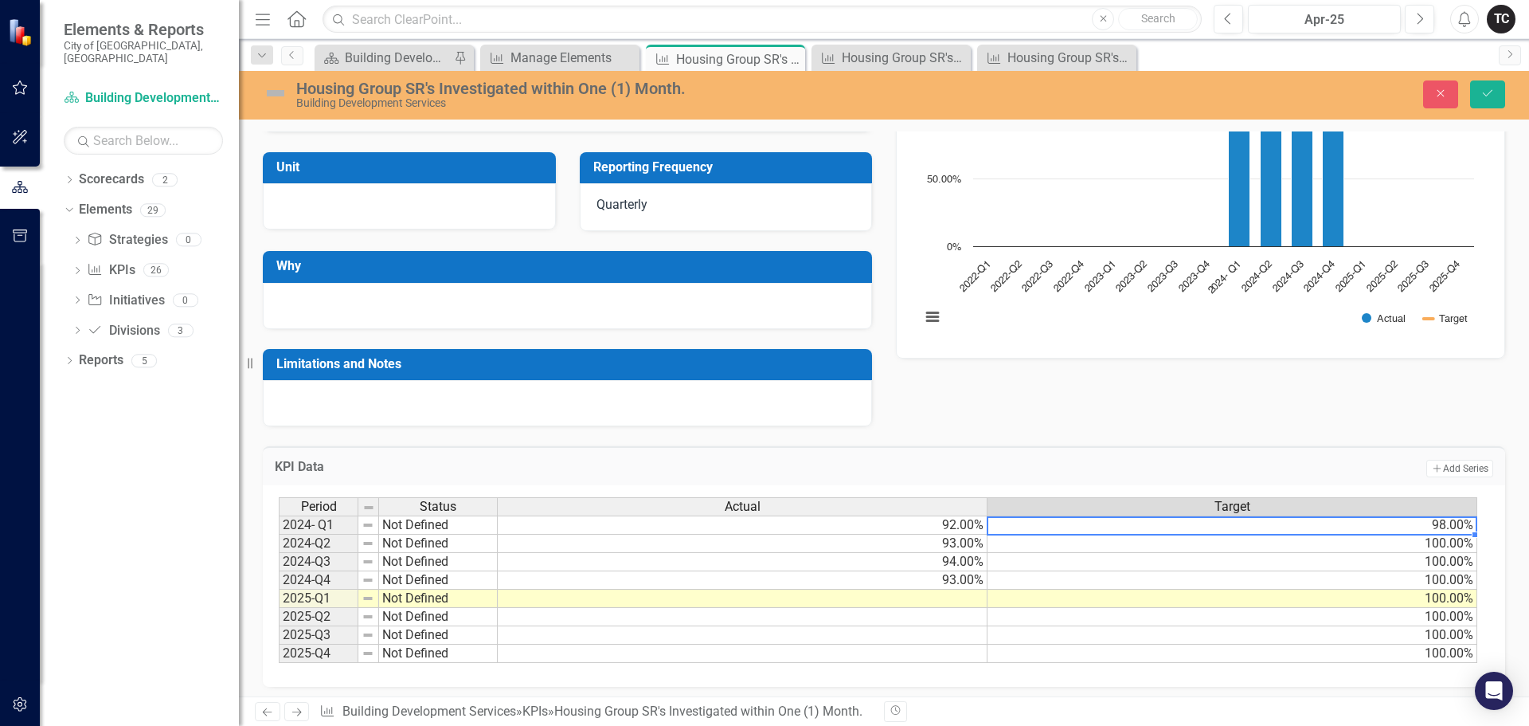
click at [1456, 530] on td "98.00%" at bounding box center [1233, 524] width 490 height 19
drag, startPoint x: 1473, startPoint y: 537, endPoint x: 1475, endPoint y: 662, distance: 125.1
click at [279, 672] on div "Period Status Actual Target 2024- Q1 Not Defined 92.00% 98.00% 2024-Q2 Not Defi…" at bounding box center [279, 598] width 0 height 202
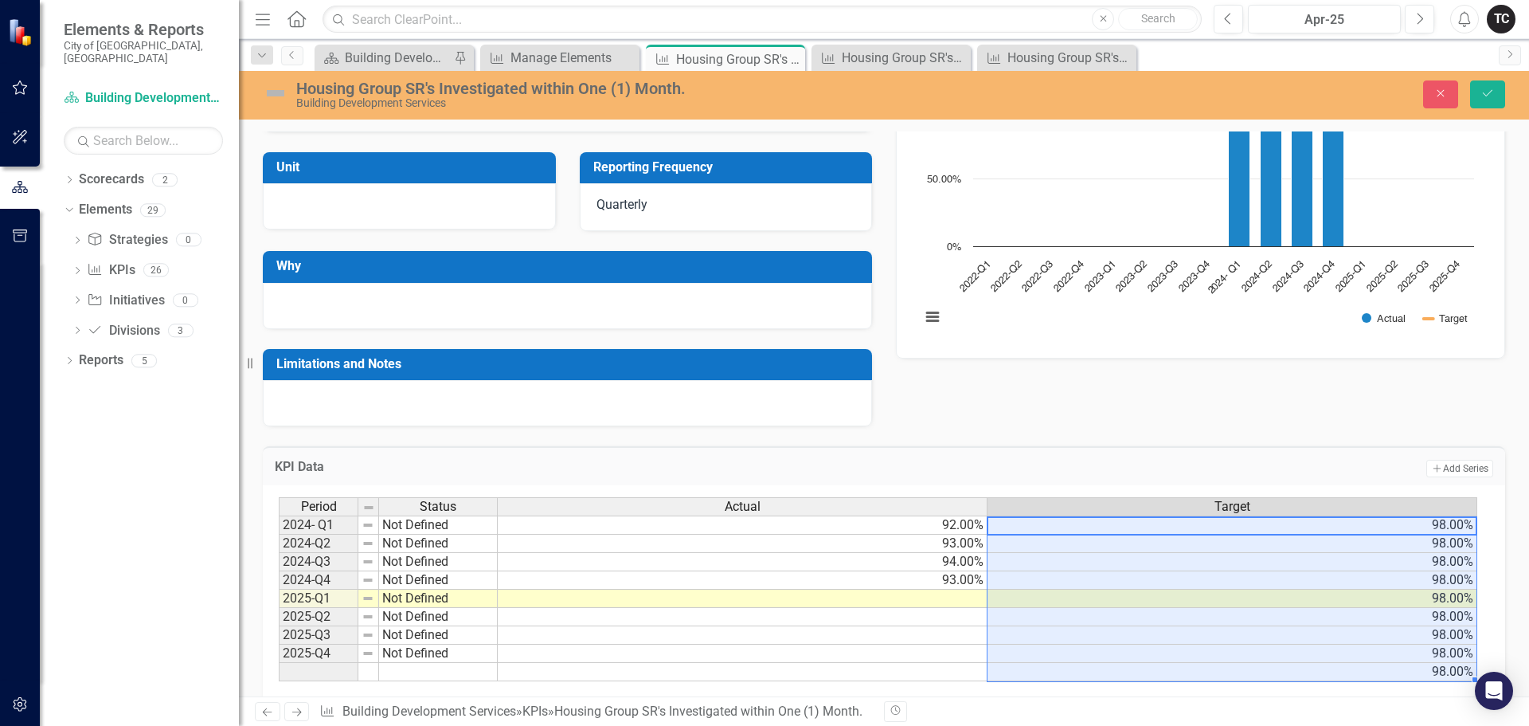
click at [279, 609] on div "Period Status Actual Target 2024- Q1 Not Defined 92.00% 98.00% 2024-Q2 Not Defi…" at bounding box center [279, 589] width 0 height 184
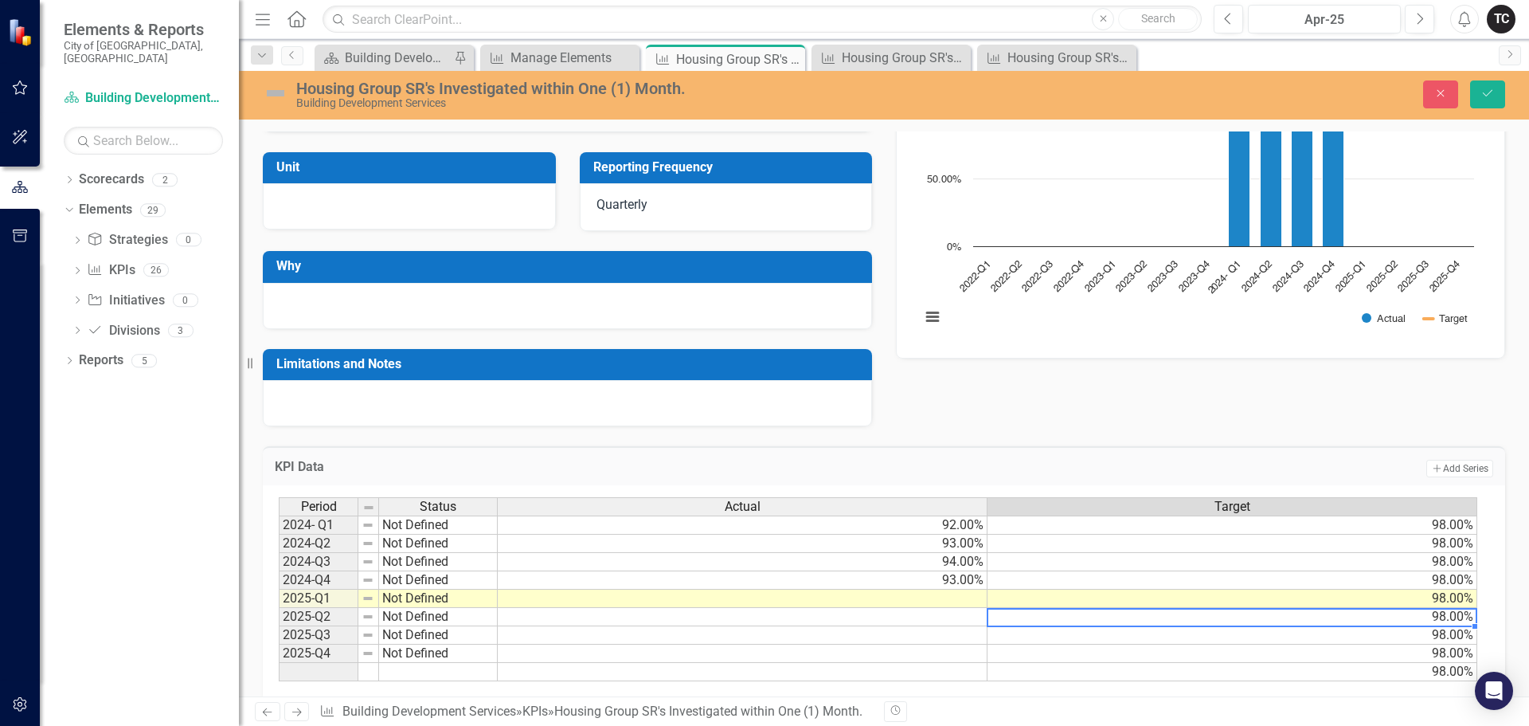
click at [957, 596] on td at bounding box center [743, 598] width 490 height 18
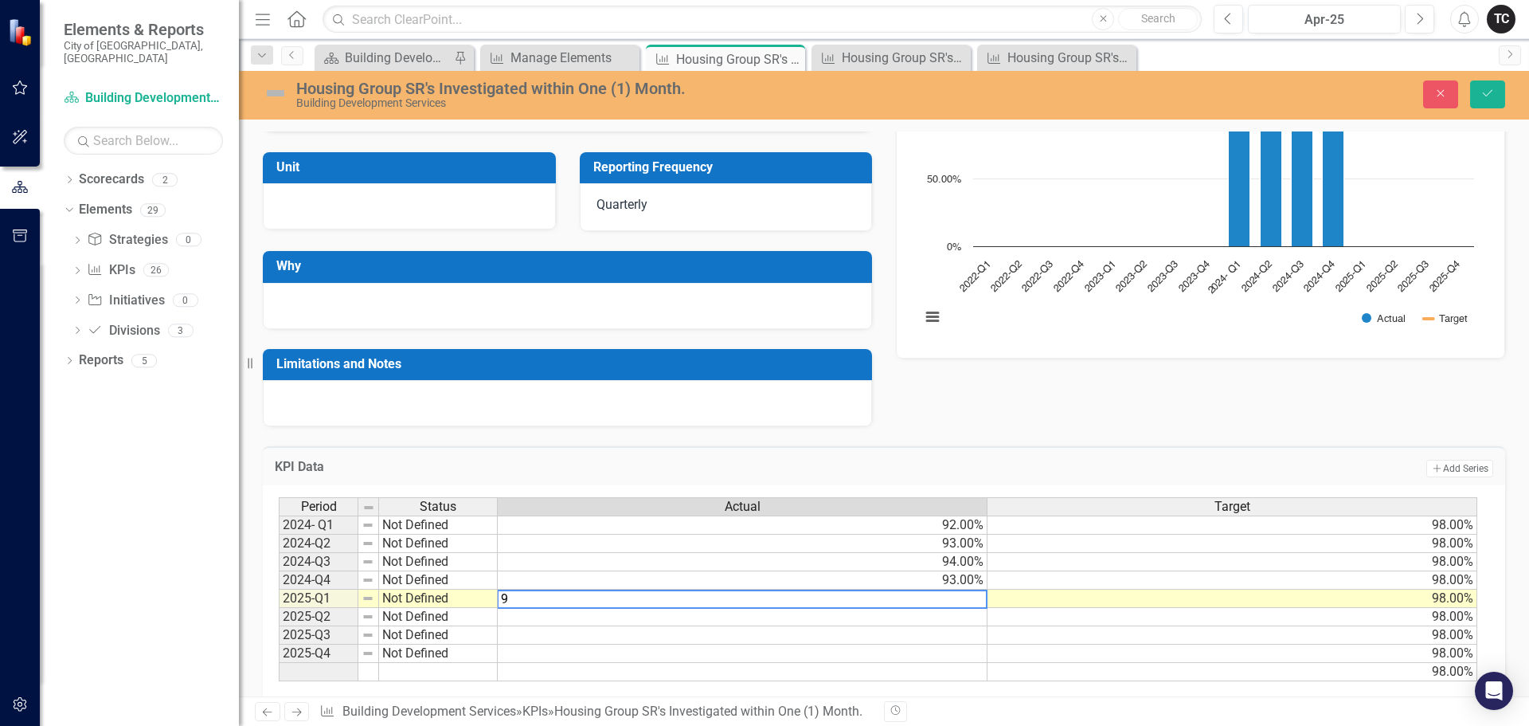
type textarea "93"
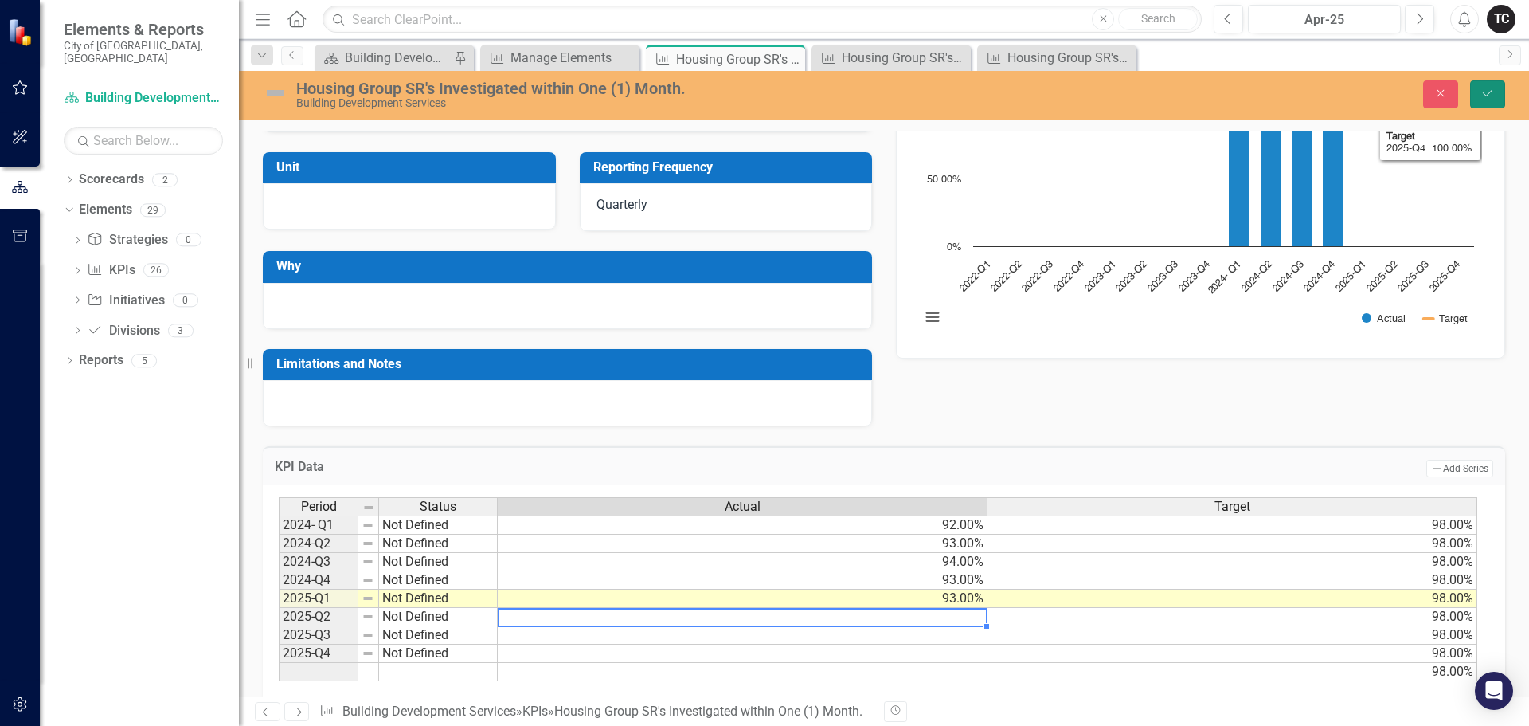
click at [1488, 96] on icon "Save" at bounding box center [1488, 93] width 14 height 11
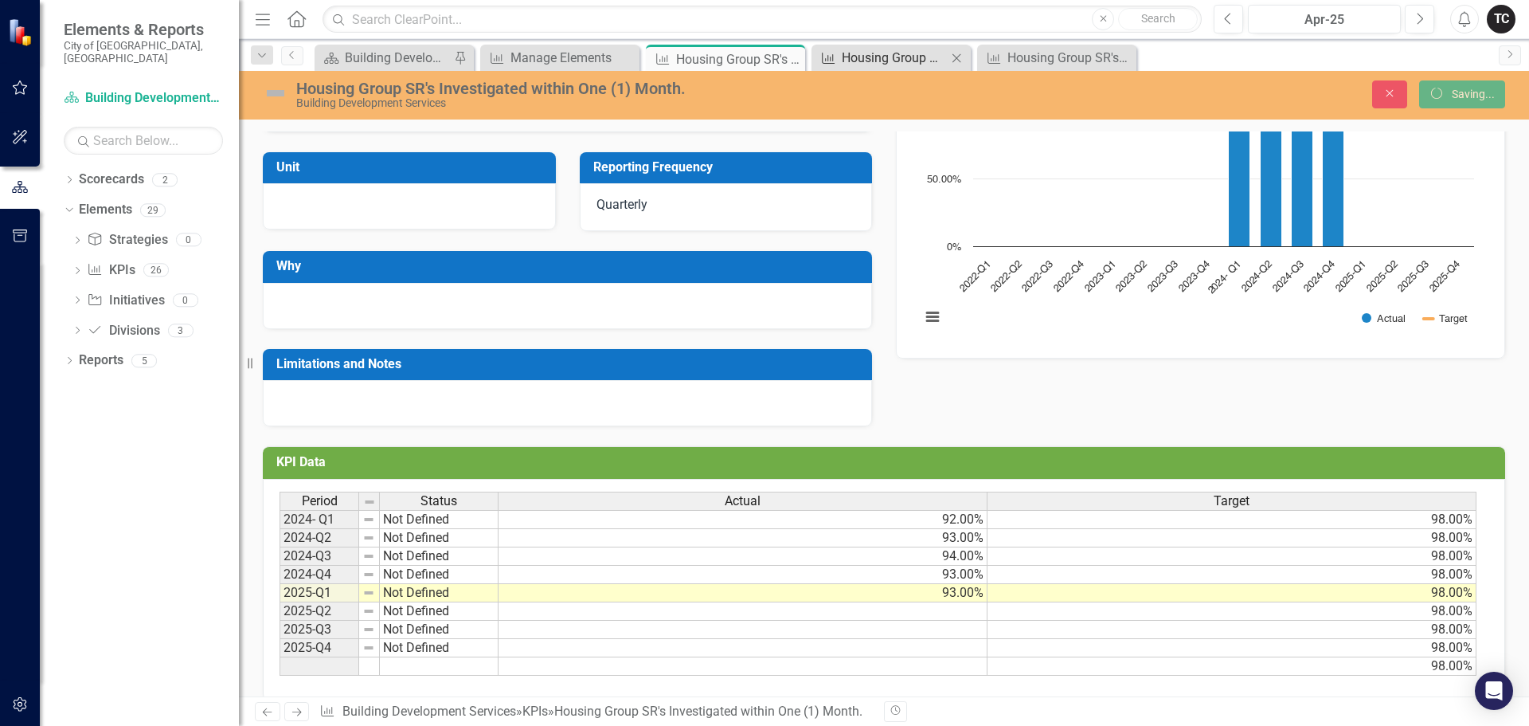
click at [892, 56] on div "Housing Group SR's Investigated within Two (2) Weeks." at bounding box center [894, 58] width 105 height 20
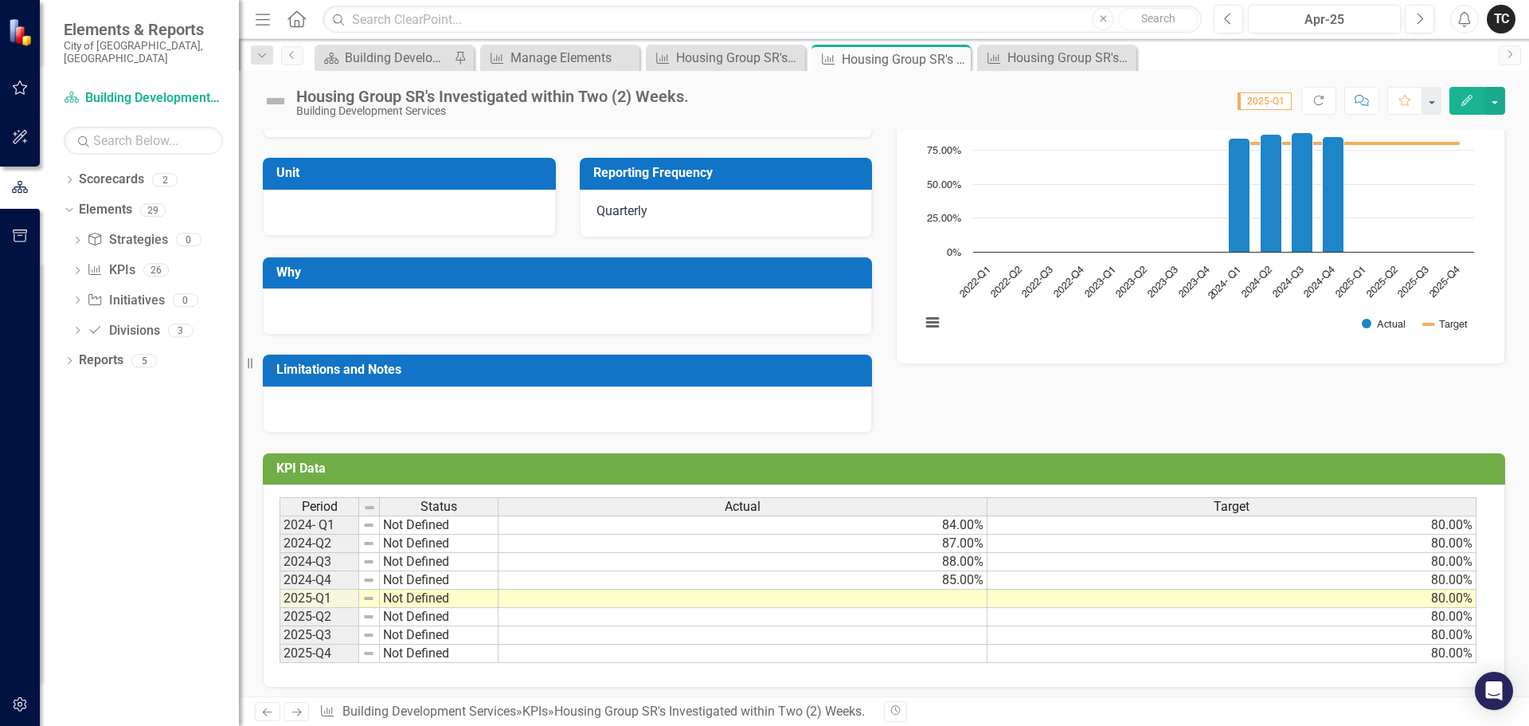
scroll to position [177, 0]
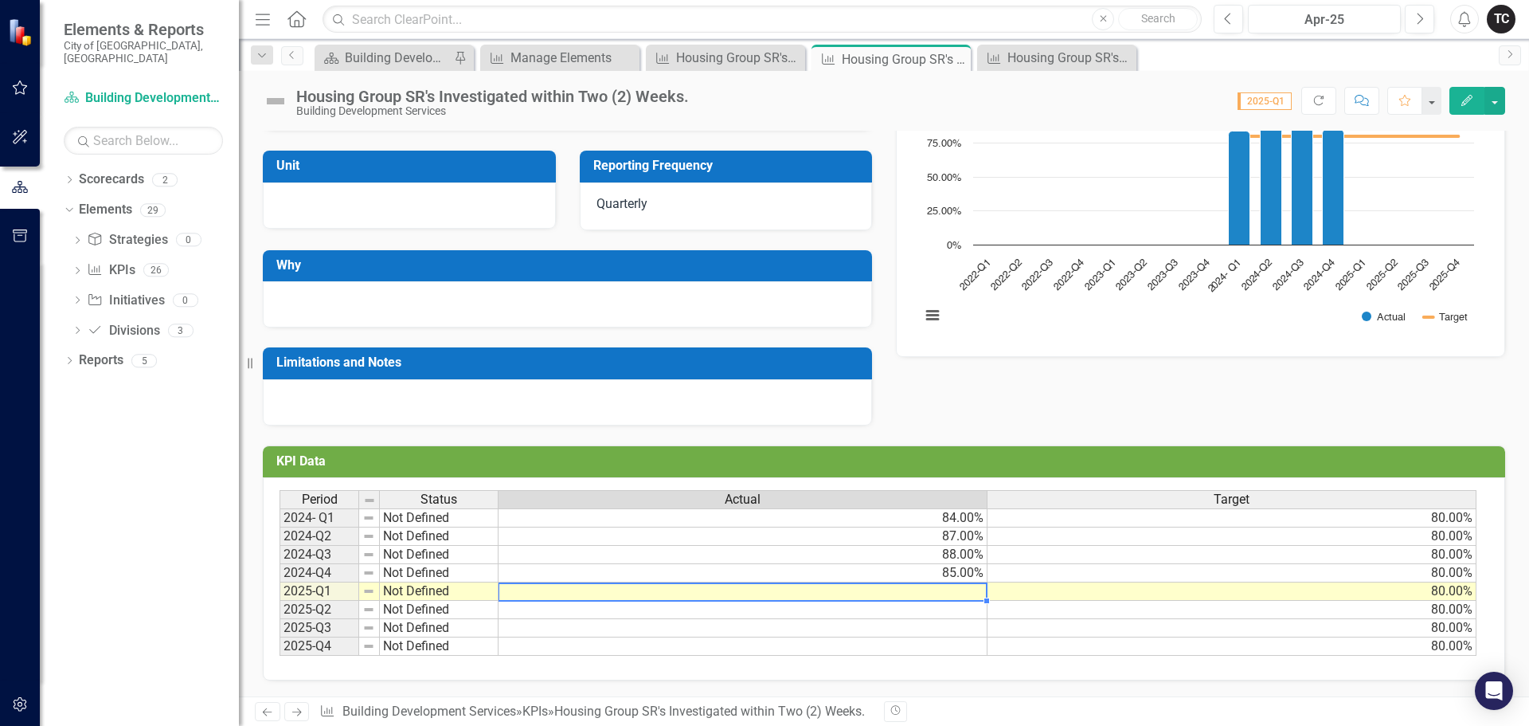
click at [957, 585] on td at bounding box center [743, 591] width 489 height 18
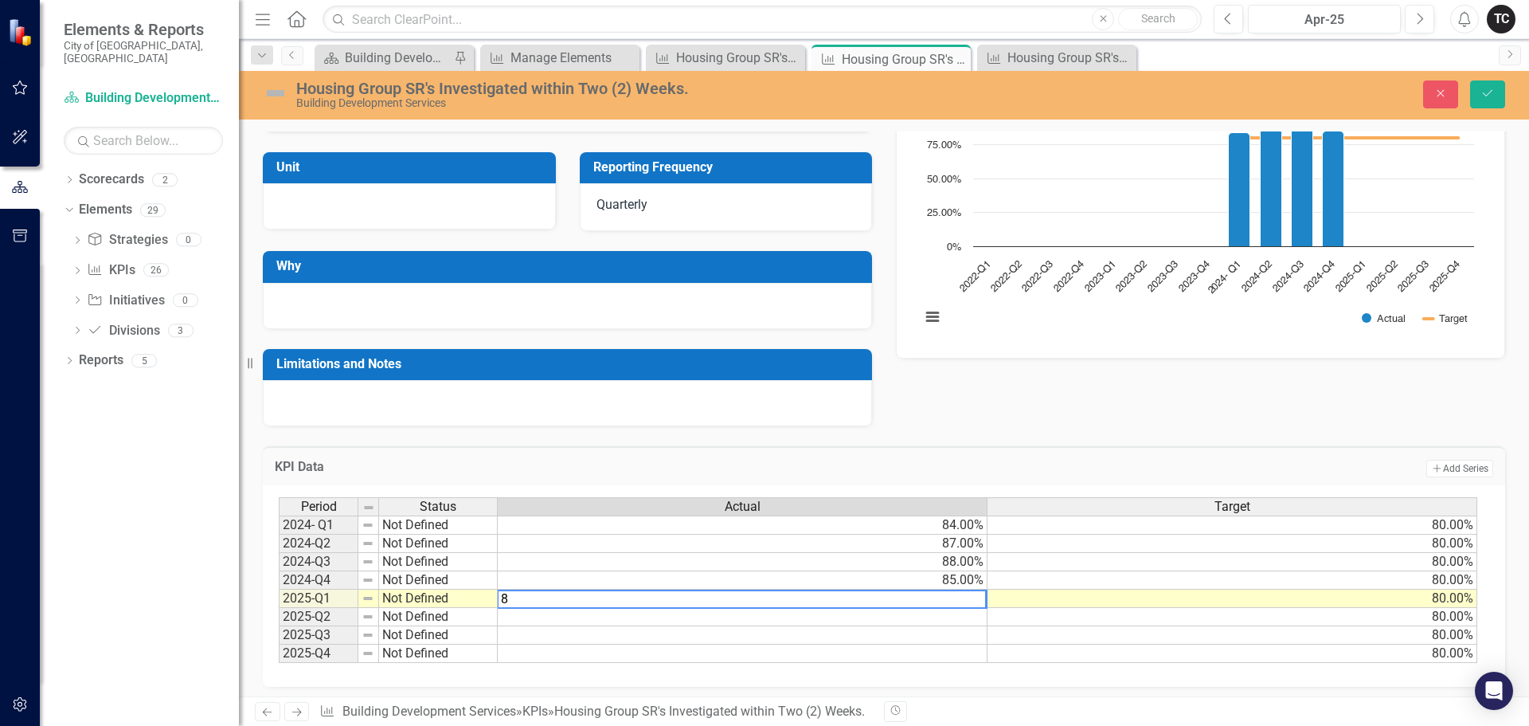
type textarea "84"
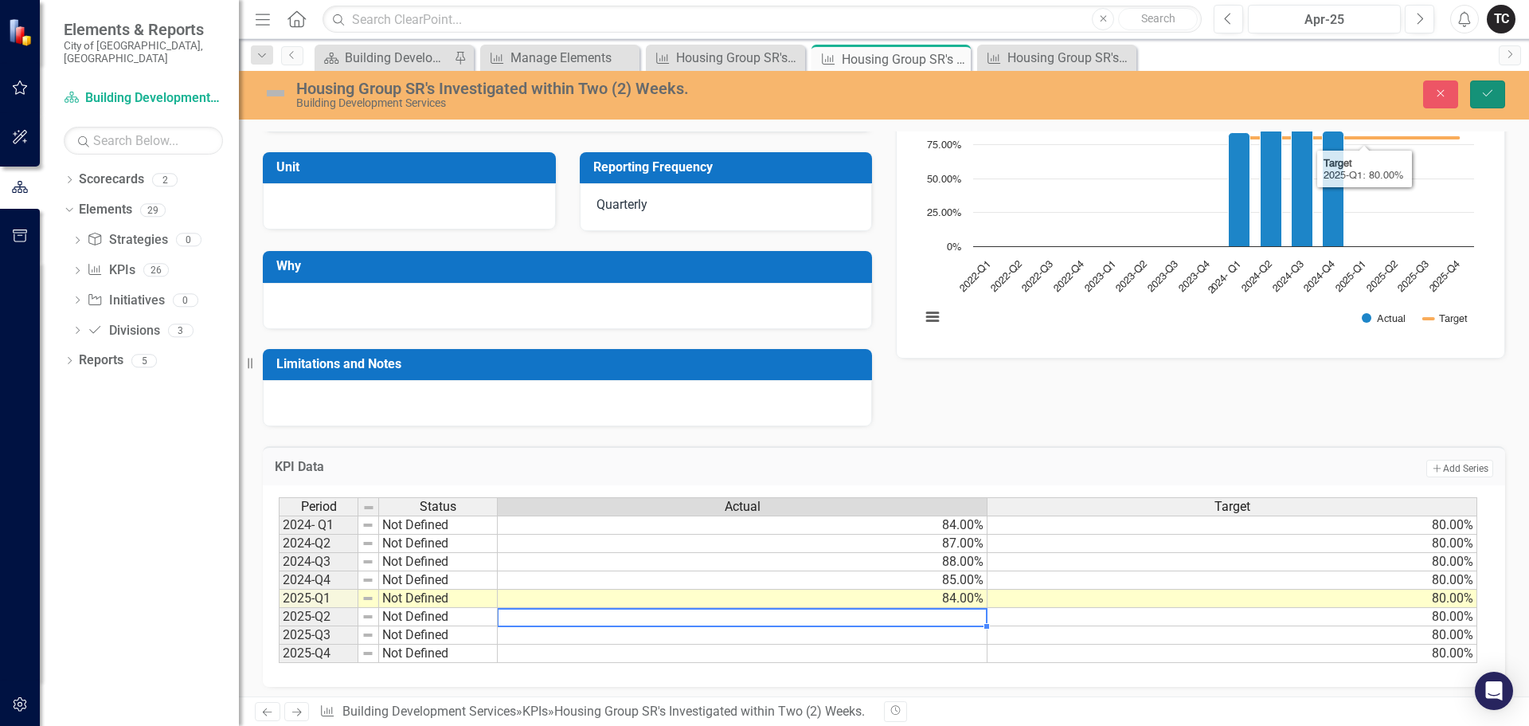
click at [1490, 96] on icon "Save" at bounding box center [1488, 93] width 14 height 11
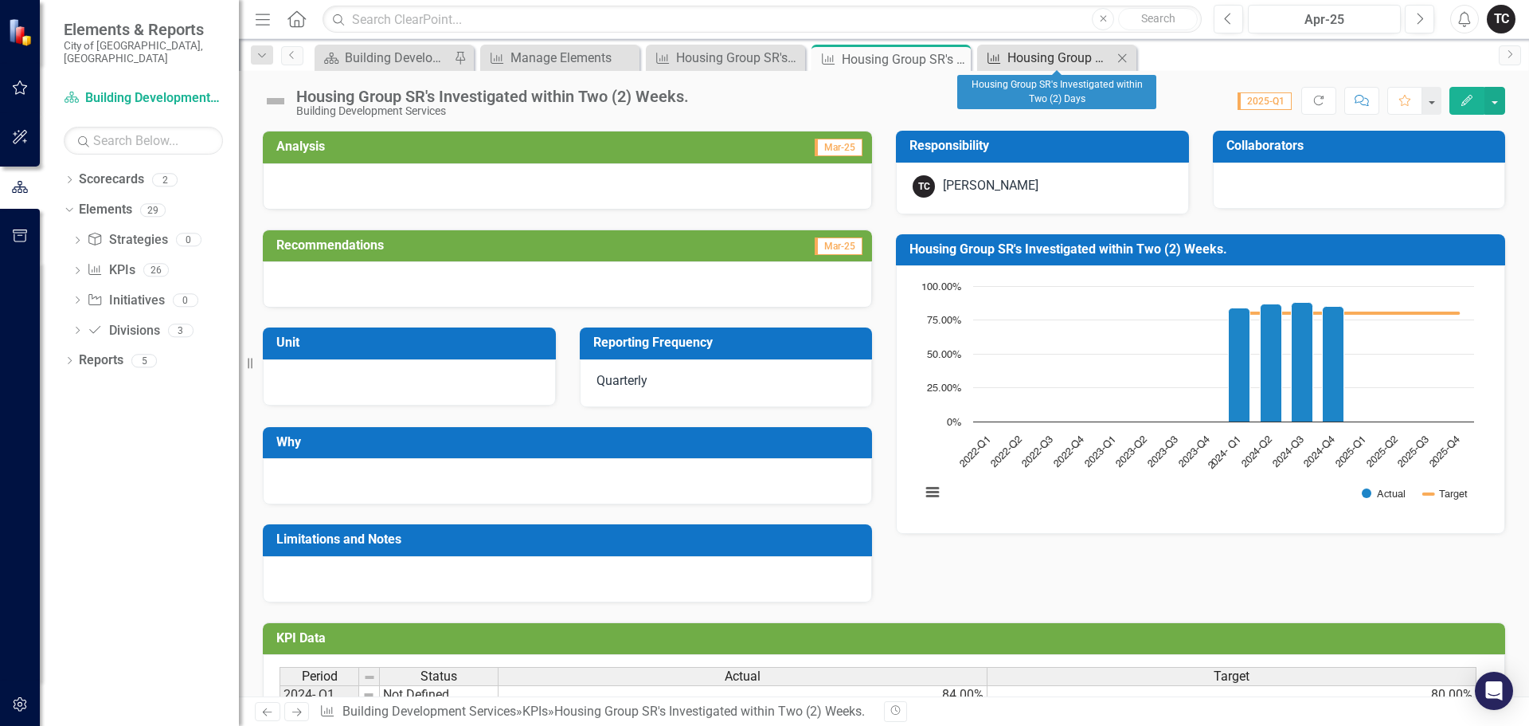
click at [1033, 52] on div "Housing Group SR's Investigated within Two (2) Days" at bounding box center [1060, 58] width 105 height 20
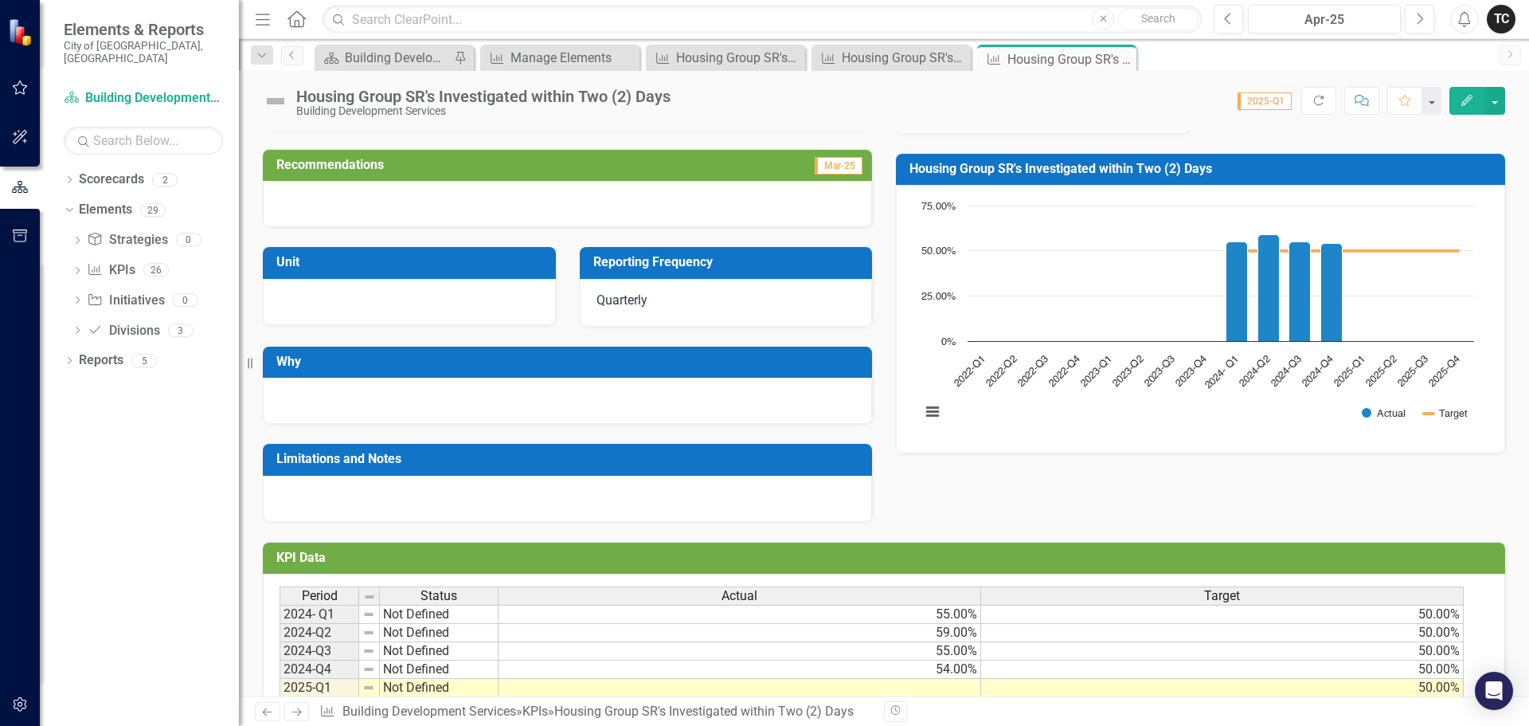
scroll to position [170, 0]
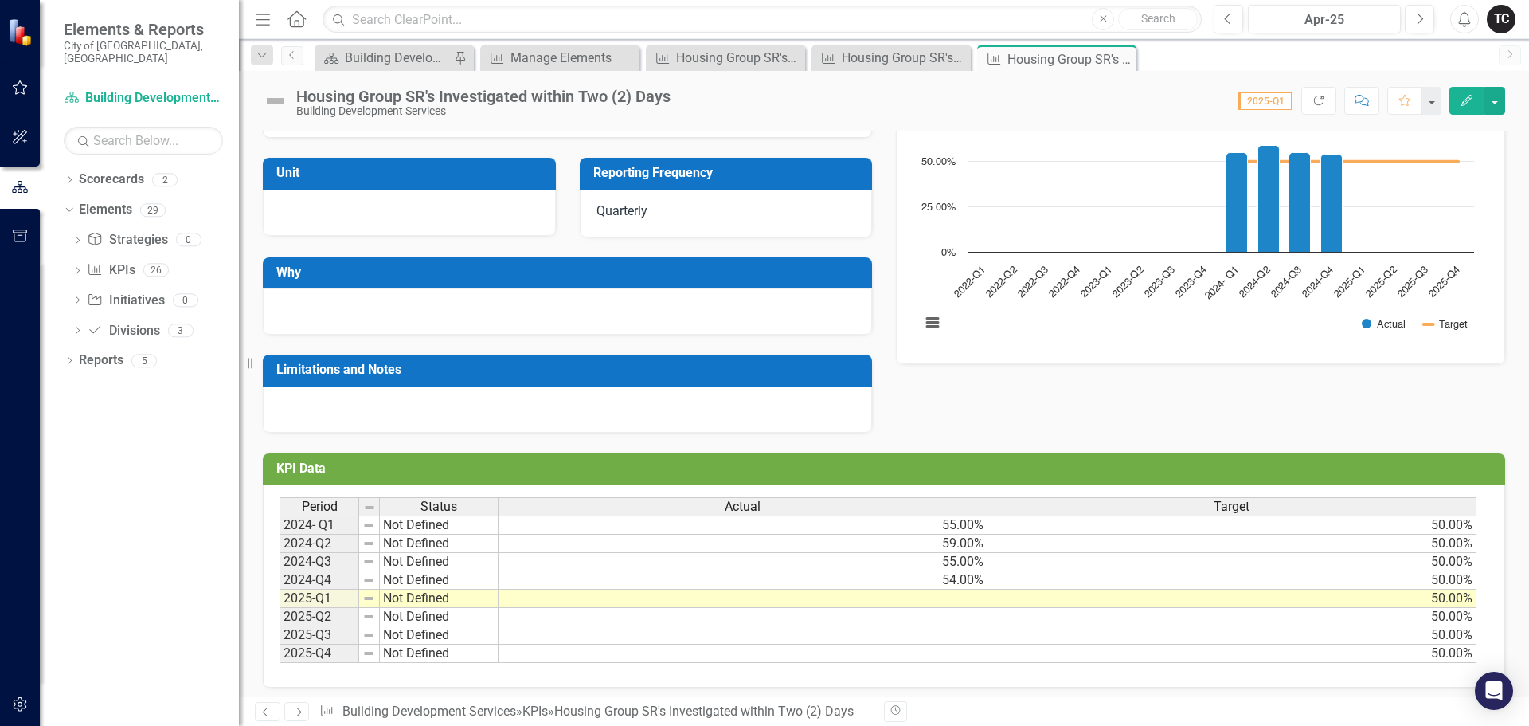
click at [957, 600] on td at bounding box center [743, 598] width 489 height 18
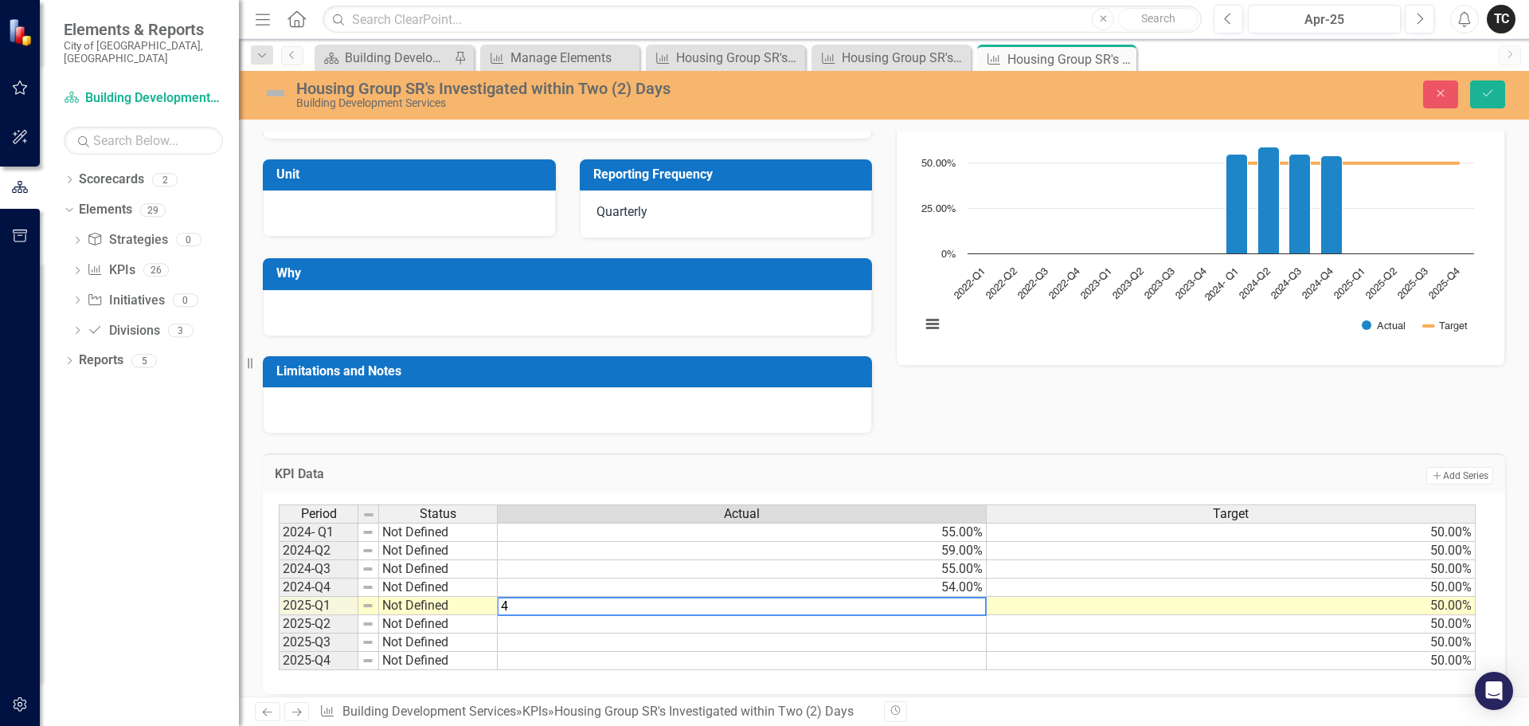
type textarea "48"
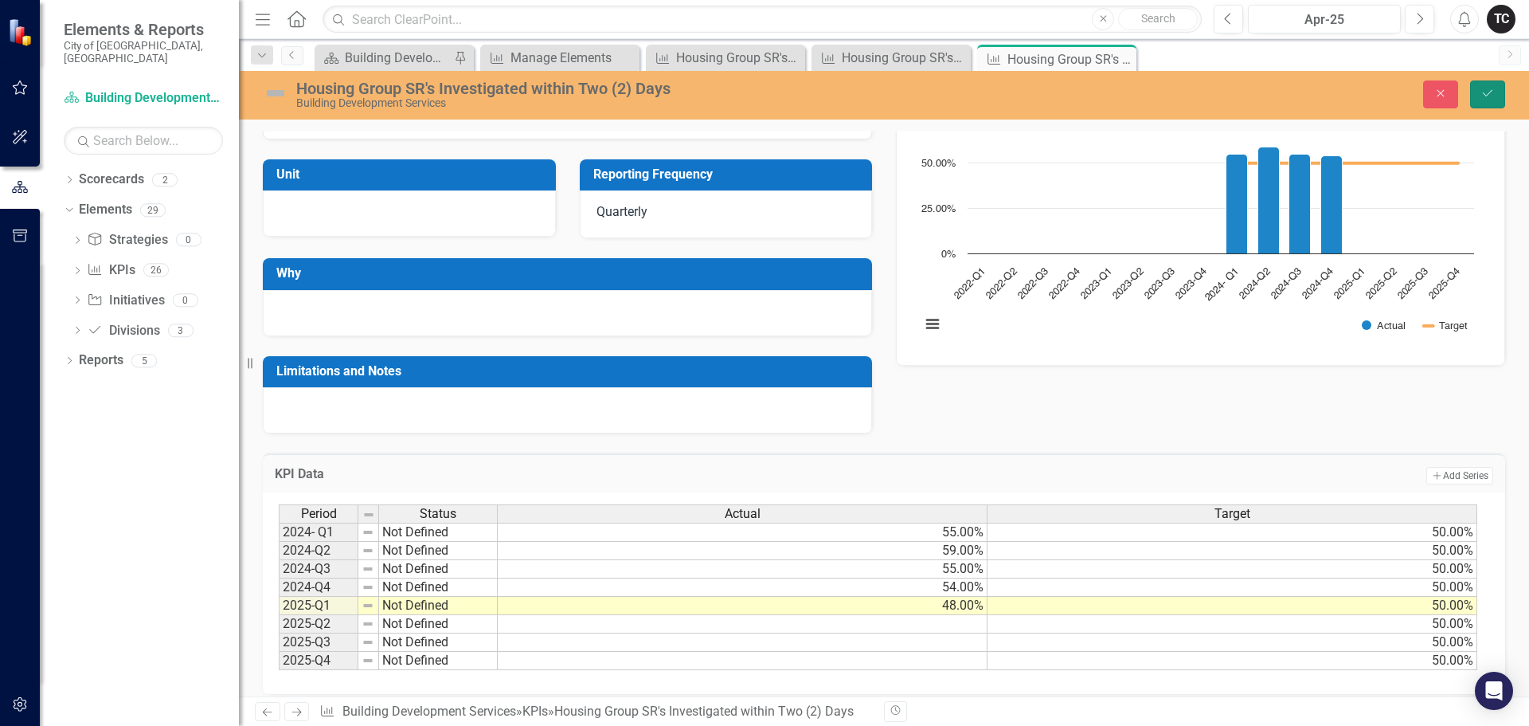
click at [1483, 97] on icon "Save" at bounding box center [1488, 93] width 14 height 11
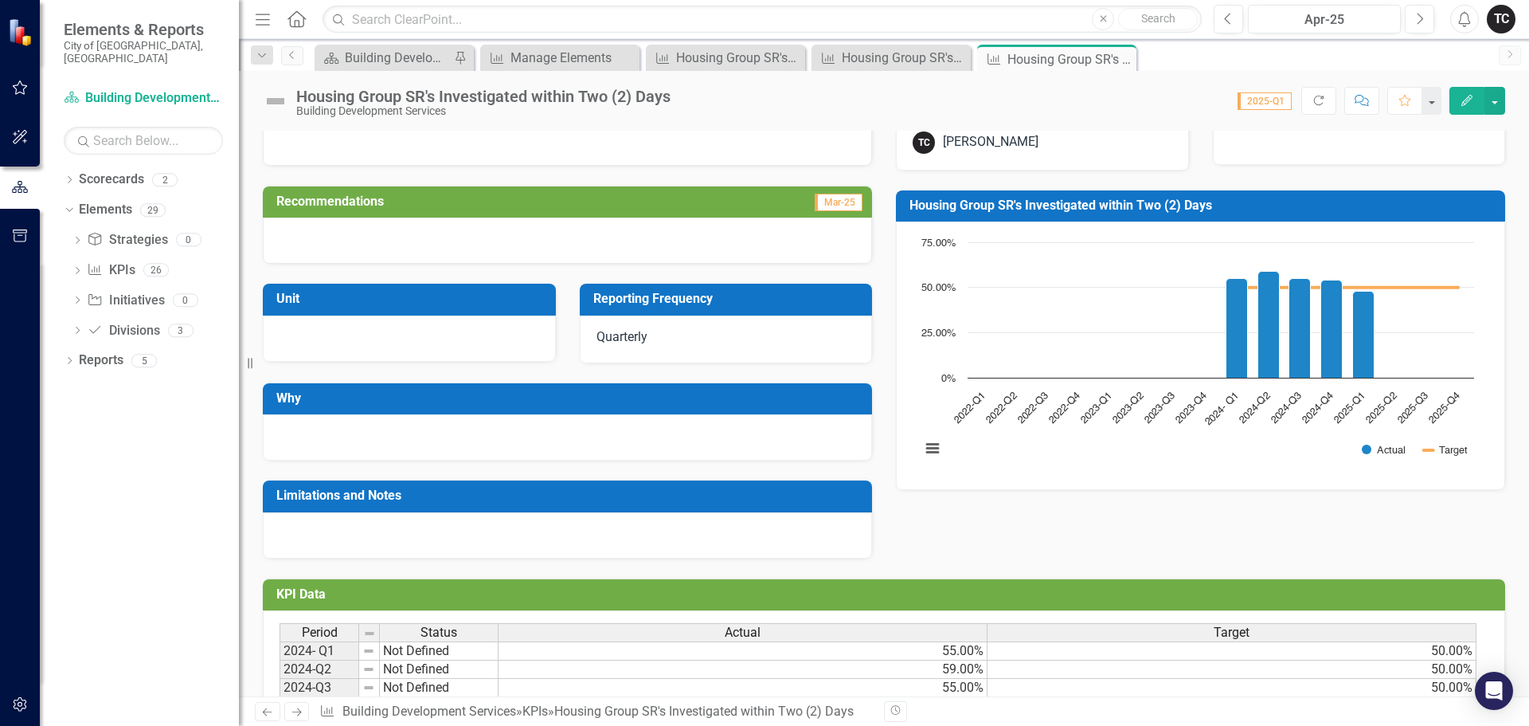
scroll to position [177, 0]
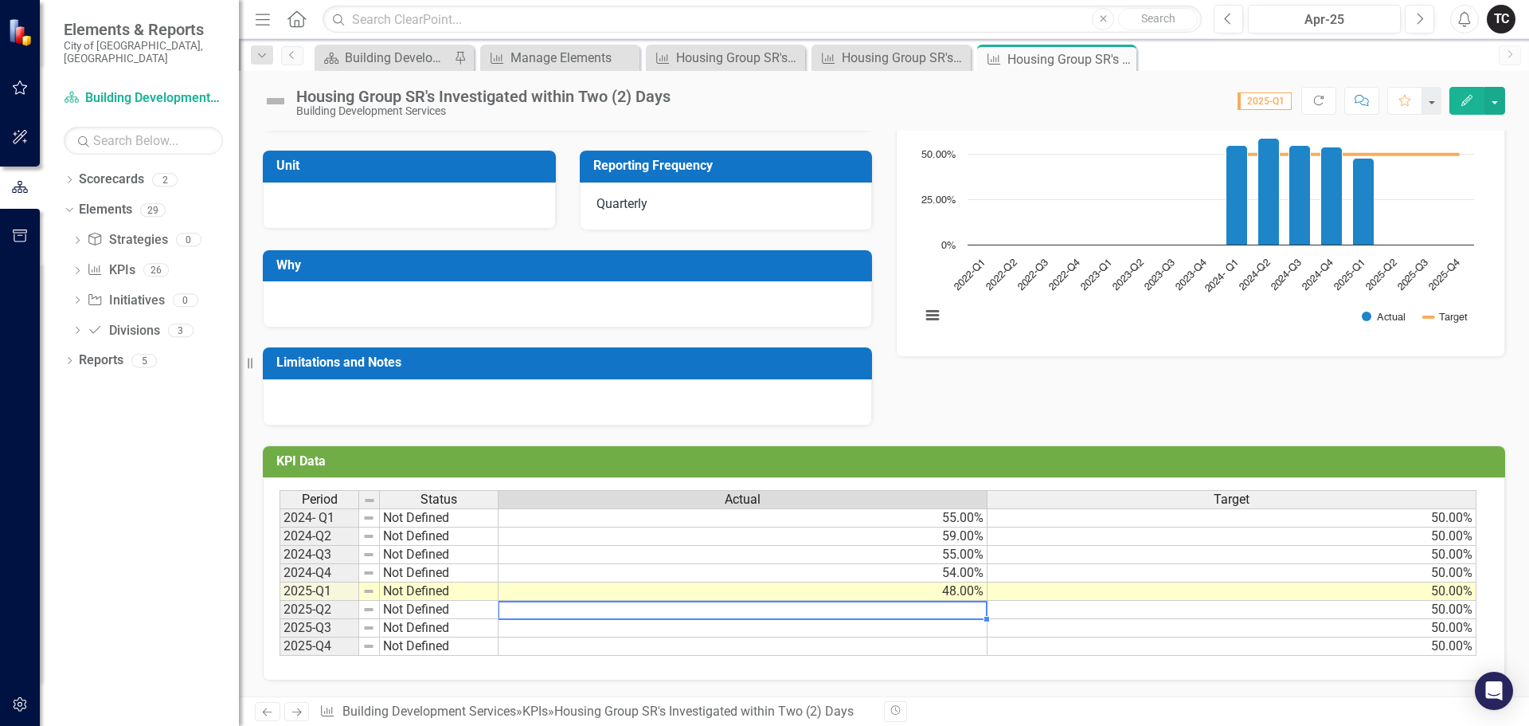
click at [956, 607] on td at bounding box center [743, 610] width 489 height 18
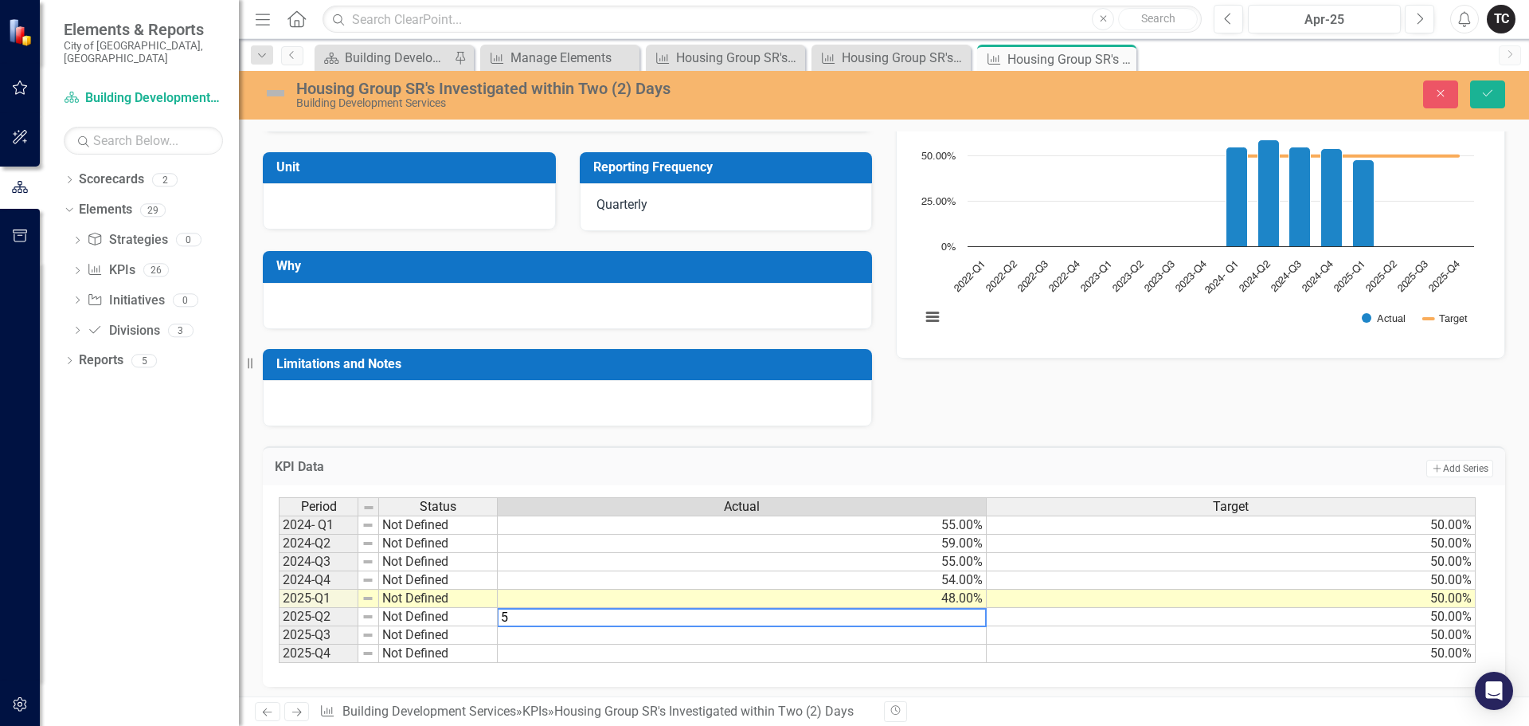
type textarea "56"
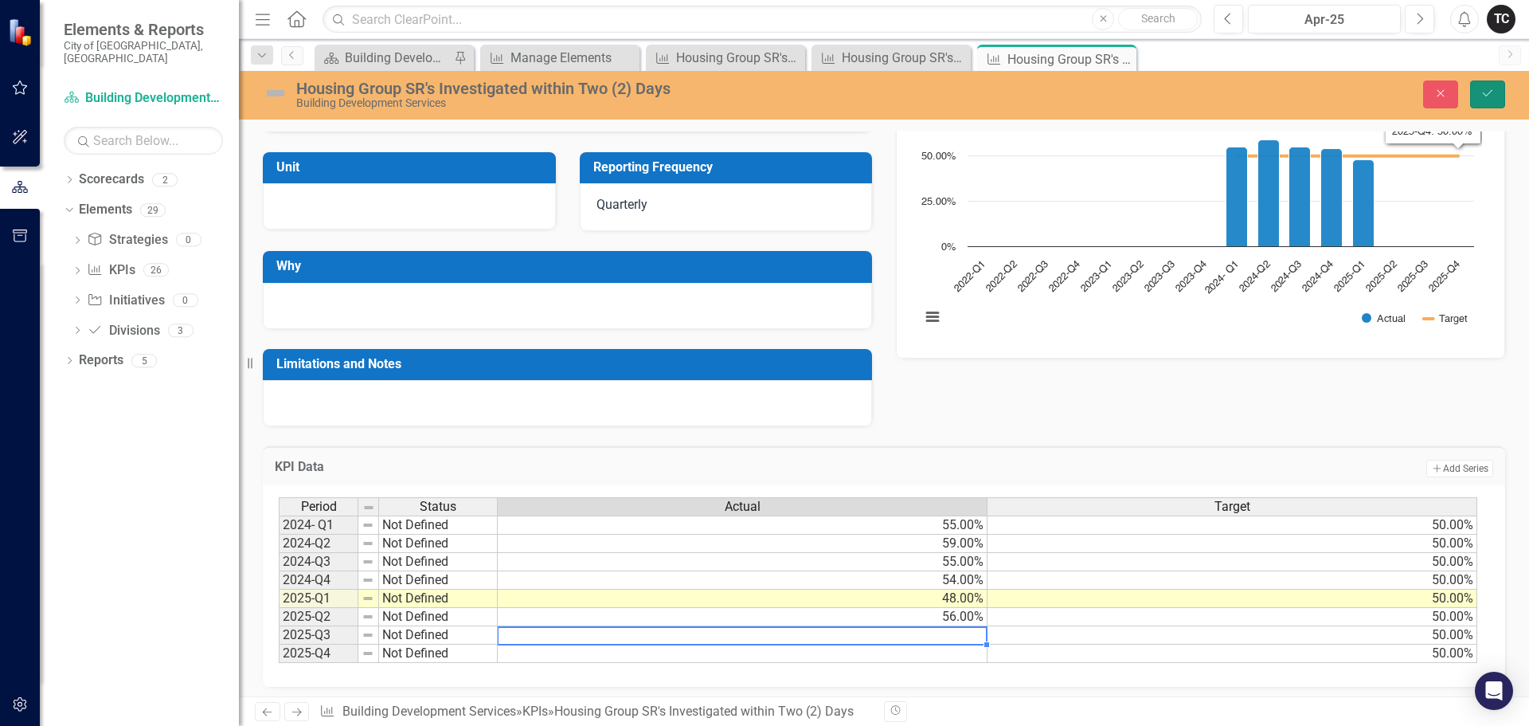
click at [1486, 96] on icon "Save" at bounding box center [1488, 93] width 14 height 11
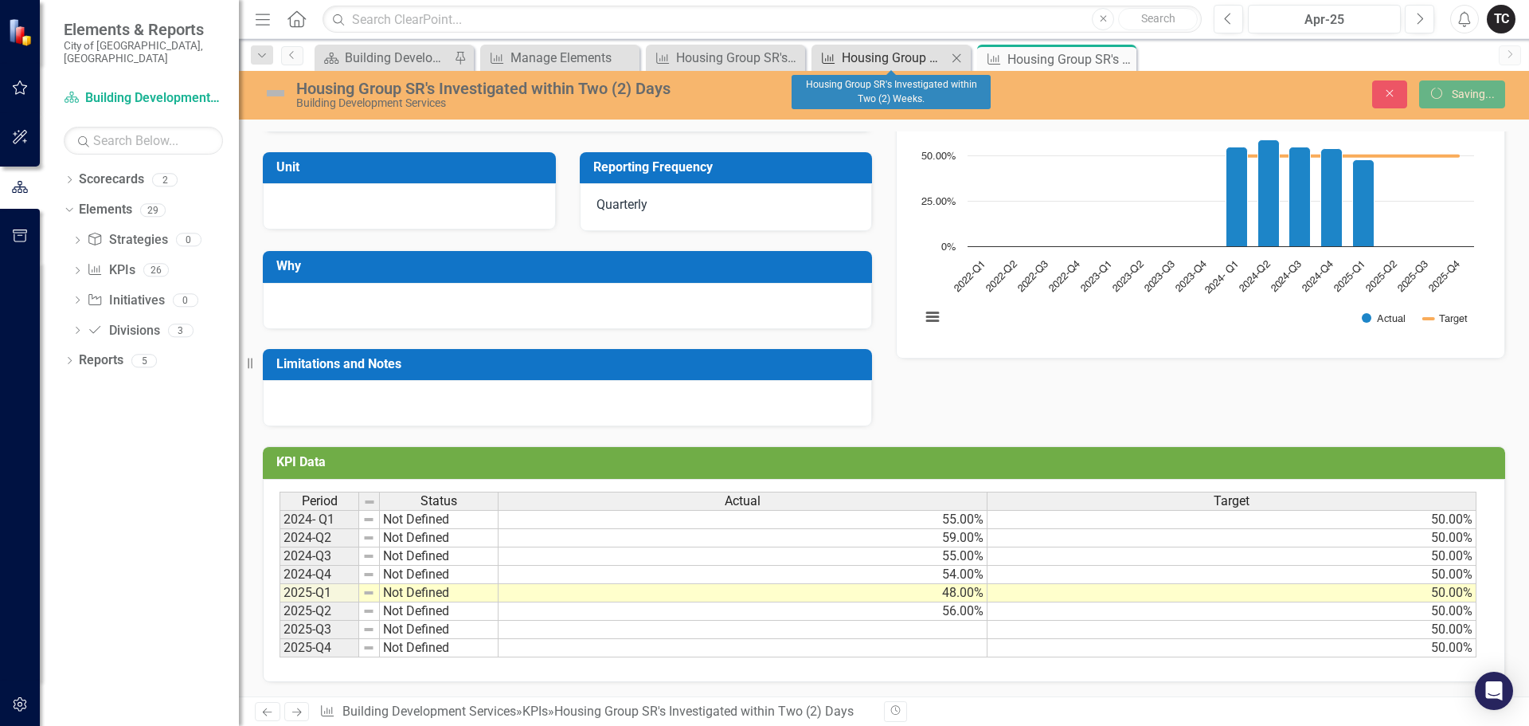
click at [890, 57] on div "Housing Group SR's Investigated within Two (2) Weeks." at bounding box center [894, 58] width 105 height 20
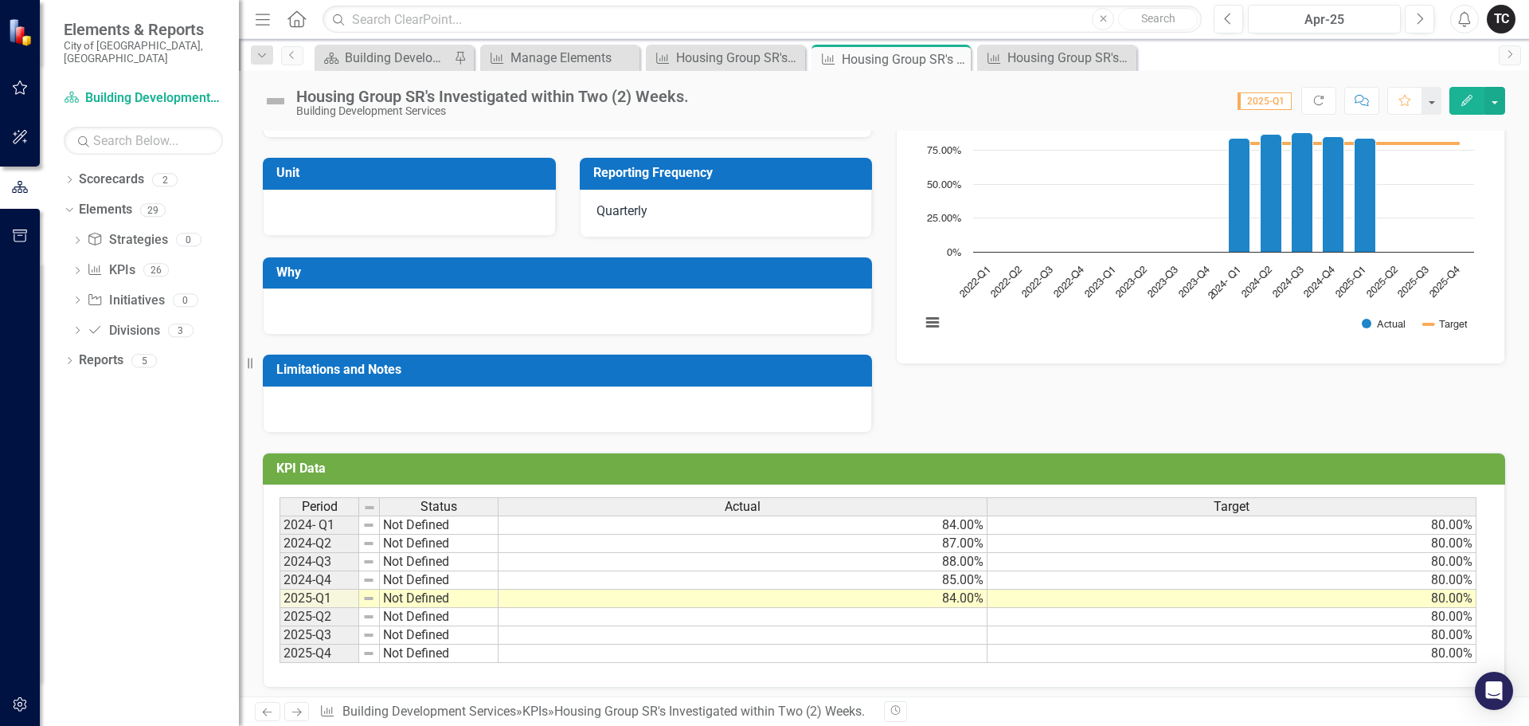
scroll to position [177, 0]
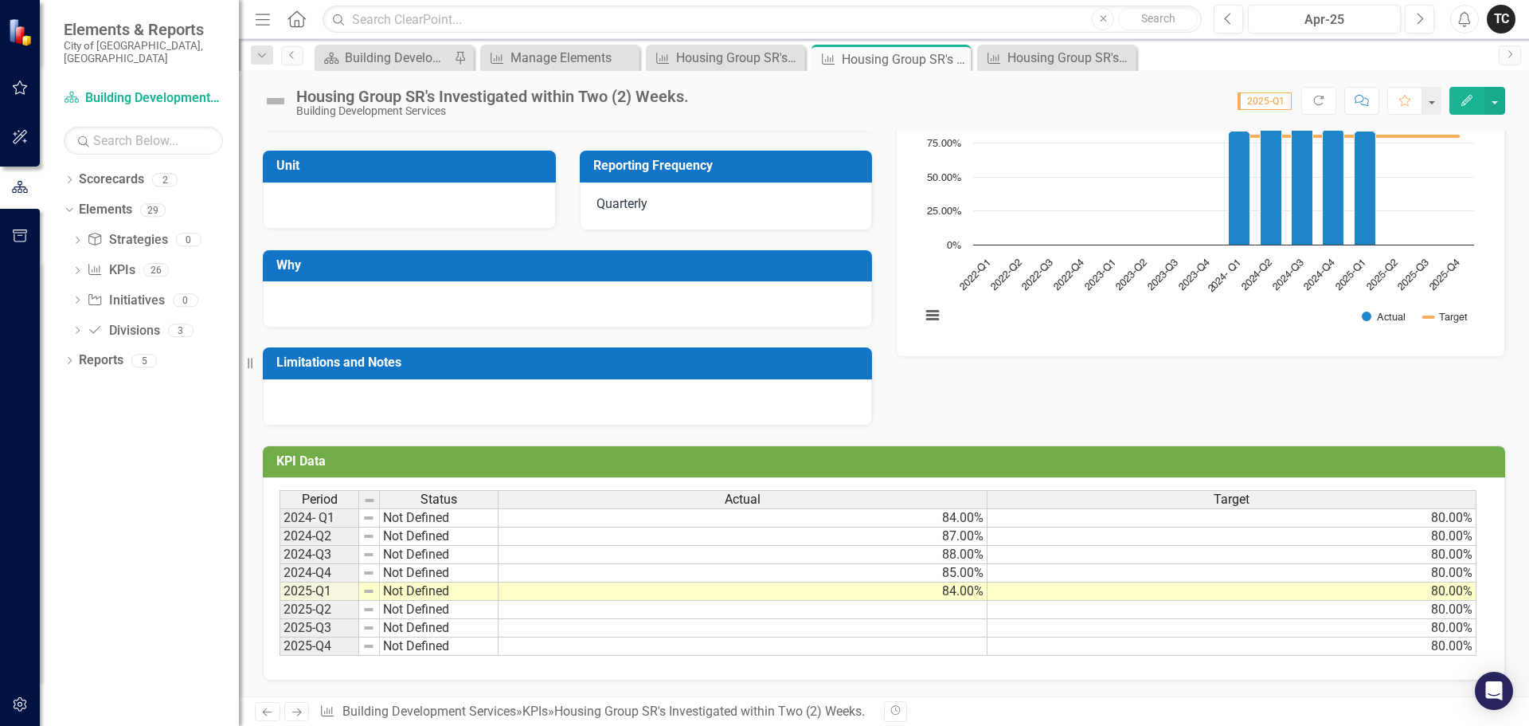
click at [963, 609] on td at bounding box center [743, 610] width 489 height 18
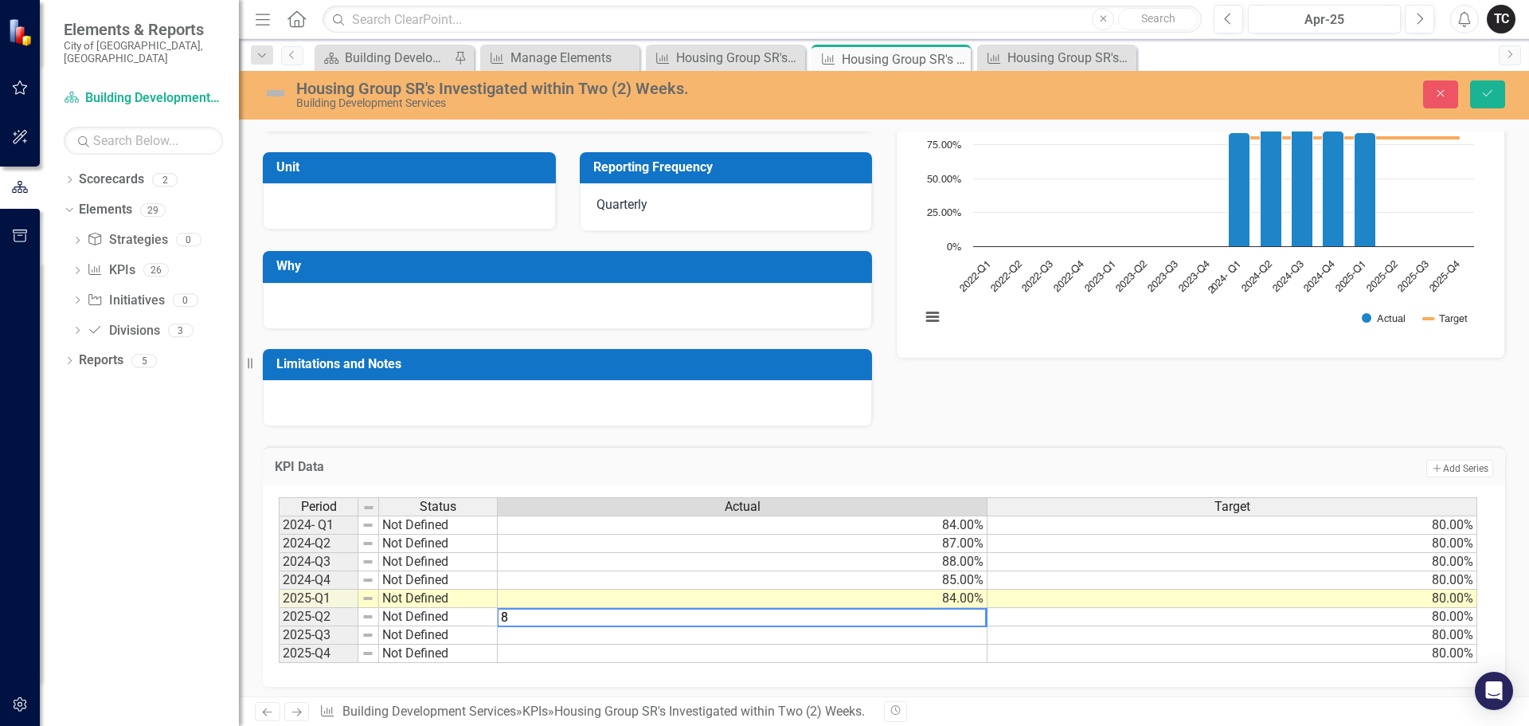
type textarea "86"
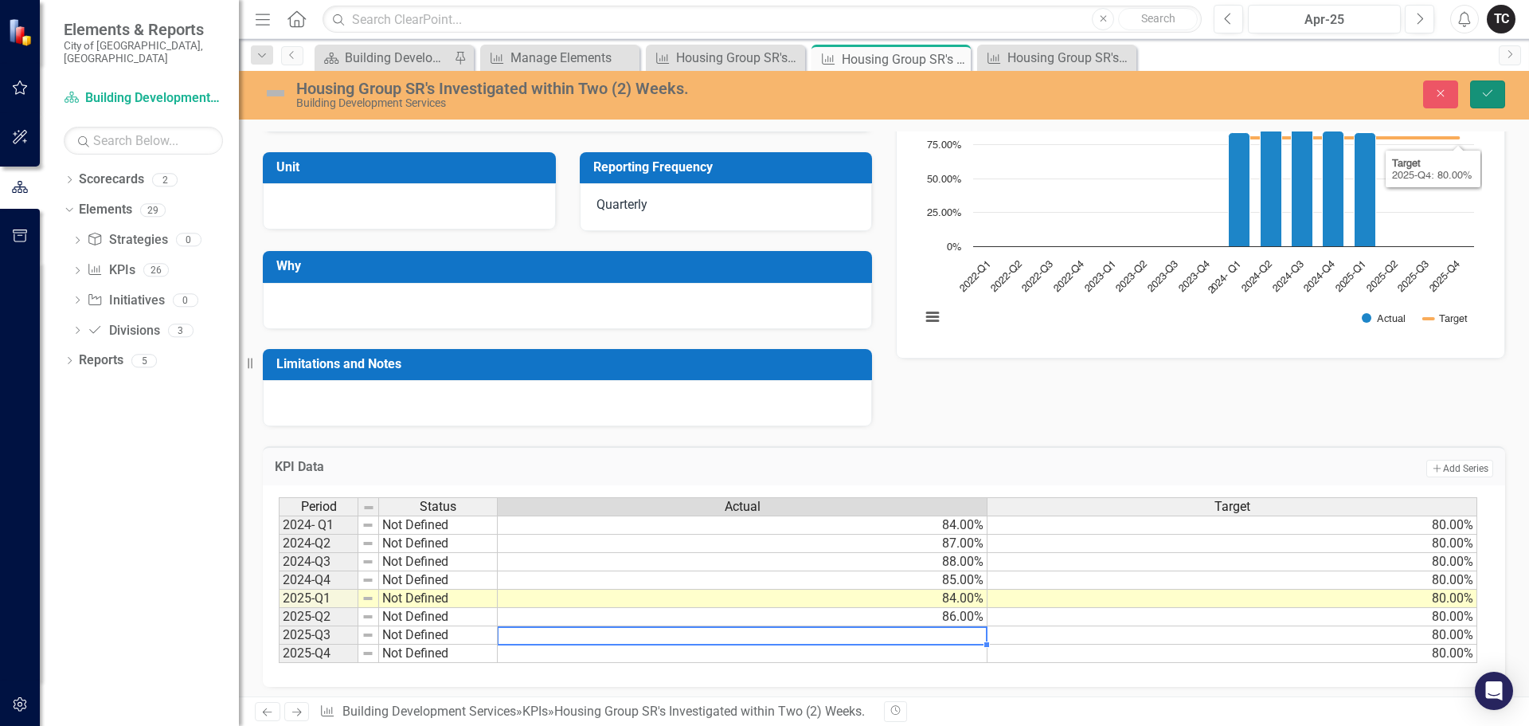
click at [1489, 98] on icon "Save" at bounding box center [1488, 93] width 14 height 11
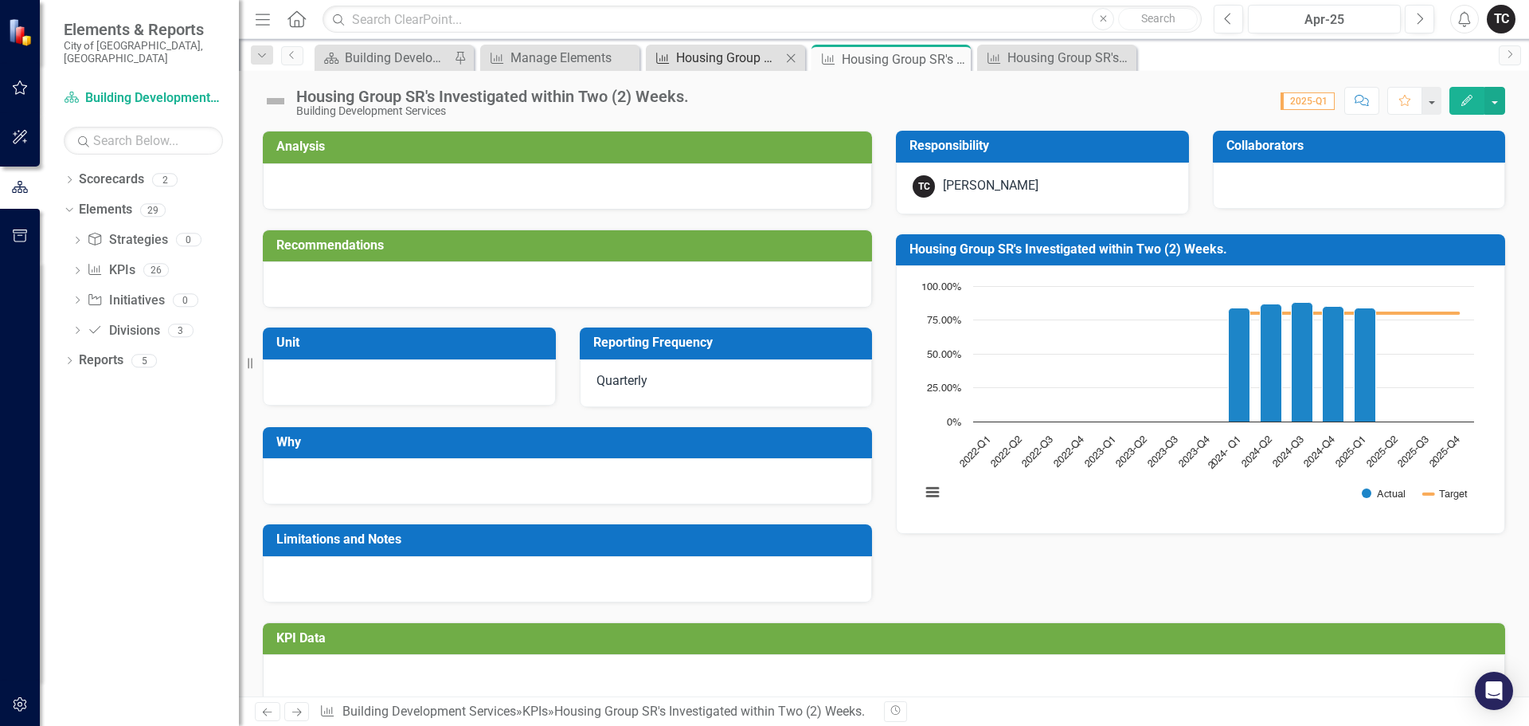
click at [712, 57] on div "Housing Group SR's Investigated within One (1) Month." at bounding box center [728, 58] width 105 height 20
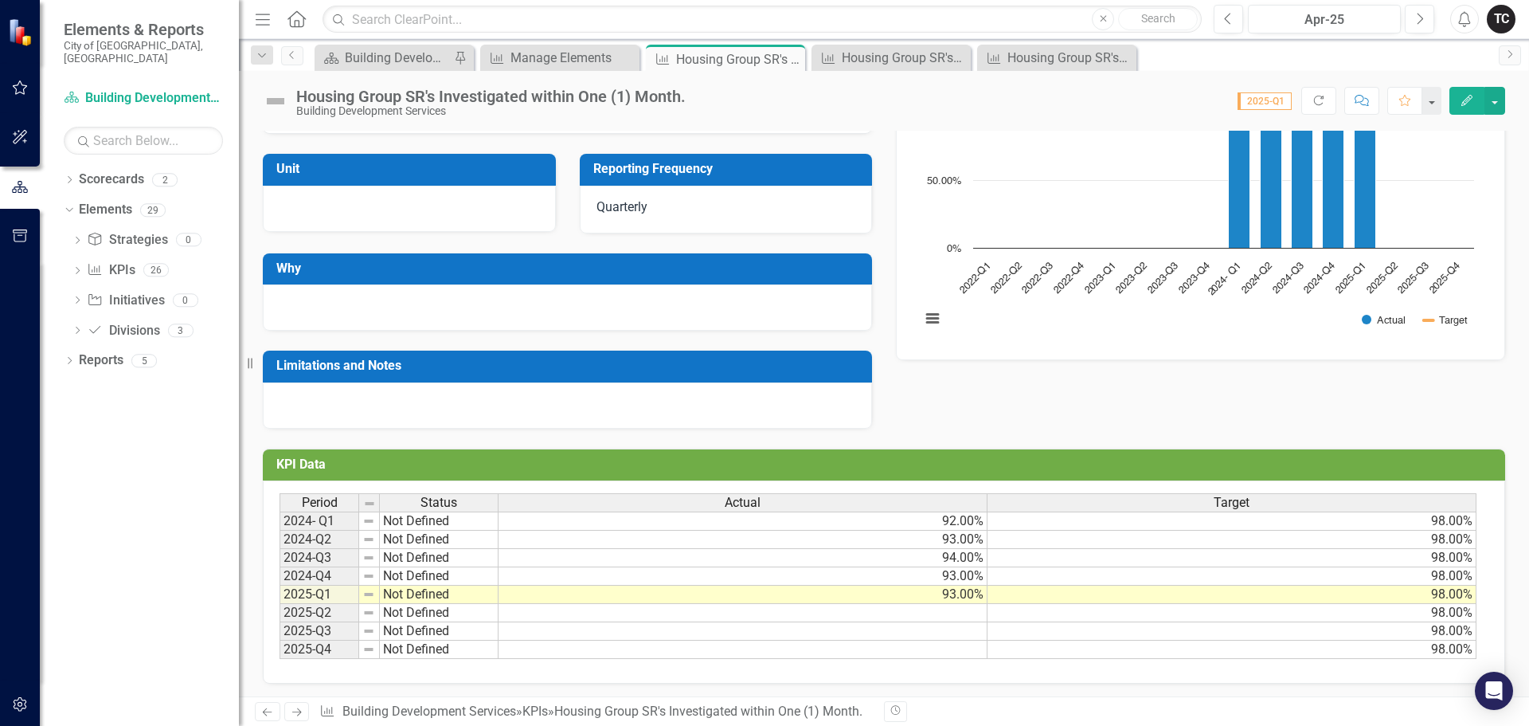
scroll to position [177, 0]
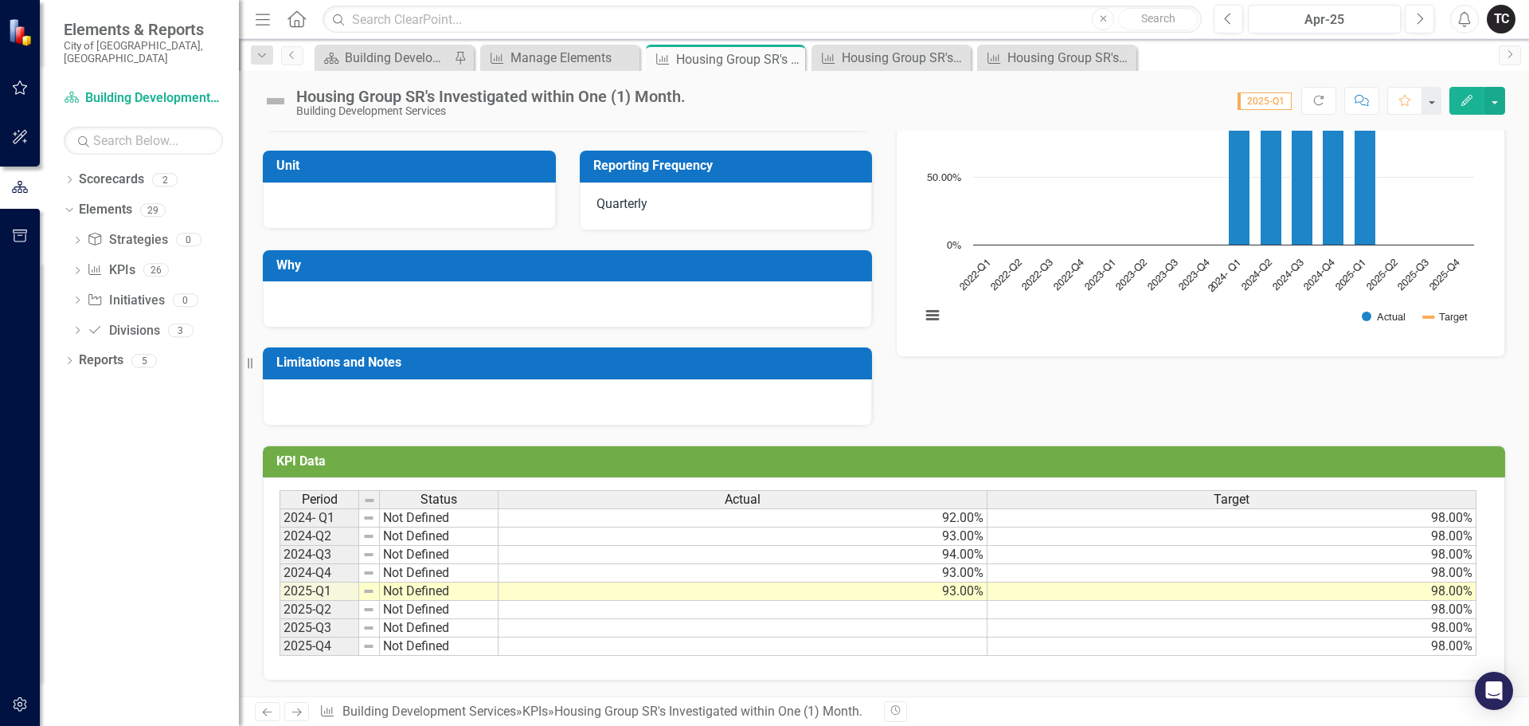
click at [973, 611] on td at bounding box center [743, 610] width 489 height 18
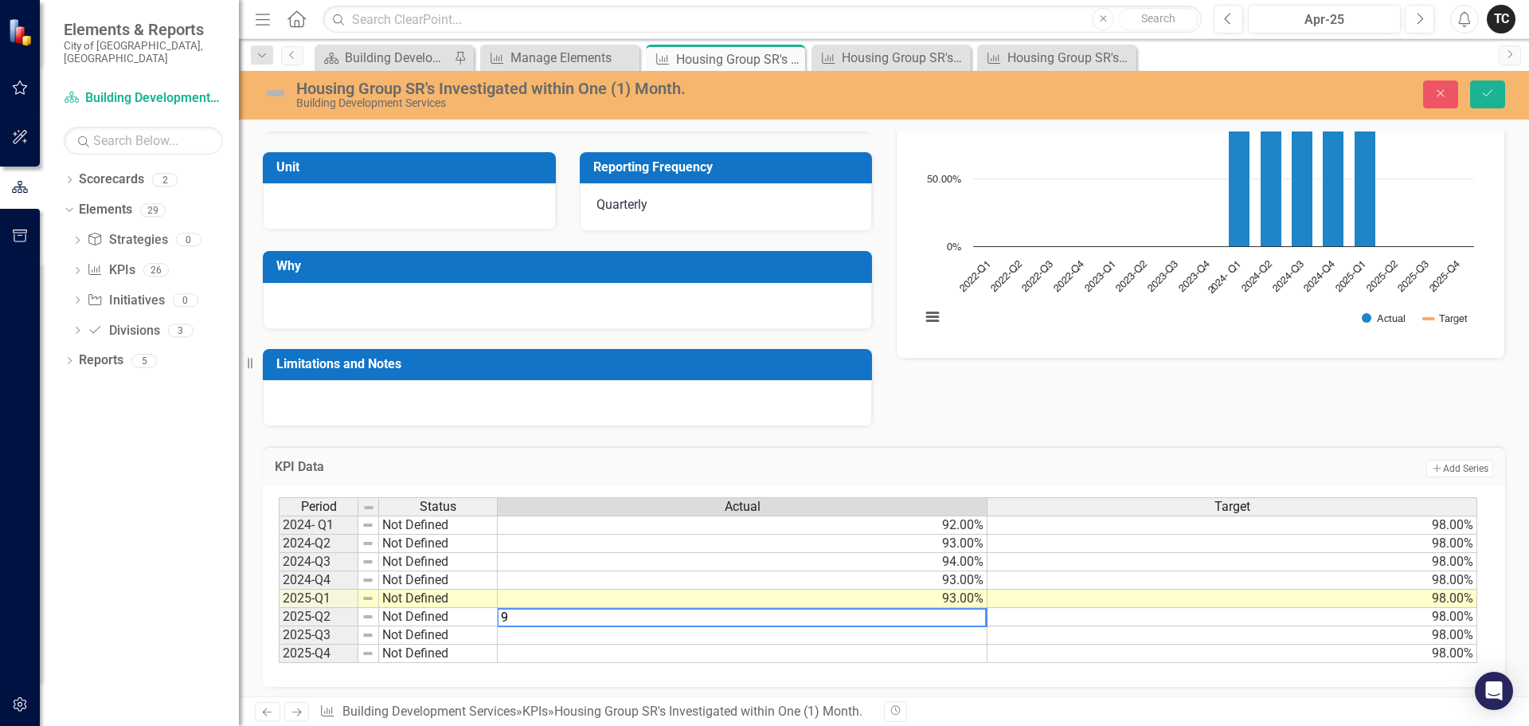
type textarea "95"
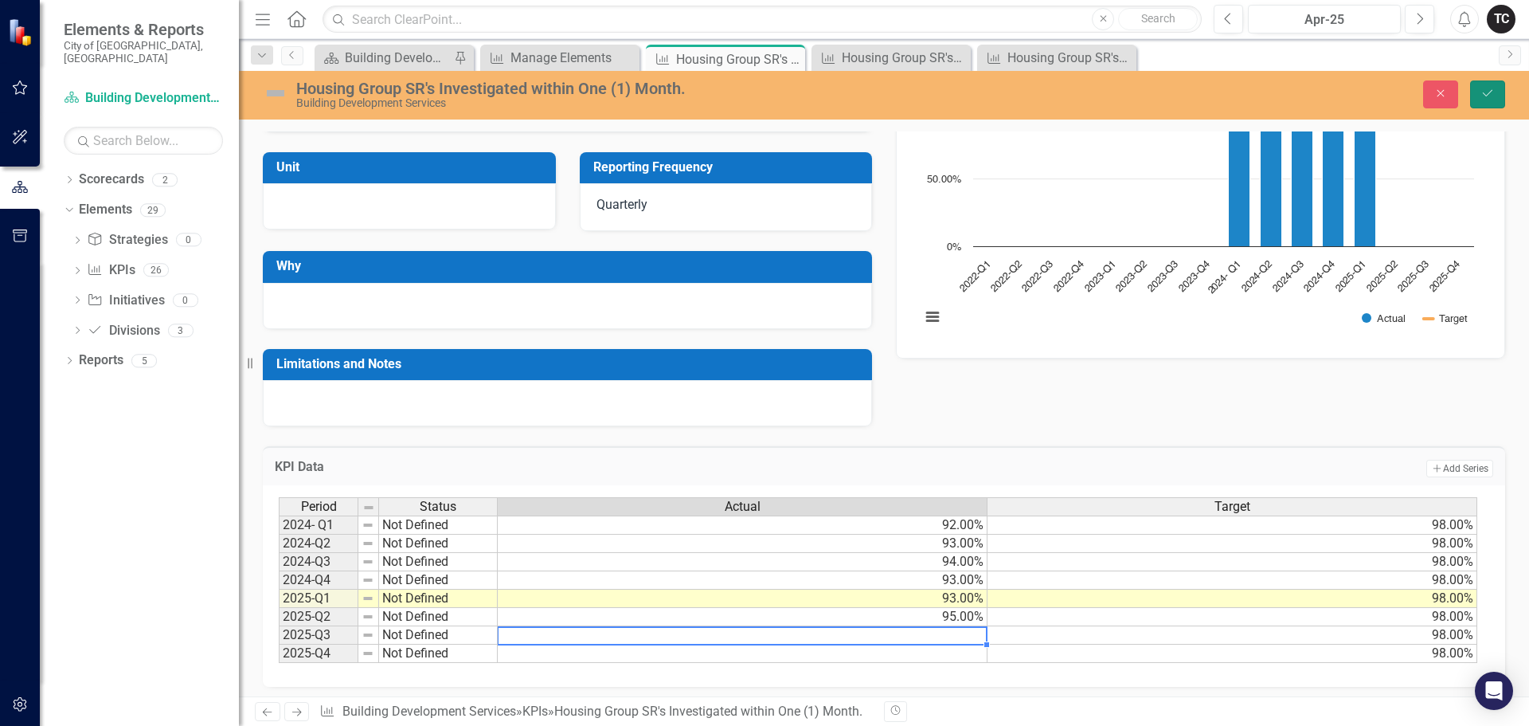
click at [1486, 94] on icon "Save" at bounding box center [1488, 93] width 14 height 11
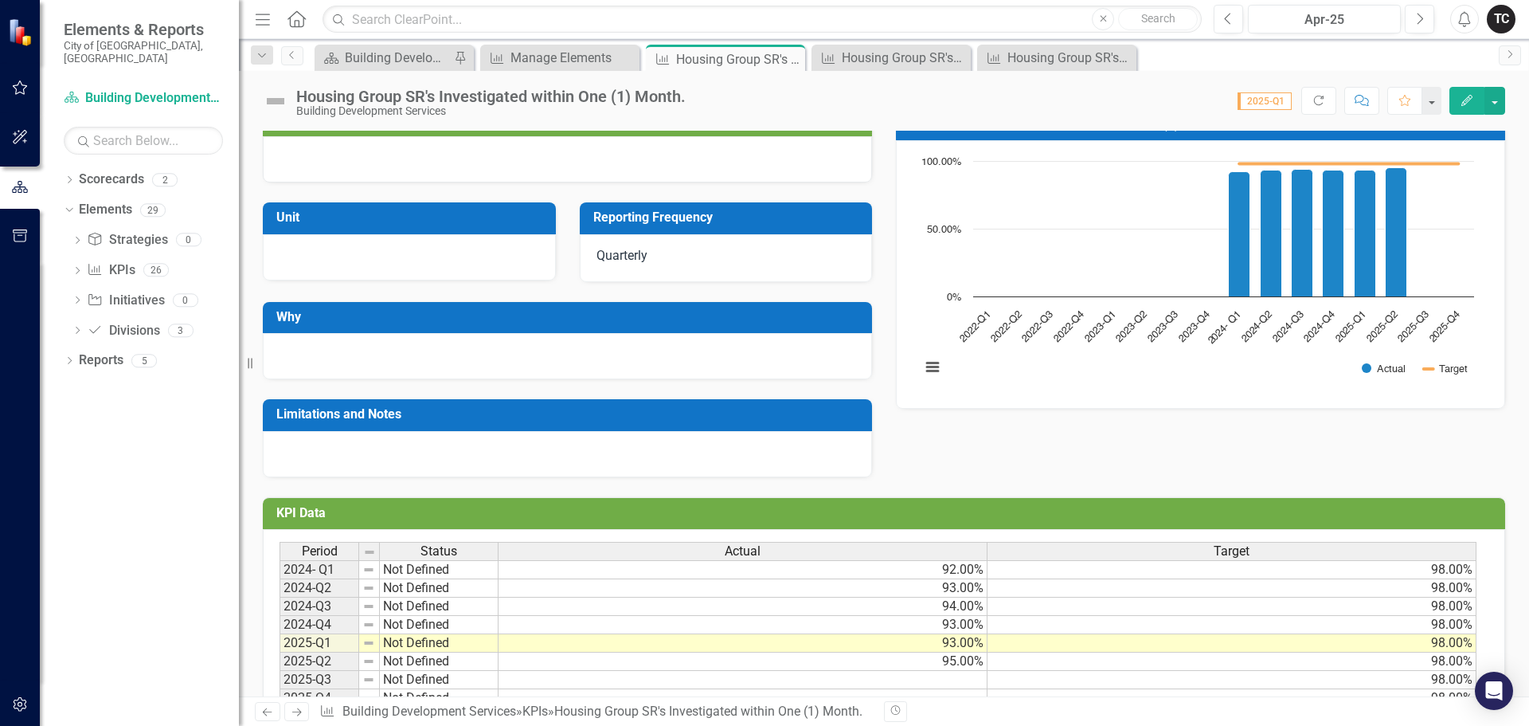
scroll to position [97, 0]
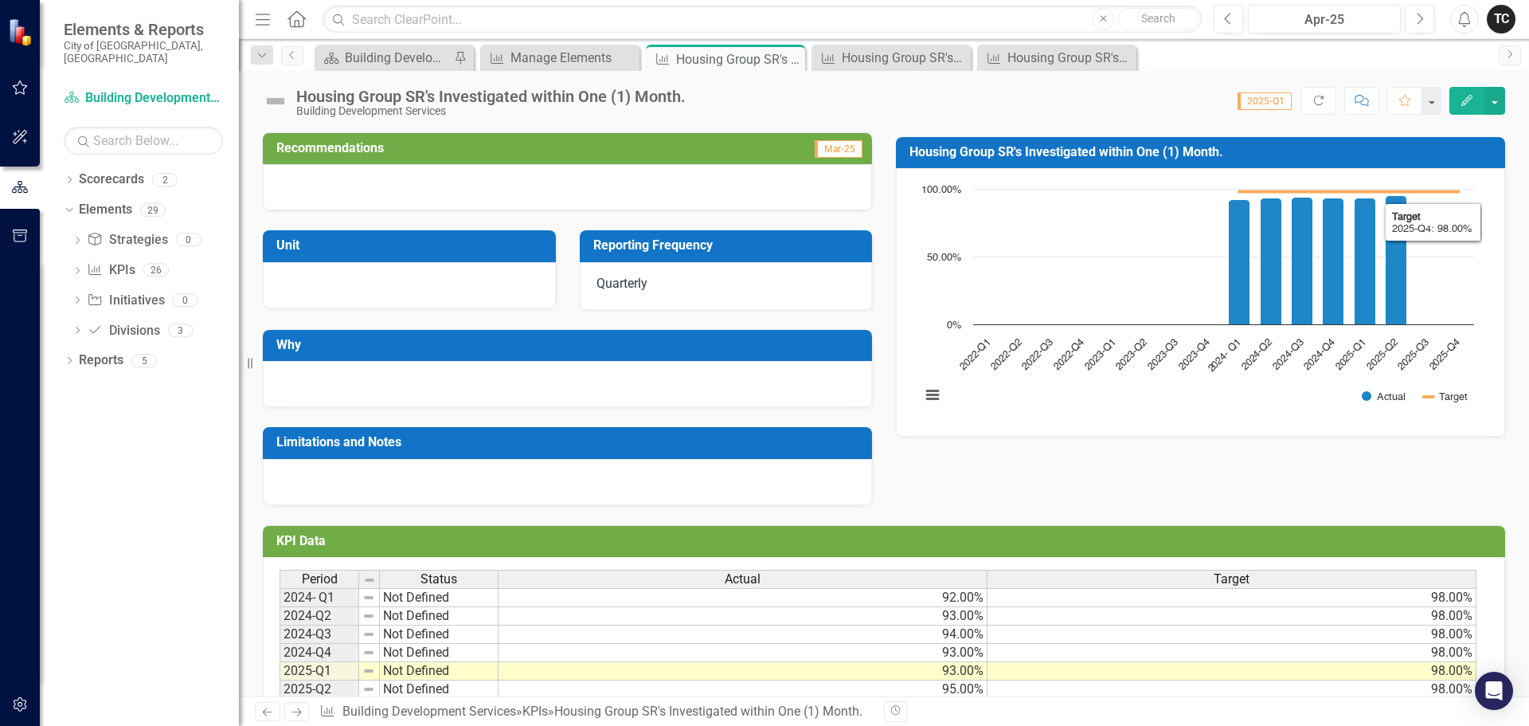
click at [1512, 264] on div "Analysis Mar-25 Recommendations Mar-25 Unit Reporting Frequency Quarterly Why L…" at bounding box center [884, 395] width 1290 height 762
click at [790, 60] on icon "Close" at bounding box center [790, 59] width 16 height 13
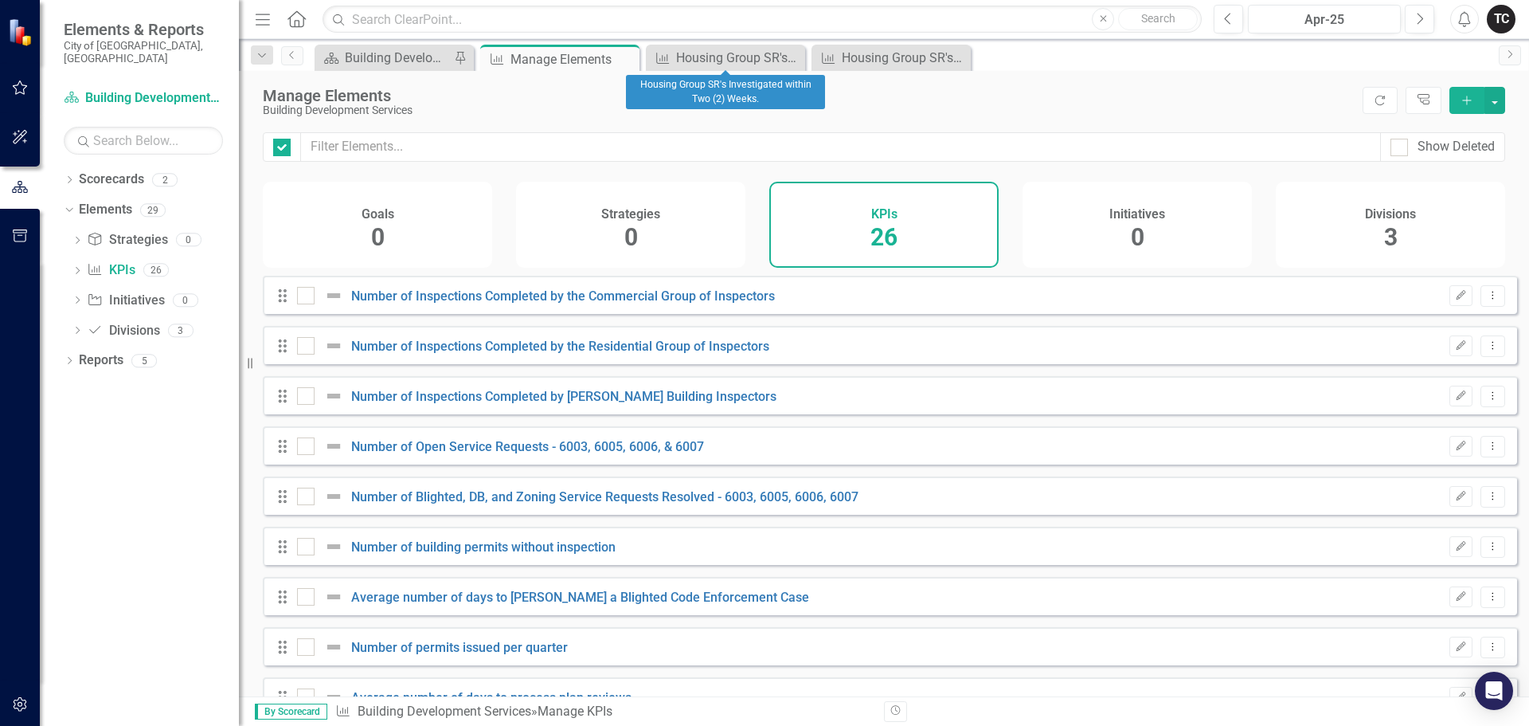
click at [0, 0] on icon "Close" at bounding box center [0, 0] width 0 height 0
checkbox input "false"
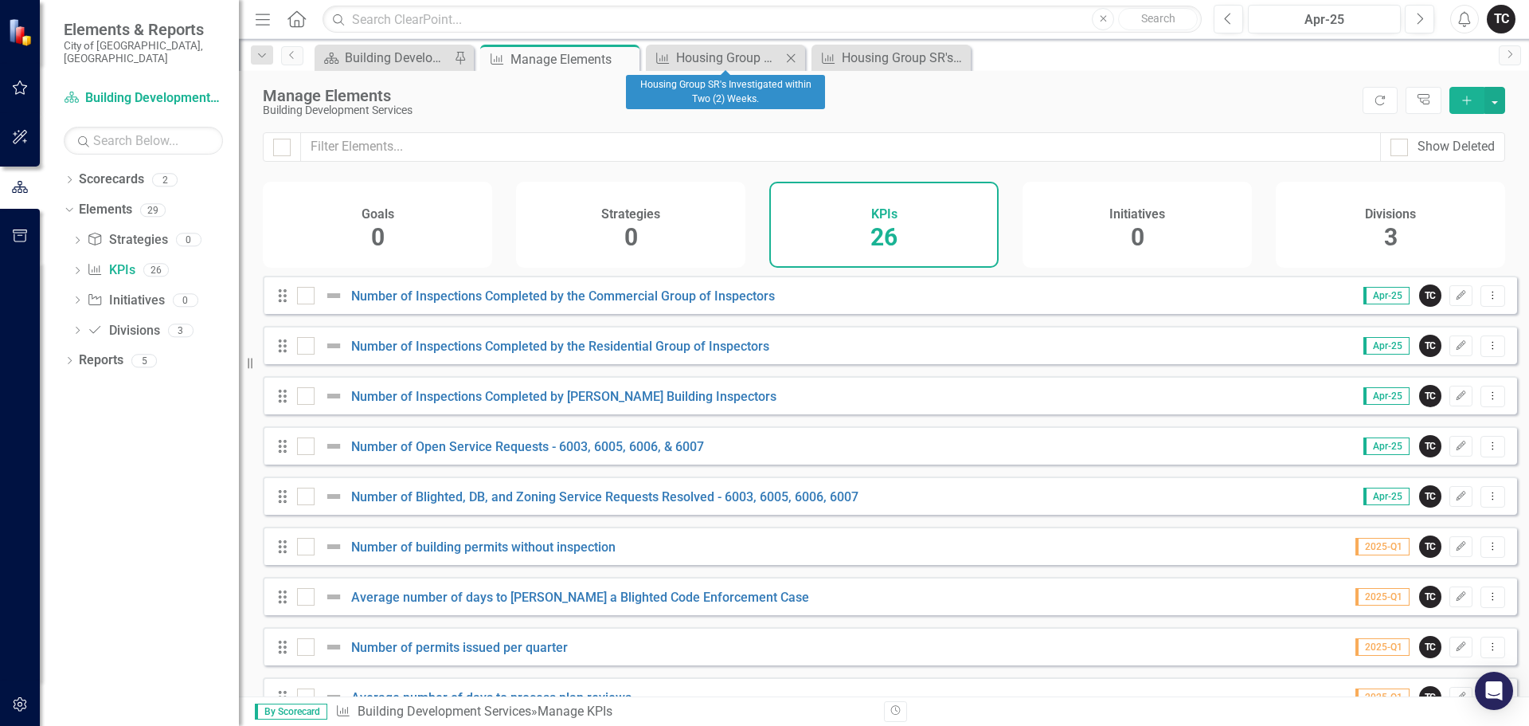
click at [790, 57] on icon at bounding box center [791, 57] width 9 height 9
click at [789, 57] on icon "Close" at bounding box center [791, 58] width 16 height 13
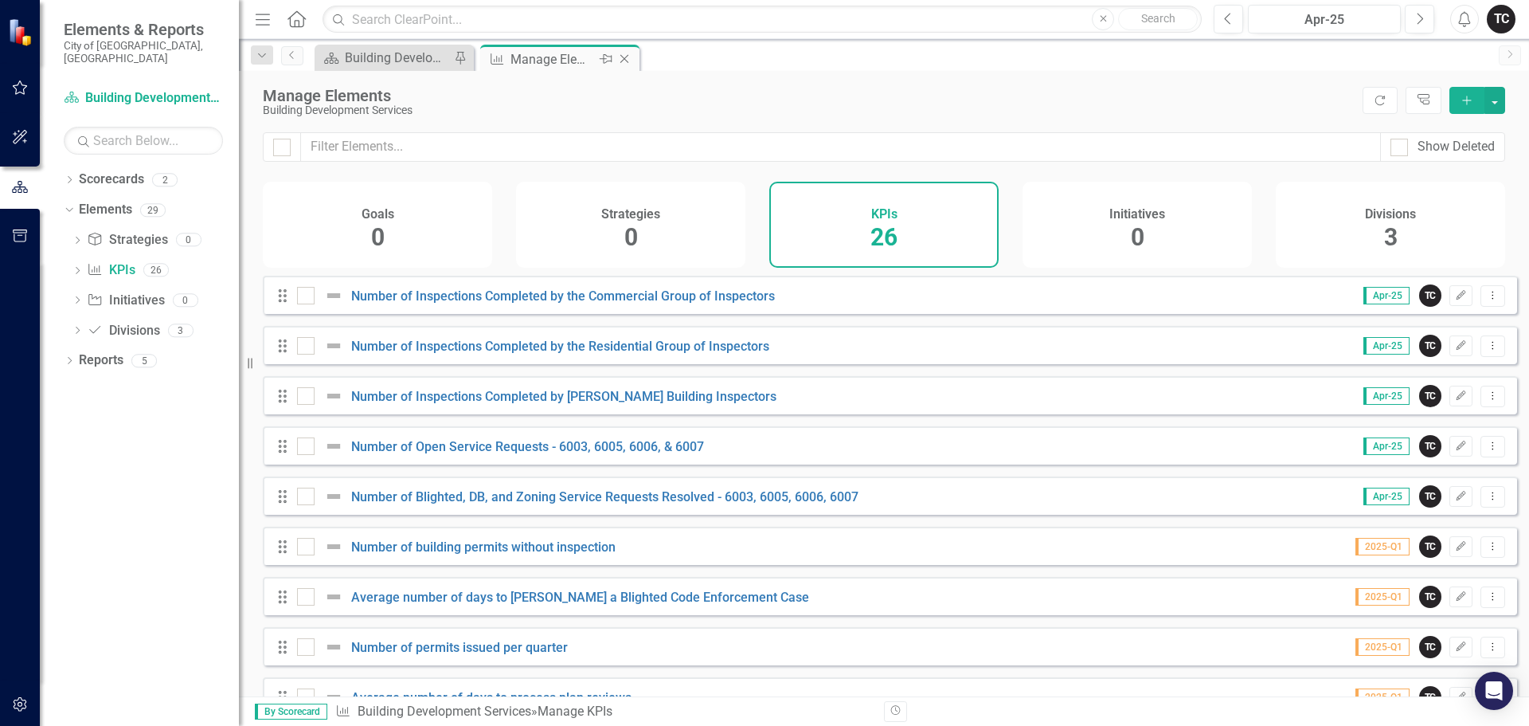
click at [624, 61] on icon "Close" at bounding box center [625, 59] width 16 height 13
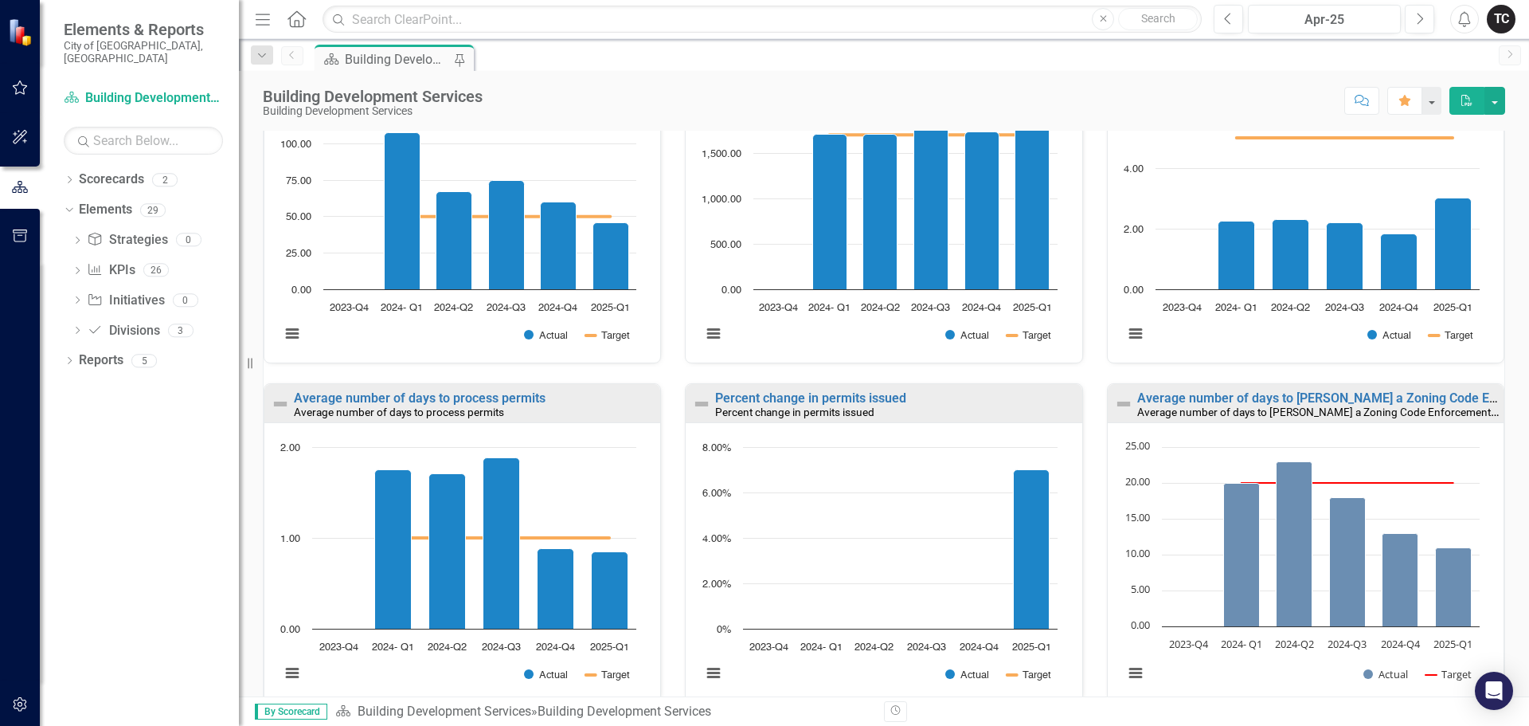
scroll to position [1043, 0]
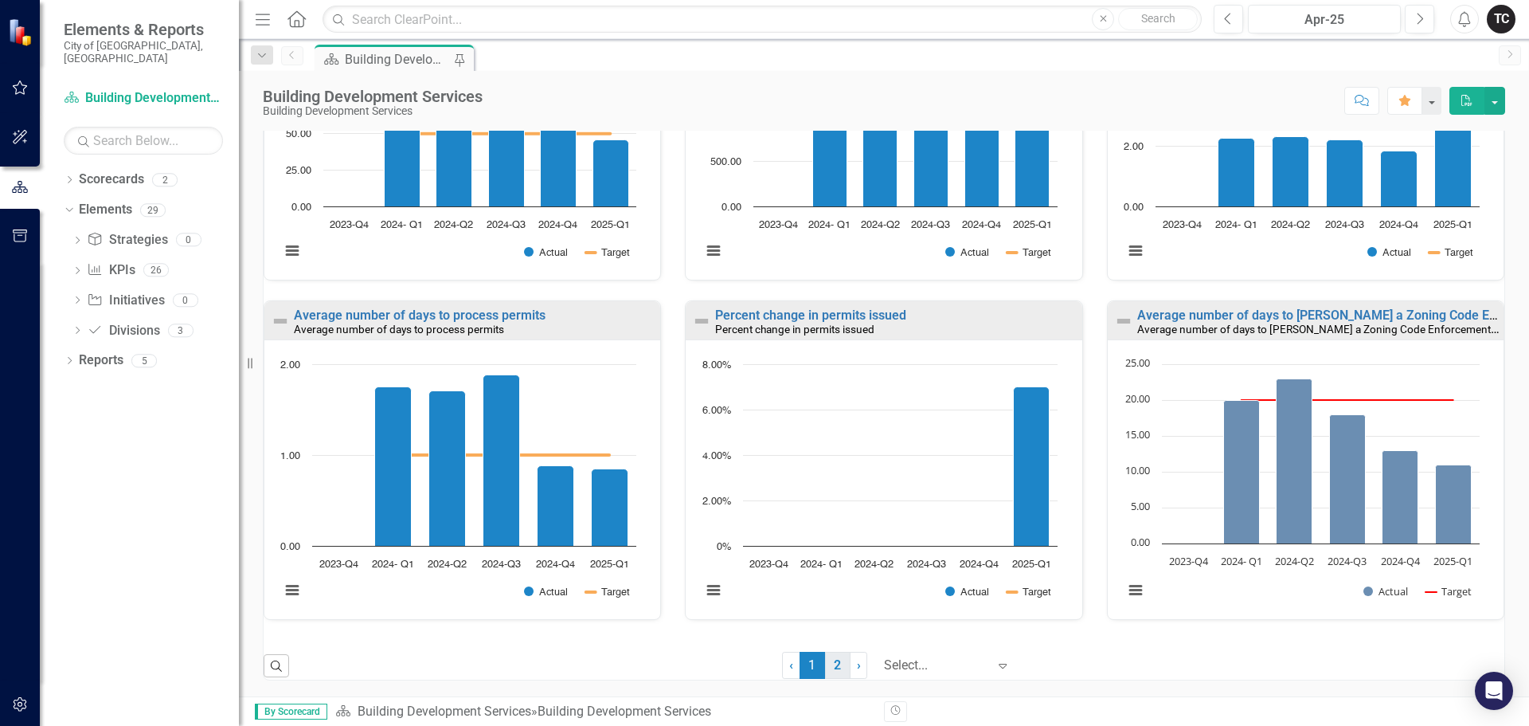
click at [825, 666] on link "2" at bounding box center [837, 665] width 25 height 27
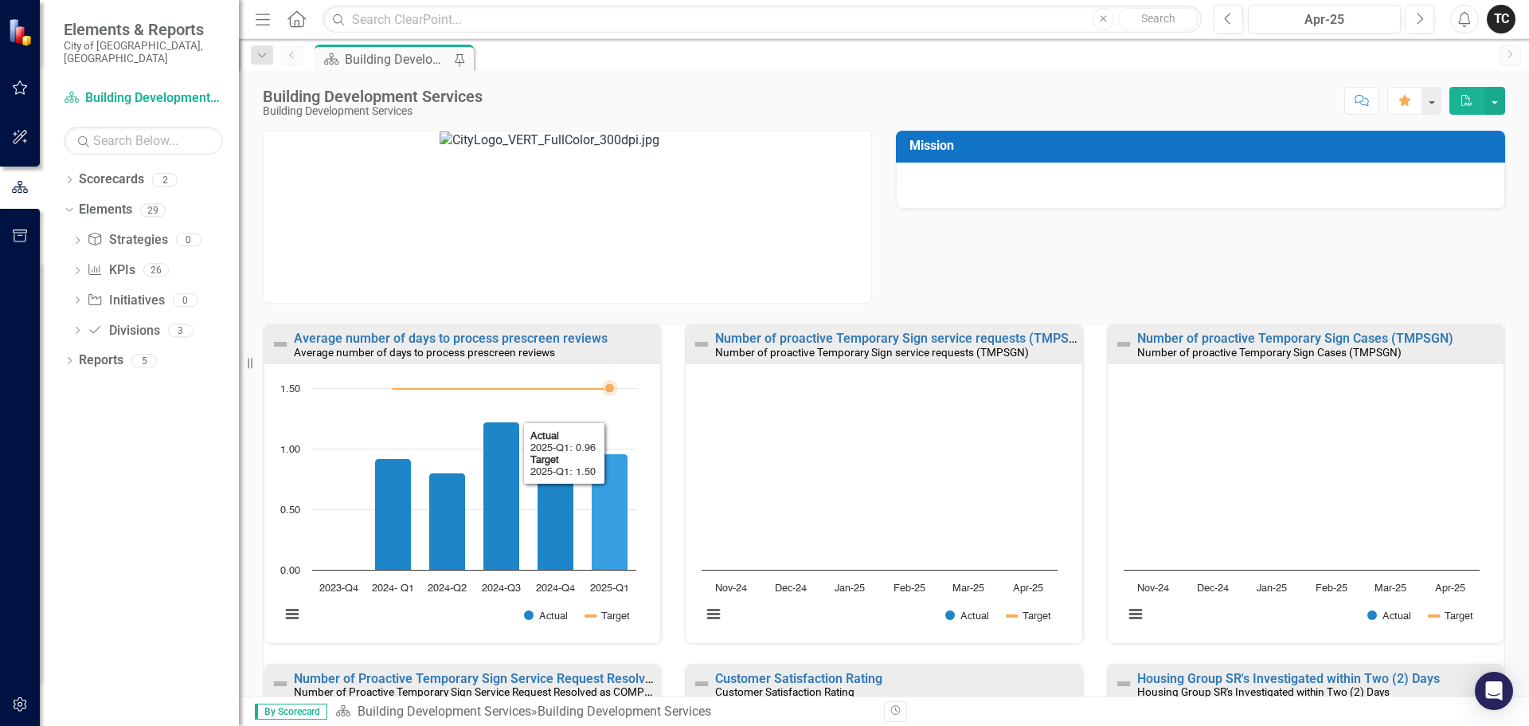
scroll to position [80, 0]
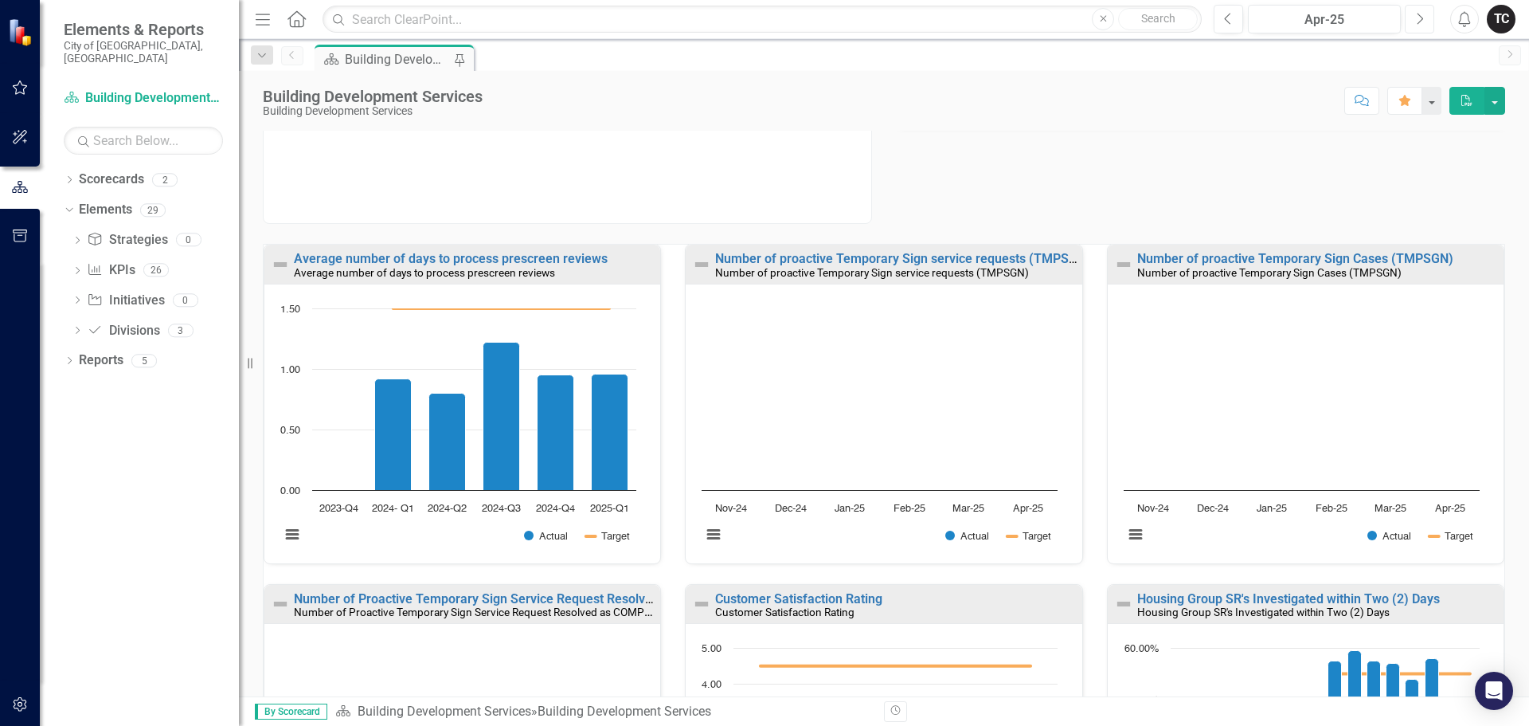
click at [1415, 16] on icon "Next" at bounding box center [1419, 19] width 9 height 14
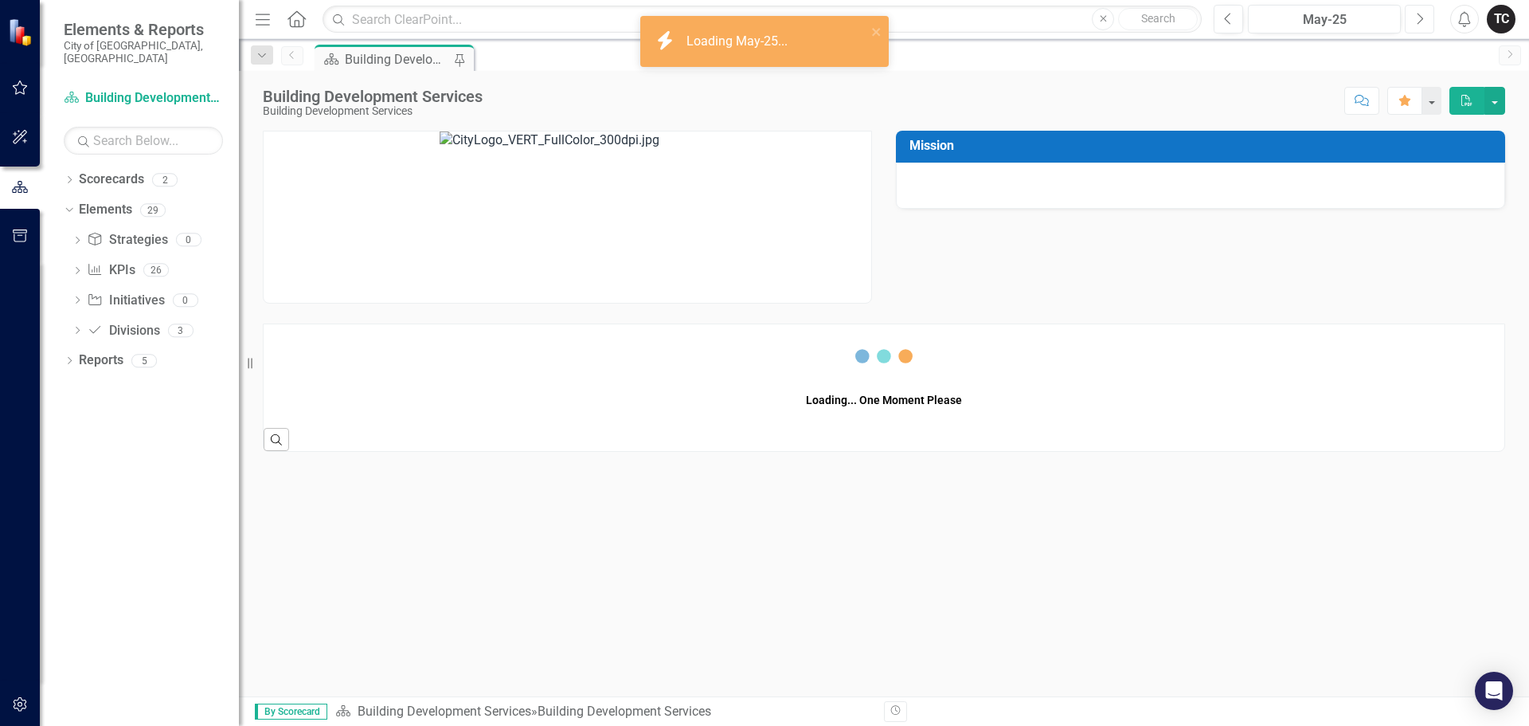
click at [1418, 21] on icon "Next" at bounding box center [1419, 19] width 9 height 14
click at [1419, 21] on icon "Next" at bounding box center [1419, 19] width 9 height 14
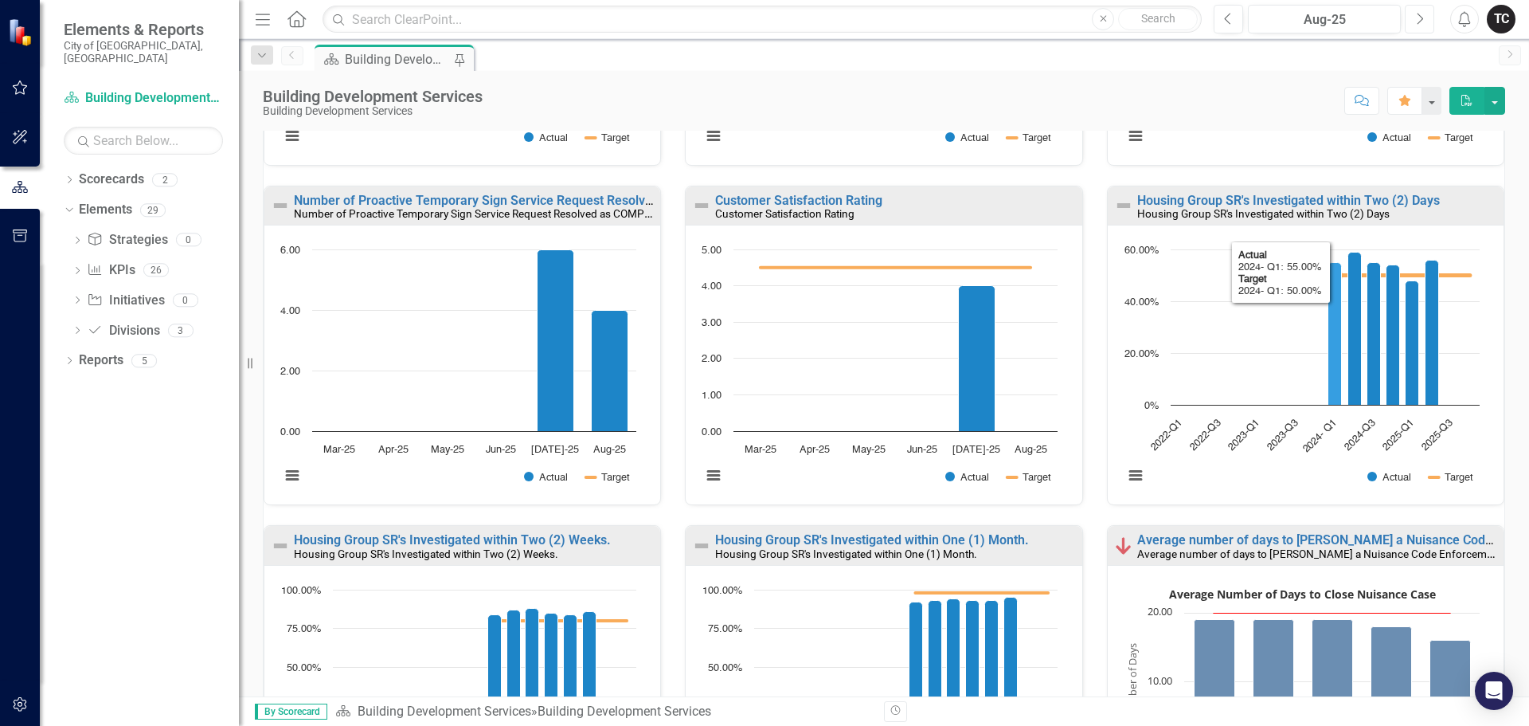
scroll to position [558, 0]
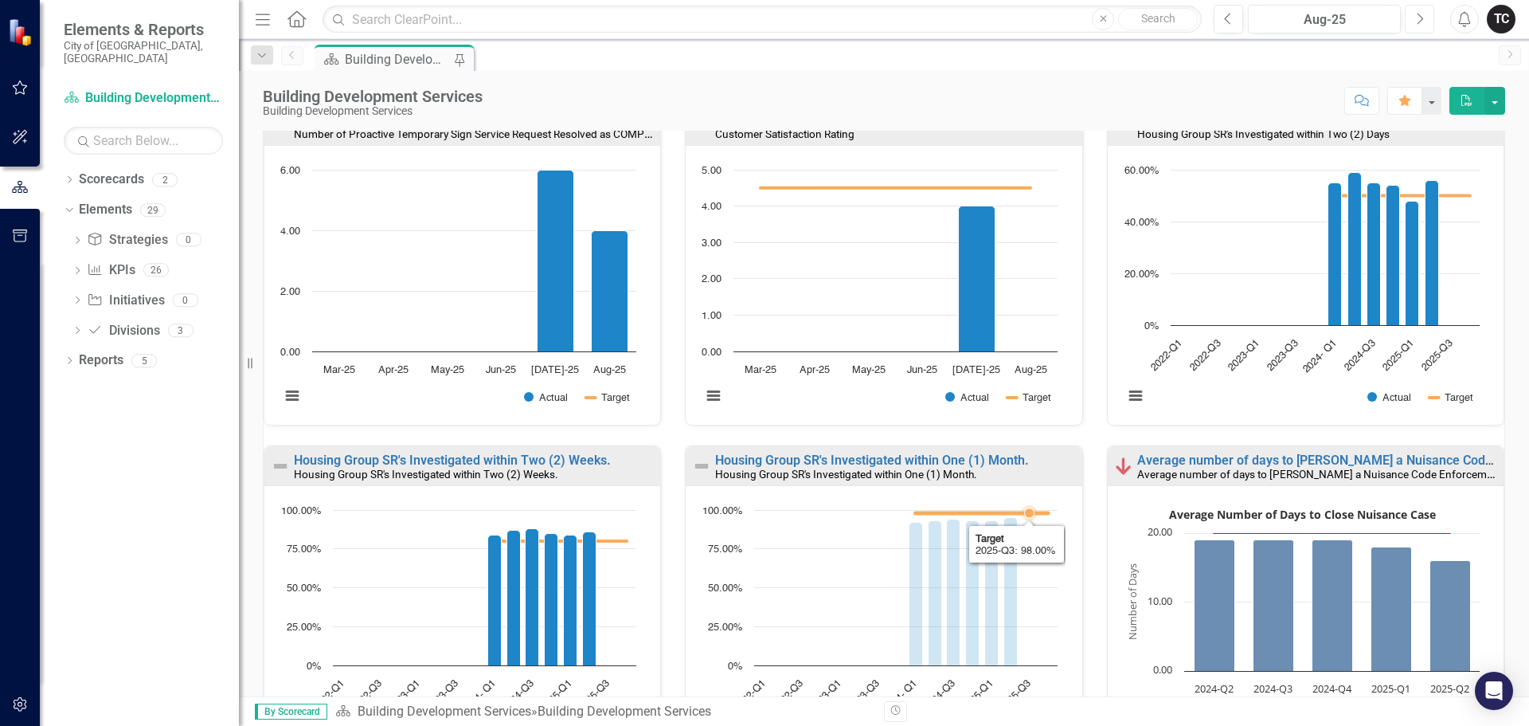
drag, startPoint x: 1025, startPoint y: 514, endPoint x: 1026, endPoint y: 525, distance: 11.2
click at [1026, 525] on icon "Created with Highcharts 11.4.8 Chart context menu Actual Target 2022-Q1 2022-Q3…" at bounding box center [880, 631] width 372 height 259
